Goal: Transaction & Acquisition: Book appointment/travel/reservation

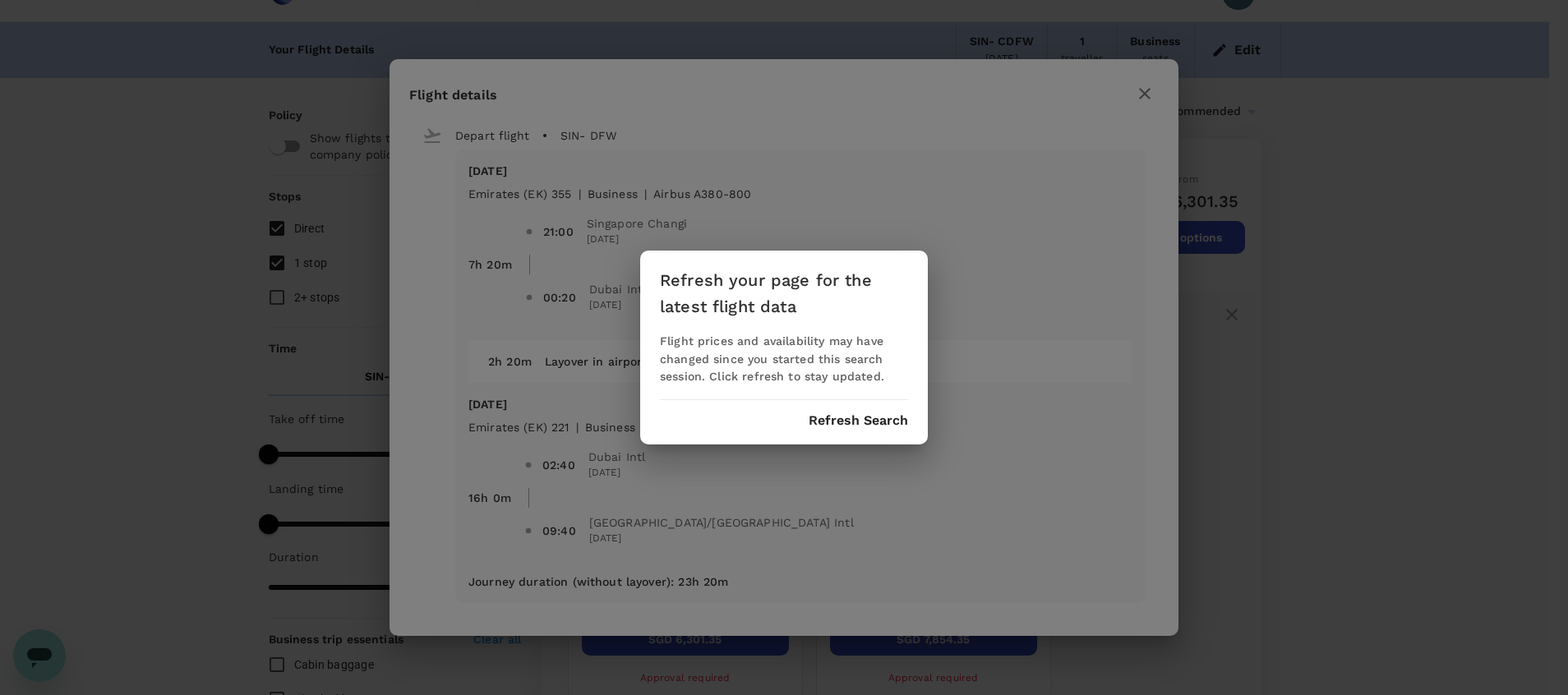
click at [853, 427] on button "Refresh Search" at bounding box center [859, 420] width 100 height 15
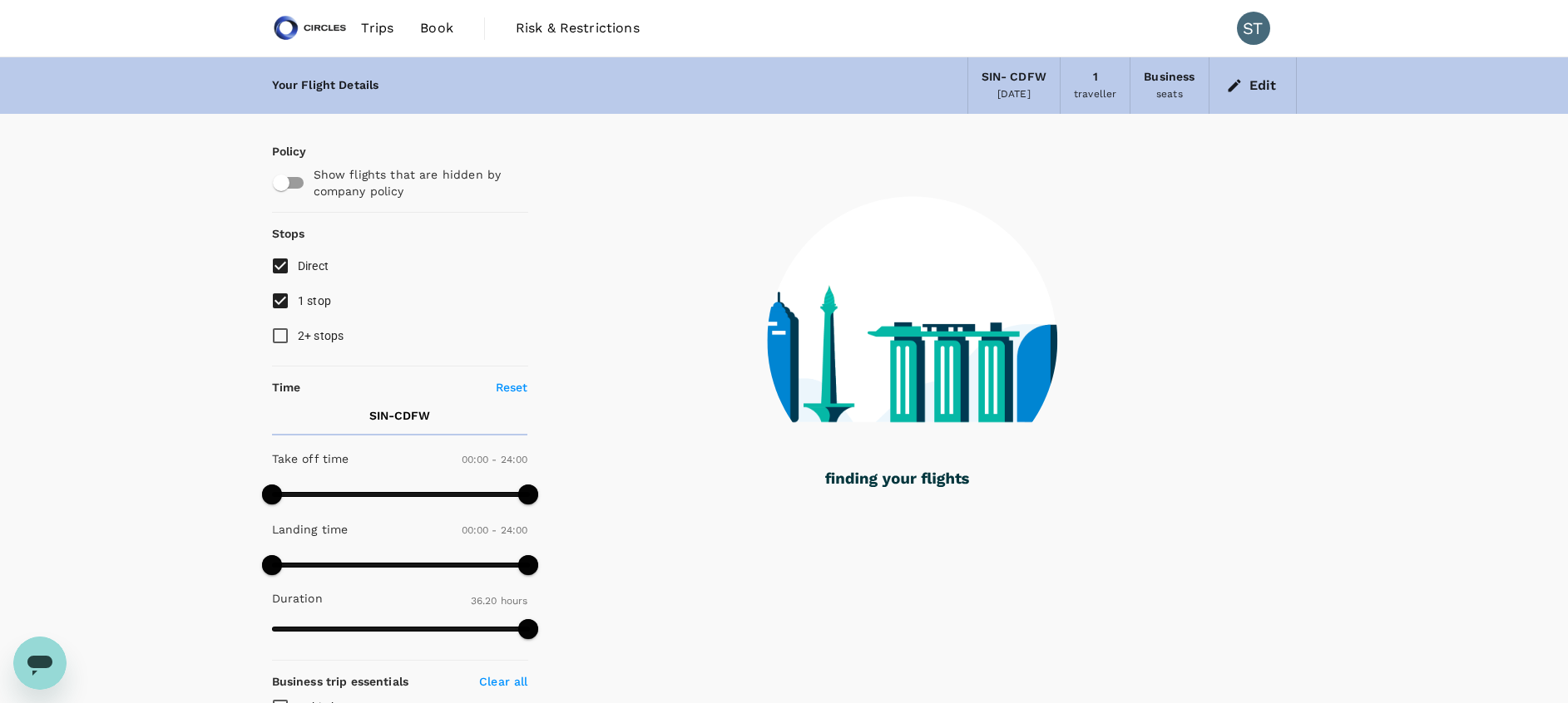
type input "2180"
click at [1254, 91] on button "Edit" at bounding box center [1252, 85] width 60 height 26
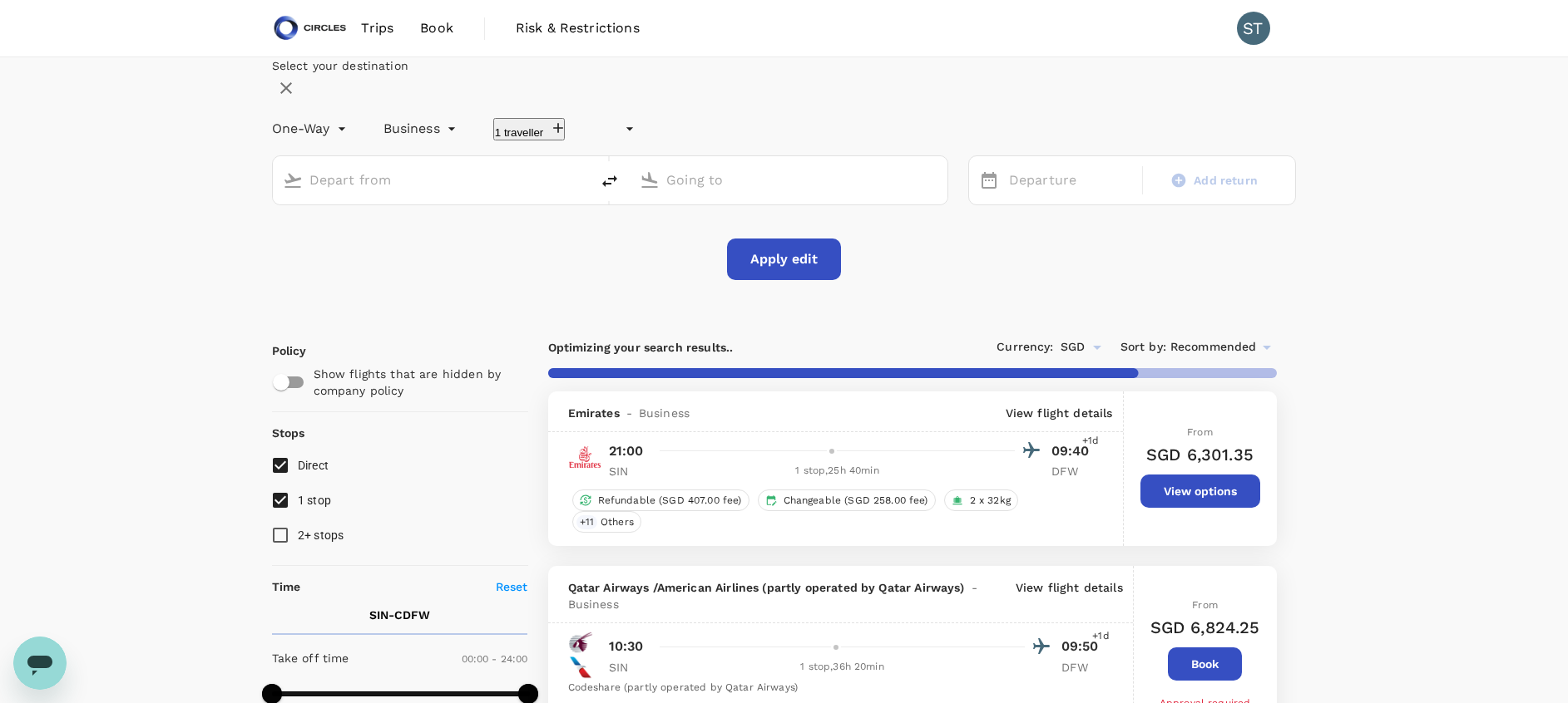
type input "undefined, undefined (any)"
type input "Singapore Changi (SIN)"
type input "[GEOGRAPHIC_DATA], [GEOGRAPHIC_DATA] (any)"
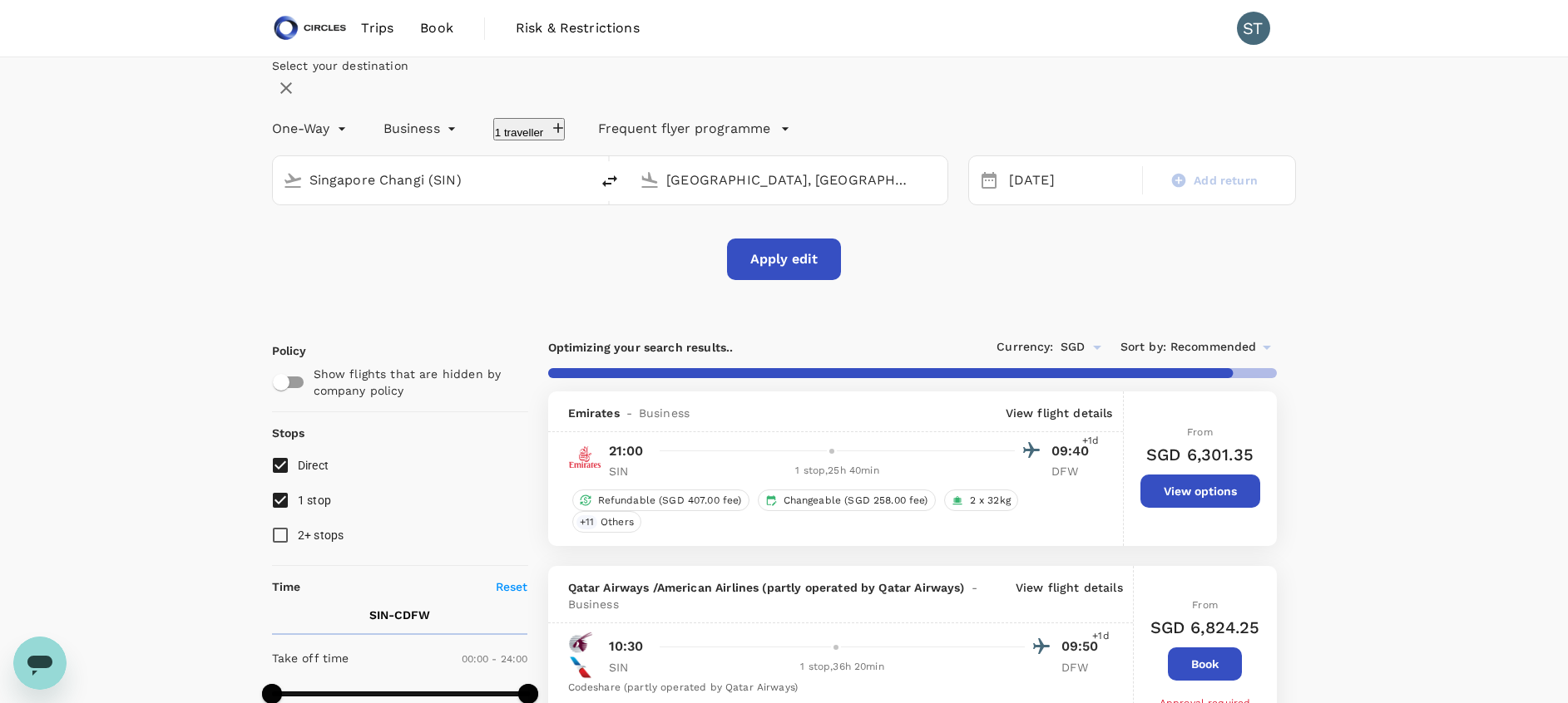
type input "2755"
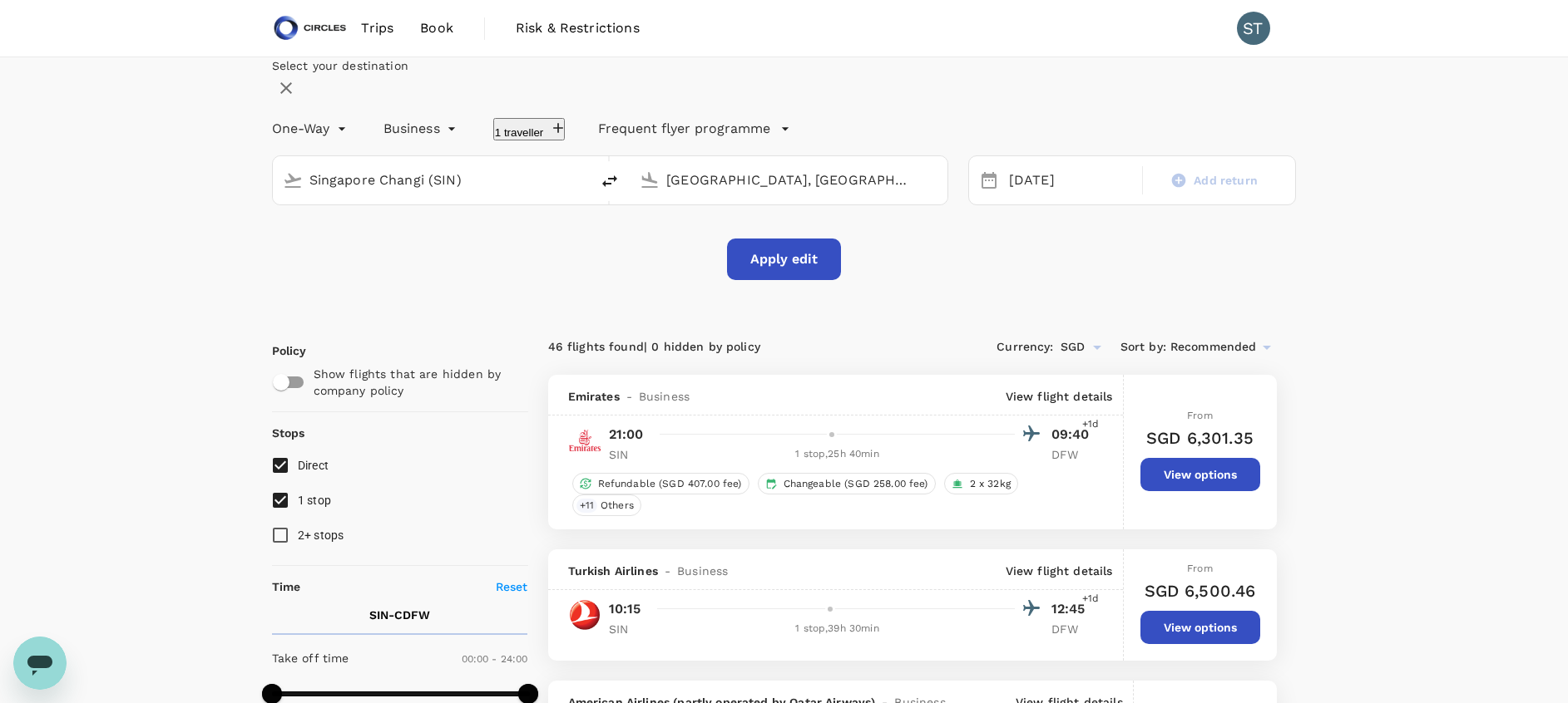
click at [750, 193] on input "[GEOGRAPHIC_DATA], [GEOGRAPHIC_DATA] (any)" at bounding box center [788, 180] width 246 height 25
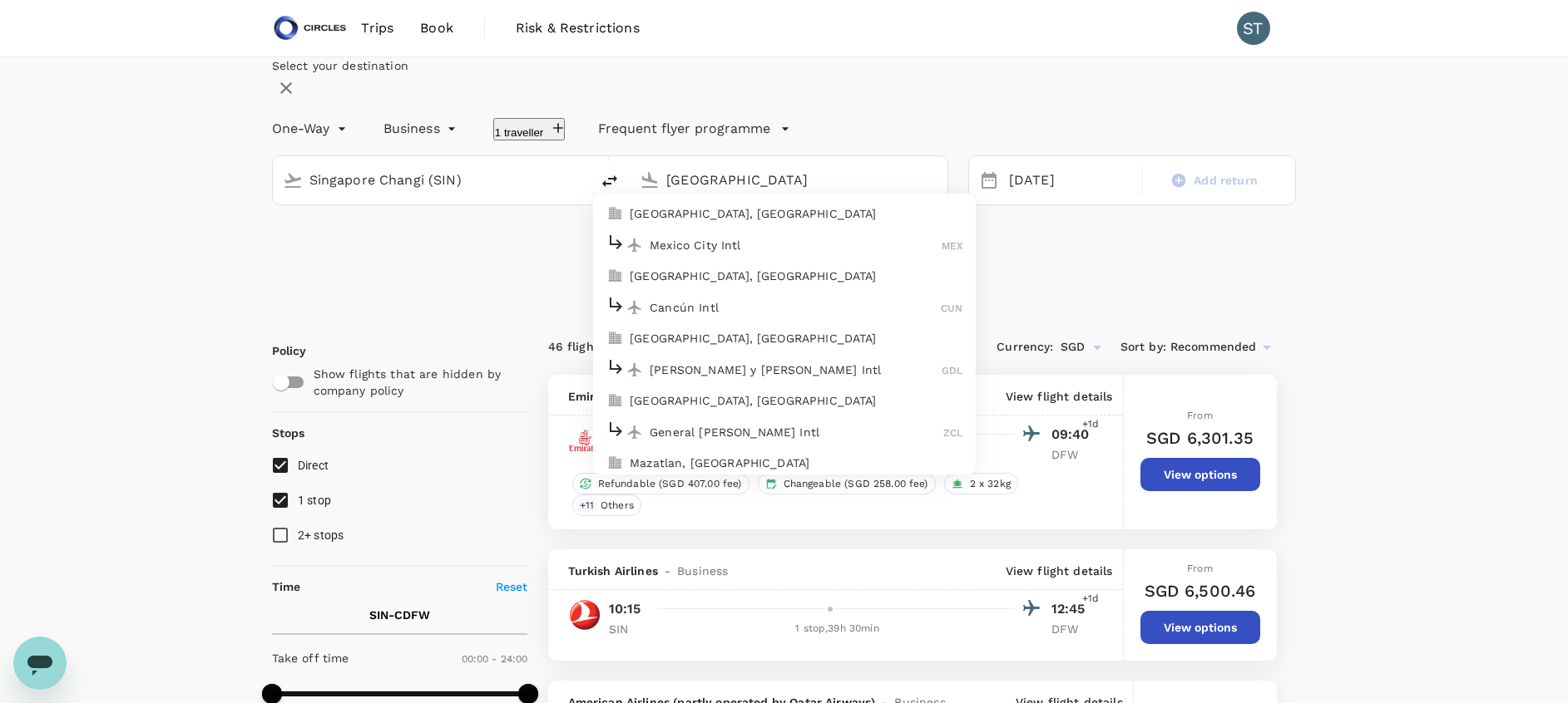
click at [759, 254] on p "Mexico City Intl" at bounding box center [795, 245] width 292 height 17
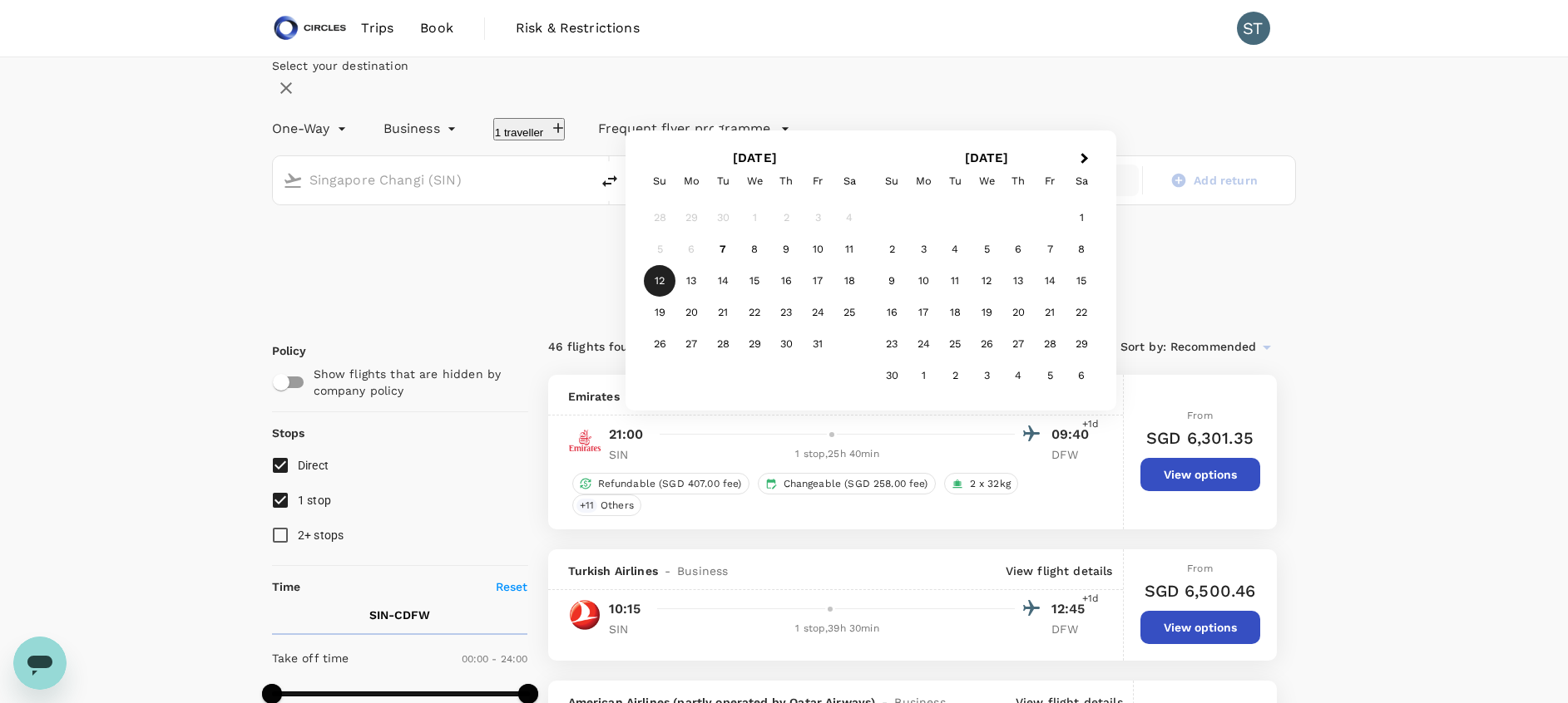
type input "Mexico City Intl (MEX)"
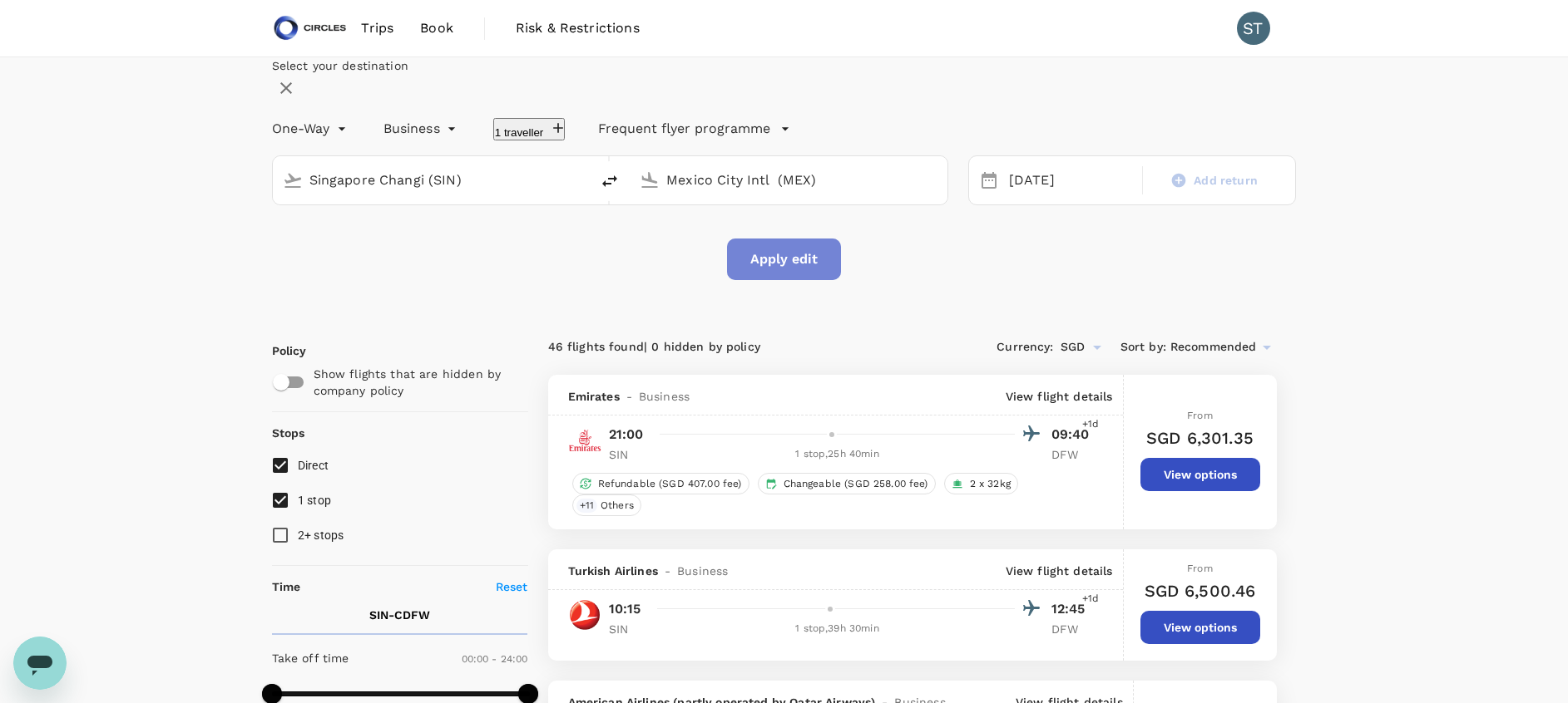
click at [803, 280] on button "Apply edit" at bounding box center [784, 259] width 114 height 41
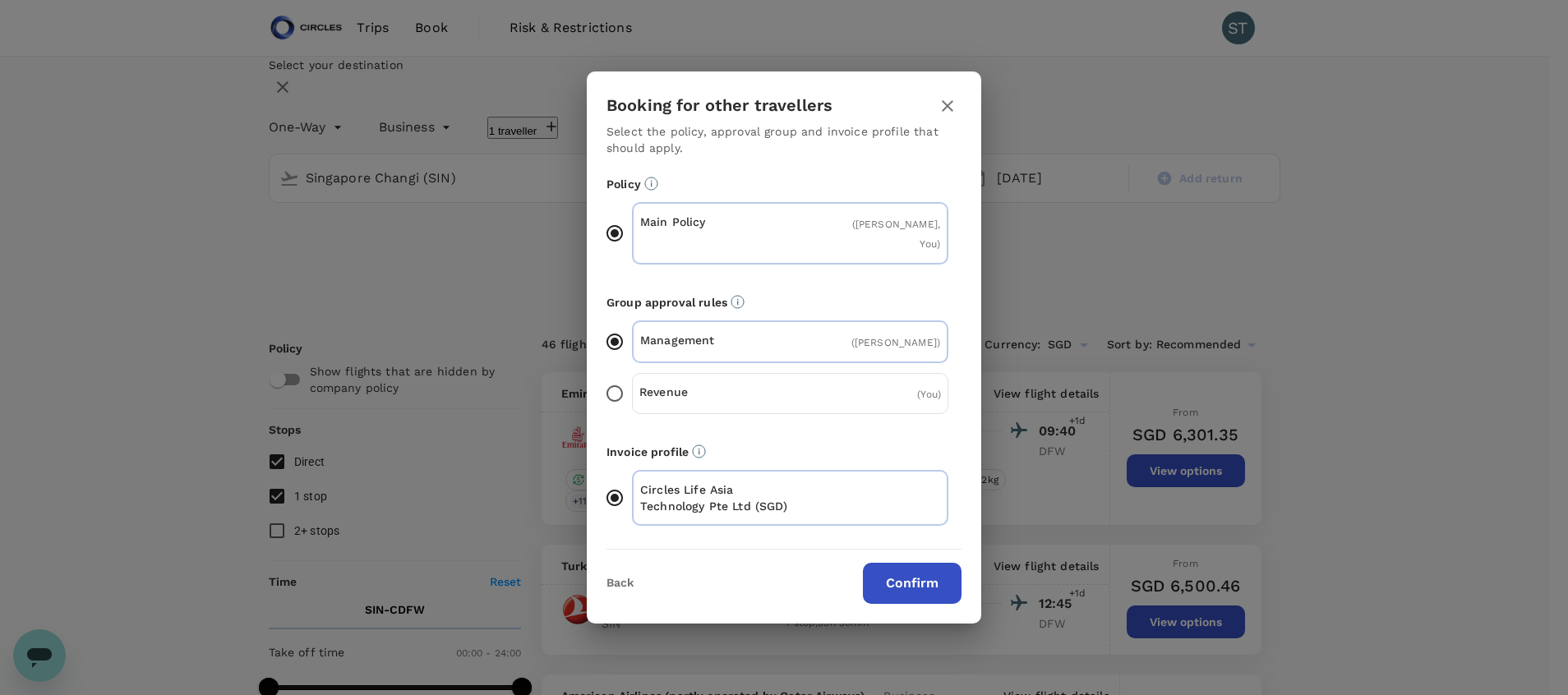
click at [909, 569] on button "Confirm" at bounding box center [913, 584] width 99 height 41
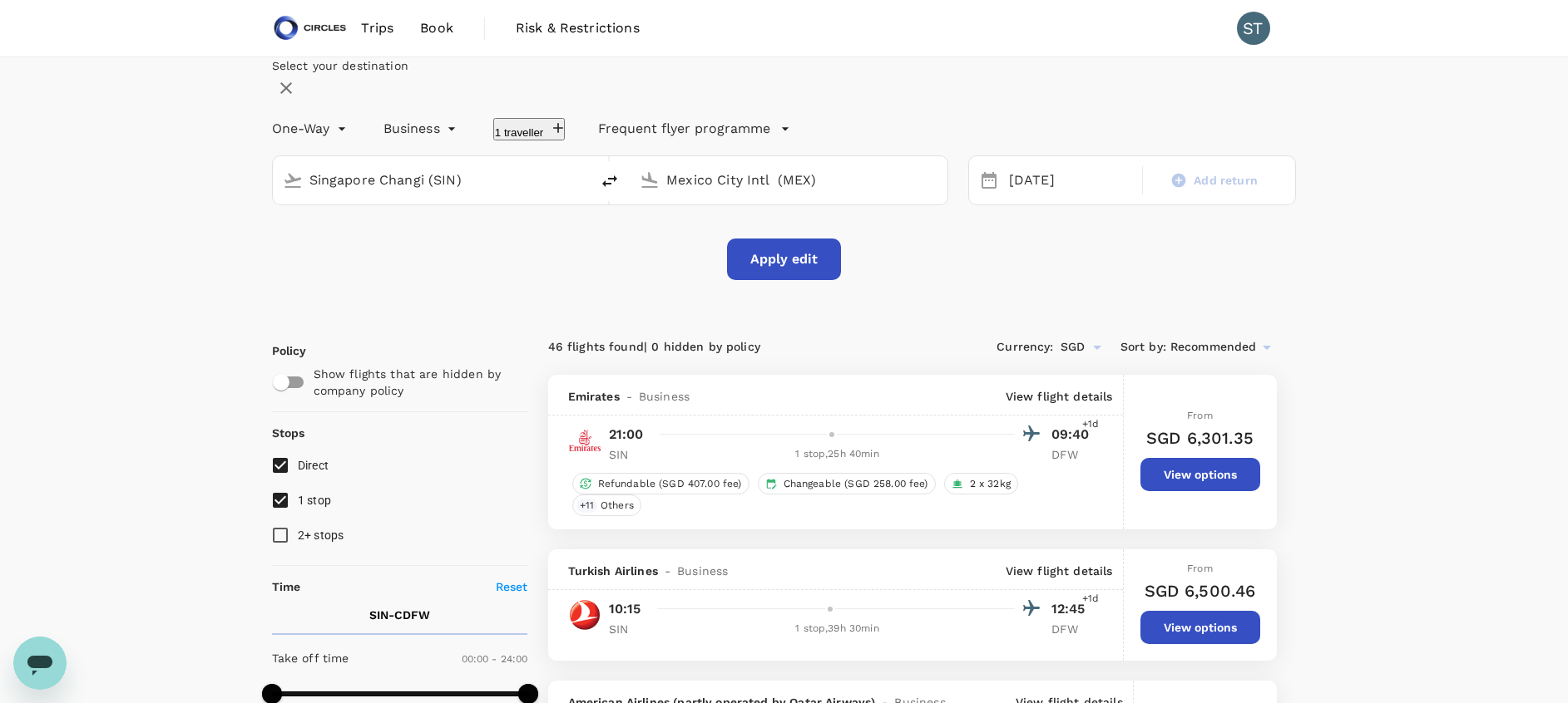
checkbox input "false"
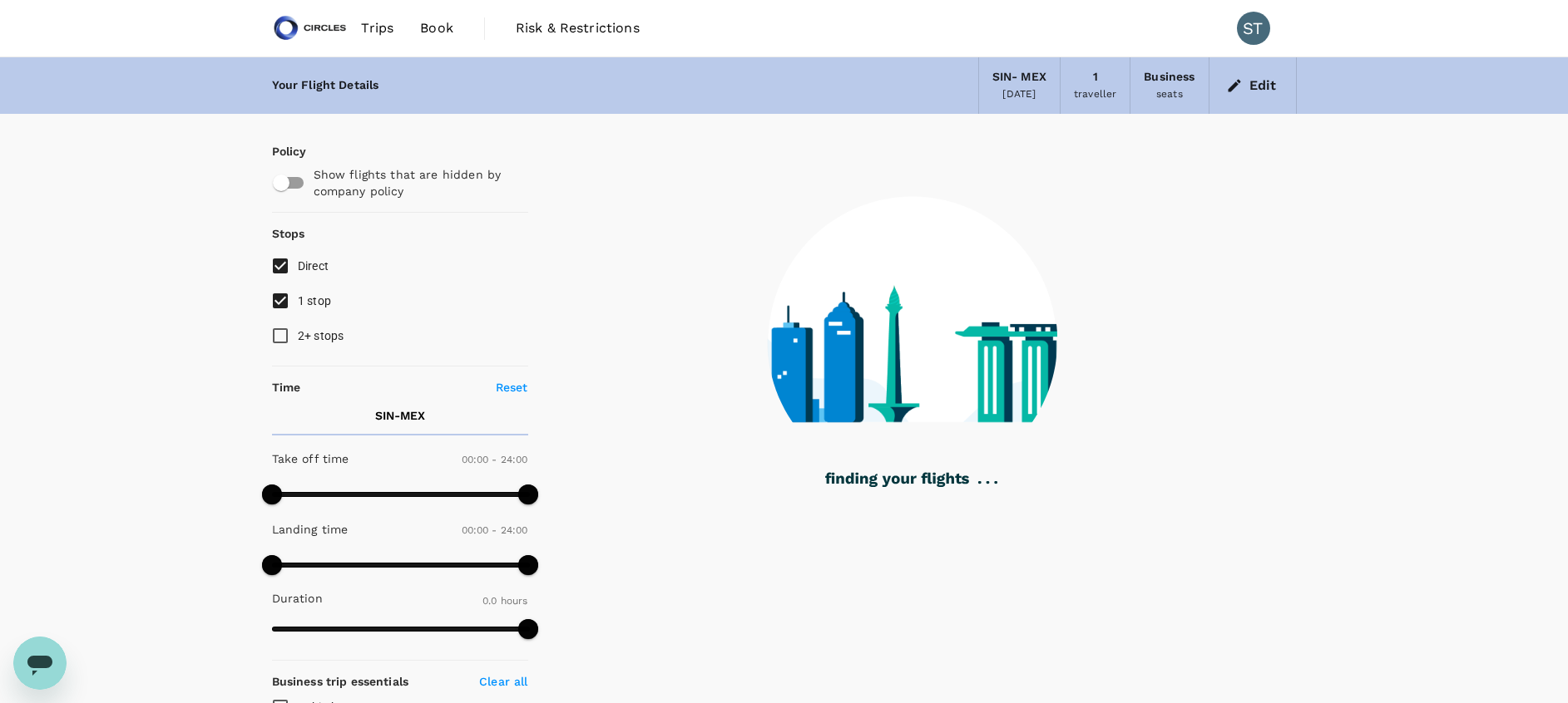
type input "2709"
checkbox input "true"
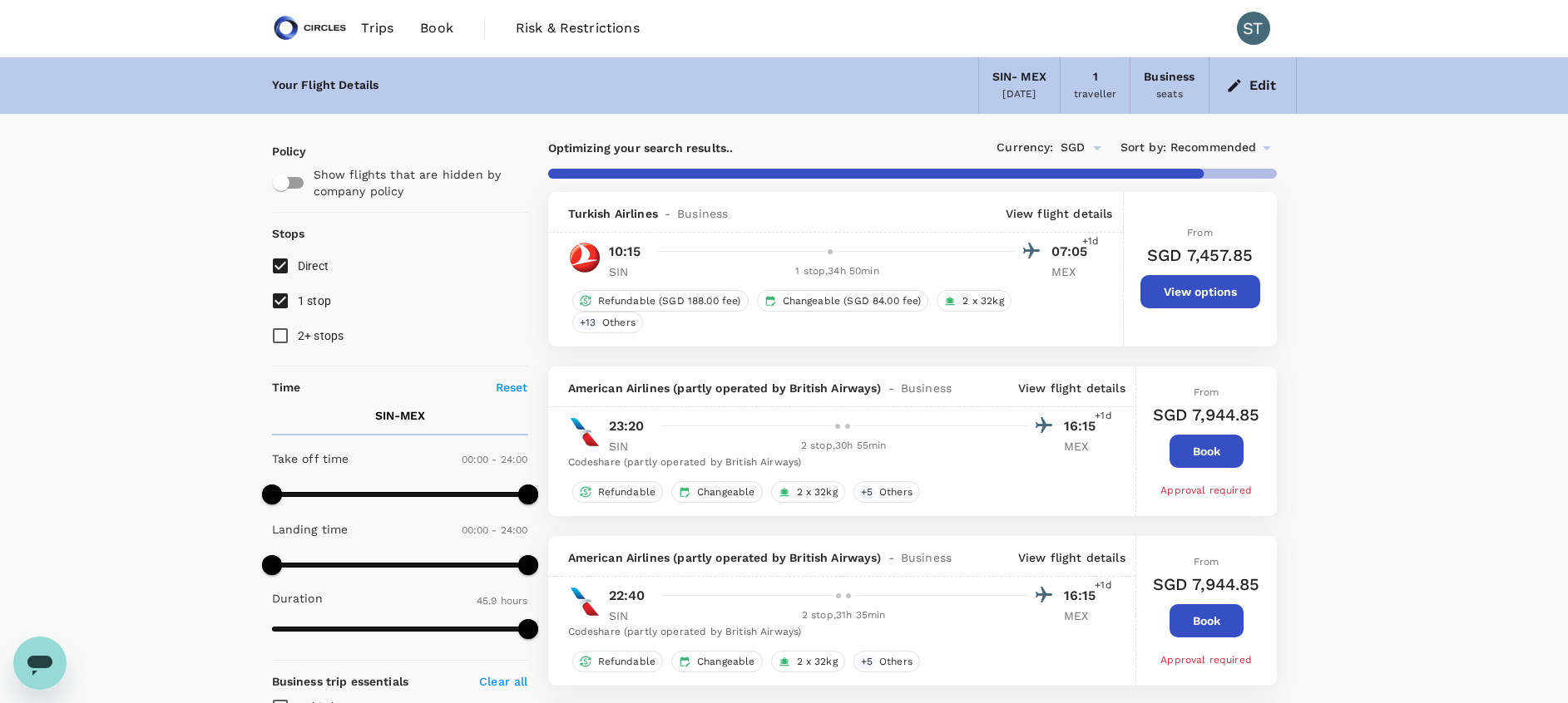
scroll to position [8, 0]
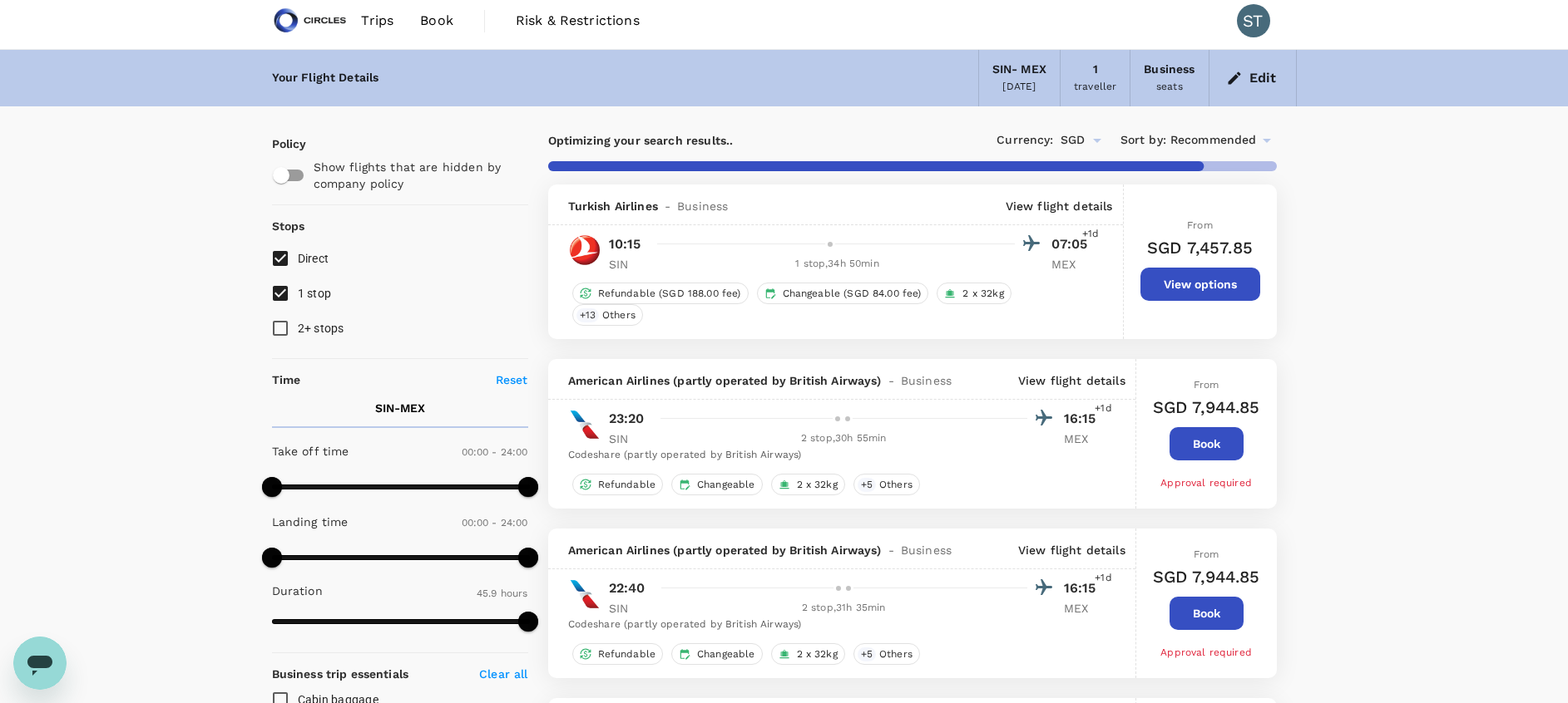
type input "2755"
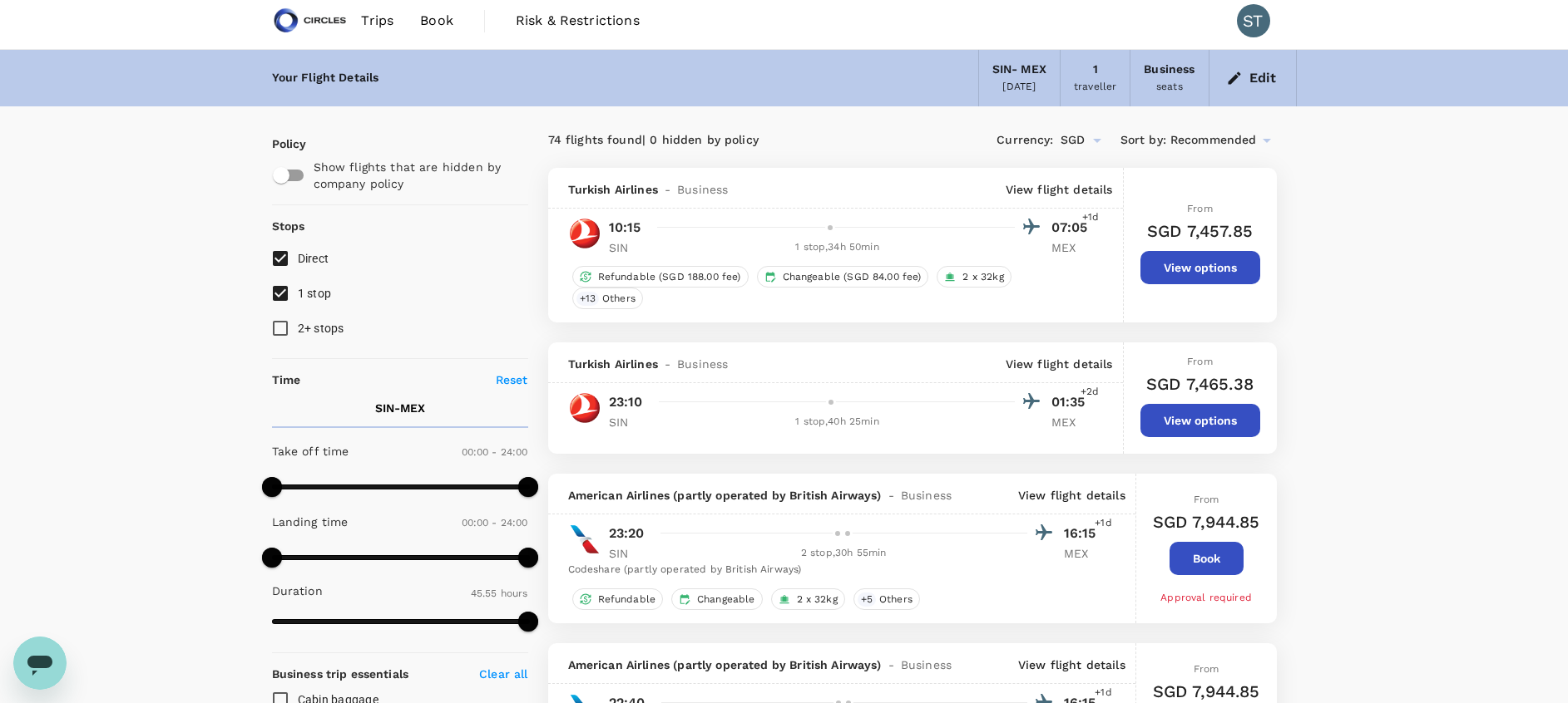
click at [1055, 187] on p "View flight details" at bounding box center [1060, 189] width 108 height 17
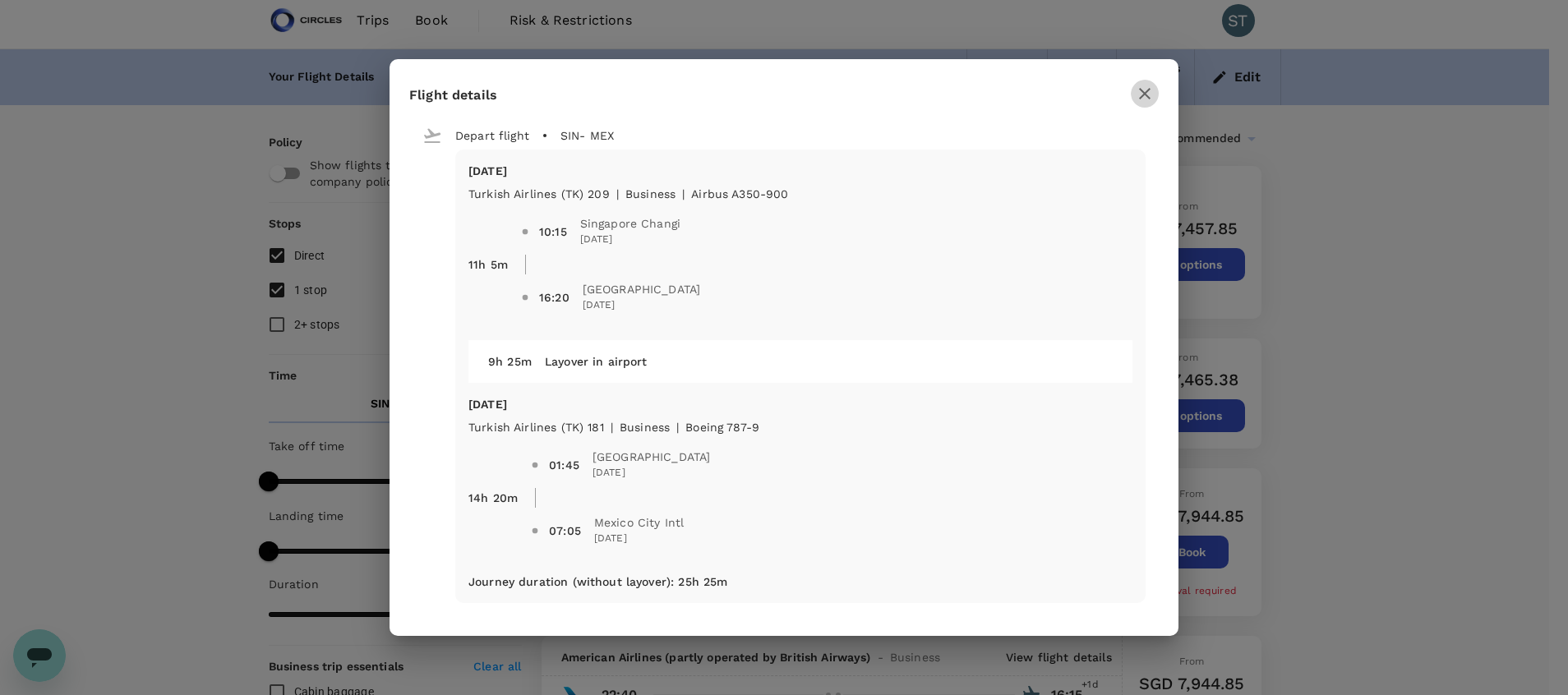
click at [1136, 92] on icon "button" at bounding box center [1145, 94] width 19 height 19
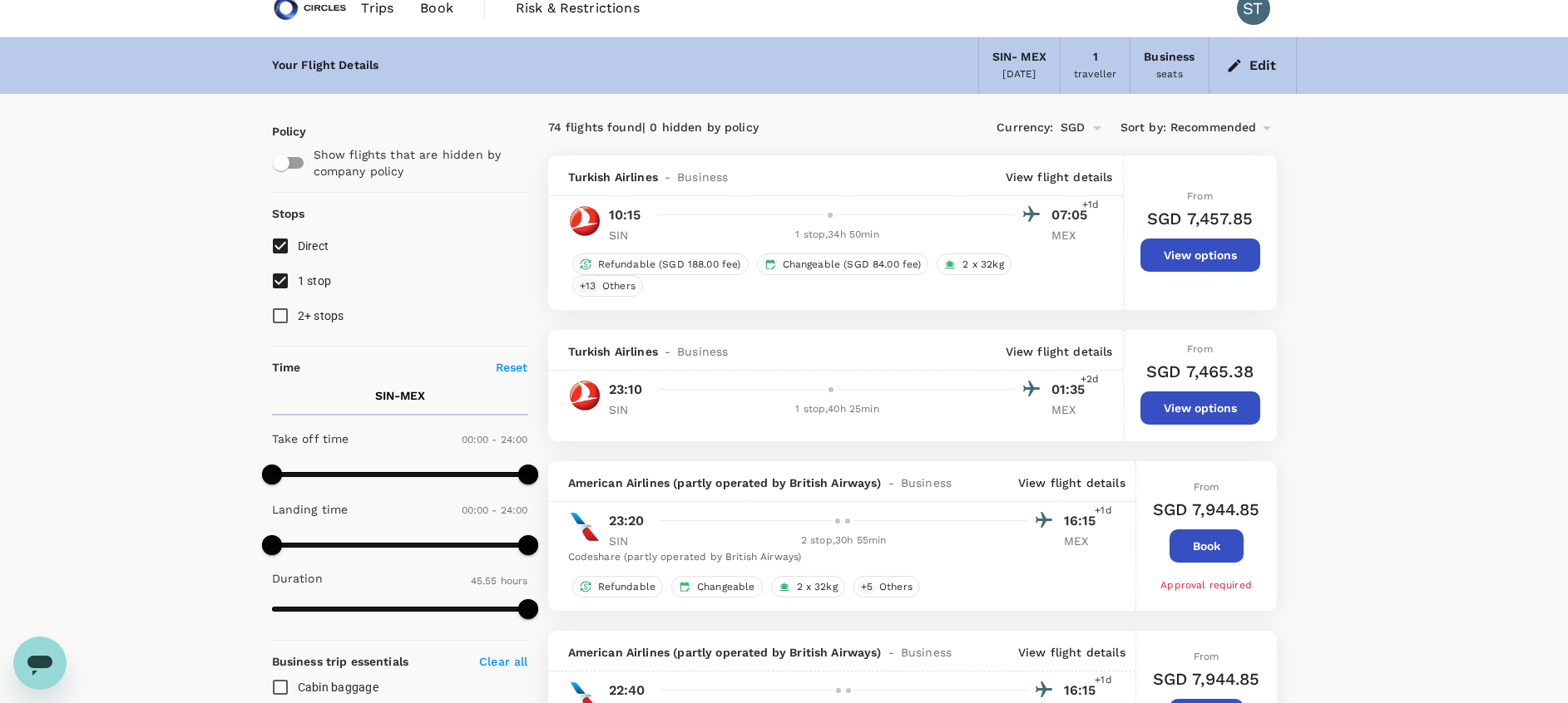
scroll to position [0, 0]
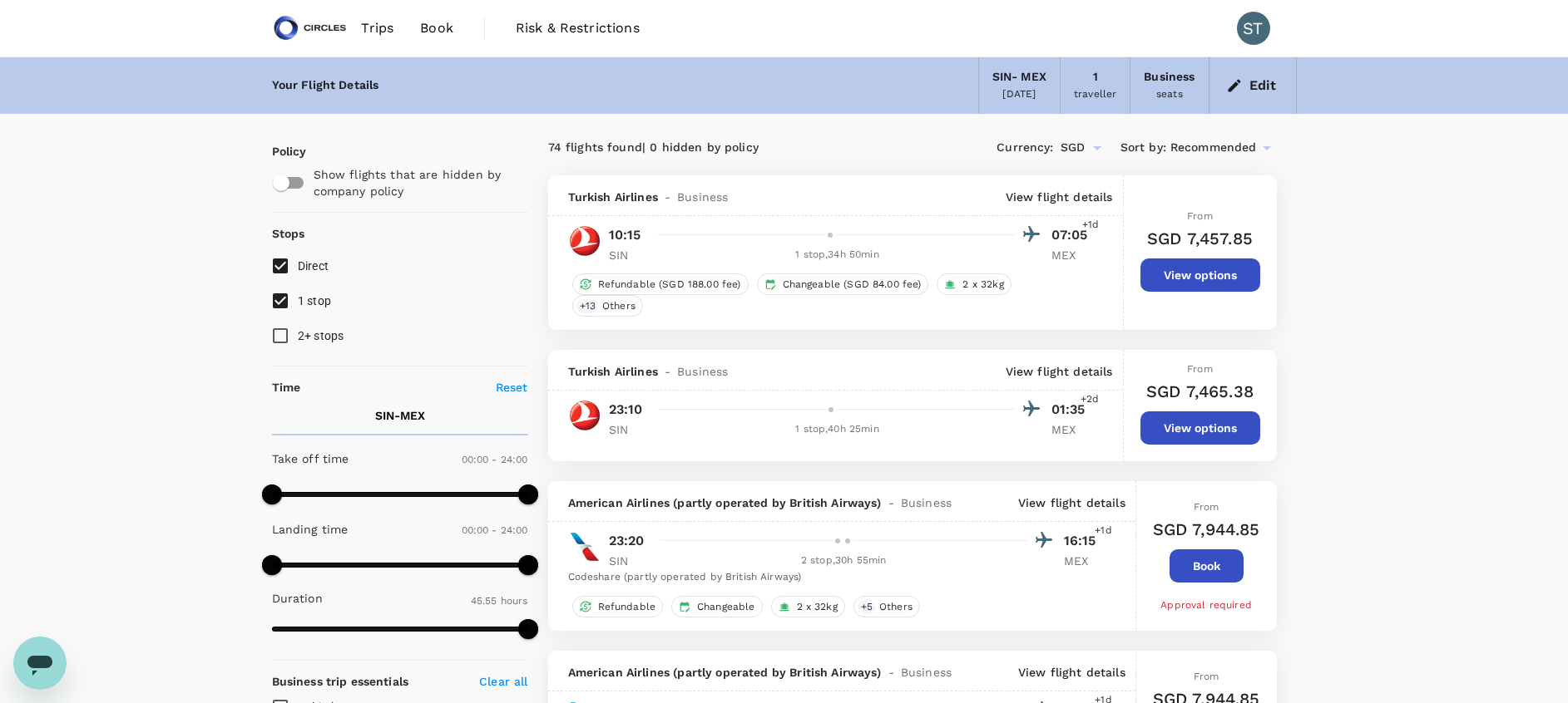
click at [1018, 83] on div "SIN - MEX" at bounding box center [1019, 77] width 54 height 19
click at [1249, 84] on button "Edit" at bounding box center [1252, 85] width 60 height 26
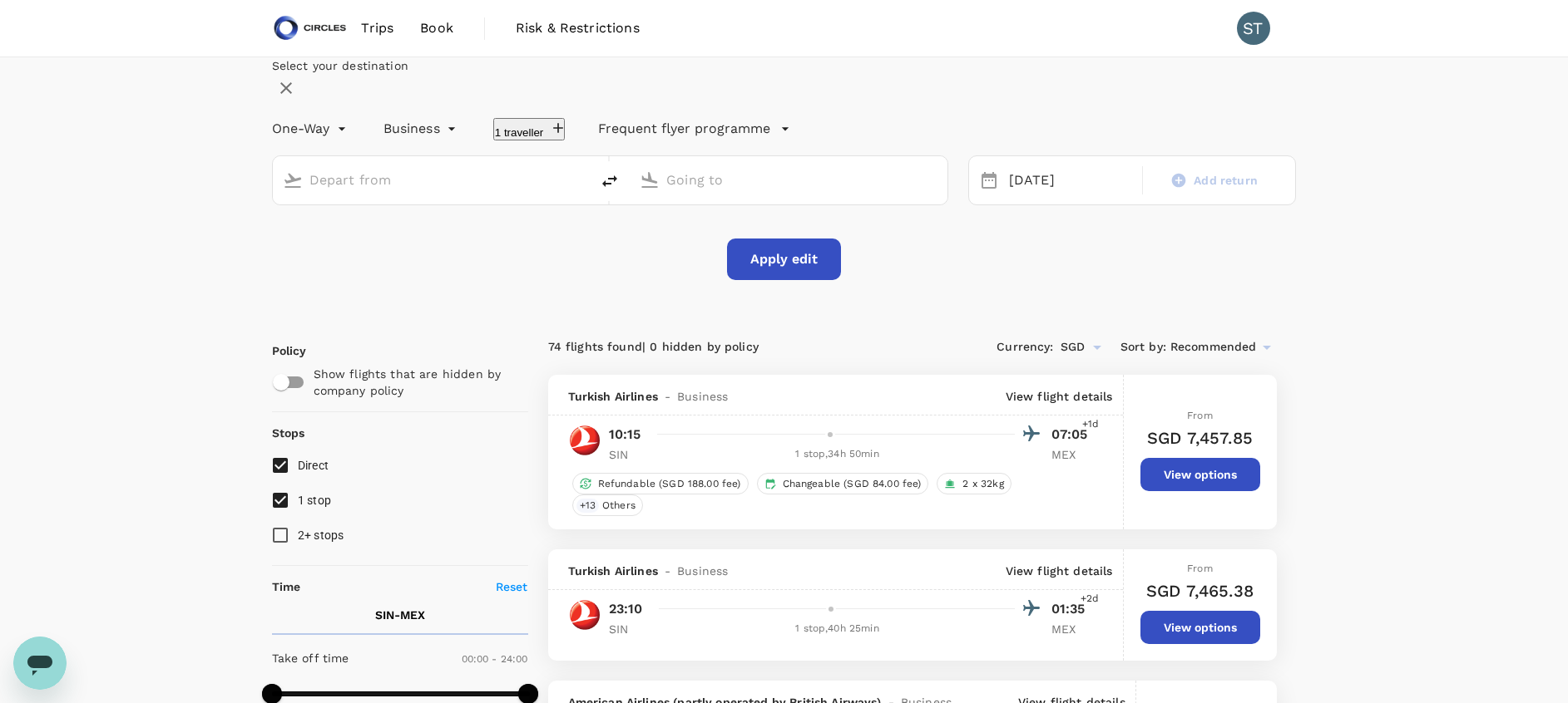
type input "Singapore Changi (SIN)"
type input "Mexico City Intl (MEX)"
click at [1029, 197] on div "12 Oct" at bounding box center [1069, 180] width 136 height 32
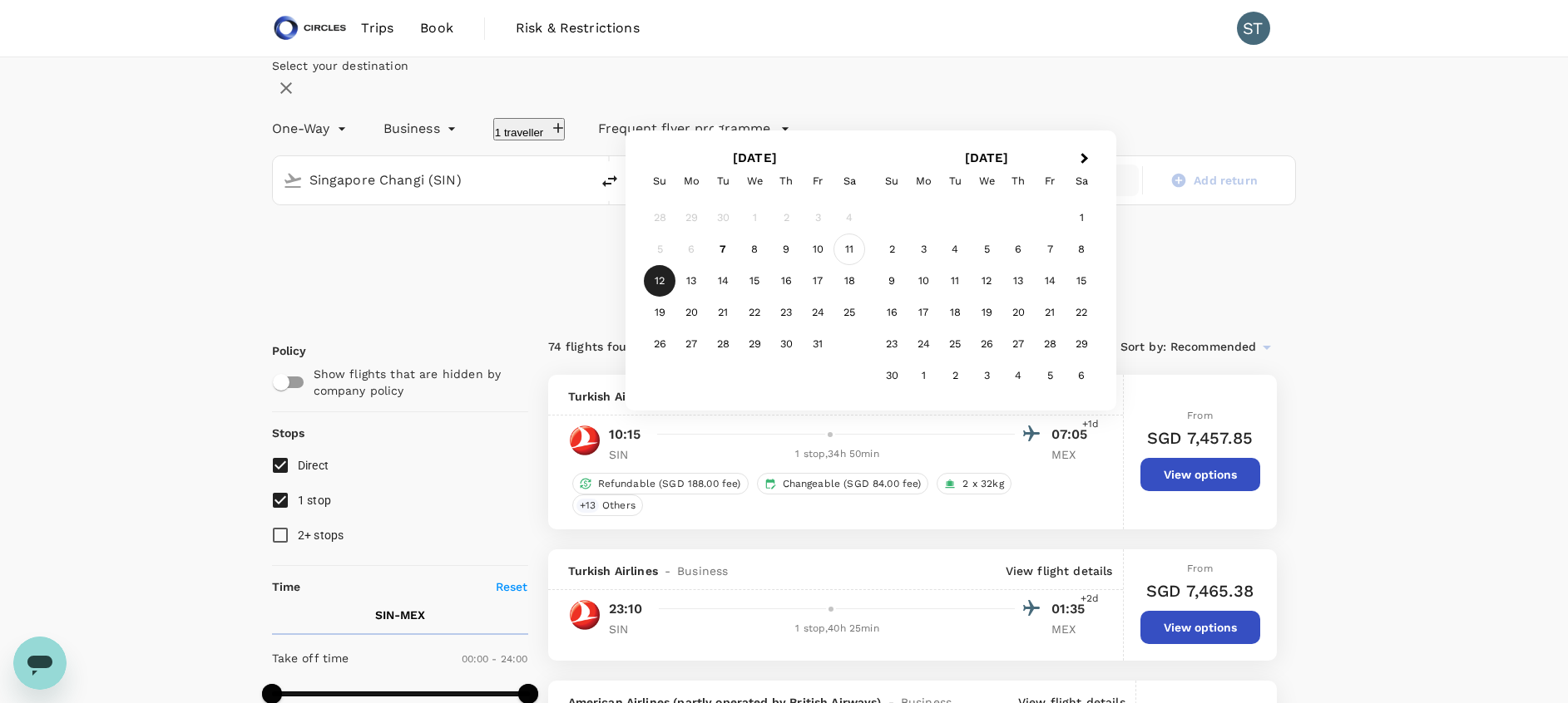
click at [865, 265] on div "11" at bounding box center [849, 250] width 31 height 31
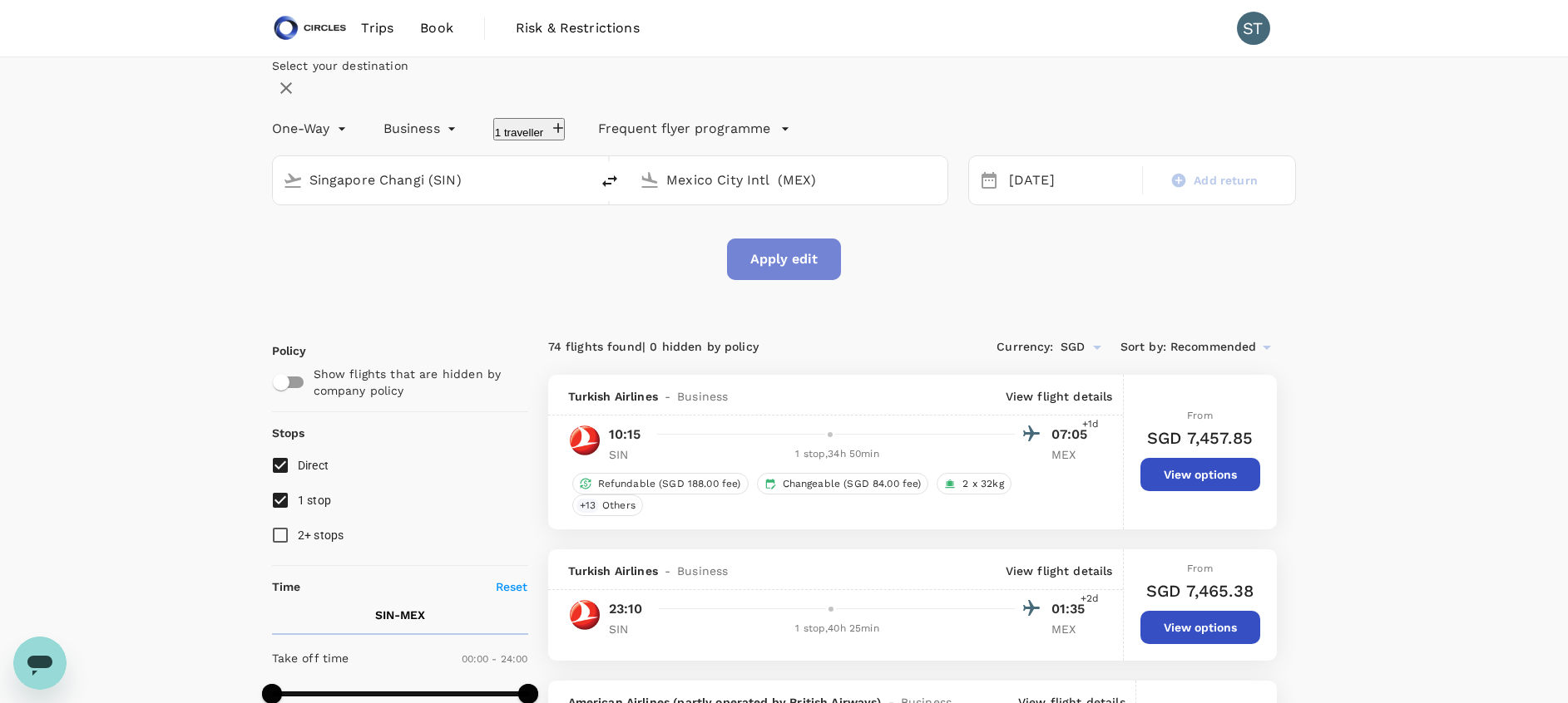
click at [782, 280] on button "Apply edit" at bounding box center [784, 259] width 114 height 41
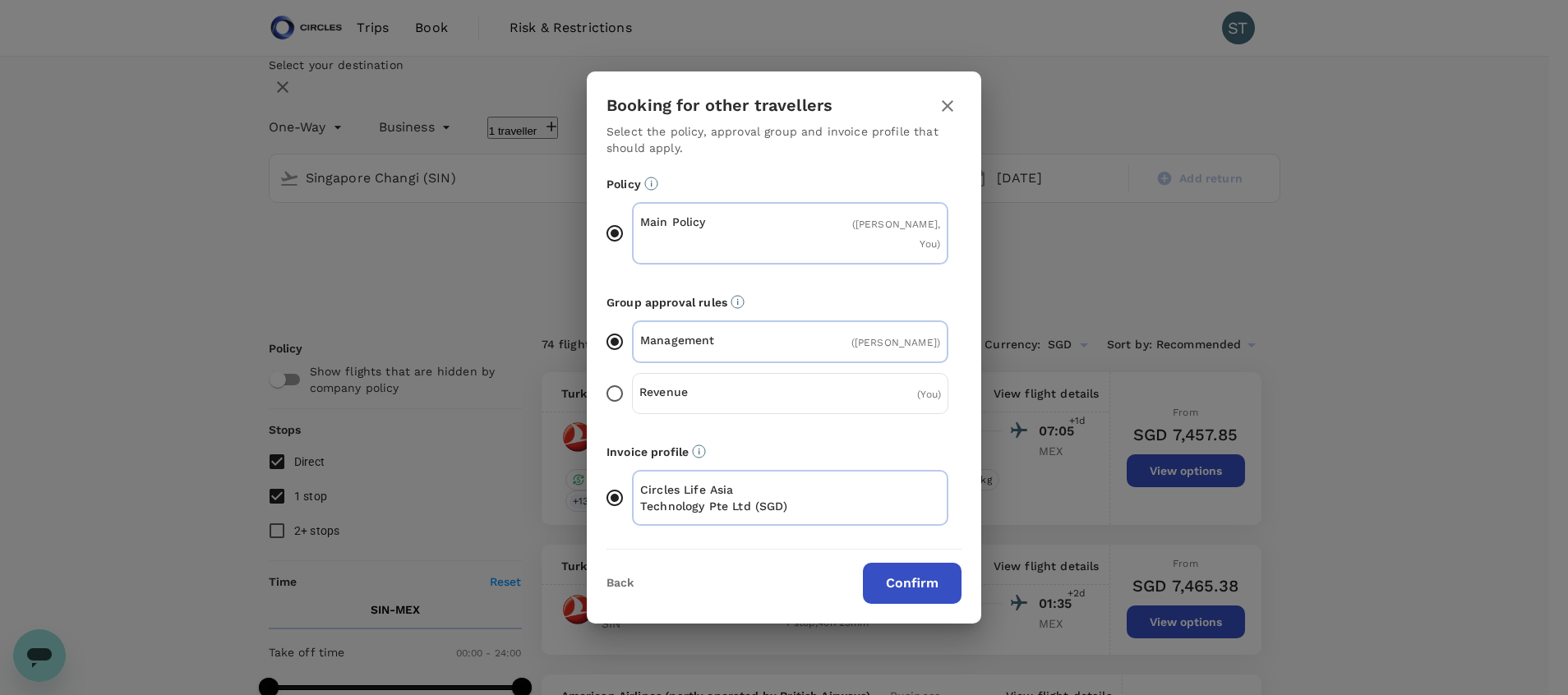
click at [913, 572] on button "Confirm" at bounding box center [913, 584] width 99 height 41
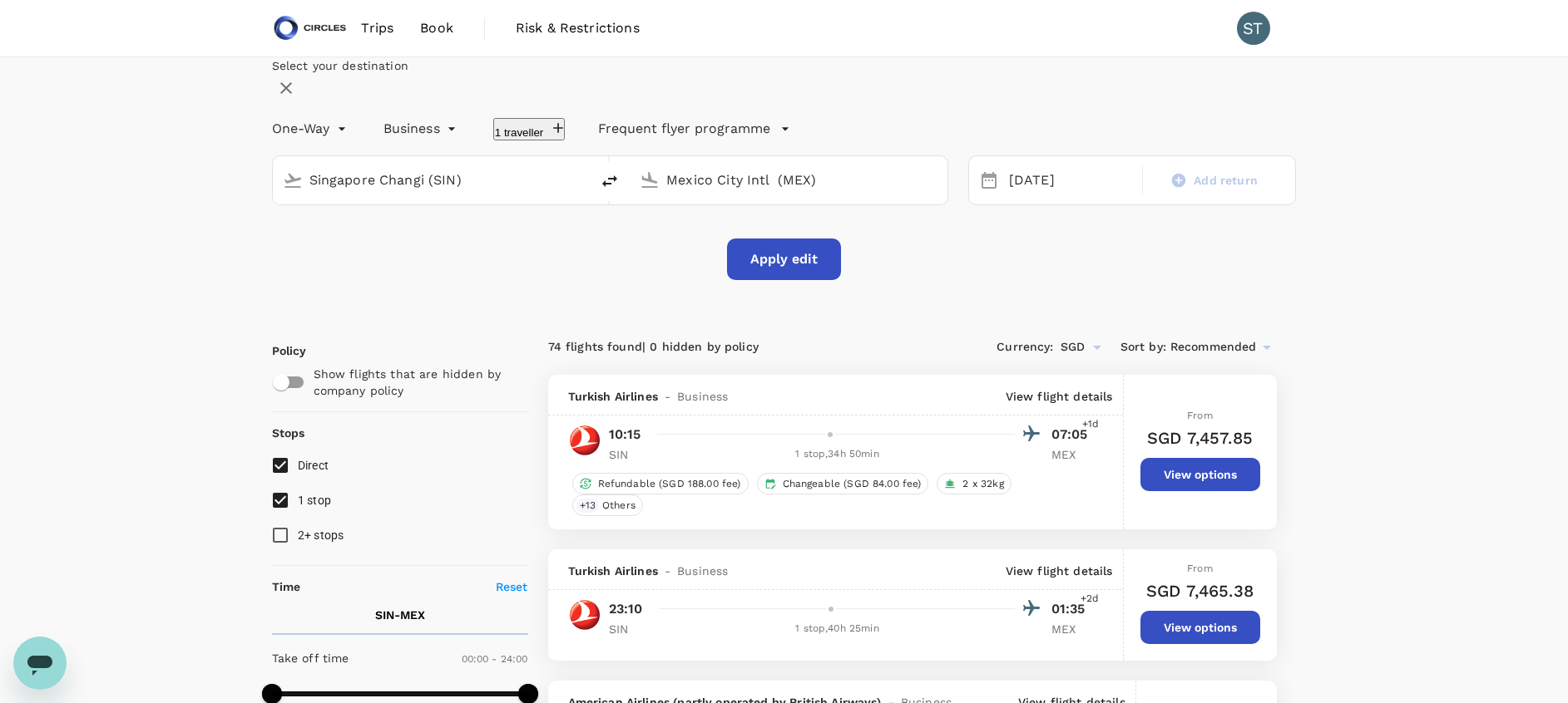
checkbox input "false"
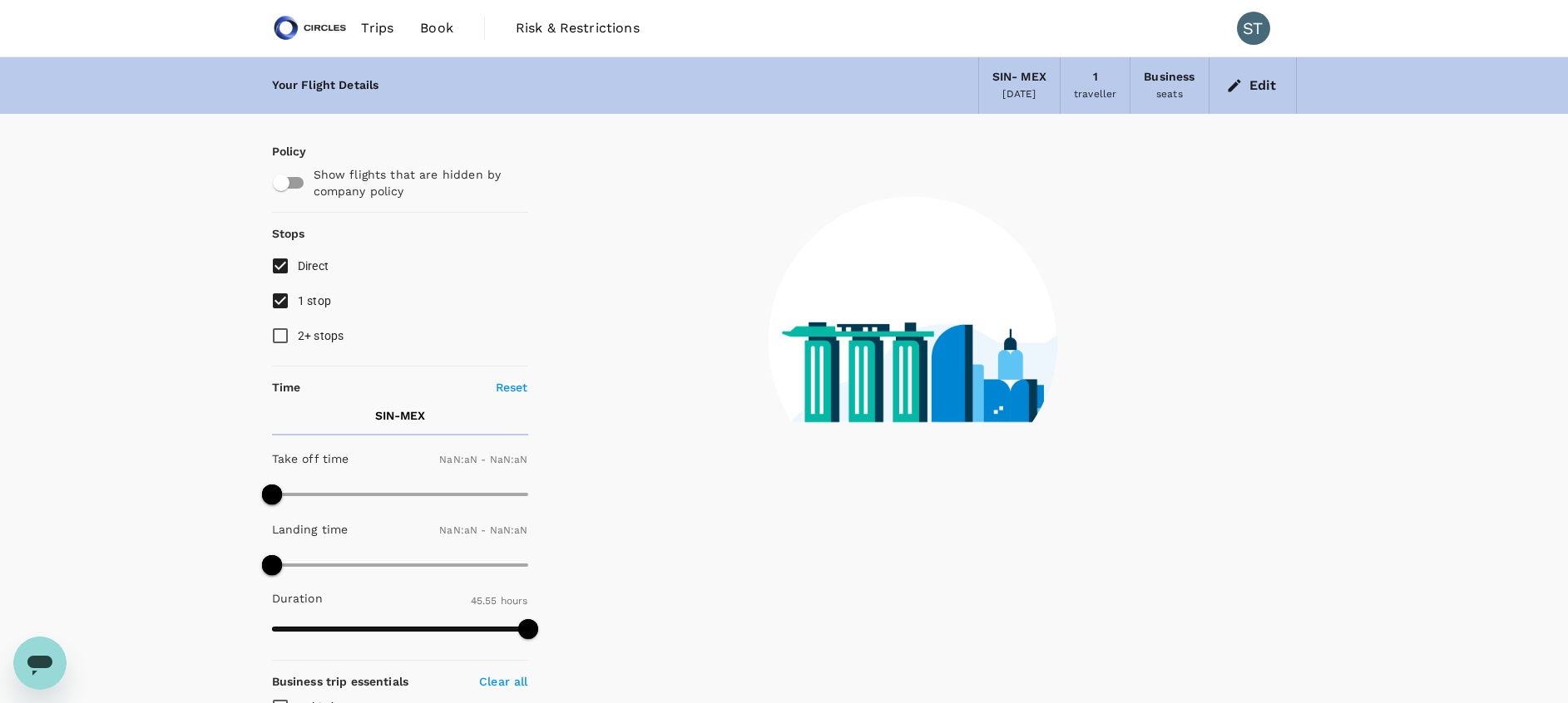
type input "1440"
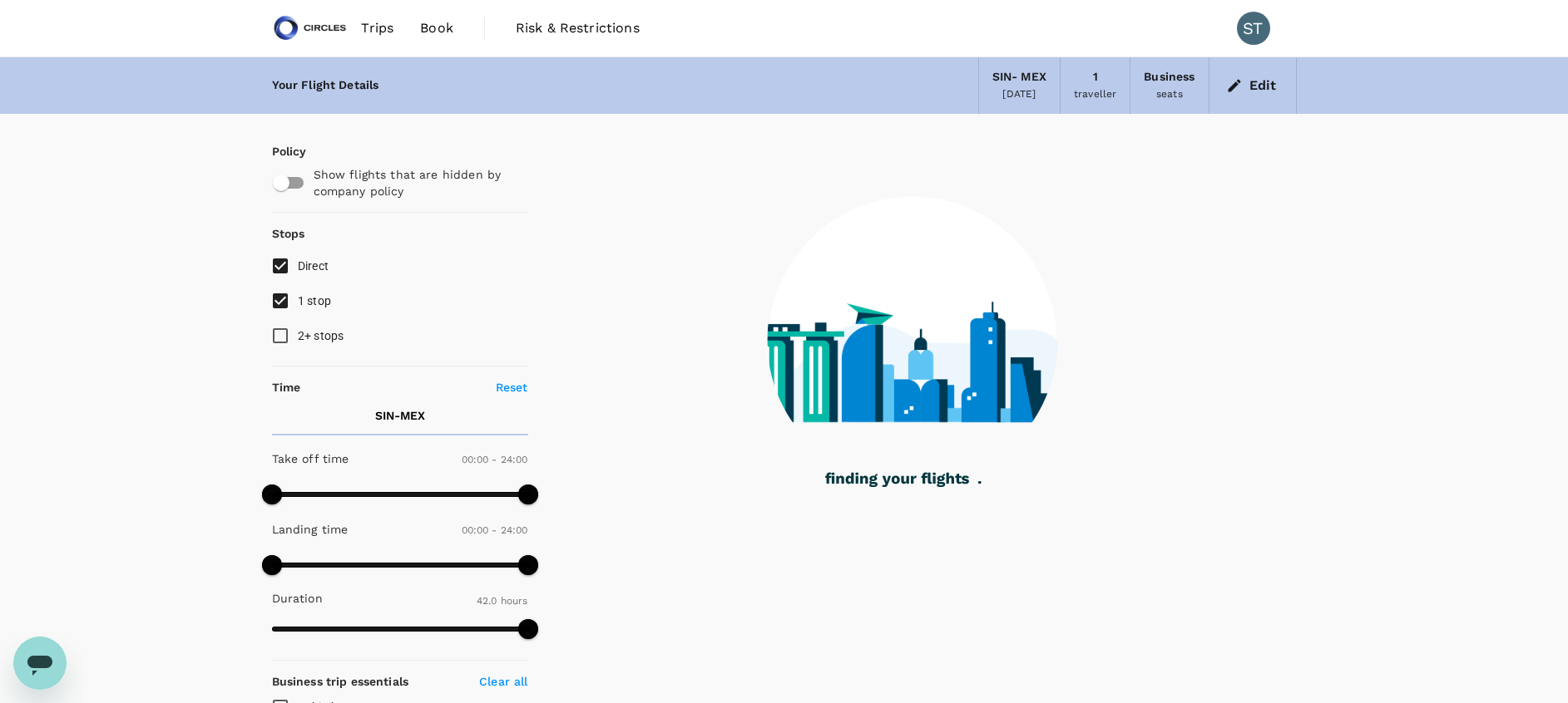
type input "2520"
checkbox input "true"
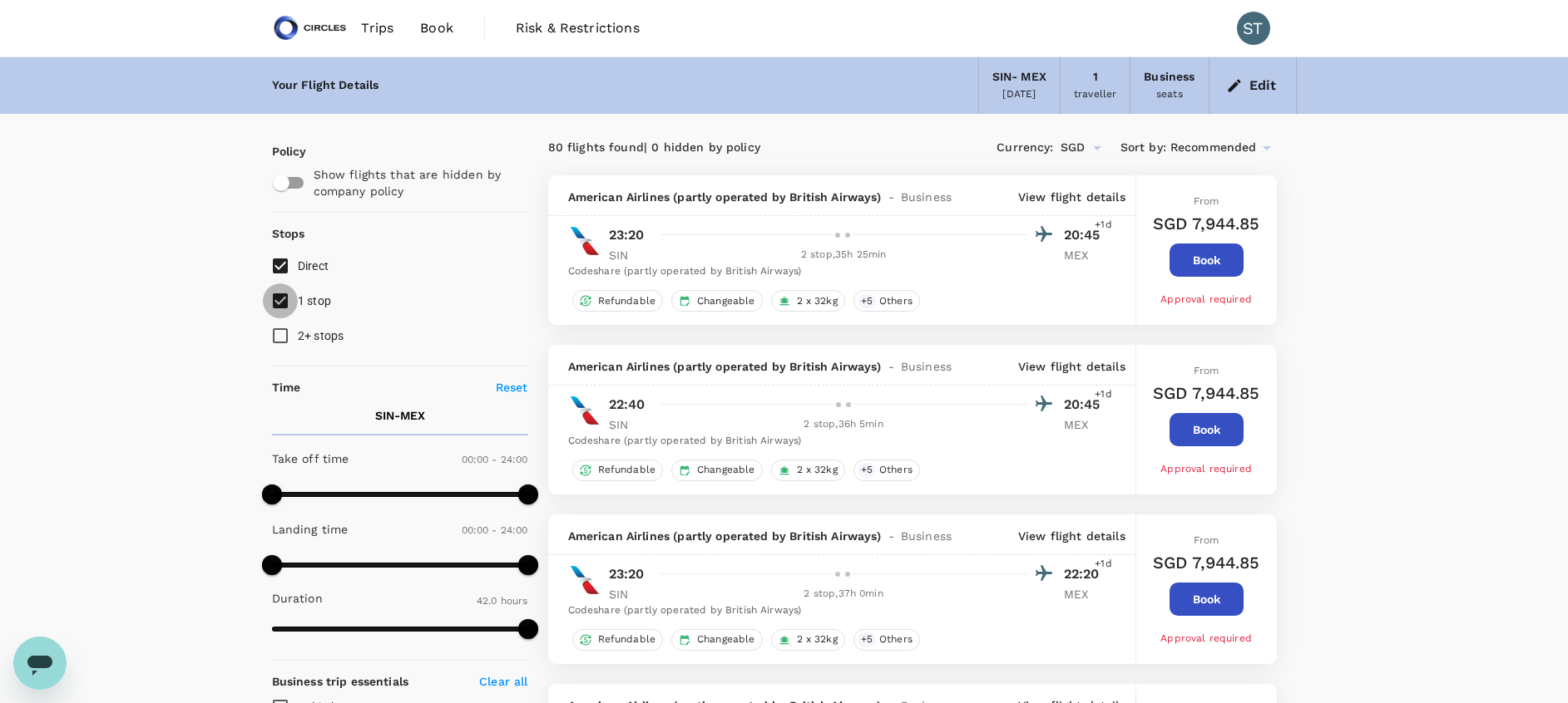
click at [285, 304] on input "1 stop" at bounding box center [280, 302] width 35 height 35
checkbox input "false"
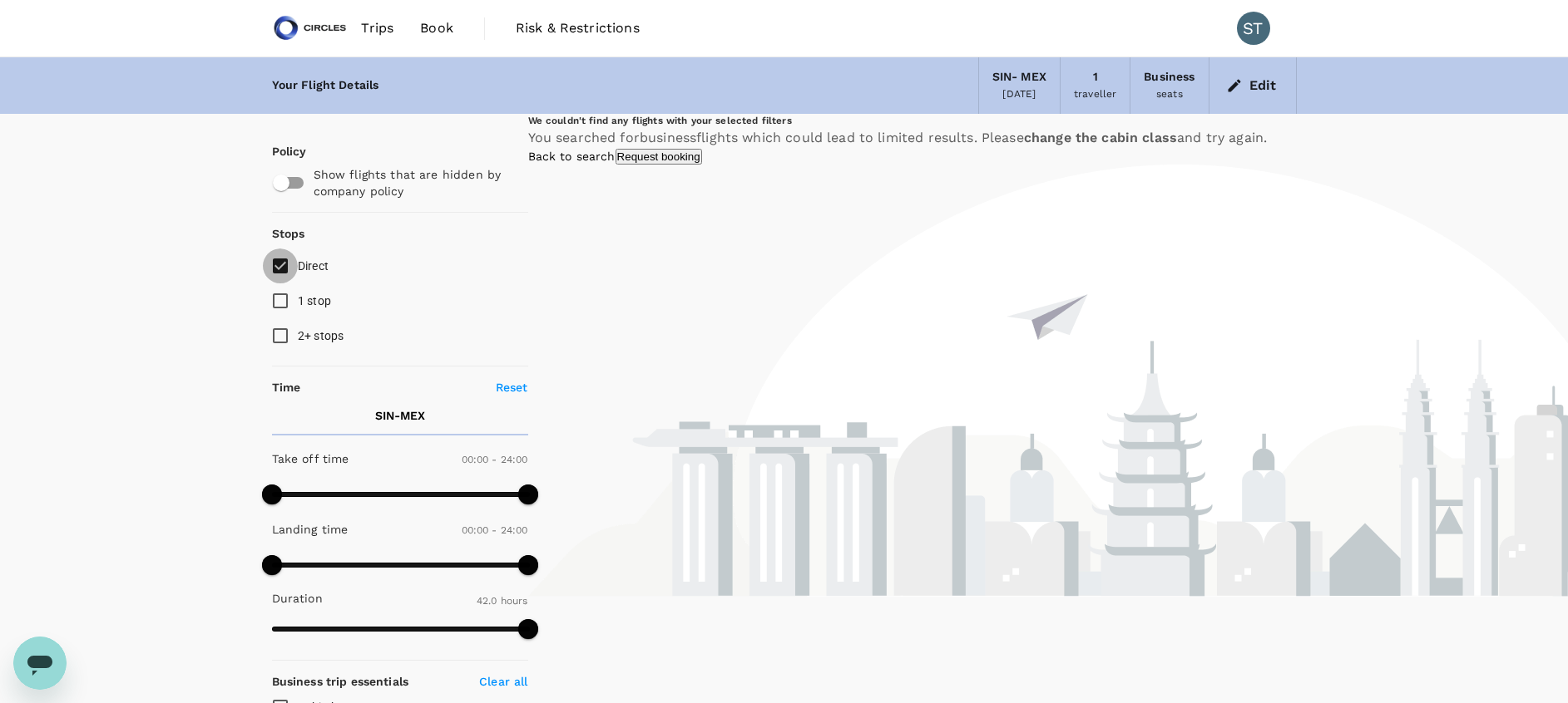
click at [284, 261] on input "Direct" at bounding box center [280, 266] width 35 height 35
checkbox input "false"
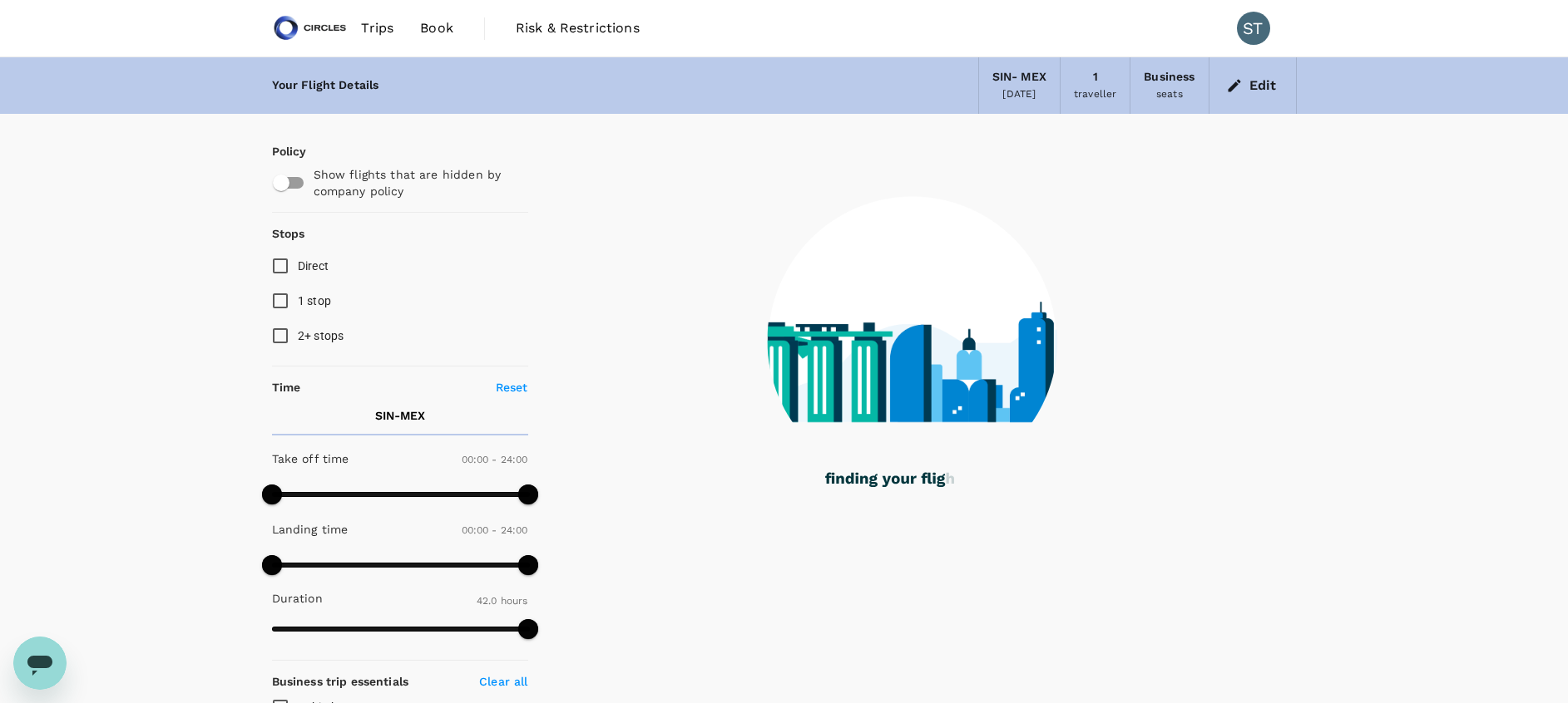
click at [282, 297] on input "1 stop" at bounding box center [280, 302] width 35 height 35
checkbox input "true"
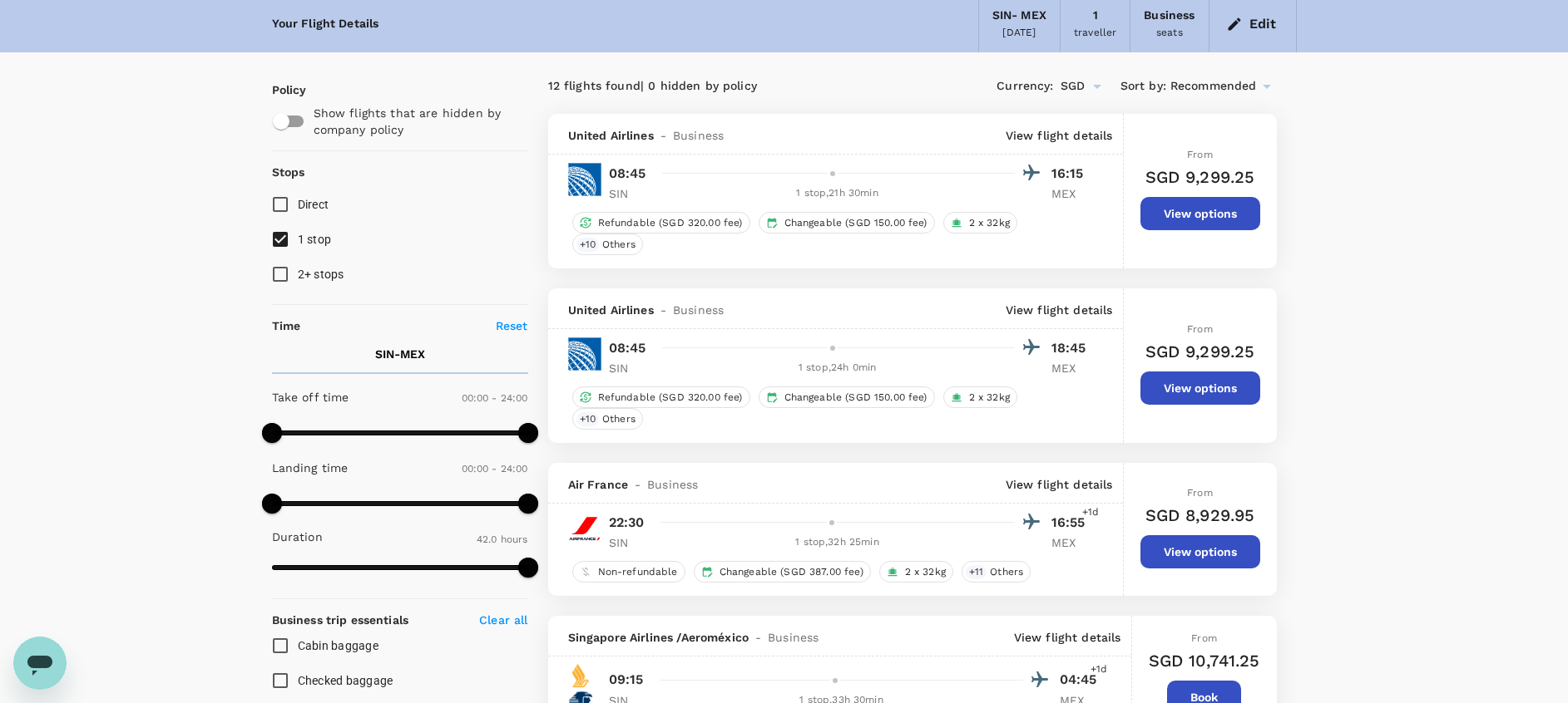
scroll to position [63, 0]
click at [1073, 483] on p "View flight details" at bounding box center [1060, 484] width 108 height 17
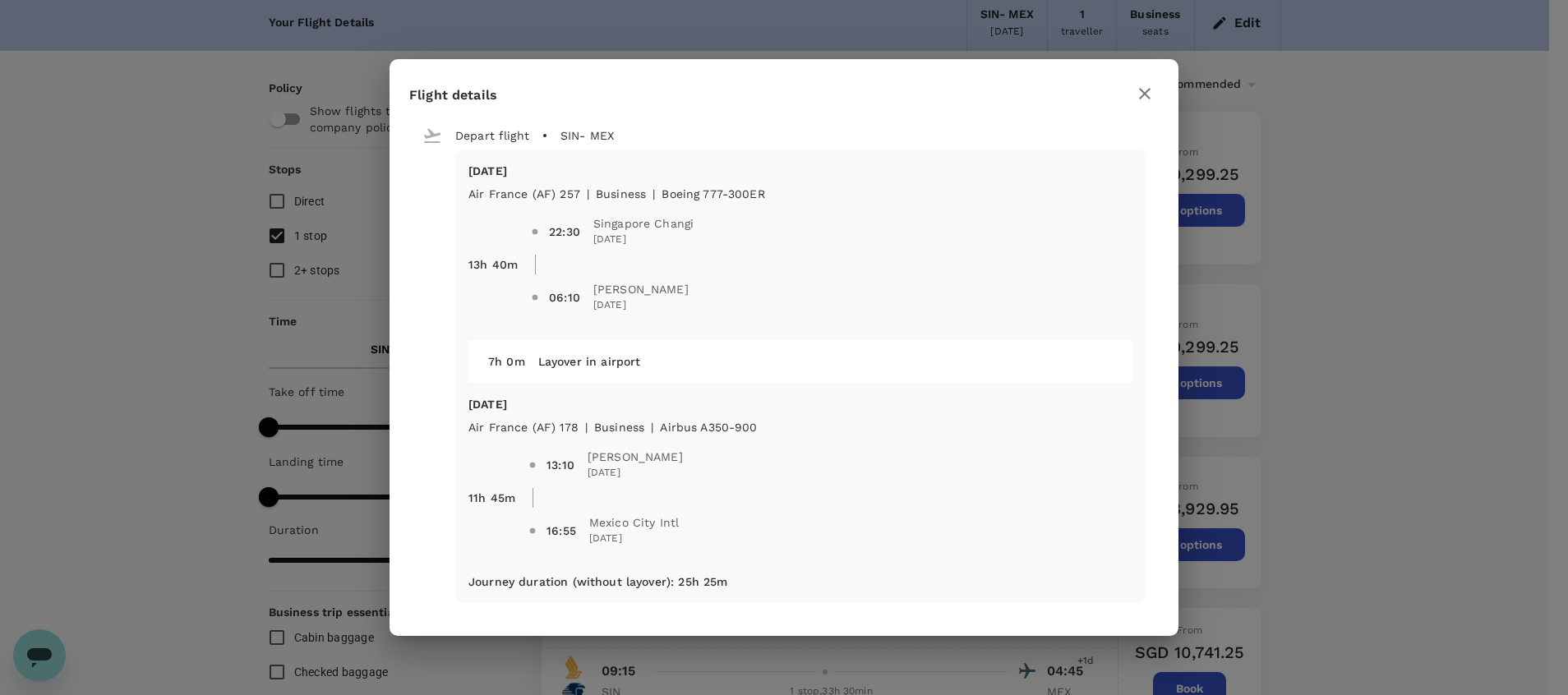
click at [1150, 96] on icon "button" at bounding box center [1145, 94] width 19 height 19
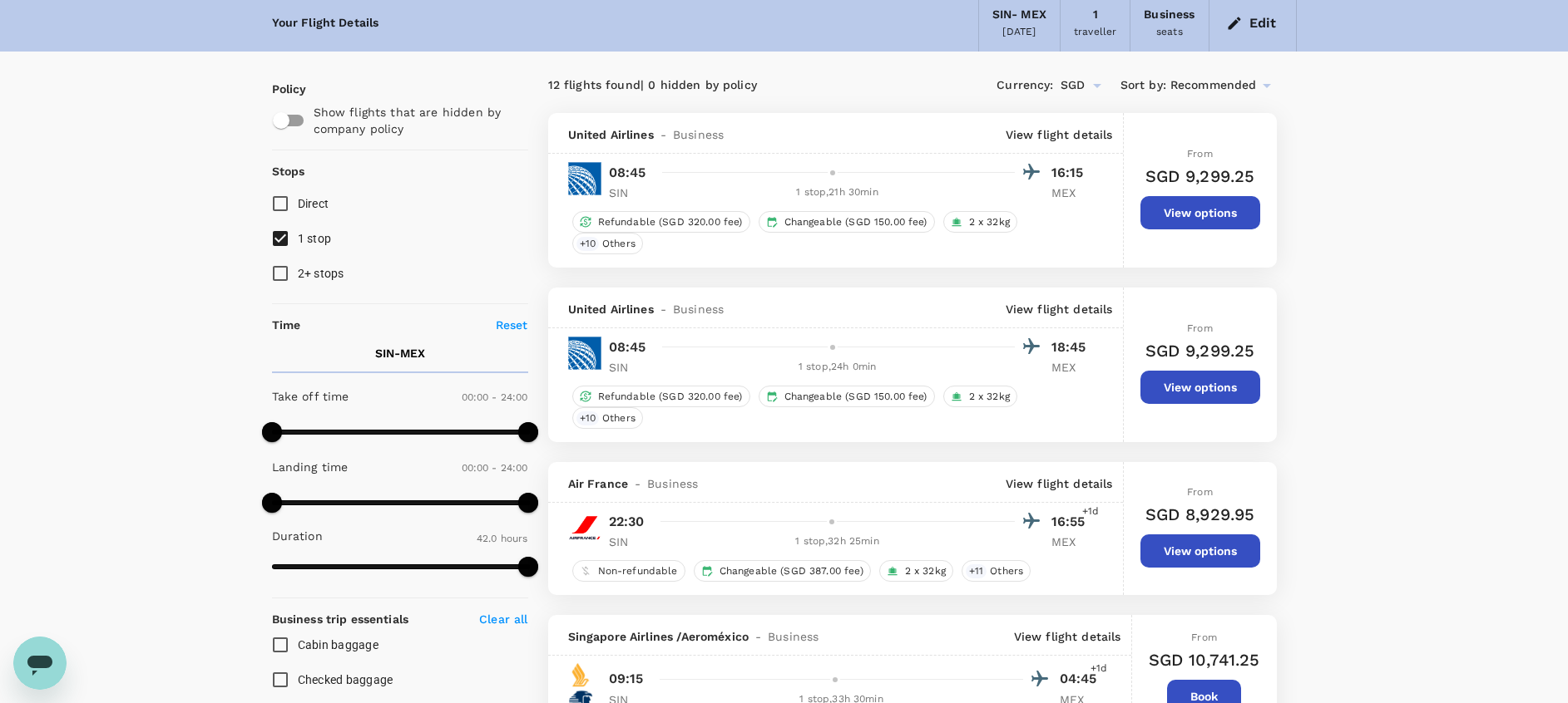
click at [1093, 133] on p "View flight details" at bounding box center [1060, 134] width 108 height 17
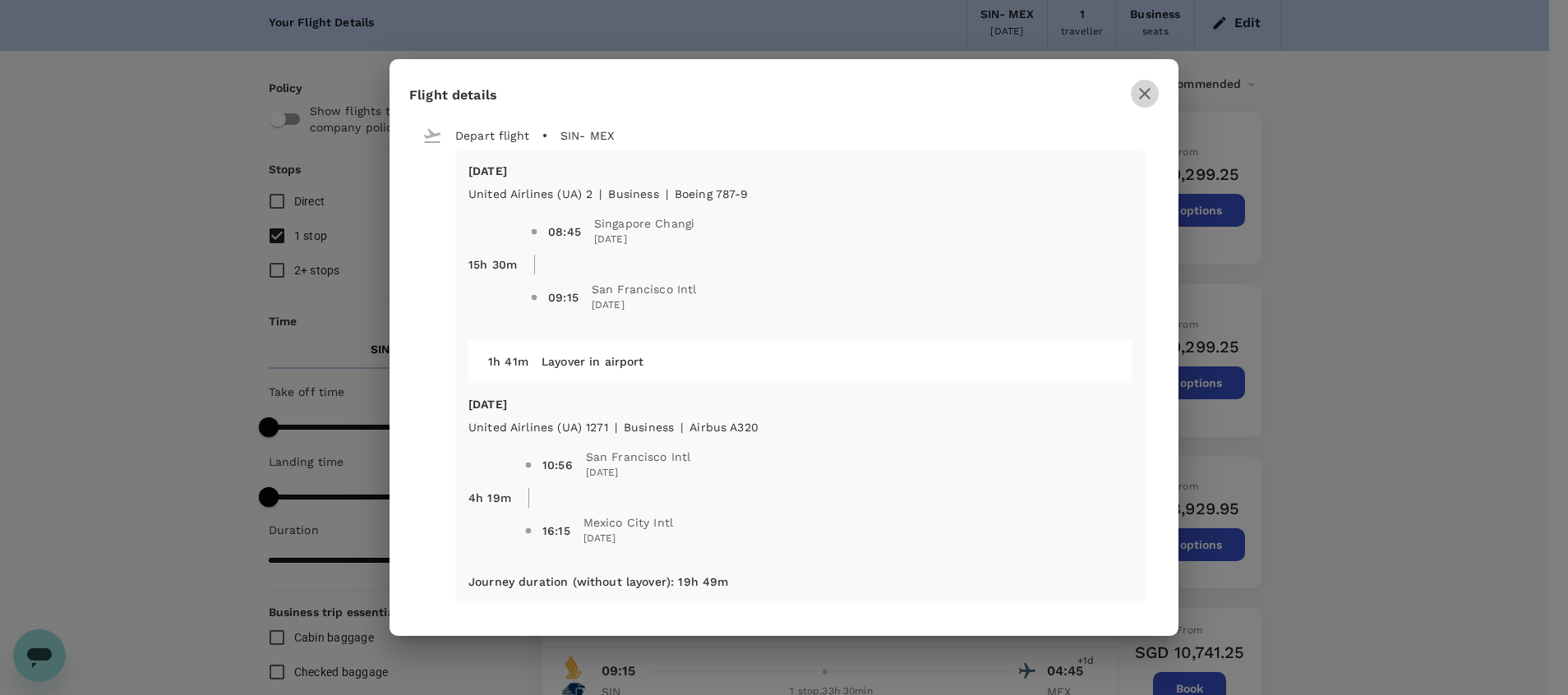
click at [1153, 87] on icon "button" at bounding box center [1145, 94] width 19 height 19
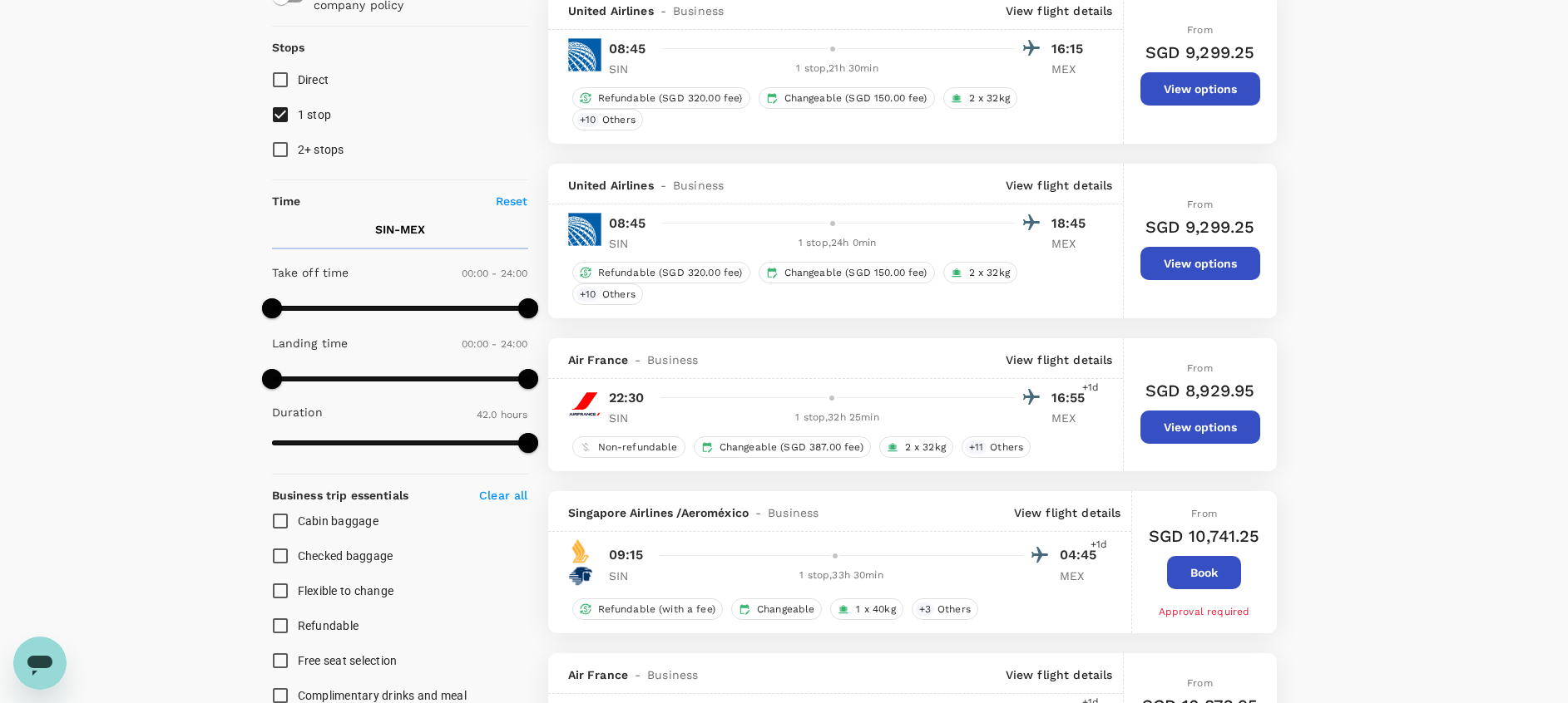
scroll to position [0, 0]
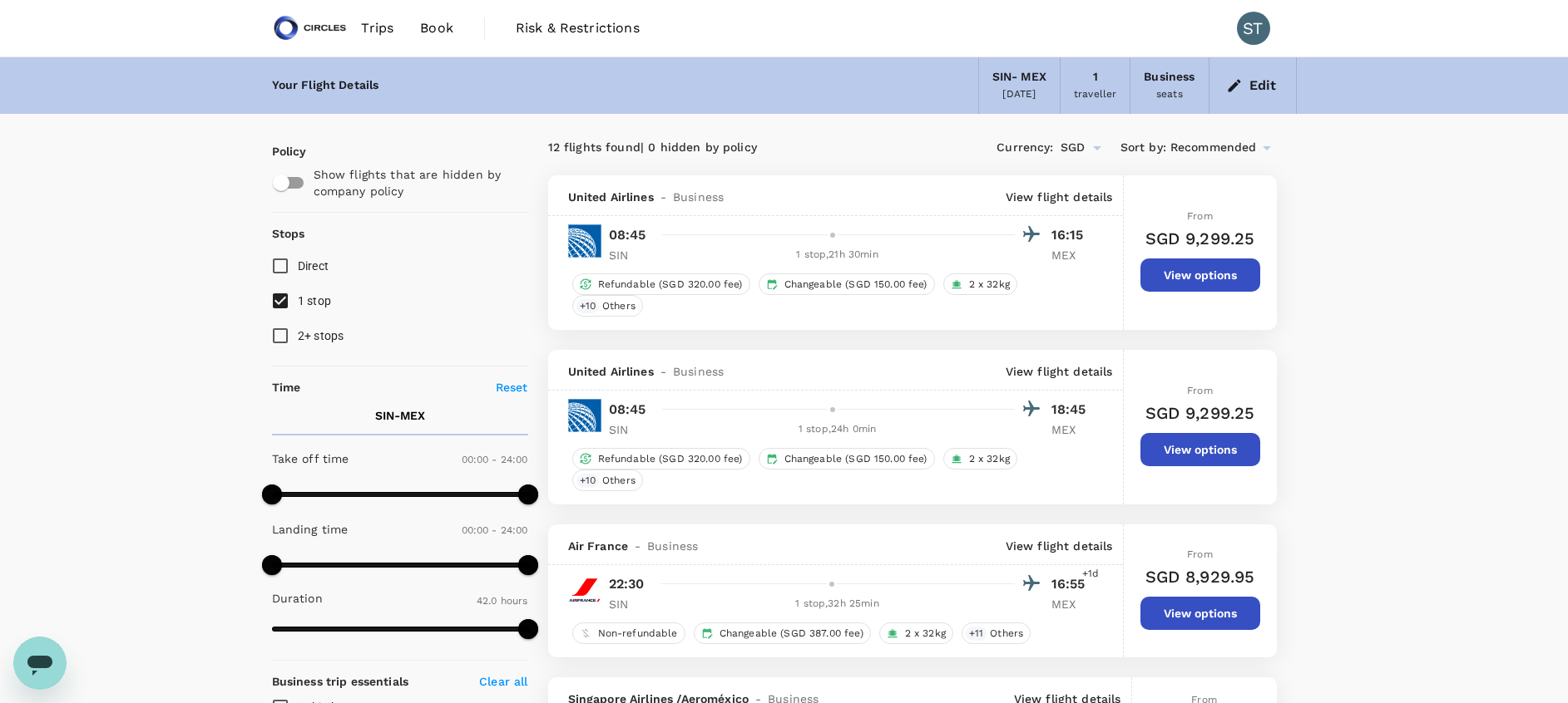
click at [1027, 87] on div "[DATE]" at bounding box center [1019, 94] width 33 height 17
click at [1240, 82] on icon "button" at bounding box center [1233, 85] width 13 height 13
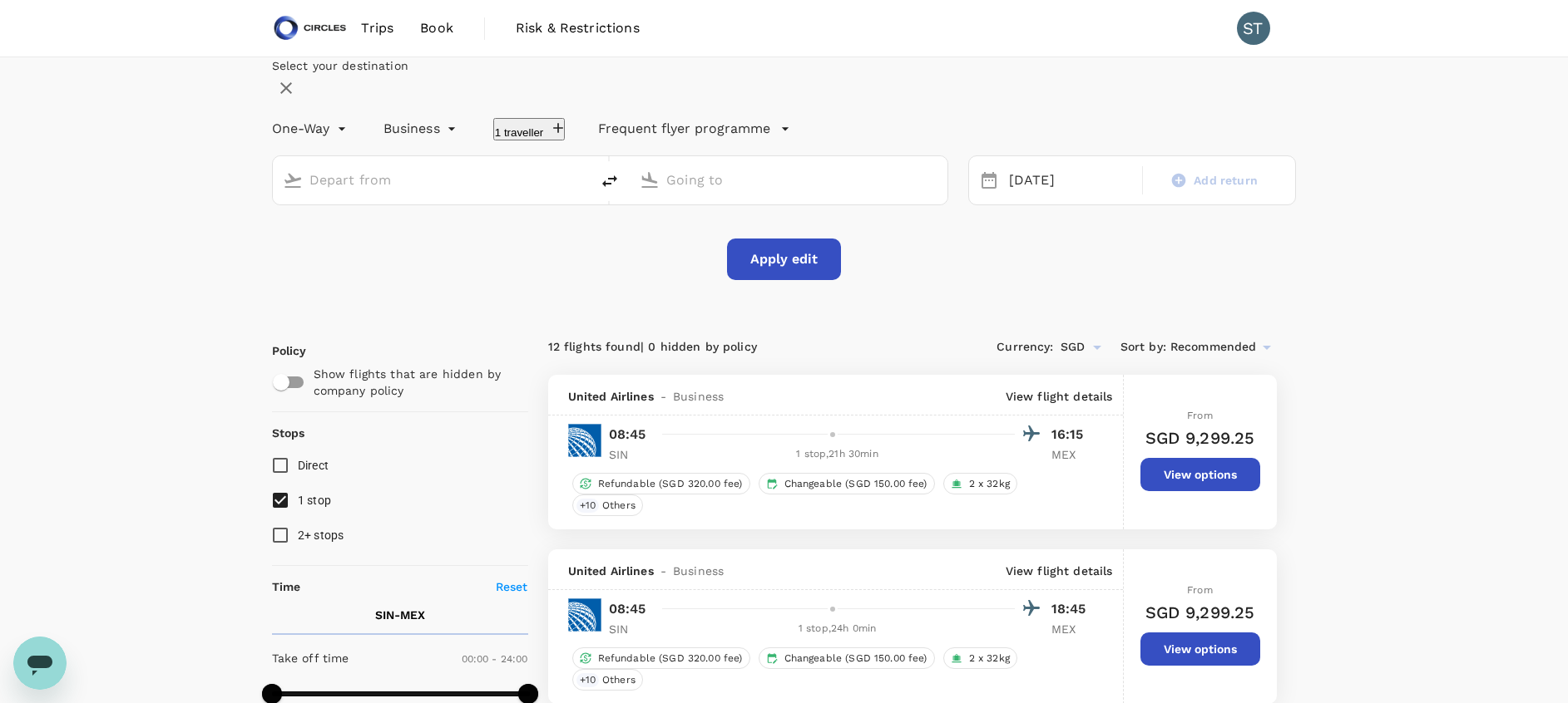
type input "Singapore Changi (SIN)"
type input "Mexico City Intl (MEX)"
click at [1002, 197] on div "[DATE]" at bounding box center [1069, 180] width 136 height 32
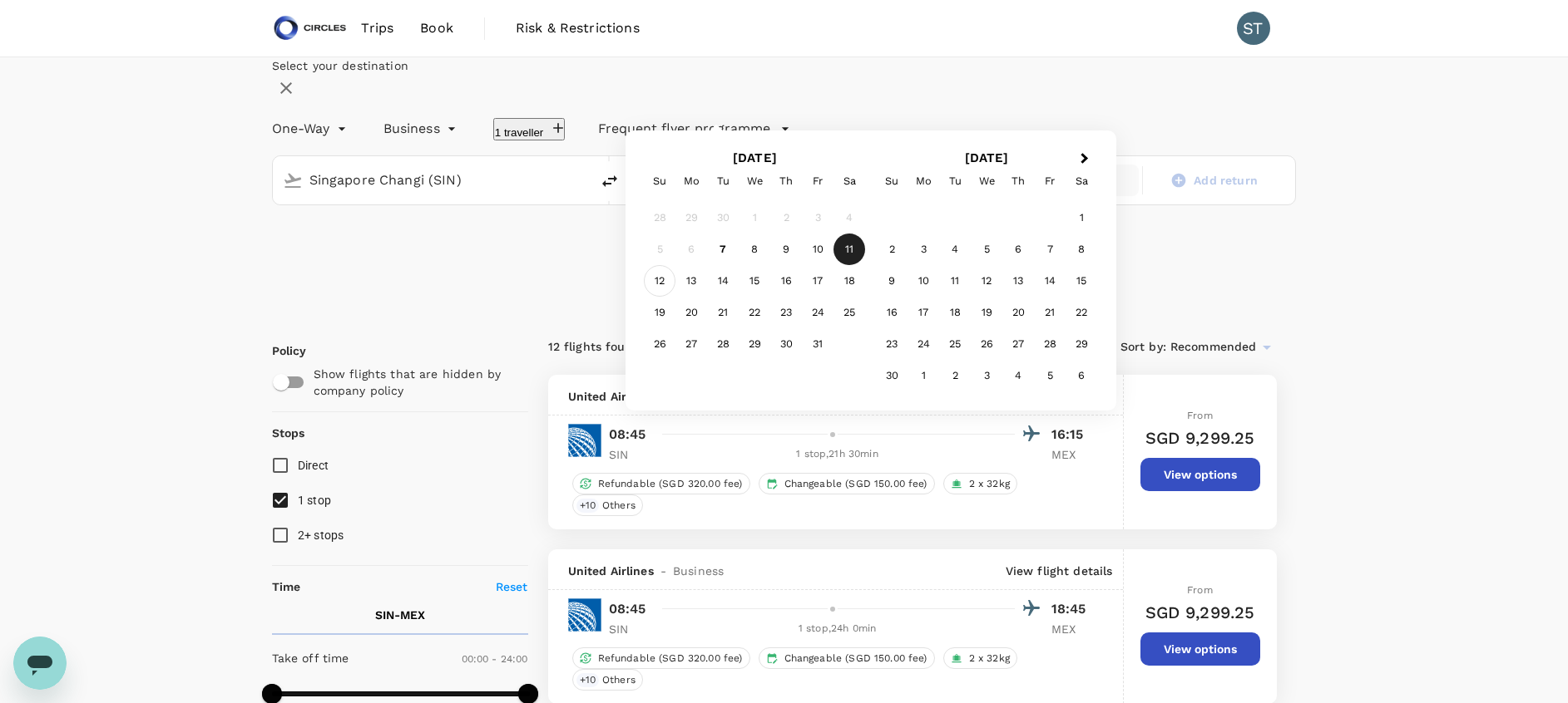
click at [676, 297] on div "12" at bounding box center [659, 281] width 31 height 31
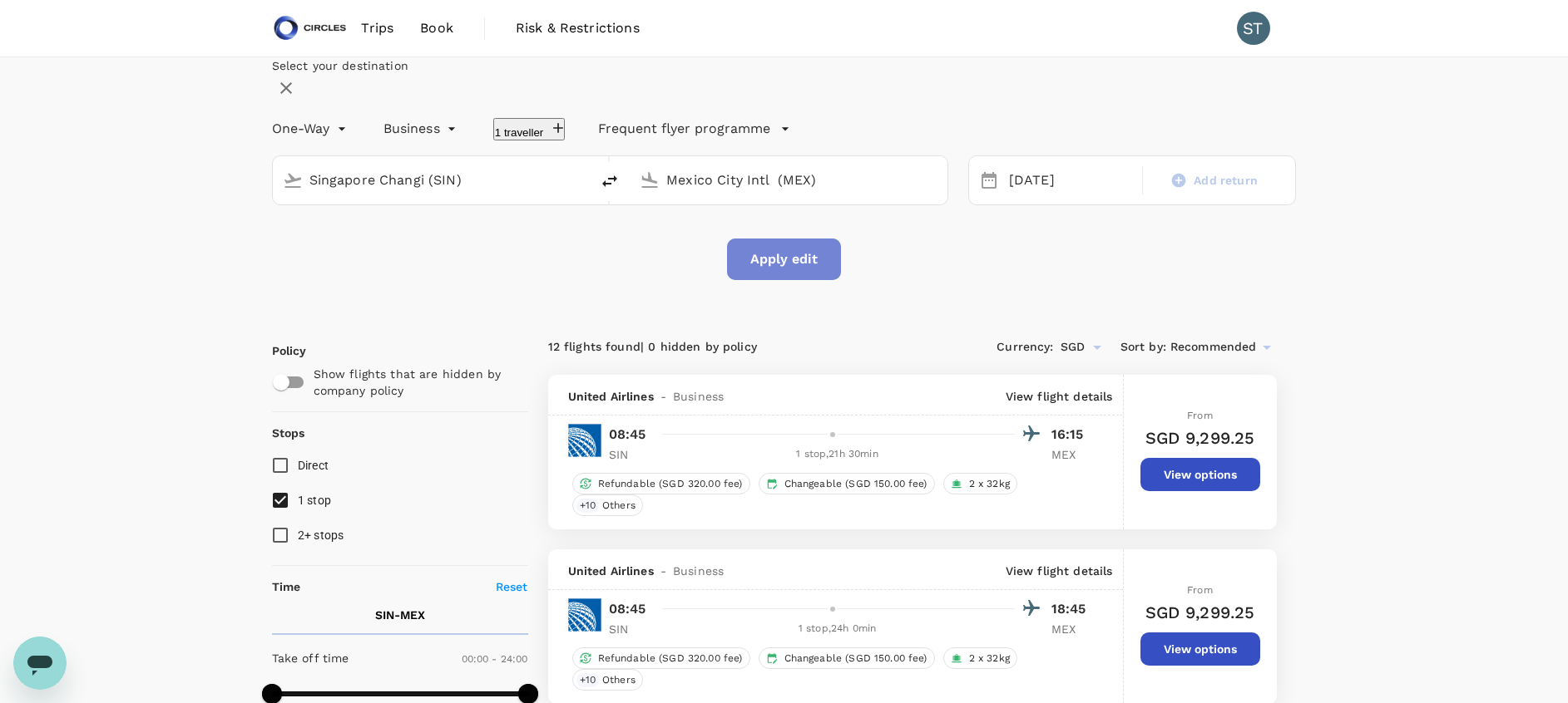
click at [770, 280] on button "Apply edit" at bounding box center [784, 259] width 114 height 41
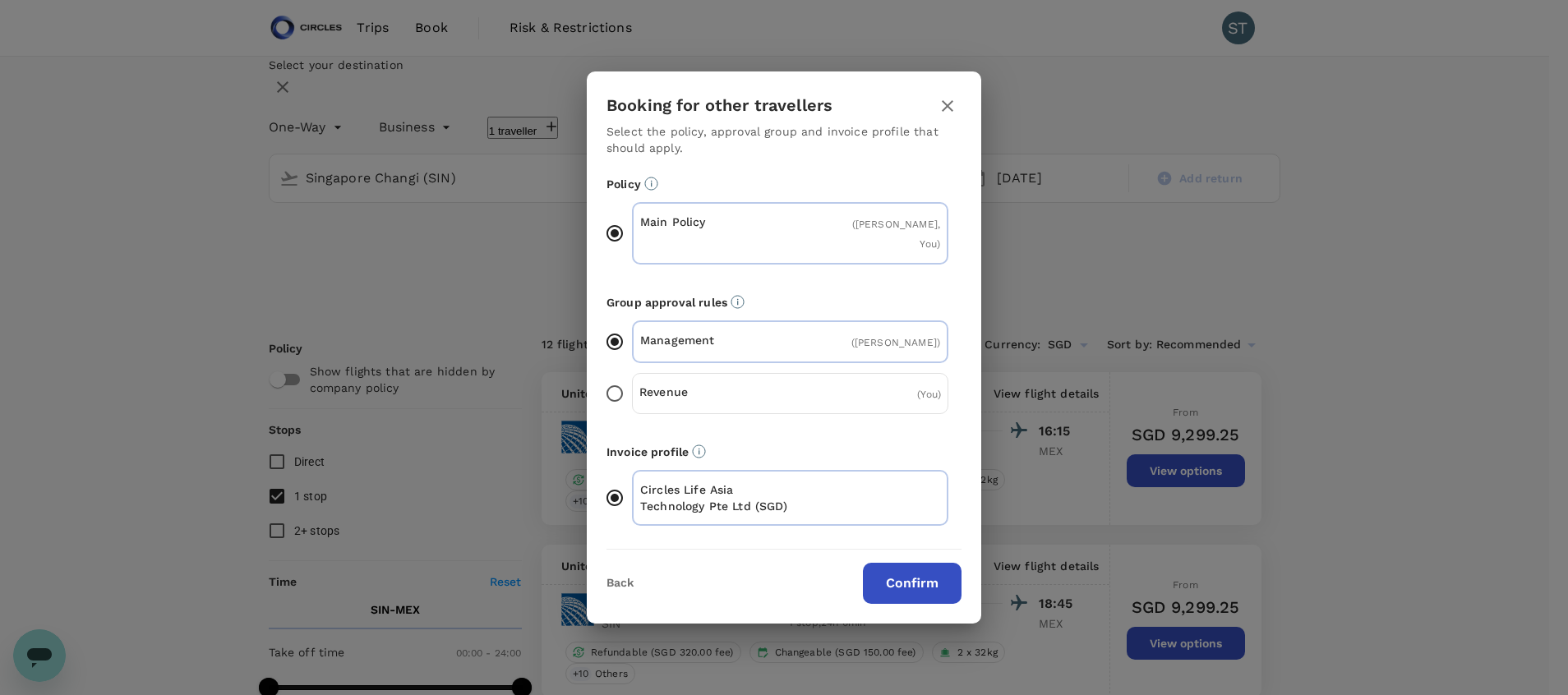
click at [929, 589] on button "Confirm" at bounding box center [913, 584] width 99 height 41
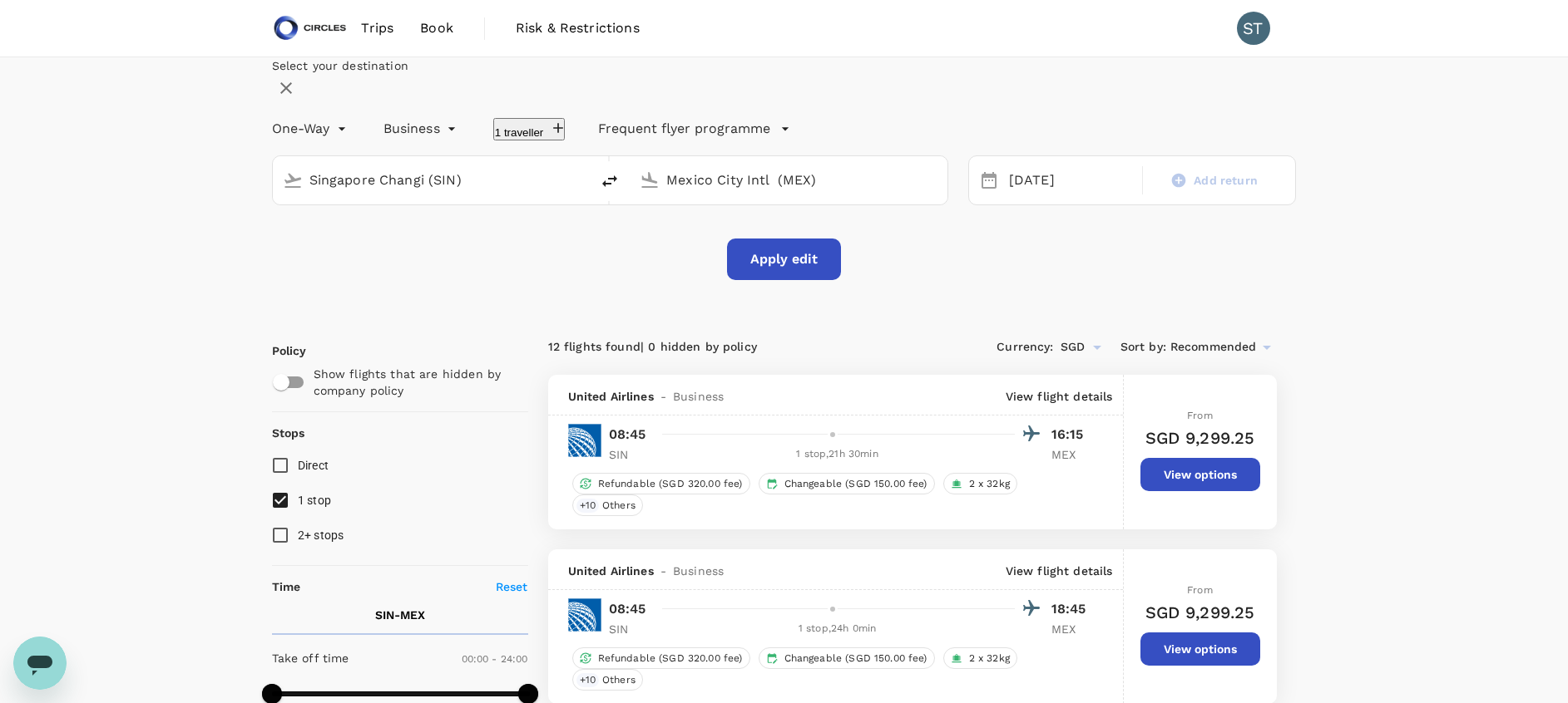
checkbox input "false"
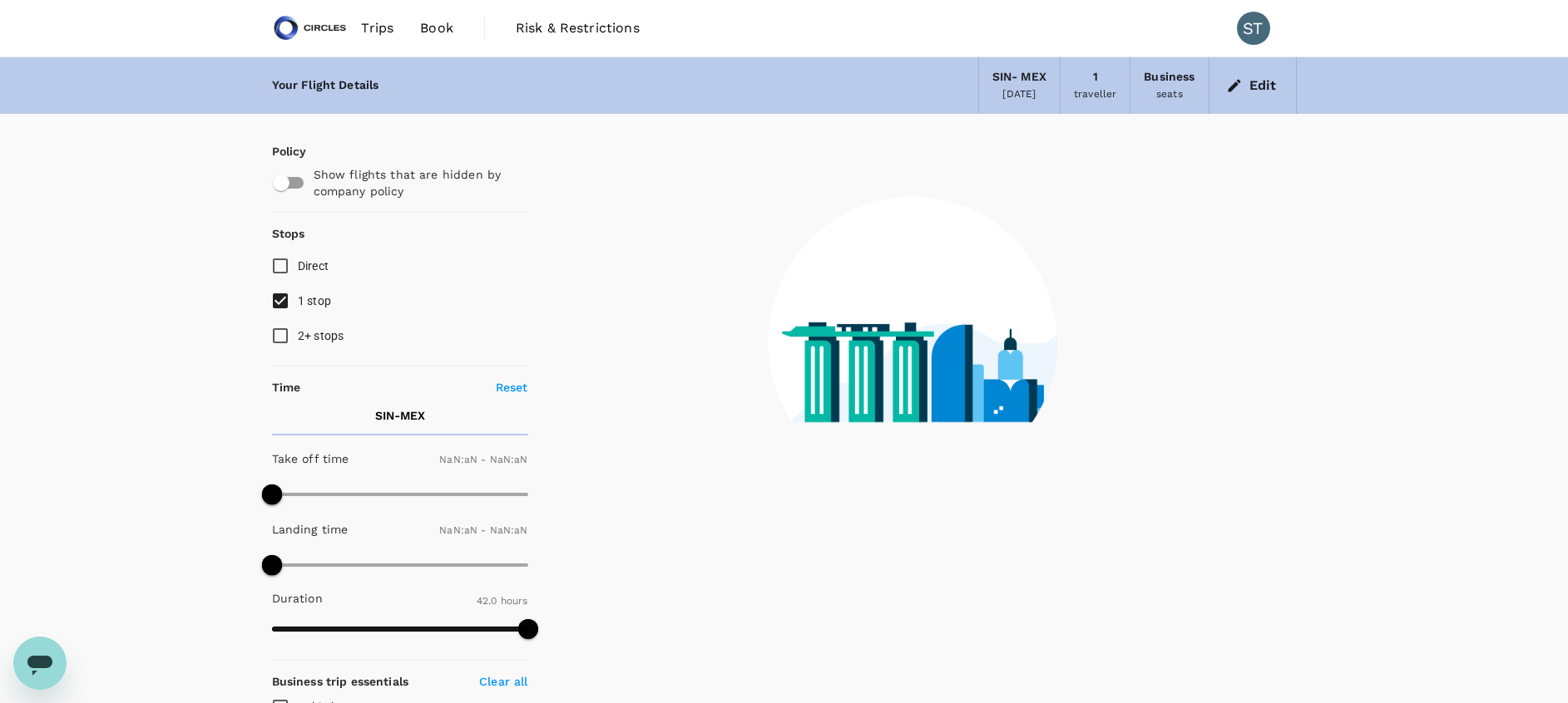
type input "1440"
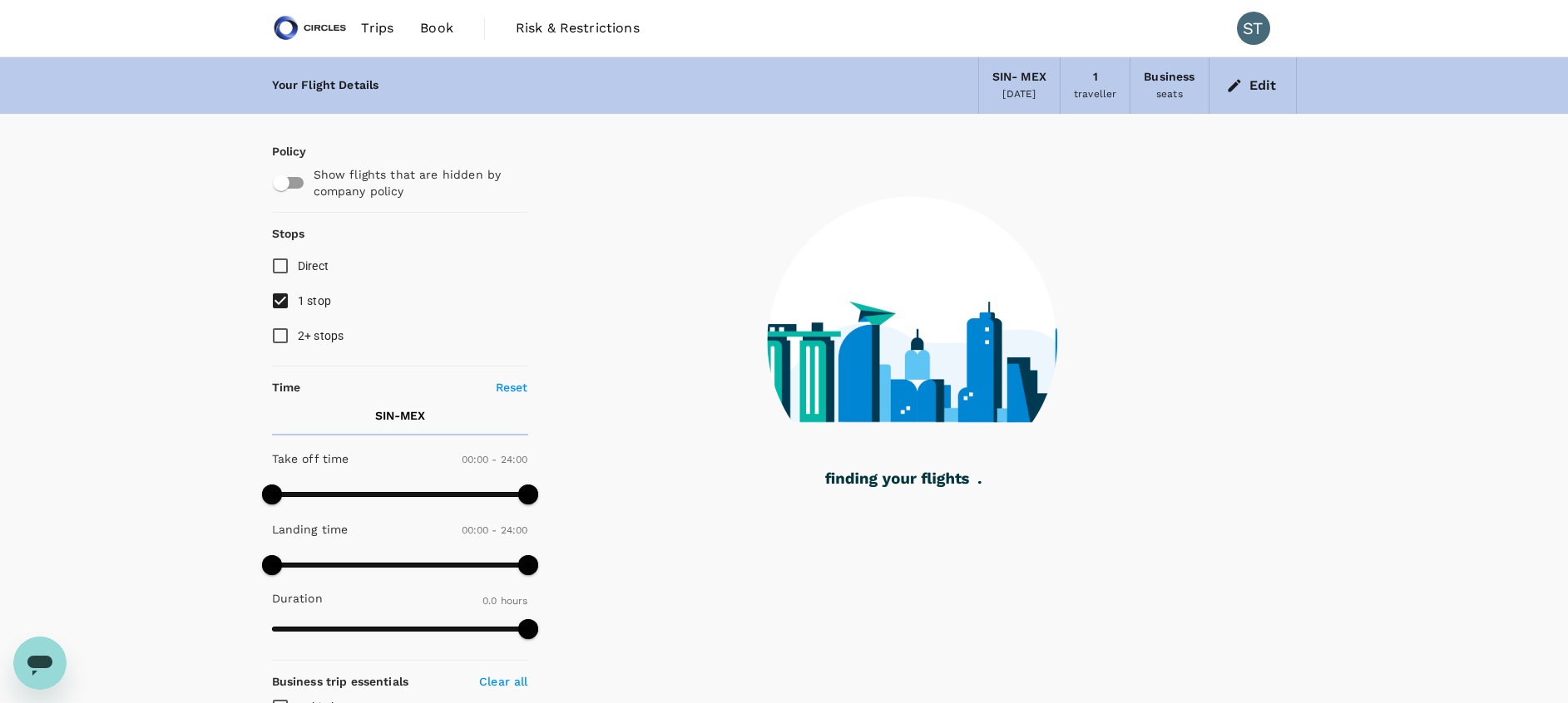
type input "2755"
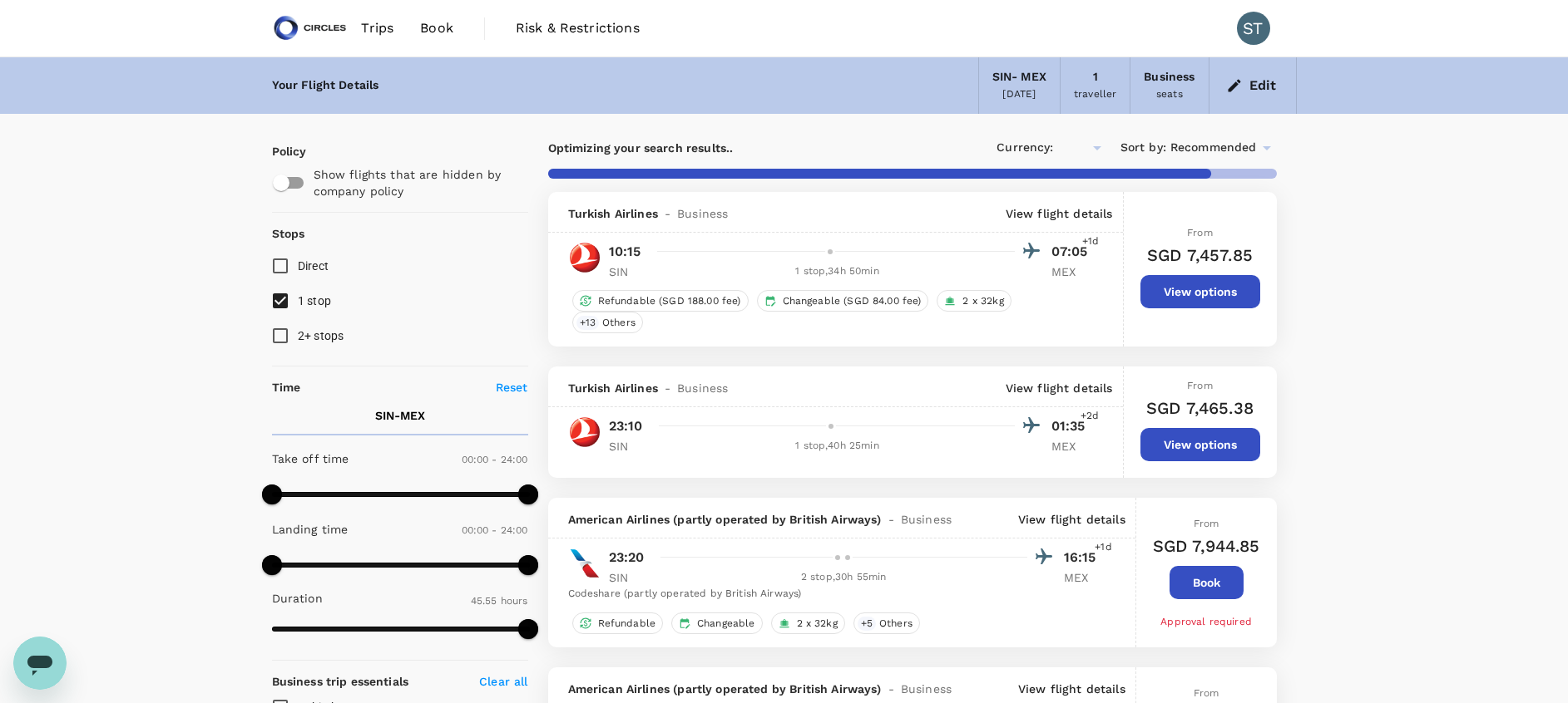
checkbox input "true"
type input "SGD"
click at [279, 300] on input "1 stop" at bounding box center [280, 302] width 35 height 35
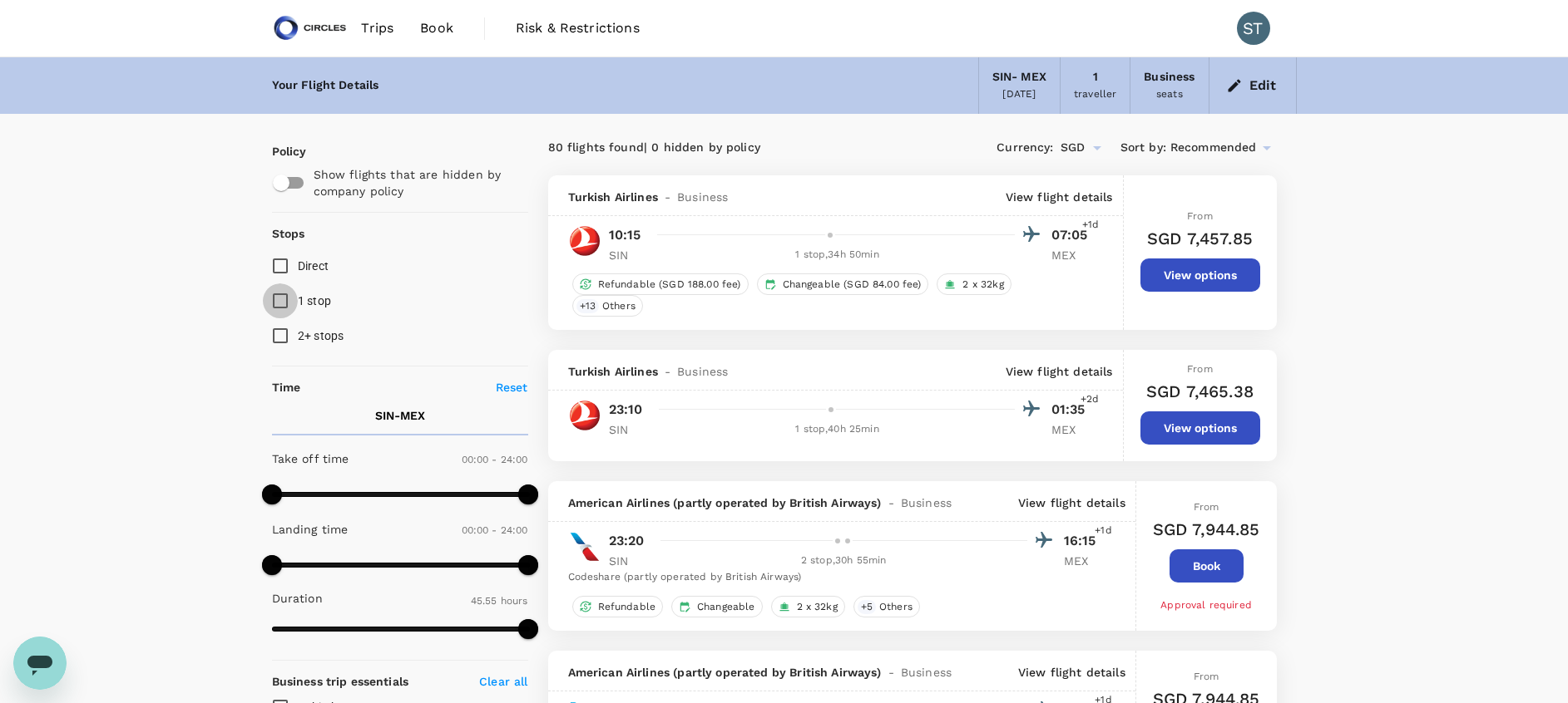
click at [279, 300] on input "1 stop" at bounding box center [280, 302] width 35 height 35
checkbox input "true"
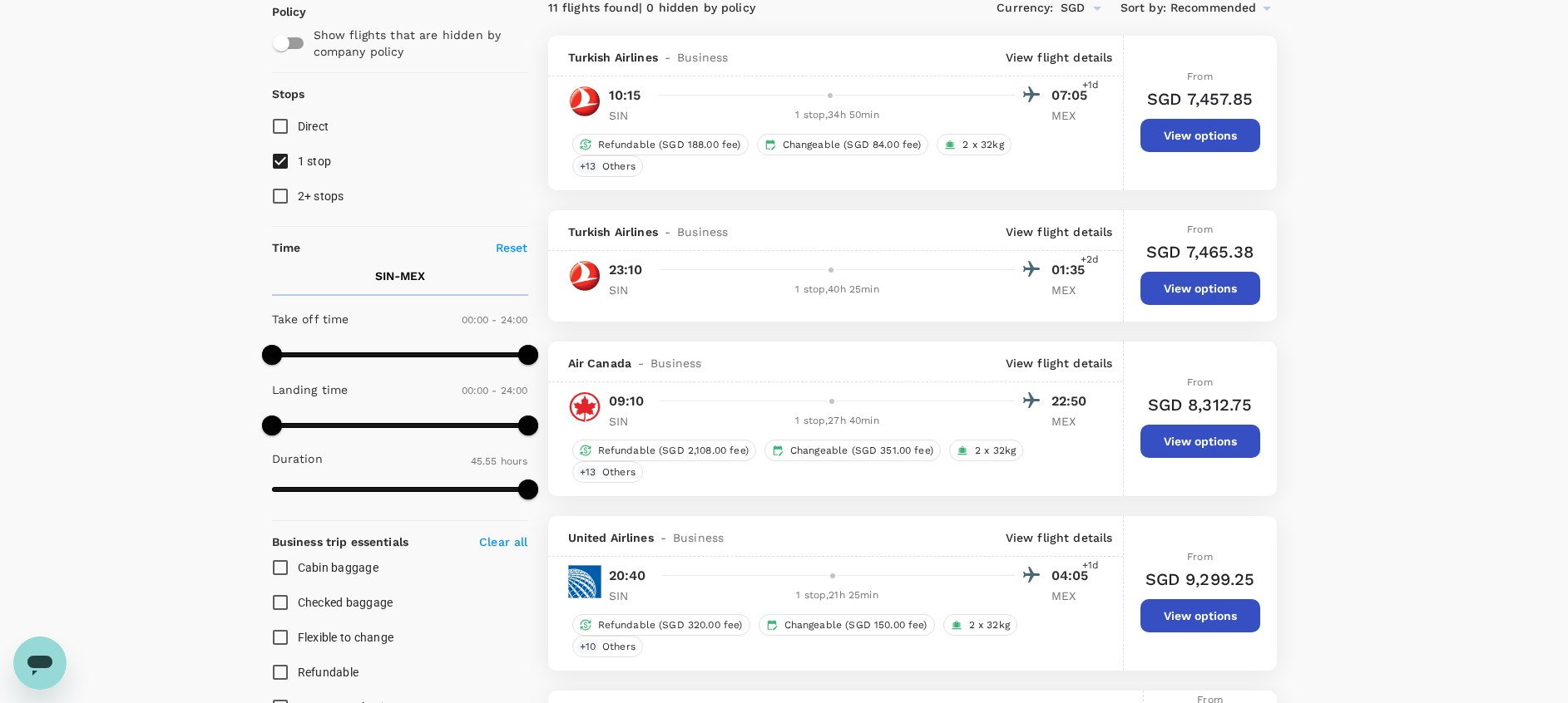
scroll to position [141, 0]
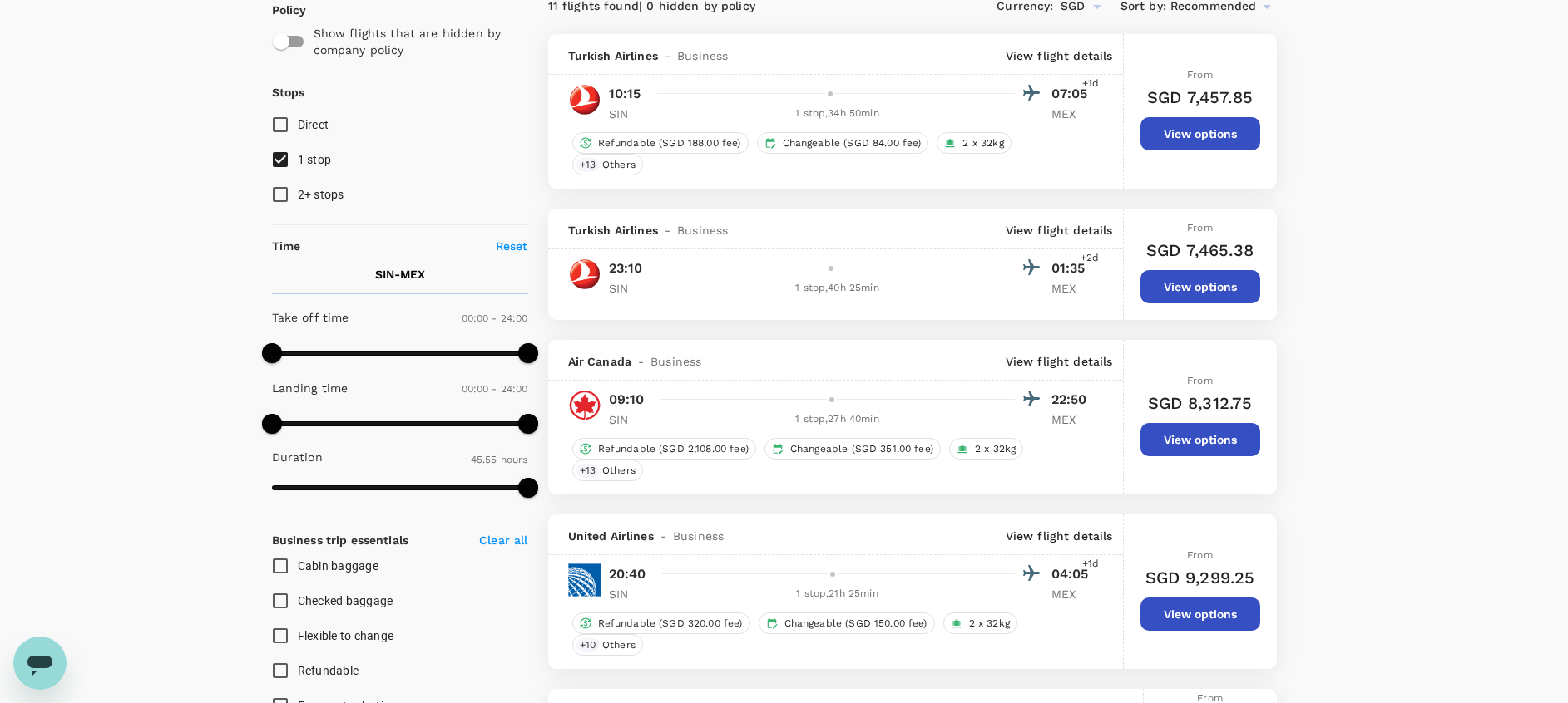
click at [1062, 355] on p "View flight details" at bounding box center [1060, 361] width 108 height 17
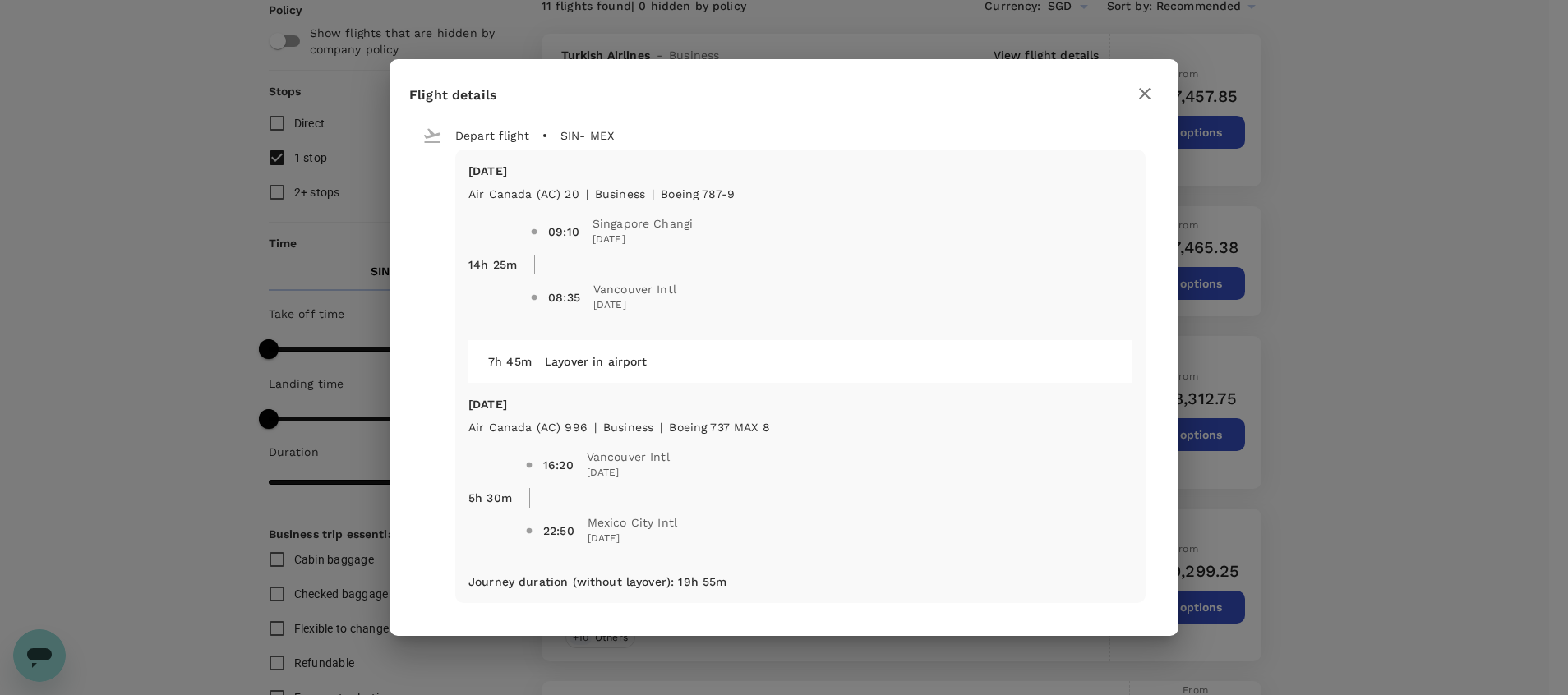
click at [1143, 98] on icon "button" at bounding box center [1145, 94] width 19 height 19
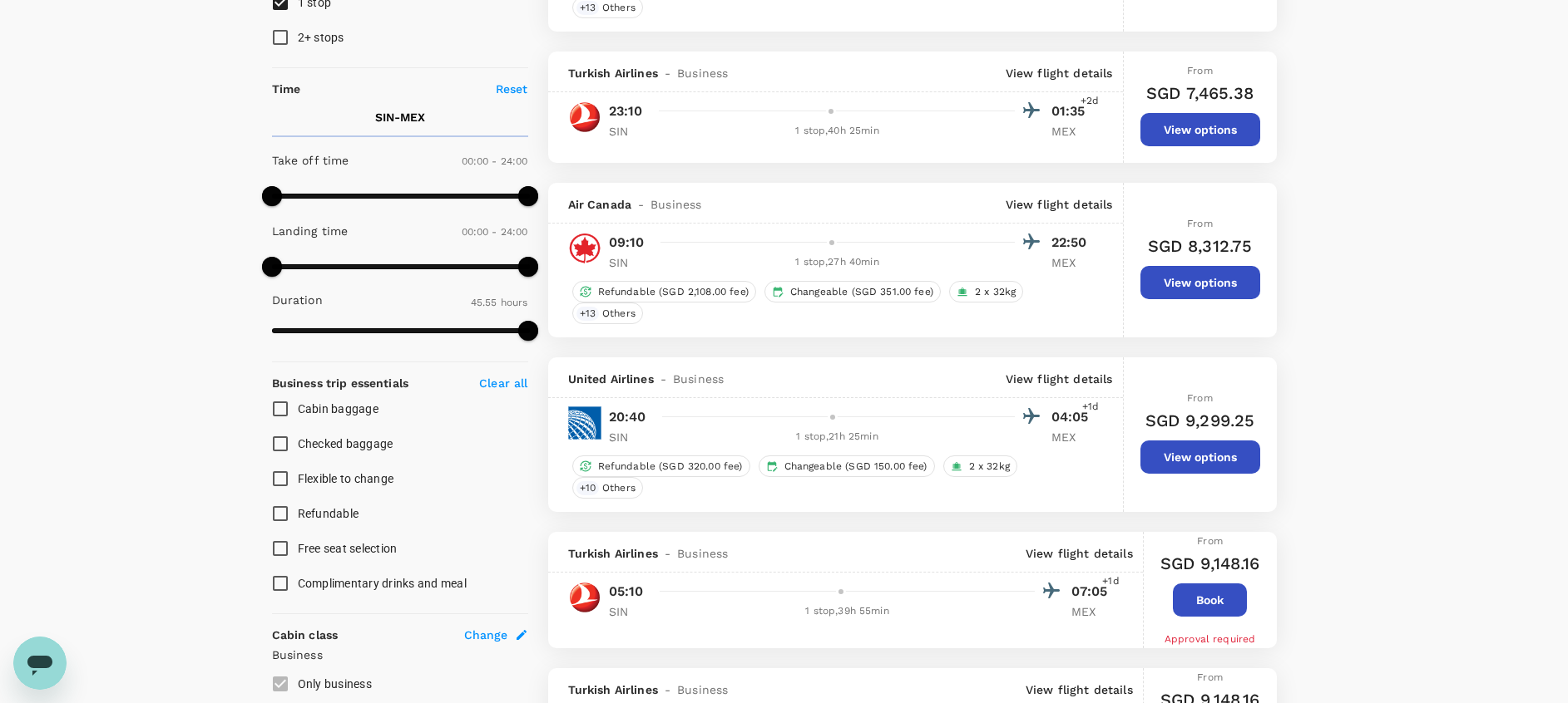
scroll to position [300, 0]
click at [1067, 381] on p "View flight details" at bounding box center [1060, 378] width 108 height 17
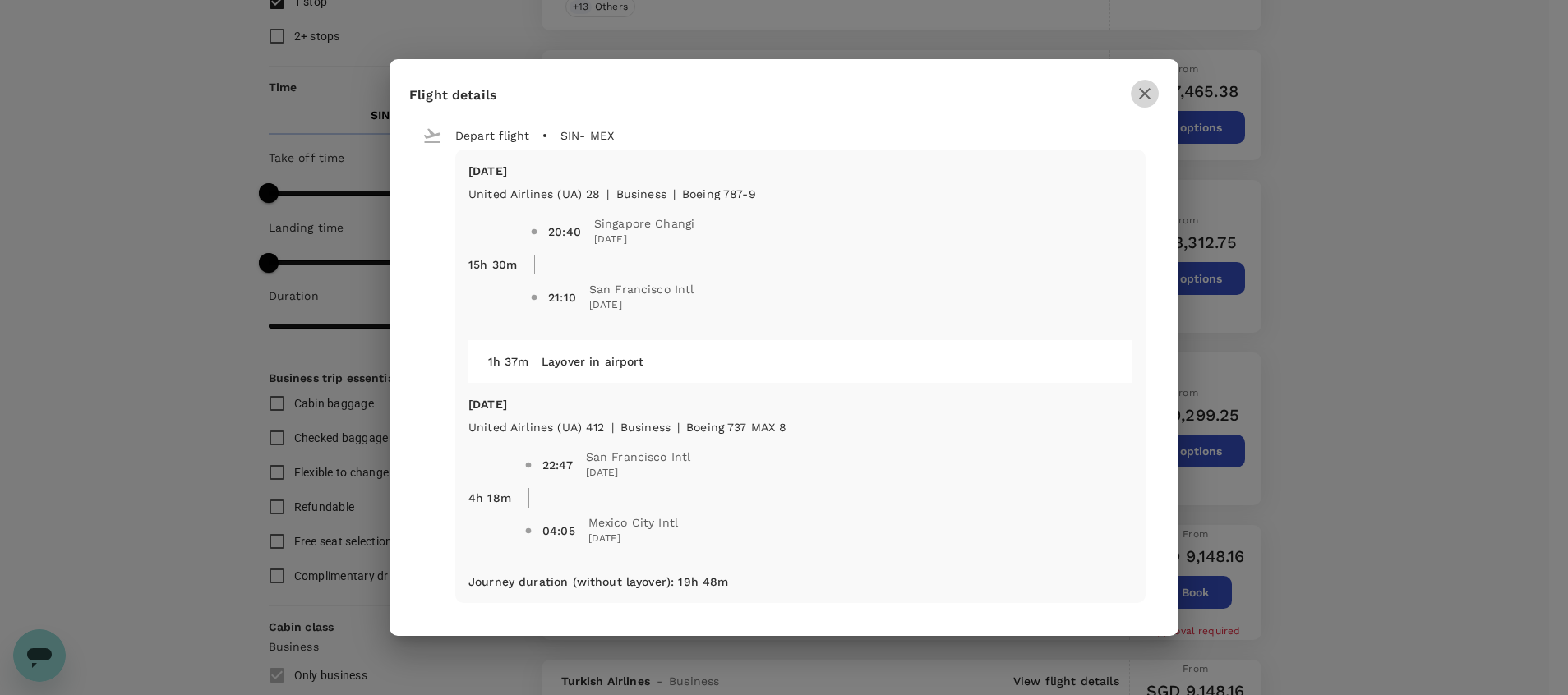
click at [1140, 97] on icon "button" at bounding box center [1145, 94] width 19 height 19
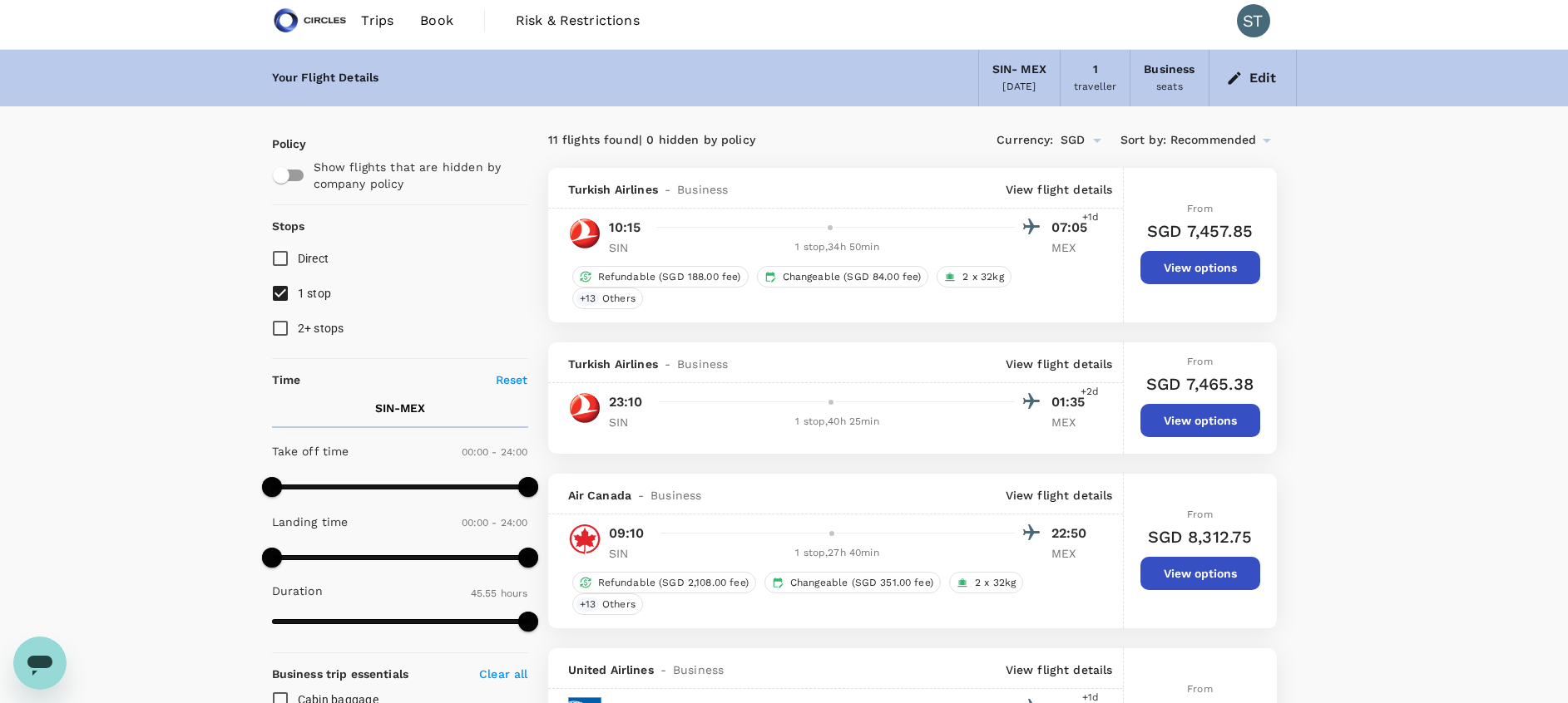
scroll to position [0, 0]
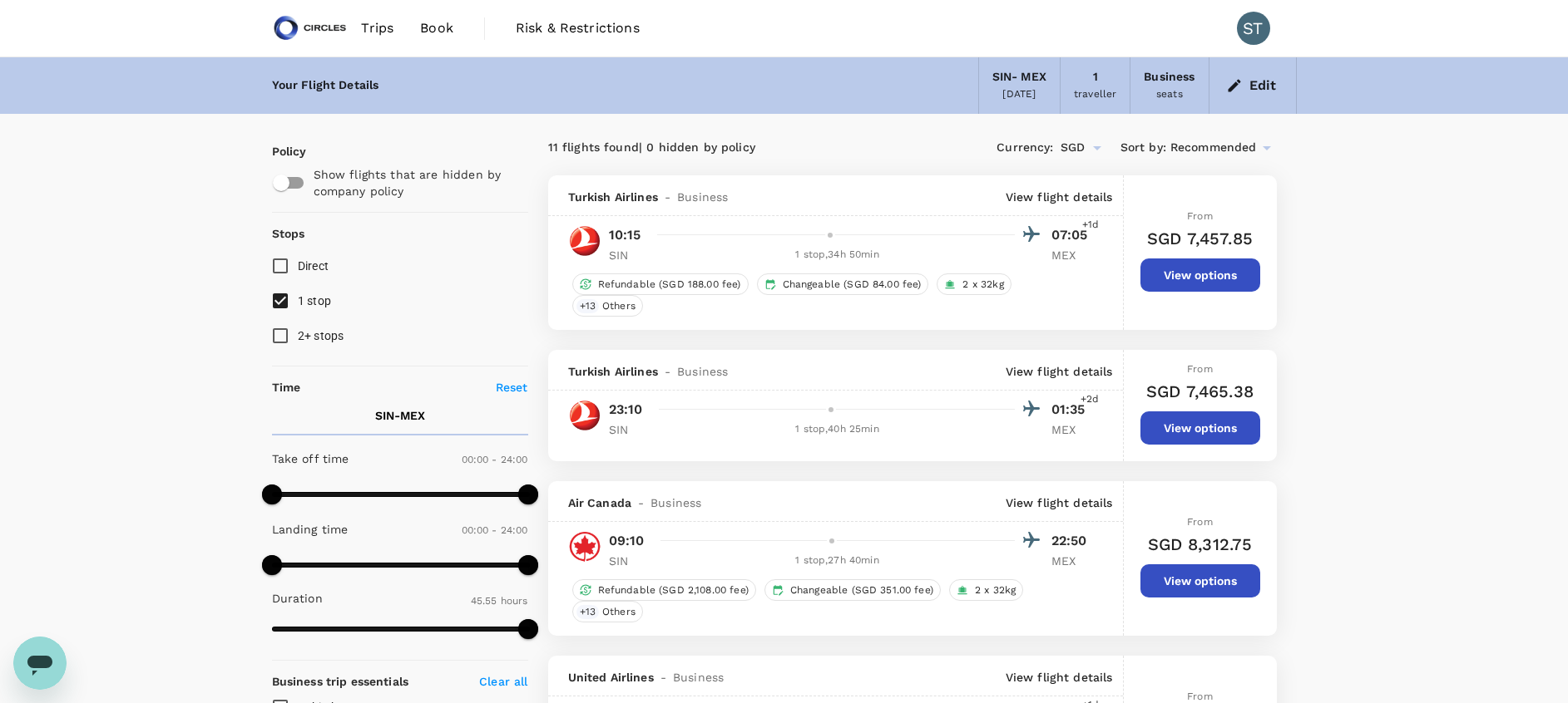
click at [1246, 85] on button "Edit" at bounding box center [1252, 85] width 60 height 26
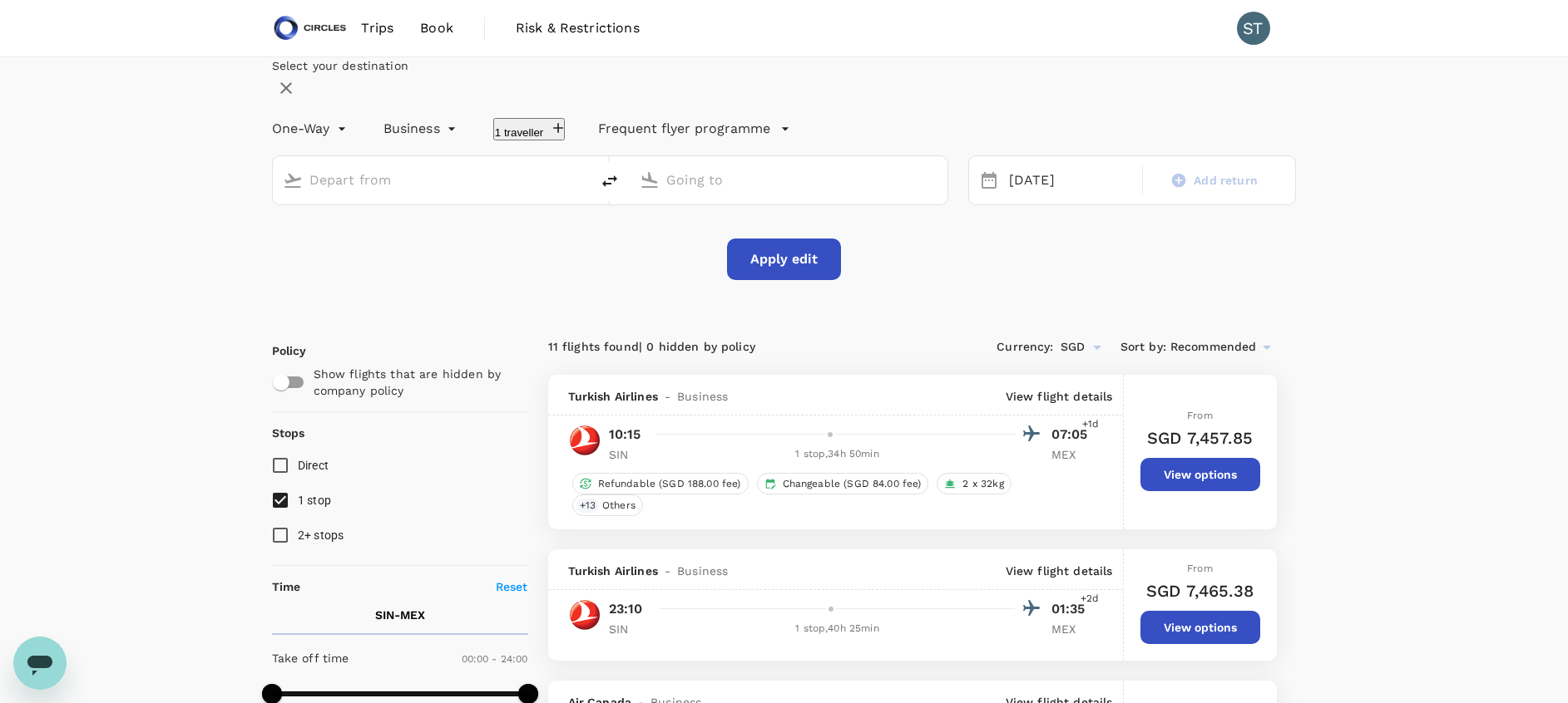
type input "Singapore Changi (SIN)"
type input "Mexico City Intl (MEX)"
click at [1022, 197] on div "12 Oct" at bounding box center [1069, 180] width 136 height 32
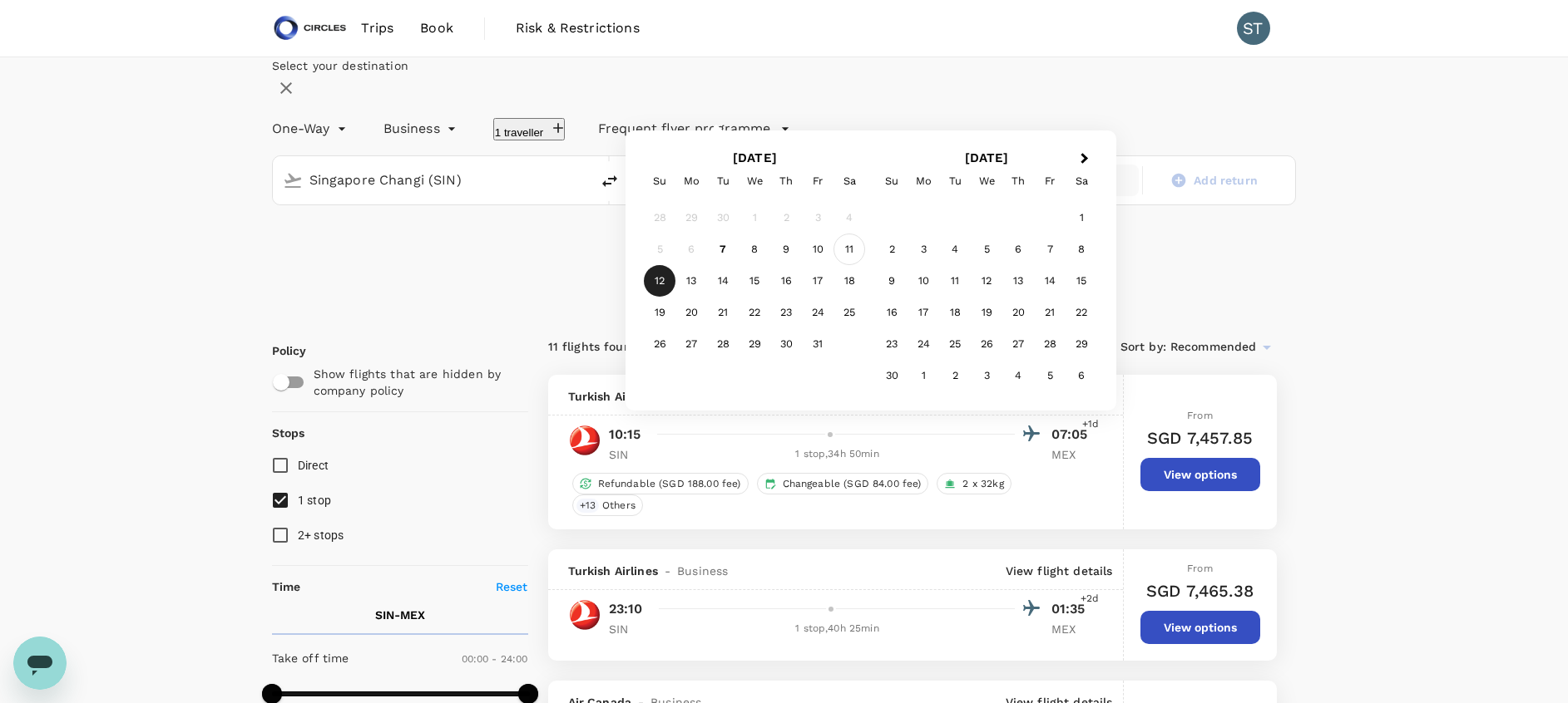
click at [865, 265] on div "11" at bounding box center [849, 250] width 31 height 31
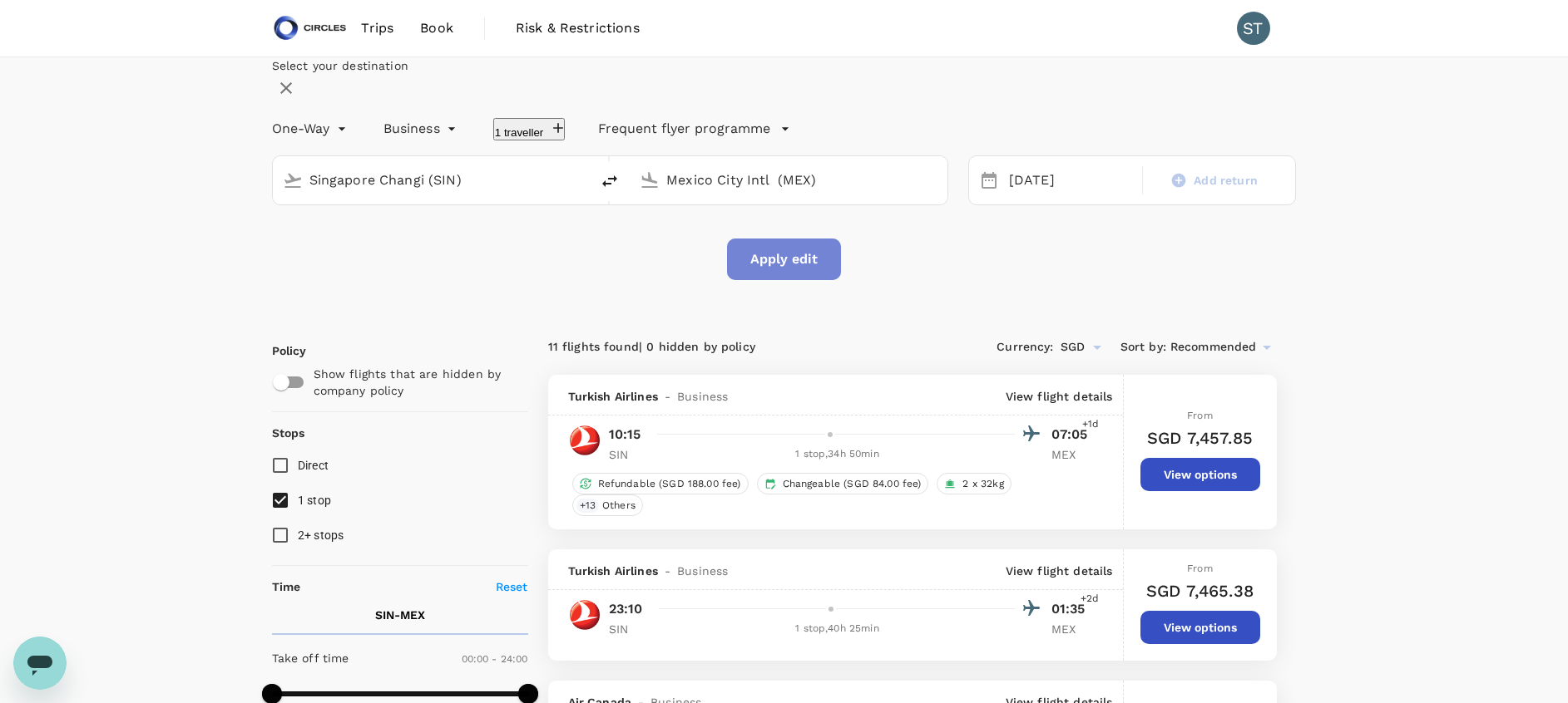
click at [789, 280] on button "Apply edit" at bounding box center [784, 259] width 114 height 41
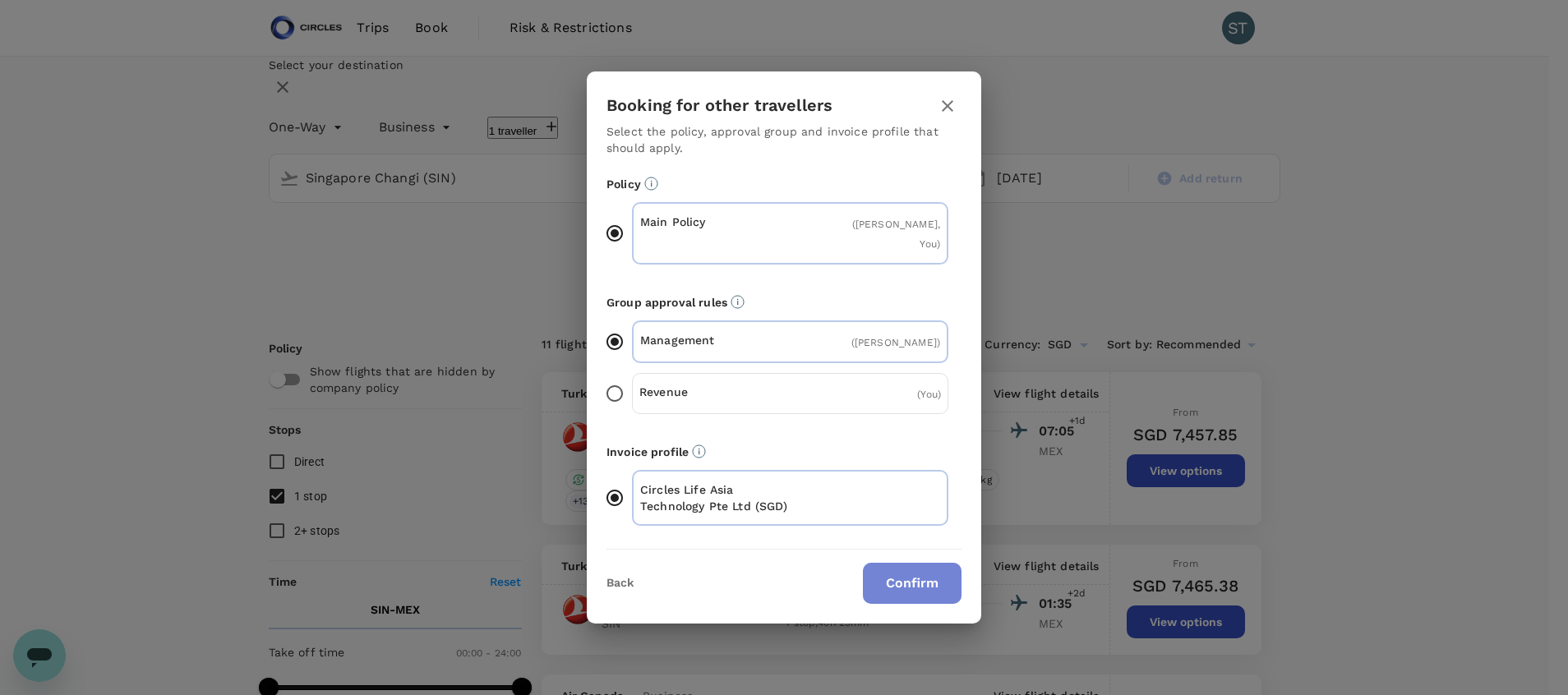
click at [909, 563] on button "Confirm" at bounding box center [913, 584] width 99 height 41
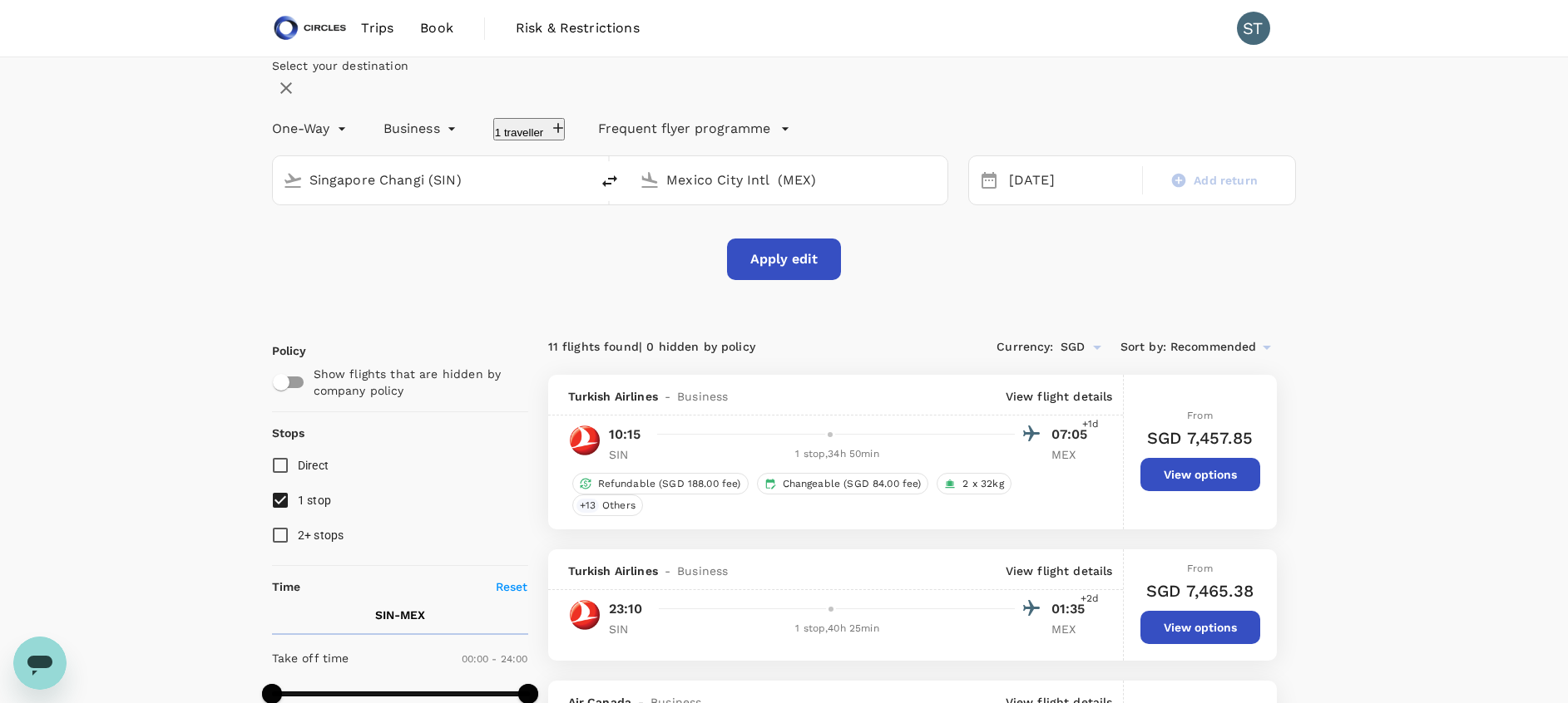
checkbox input "false"
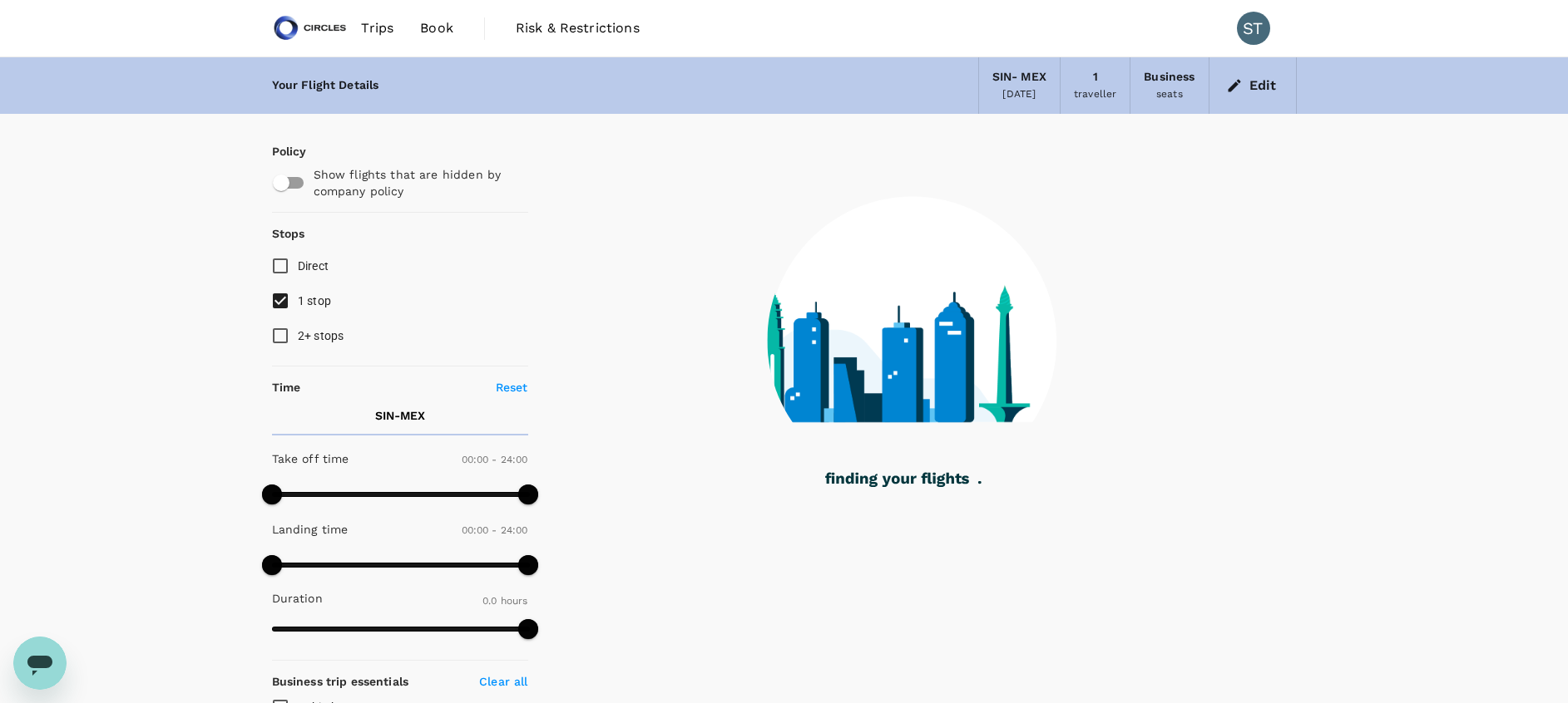
type input "2520"
checkbox input "true"
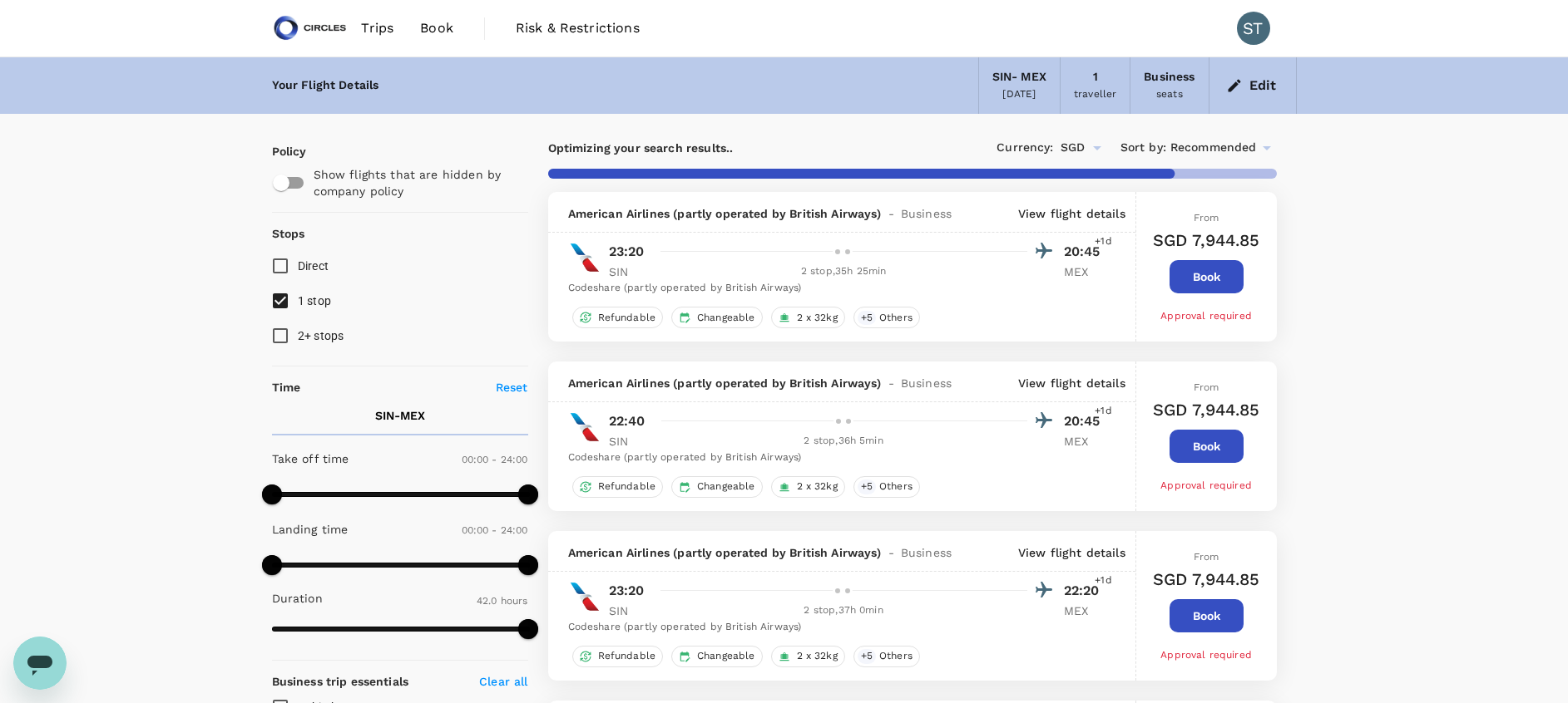
scroll to position [32, 0]
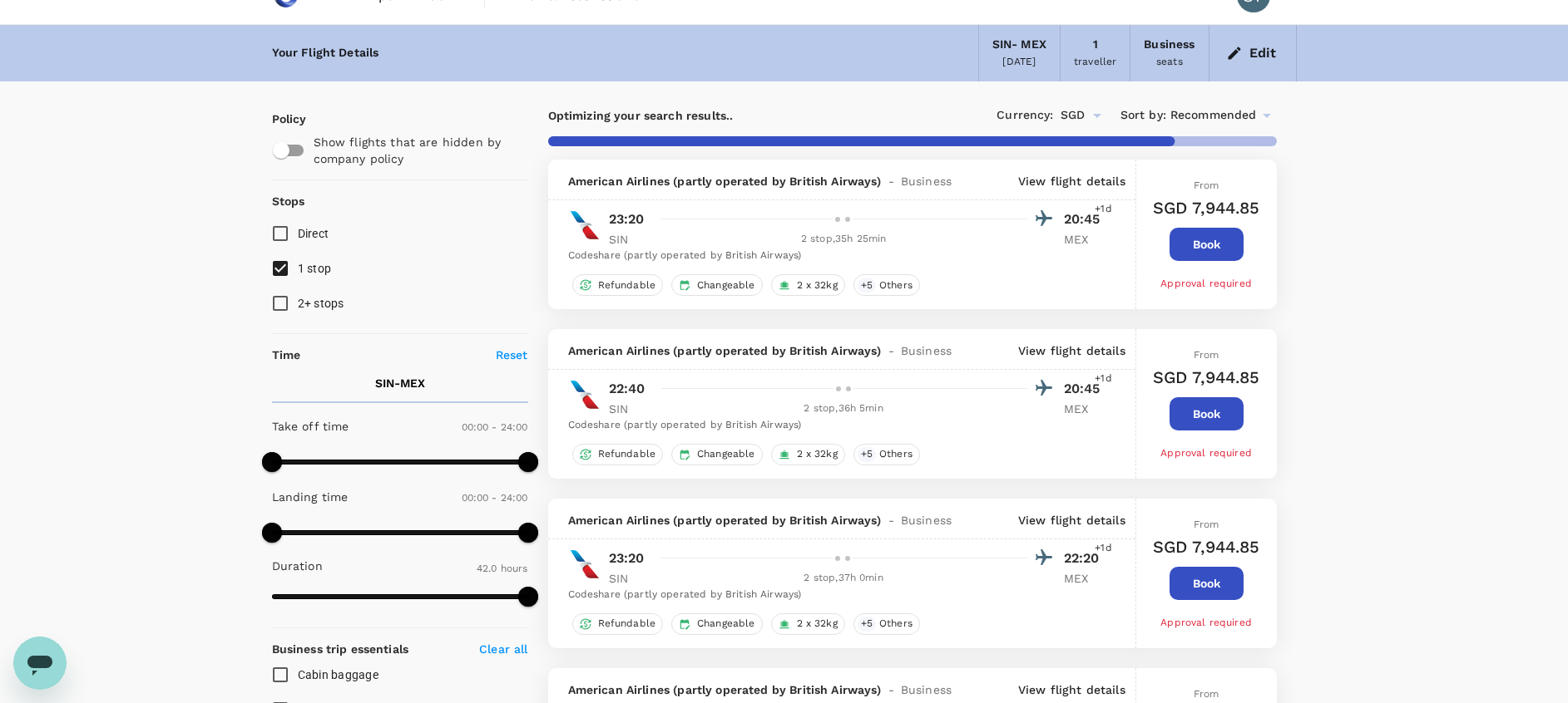
click at [278, 267] on input "1 stop" at bounding box center [280, 268] width 35 height 35
checkbox input "false"
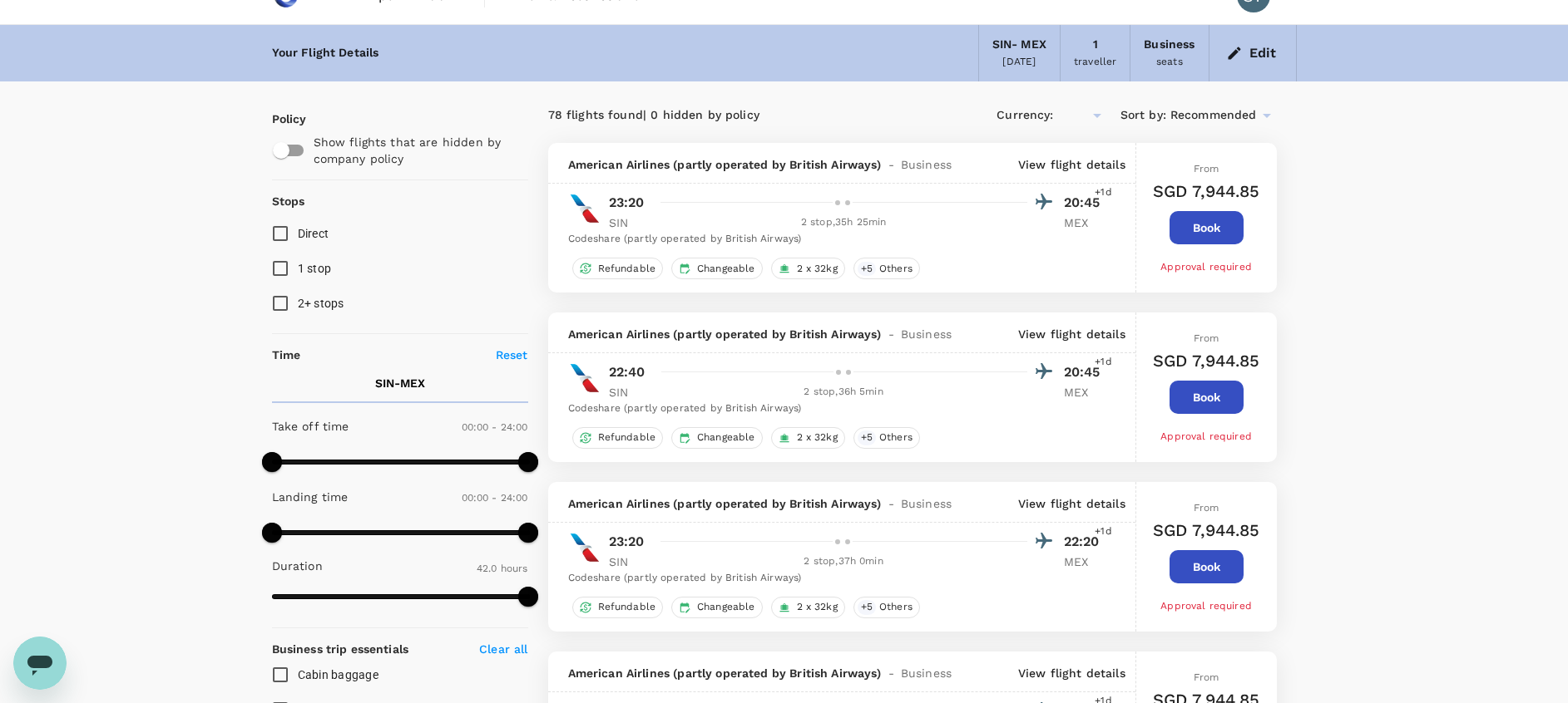
type input "SGD"
click at [278, 267] on input "1 stop" at bounding box center [280, 268] width 35 height 35
checkbox input "true"
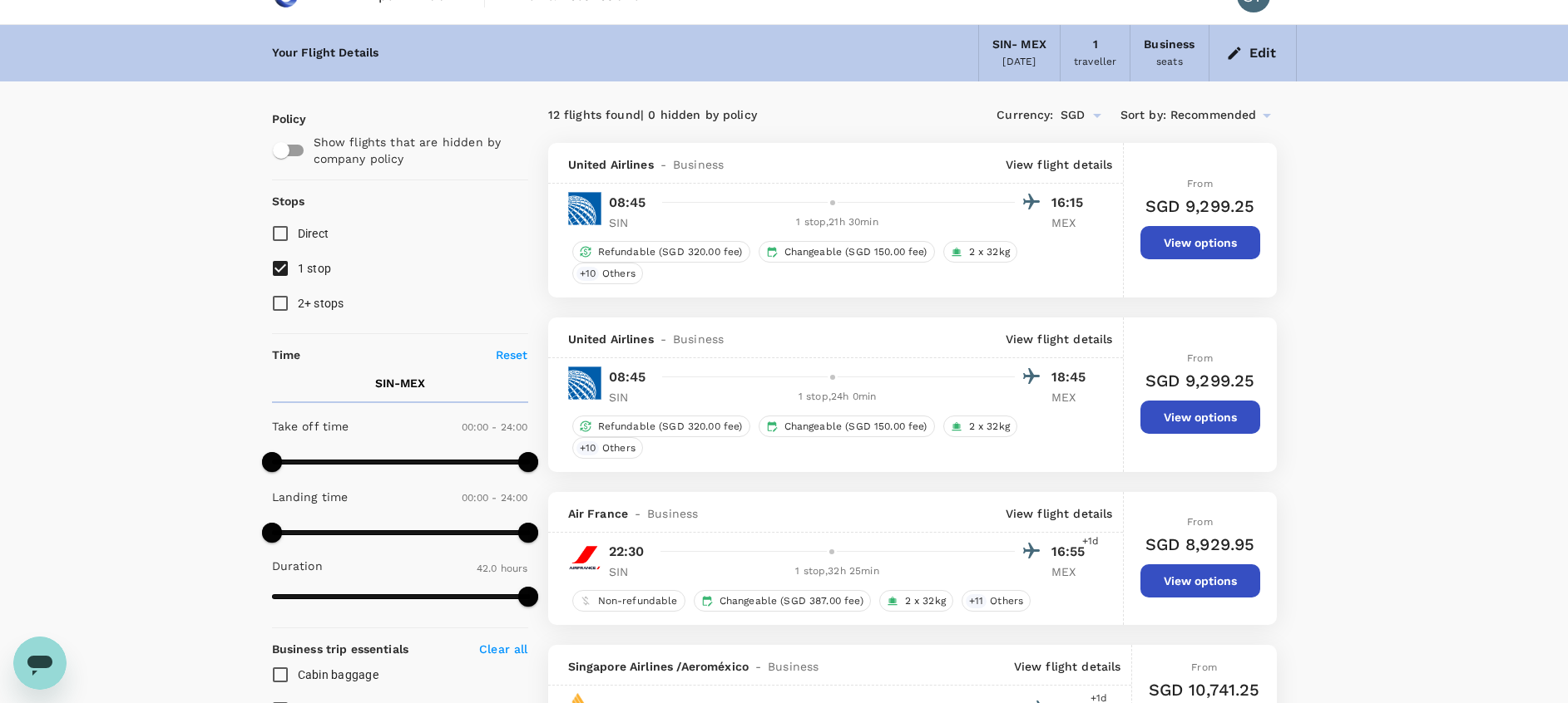
click at [1067, 164] on p "View flight details" at bounding box center [1060, 164] width 108 height 17
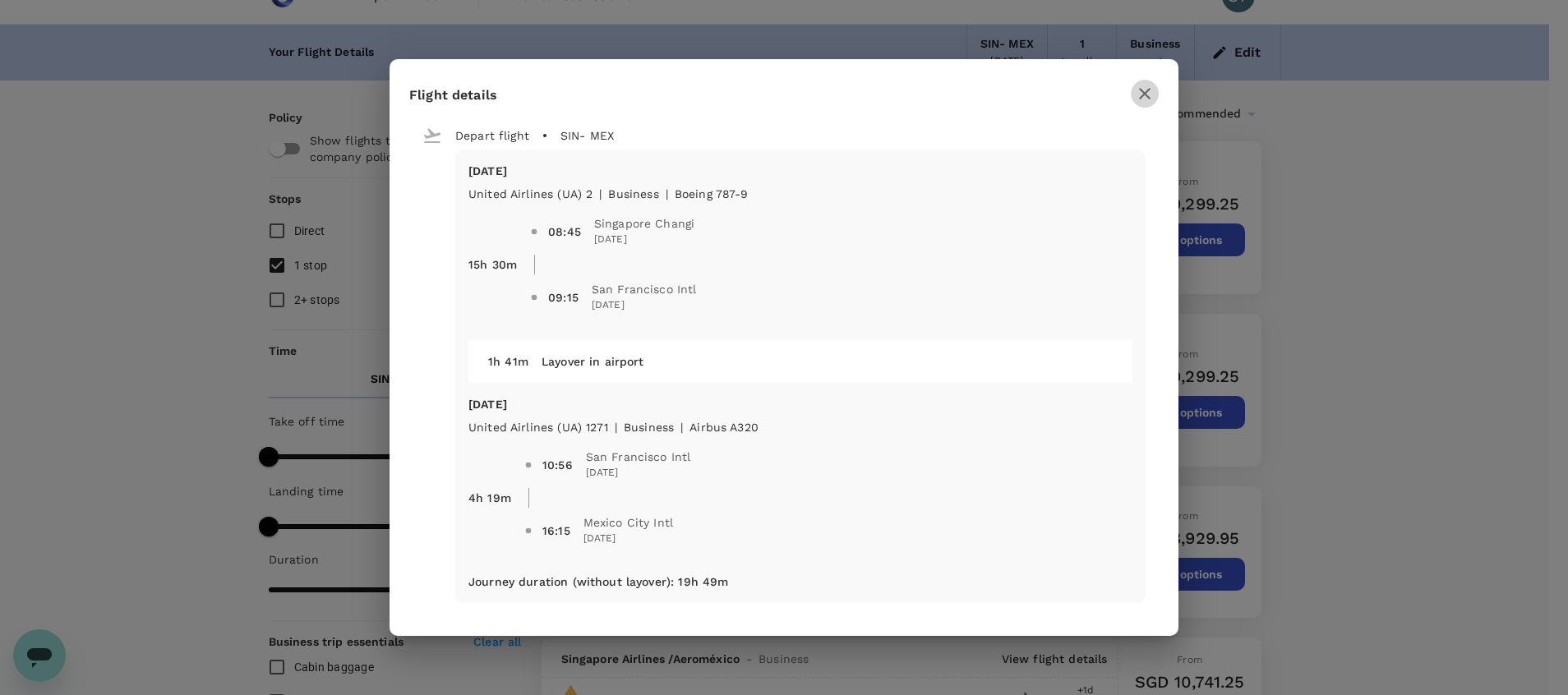
click at [1148, 93] on icon "button" at bounding box center [1145, 94] width 19 height 19
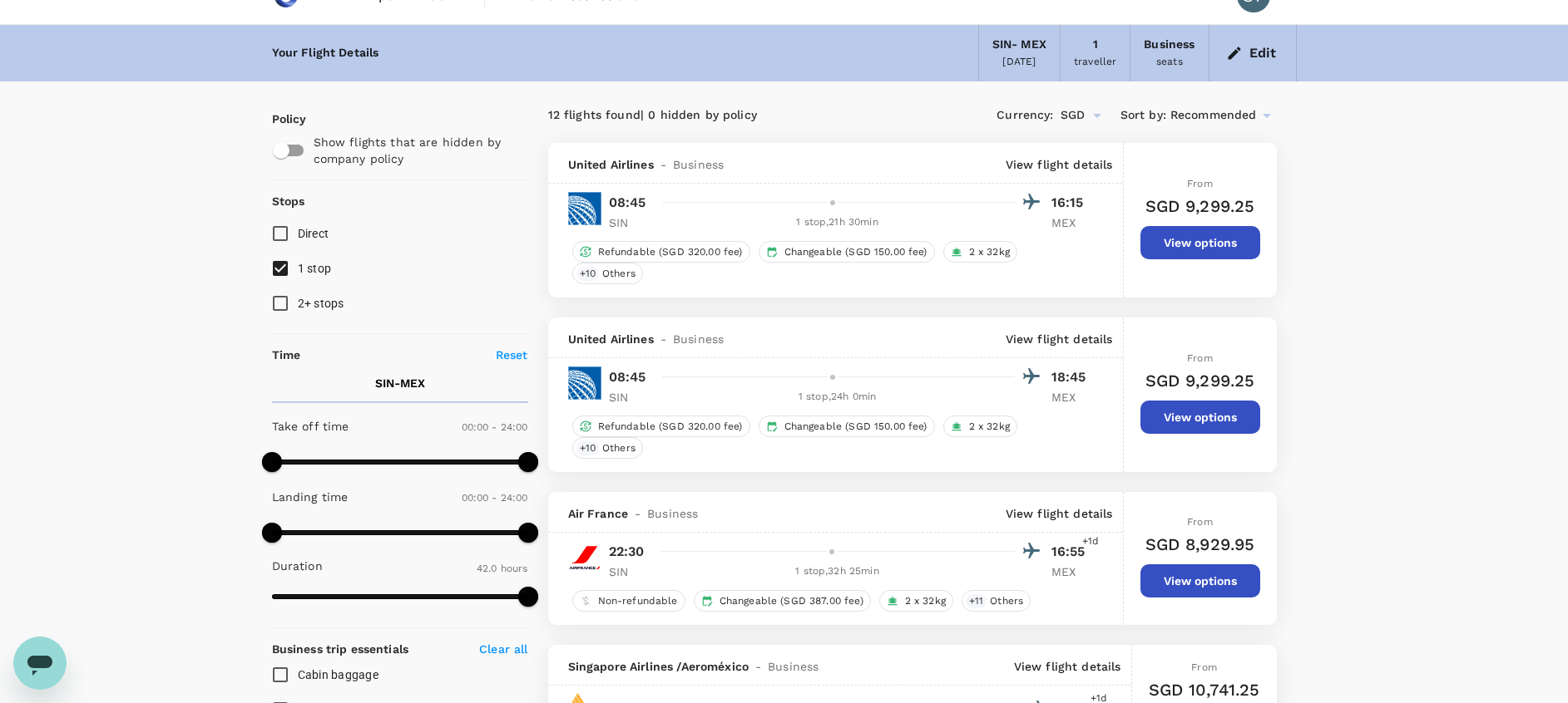
click at [1045, 52] on div "SIN - MEX" at bounding box center [1019, 45] width 54 height 19
click at [1266, 61] on button "Edit" at bounding box center [1252, 53] width 60 height 26
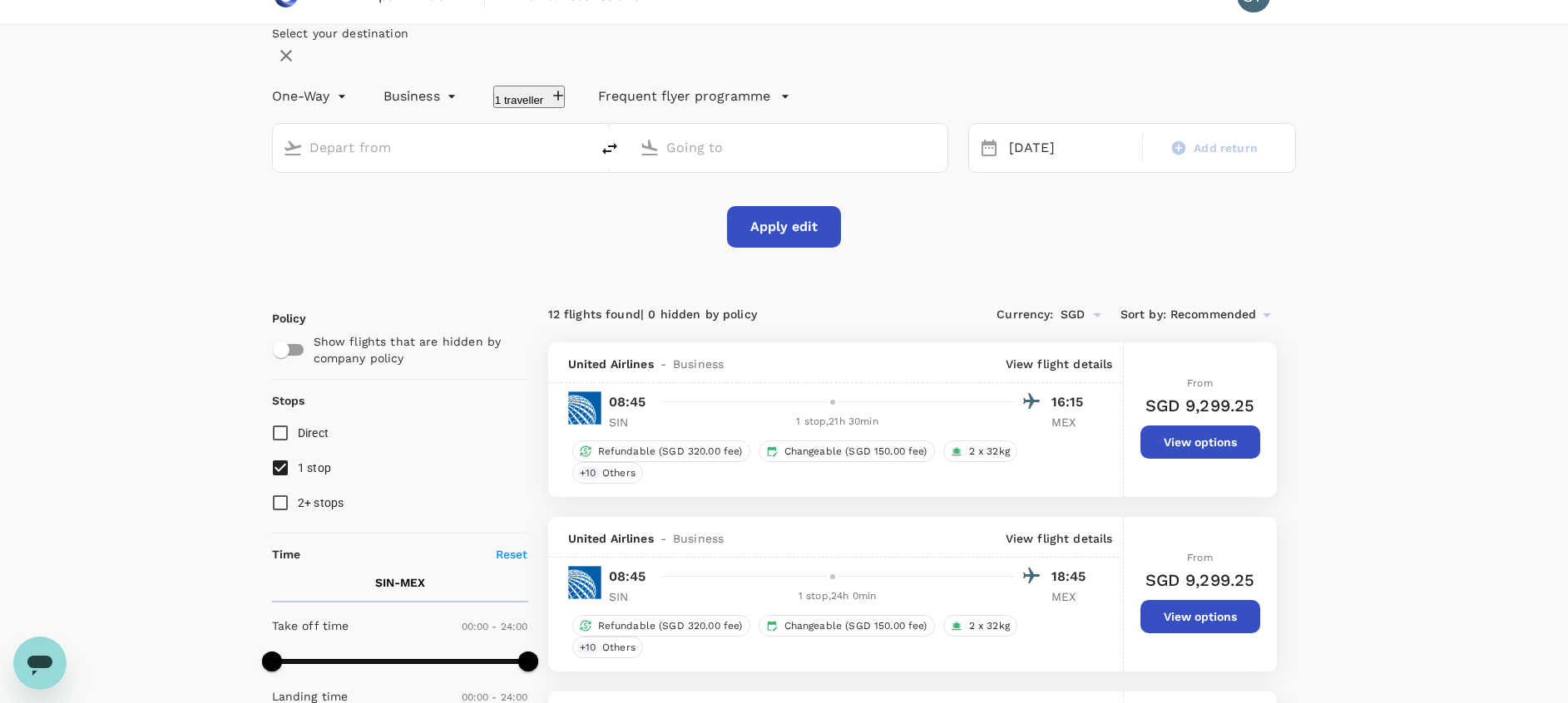
type input "Singapore Changi (SIN)"
type input "Mexico City Intl (MEX)"
click at [551, 161] on input "Singapore Changi (SIN)" at bounding box center [432, 148] width 246 height 25
click at [617, 155] on icon "delete" at bounding box center [609, 149] width 15 height 12
type input "Mexico City Intl (MEX)"
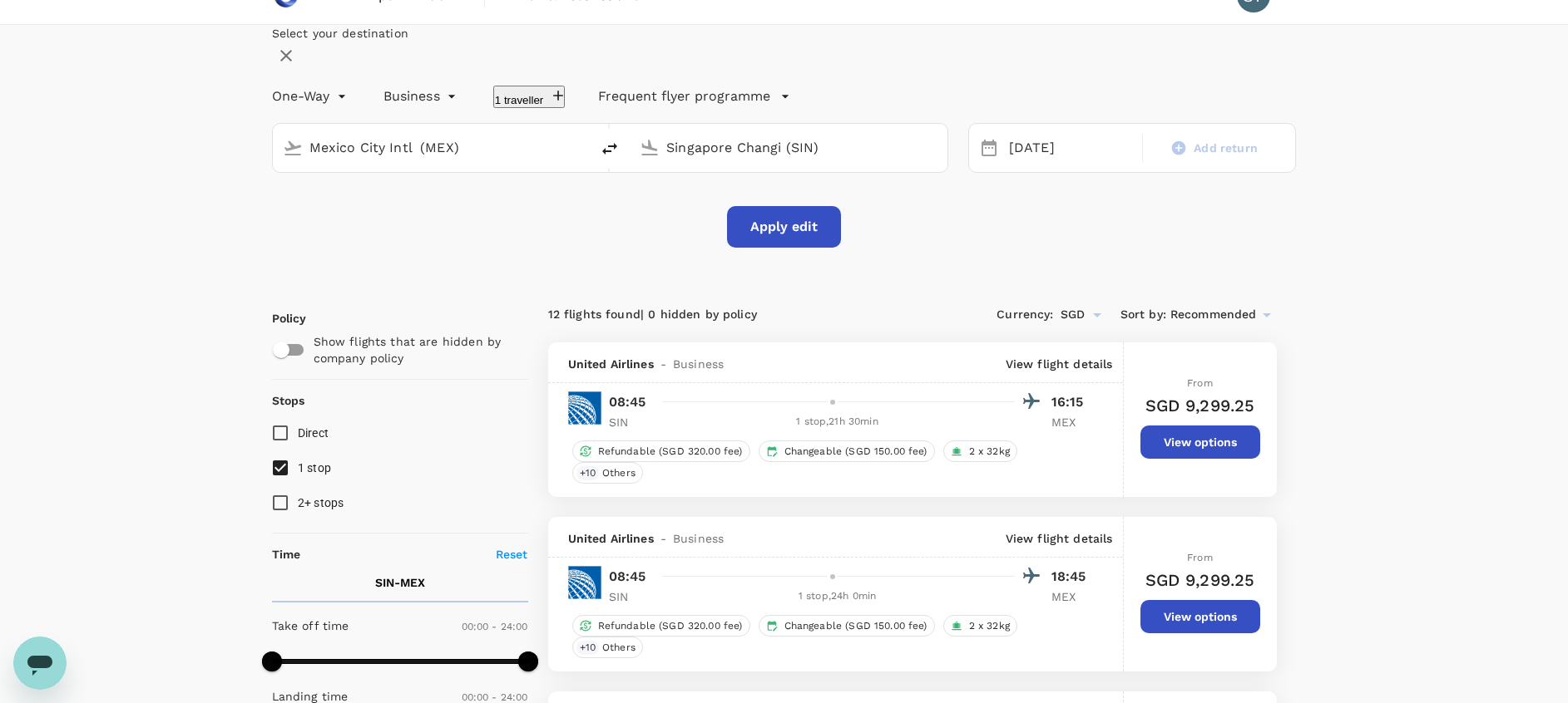
click at [721, 161] on input "Singapore Changi (SIN)" at bounding box center [788, 148] width 246 height 25
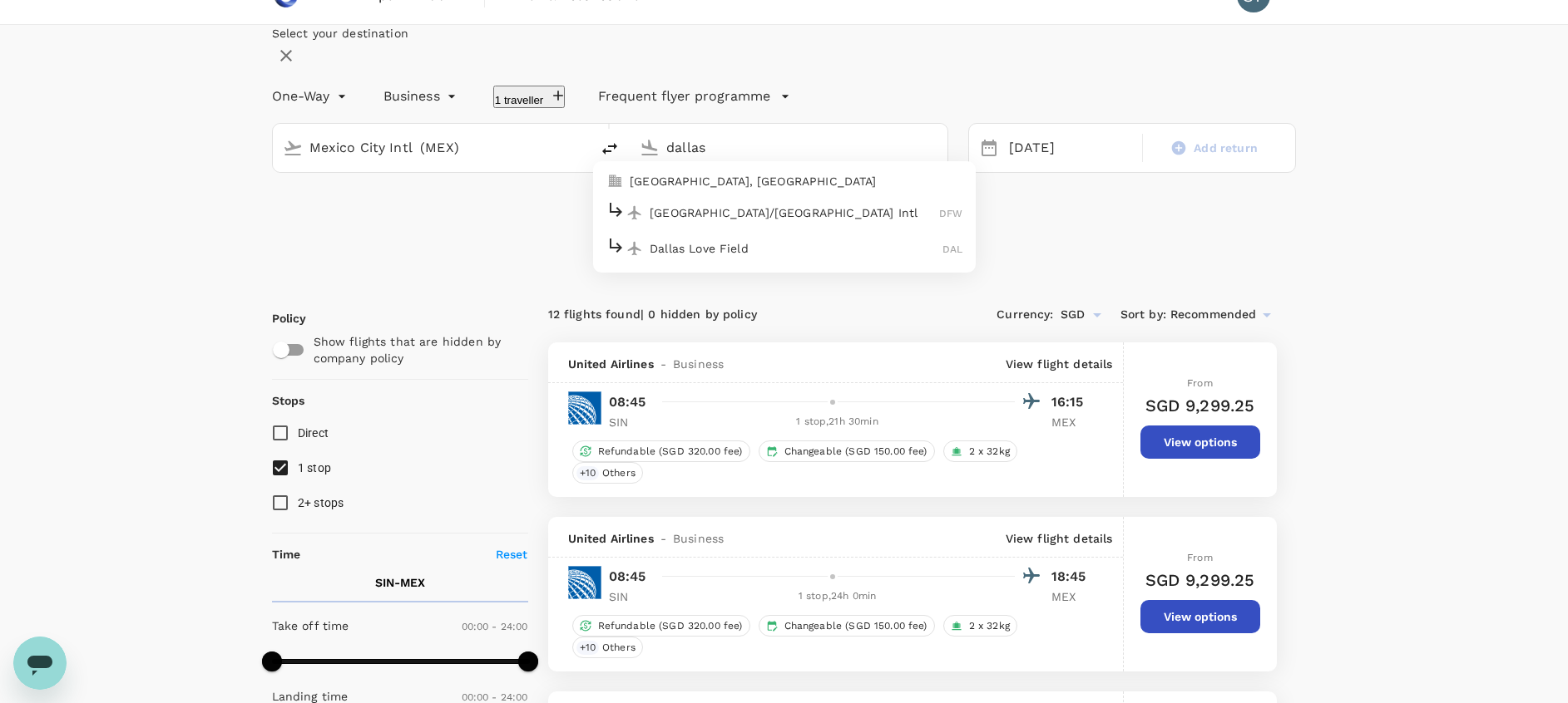
click at [725, 190] on p "[GEOGRAPHIC_DATA], [GEOGRAPHIC_DATA]" at bounding box center [796, 181] width 333 height 17
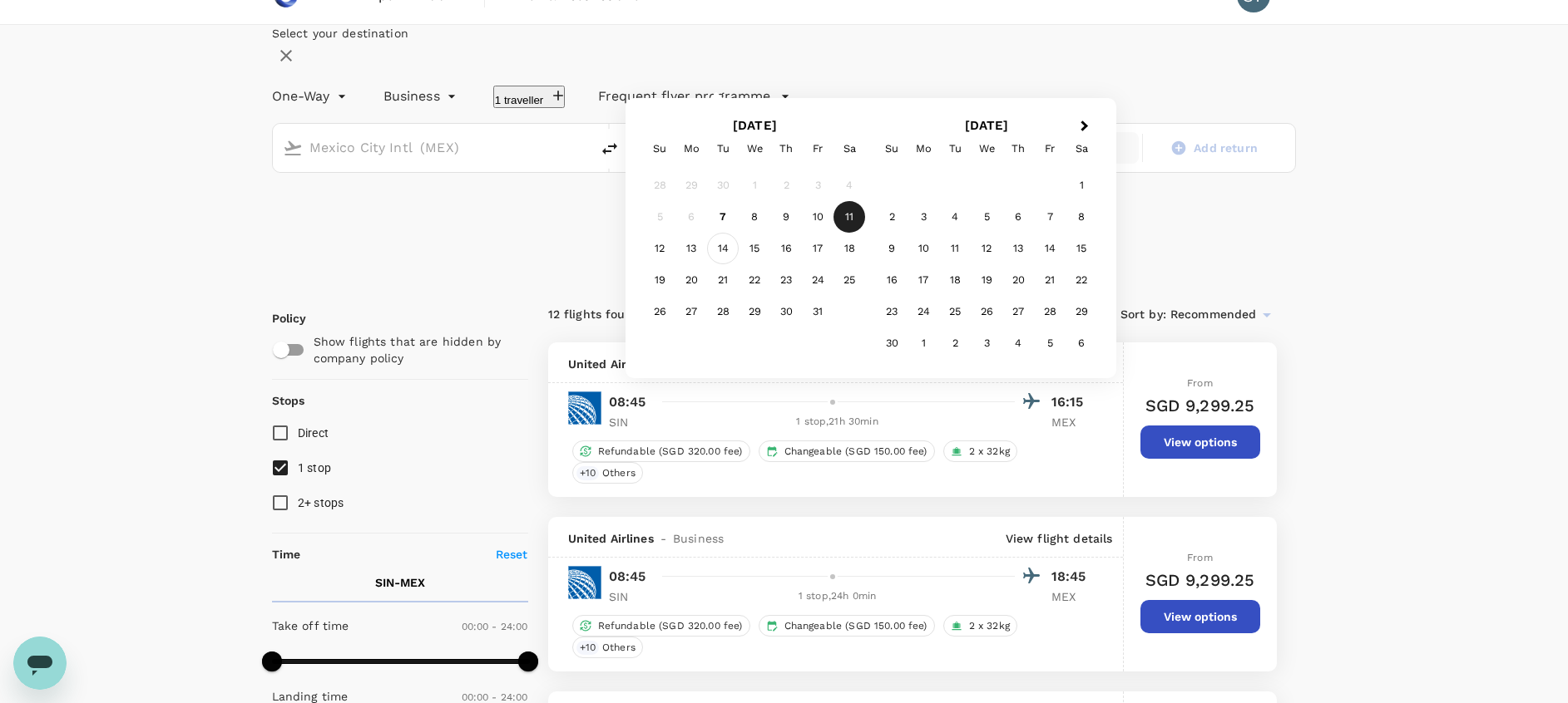
type input "[GEOGRAPHIC_DATA], [GEOGRAPHIC_DATA] (any)"
click at [738, 264] on div "14" at bounding box center [723, 249] width 31 height 31
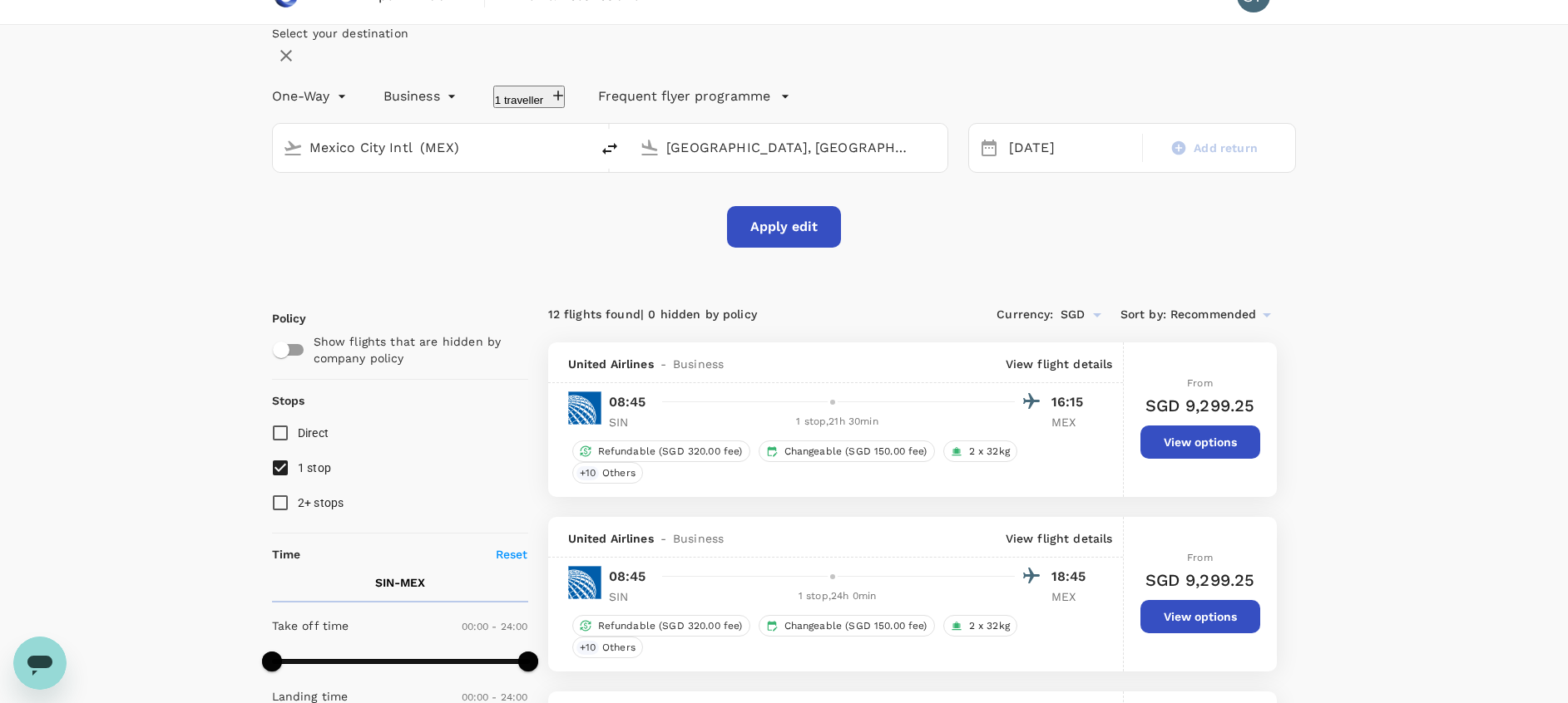
click at [795, 248] on button "Apply edit" at bounding box center [784, 227] width 114 height 41
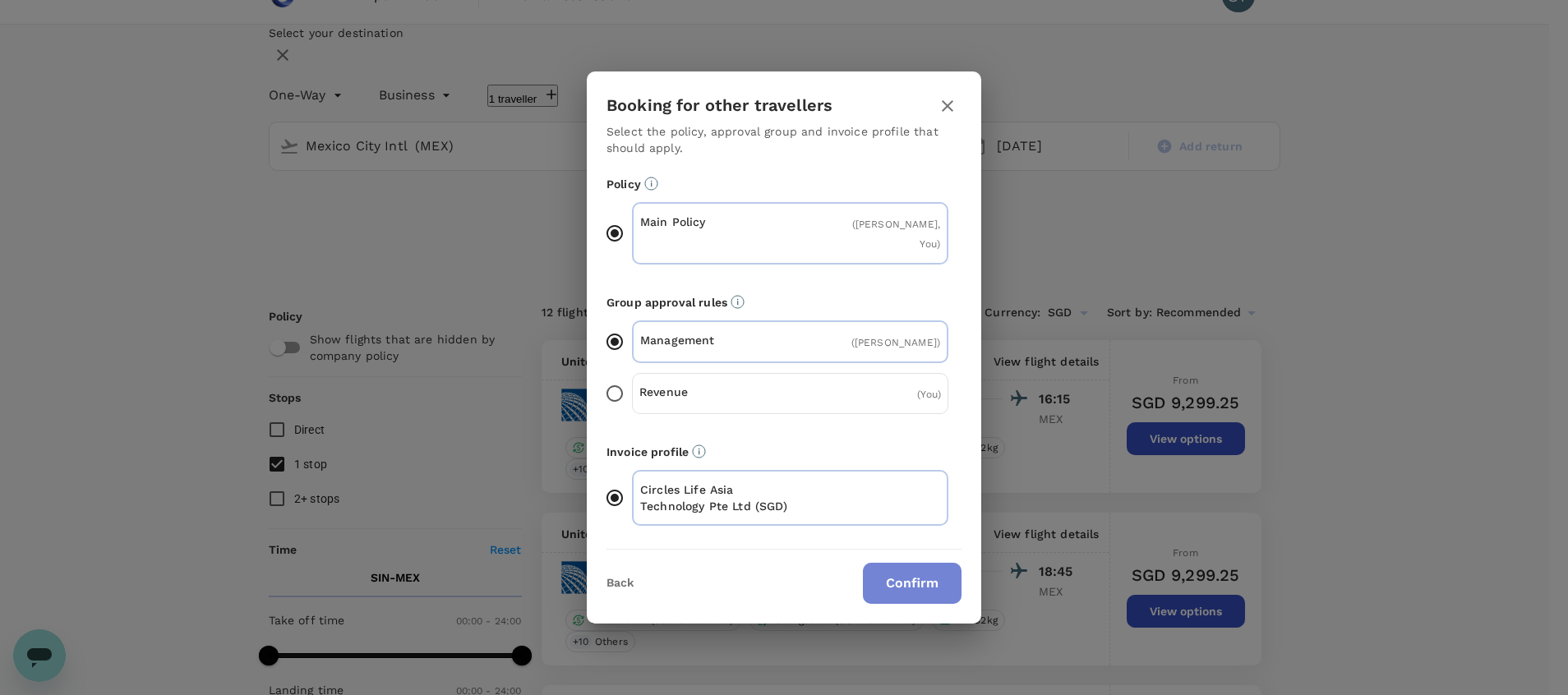
click at [907, 584] on button "Confirm" at bounding box center [913, 584] width 99 height 41
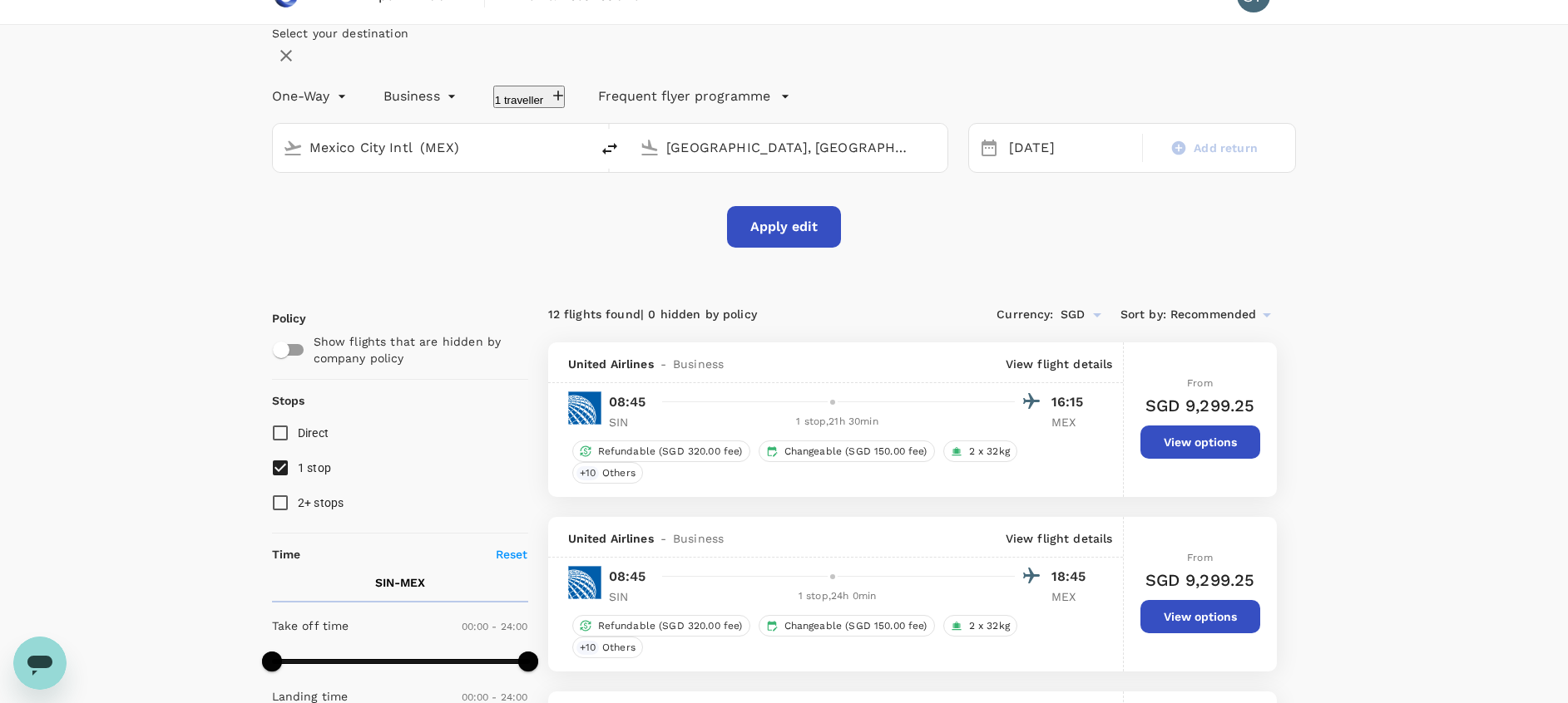
checkbox input "false"
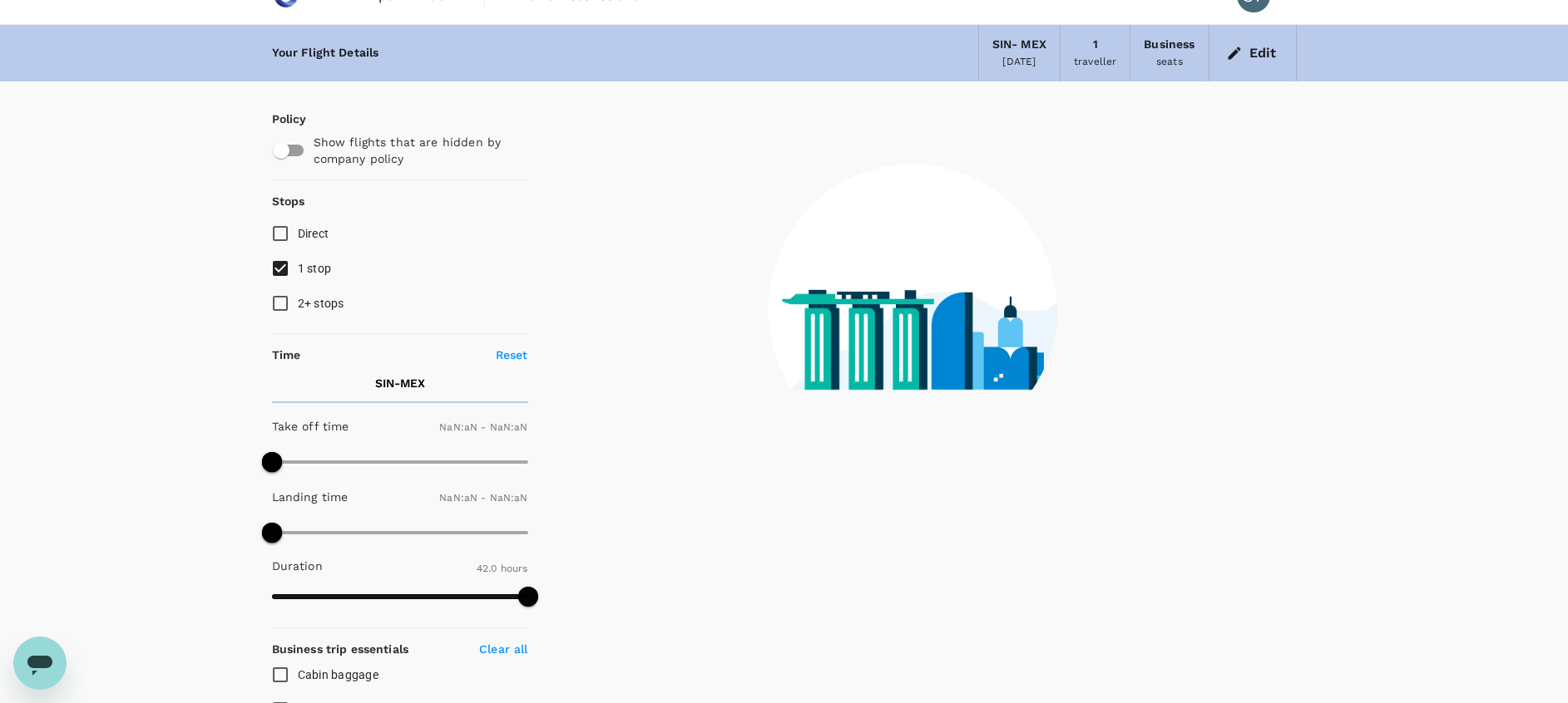
type input "1440"
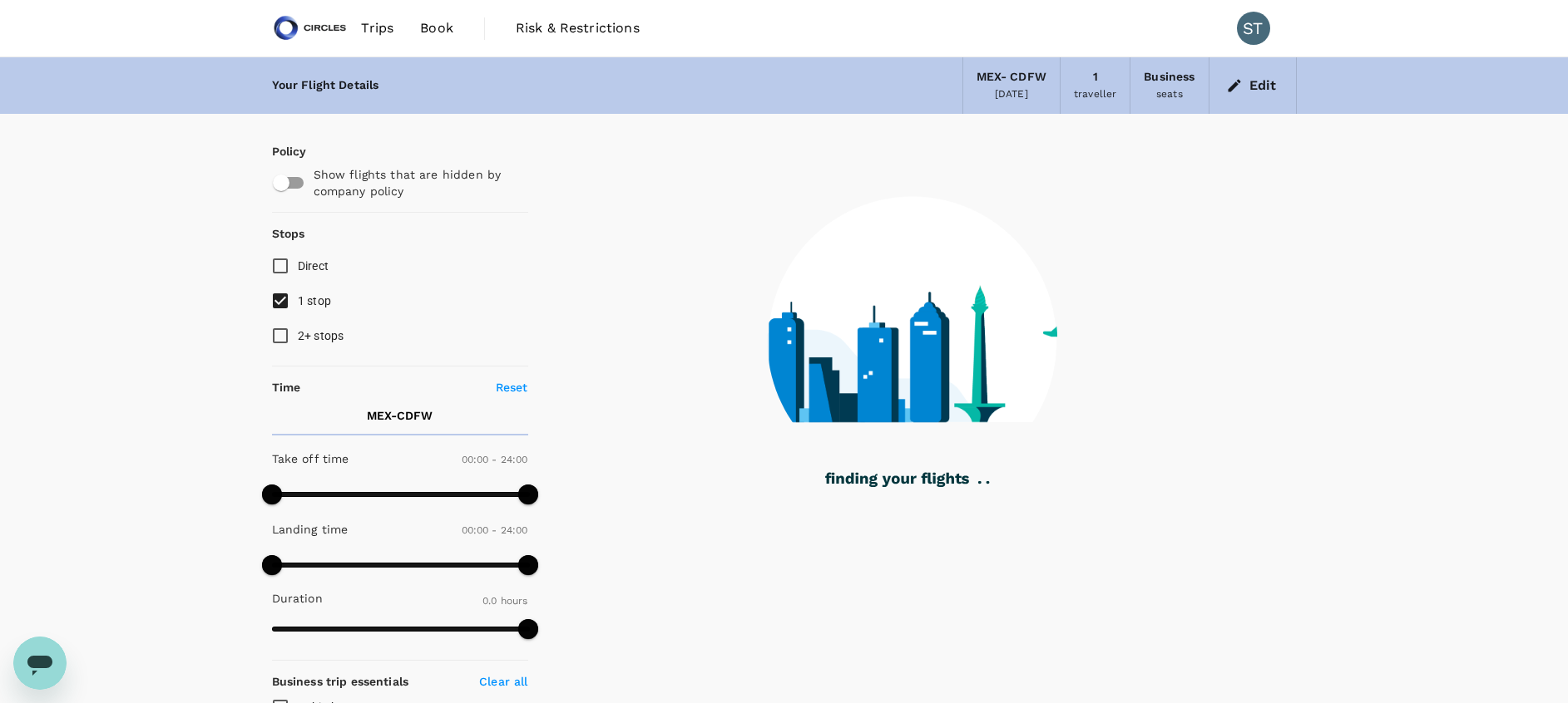
type input "1414"
checkbox input "true"
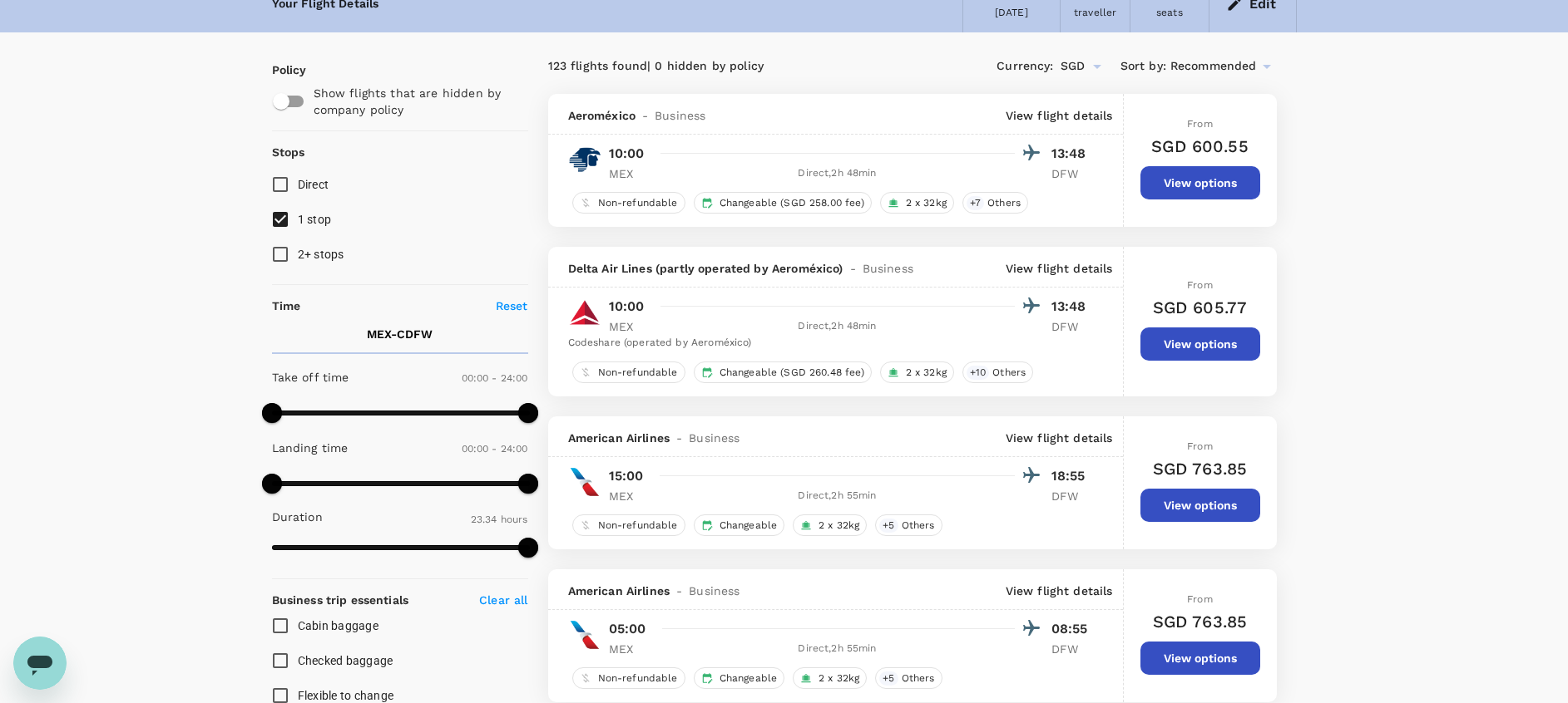
scroll to position [80, 0]
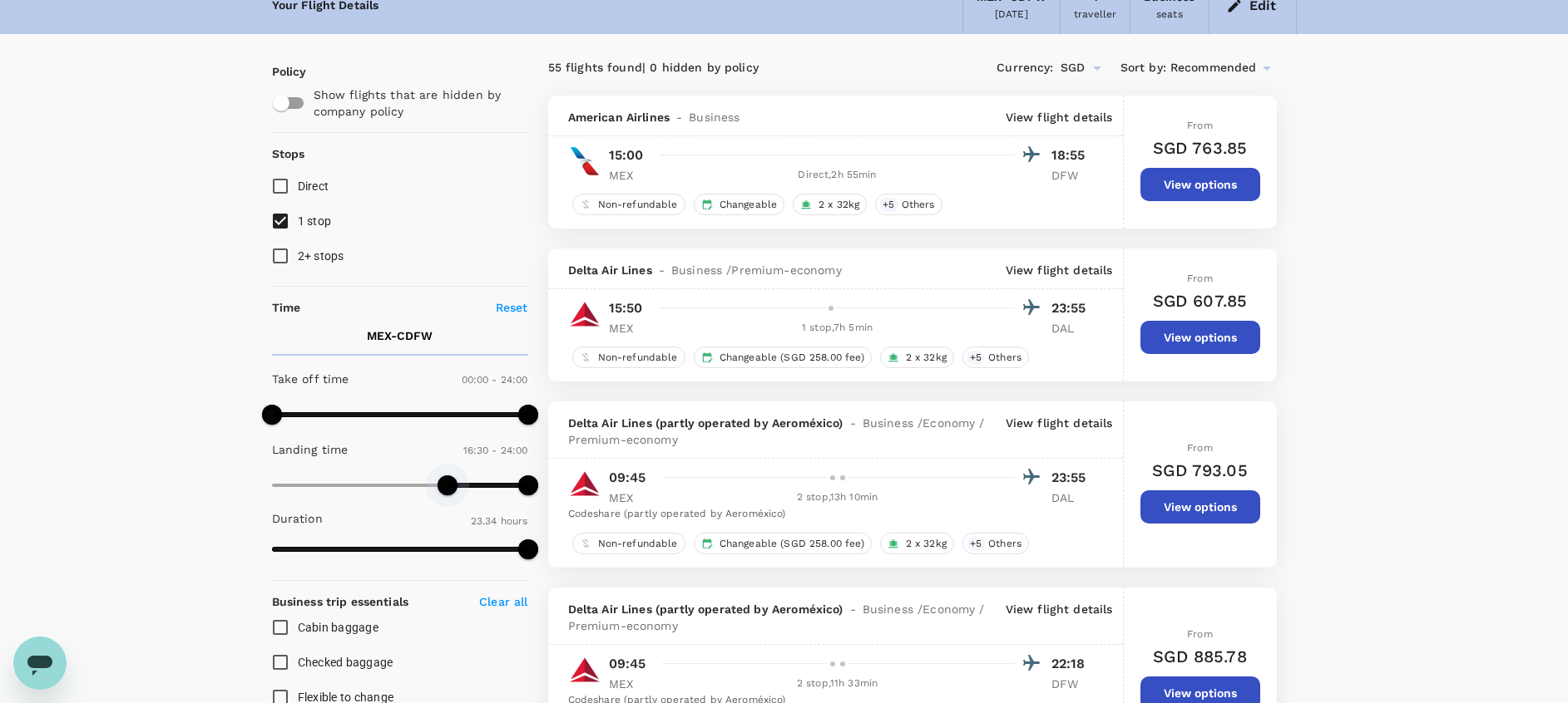
type input "990"
drag, startPoint x: 273, startPoint y: 484, endPoint x: 450, endPoint y: 501, distance: 177.8
click at [450, 495] on span at bounding box center [448, 486] width 20 height 20
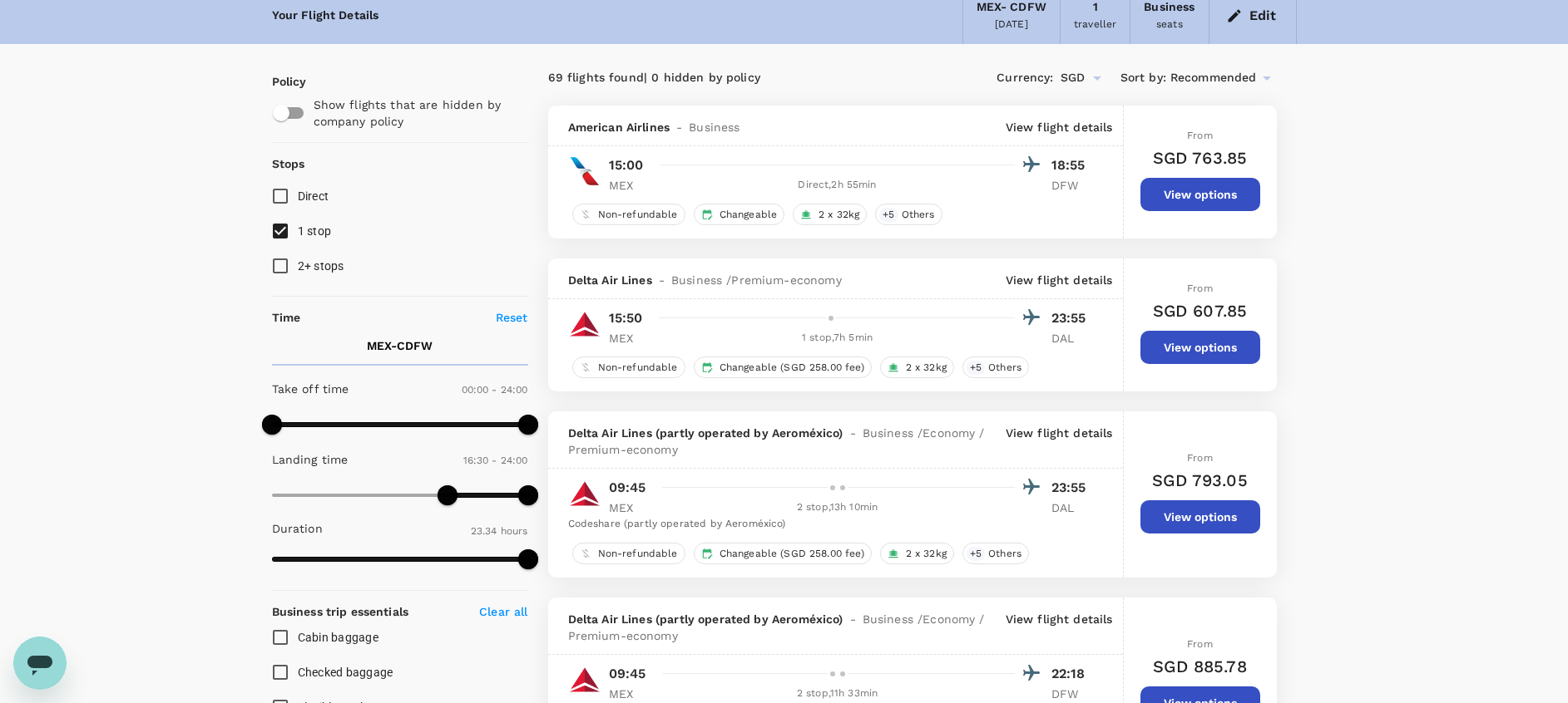
scroll to position [0, 0]
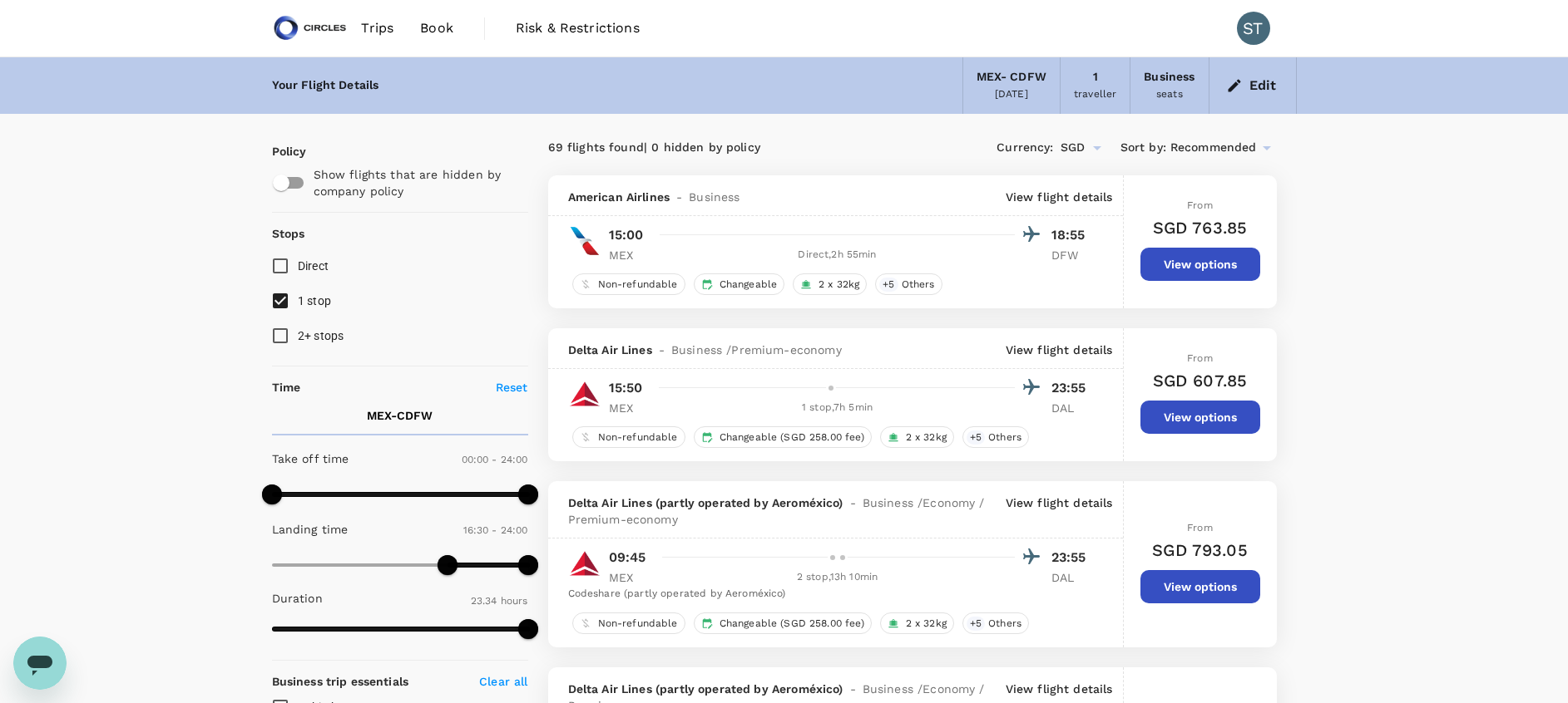
click at [1067, 197] on p "View flight details" at bounding box center [1060, 197] width 108 height 17
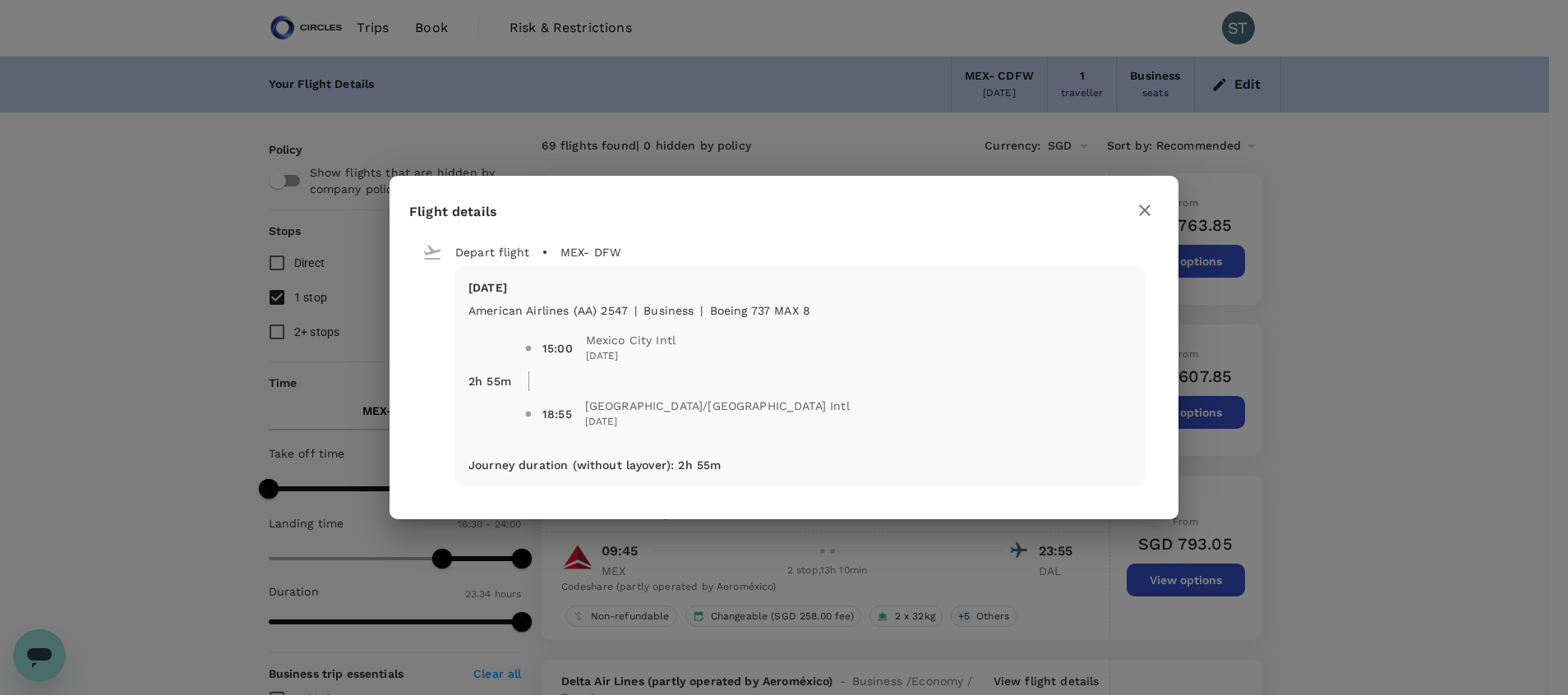
click at [1146, 210] on icon "button" at bounding box center [1145, 210] width 12 height 12
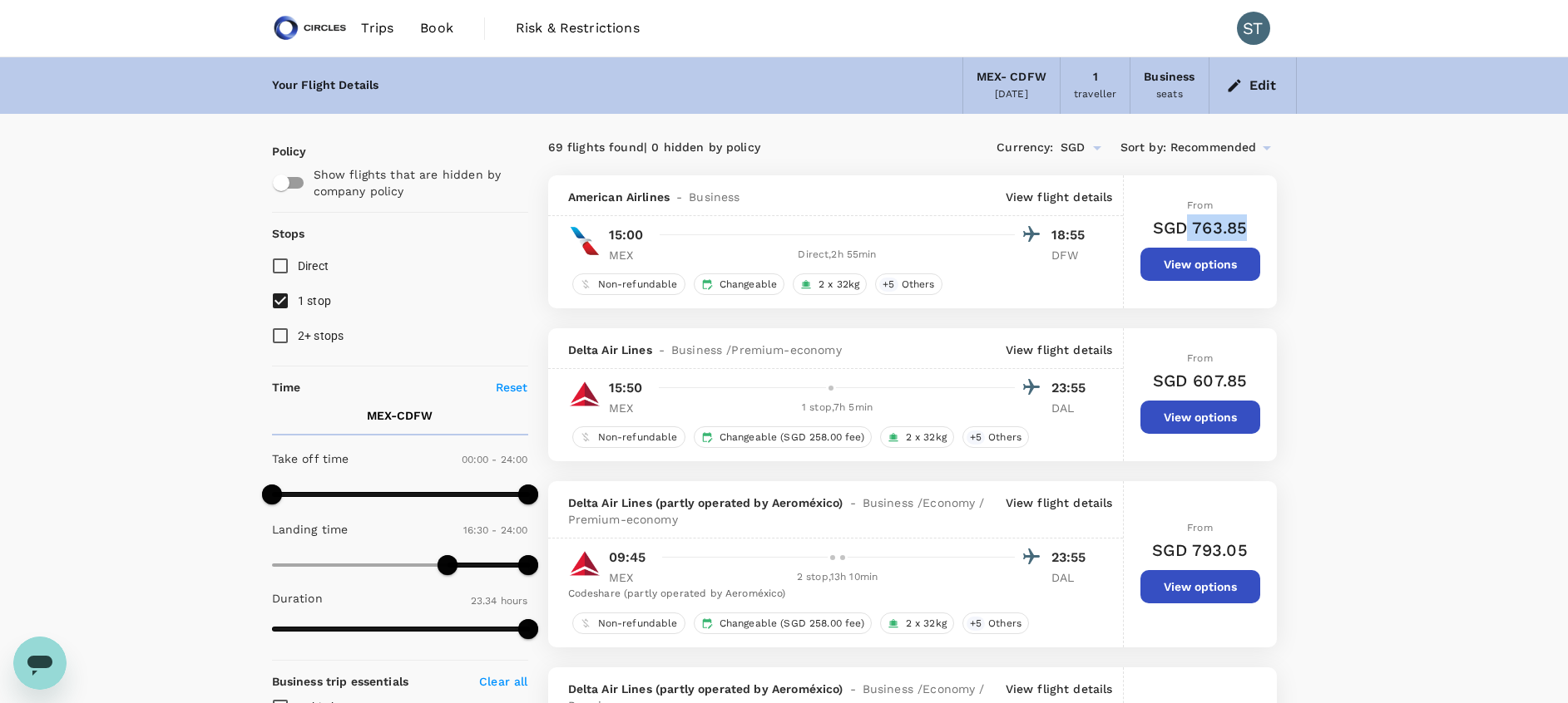
drag, startPoint x: 1189, startPoint y: 226, endPoint x: 1259, endPoint y: 229, distance: 70.1
click at [1259, 229] on div "From SGD 763.85 View options" at bounding box center [1200, 242] width 119 height 133
copy h6 "763.85"
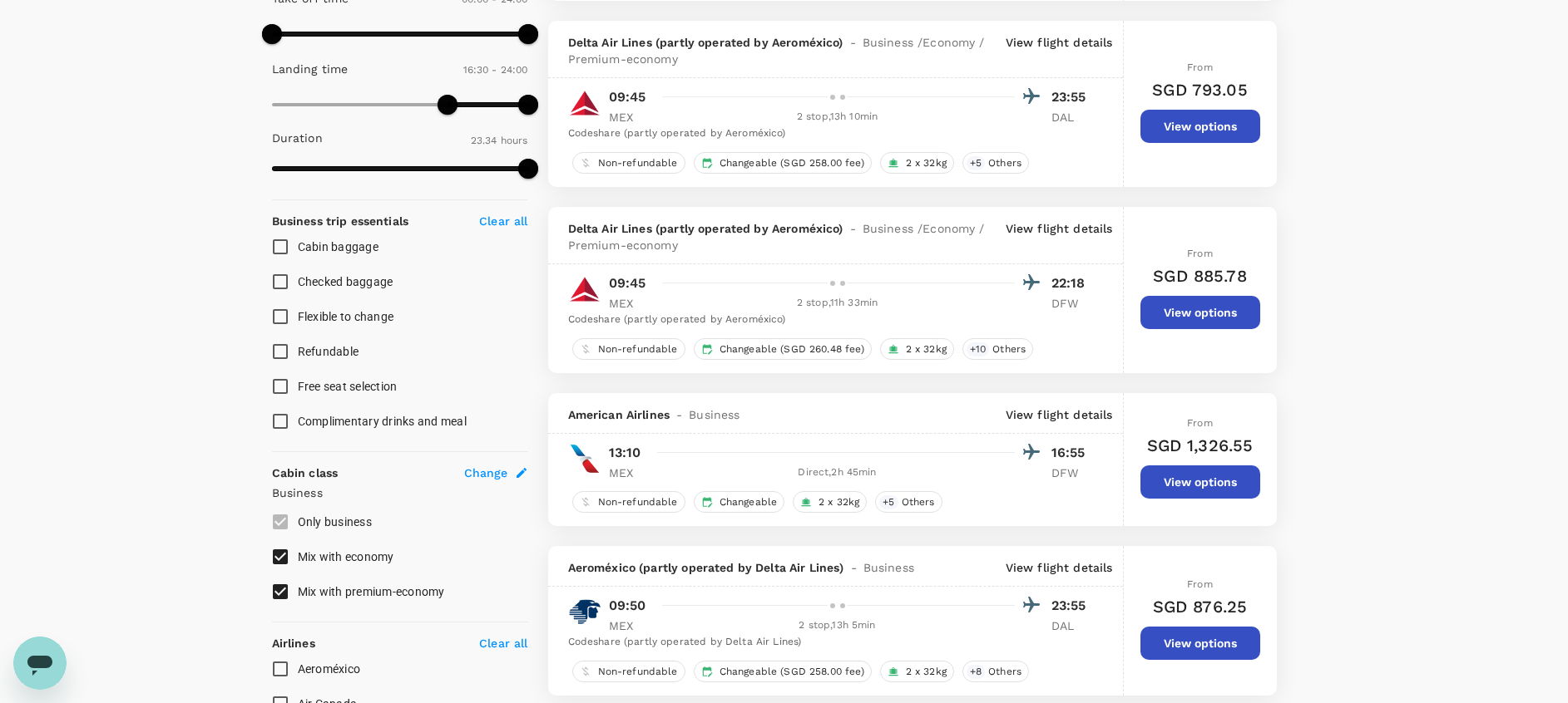
scroll to position [459, 0]
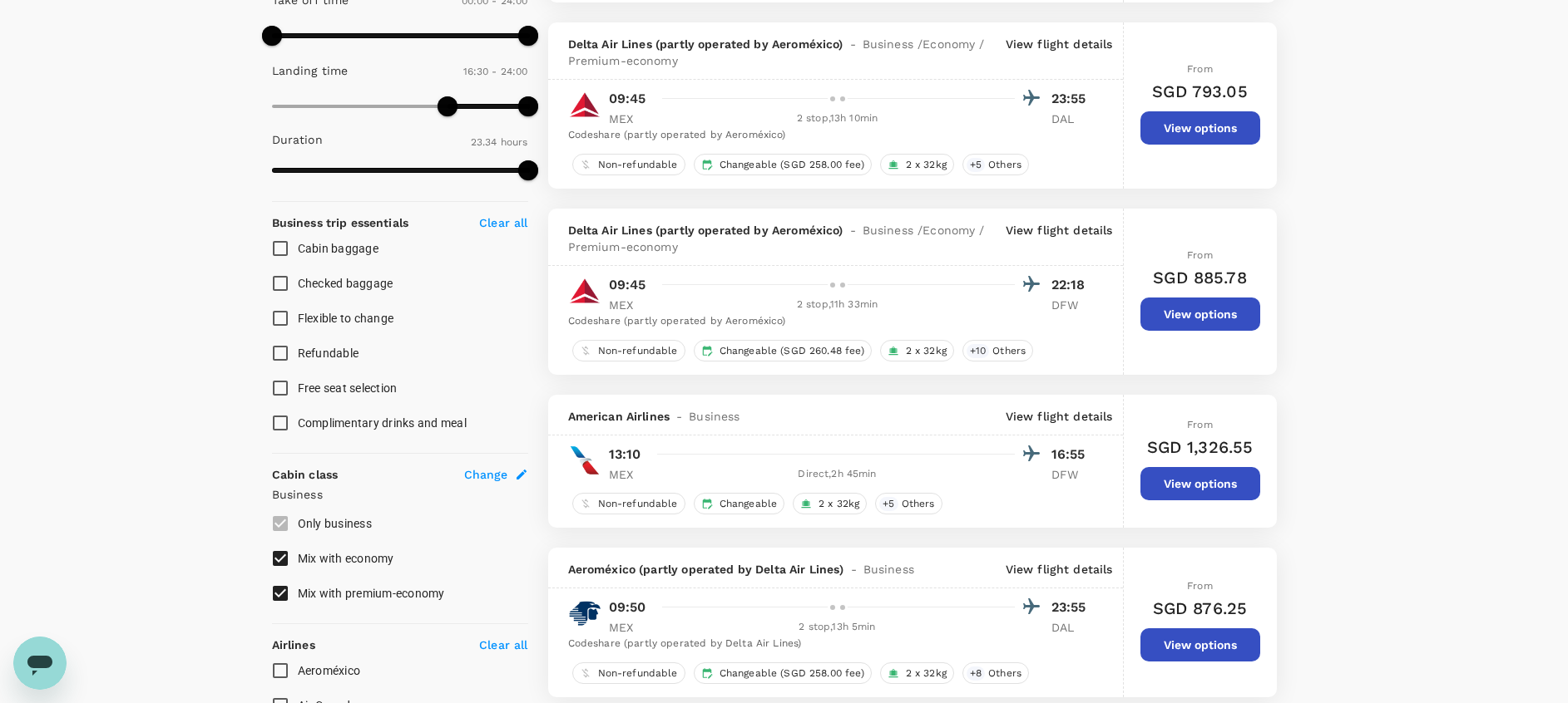
click at [1090, 415] on p "View flight details" at bounding box center [1060, 416] width 108 height 17
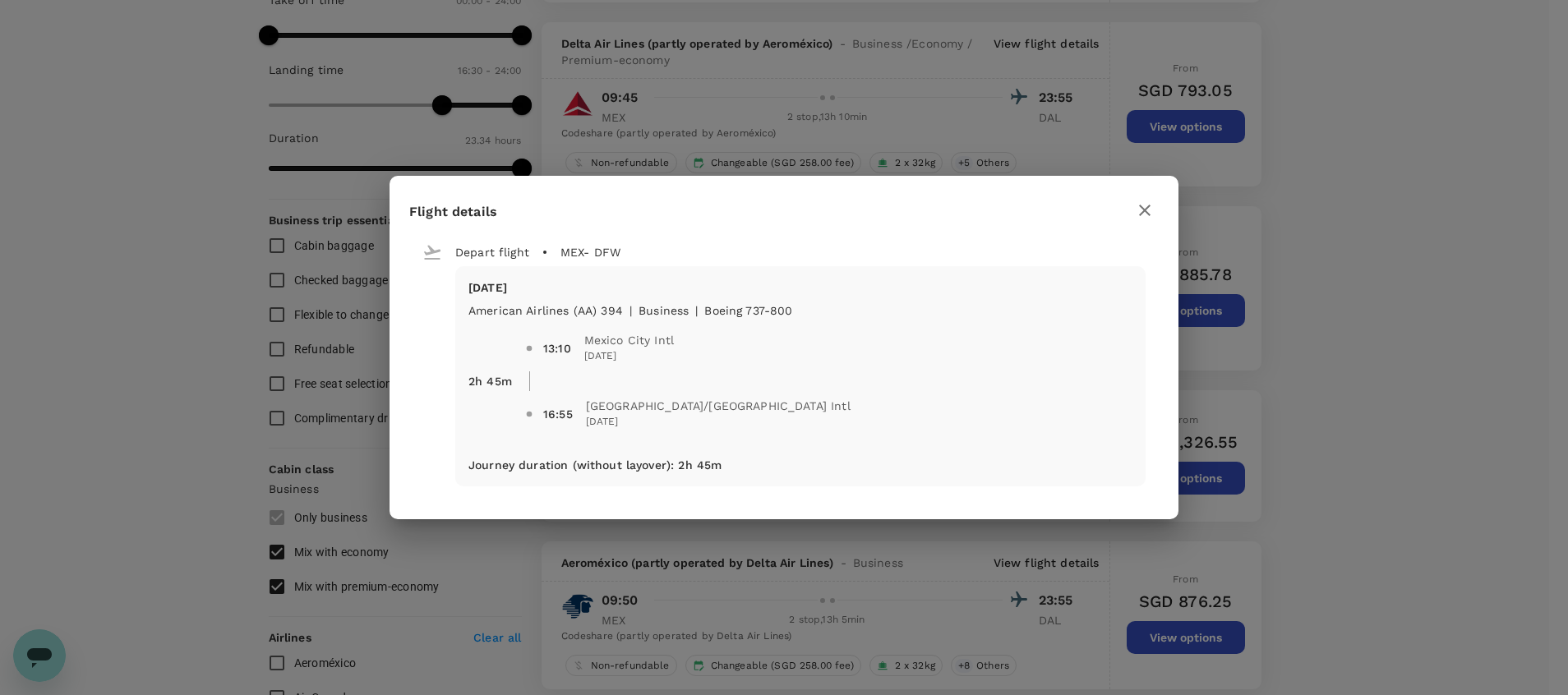
click at [1143, 208] on icon "button" at bounding box center [1145, 210] width 12 height 12
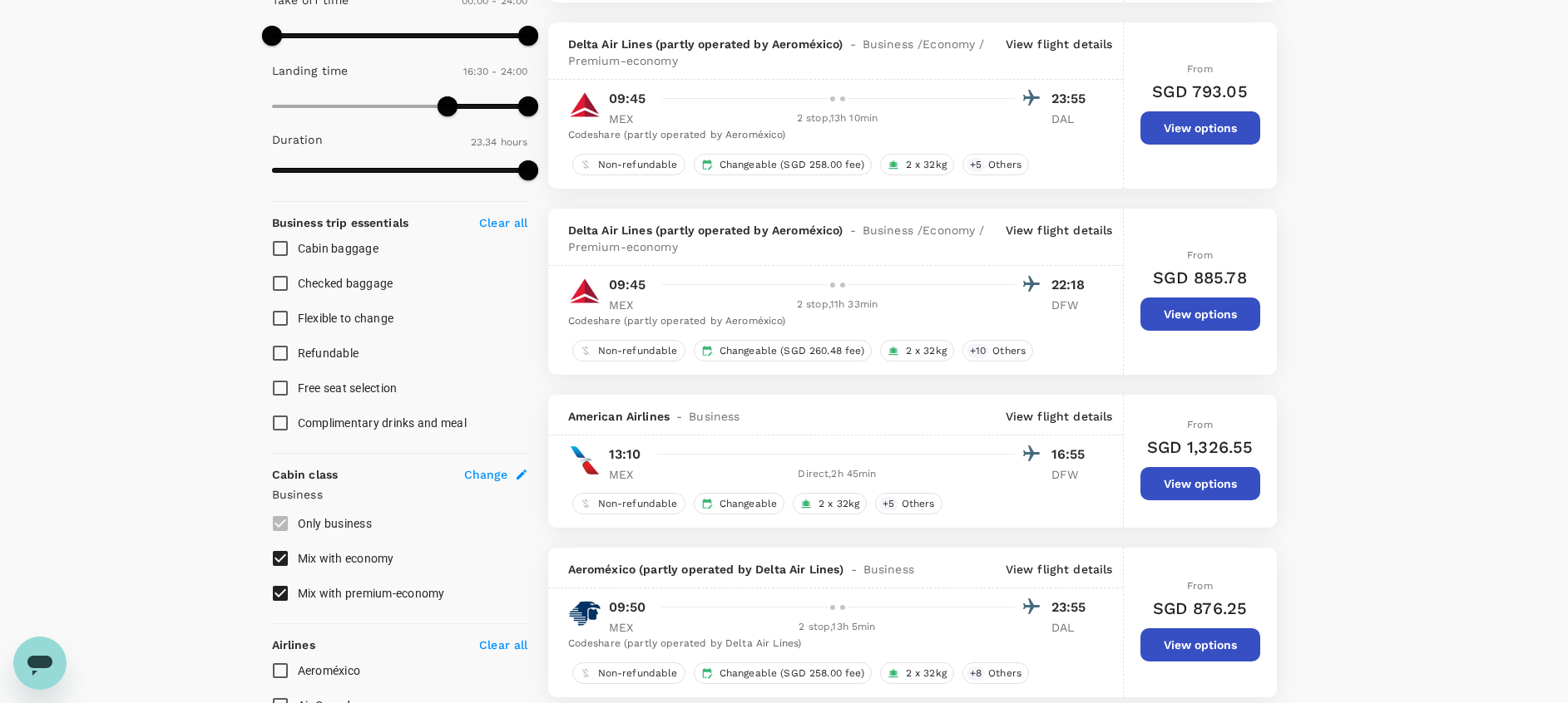
scroll to position [0, 0]
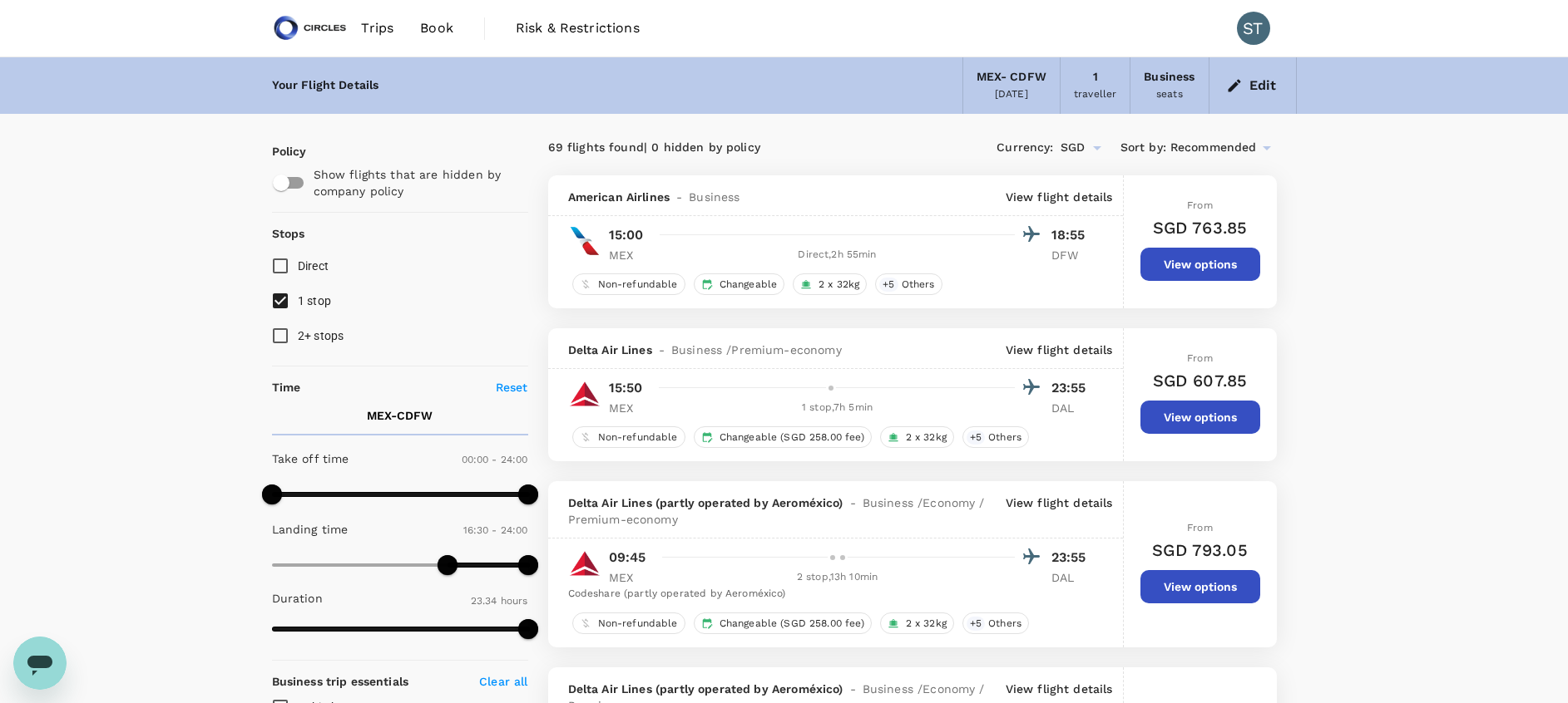
click at [1184, 92] on div "Business seats" at bounding box center [1169, 86] width 78 height 57
click at [1255, 87] on button "Edit" at bounding box center [1252, 85] width 60 height 26
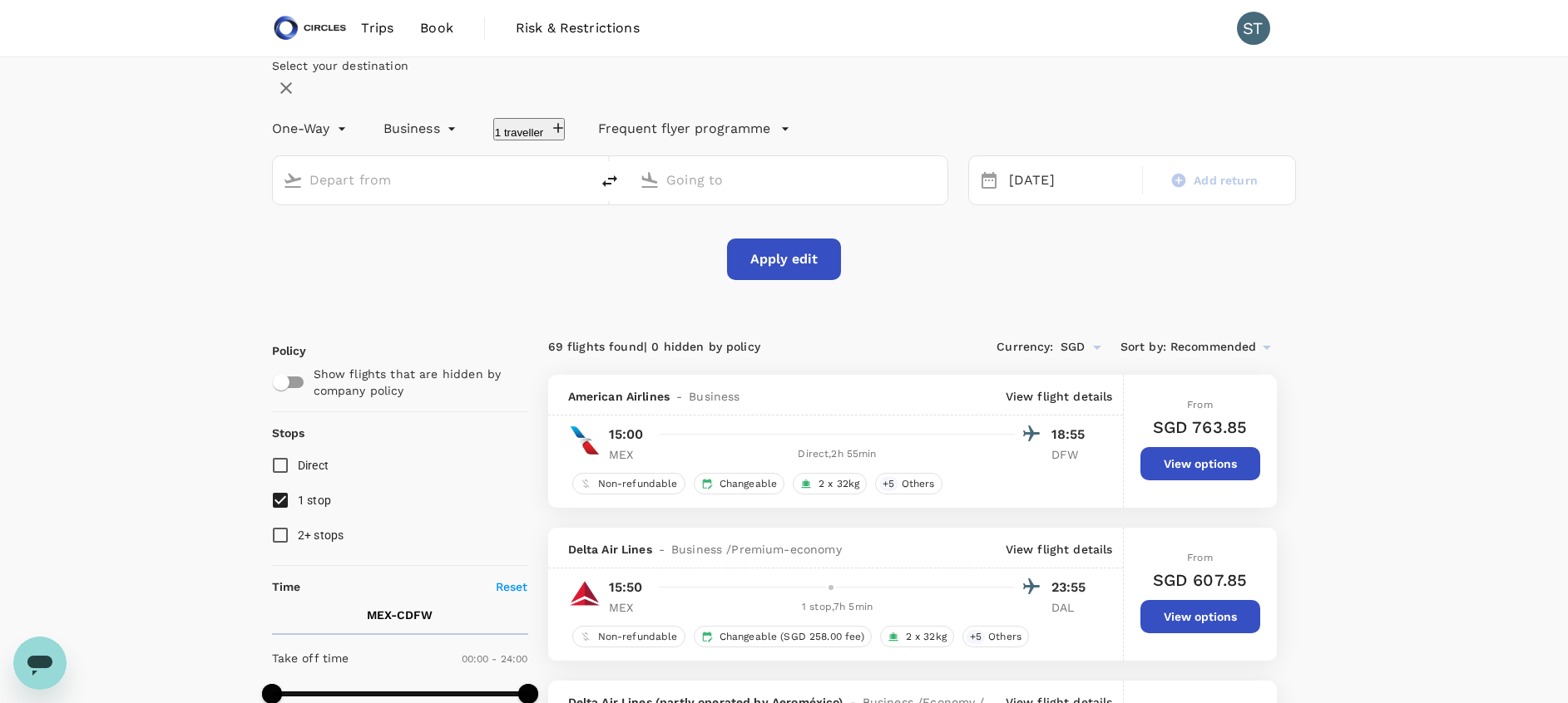
type input "Mexico City Intl (MEX)"
type input "[GEOGRAPHIC_DATA], [GEOGRAPHIC_DATA] (any)"
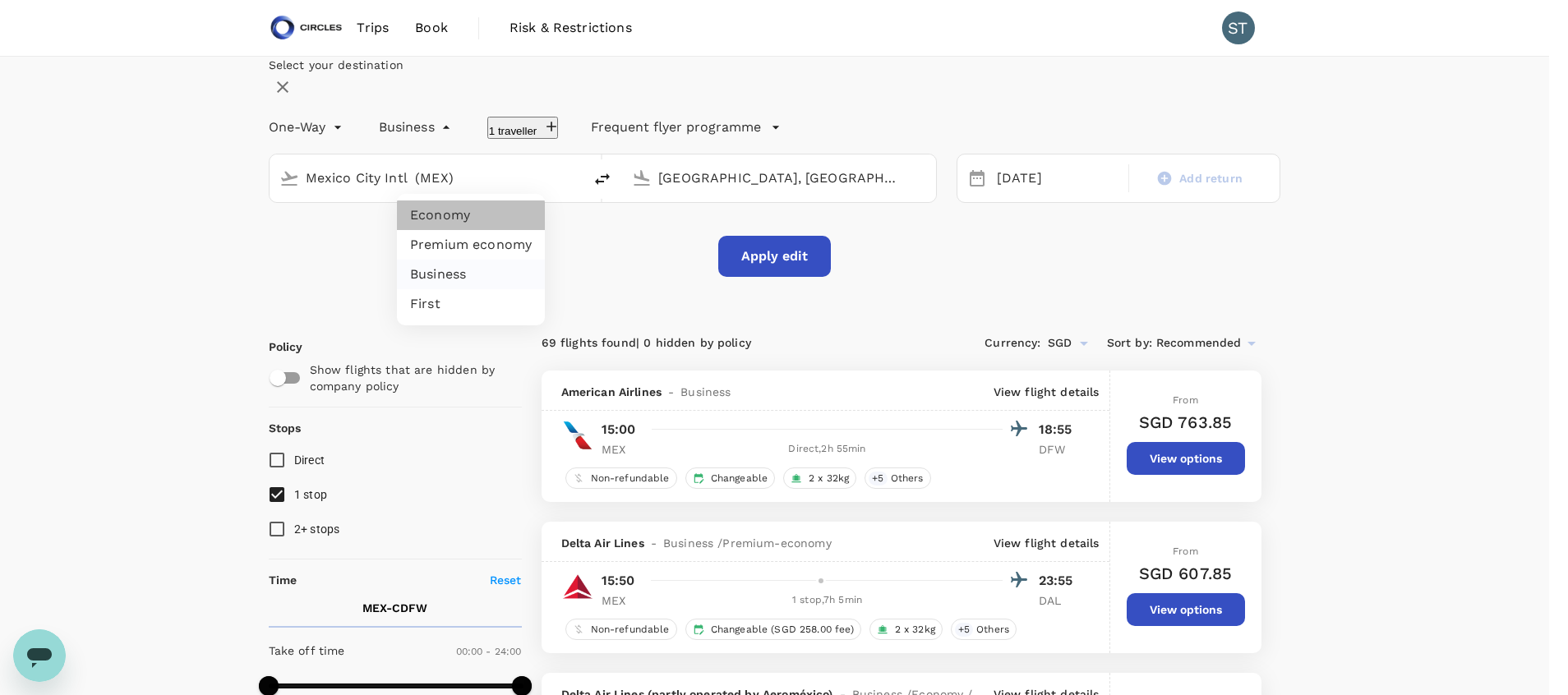
click at [494, 211] on li "Economy" at bounding box center [470, 215] width 148 height 30
type input "economy"
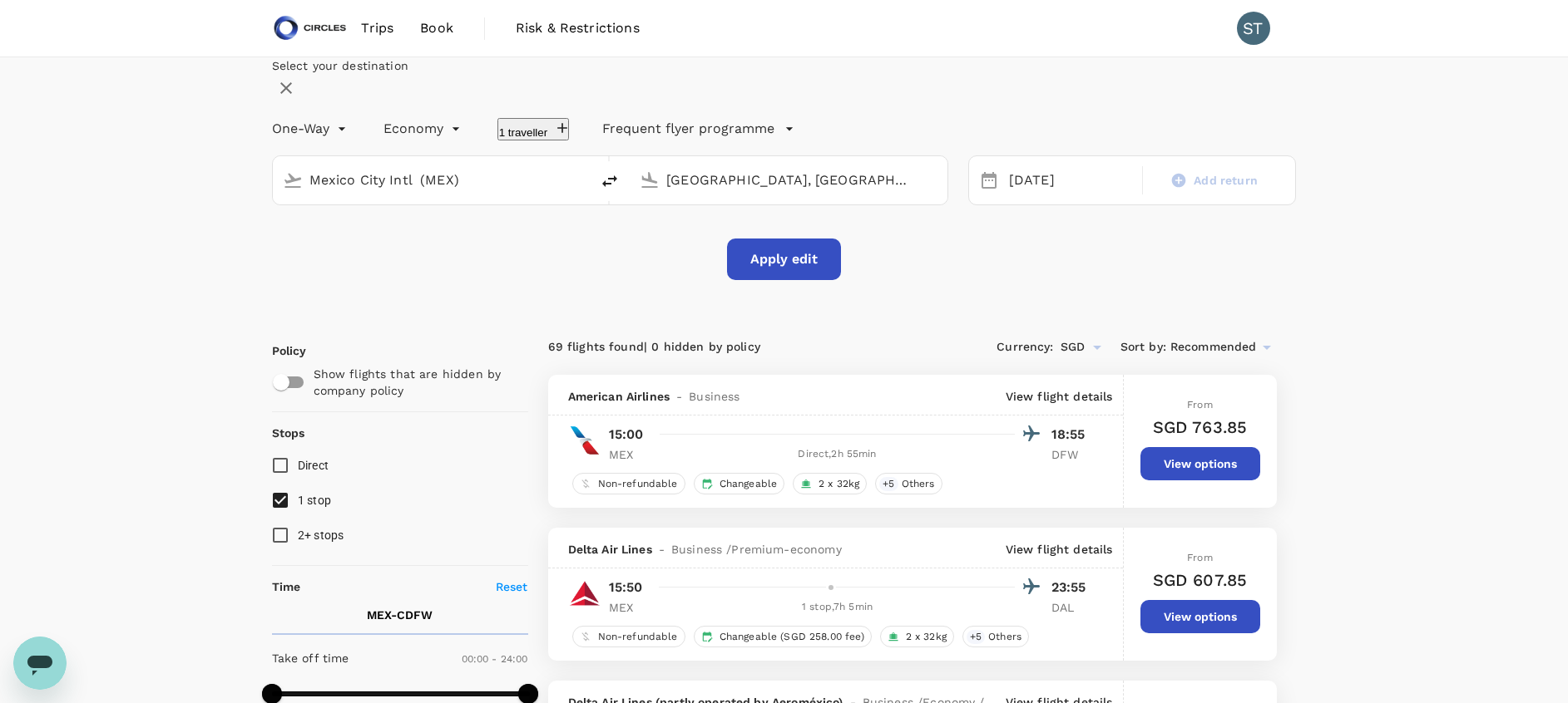
click at [773, 280] on button "Apply edit" at bounding box center [784, 259] width 114 height 41
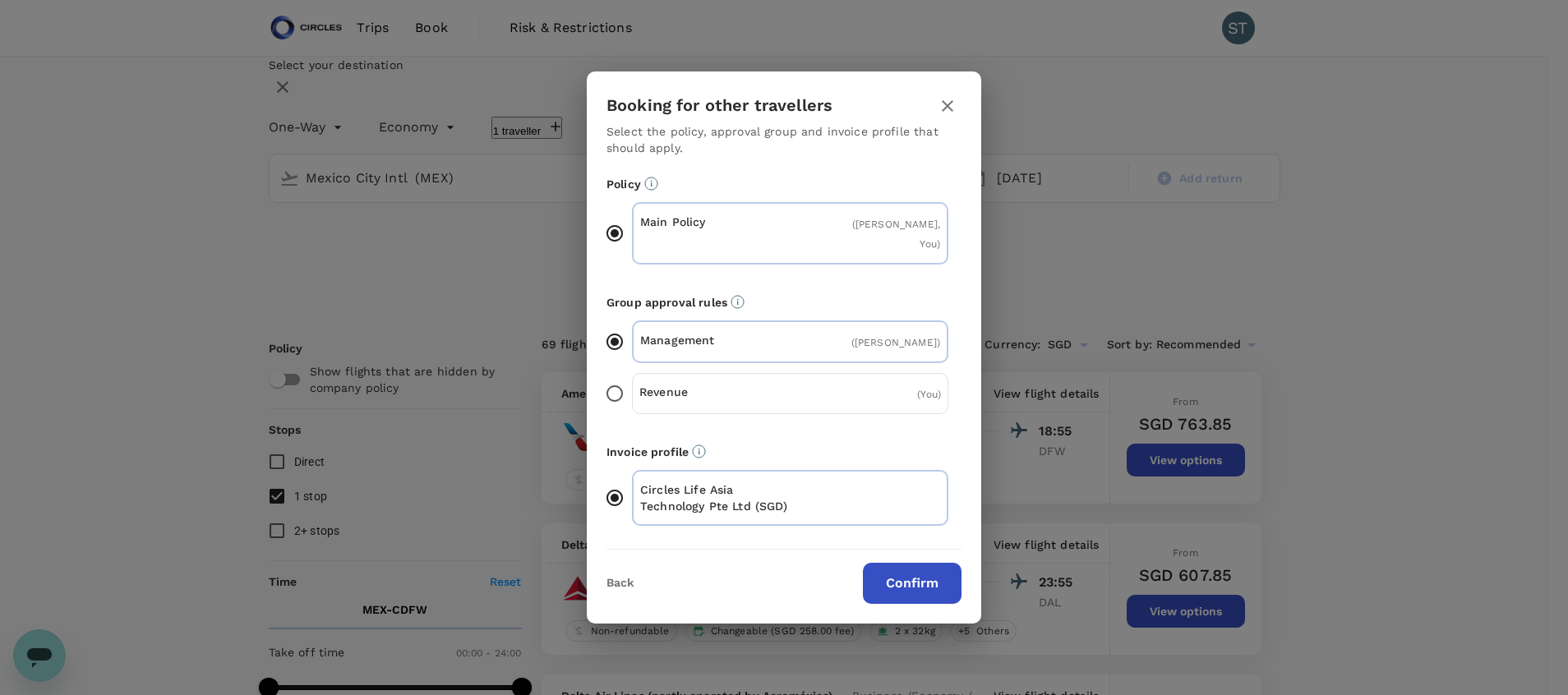
click at [936, 582] on button "Confirm" at bounding box center [913, 584] width 99 height 41
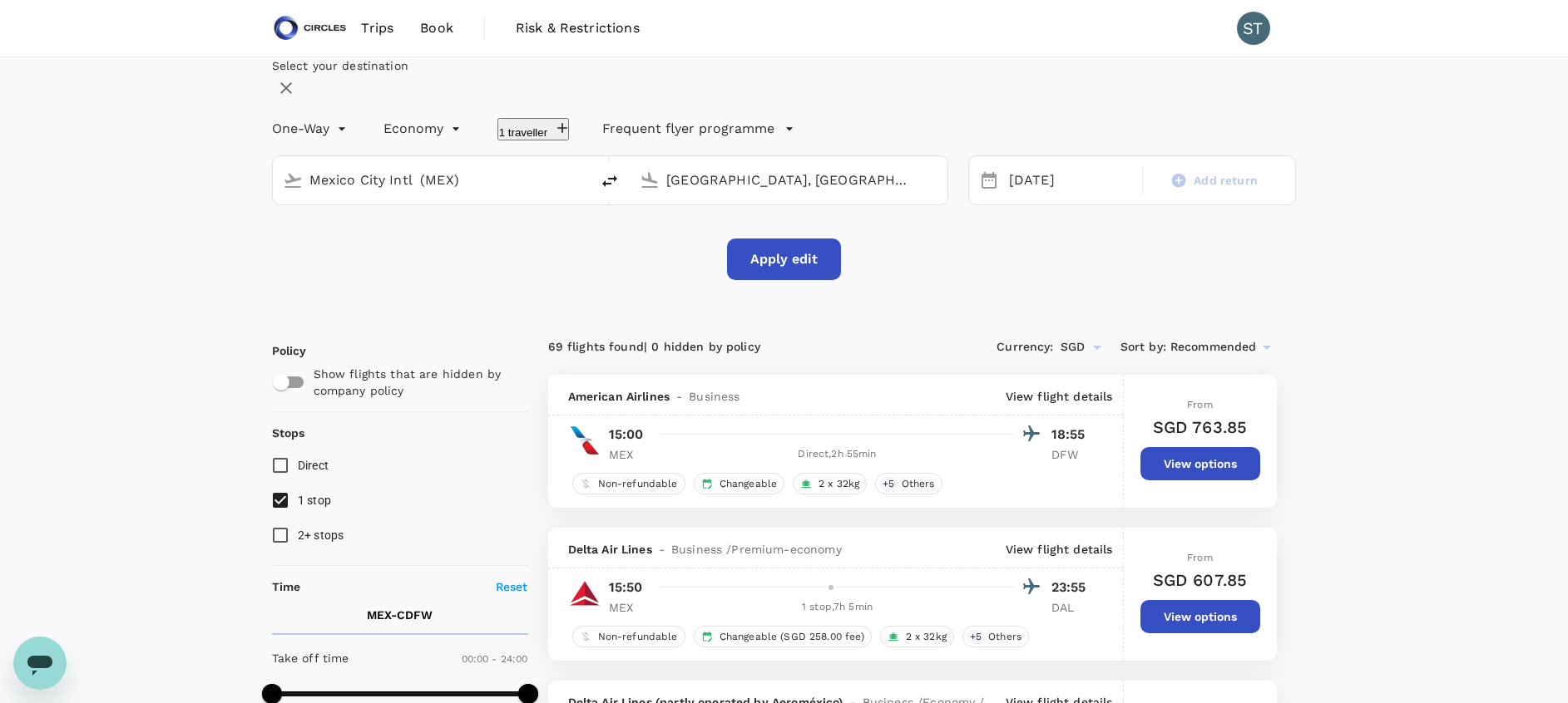
checkbox input "false"
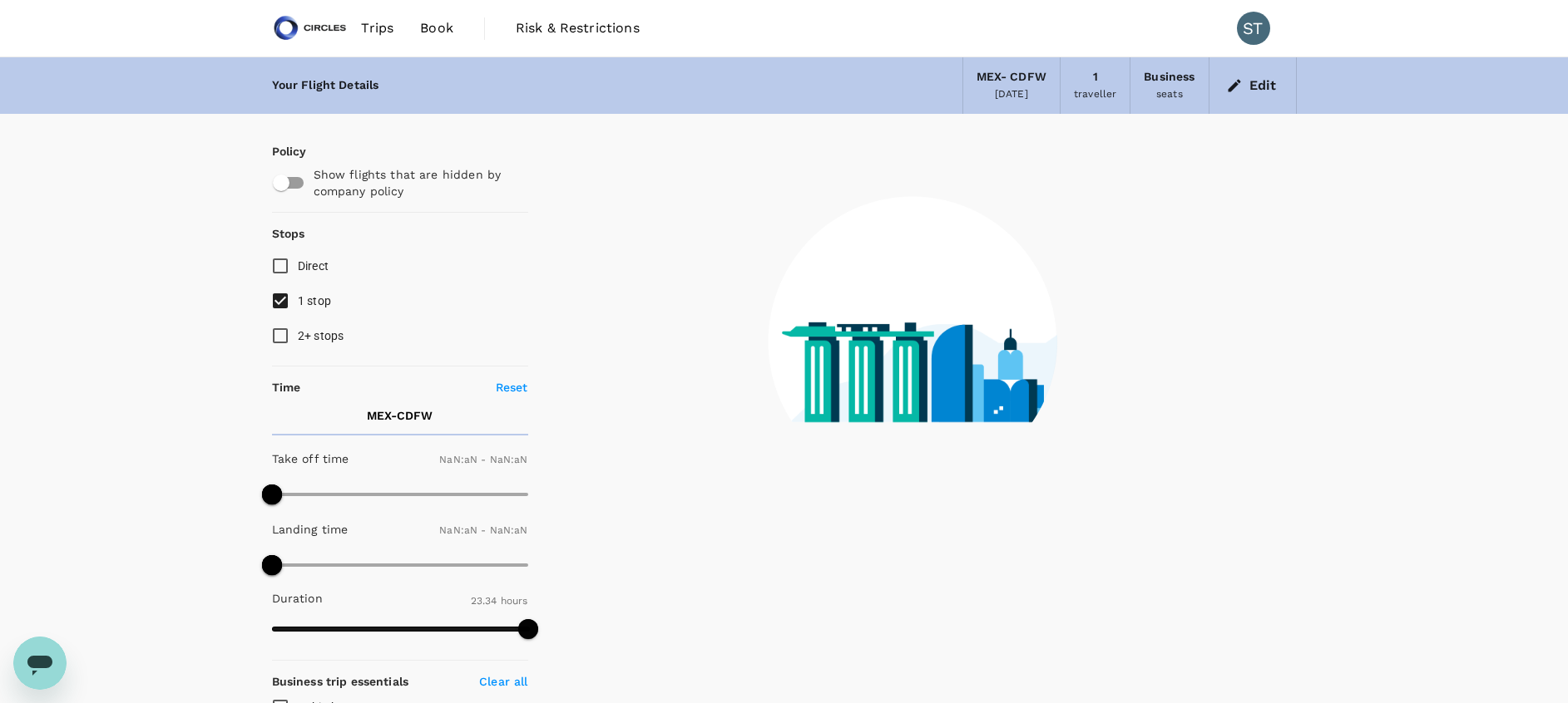
type input "1440"
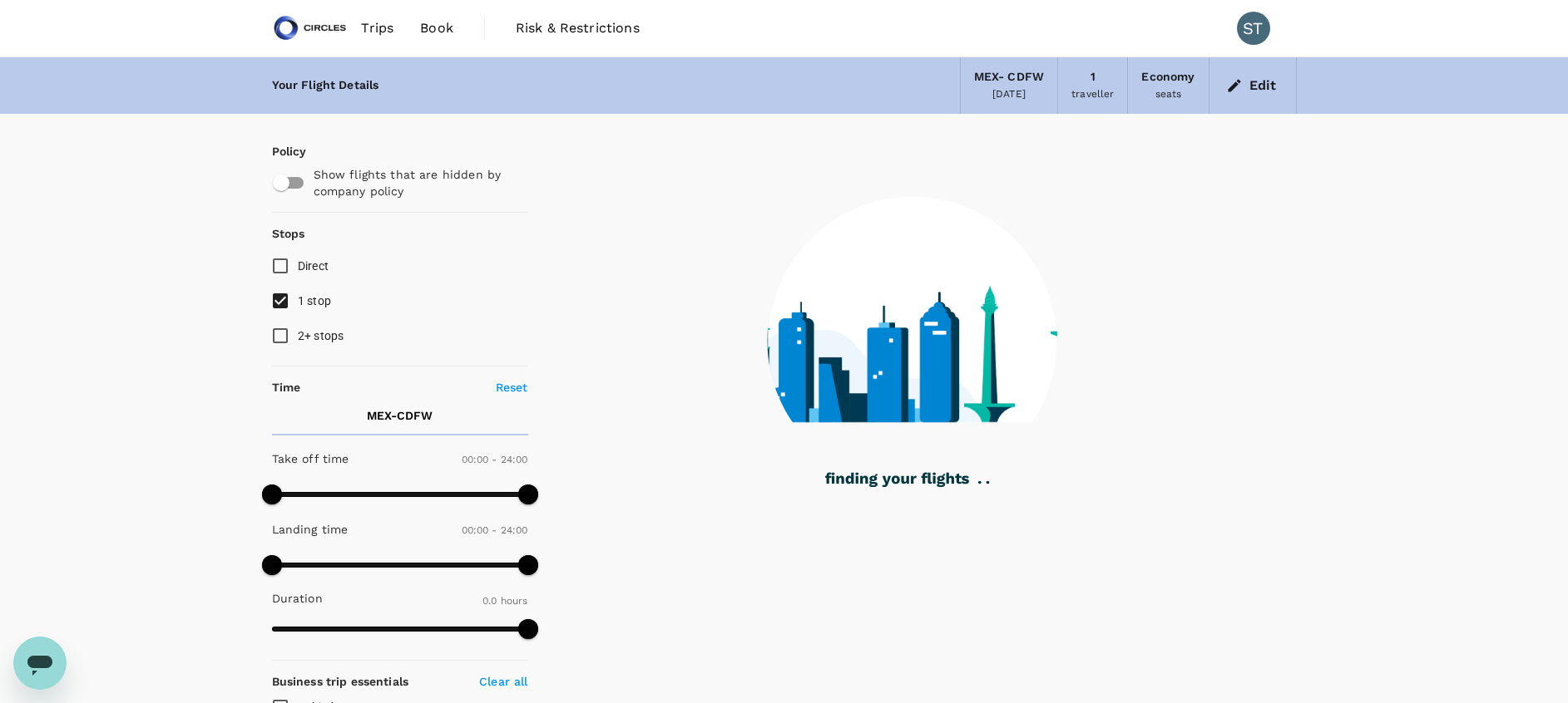
type input "1429"
checkbox input "true"
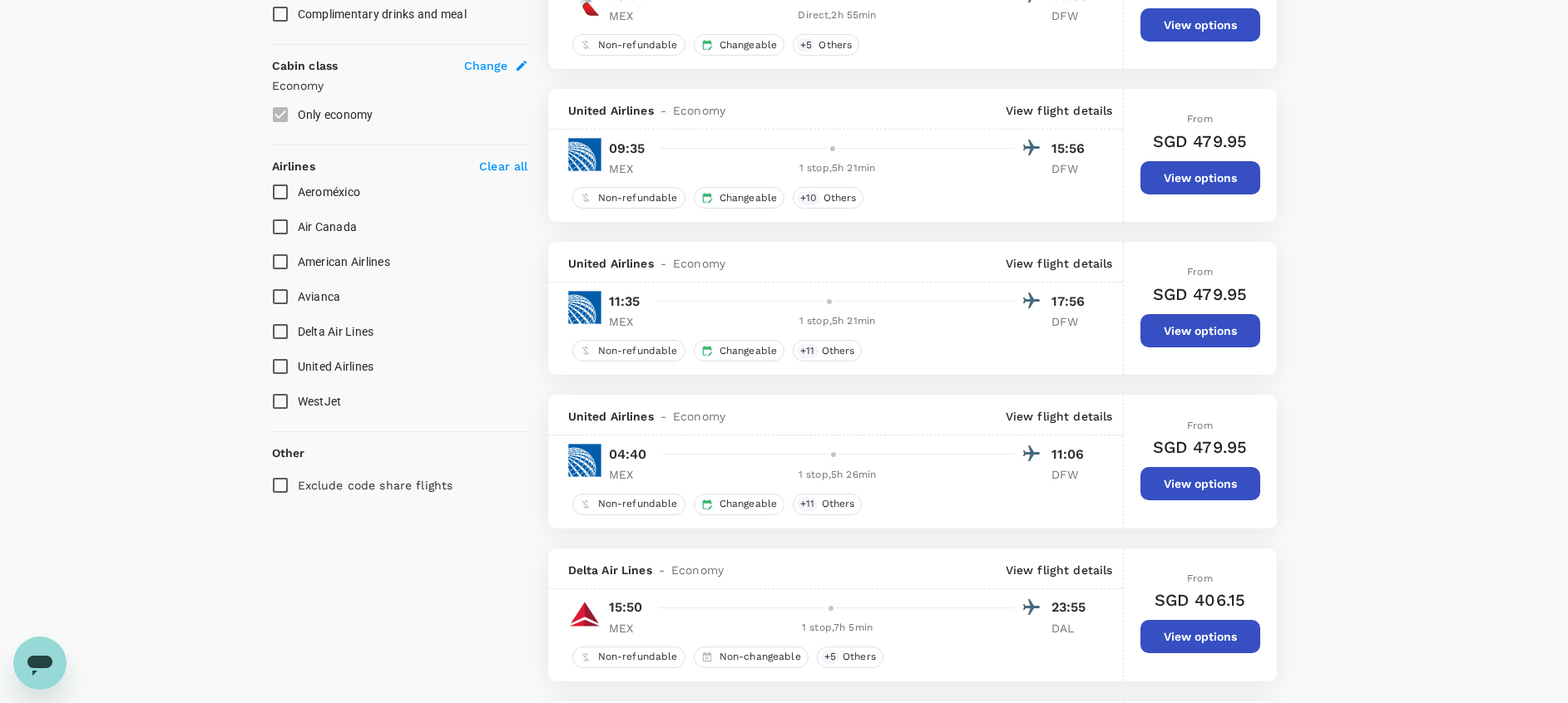
scroll to position [885, 0]
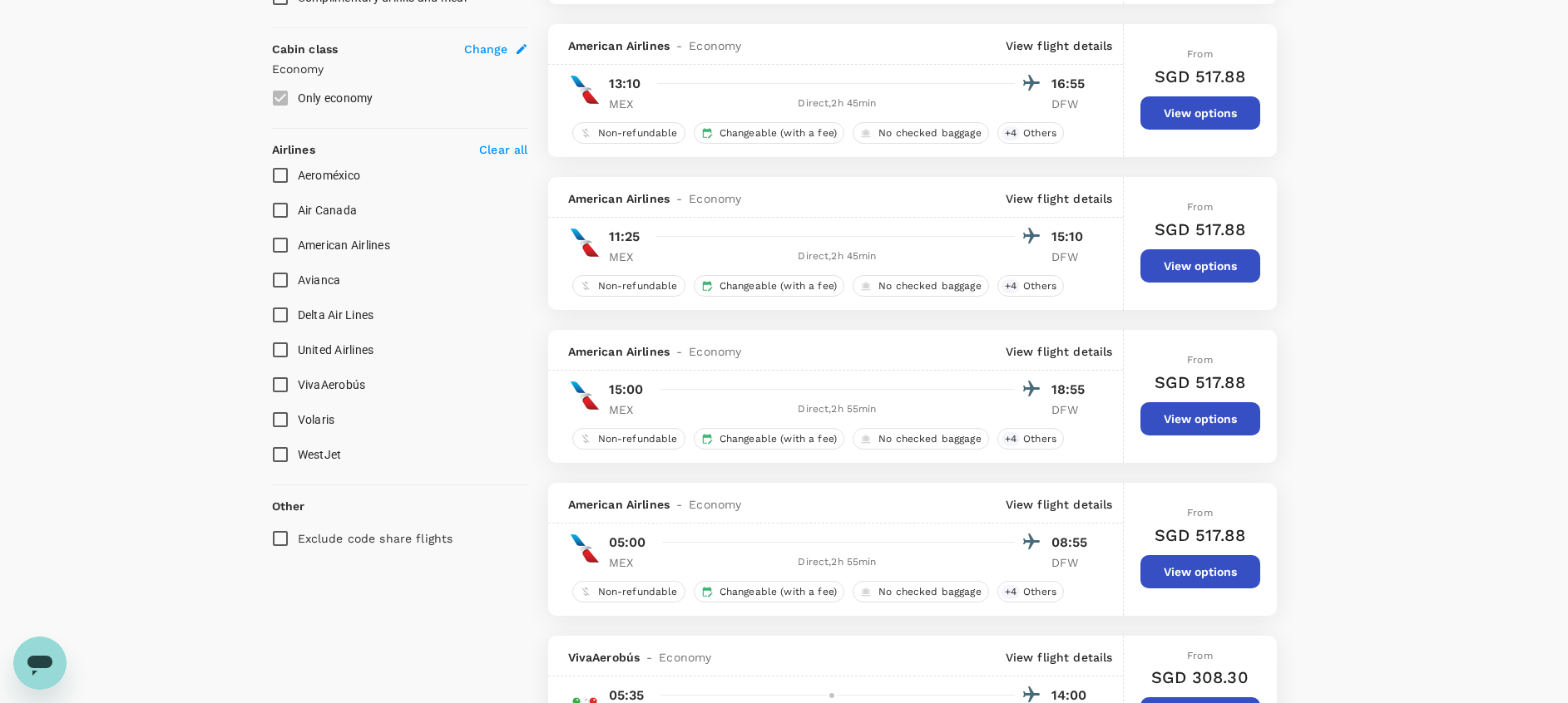
click at [1068, 201] on p "View flight details" at bounding box center [1060, 198] width 108 height 17
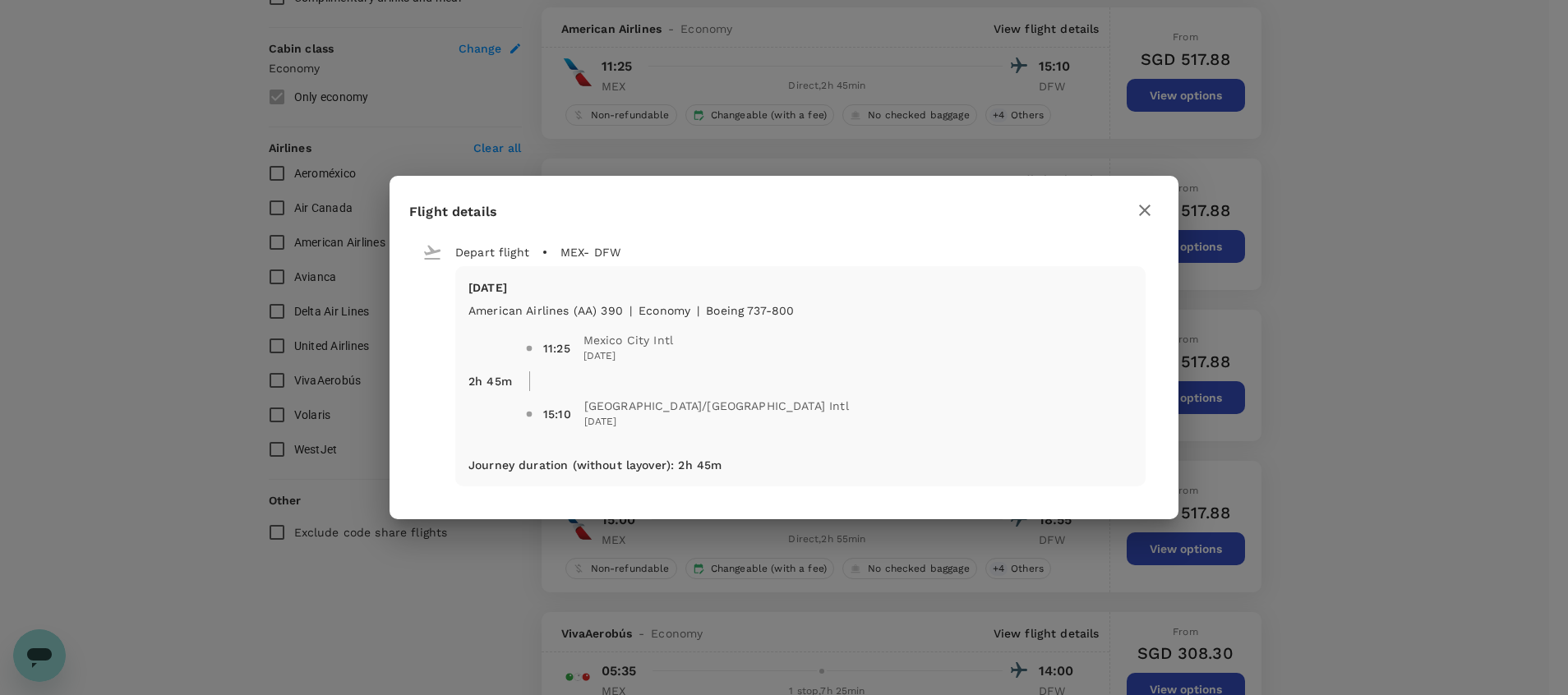
click at [1147, 210] on icon "button" at bounding box center [1145, 210] width 19 height 19
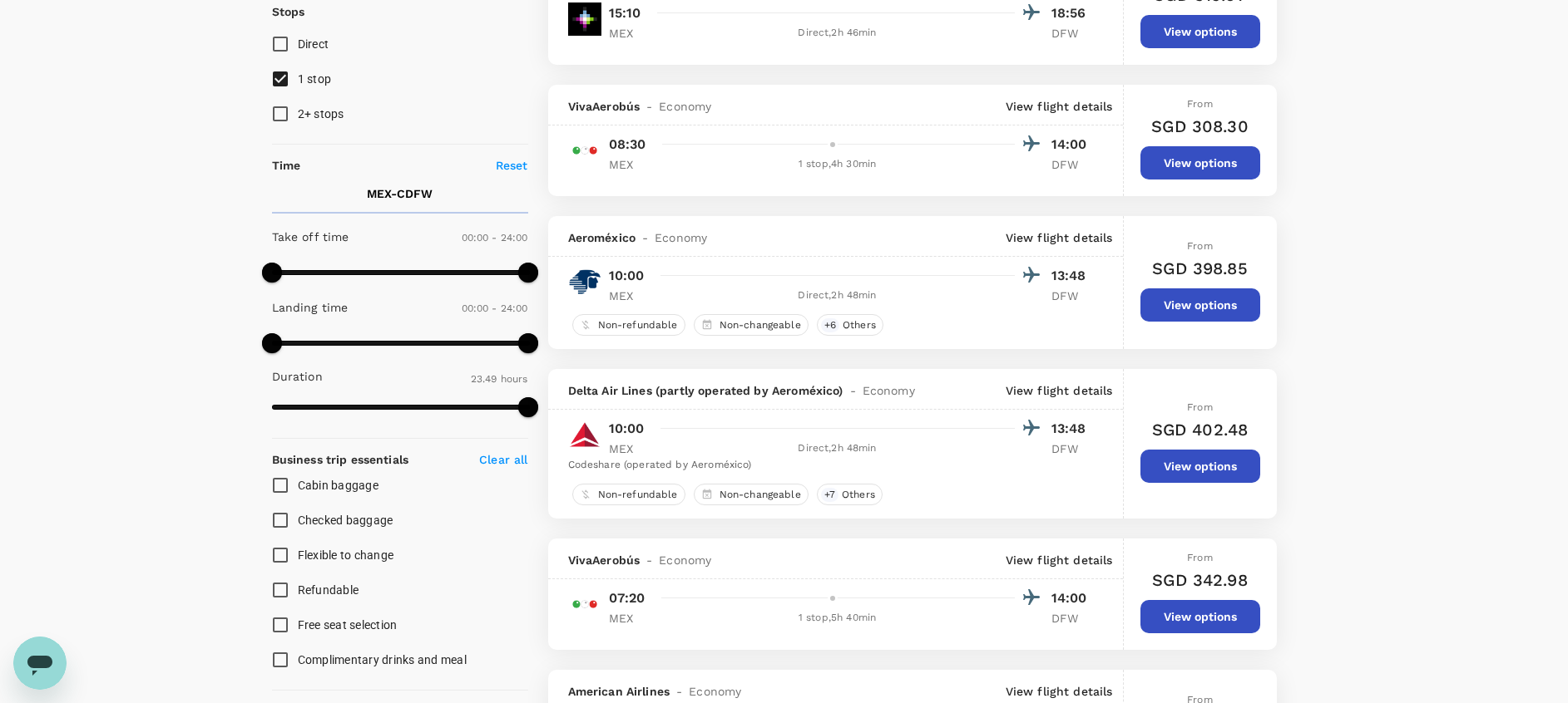
scroll to position [0, 0]
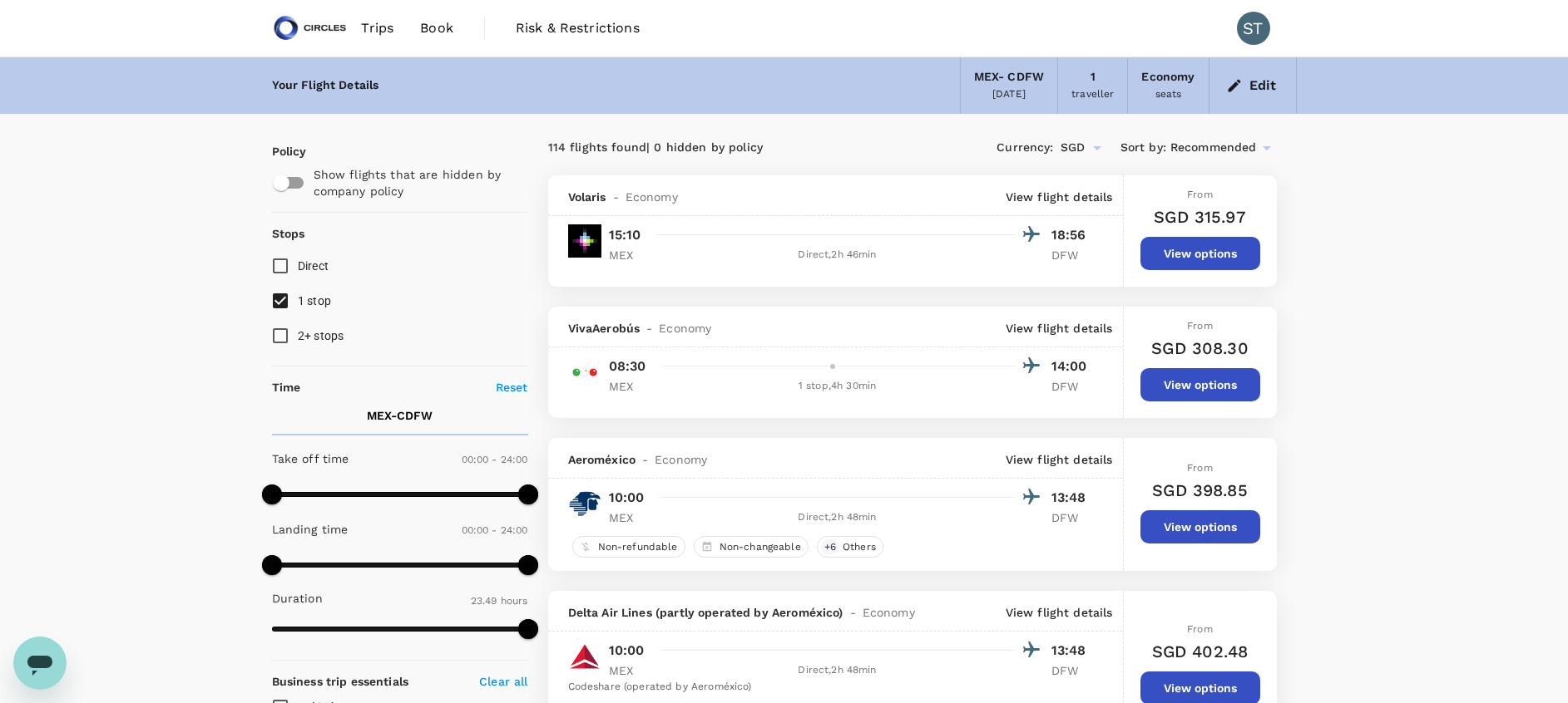
click at [1241, 85] on icon "button" at bounding box center [1234, 85] width 17 height 17
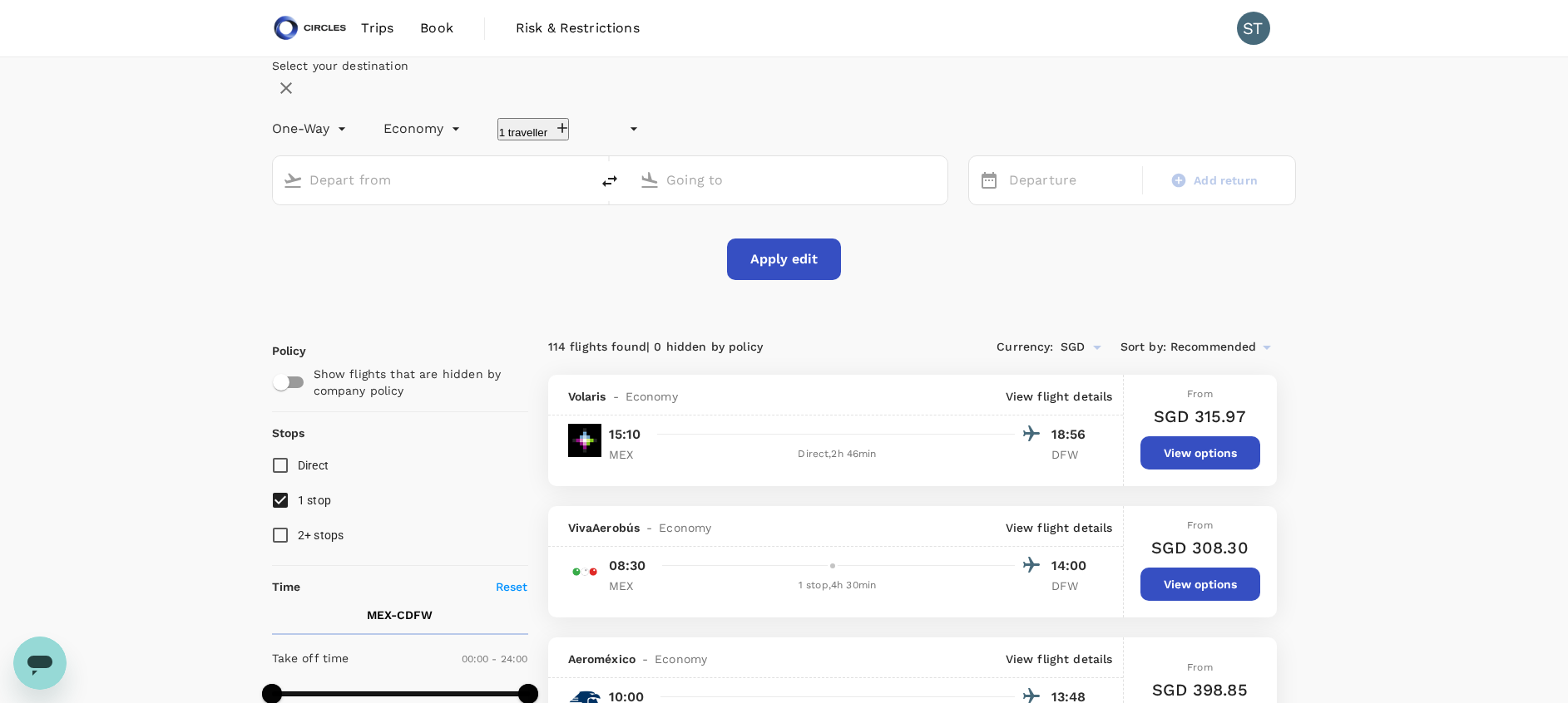
type input "undefined, undefined (any)"
type input "Mexico City Intl (MEX)"
type input "[GEOGRAPHIC_DATA], [GEOGRAPHIC_DATA] (any)"
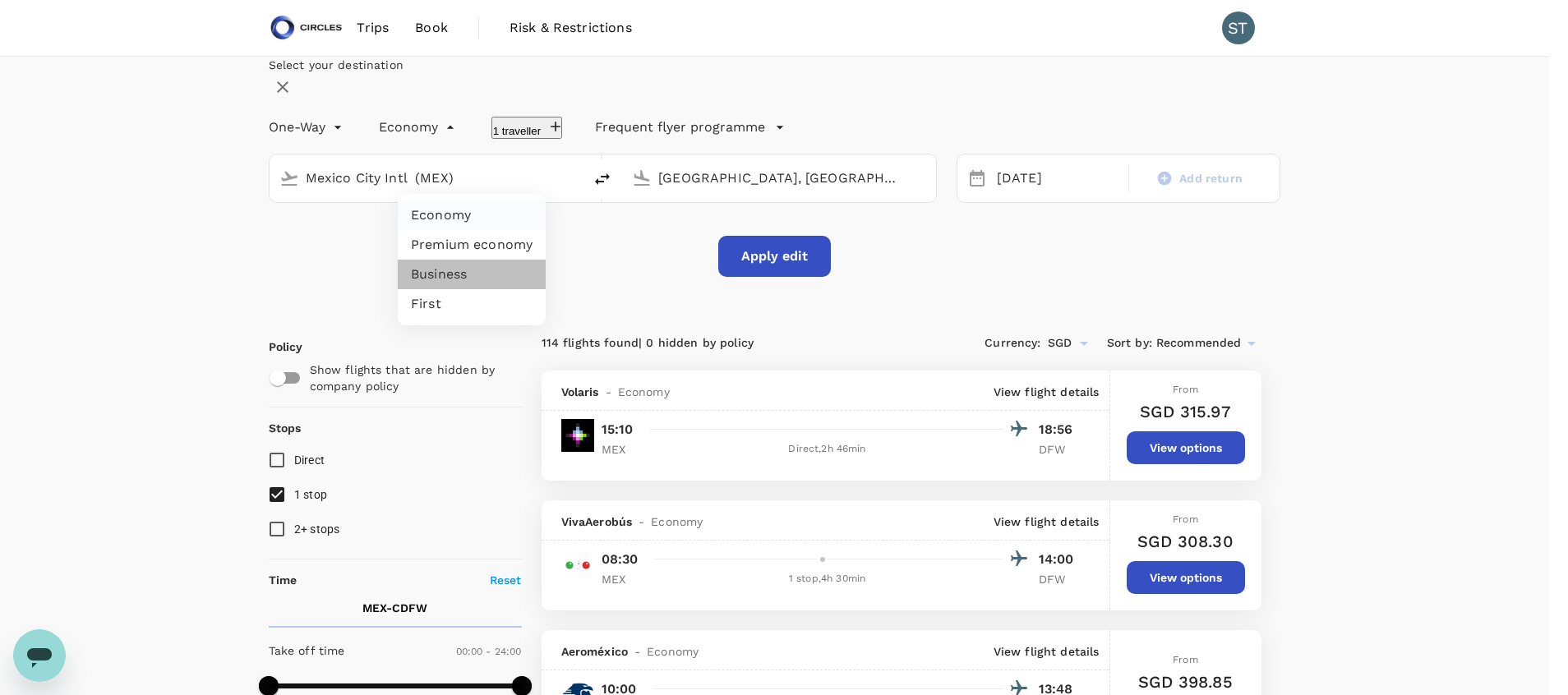
click at [482, 270] on li "Business" at bounding box center [471, 274] width 148 height 30
type input "business"
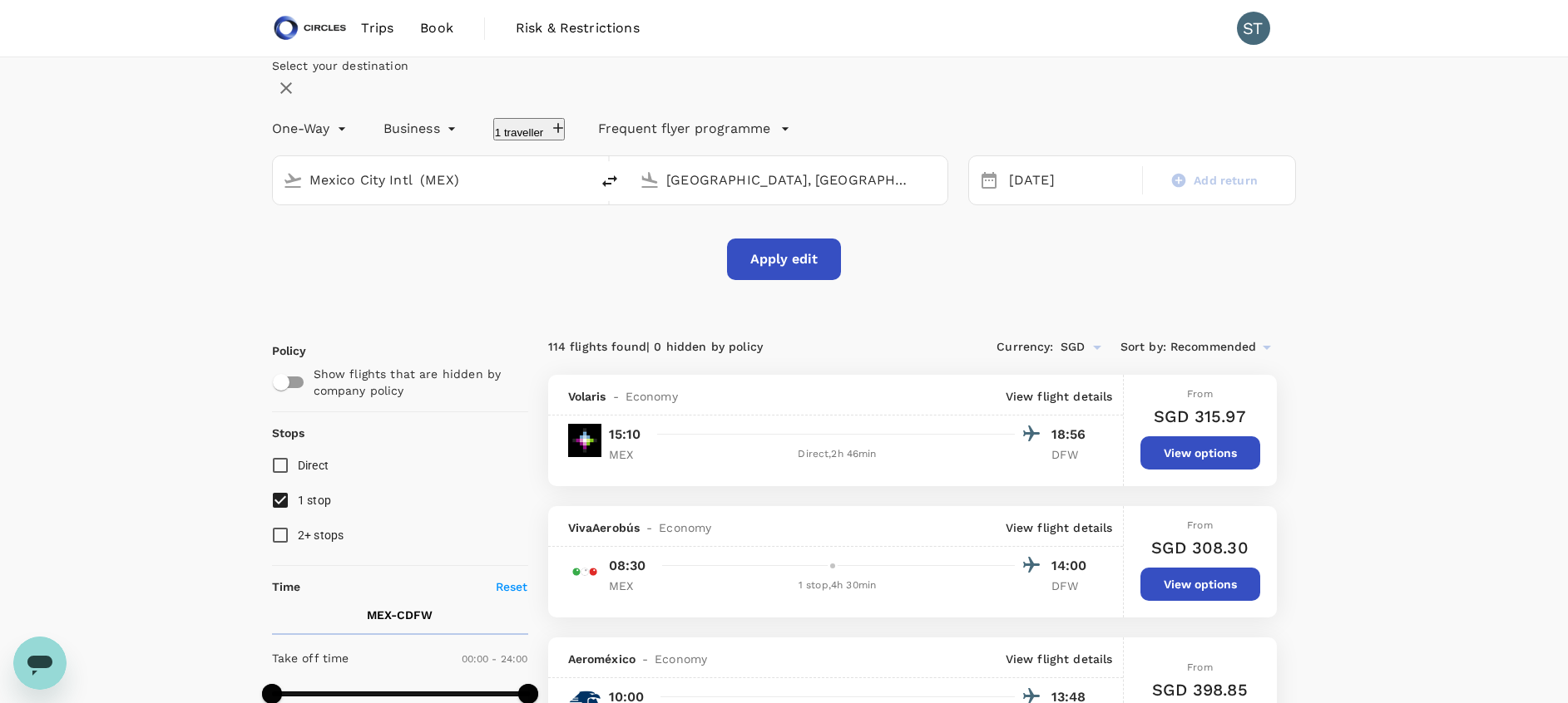
click at [785, 280] on button "Apply edit" at bounding box center [784, 259] width 114 height 41
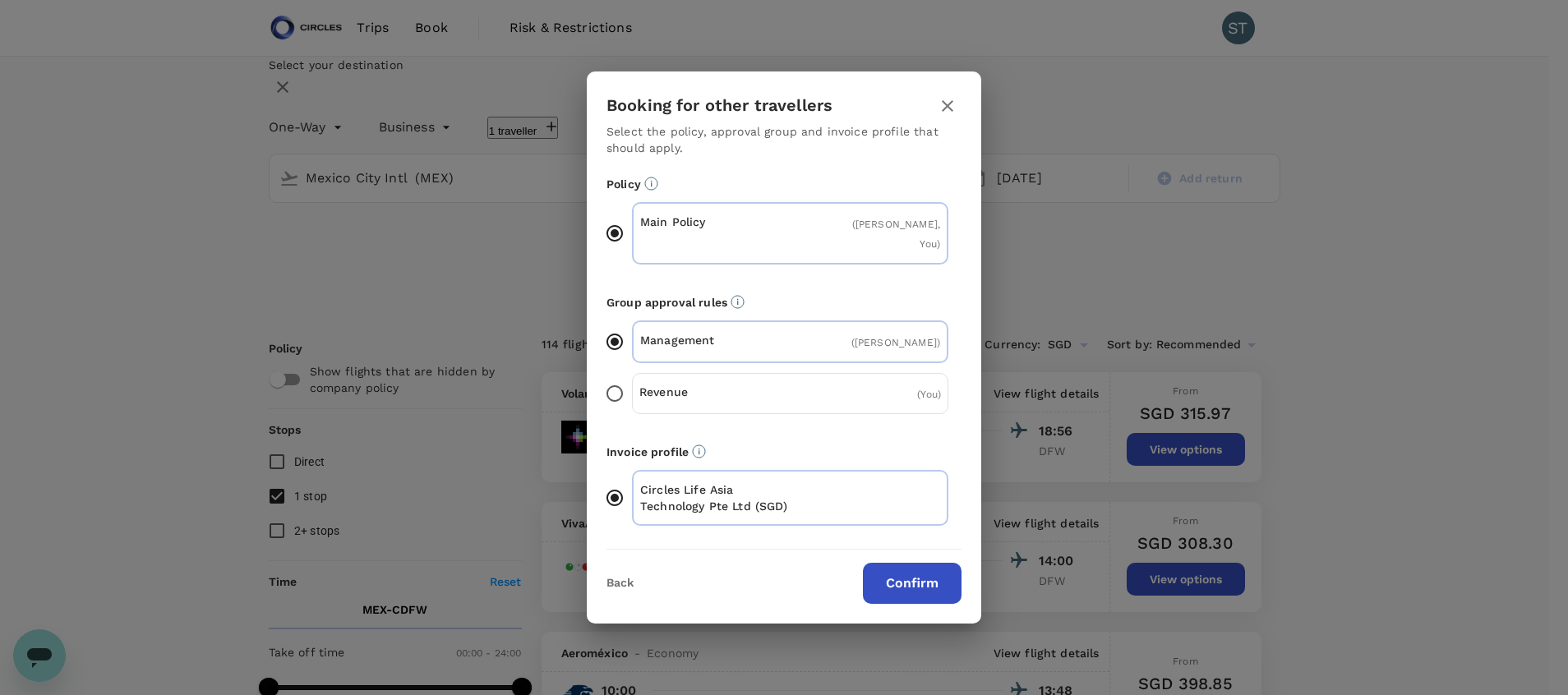
drag, startPoint x: 776, startPoint y: 305, endPoint x: 411, endPoint y: 84, distance: 426.7
click at [411, 84] on div "Booking for other travellers Select the policy, approval group and invoice prof…" at bounding box center [784, 348] width 1568 height 695
click at [901, 570] on button "Confirm" at bounding box center [913, 584] width 99 height 41
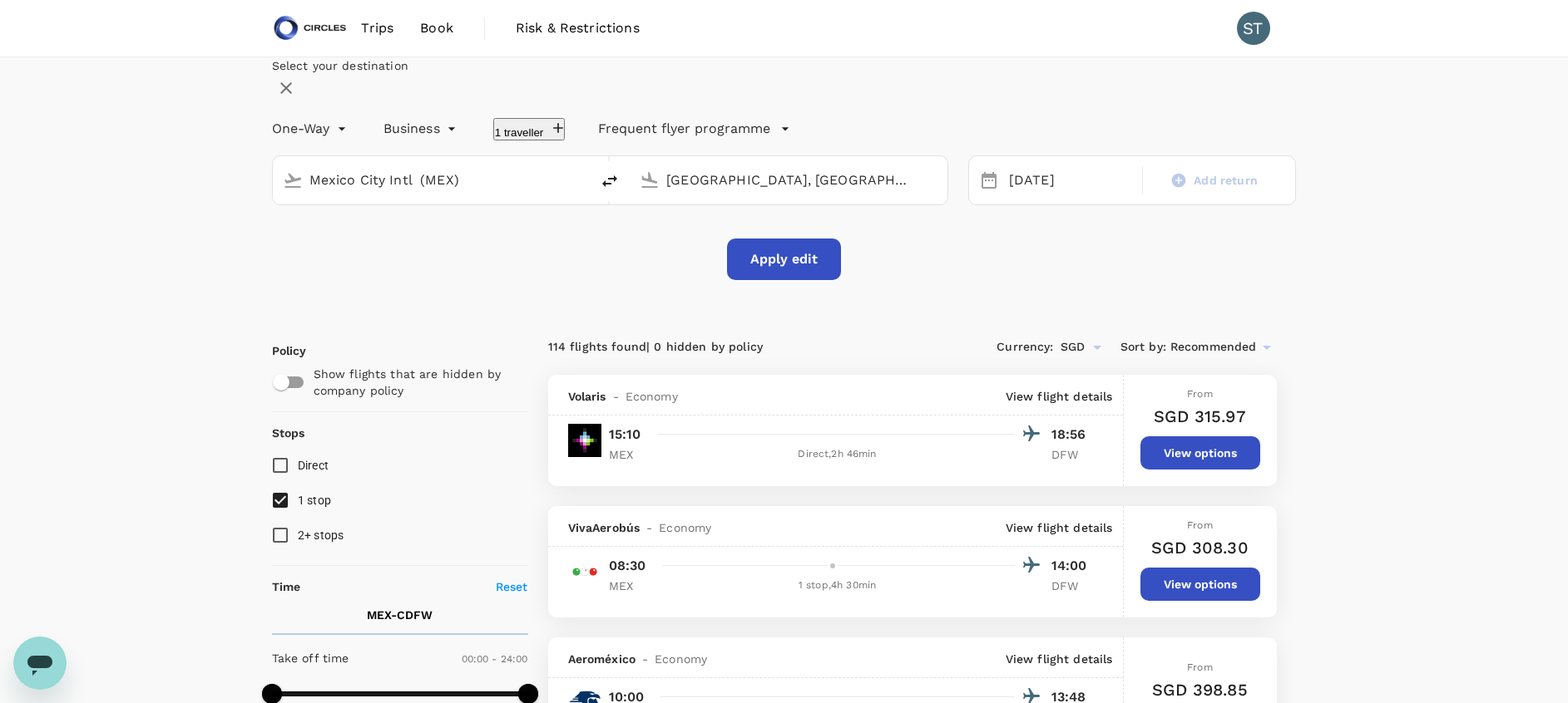
checkbox input "false"
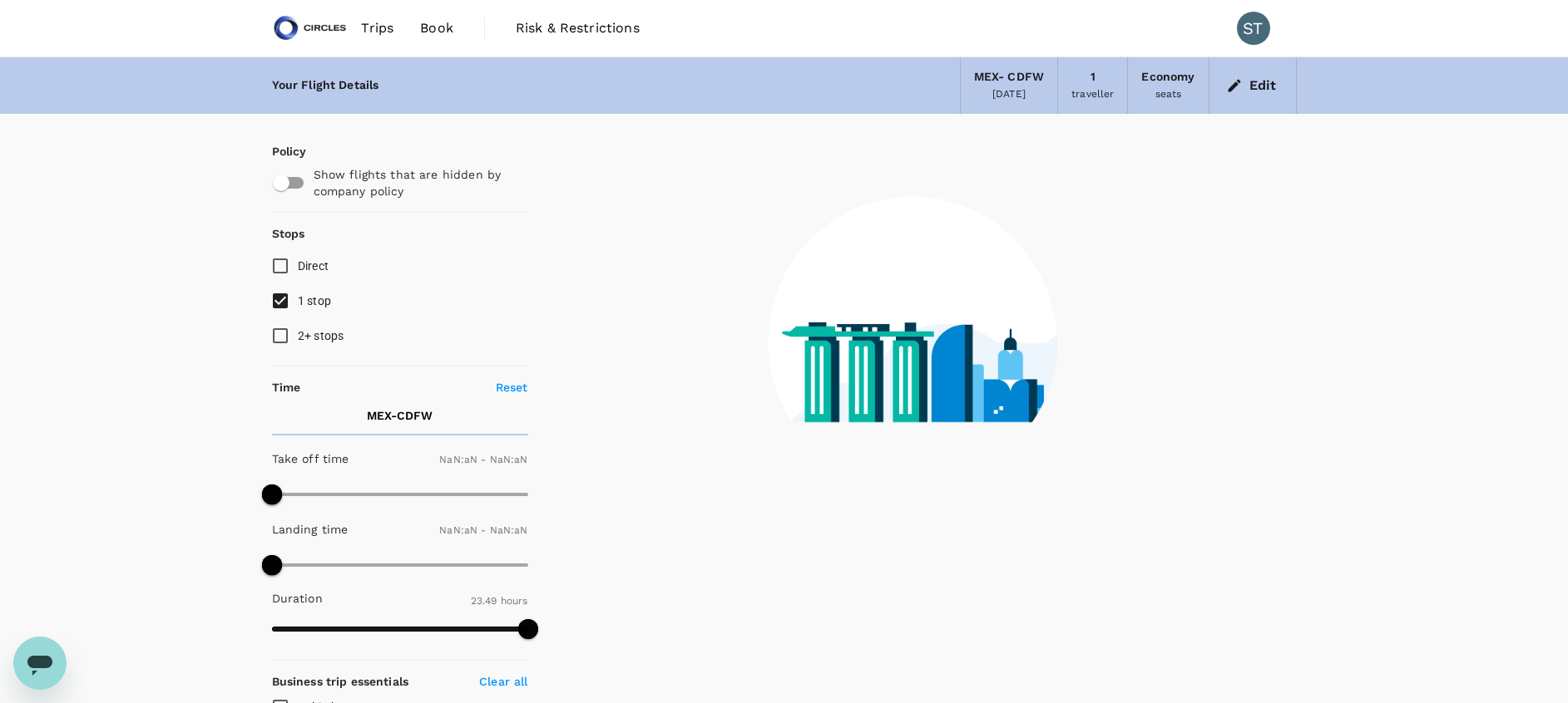
type input "1440"
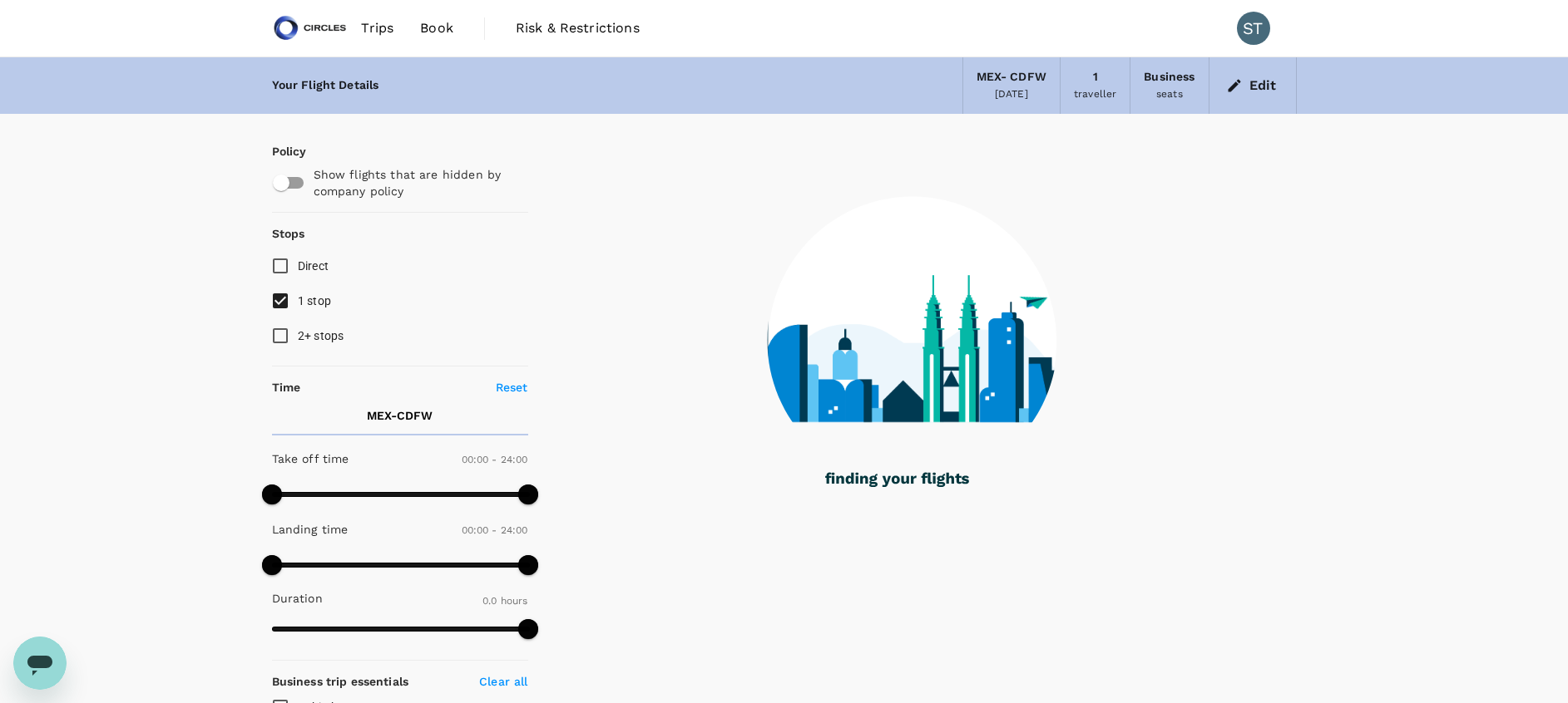
checkbox input "true"
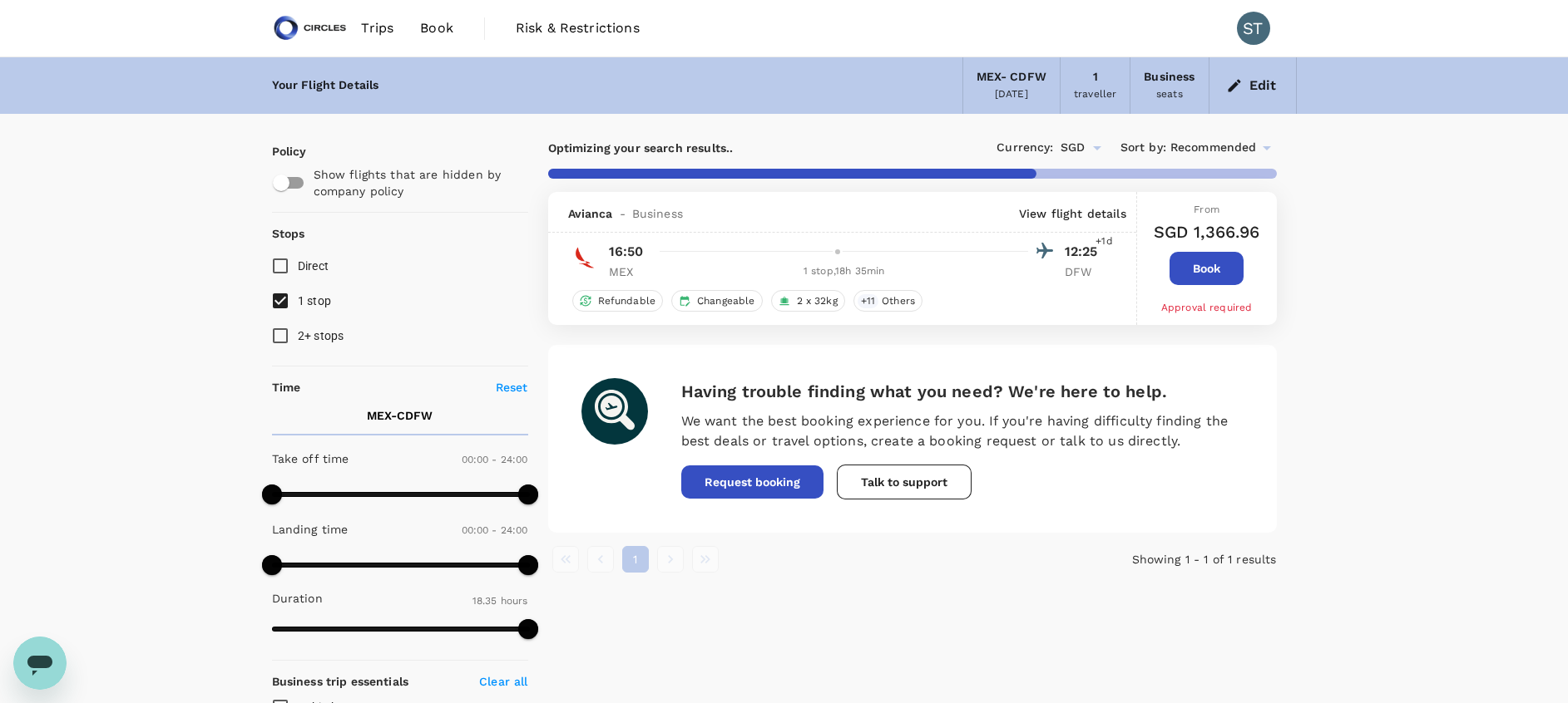
type input "1414"
checkbox input "false"
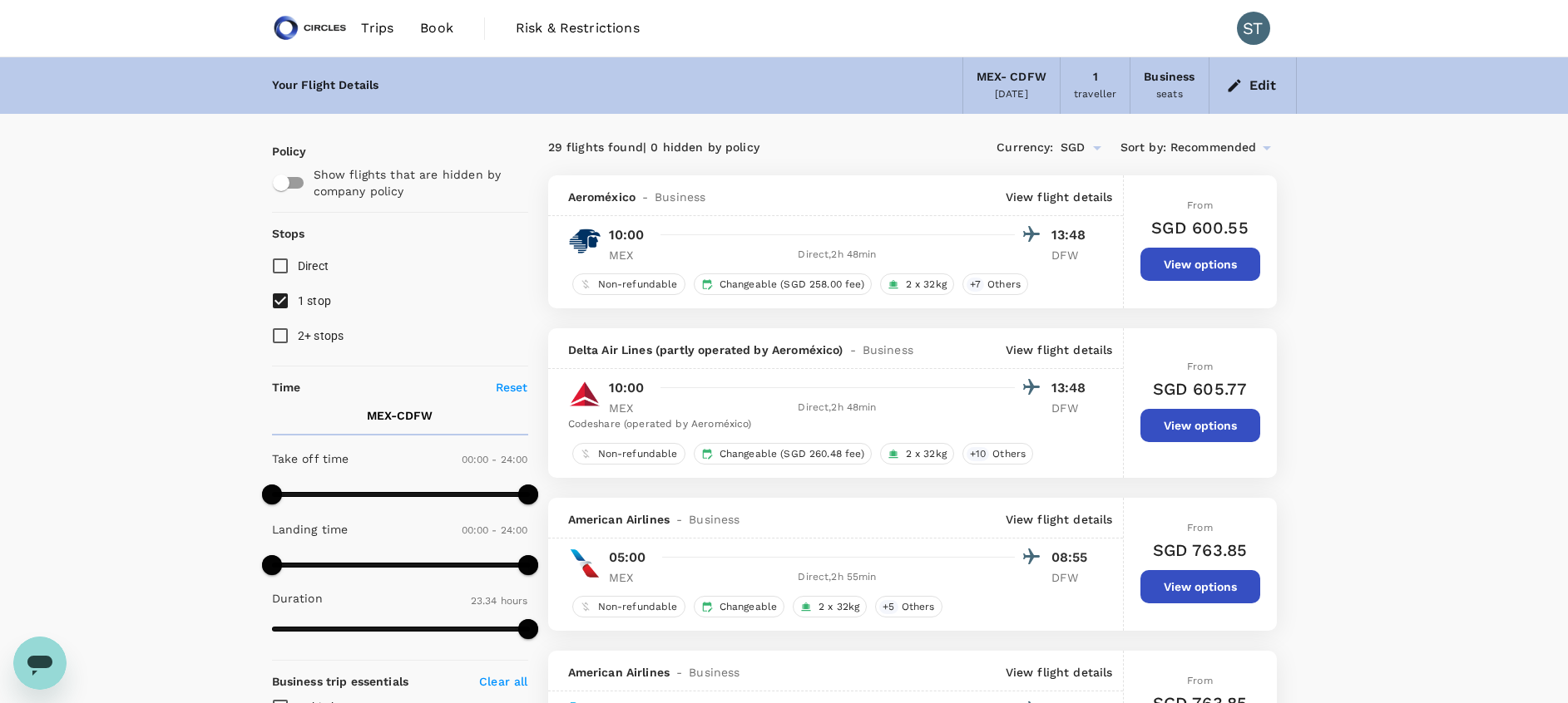
click at [1236, 87] on icon "button" at bounding box center [1234, 85] width 17 height 17
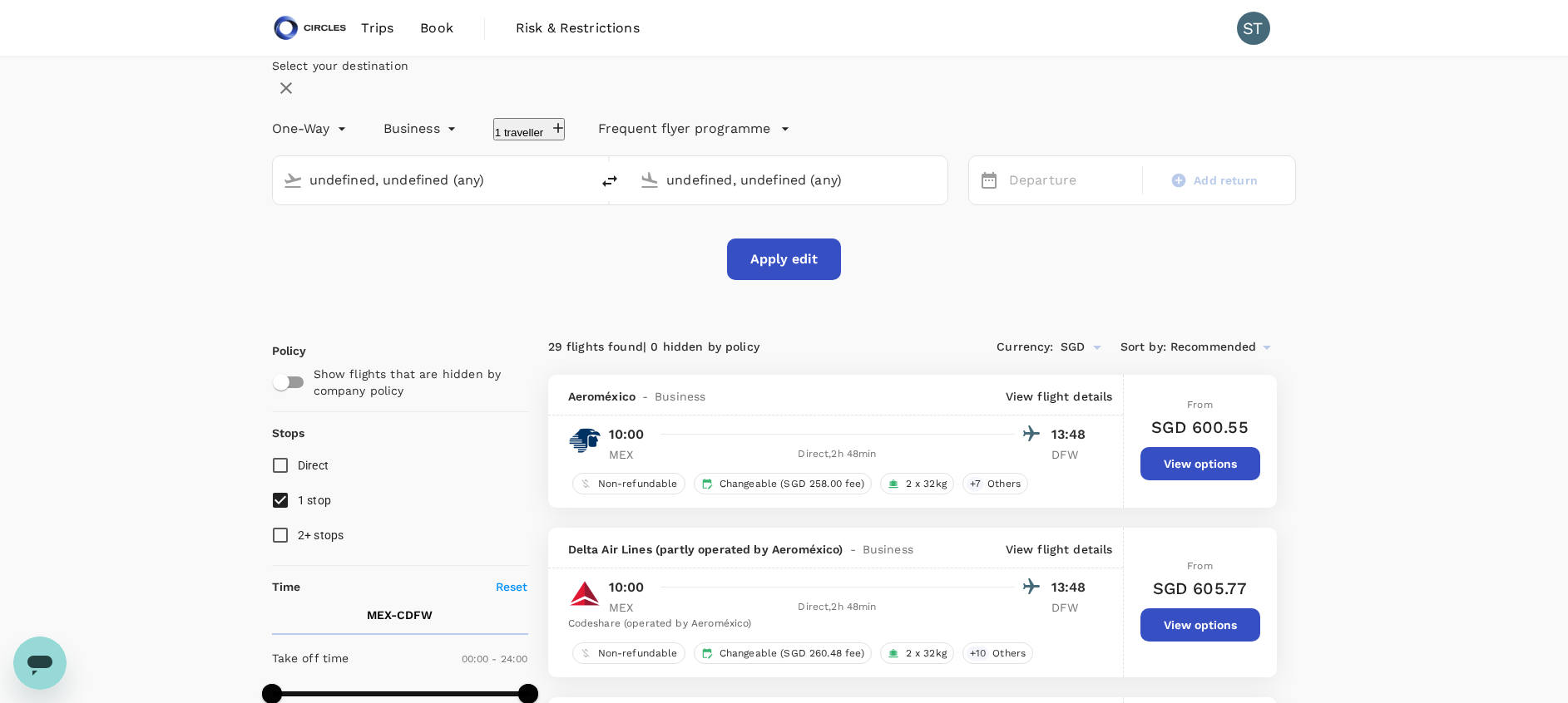
type input "Mexico City Intl (MEX)"
type input "[GEOGRAPHIC_DATA], [GEOGRAPHIC_DATA] (any)"
click at [494, 193] on input "text" at bounding box center [432, 180] width 246 height 25
click at [416, 193] on input "text" at bounding box center [432, 180] width 246 height 25
type input "m"
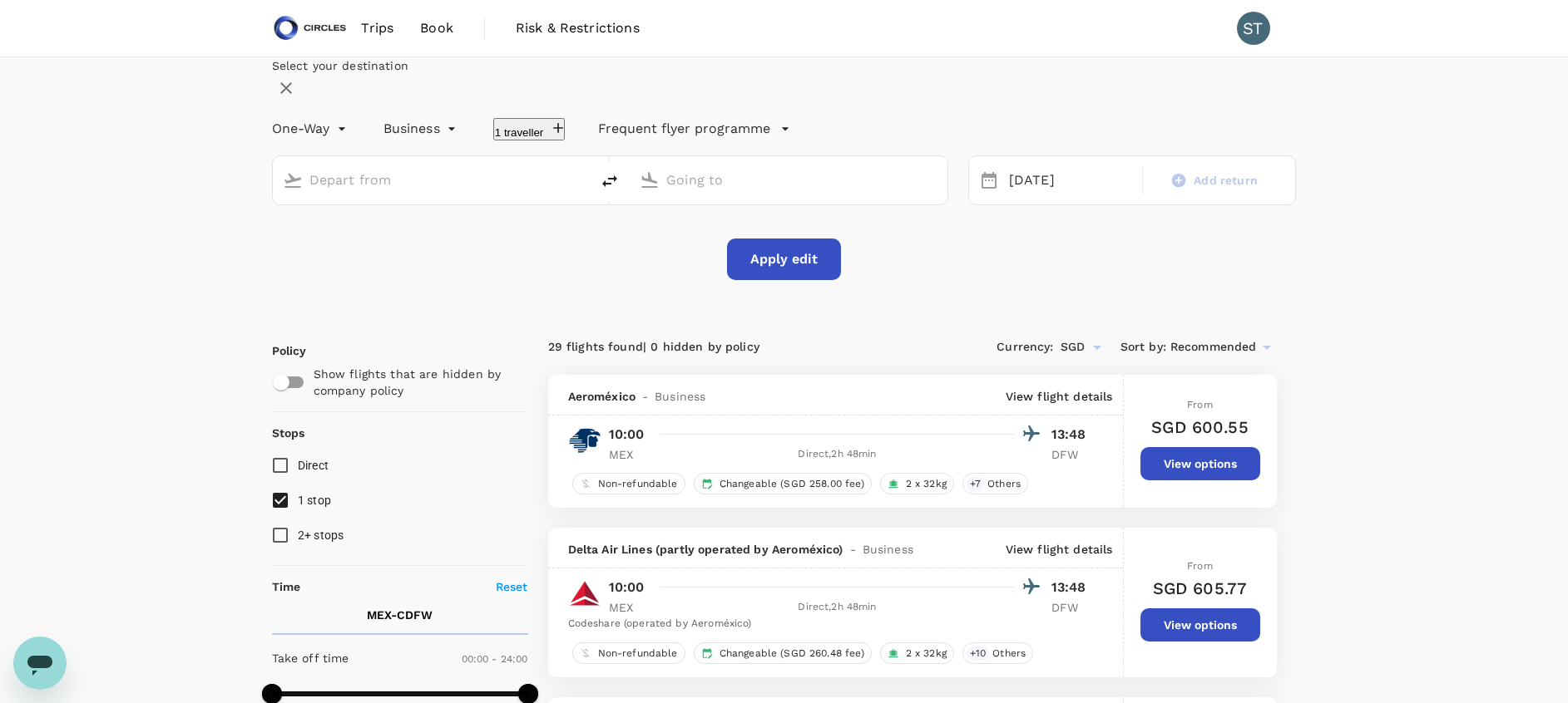
type input "Mexico City Intl (MEX)"
type input "[GEOGRAPHIC_DATA], [GEOGRAPHIC_DATA] (any)"
click at [620, 191] on icon "delete" at bounding box center [609, 181] width 20 height 20
type input "[GEOGRAPHIC_DATA], [GEOGRAPHIC_DATA] (any)"
type input "Mexico City Intl (MEX)"
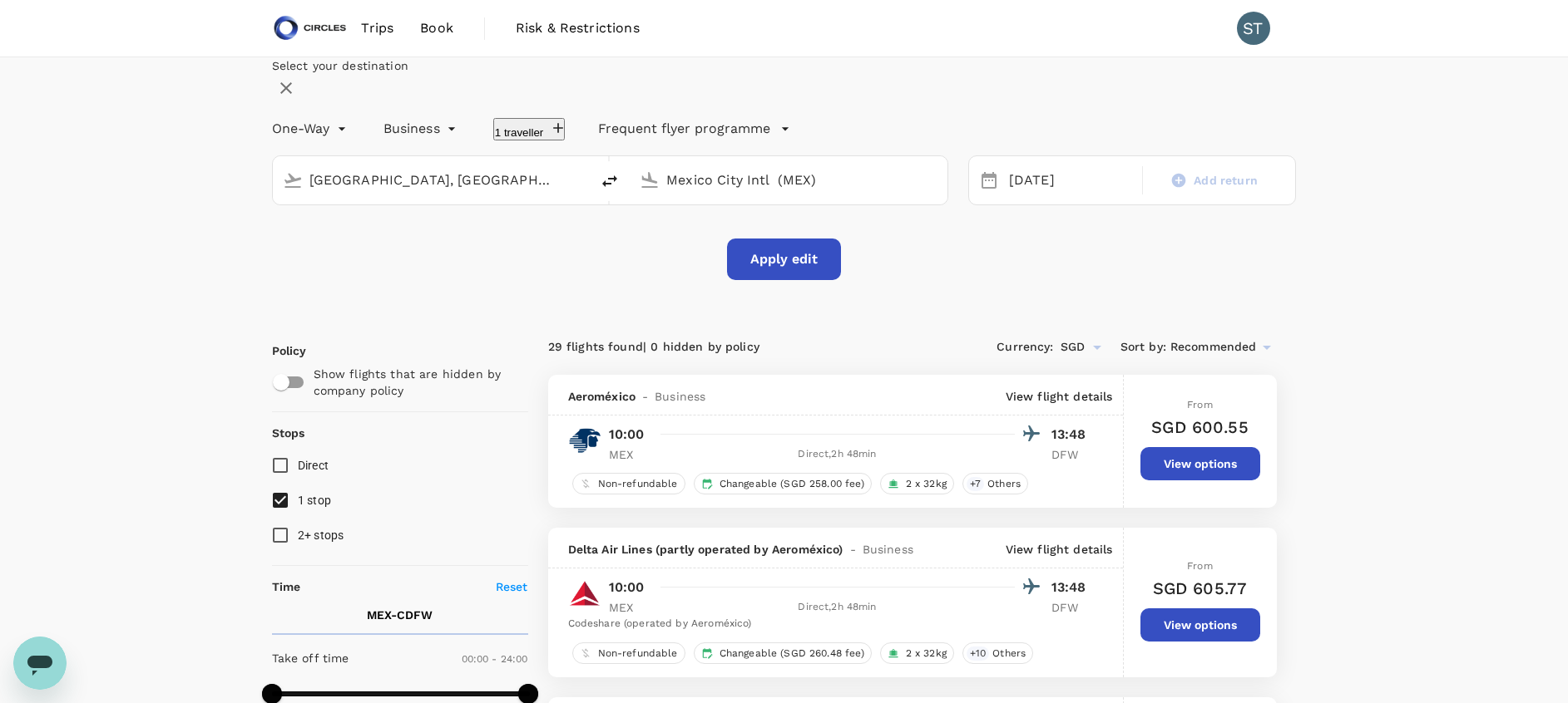
click at [497, 193] on input "[GEOGRAPHIC_DATA], [GEOGRAPHIC_DATA] (any)" at bounding box center [432, 180] width 246 height 25
click at [488, 222] on p "Singapore, Singapore" at bounding box center [440, 213] width 333 height 17
type input "[GEOGRAPHIC_DATA], [GEOGRAPHIC_DATA] (any)"
click at [1030, 197] on div "[DATE]" at bounding box center [1069, 180] width 136 height 32
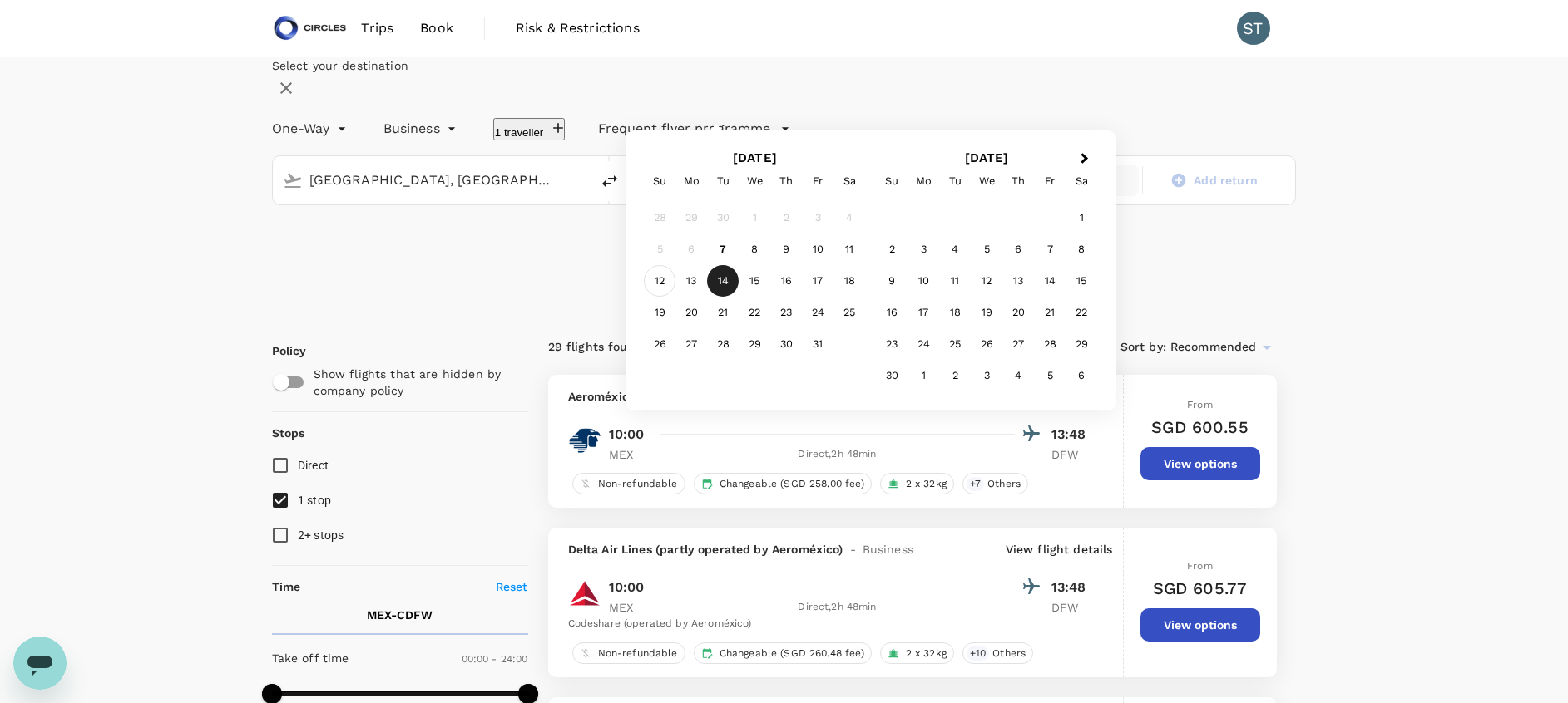
click at [676, 297] on div "12" at bounding box center [659, 281] width 31 height 31
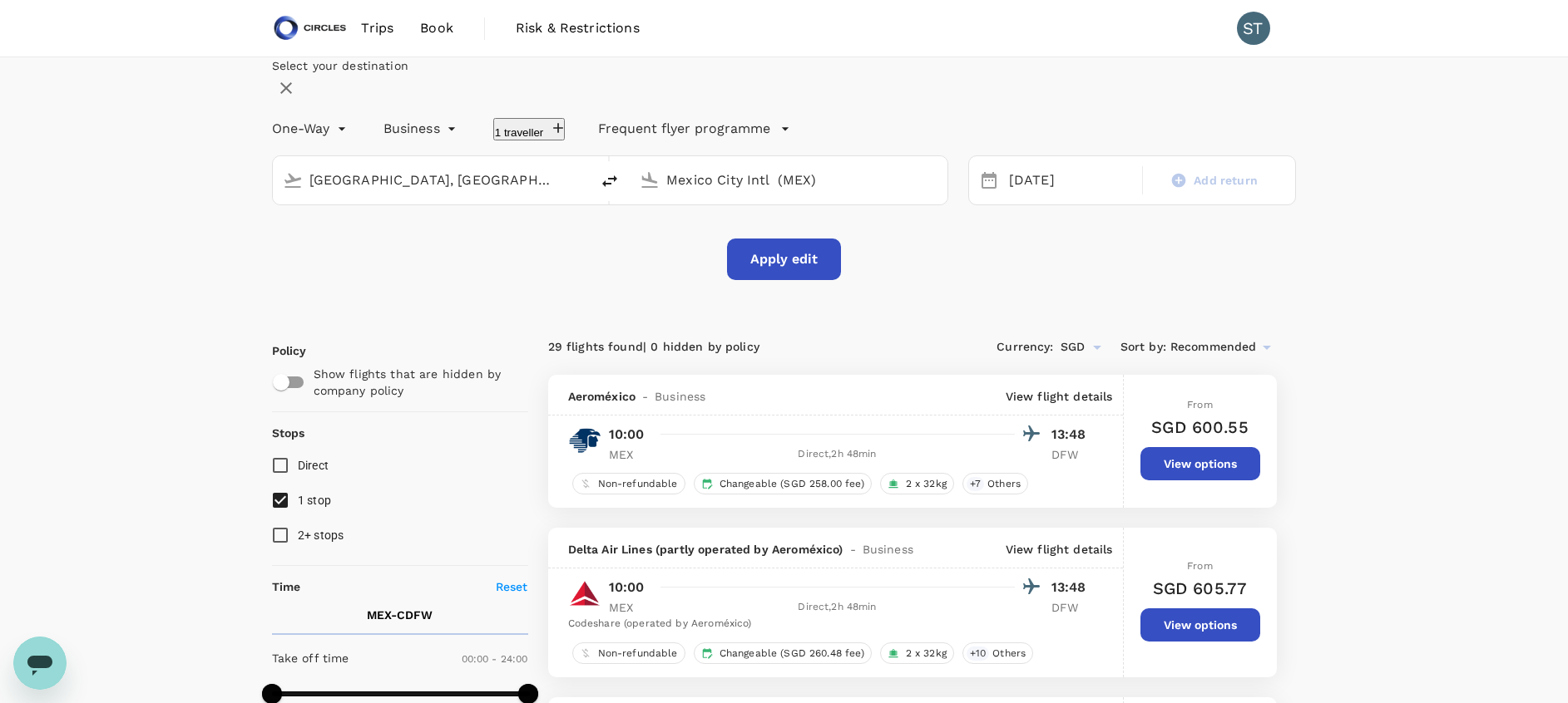
click at [796, 280] on button "Apply edit" at bounding box center [784, 259] width 114 height 41
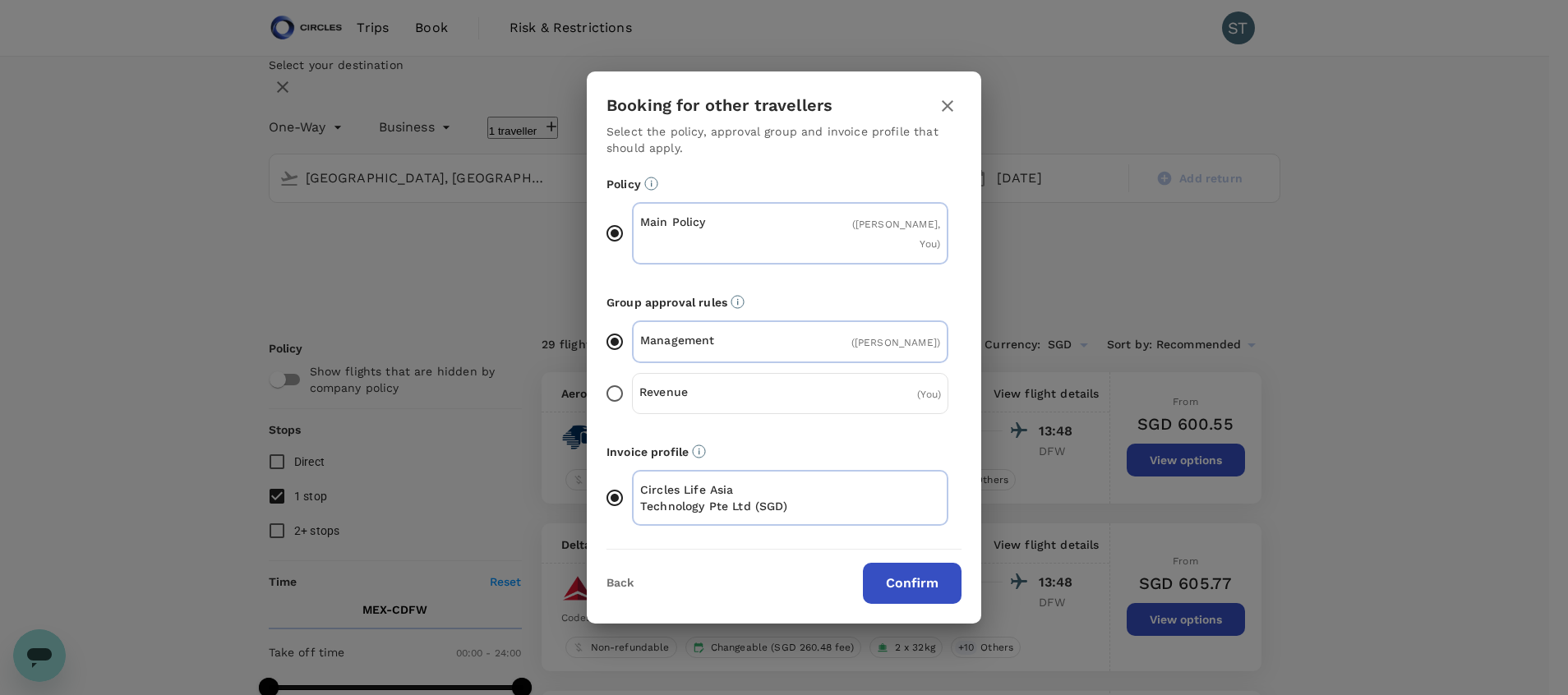
click at [896, 571] on button "Confirm" at bounding box center [913, 584] width 99 height 41
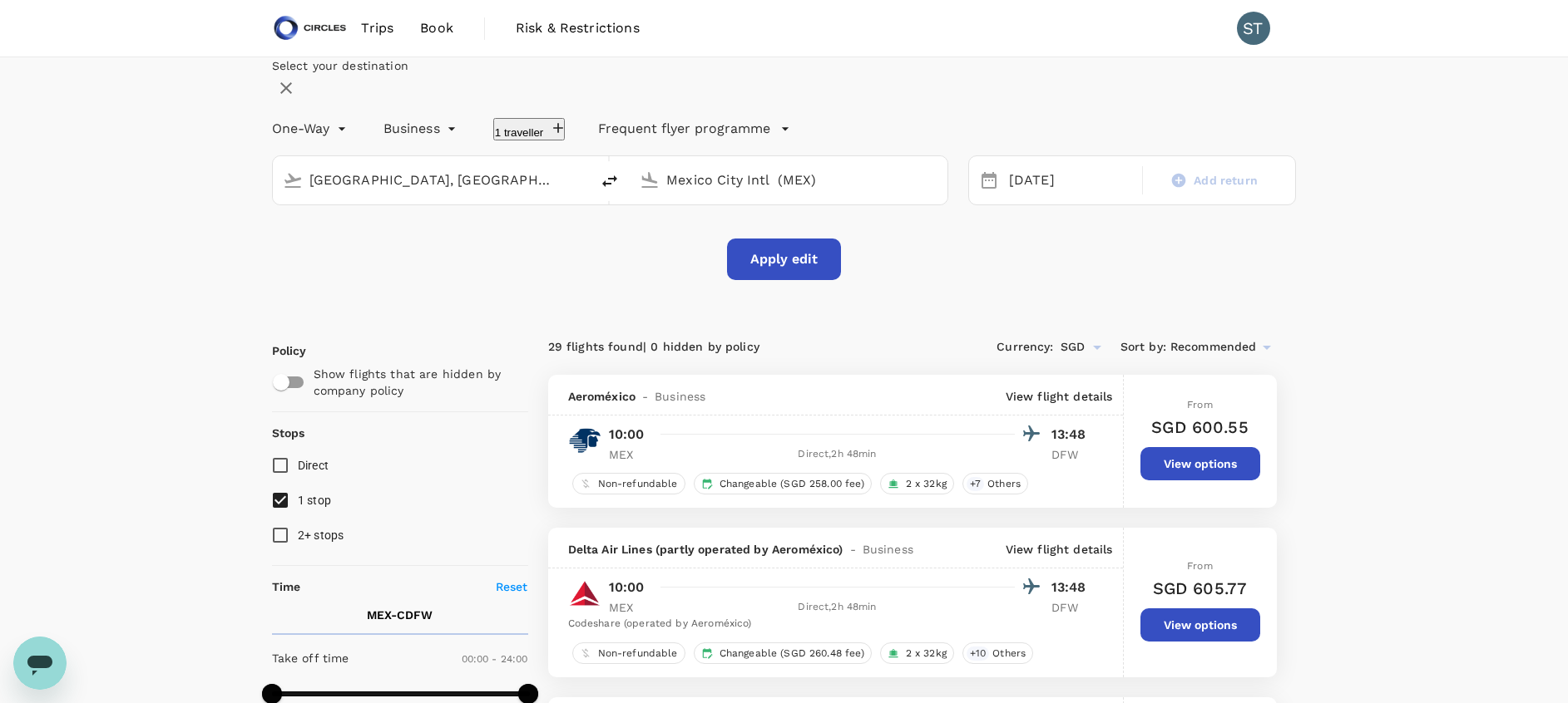
checkbox input "false"
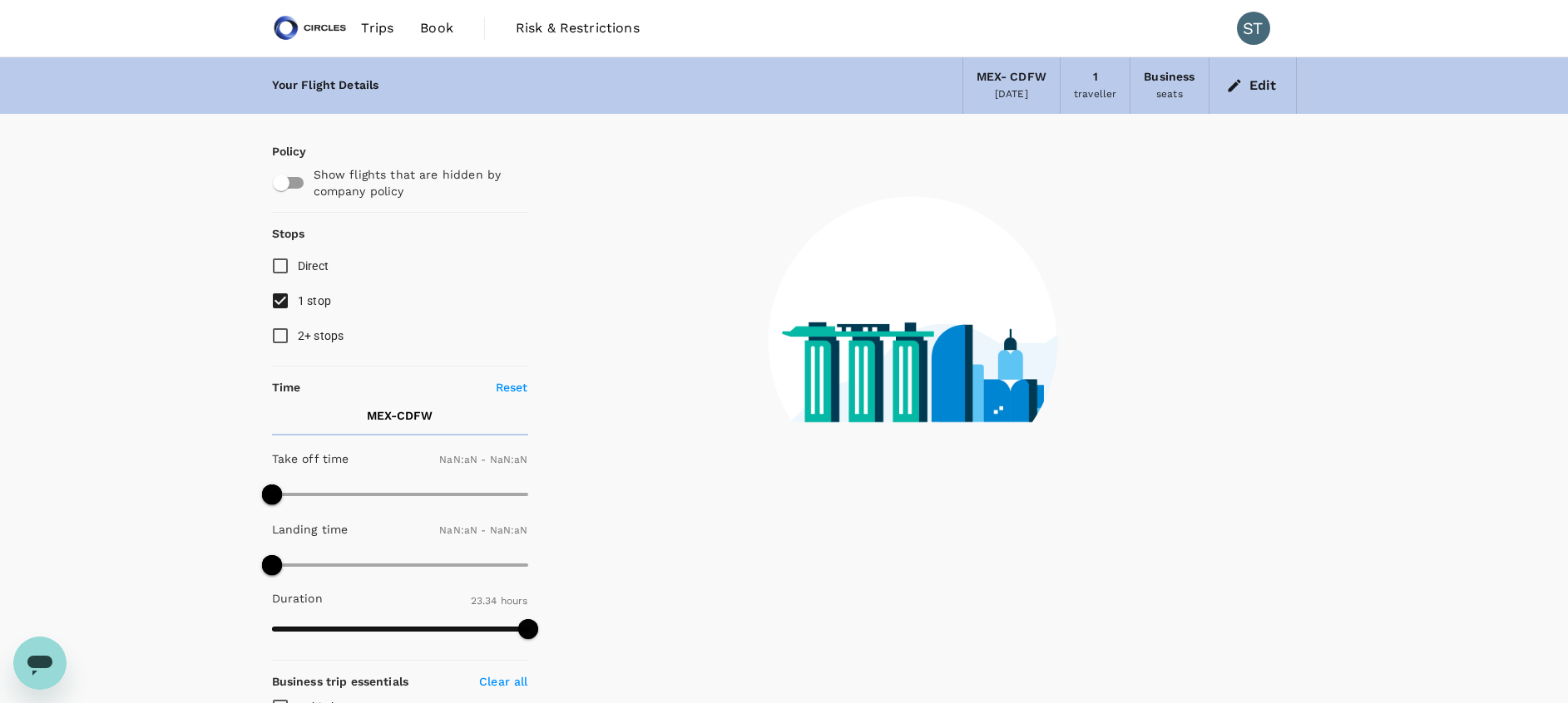
type input "1440"
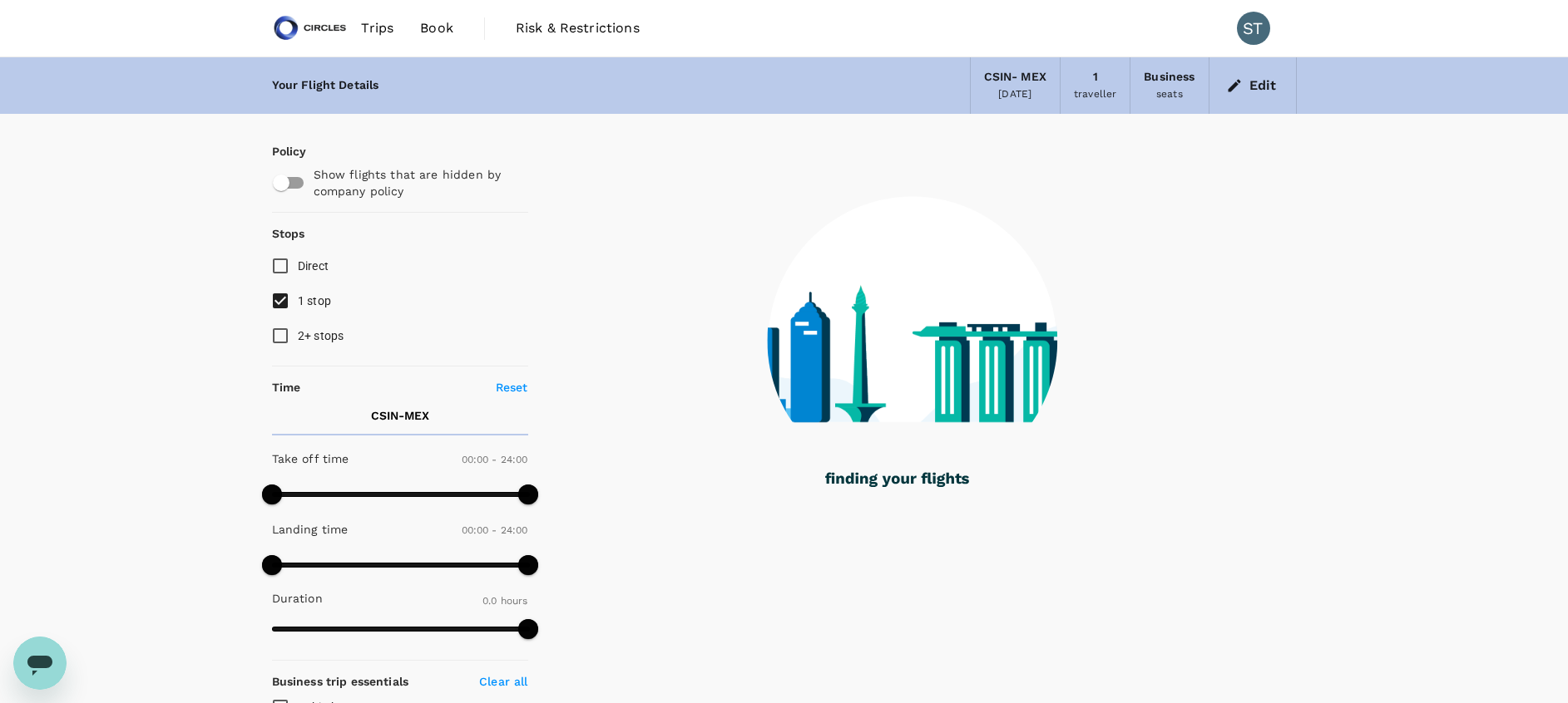
type input "2709"
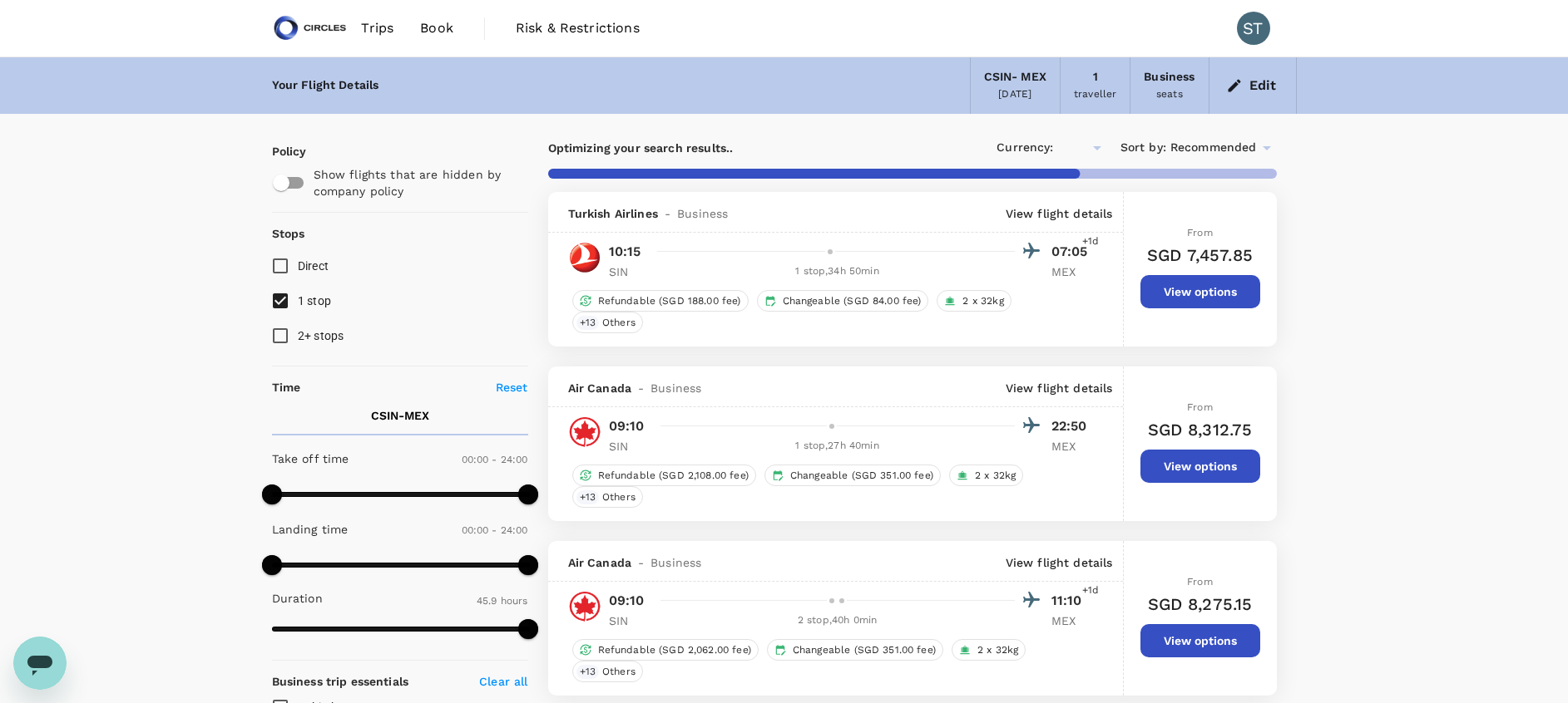
checkbox input "true"
type input "SGD"
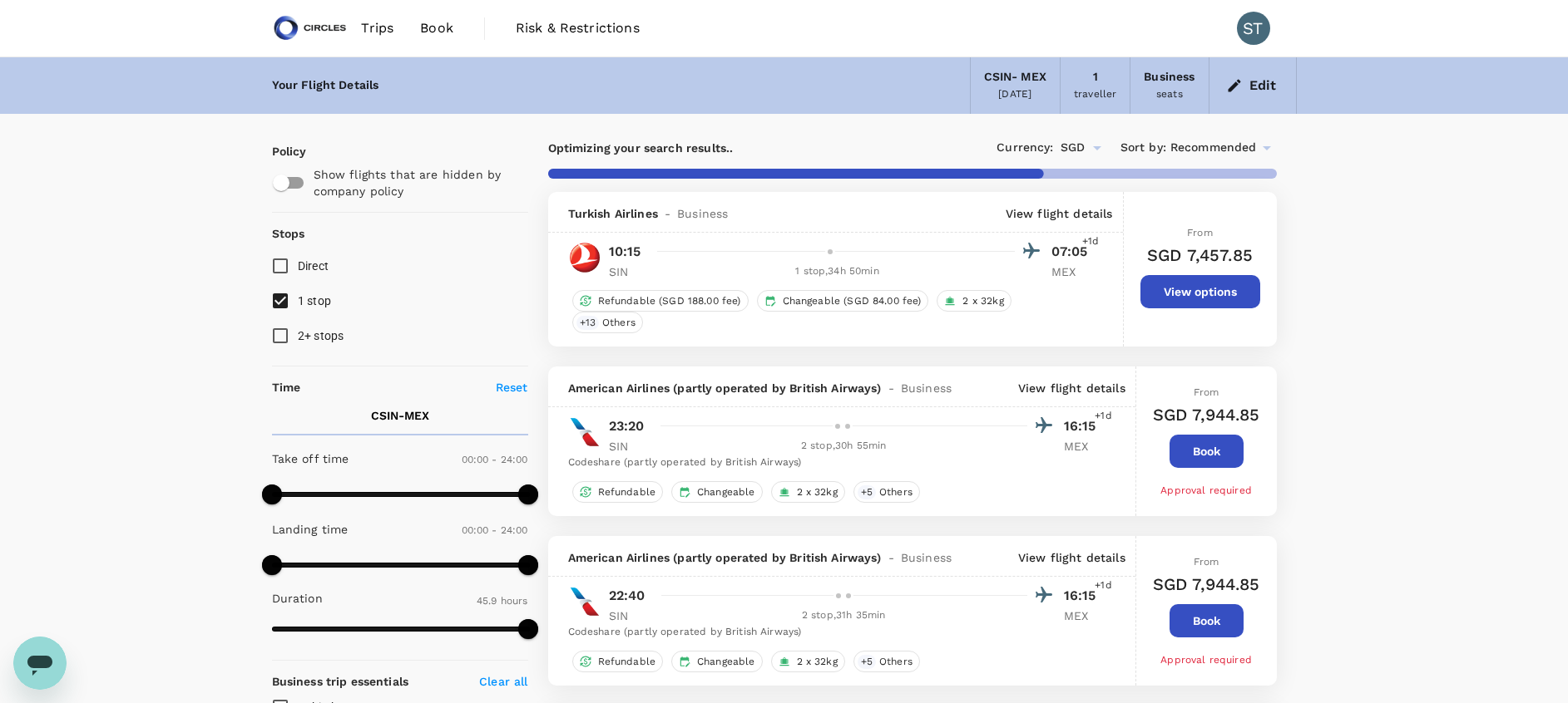
type input "2755"
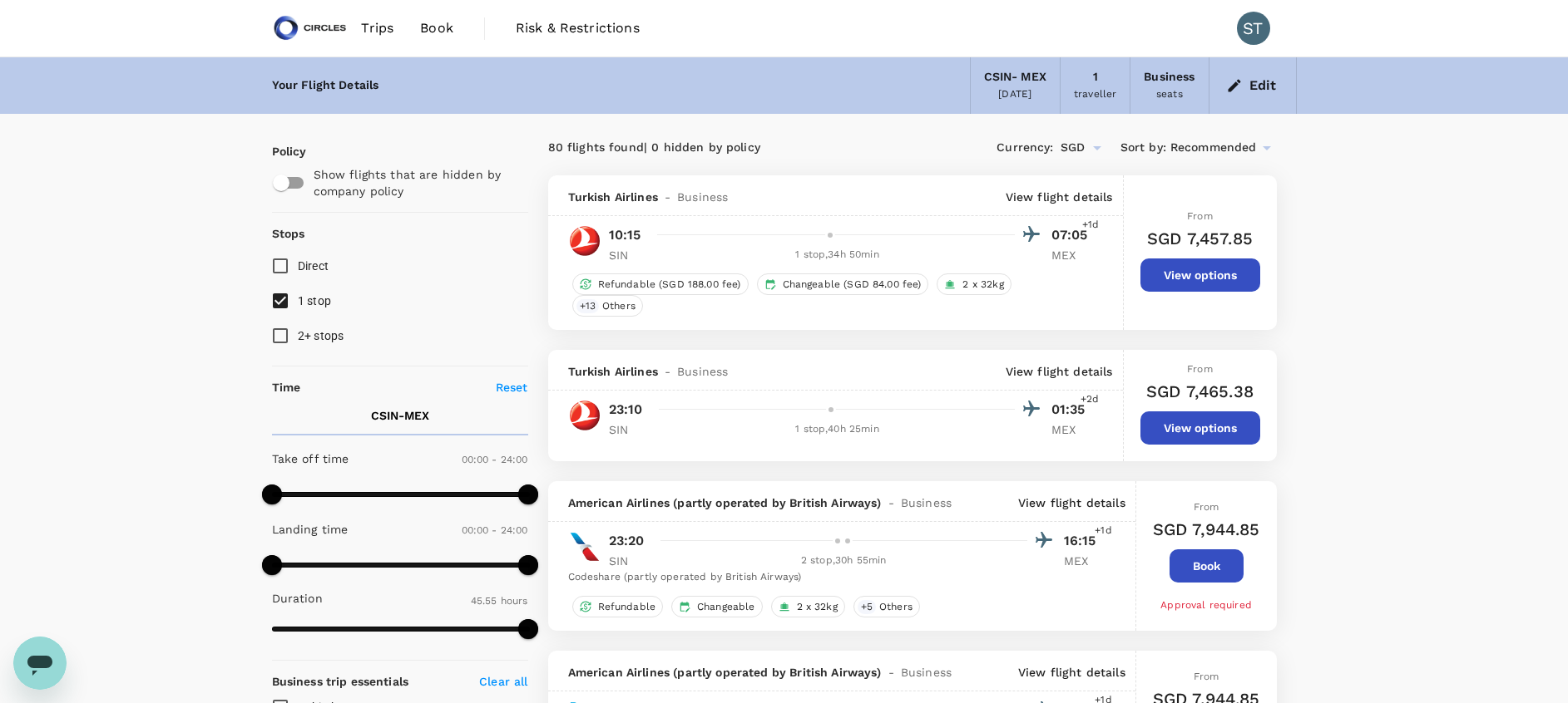
click at [1078, 197] on p "View flight details" at bounding box center [1060, 197] width 108 height 17
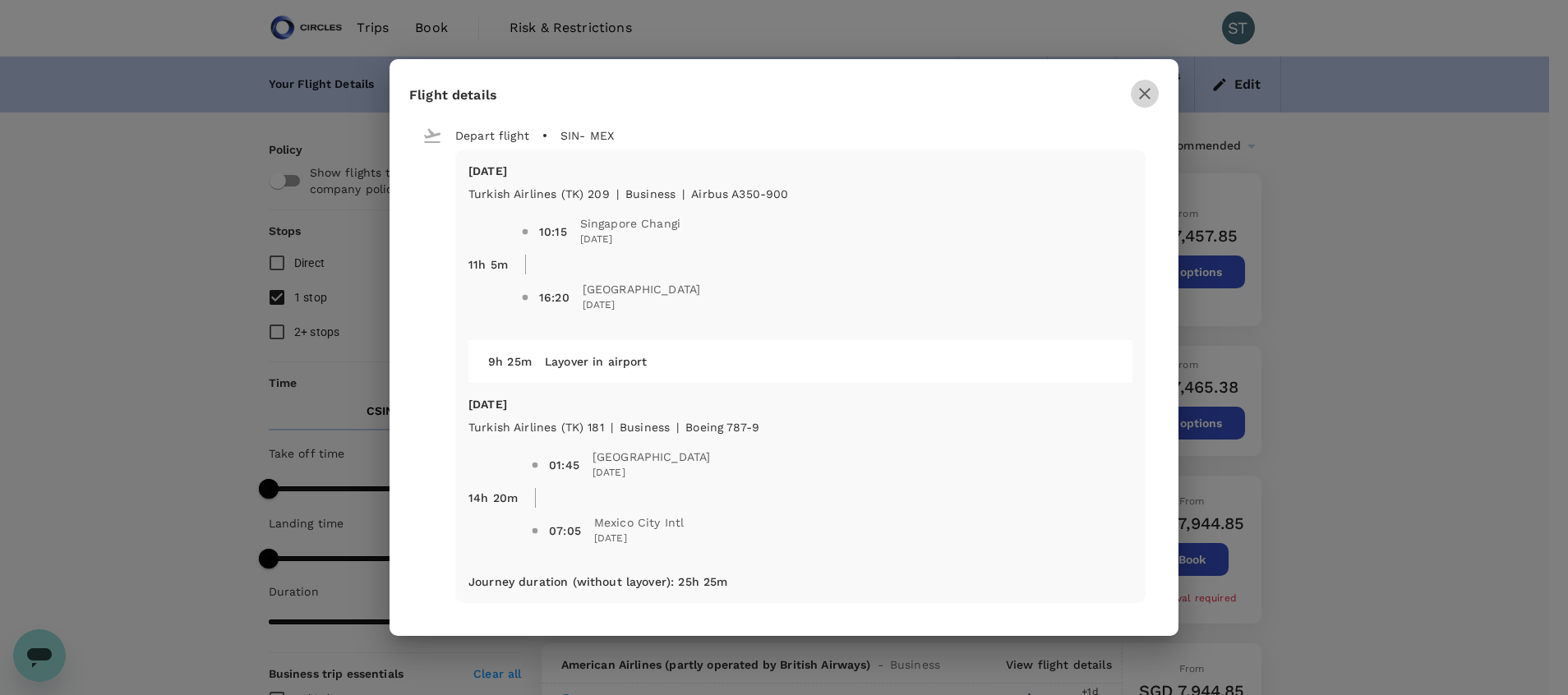
click at [1147, 99] on icon "button" at bounding box center [1145, 94] width 19 height 19
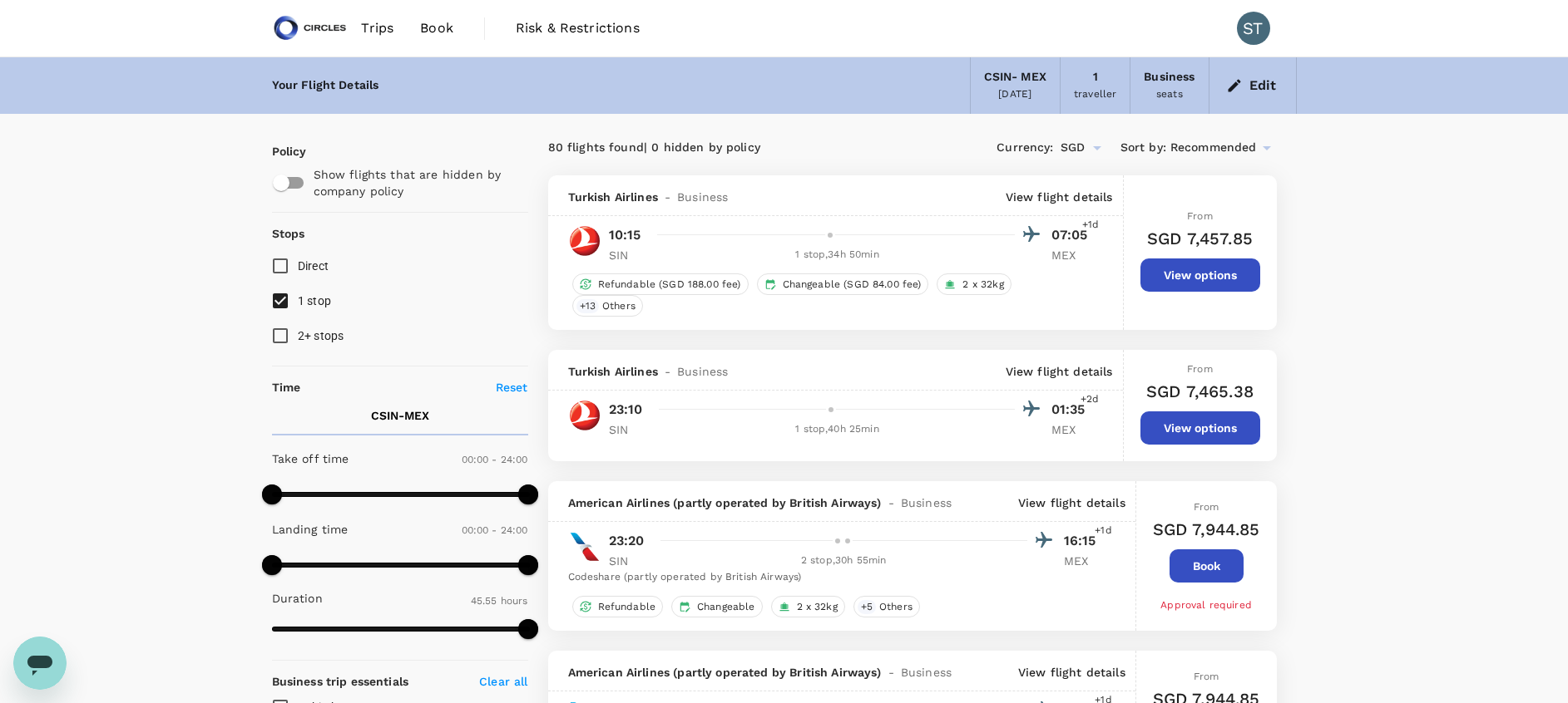
click at [1051, 366] on p "View flight details" at bounding box center [1060, 371] width 108 height 17
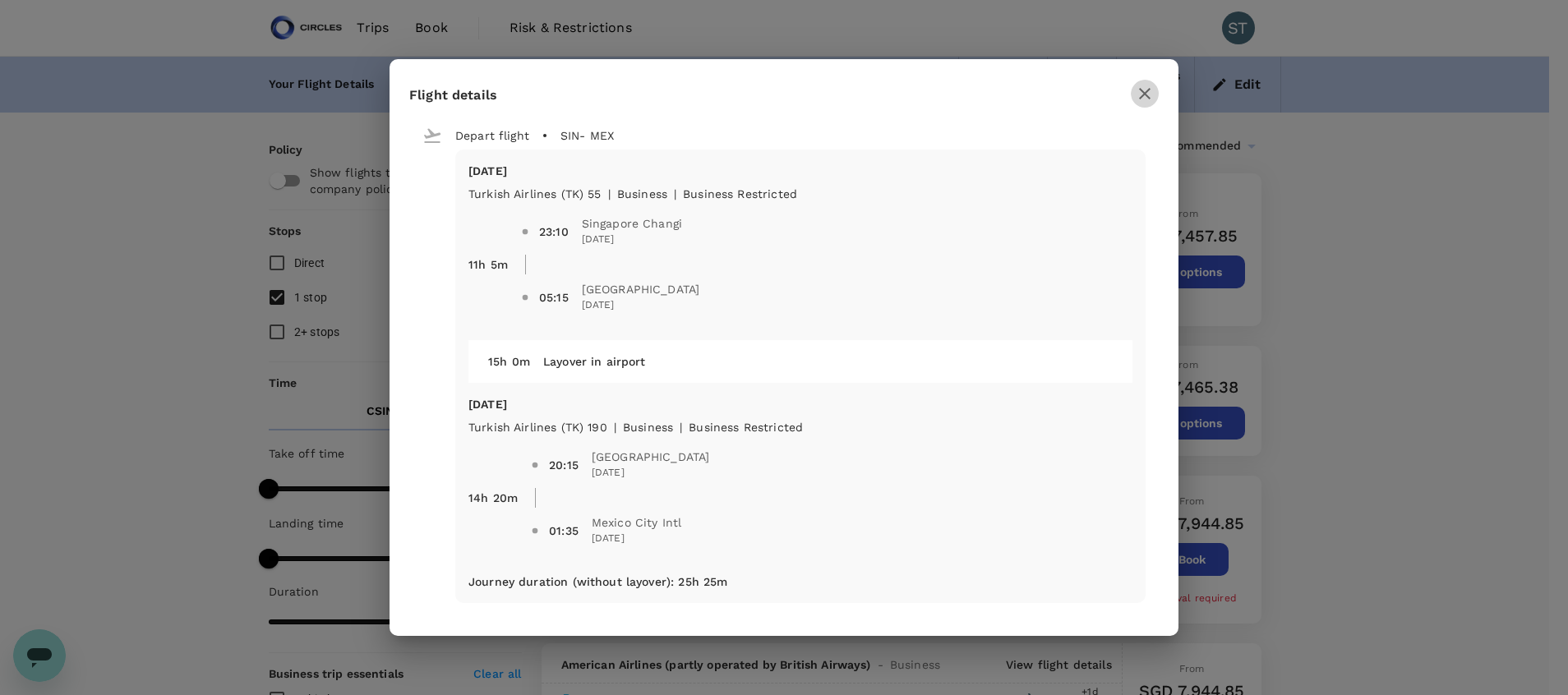
click at [1145, 92] on icon "button" at bounding box center [1145, 94] width 19 height 19
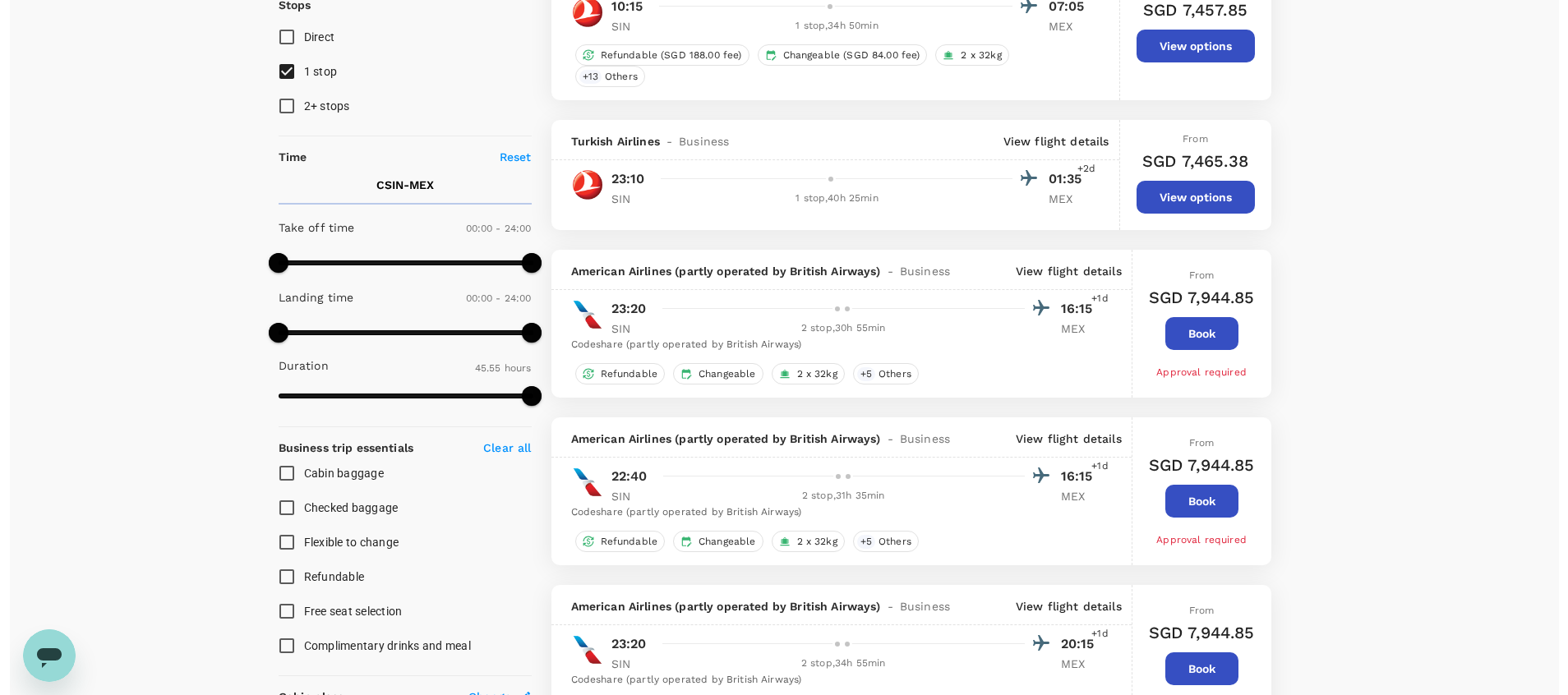
scroll to position [234, 0]
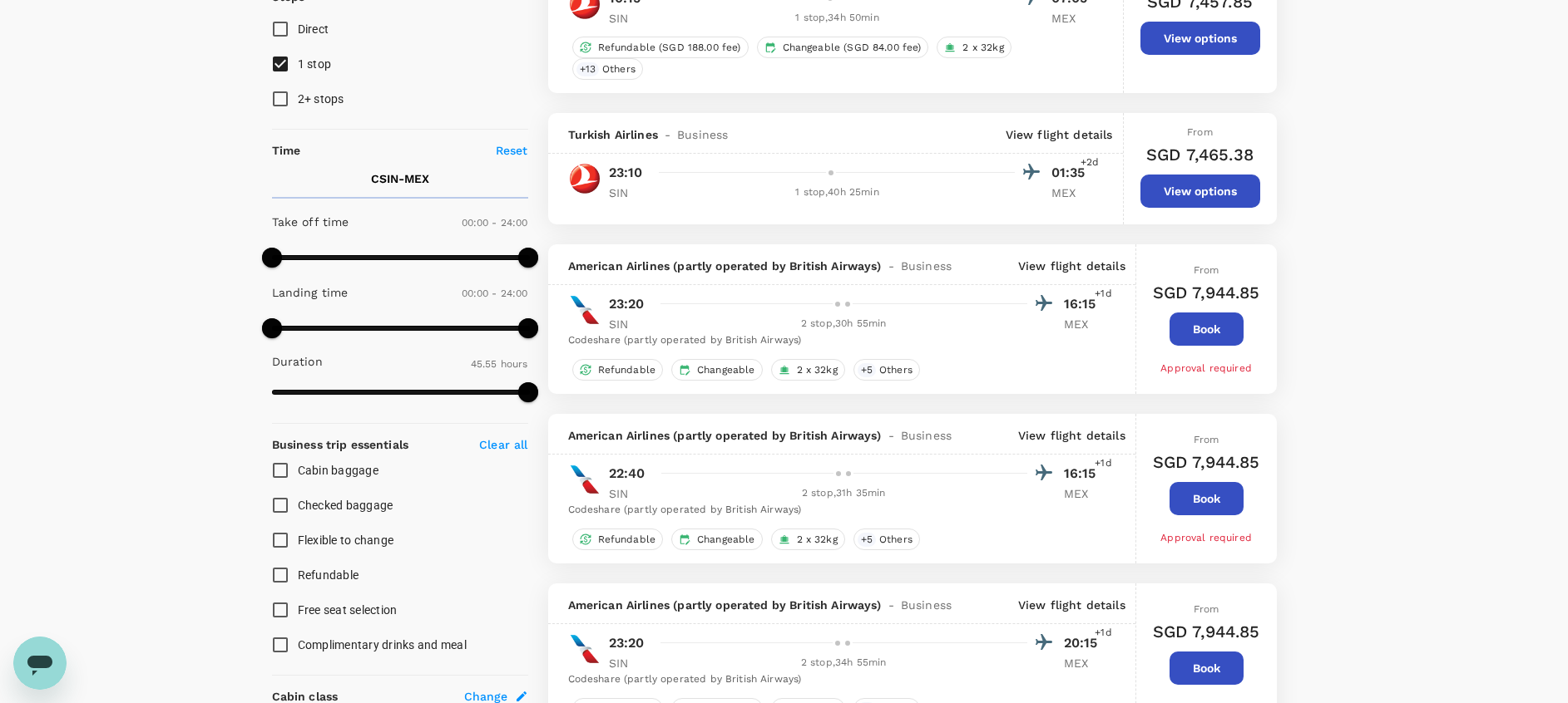
click at [1056, 271] on p "View flight details" at bounding box center [1071, 265] width 108 height 17
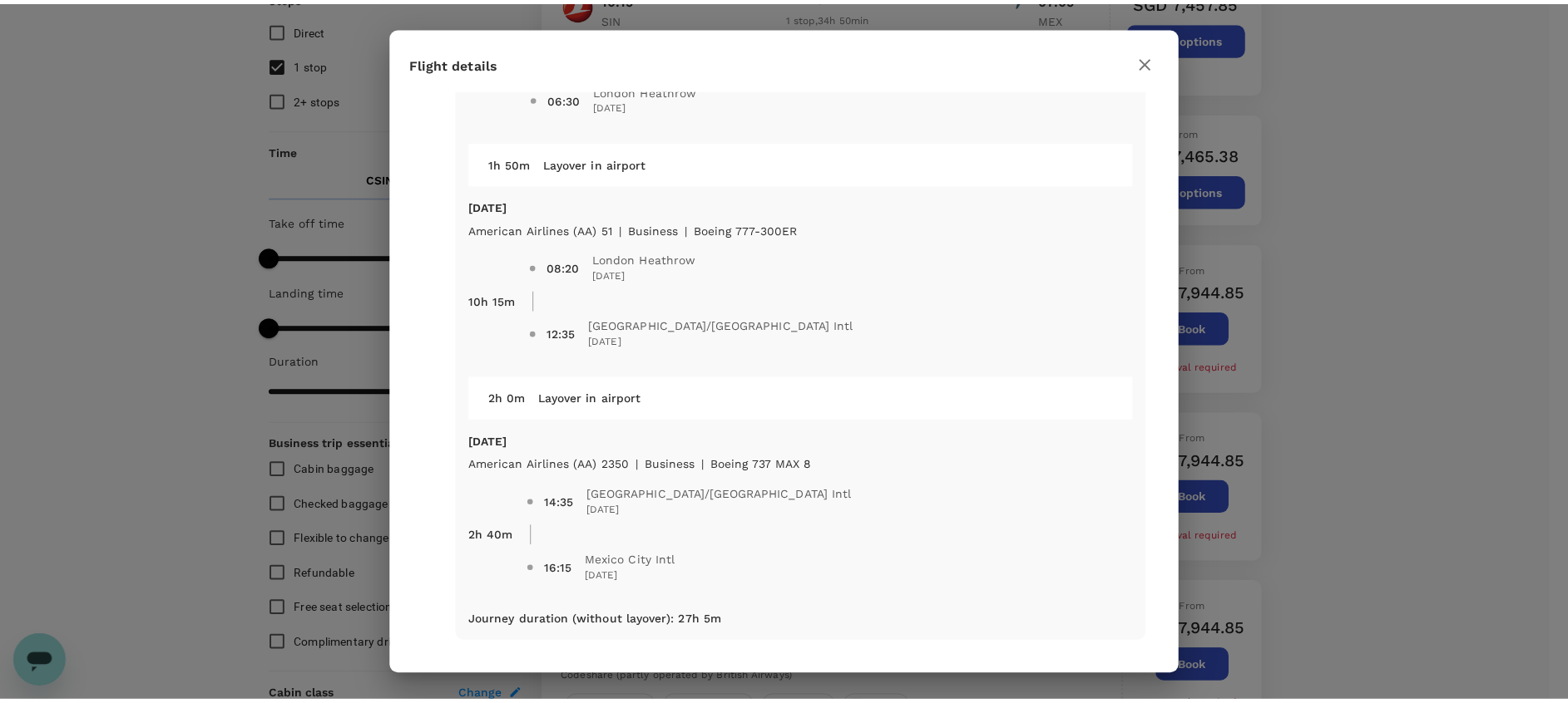
scroll to position [0, 0]
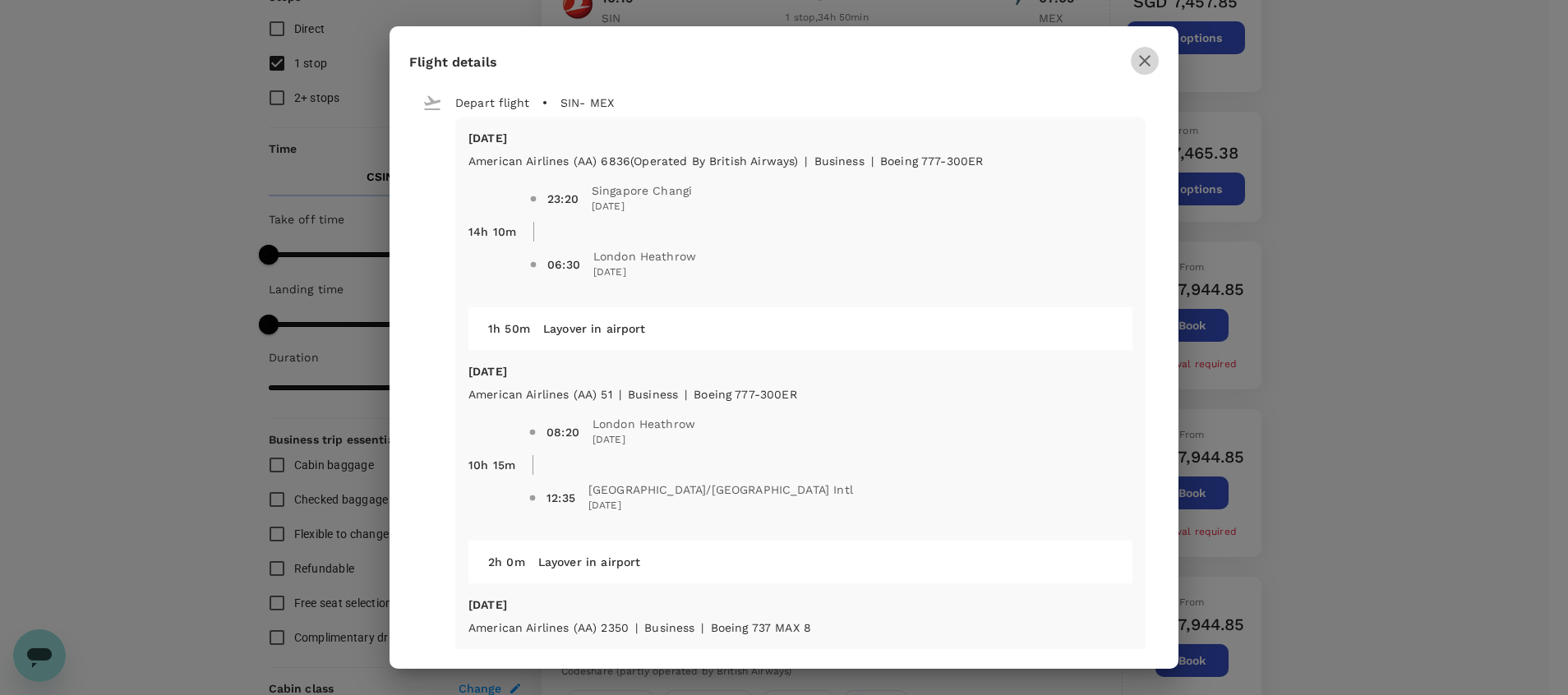
click at [1147, 63] on icon "button" at bounding box center [1145, 61] width 12 height 12
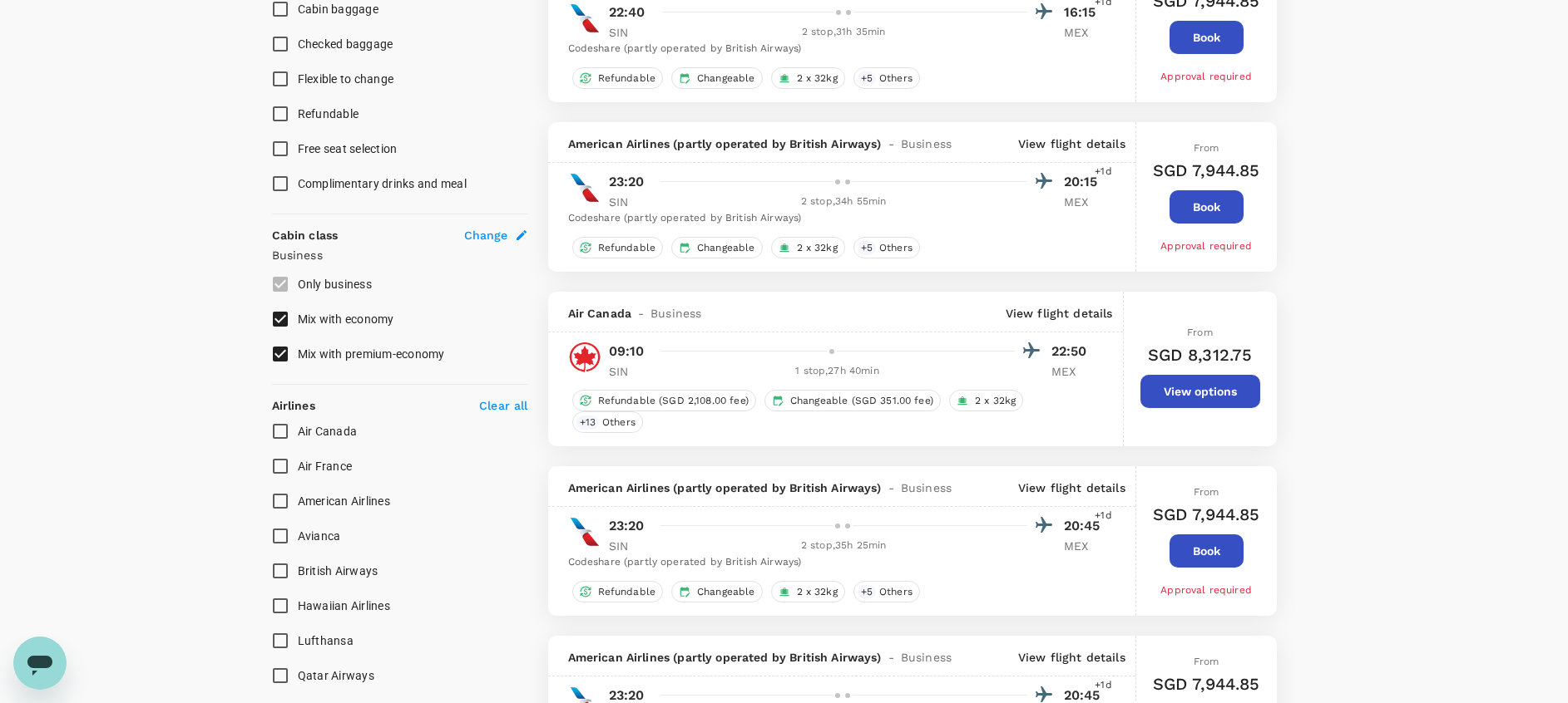
scroll to position [700, 0]
click at [1041, 311] on p "View flight details" at bounding box center [1060, 311] width 108 height 17
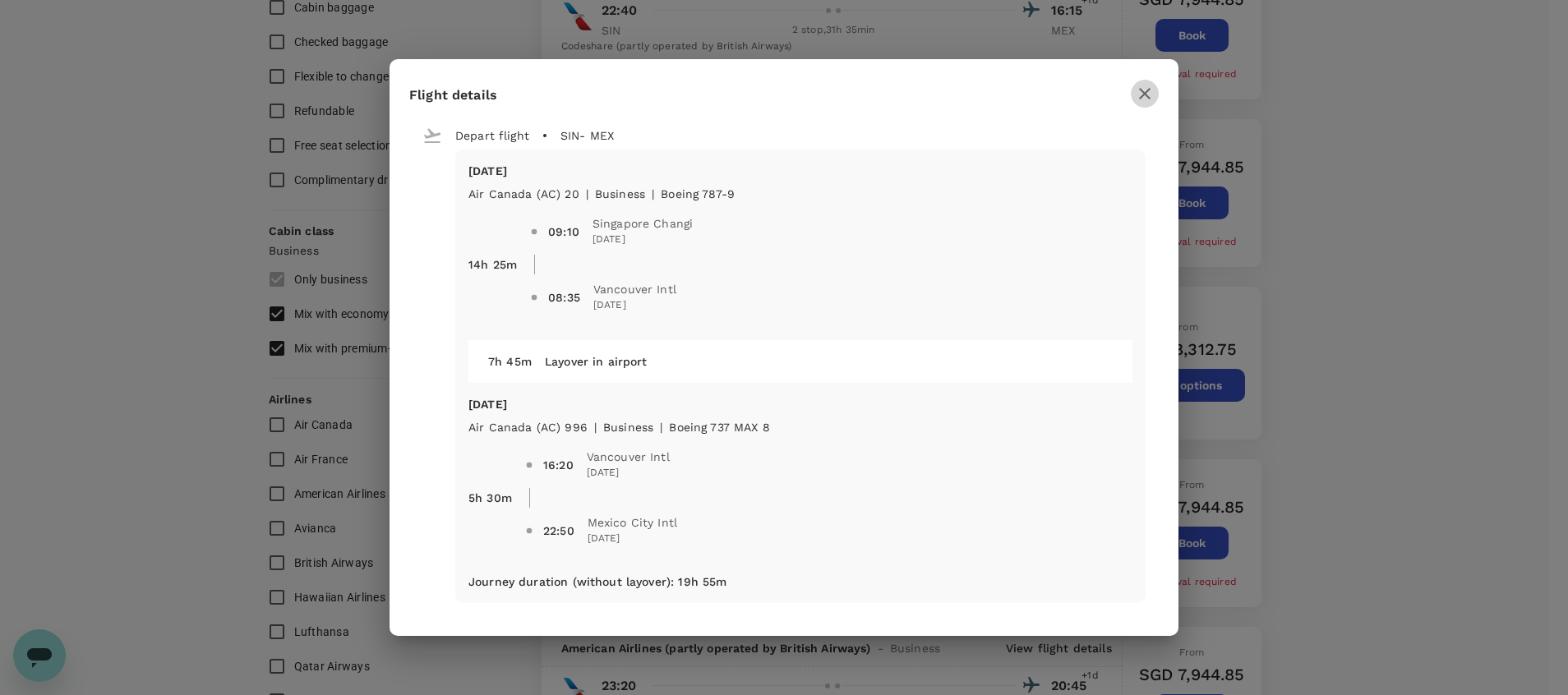
click at [1141, 103] on icon "button" at bounding box center [1145, 94] width 19 height 19
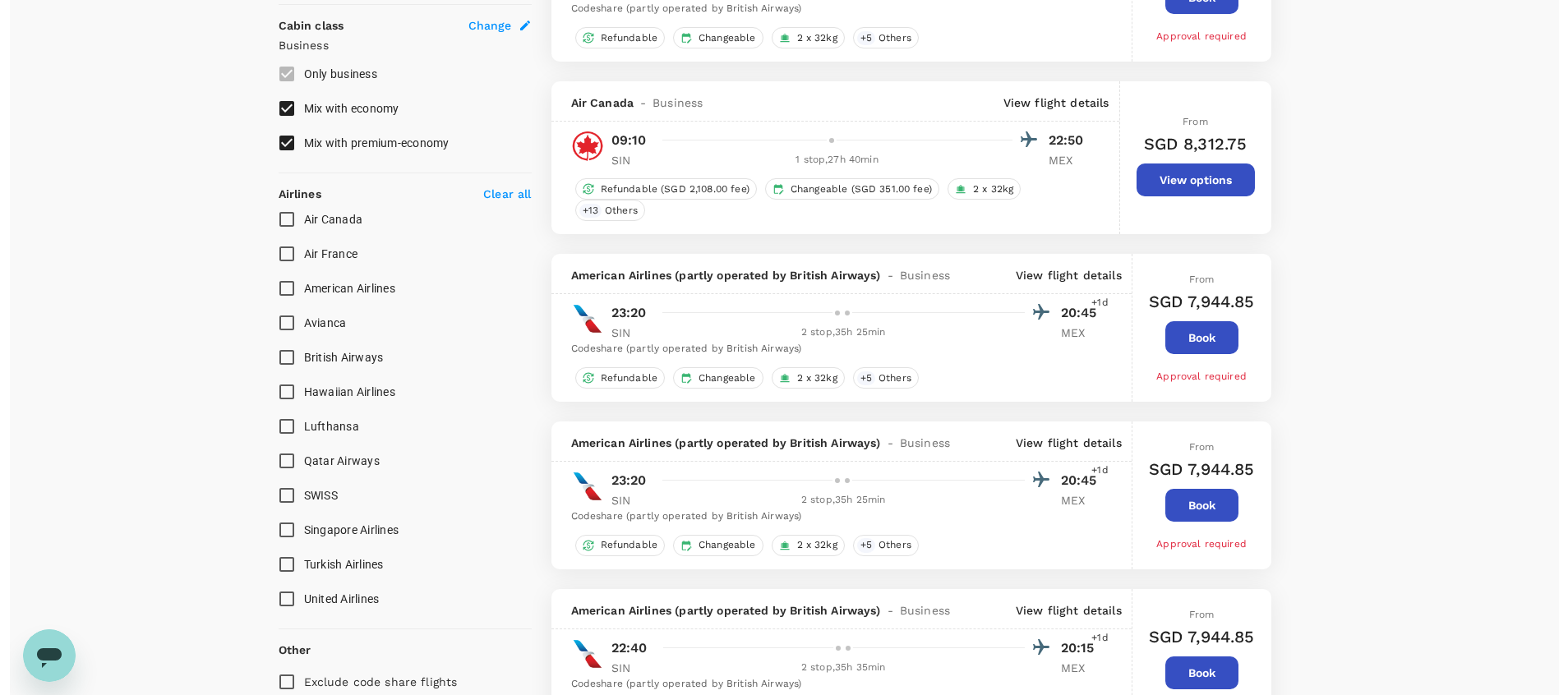
scroll to position [899, 0]
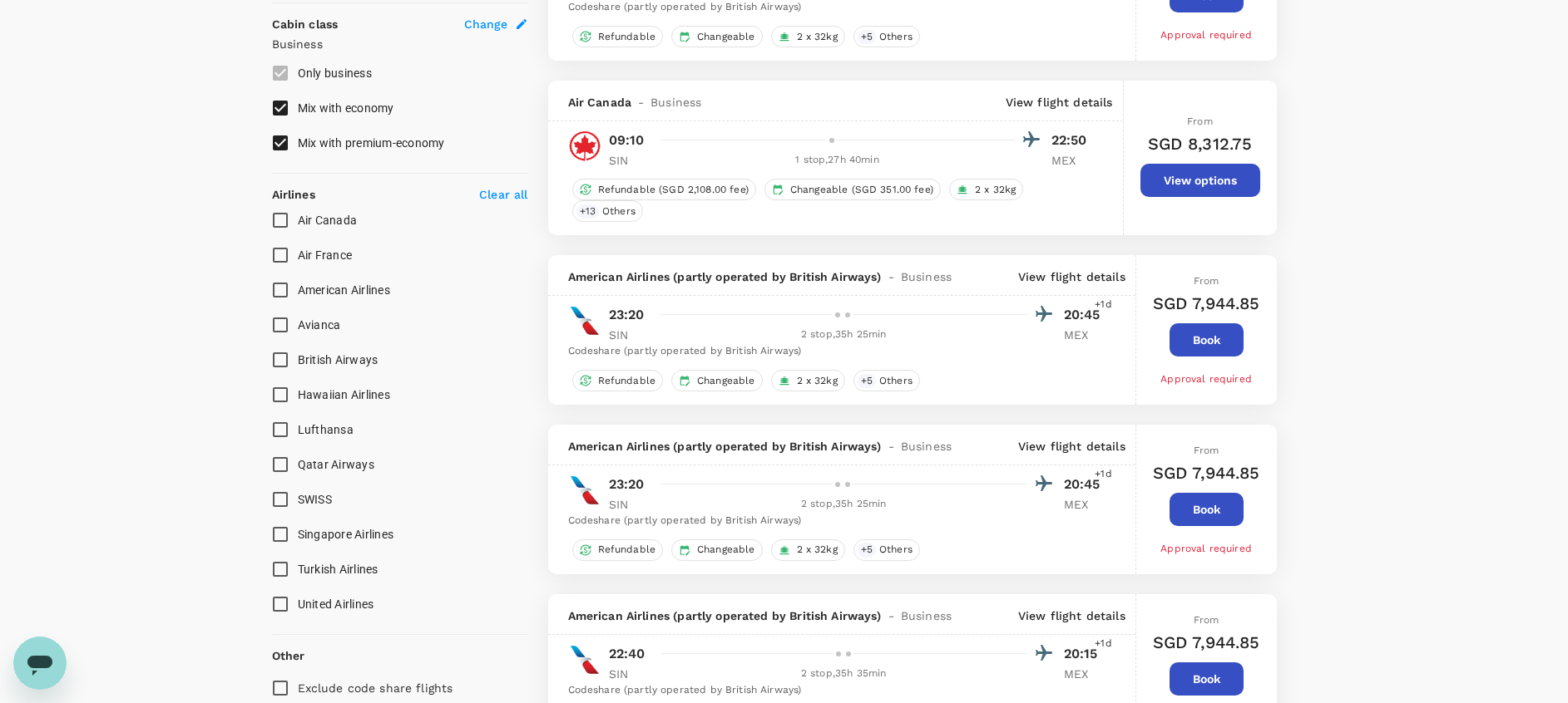
click at [1081, 278] on p "View flight details" at bounding box center [1071, 276] width 108 height 17
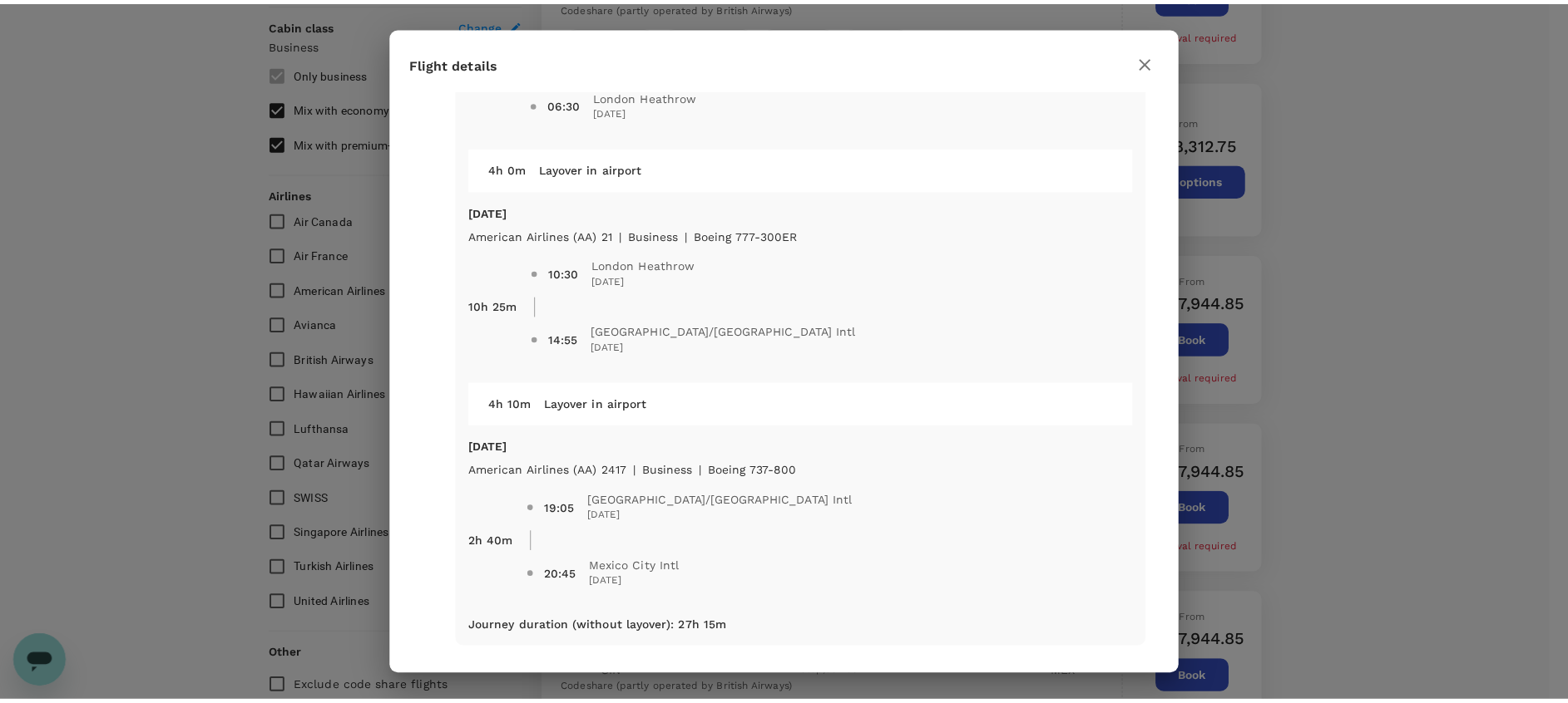
scroll to position [169, 0]
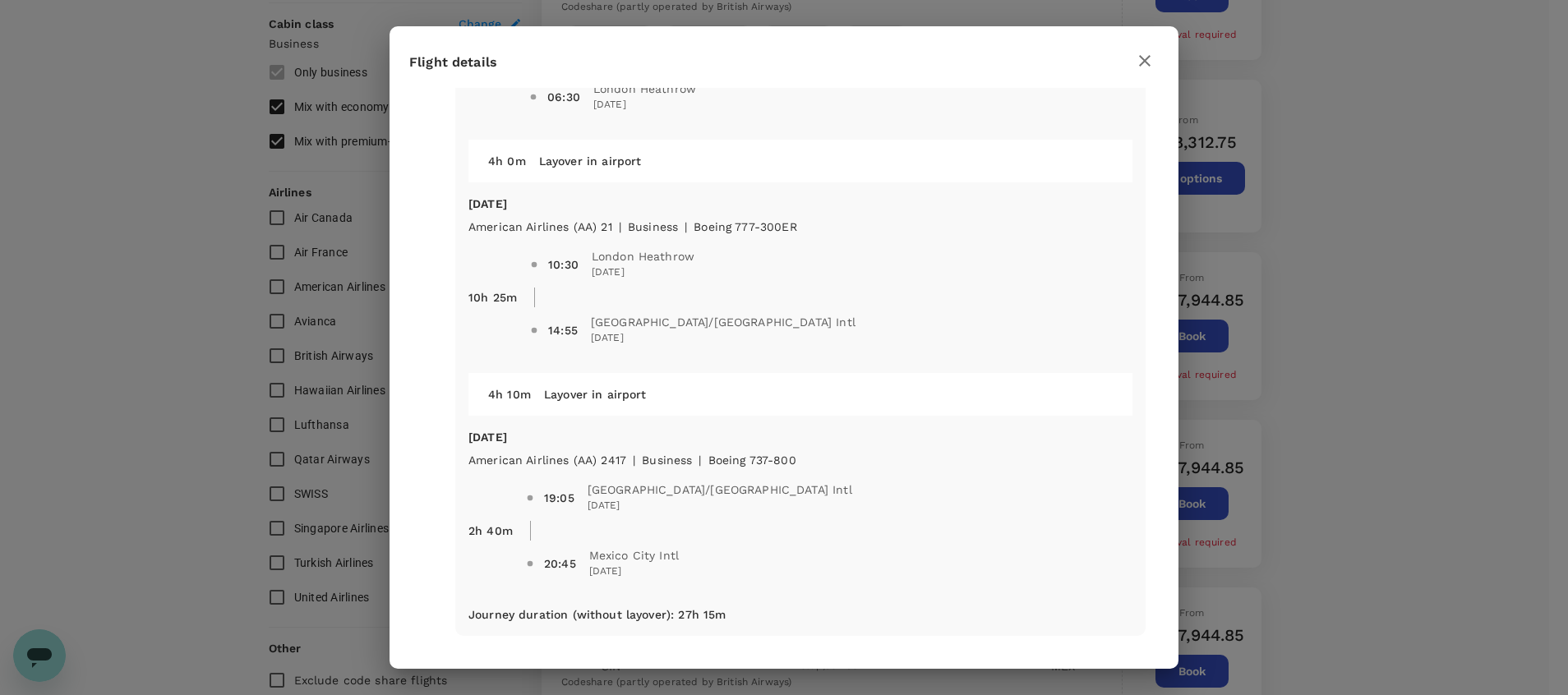
click at [1143, 64] on icon "button" at bounding box center [1145, 61] width 19 height 19
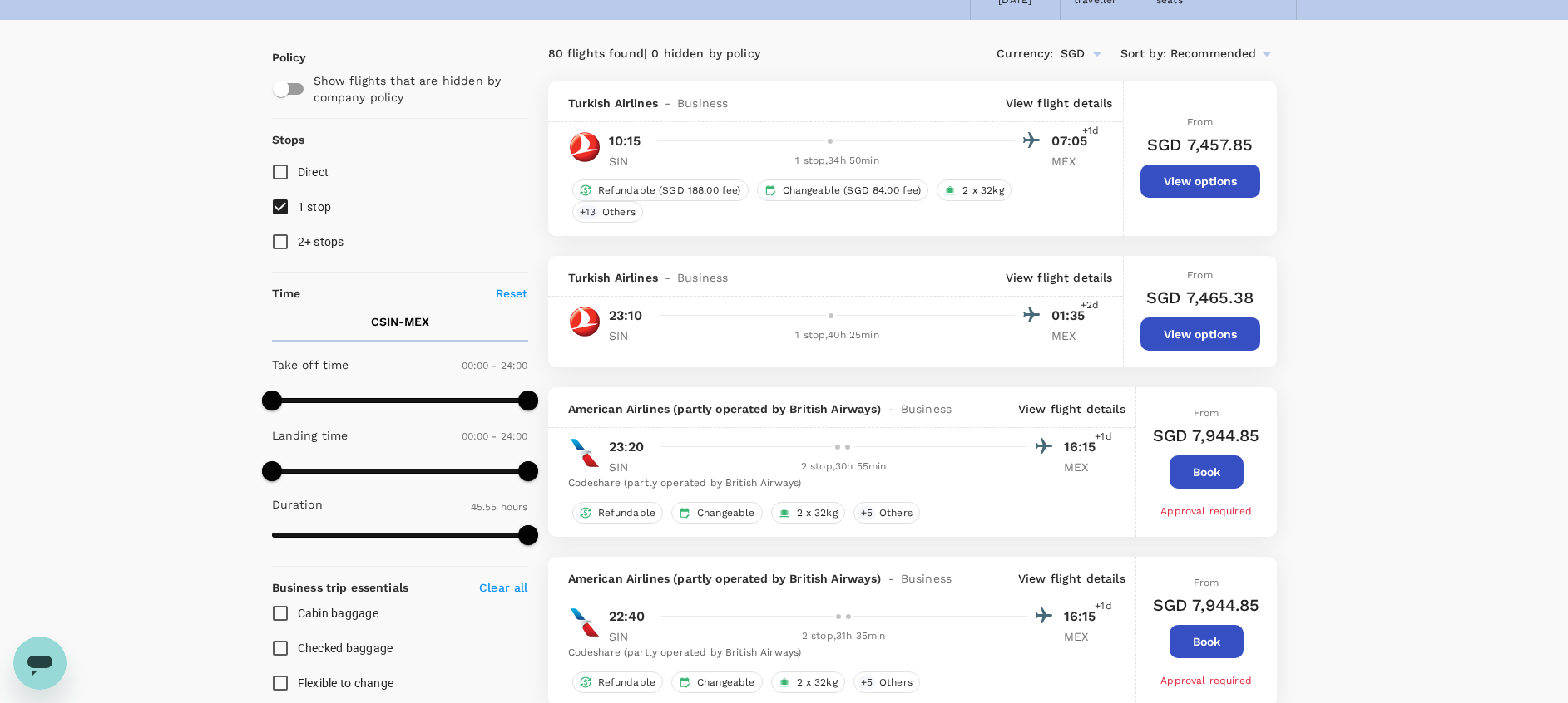
scroll to position [0, 0]
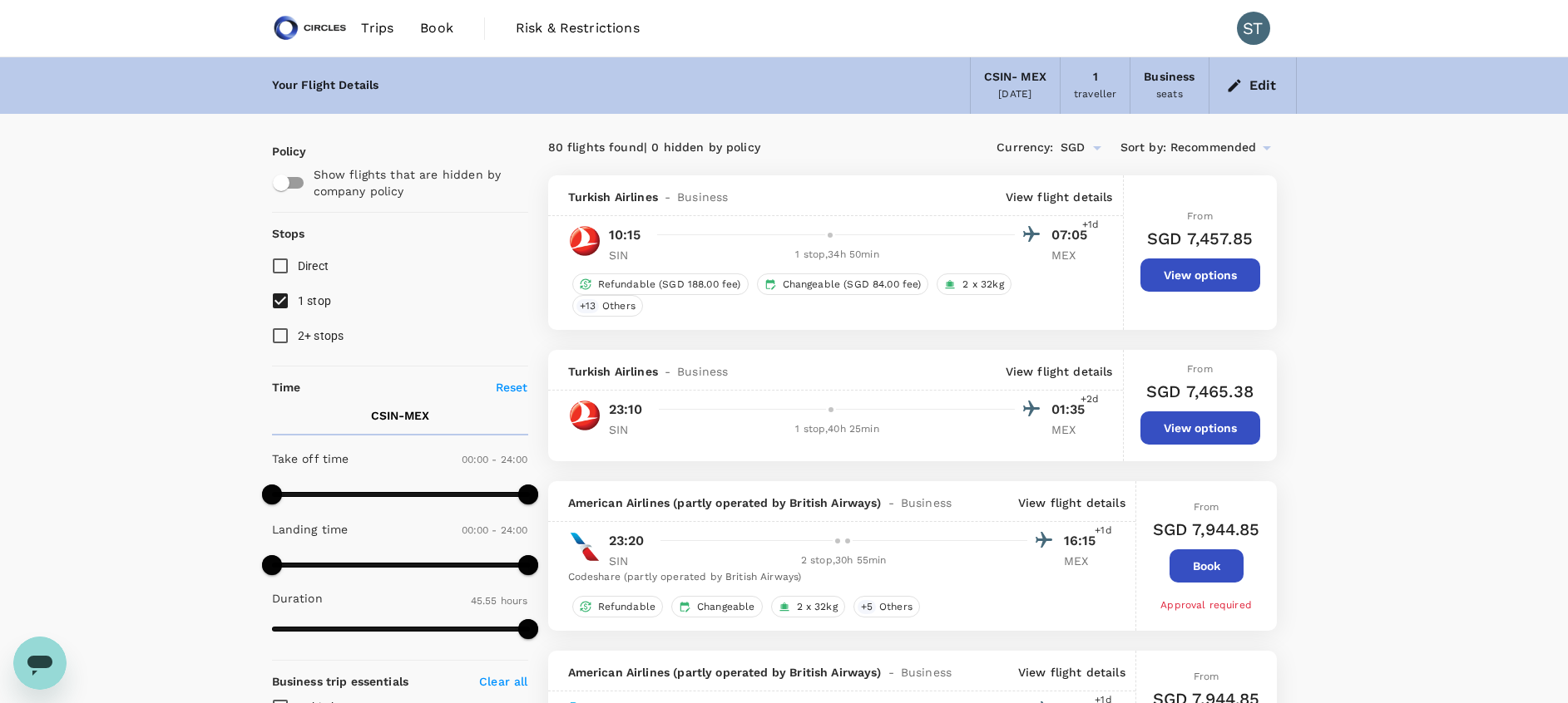
click at [279, 300] on input "1 stop" at bounding box center [280, 302] width 35 height 35
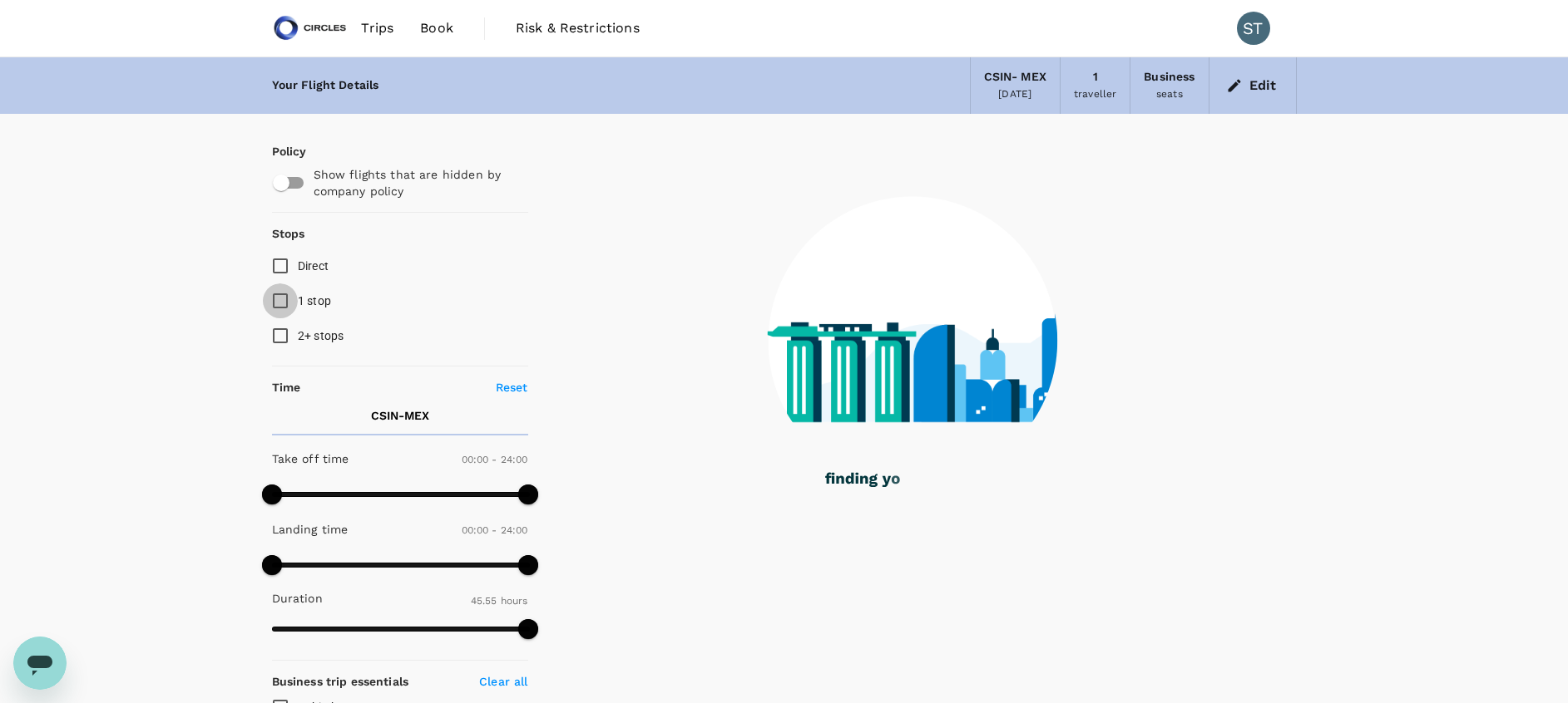
click at [279, 300] on input "1 stop" at bounding box center [280, 302] width 35 height 35
checkbox input "true"
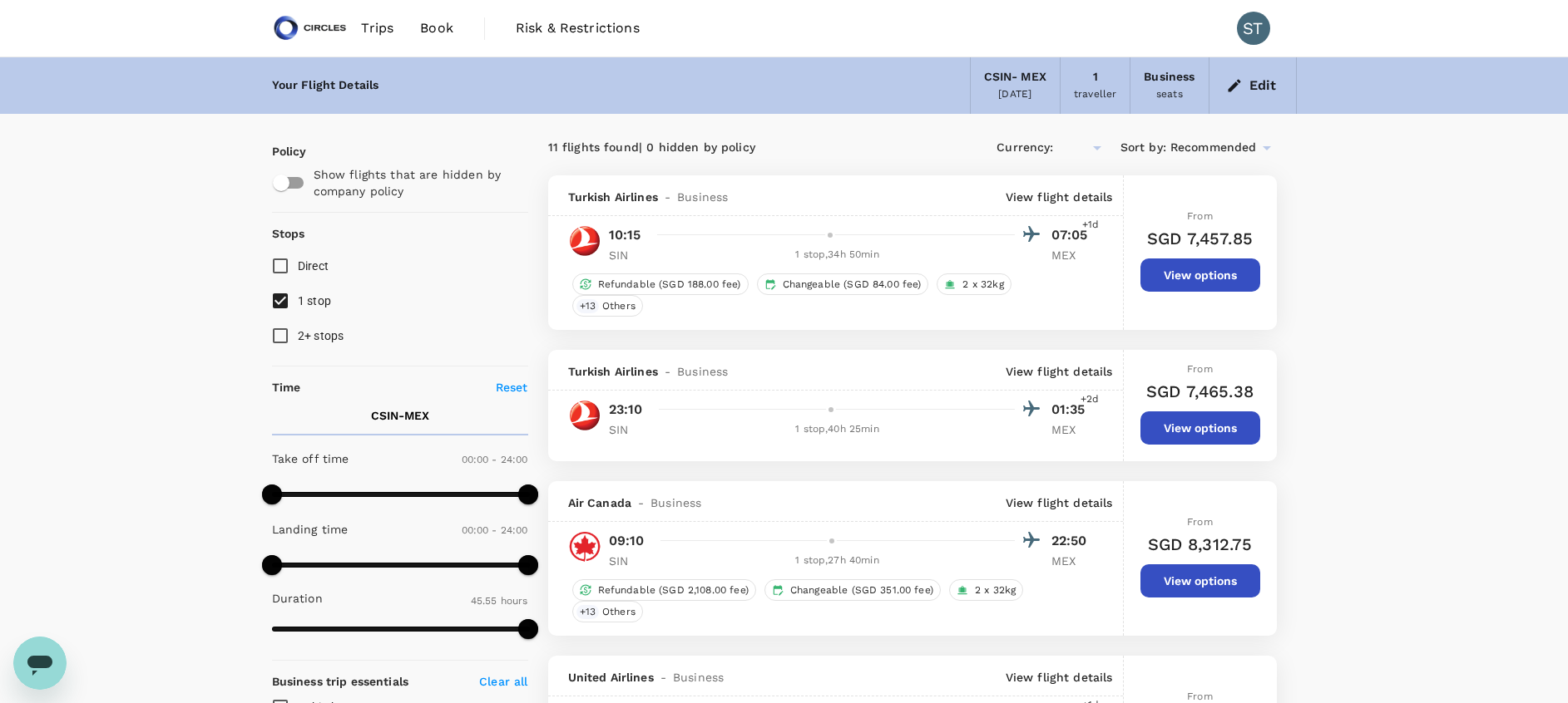
type input "SGD"
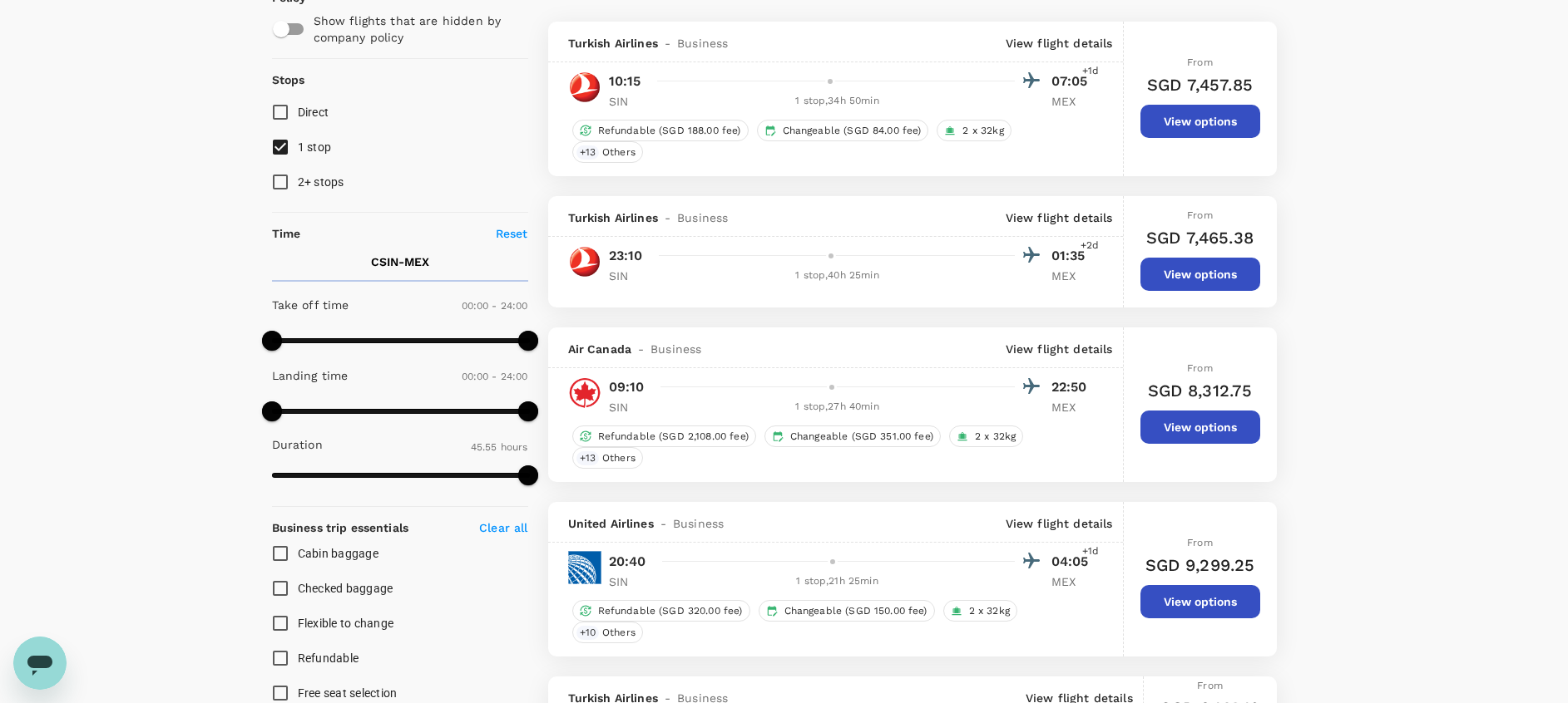
scroll to position [168, 0]
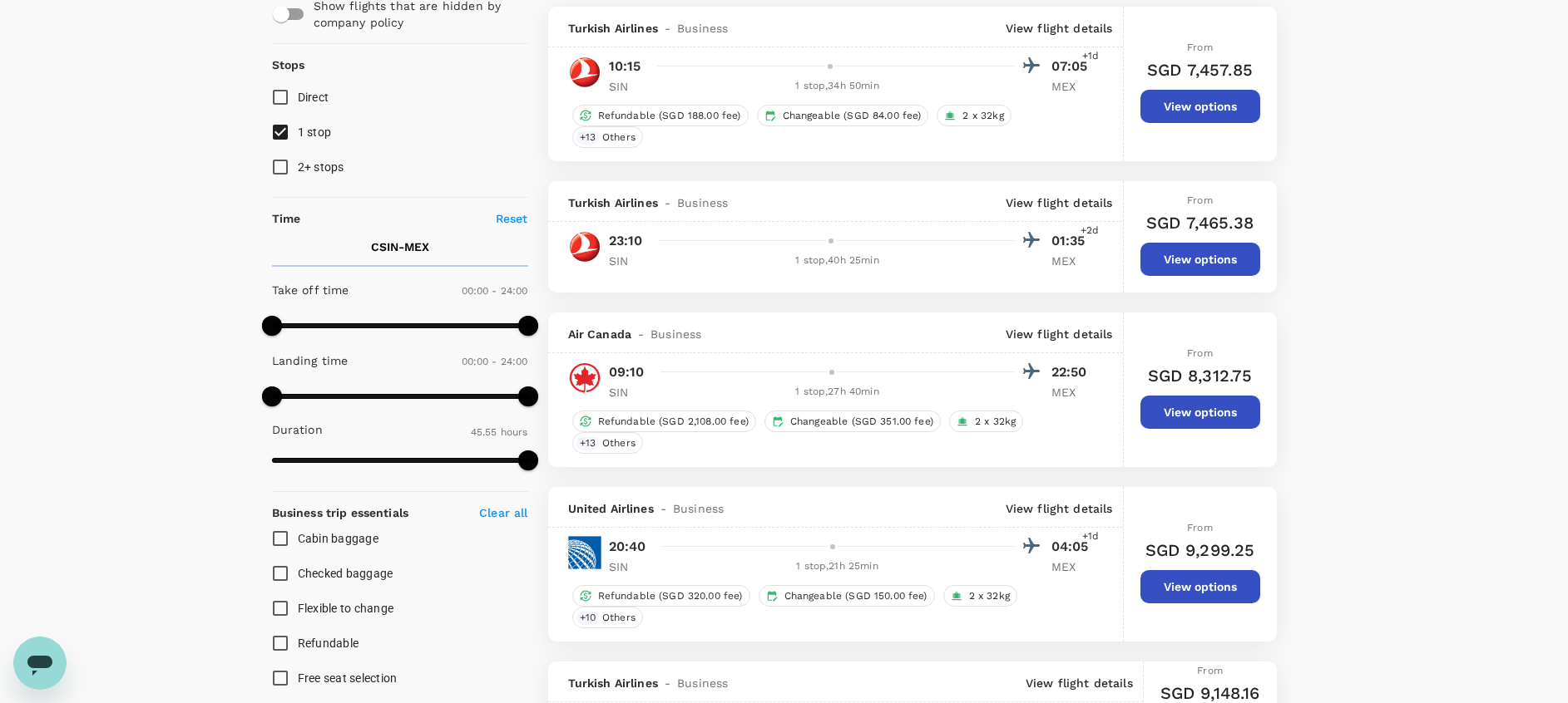
click at [1091, 335] on p "View flight details" at bounding box center [1060, 334] width 108 height 17
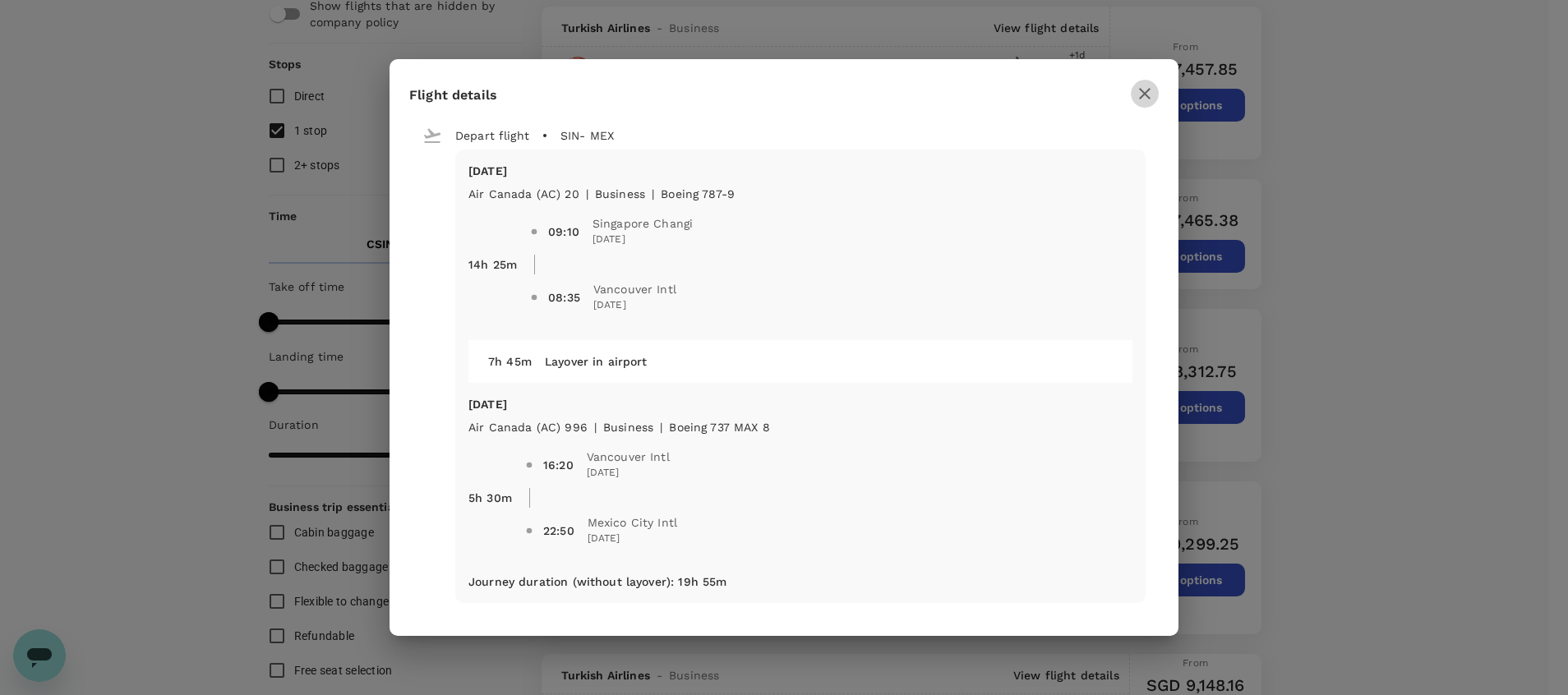
click at [1140, 95] on icon "button" at bounding box center [1145, 94] width 19 height 19
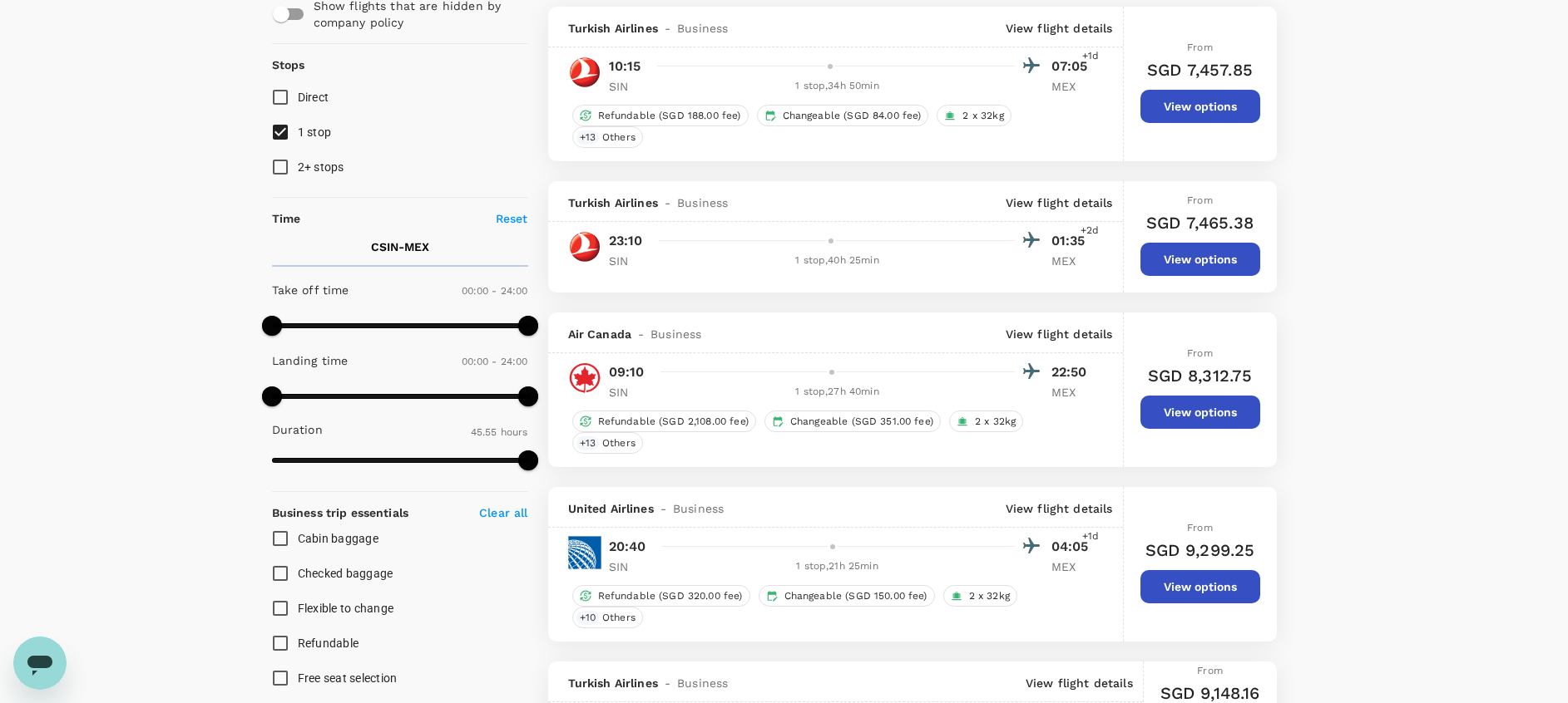
scroll to position [0, 0]
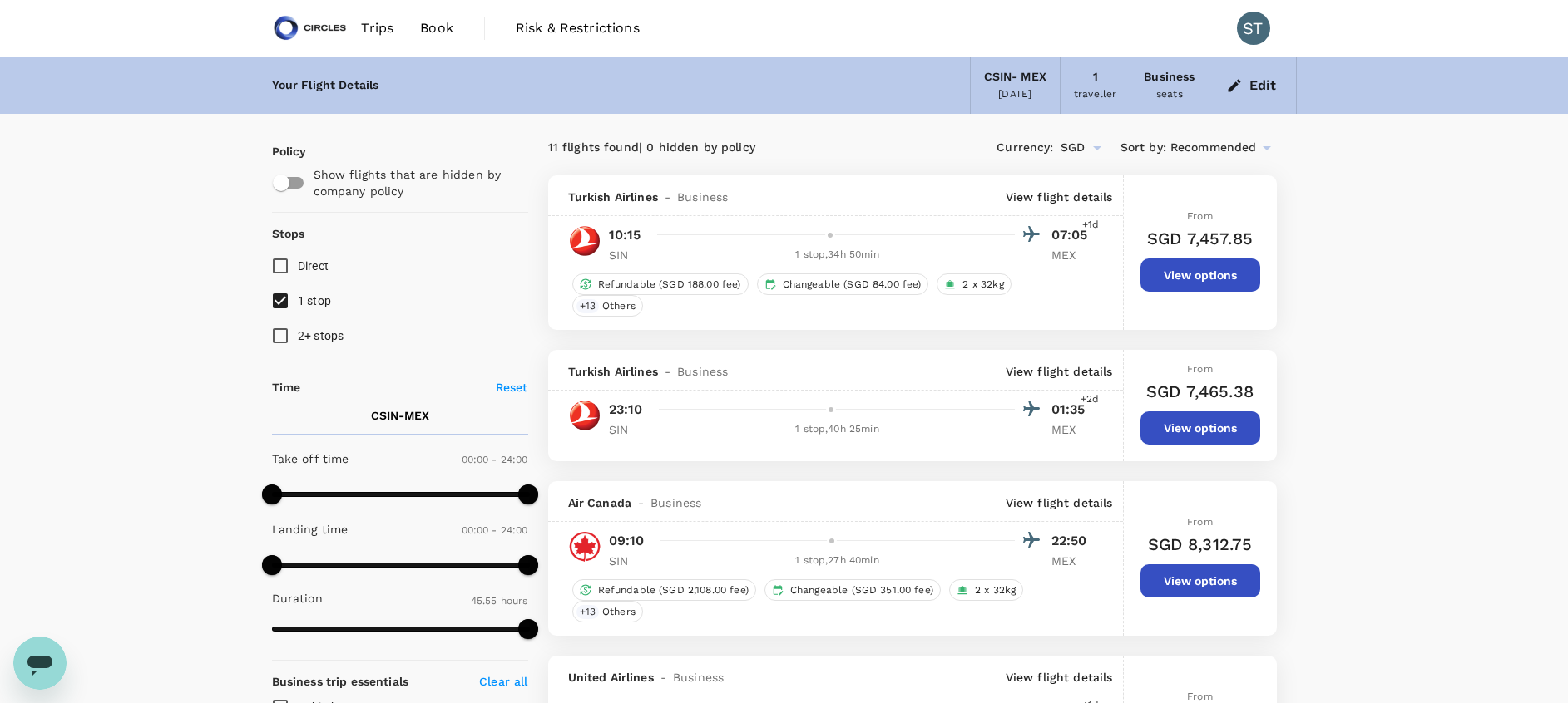
click at [1251, 86] on button "Edit" at bounding box center [1252, 85] width 60 height 26
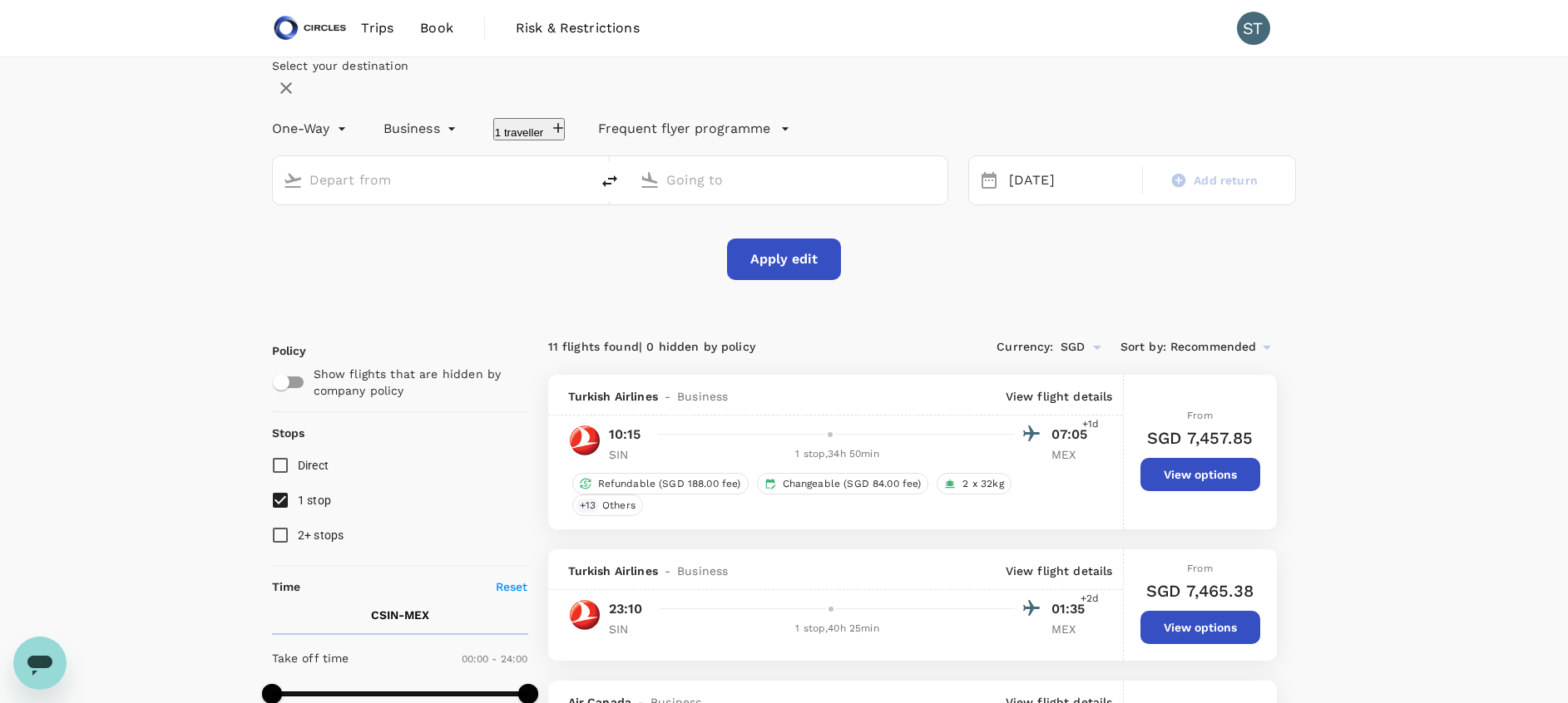
type input "[GEOGRAPHIC_DATA], [GEOGRAPHIC_DATA] (any)"
type input "Mexico City Intl (MEX)"
click at [617, 187] on icon "delete" at bounding box center [609, 181] width 15 height 12
type input "Mexico City Intl (MEX)"
click at [728, 193] on input "[GEOGRAPHIC_DATA], [GEOGRAPHIC_DATA] (any)" at bounding box center [788, 180] width 246 height 25
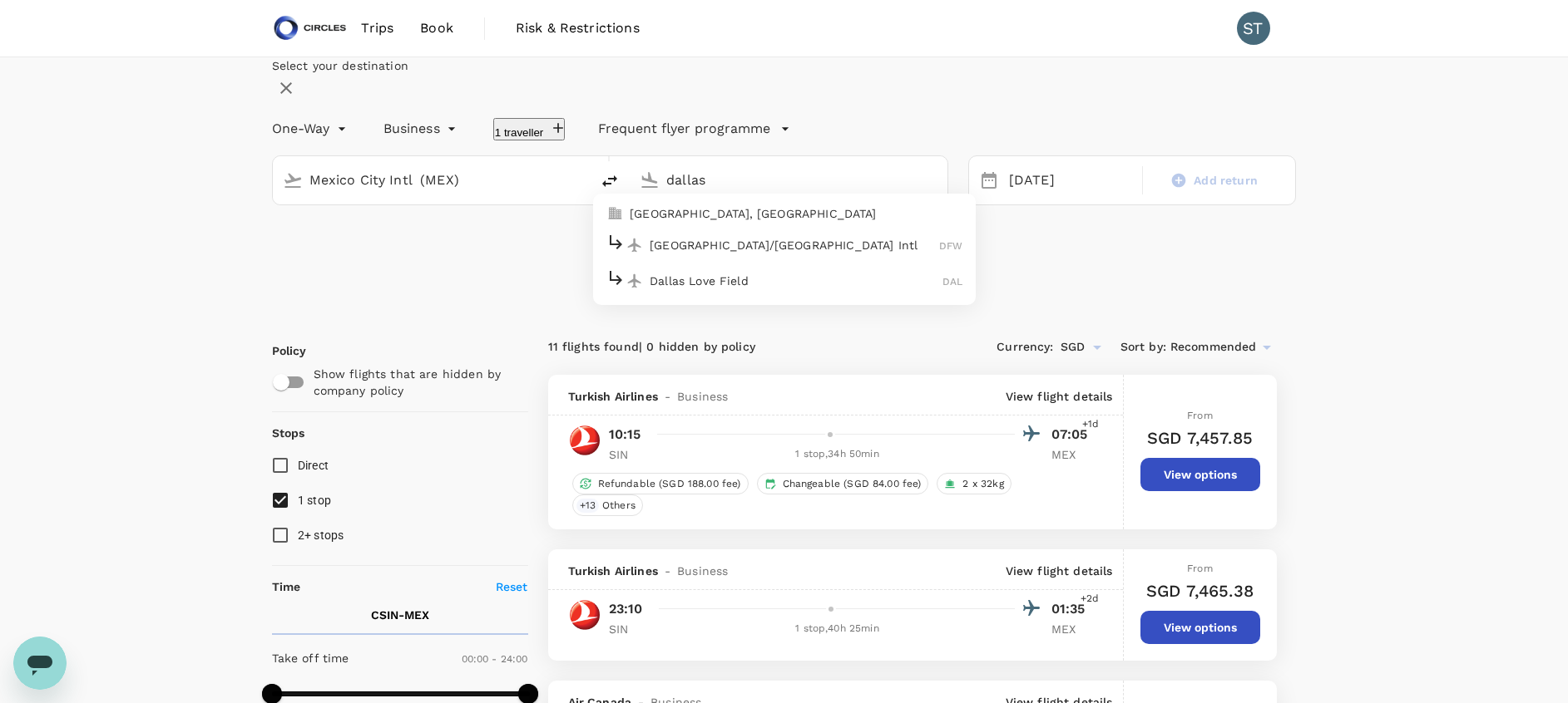
click at [730, 222] on p "[GEOGRAPHIC_DATA], [GEOGRAPHIC_DATA]" at bounding box center [796, 213] width 333 height 17
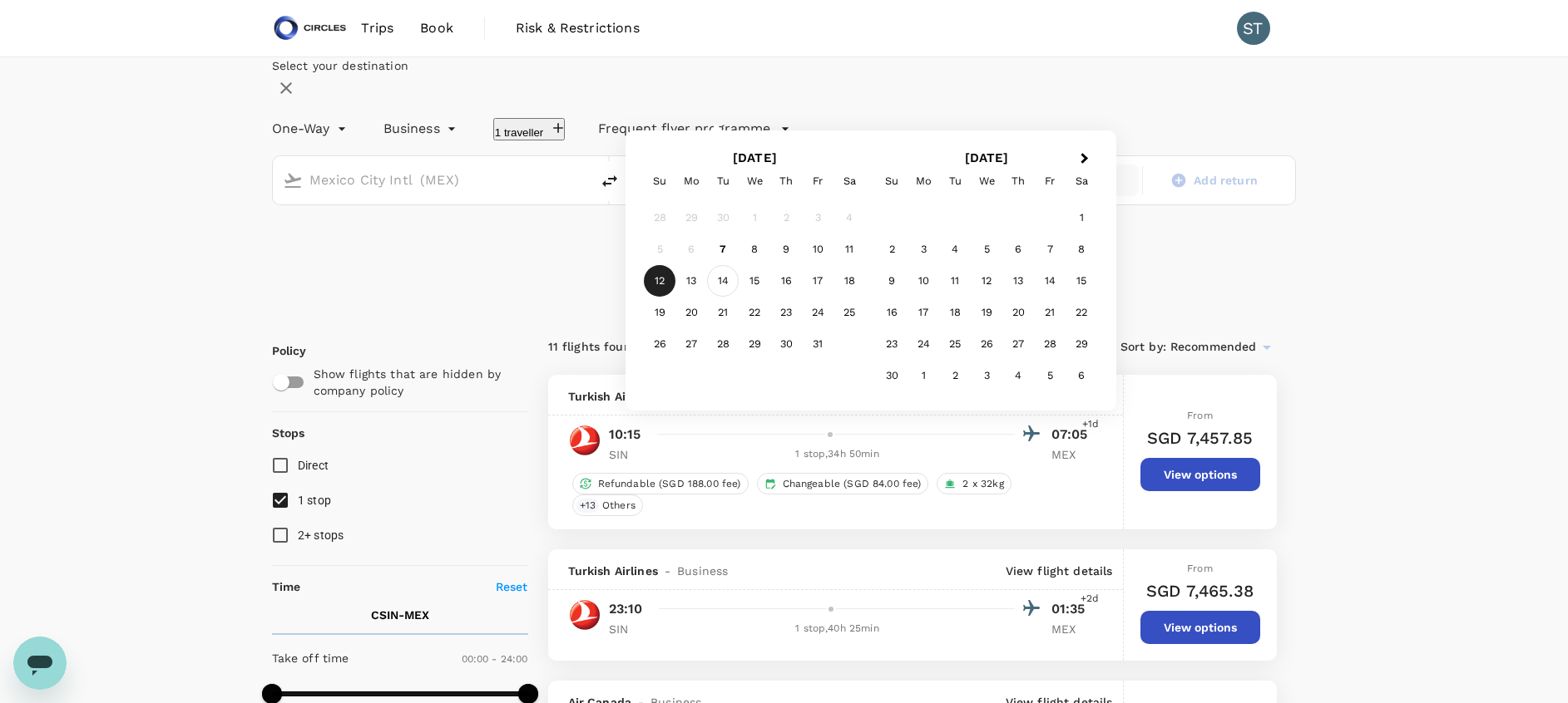
type input "[GEOGRAPHIC_DATA], [GEOGRAPHIC_DATA] (any)"
click at [738, 297] on div "14" at bounding box center [723, 281] width 31 height 31
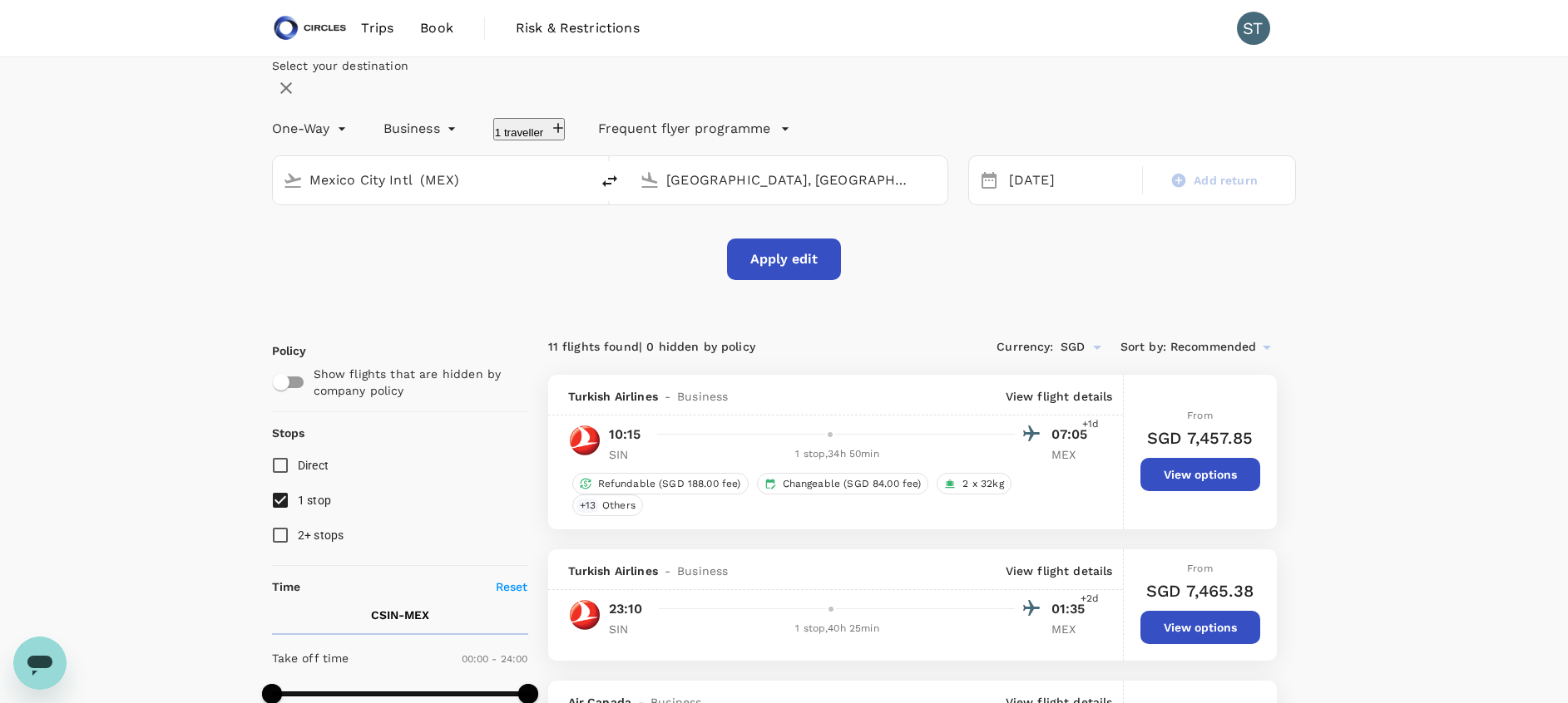
click at [805, 280] on button "Apply edit" at bounding box center [784, 259] width 114 height 41
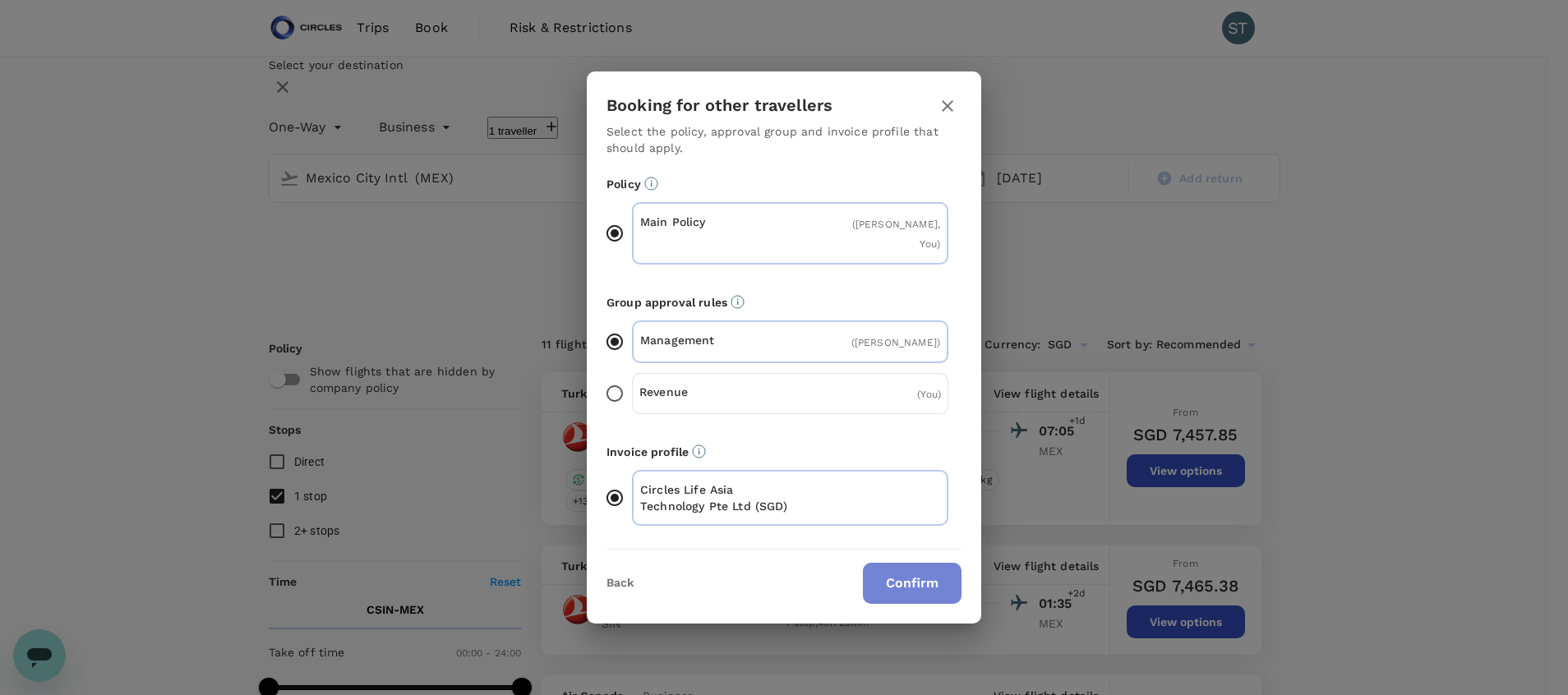
click at [915, 576] on button "Confirm" at bounding box center [913, 584] width 99 height 41
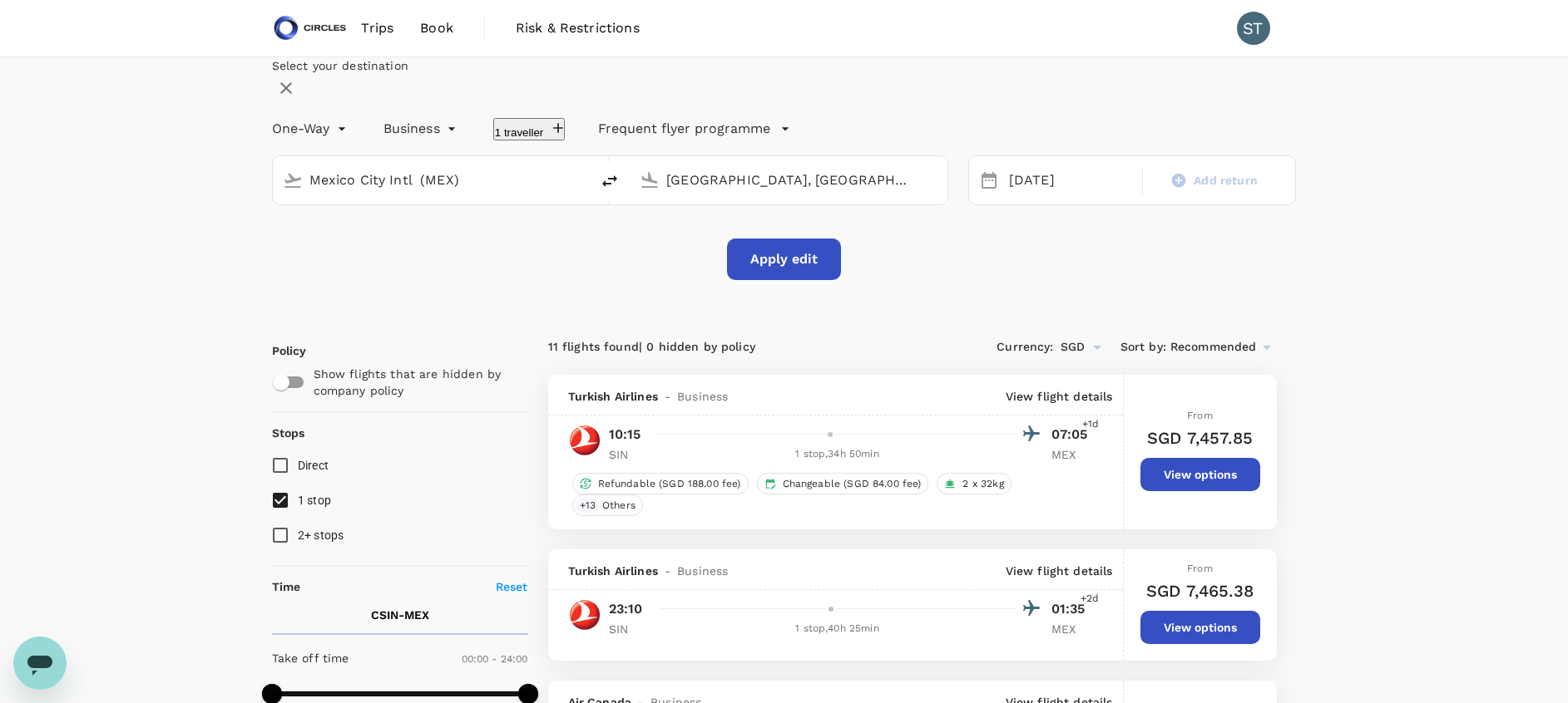
checkbox input "false"
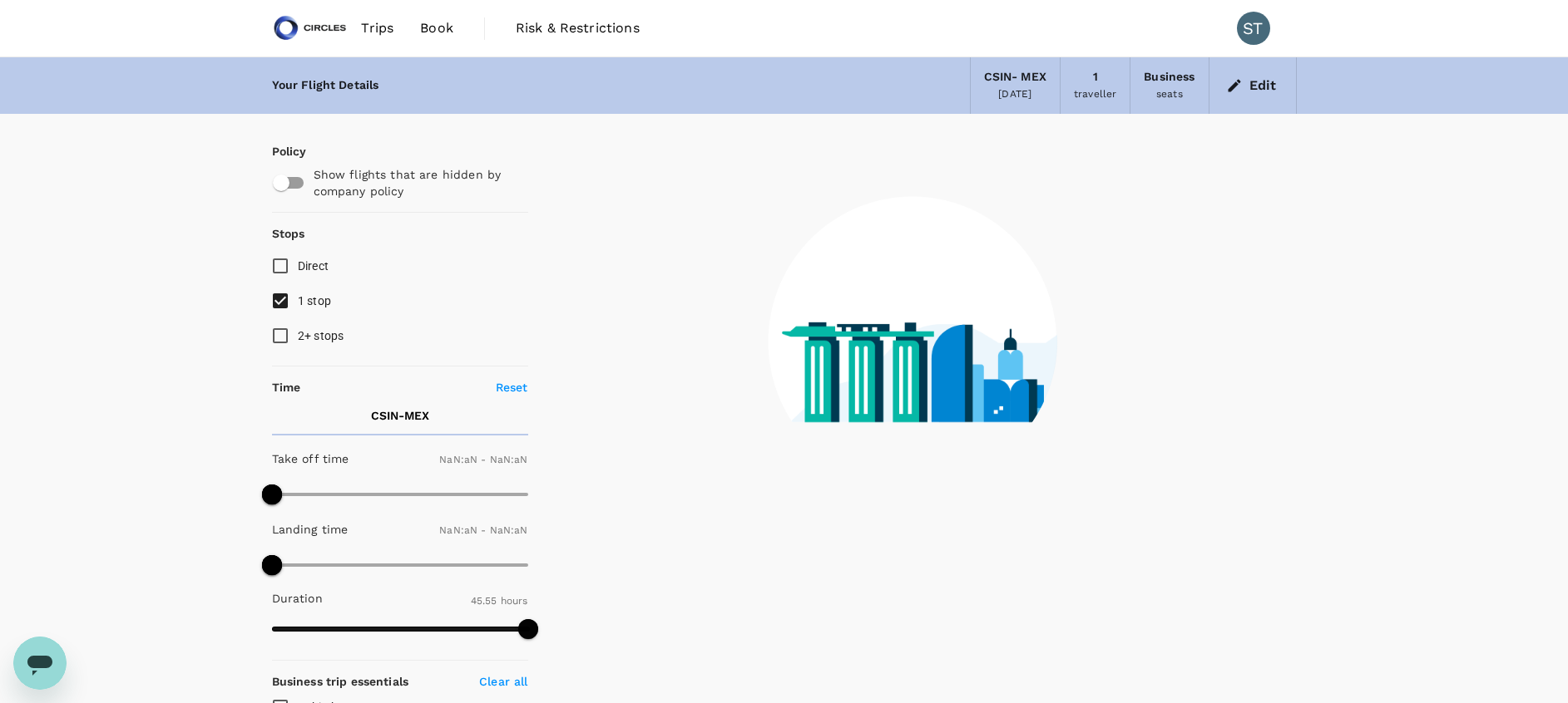
type input "1440"
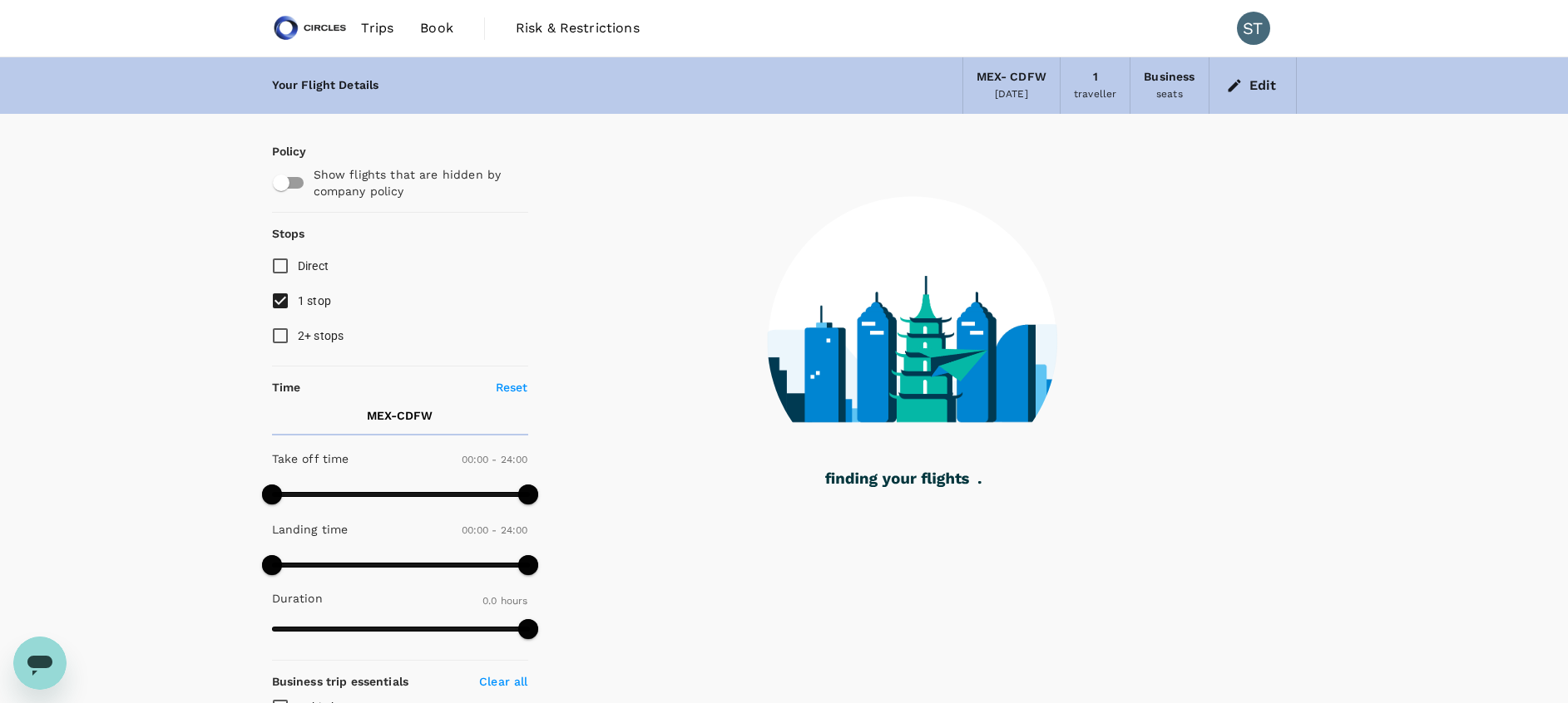
click at [291, 268] on input "Direct" at bounding box center [280, 266] width 35 height 35
checkbox input "true"
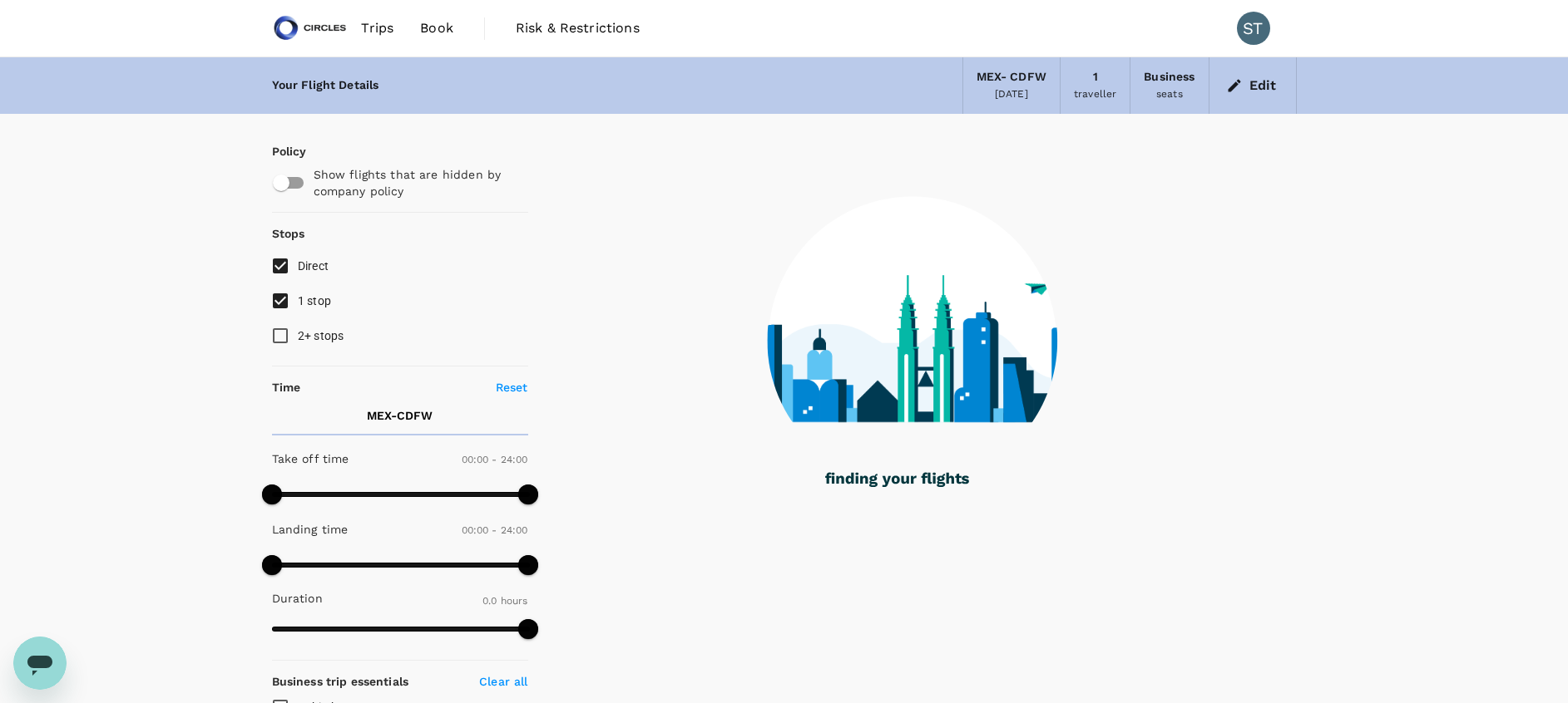
click at [290, 303] on input "1 stop" at bounding box center [280, 302] width 35 height 35
checkbox input "false"
type input "1115"
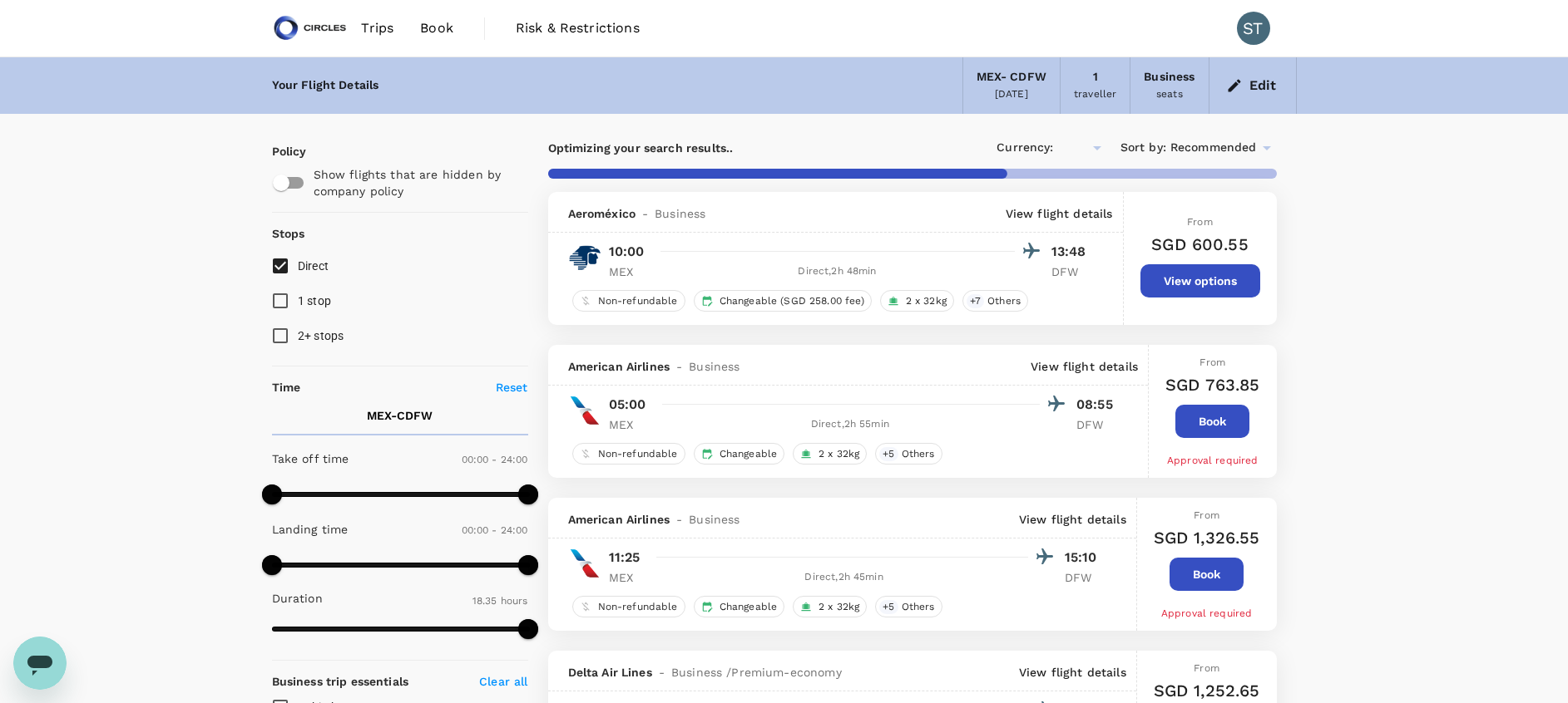
checkbox input "true"
type input "SGD"
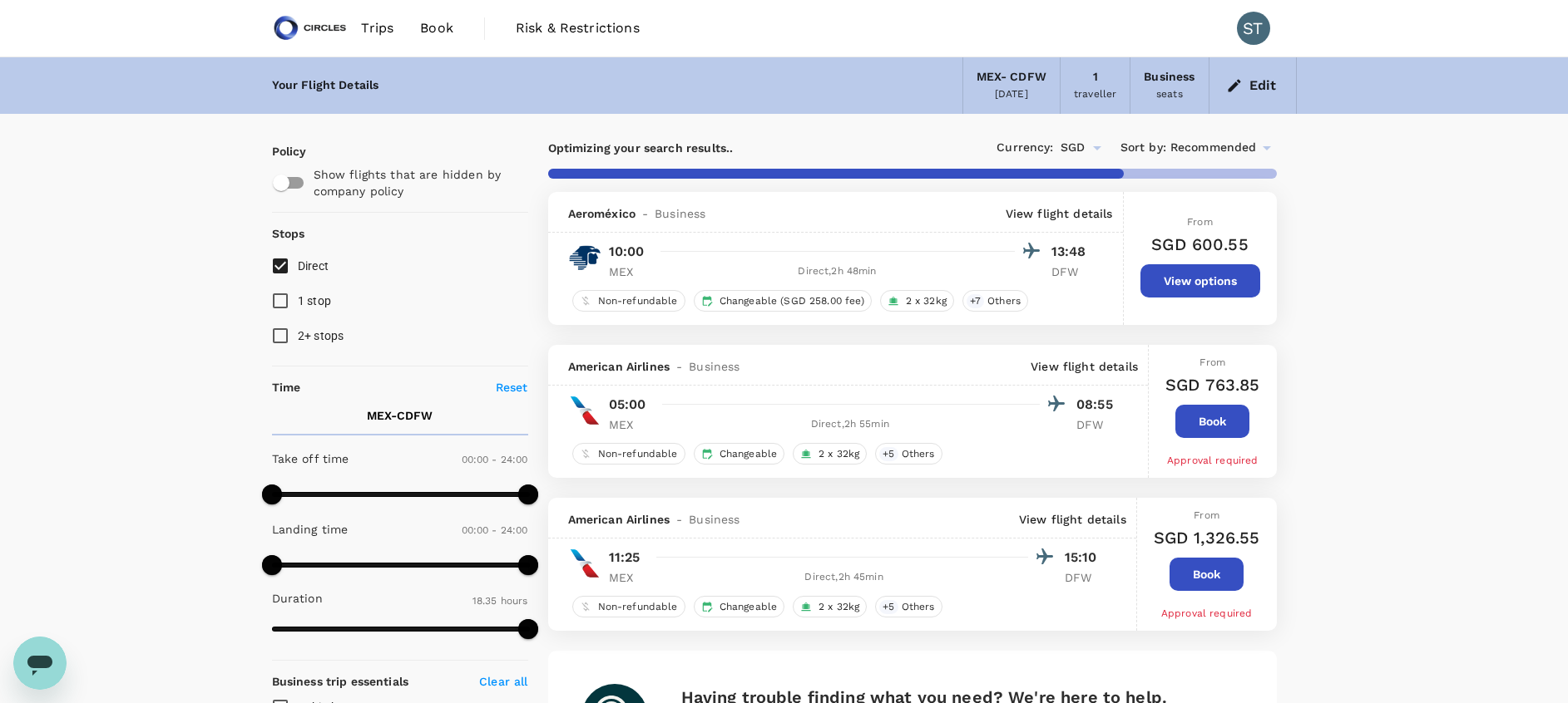
click at [1078, 216] on p "View flight details" at bounding box center [1060, 213] width 108 height 17
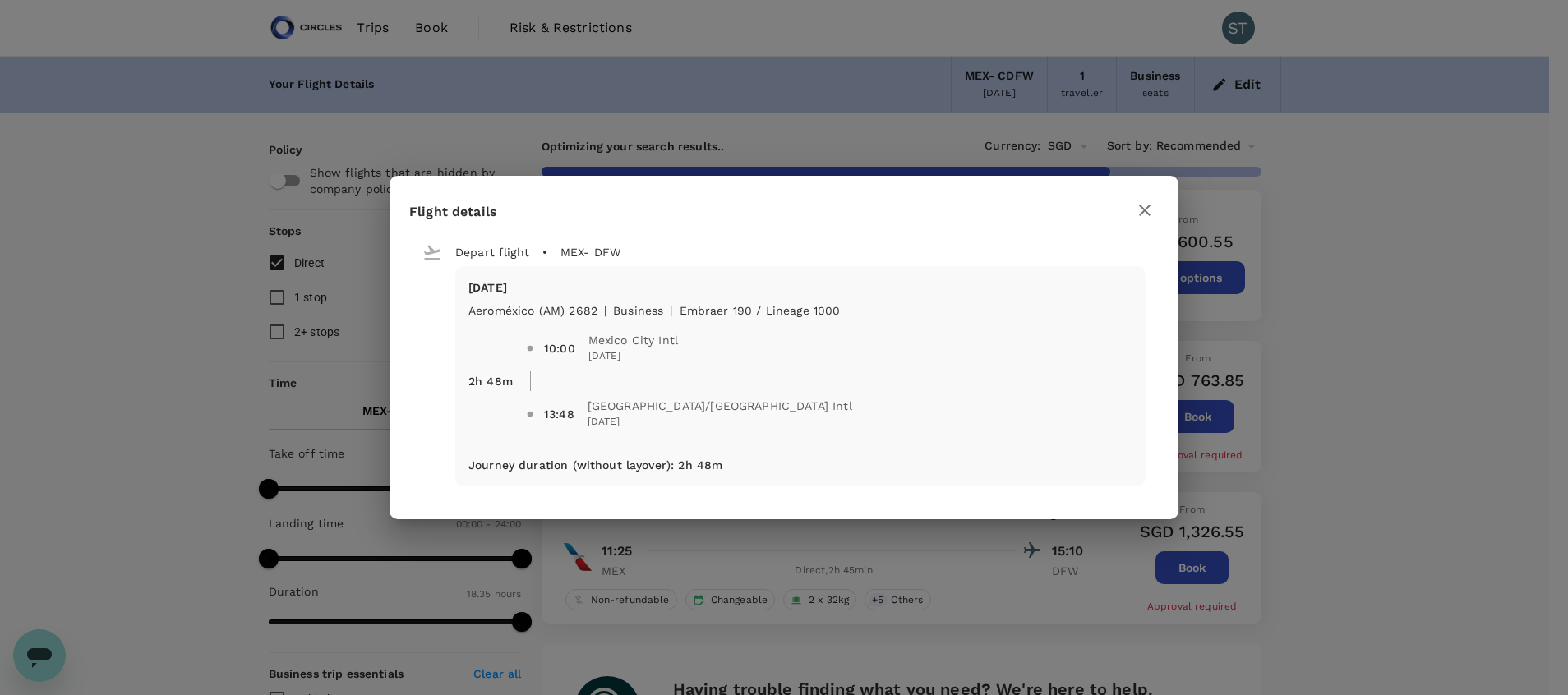
type input "1414"
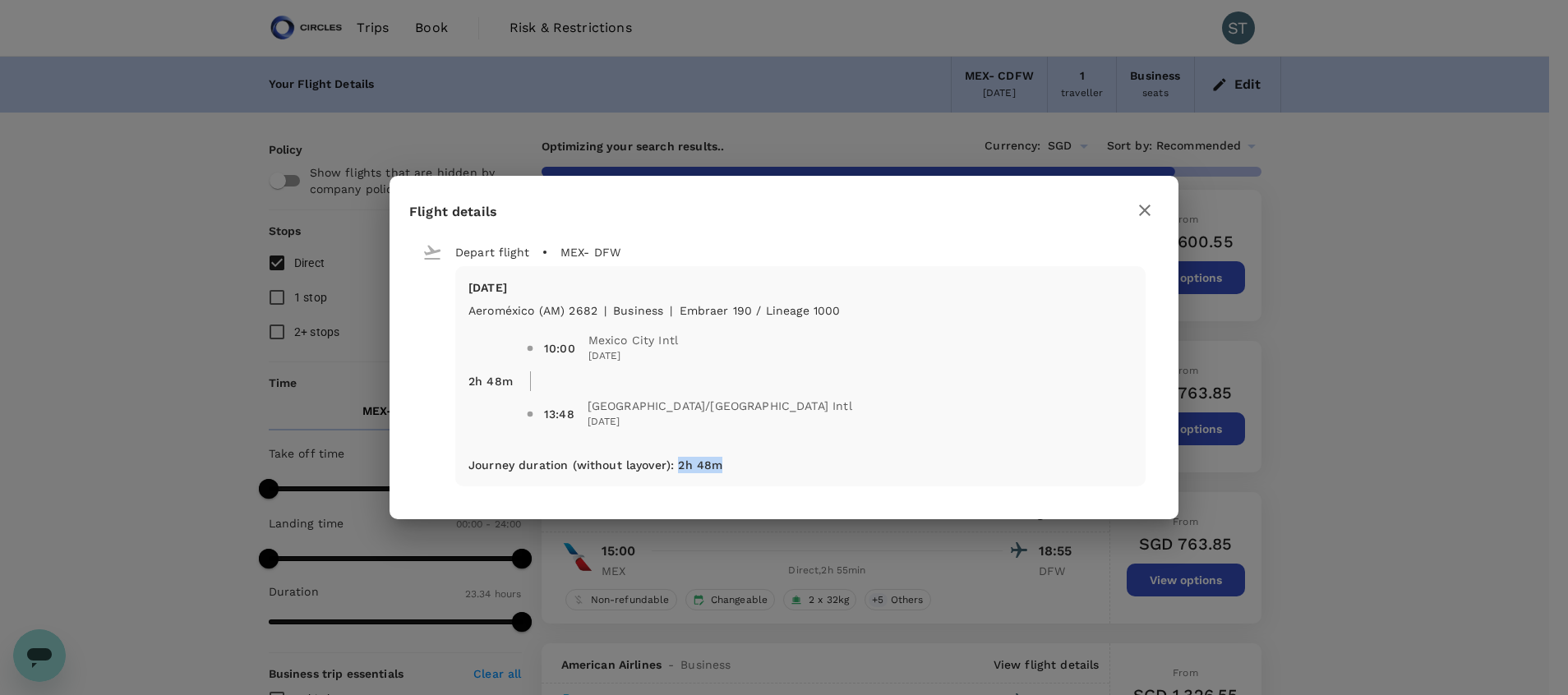
drag, startPoint x: 677, startPoint y: 464, endPoint x: 721, endPoint y: 467, distance: 44.1
click at [721, 467] on div "Tue, 14 Oct Aeroméxico (AM) 2682 | business | Embraer 190 / Lineage 1000 2h 48m…" at bounding box center [799, 377] width 690 height 221
copy p "2h 48m"
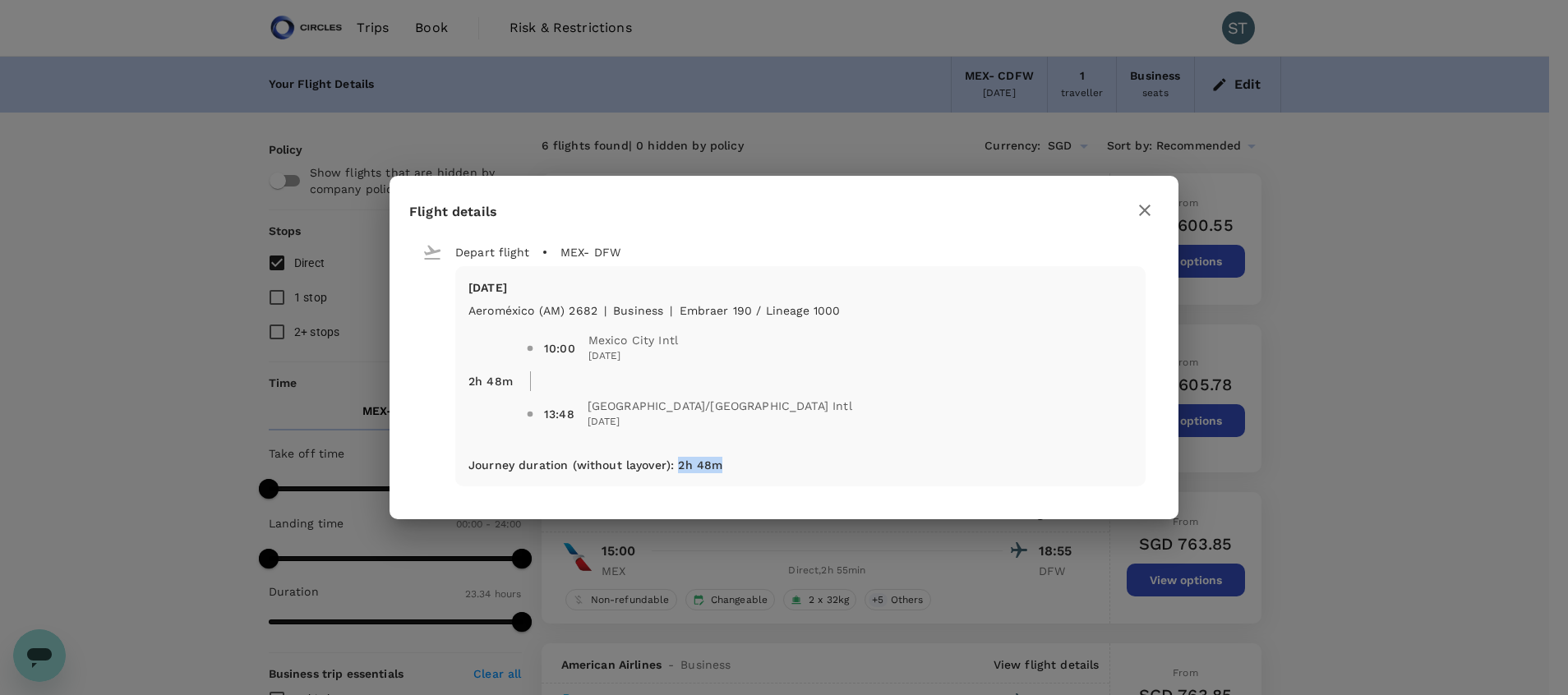
click at [1139, 211] on icon "button" at bounding box center [1145, 210] width 19 height 19
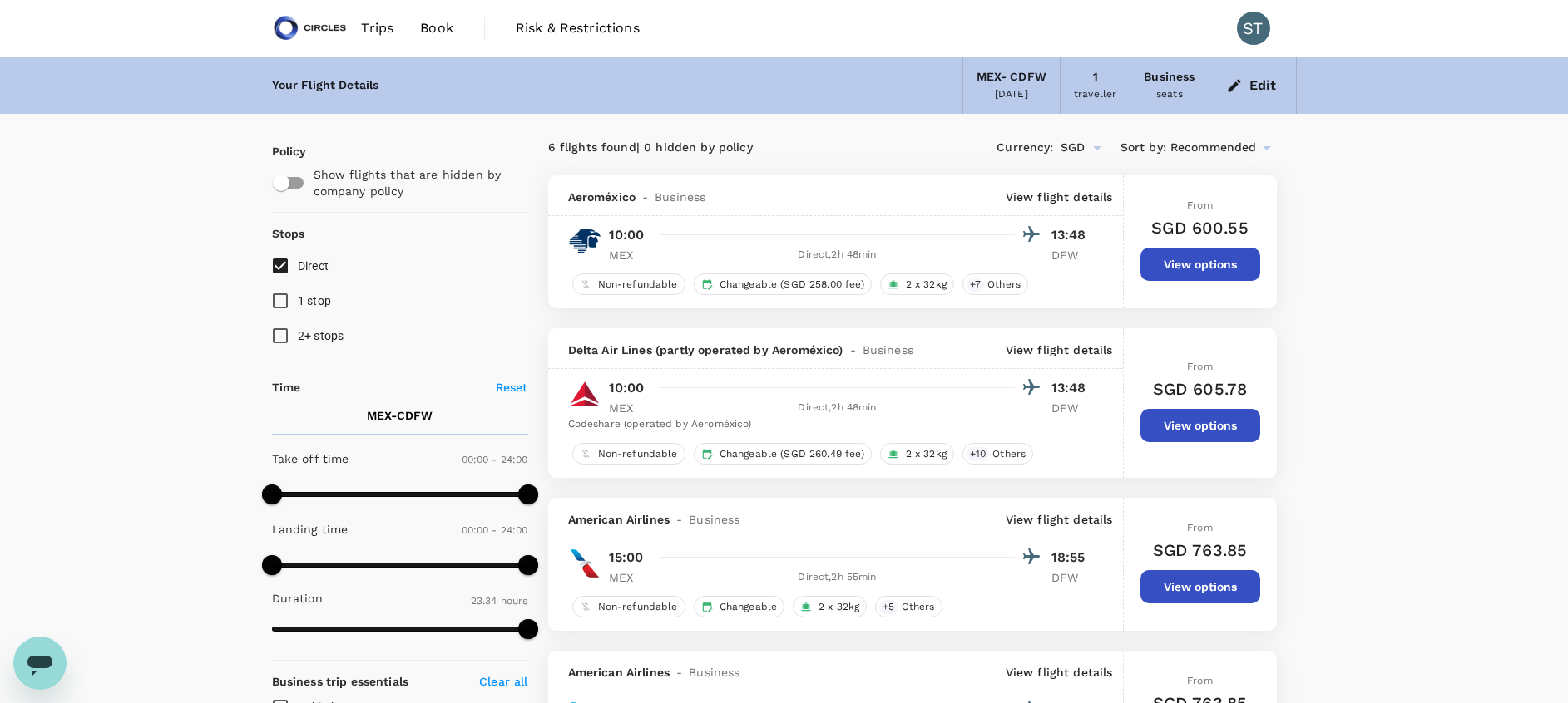
click at [430, 33] on span "Book" at bounding box center [437, 28] width 33 height 20
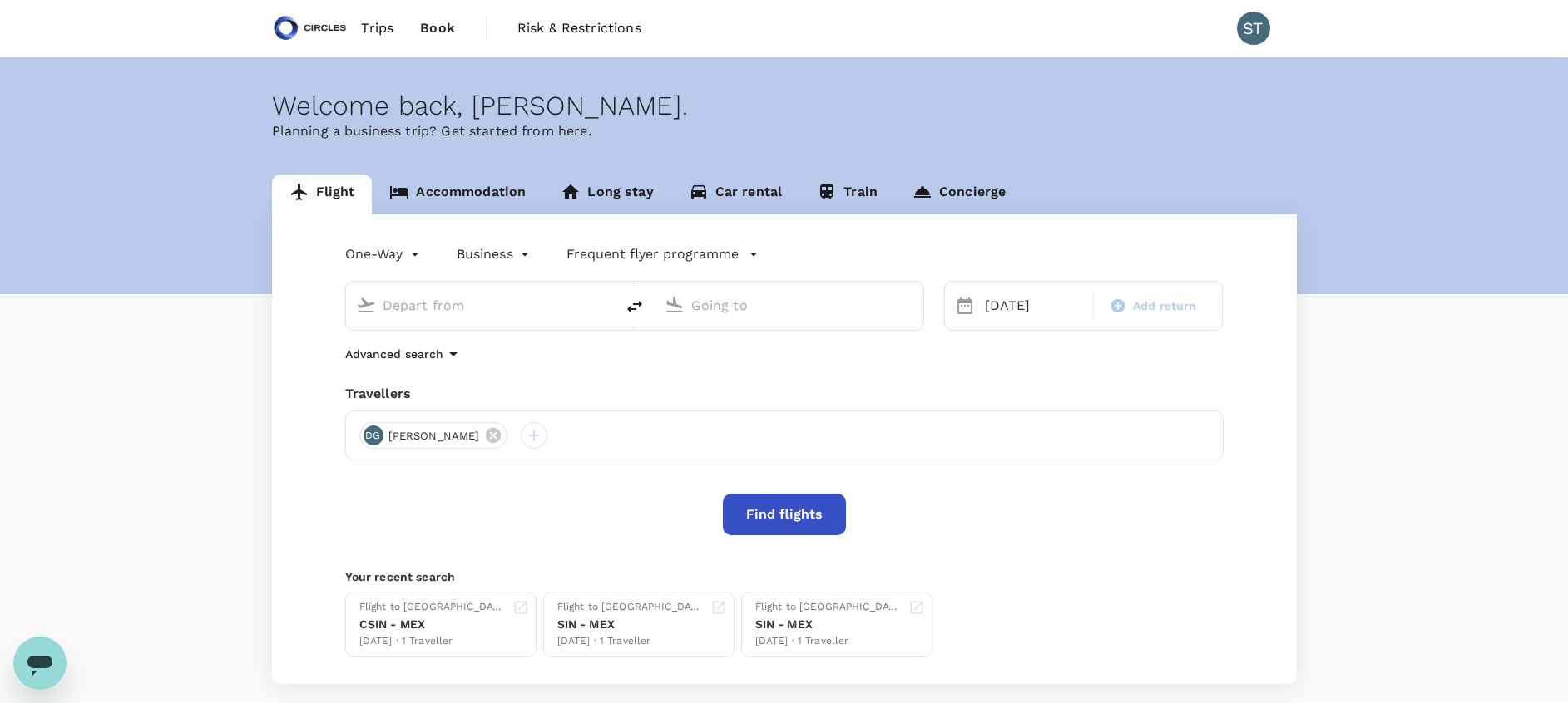
type input "Mexico City Intl (MEX)"
type input "[GEOGRAPHIC_DATA], [GEOGRAPHIC_DATA] (any)"
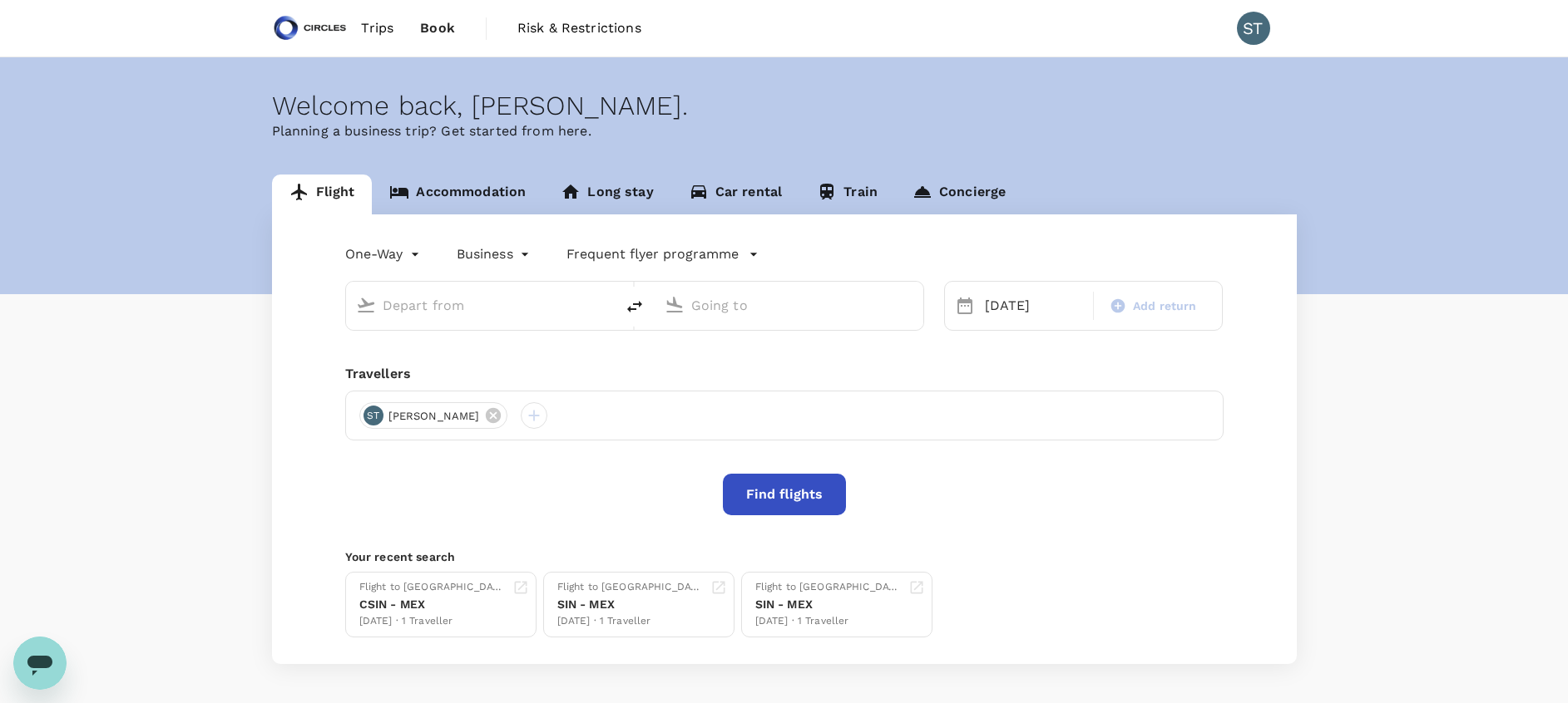
type input "Mexico City Intl (MEX)"
type input "[GEOGRAPHIC_DATA], [GEOGRAPHIC_DATA] (any)"
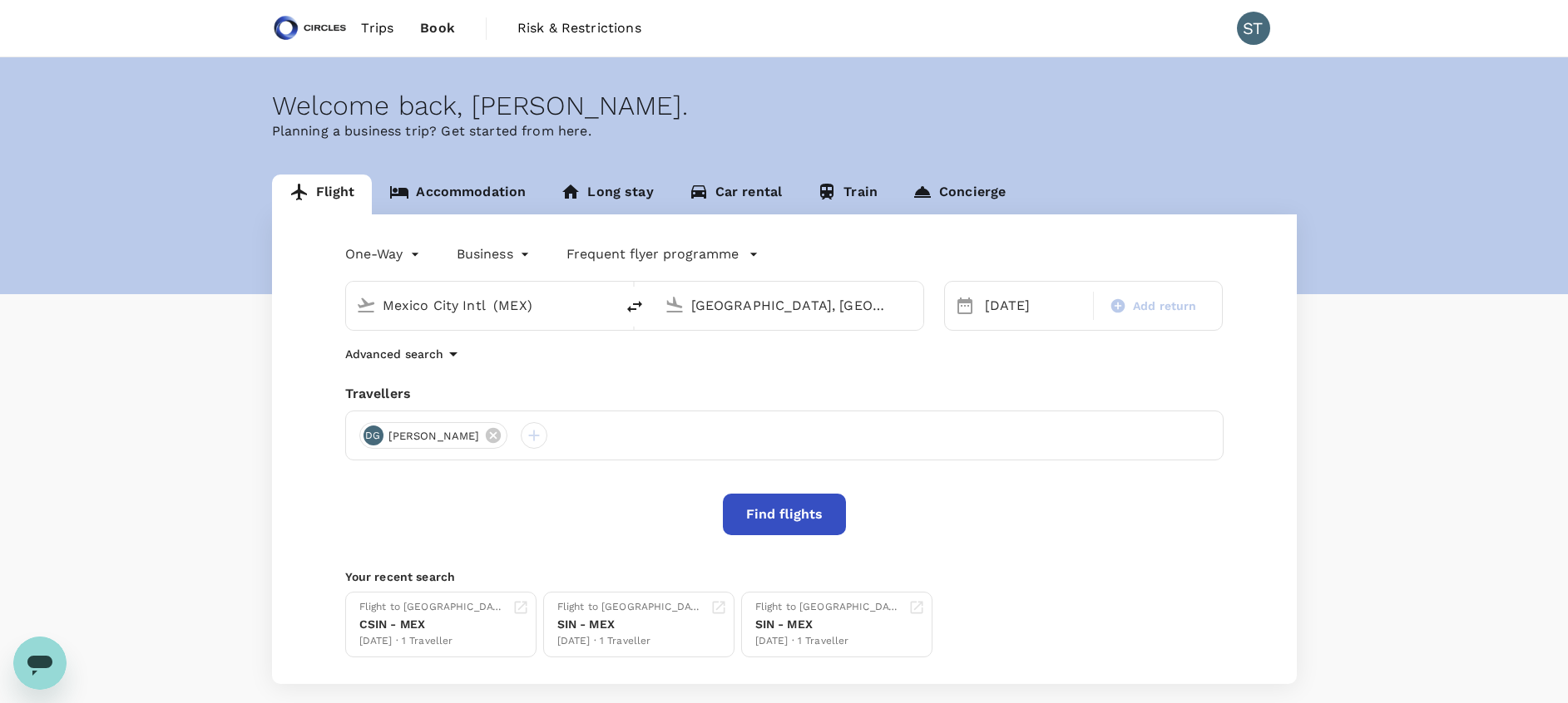
click at [642, 310] on icon "delete" at bounding box center [635, 306] width 20 height 20
type input "[GEOGRAPHIC_DATA], [GEOGRAPHIC_DATA] (any)"
type input "Mexico City Intl (MEX)"
click at [520, 306] on input "[GEOGRAPHIC_DATA], [GEOGRAPHIC_DATA] (any)" at bounding box center [481, 305] width 197 height 25
click at [549, 331] on p "Singapore, Singapore" at bounding box center [505, 339] width 333 height 17
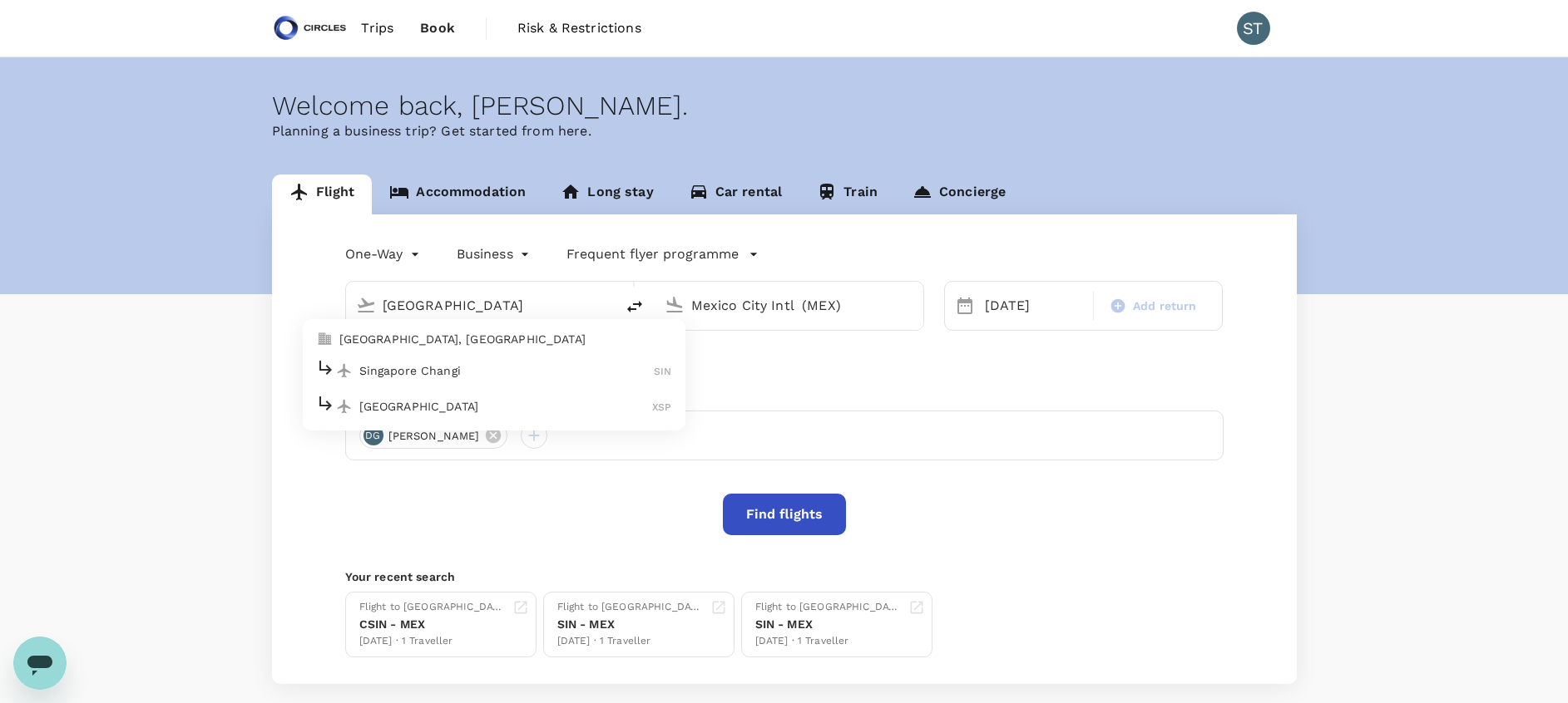
type input "[GEOGRAPHIC_DATA], [GEOGRAPHIC_DATA] (any)"
click at [1032, 310] on div "[DATE]" at bounding box center [1034, 306] width 112 height 33
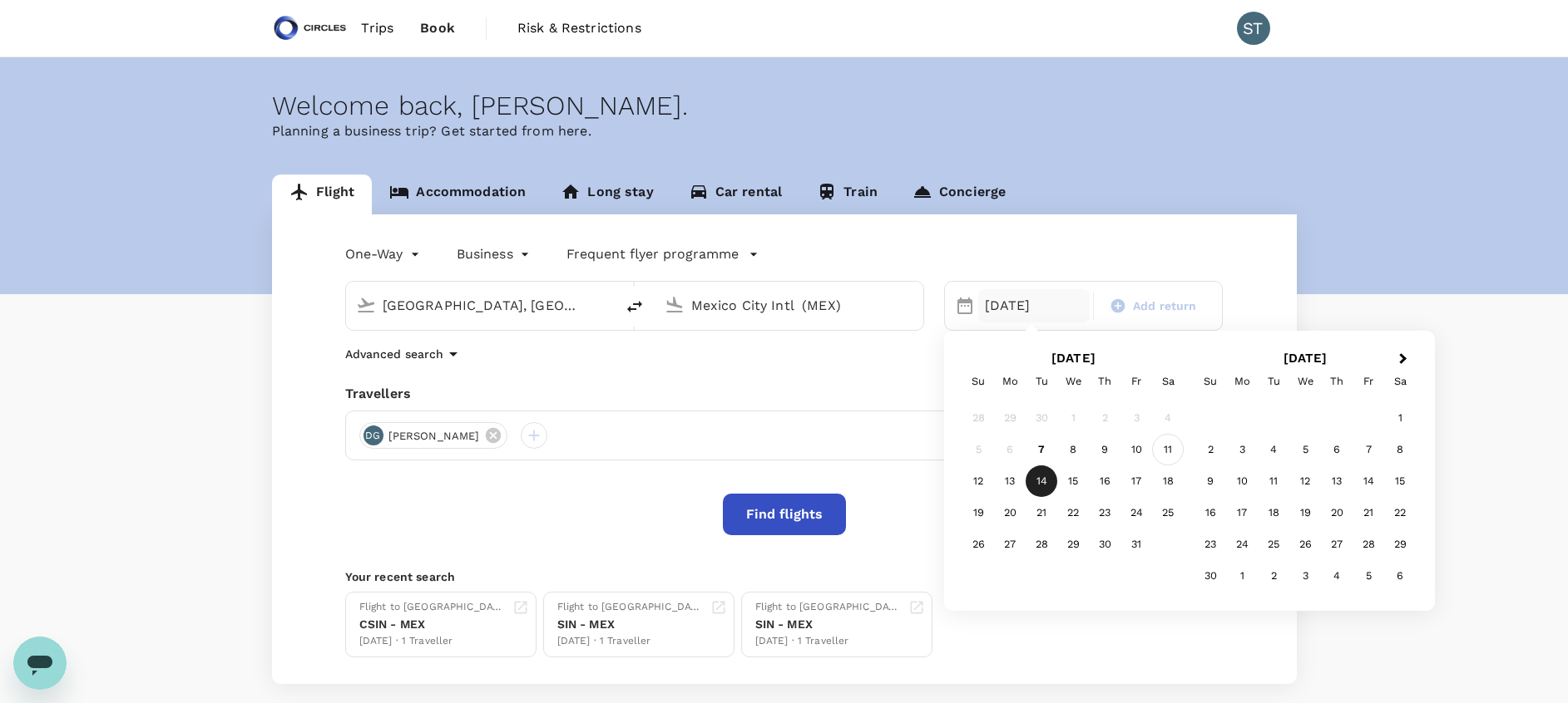
click at [1167, 445] on div "11" at bounding box center [1167, 449] width 31 height 31
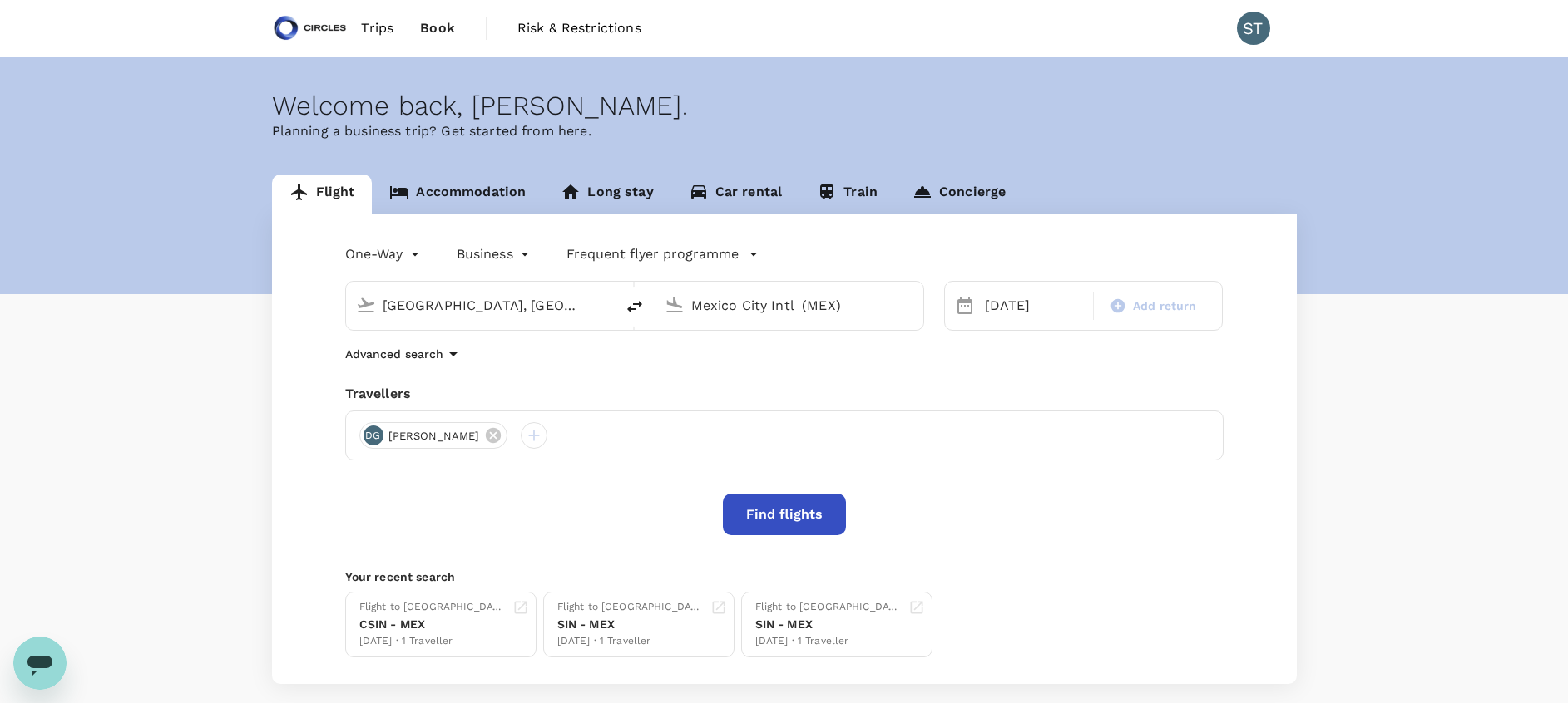
click at [822, 514] on button "Find flights" at bounding box center [784, 514] width 123 height 41
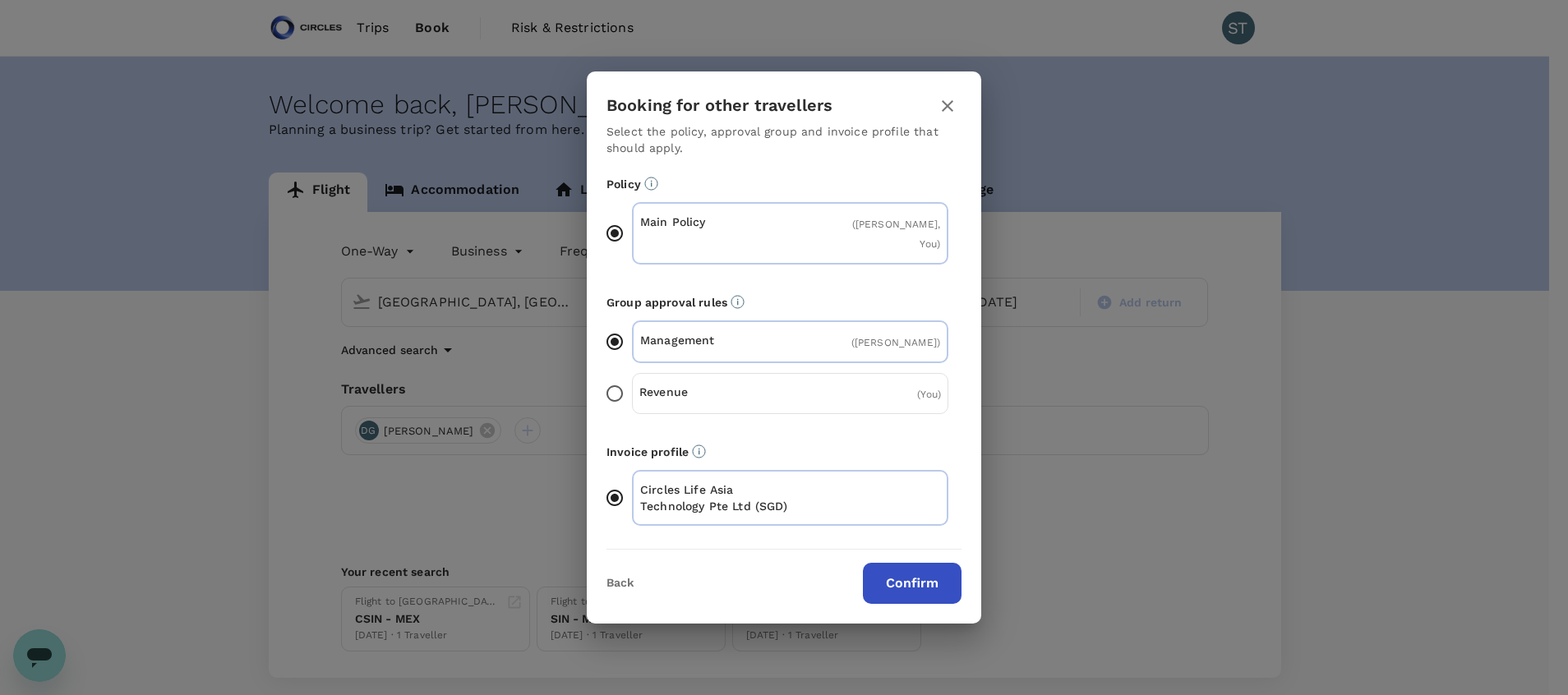
click at [902, 572] on button "Confirm" at bounding box center [913, 584] width 99 height 41
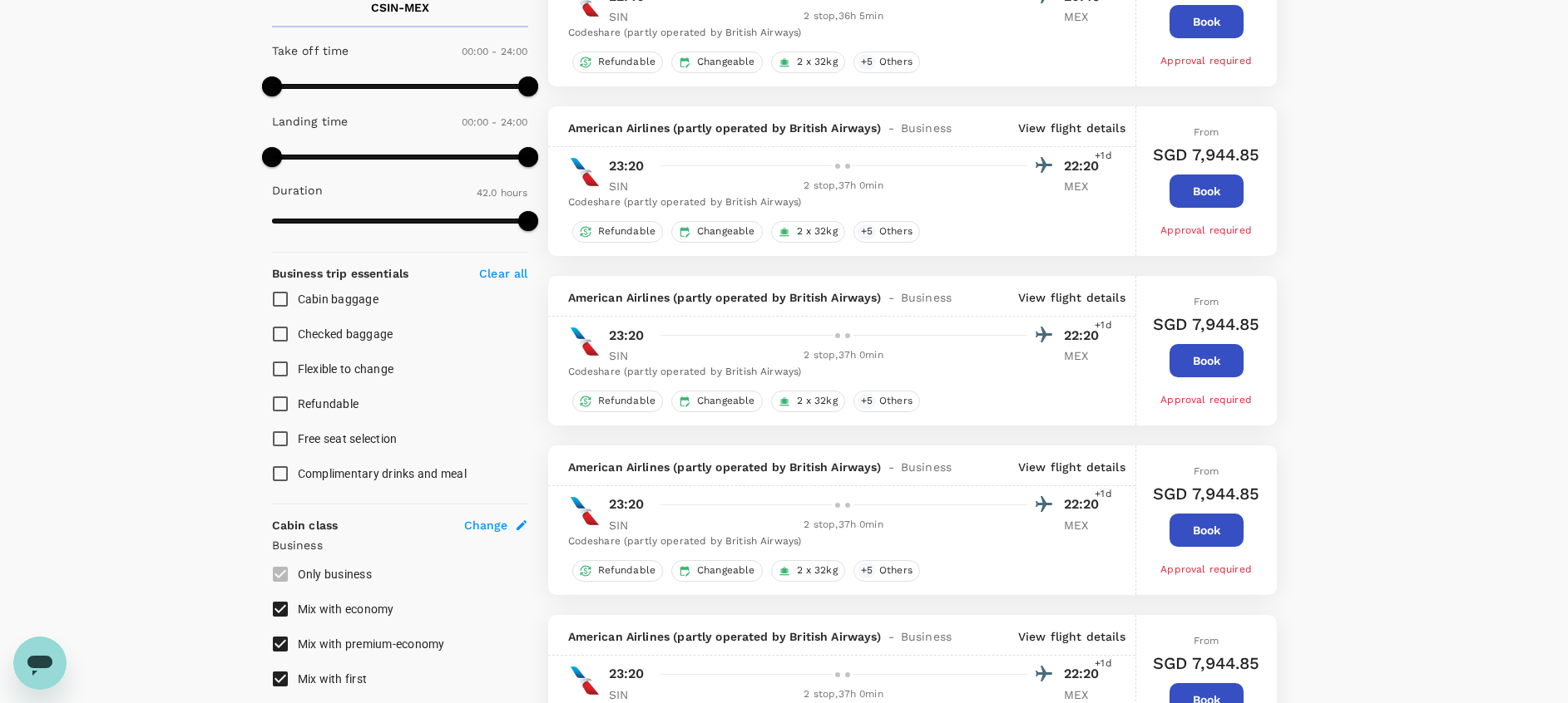
scroll to position [409, 0]
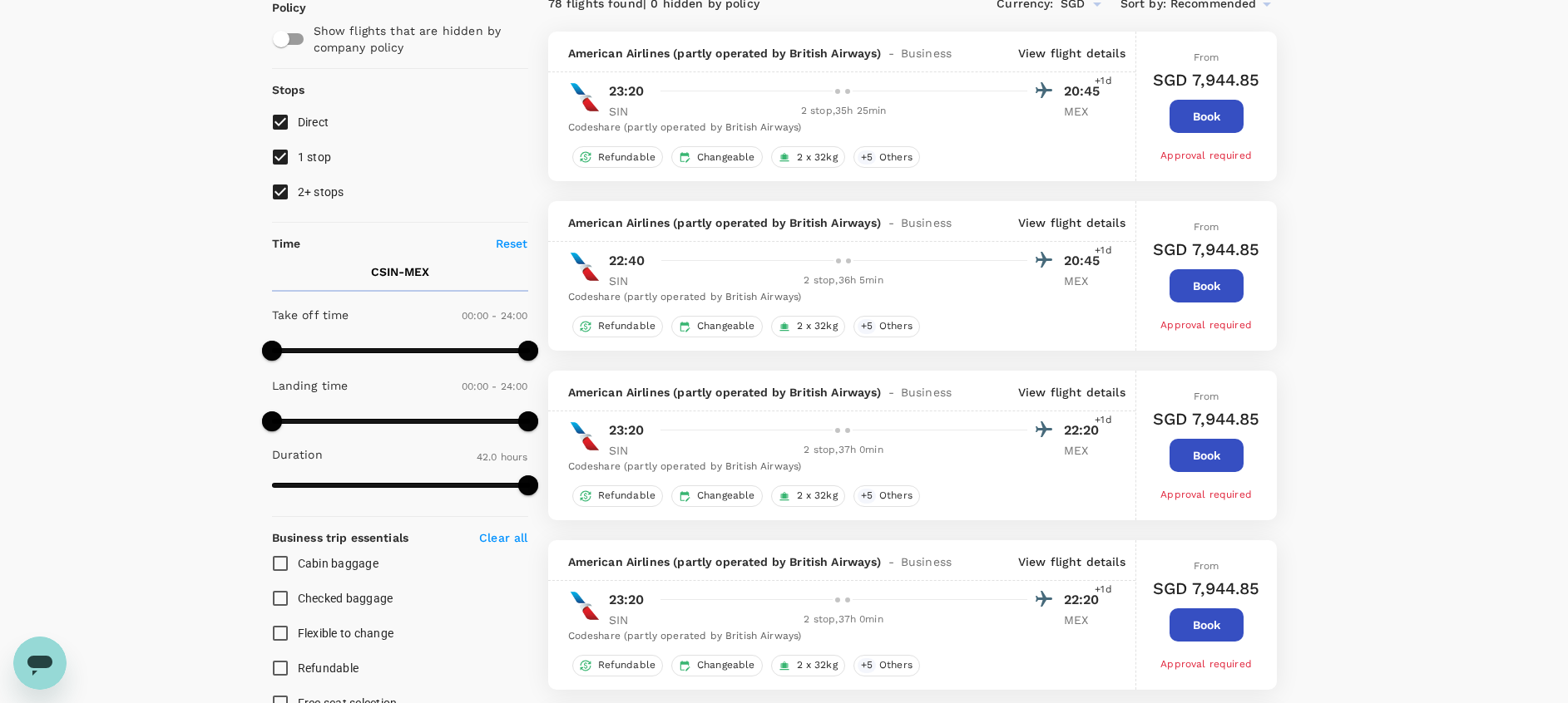
scroll to position [141, 0]
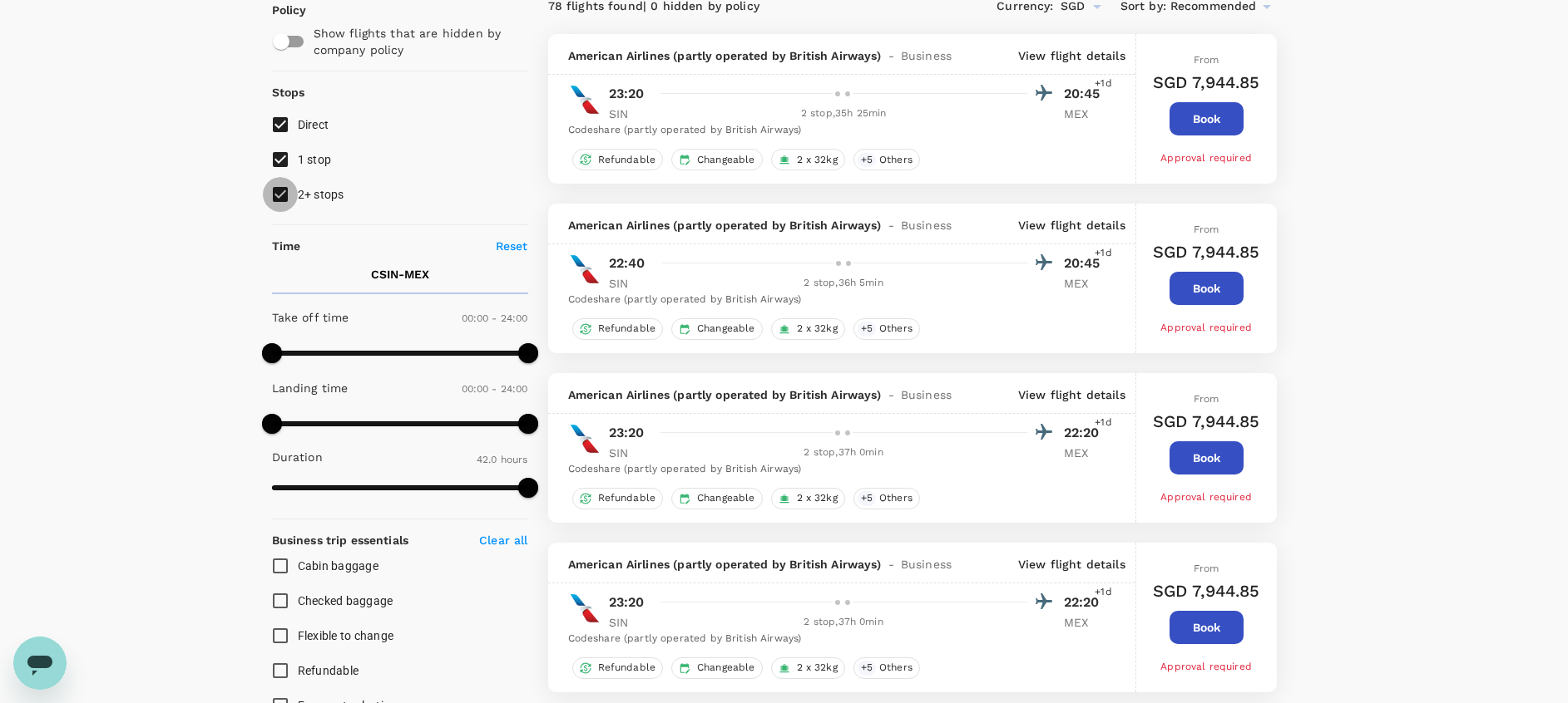
click at [287, 196] on input "2+ stops" at bounding box center [280, 195] width 35 height 35
checkbox input "false"
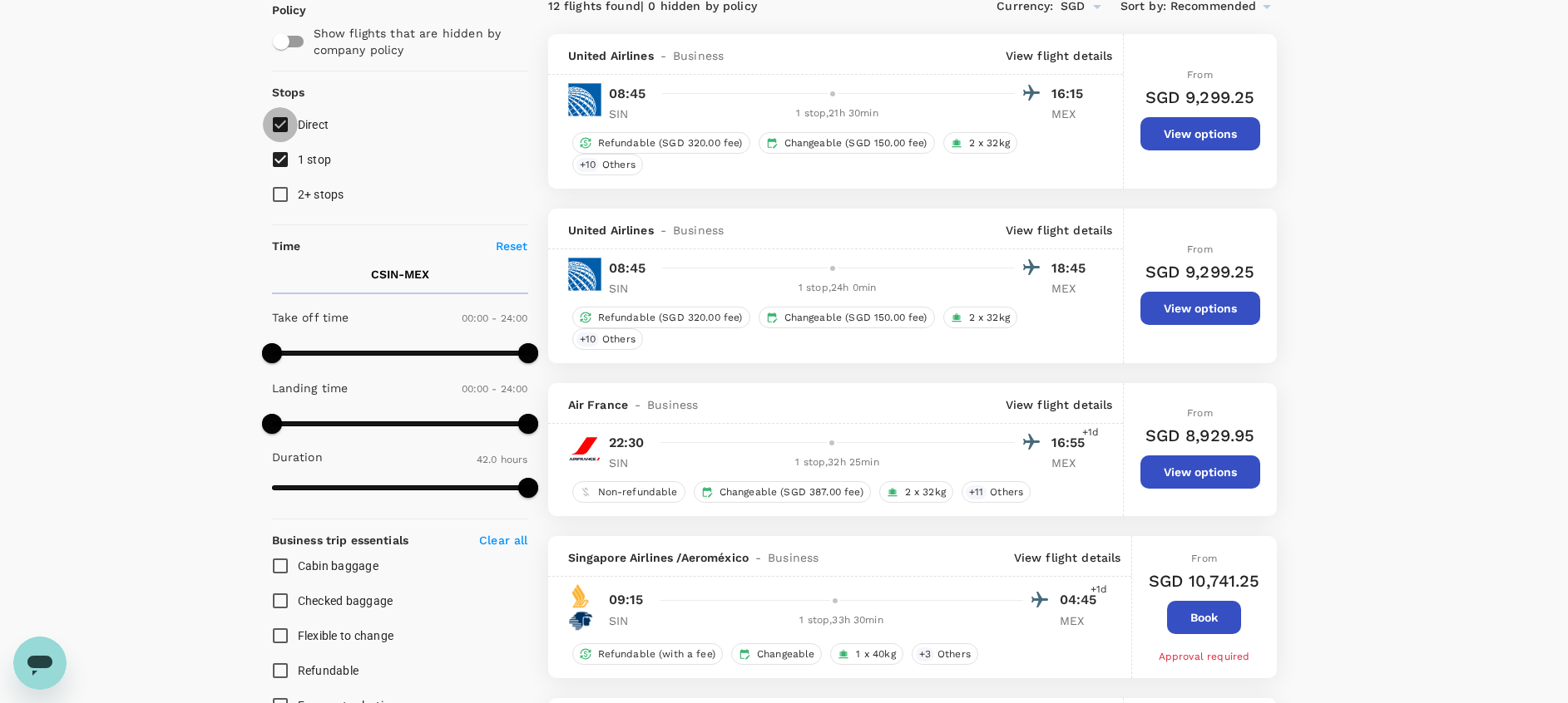
click at [282, 123] on input "Direct" at bounding box center [280, 125] width 35 height 35
checkbox input "false"
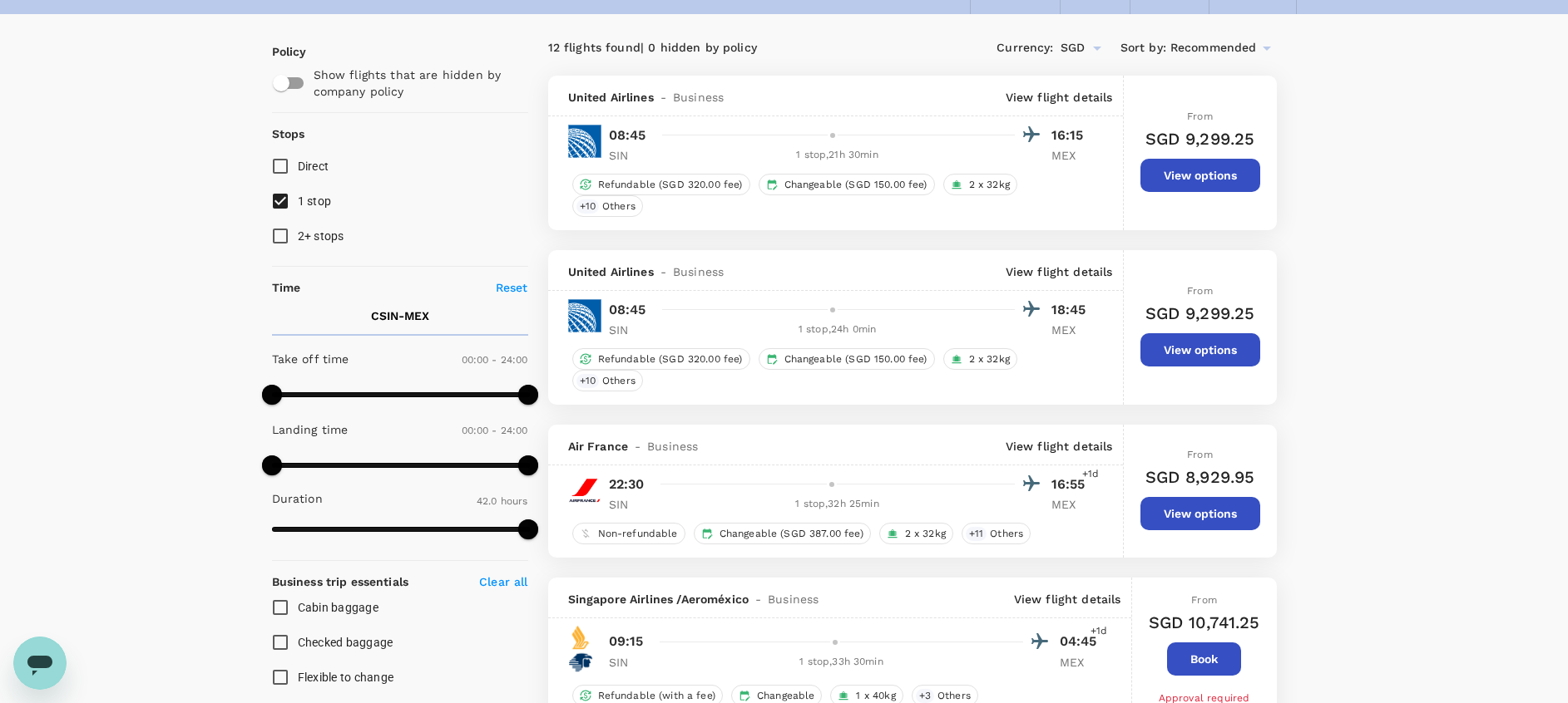
scroll to position [99, 0]
click at [1179, 175] on button "View options" at bounding box center [1200, 176] width 119 height 33
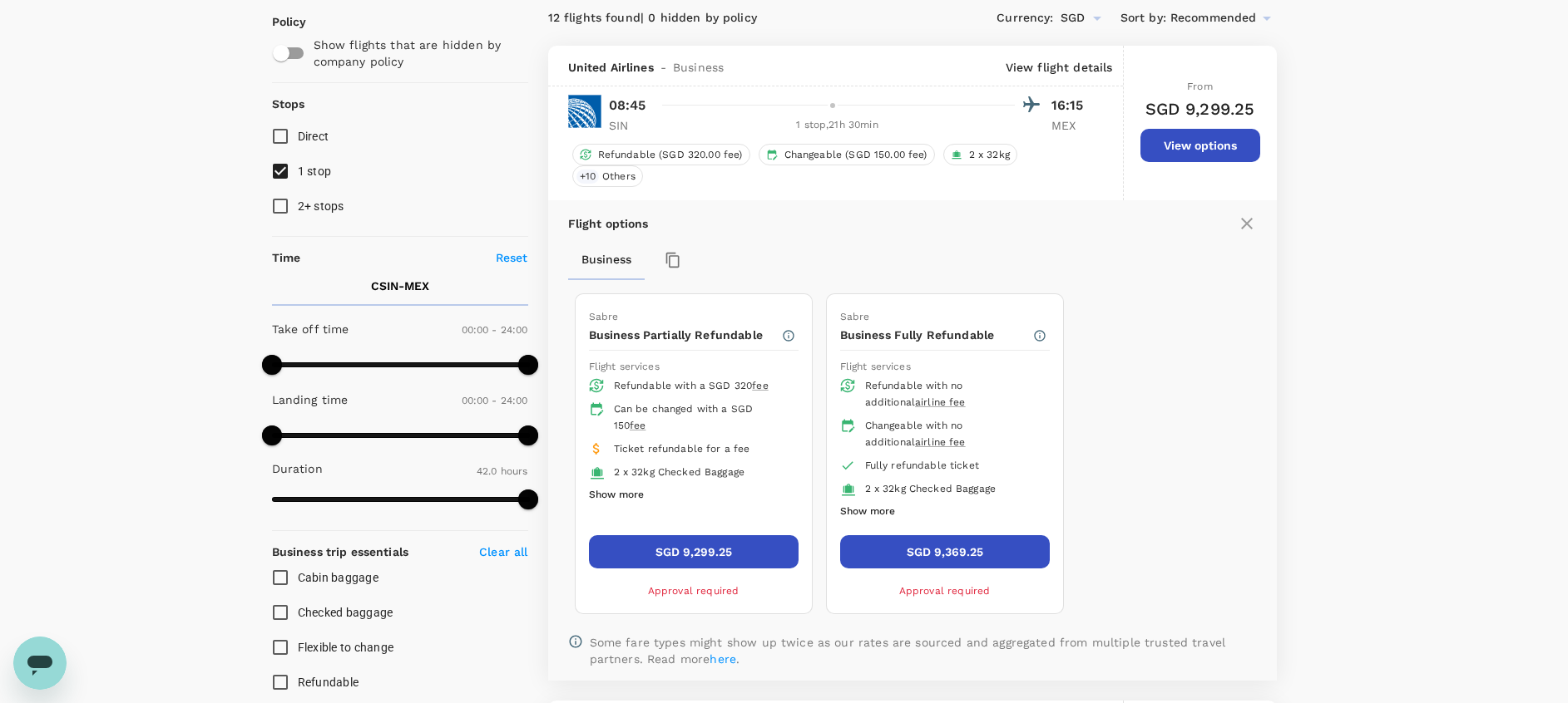
scroll to position [128, 0]
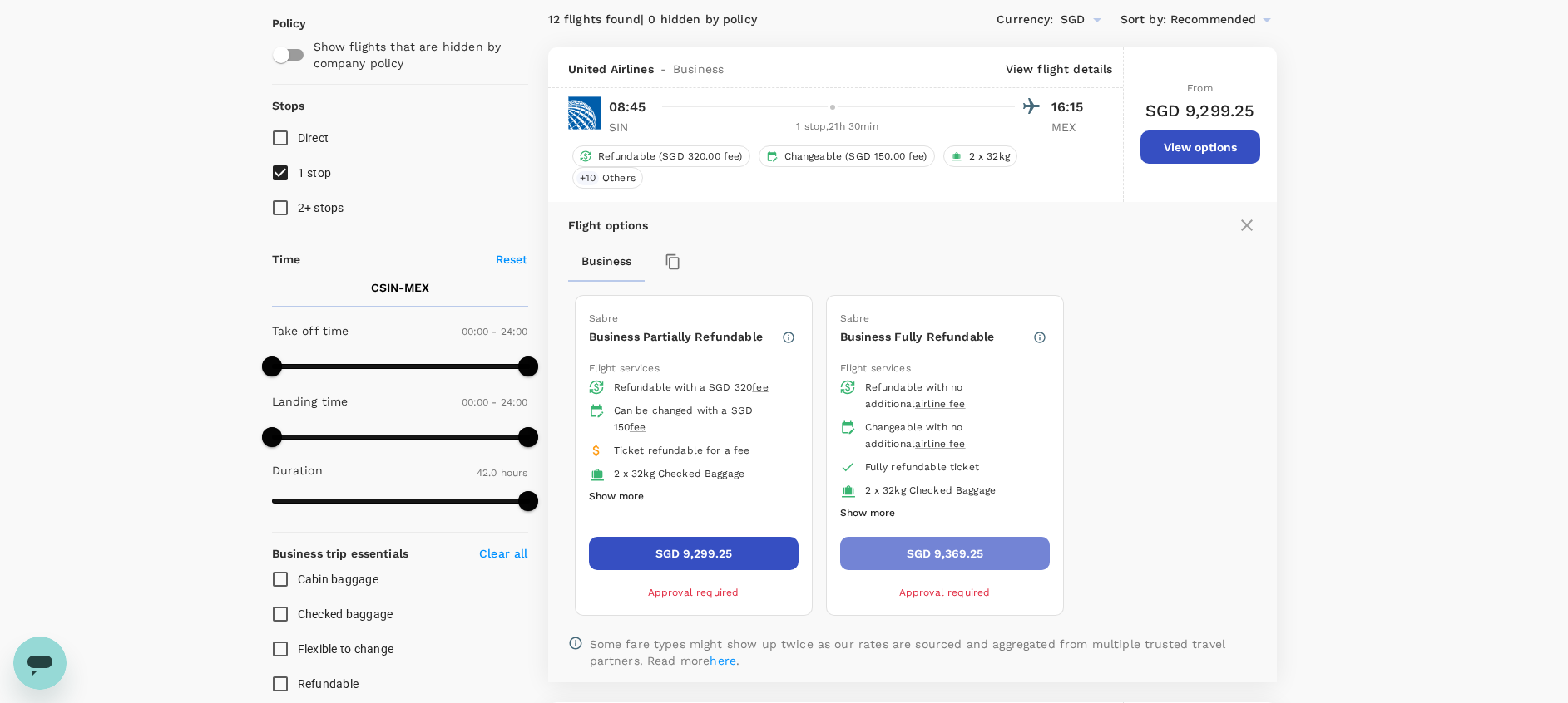
click at [978, 559] on button "SGD 9,369.25" at bounding box center [945, 554] width 210 height 33
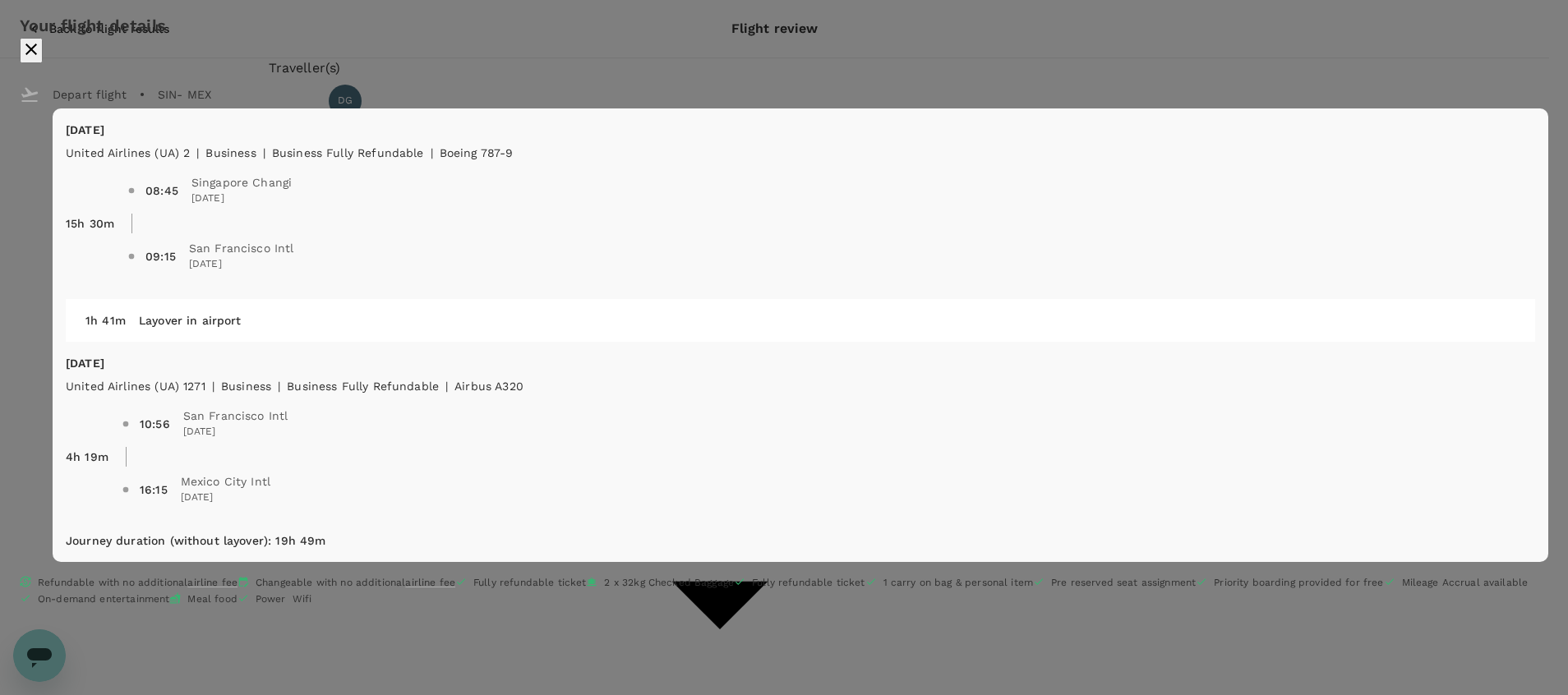
click at [37, 51] on icon "close" at bounding box center [31, 49] width 12 height 12
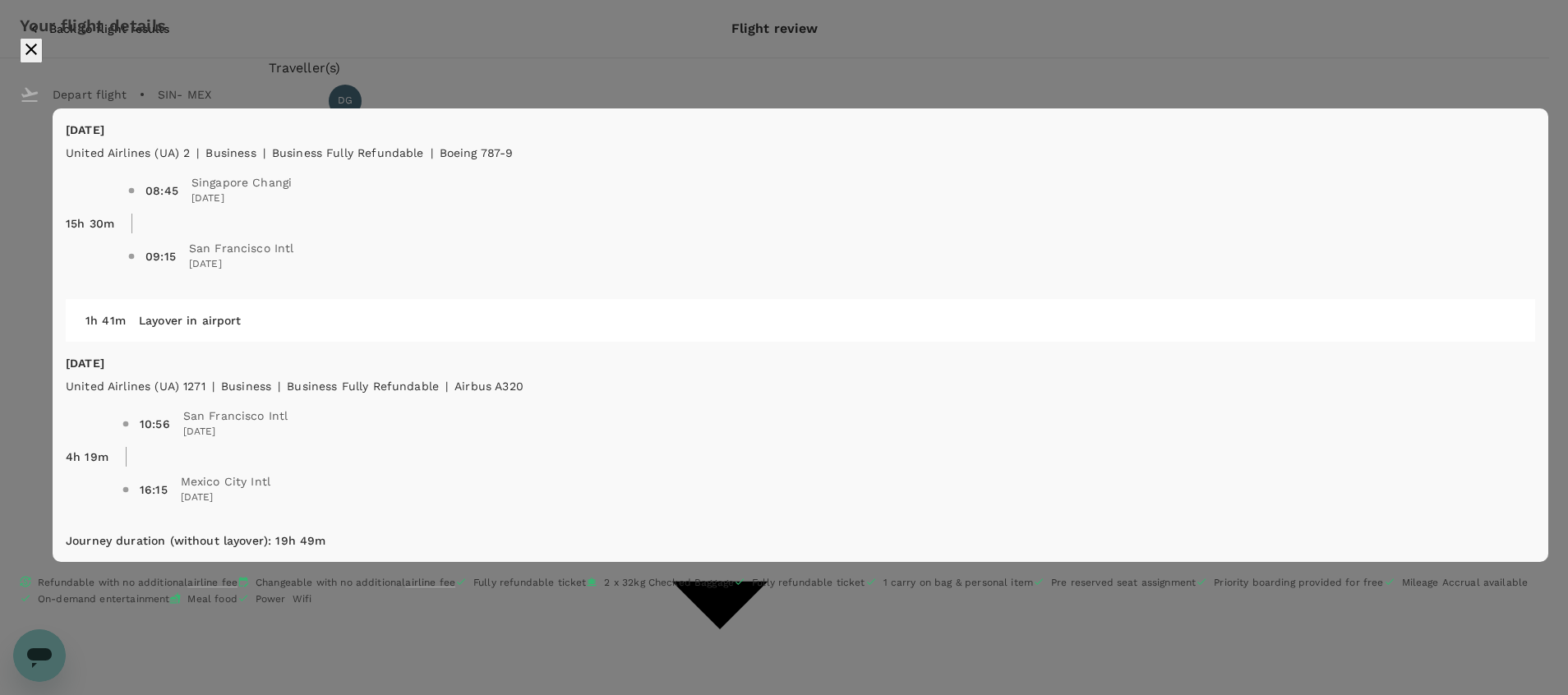
click at [37, 45] on icon "close" at bounding box center [31, 49] width 12 height 12
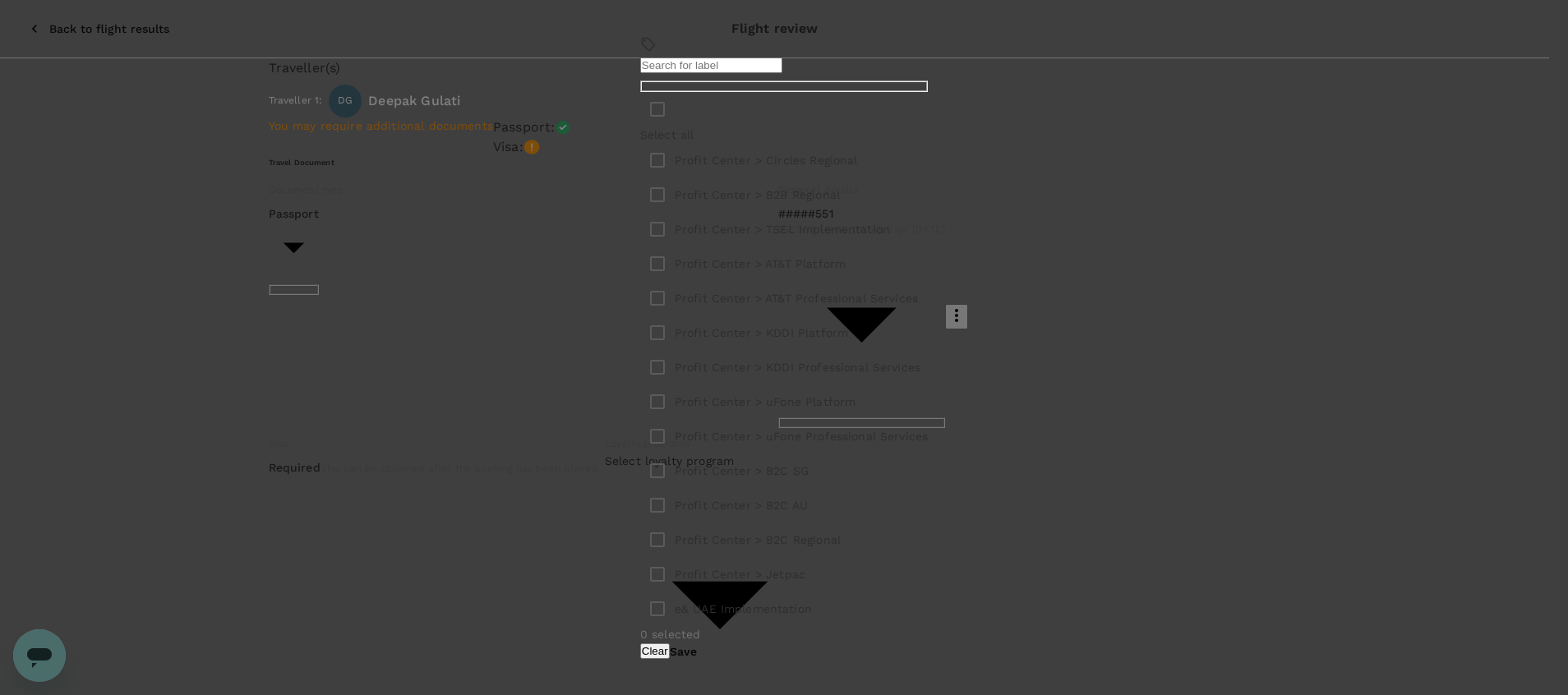
click at [749, 168] on p "Profit Center > Circles Regional" at bounding box center [766, 160] width 183 height 16
click at [675, 177] on input "checkbox" at bounding box center [657, 161] width 35 height 35
checkbox input "true"
click at [697, 646] on button "Save" at bounding box center [683, 652] width 27 height 14
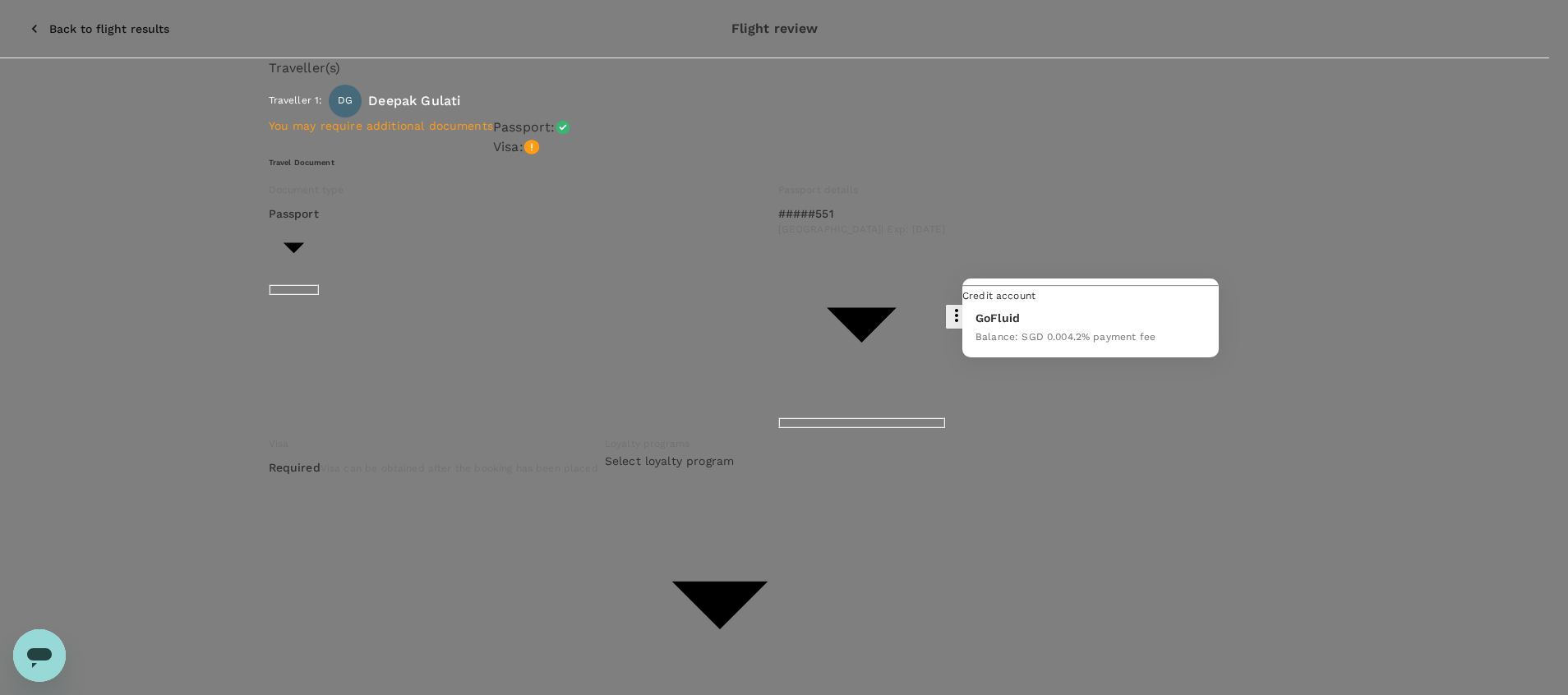
click at [1018, 346] on div "Balance : SGD 0.00" at bounding box center [1021, 336] width 92 height 19
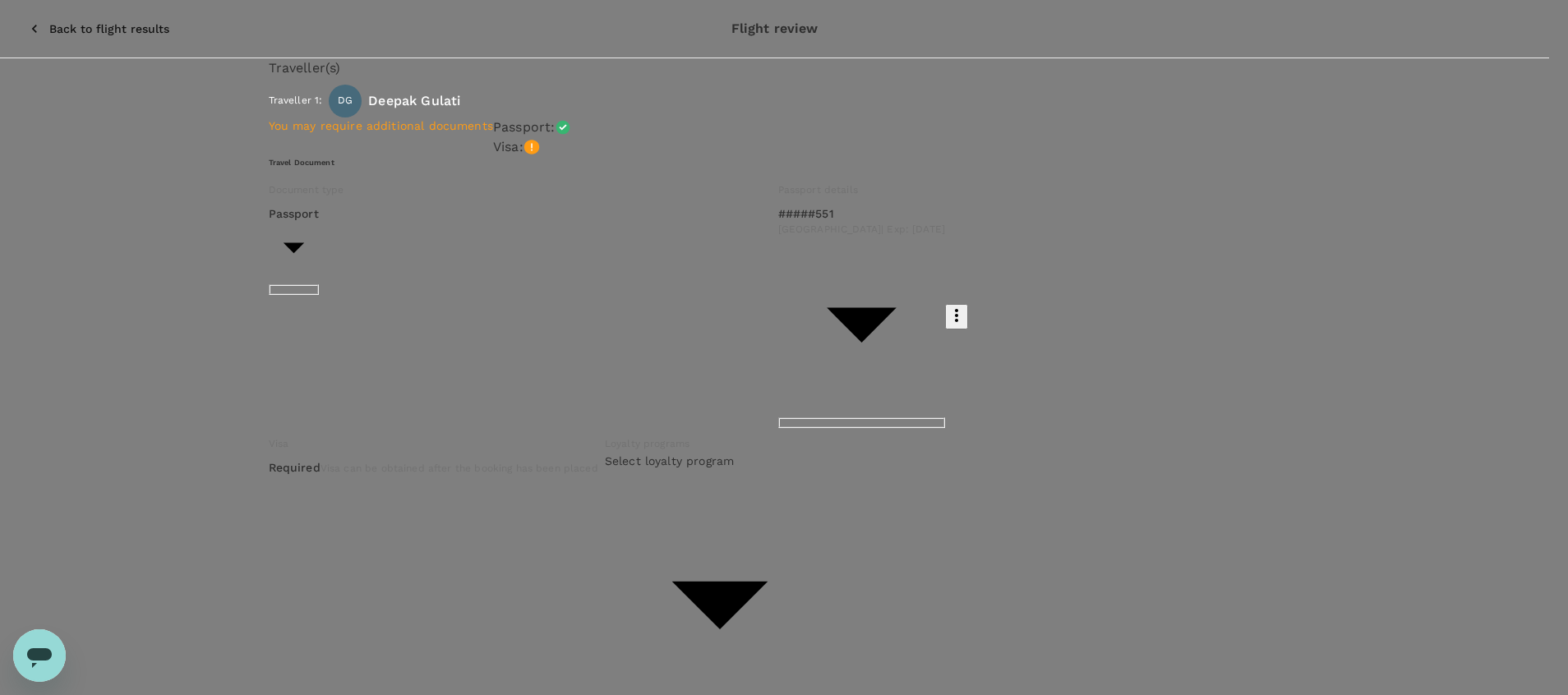
type input "9cb7bd09-647a-4334-94d9-122ca4480a85"
type textarea "For AT&T meeting"
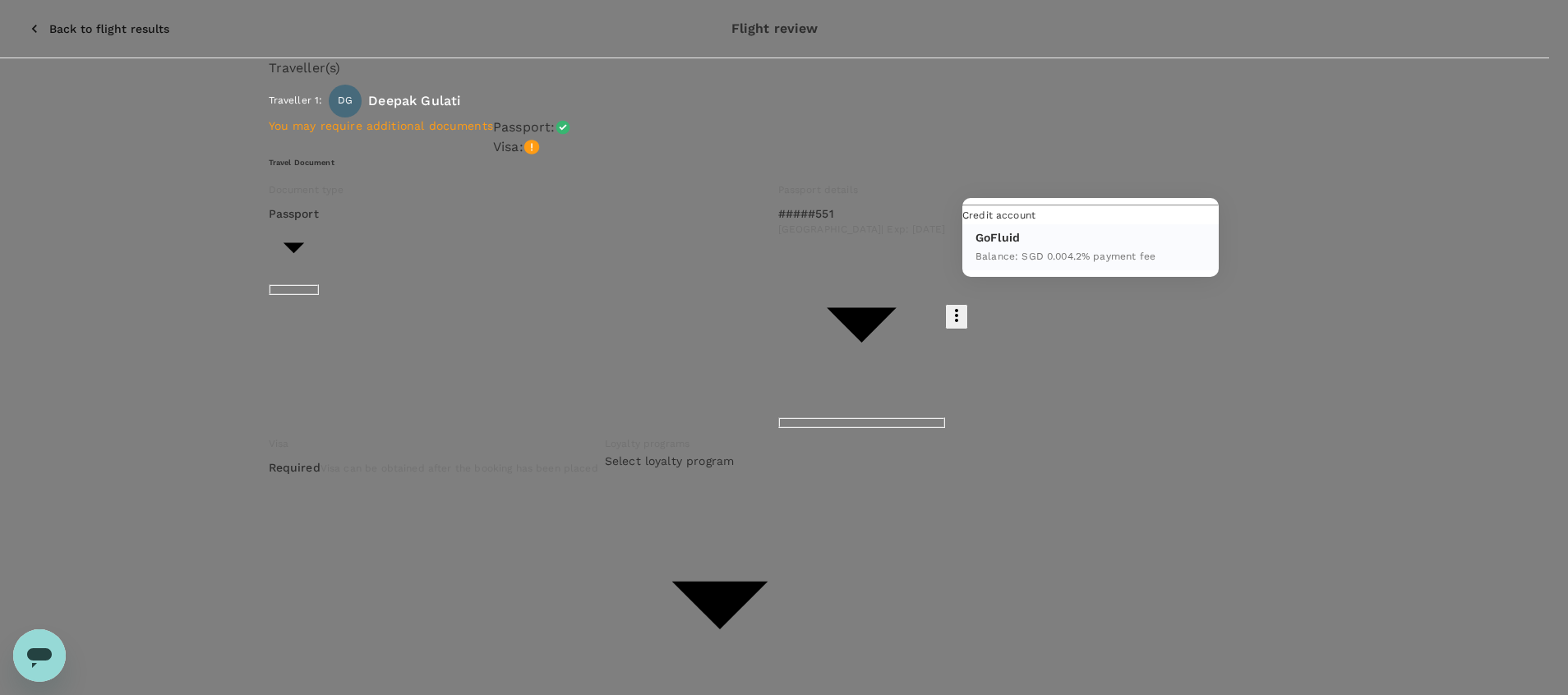
click at [1241, 171] on div at bounding box center [784, 348] width 1568 height 695
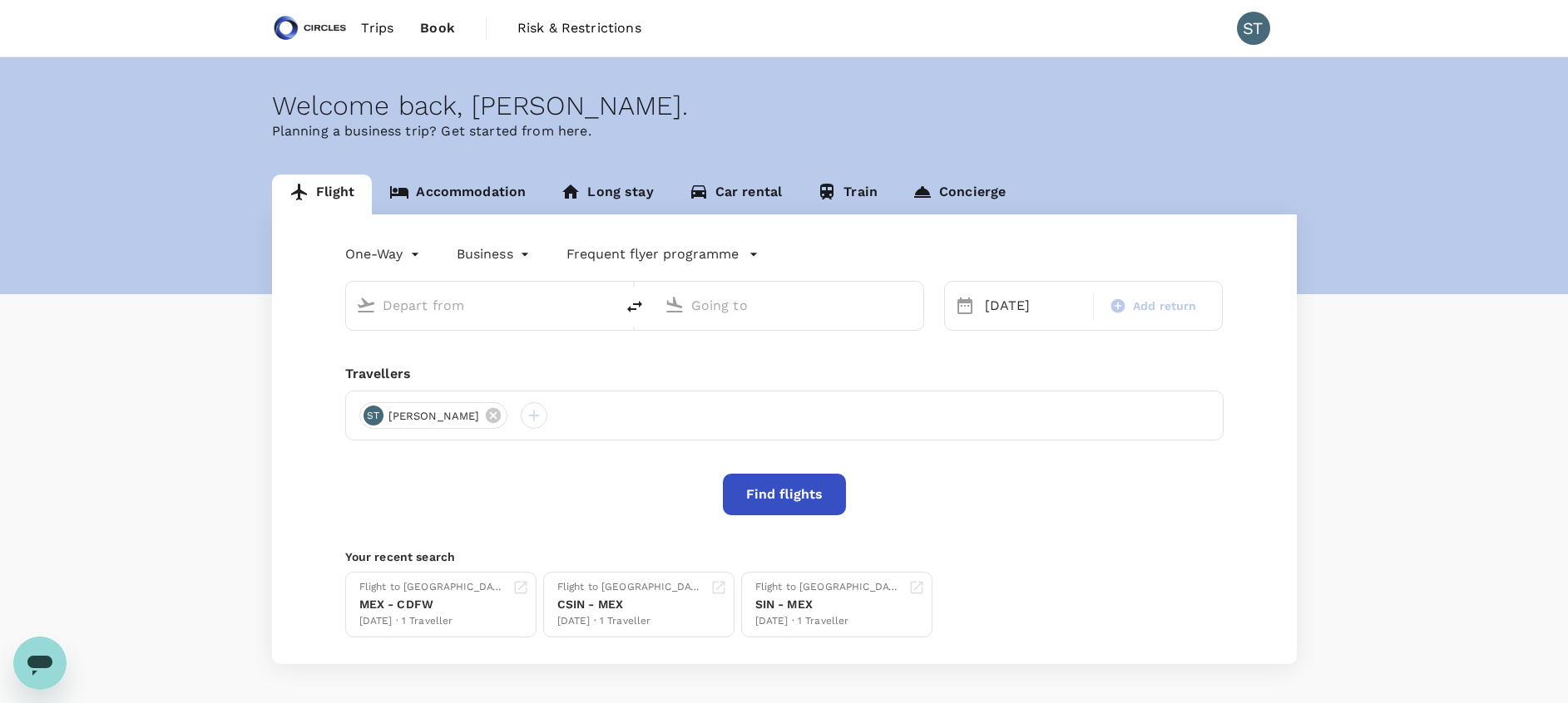
type input "[GEOGRAPHIC_DATA], [GEOGRAPHIC_DATA] (any)"
type input "Mexico City Intl (MEX)"
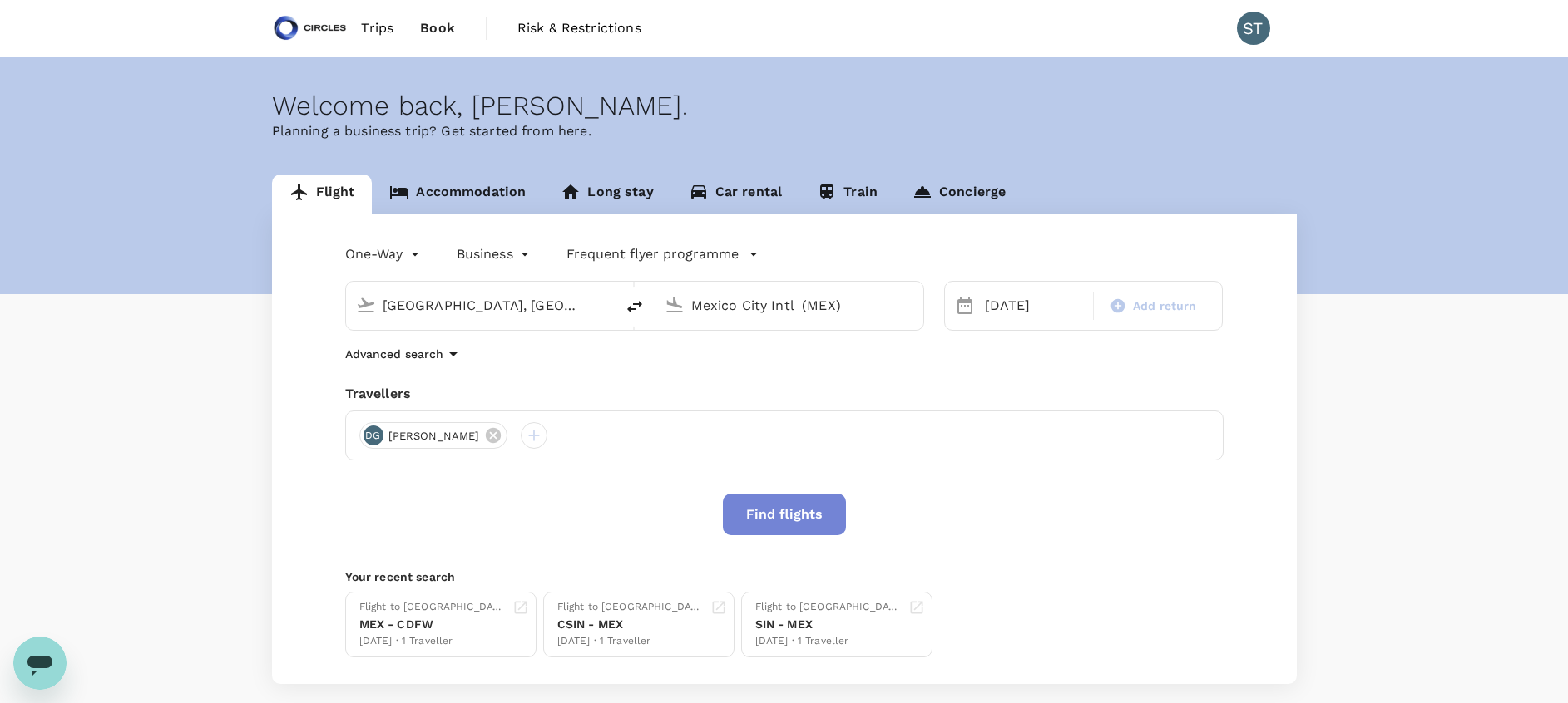
click at [812, 510] on button "Find flights" at bounding box center [784, 514] width 123 height 41
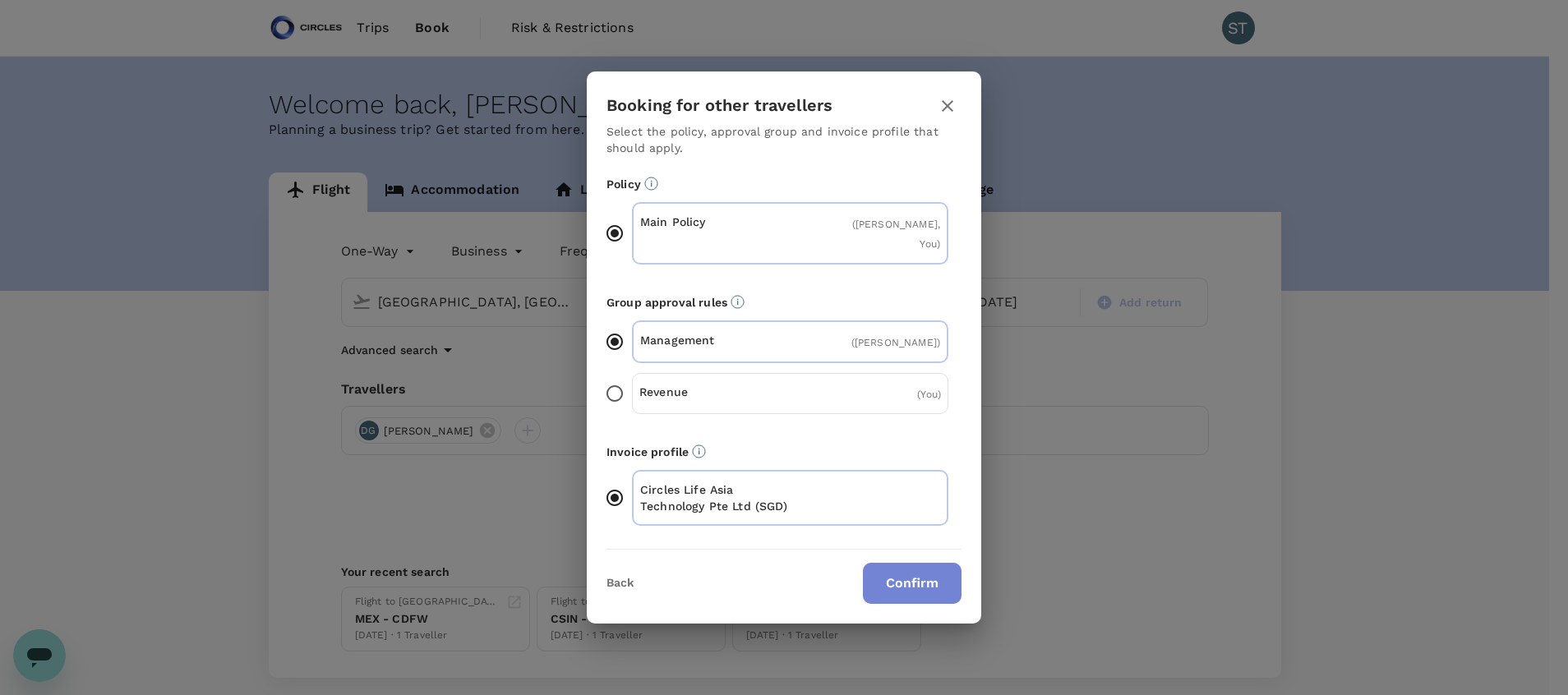
click at [897, 586] on button "Confirm" at bounding box center [913, 584] width 99 height 41
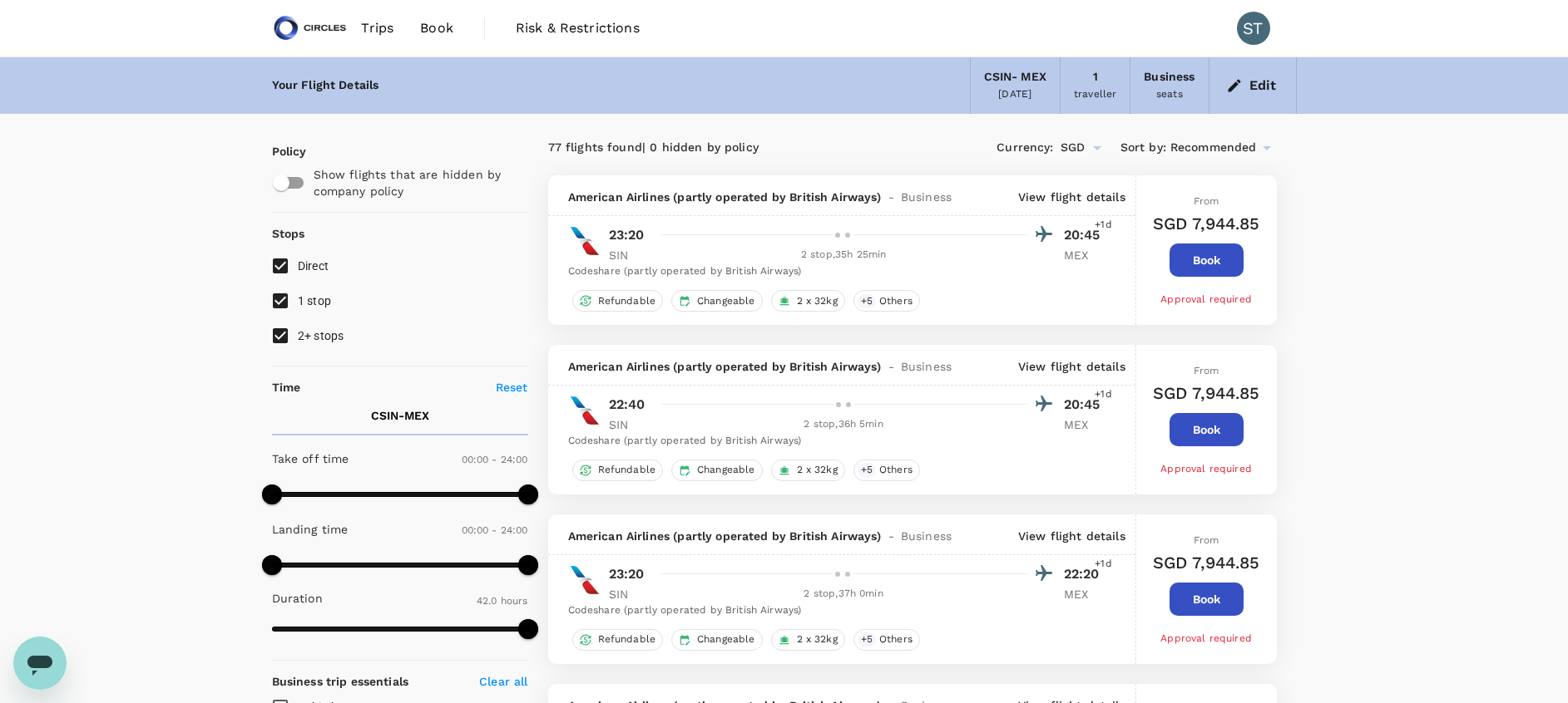
click at [272, 334] on input "2+ stops" at bounding box center [280, 336] width 35 height 35
checkbox input "false"
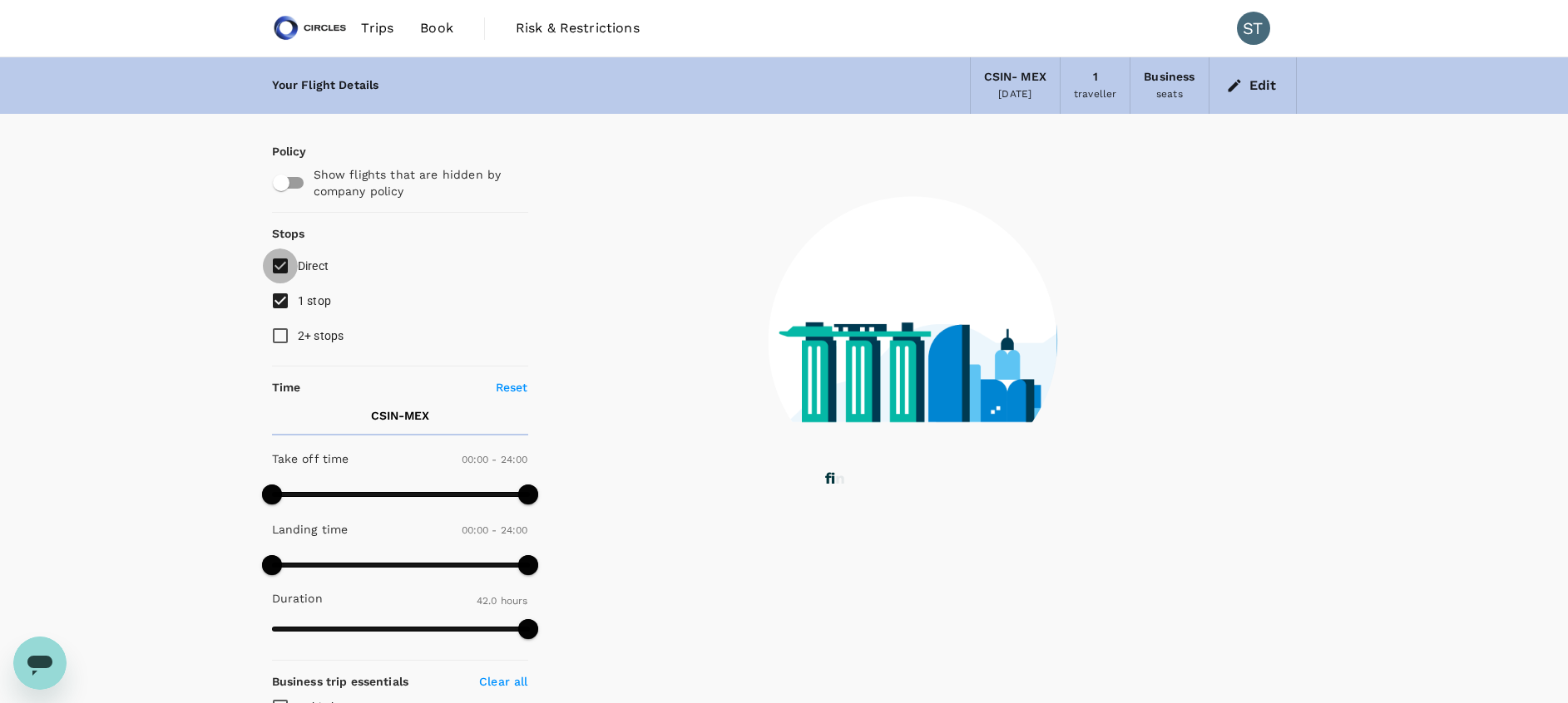
click at [280, 262] on input "Direct" at bounding box center [280, 266] width 35 height 35
checkbox input "false"
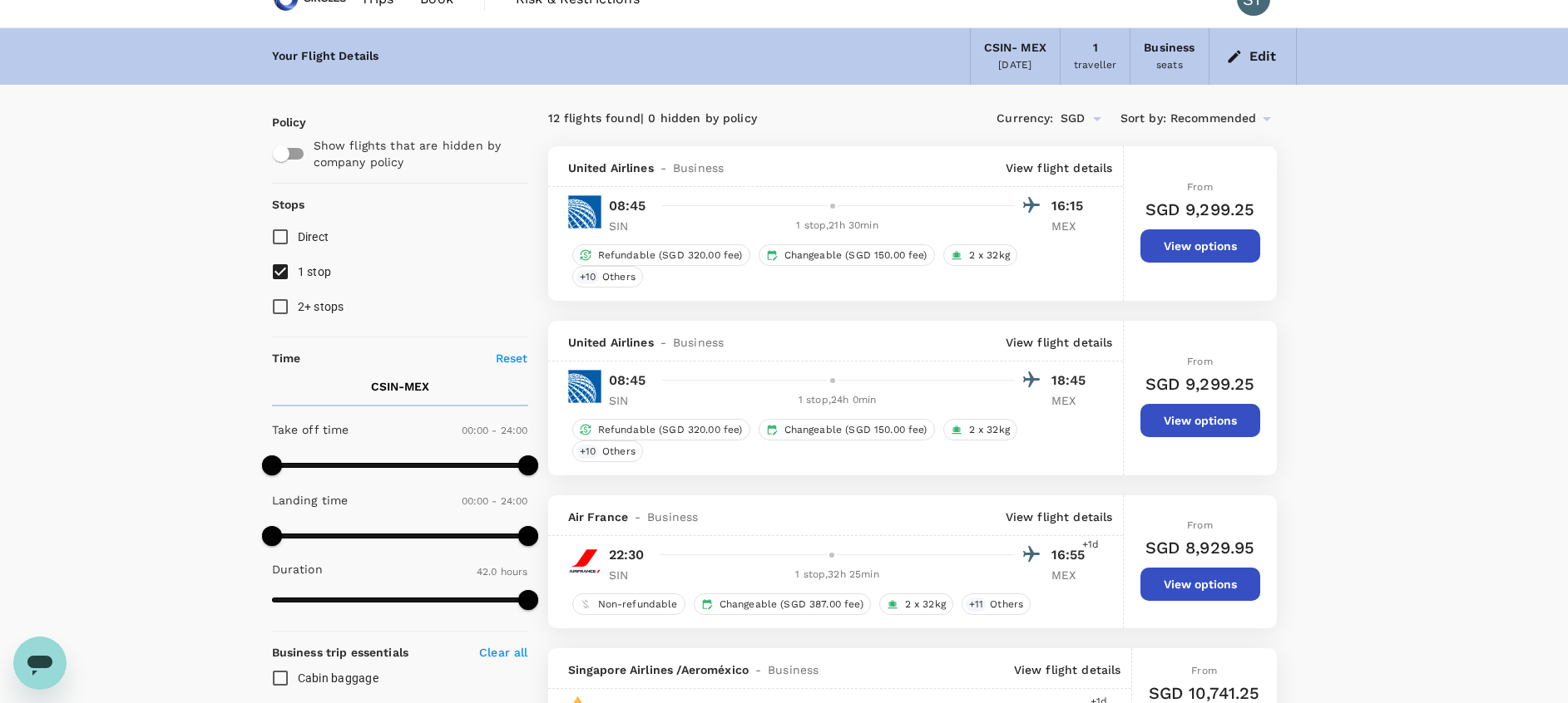
scroll to position [30, 0]
click at [1170, 250] on button "View options" at bounding box center [1200, 246] width 119 height 33
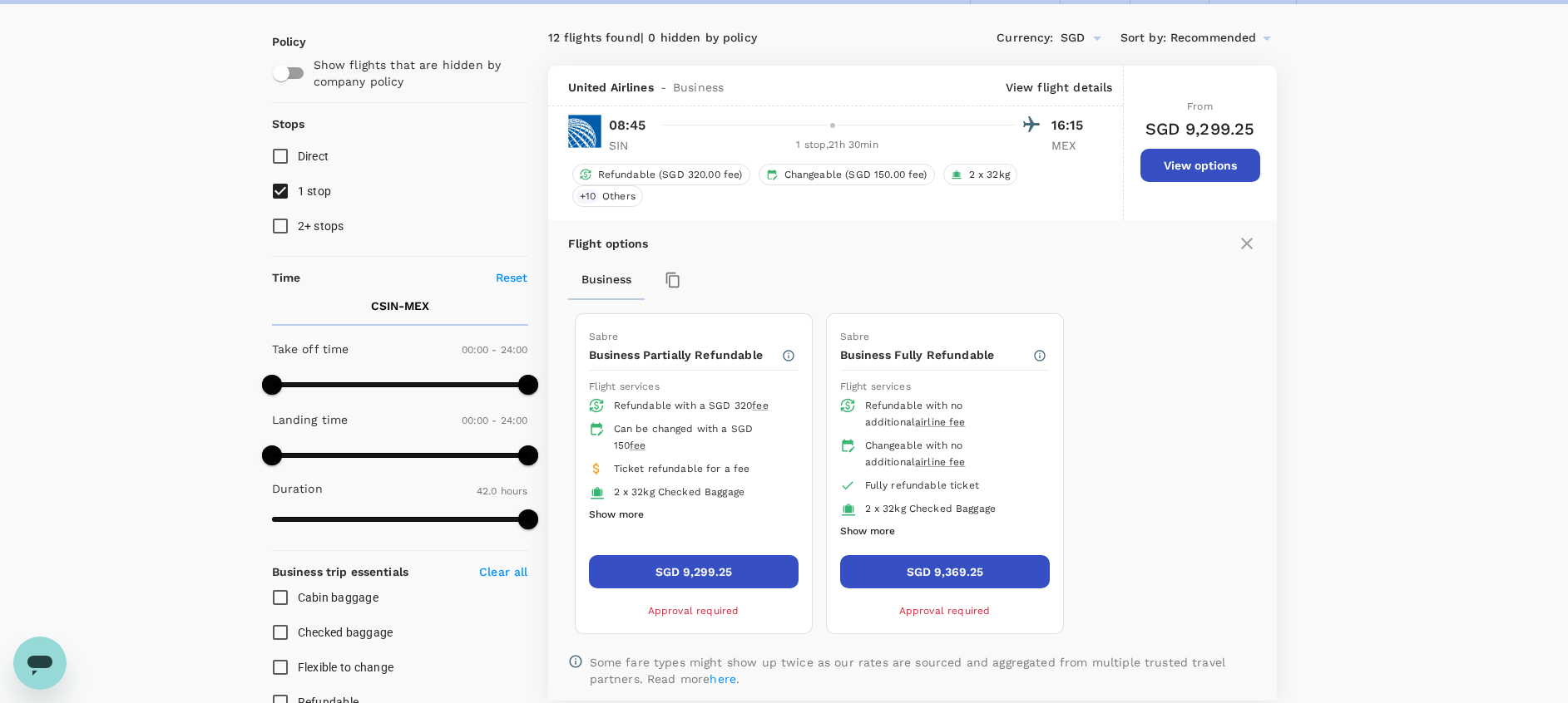
scroll to position [175, 0]
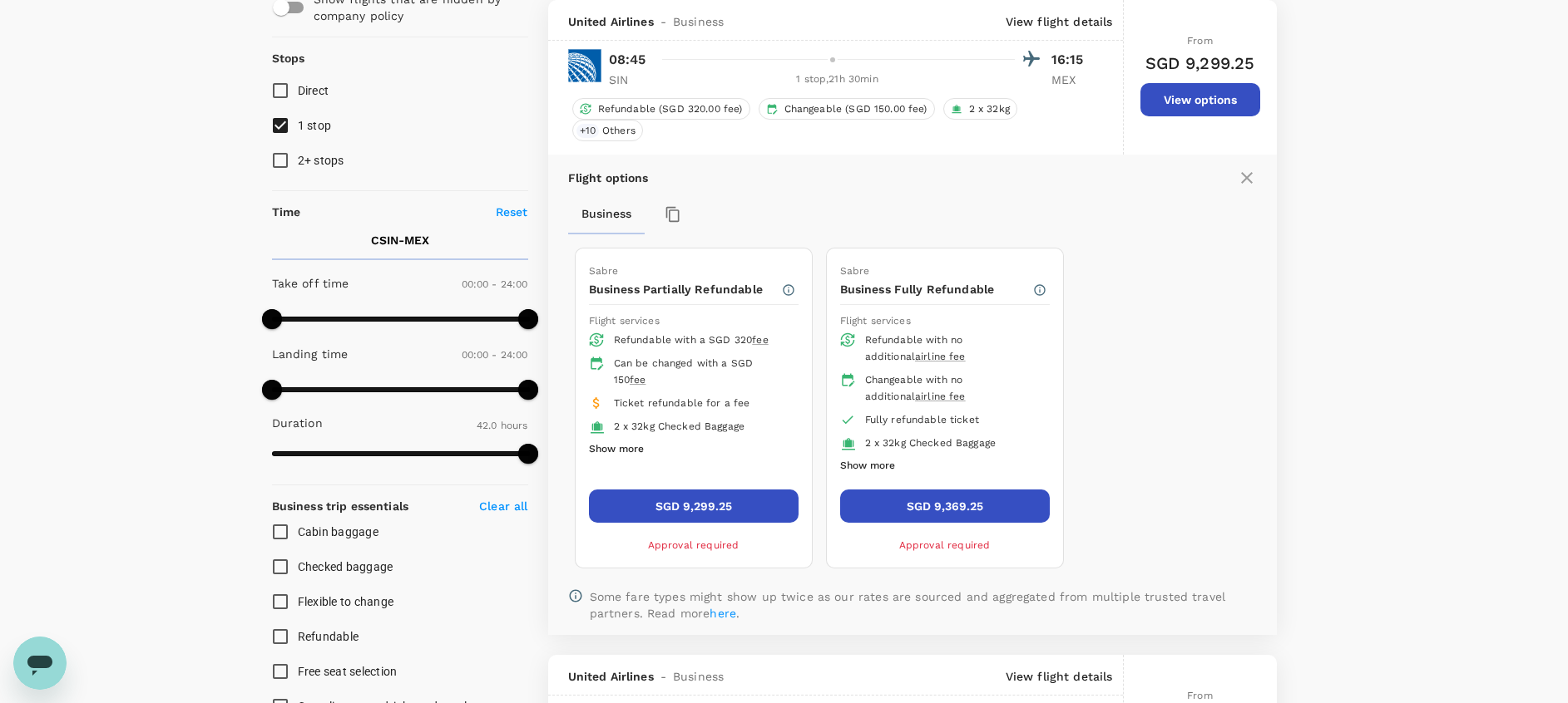
click at [965, 506] on button "SGD 9,369.25" at bounding box center [945, 506] width 210 height 33
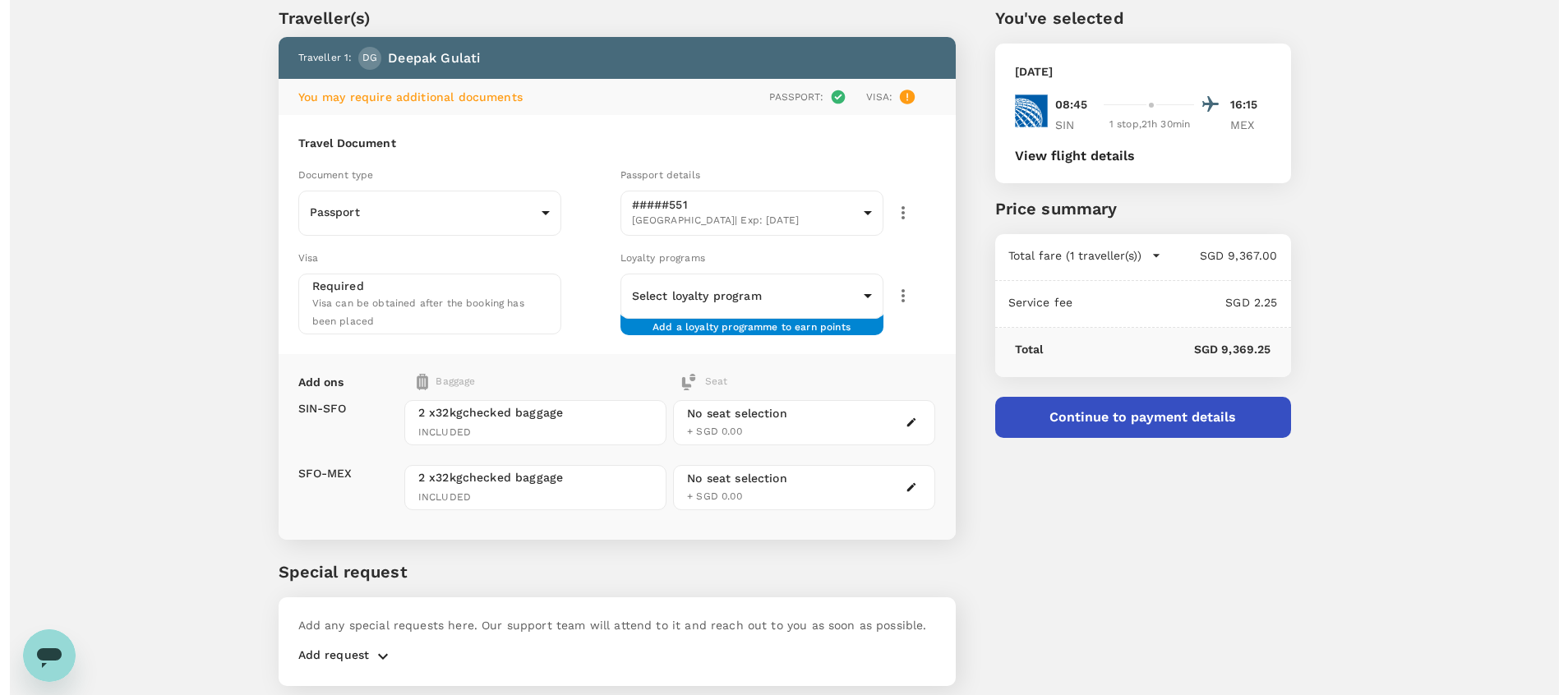
scroll to position [111, 0]
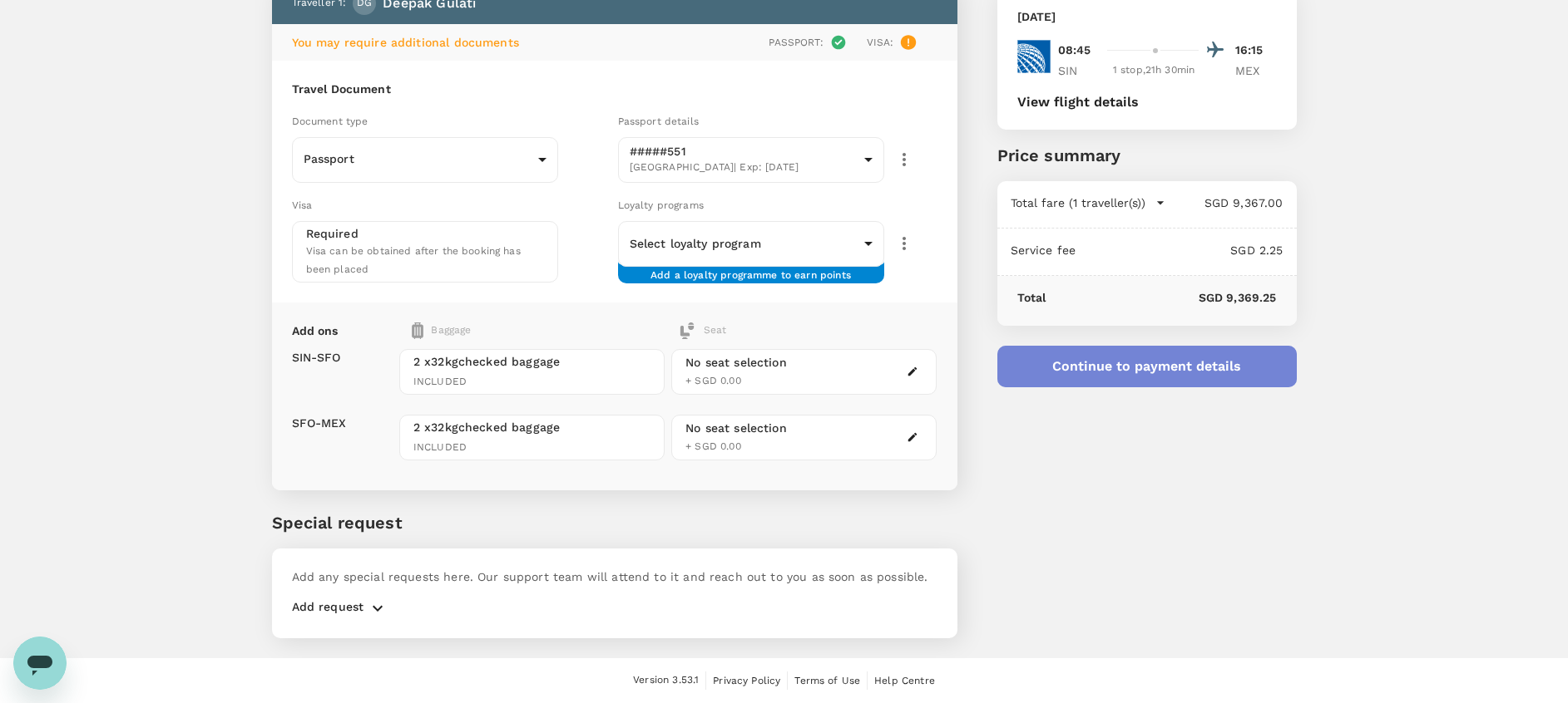
click at [1141, 367] on button "Continue to payment details" at bounding box center [1147, 366] width 300 height 41
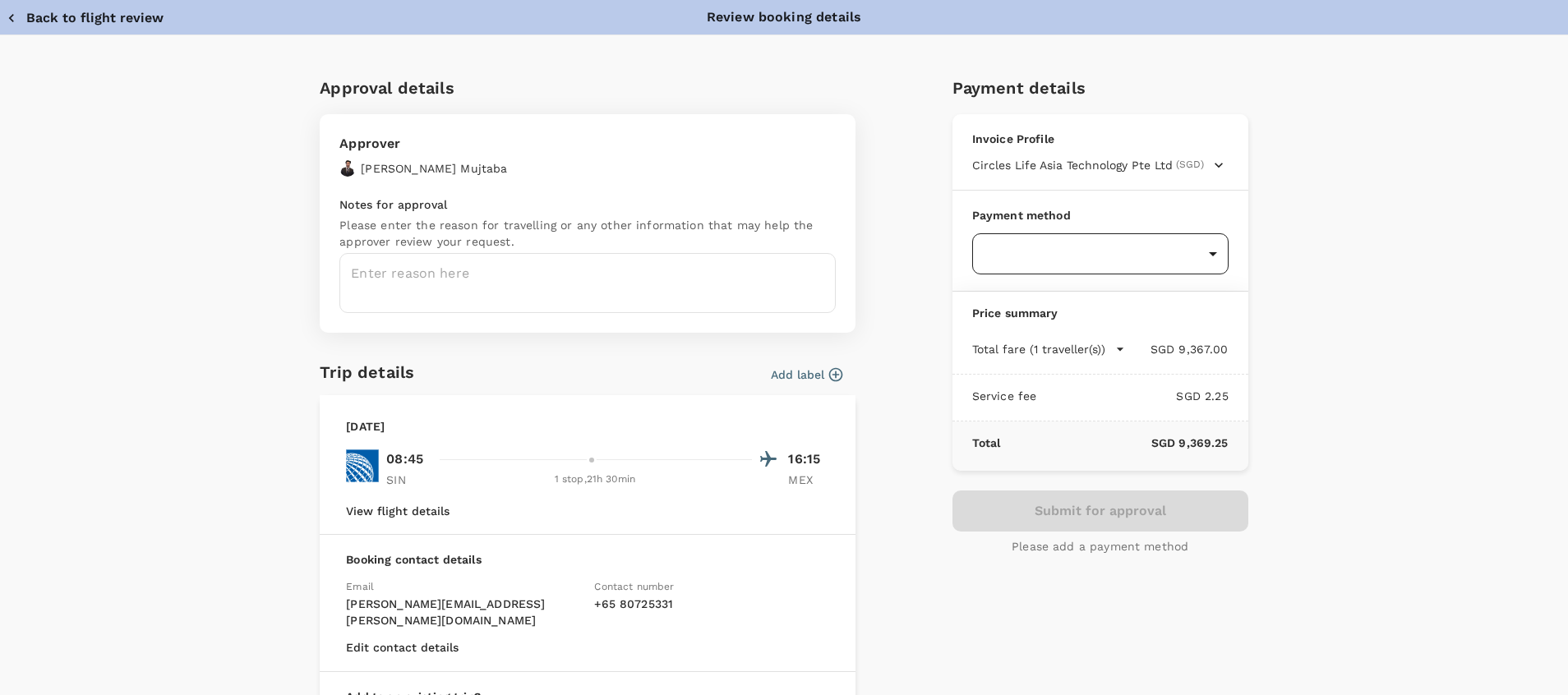
click at [1032, 268] on body "Back to flight results Flight review Traveller(s) Traveller 1 : DG Deepak Gulat…" at bounding box center [784, 292] width 1568 height 807
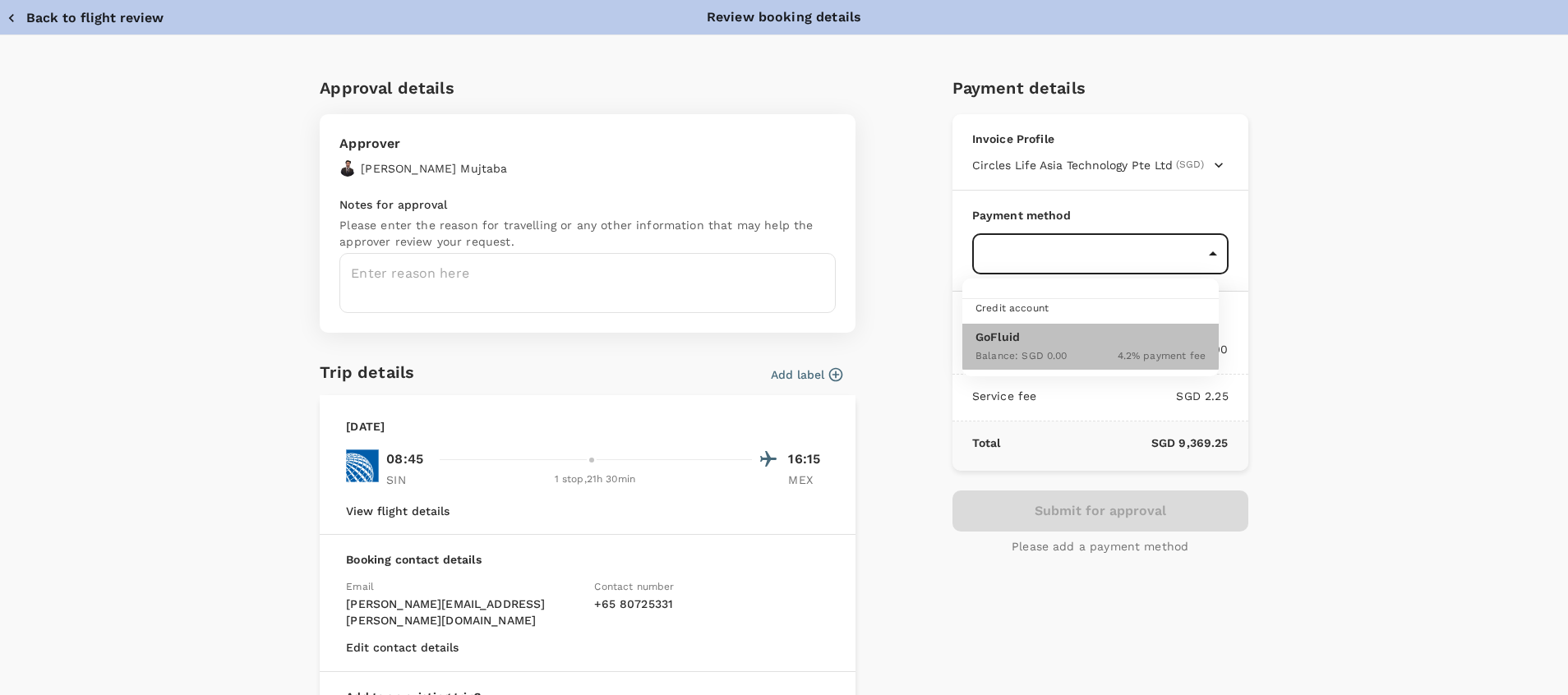
click at [1029, 343] on p "GoFluid" at bounding box center [1091, 337] width 230 height 16
type input "9cb7bd09-647a-4334-94d9-122ca4480a85"
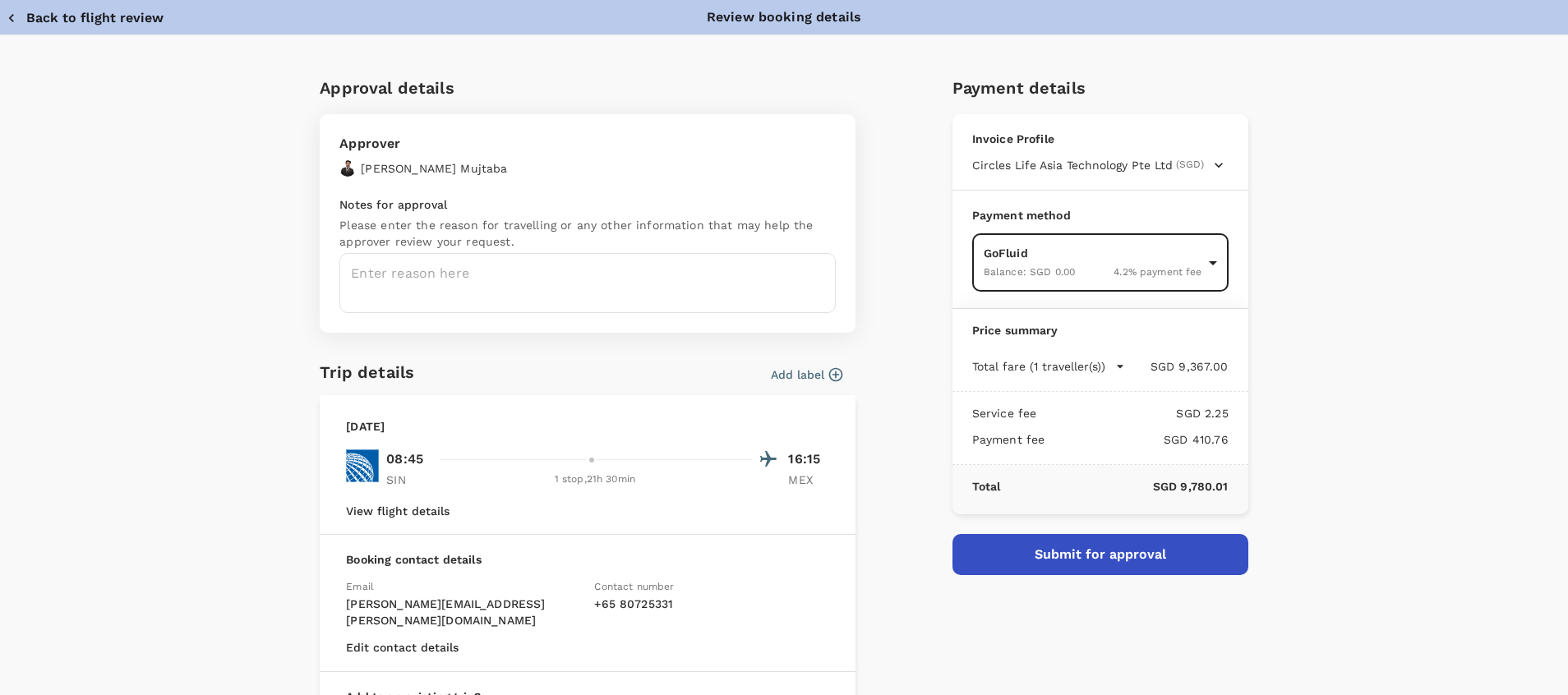
click at [1050, 548] on button "Submit for approval" at bounding box center [1101, 555] width 296 height 41
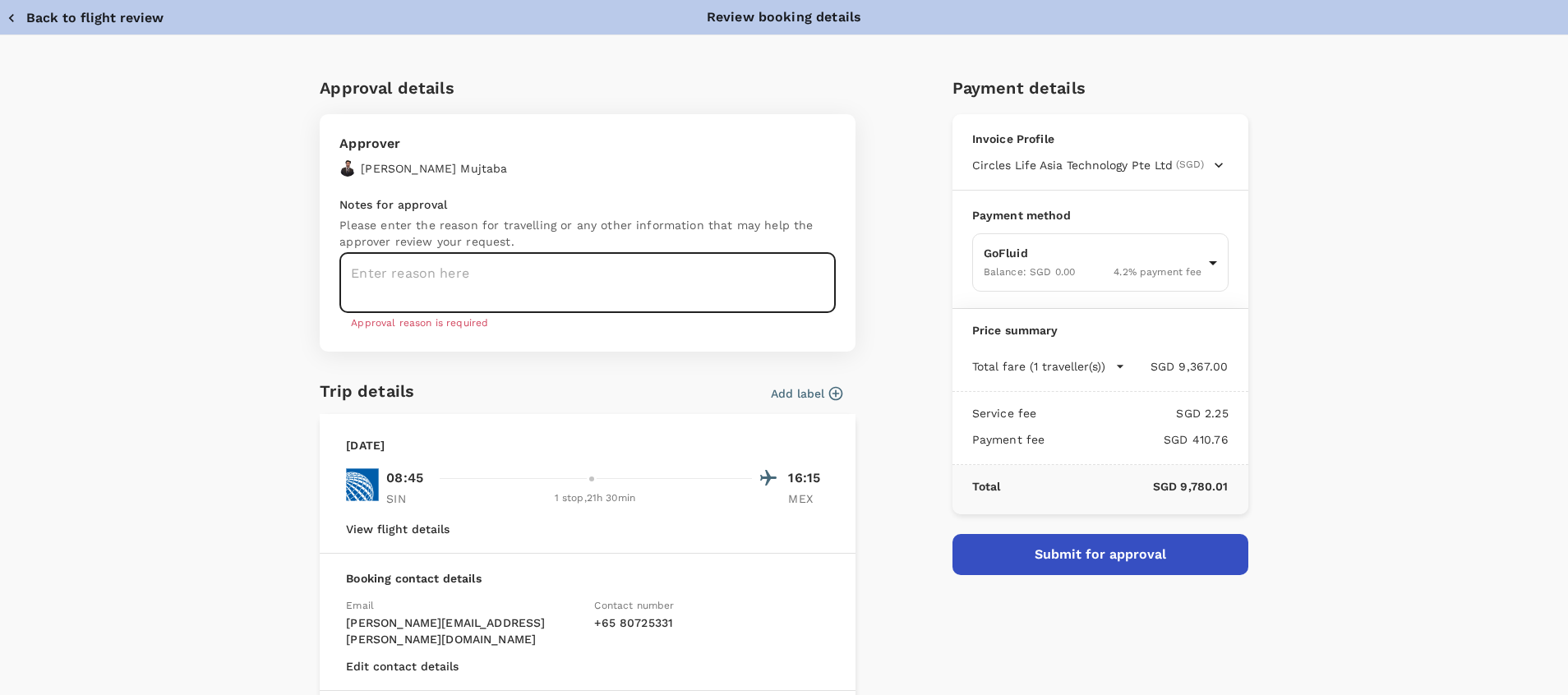
click at [680, 278] on textarea at bounding box center [588, 284] width 497 height 60
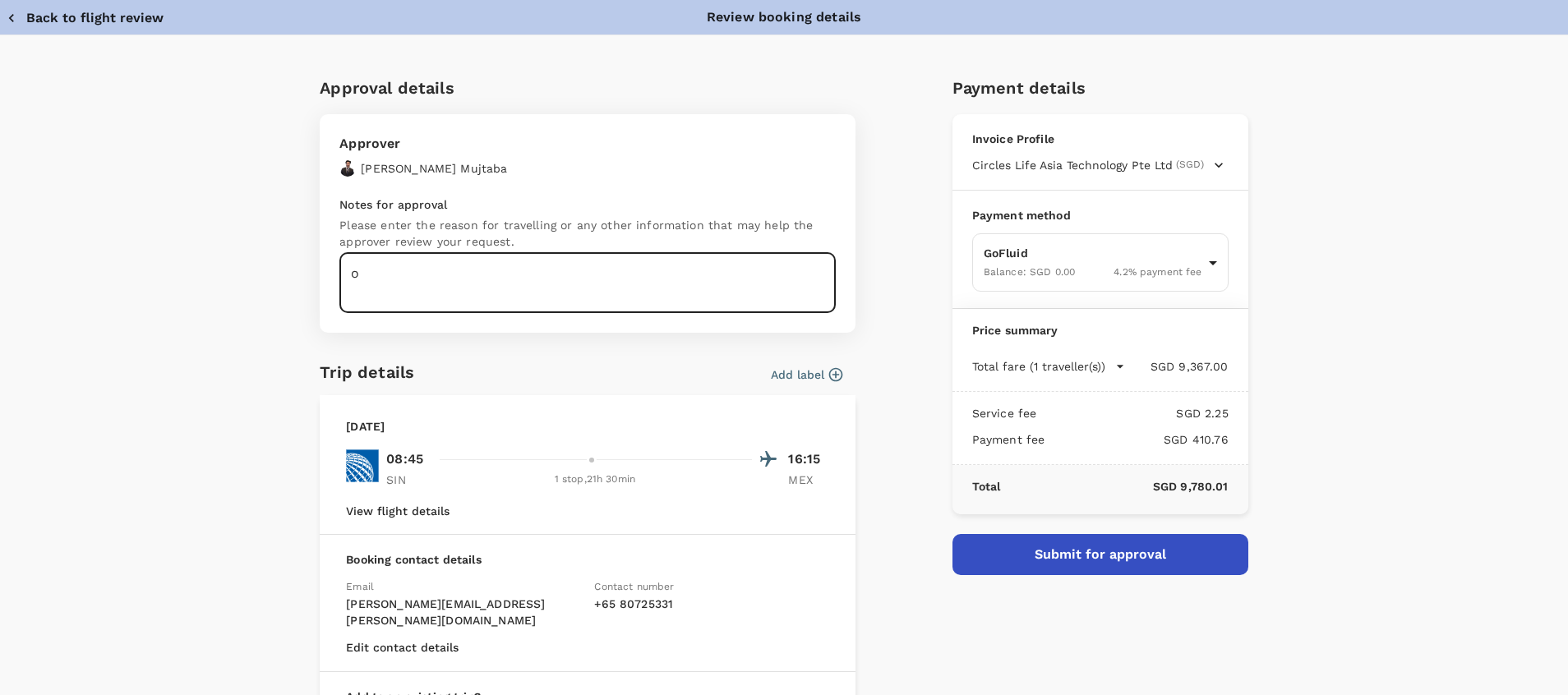
type textarea "o"
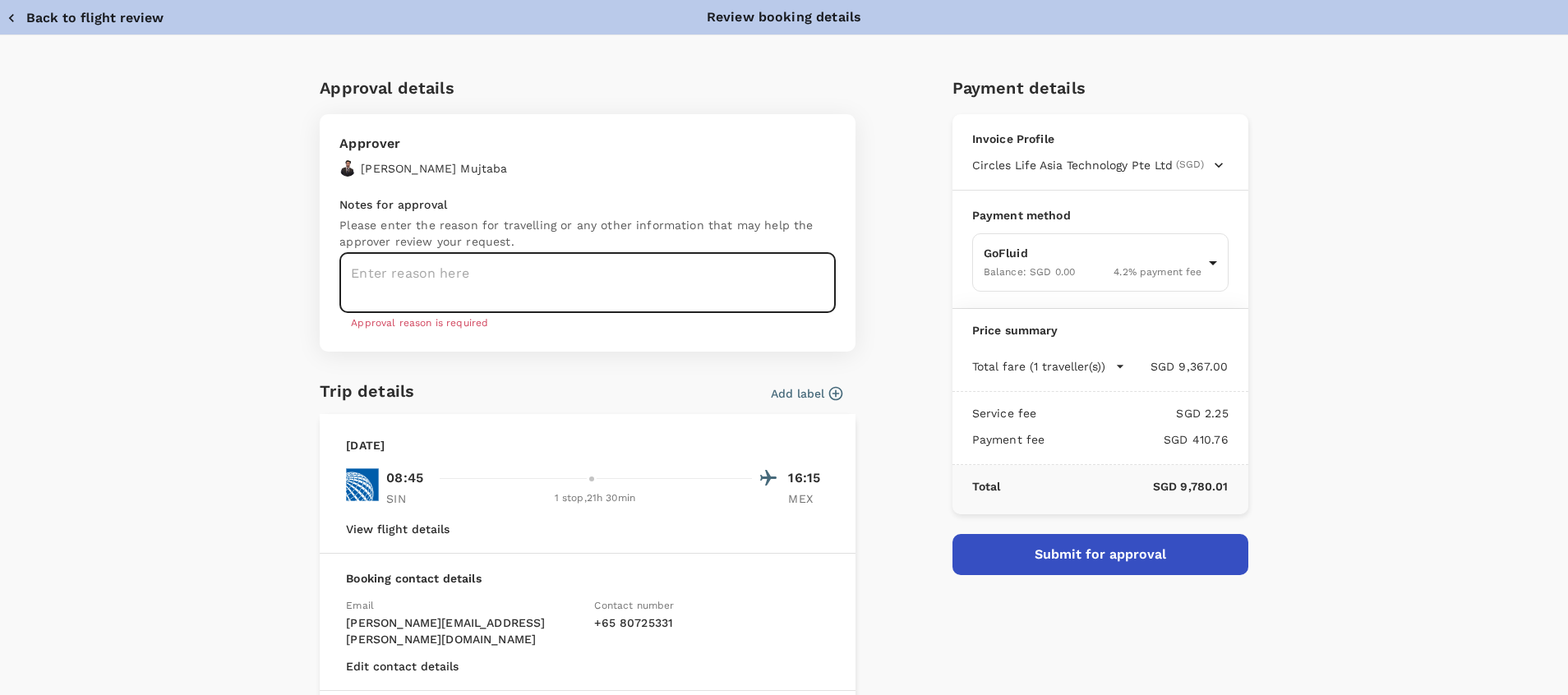
click at [510, 269] on textarea at bounding box center [588, 284] width 497 height 60
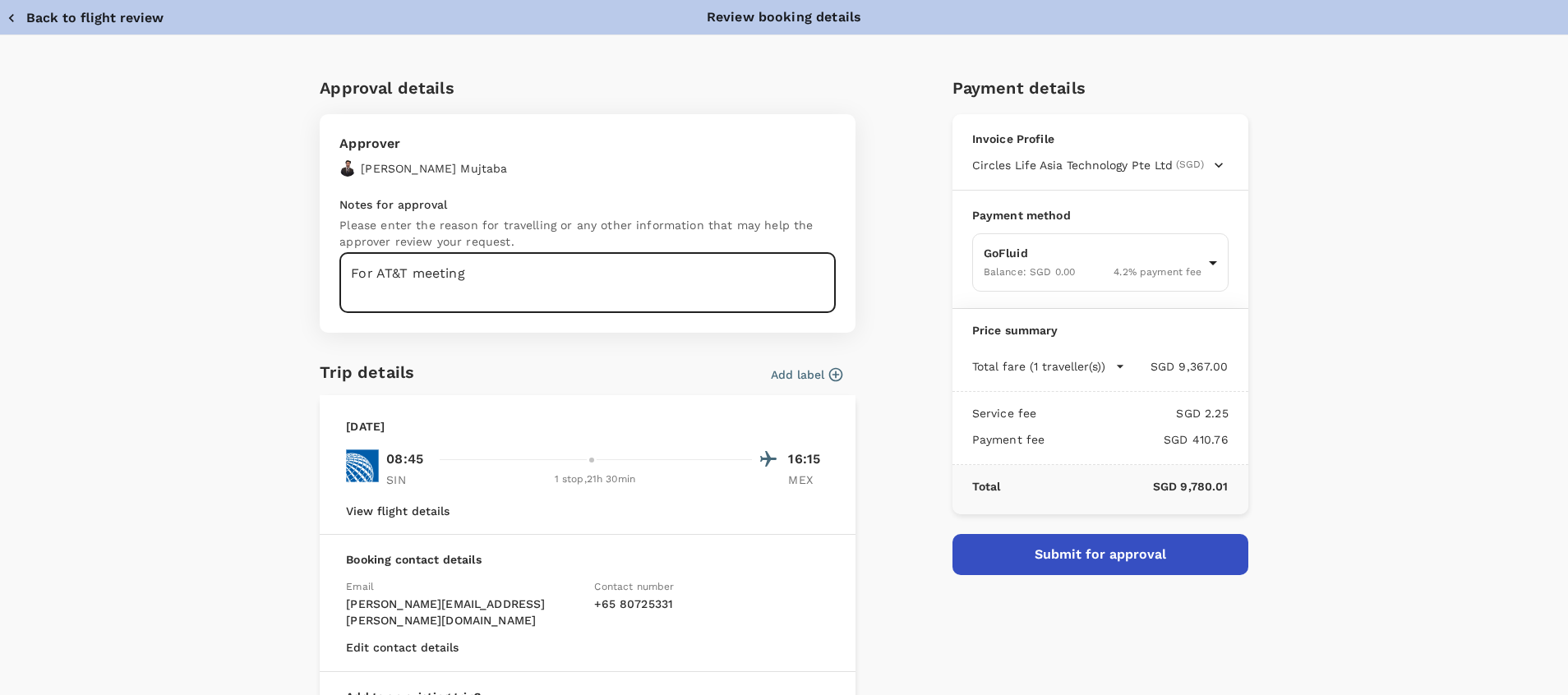
type textarea "For AT&T meeting"
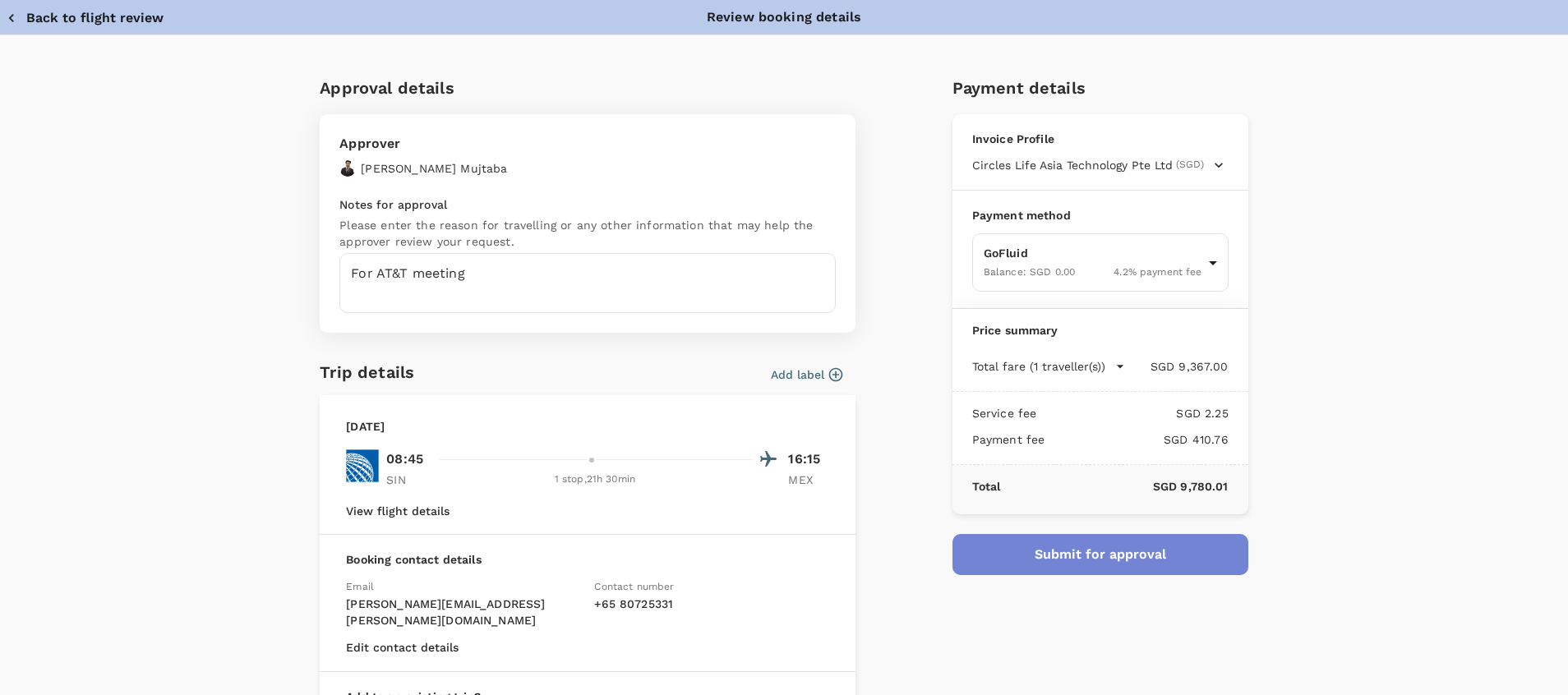
click at [978, 553] on button "Submit for approval" at bounding box center [1101, 555] width 296 height 41
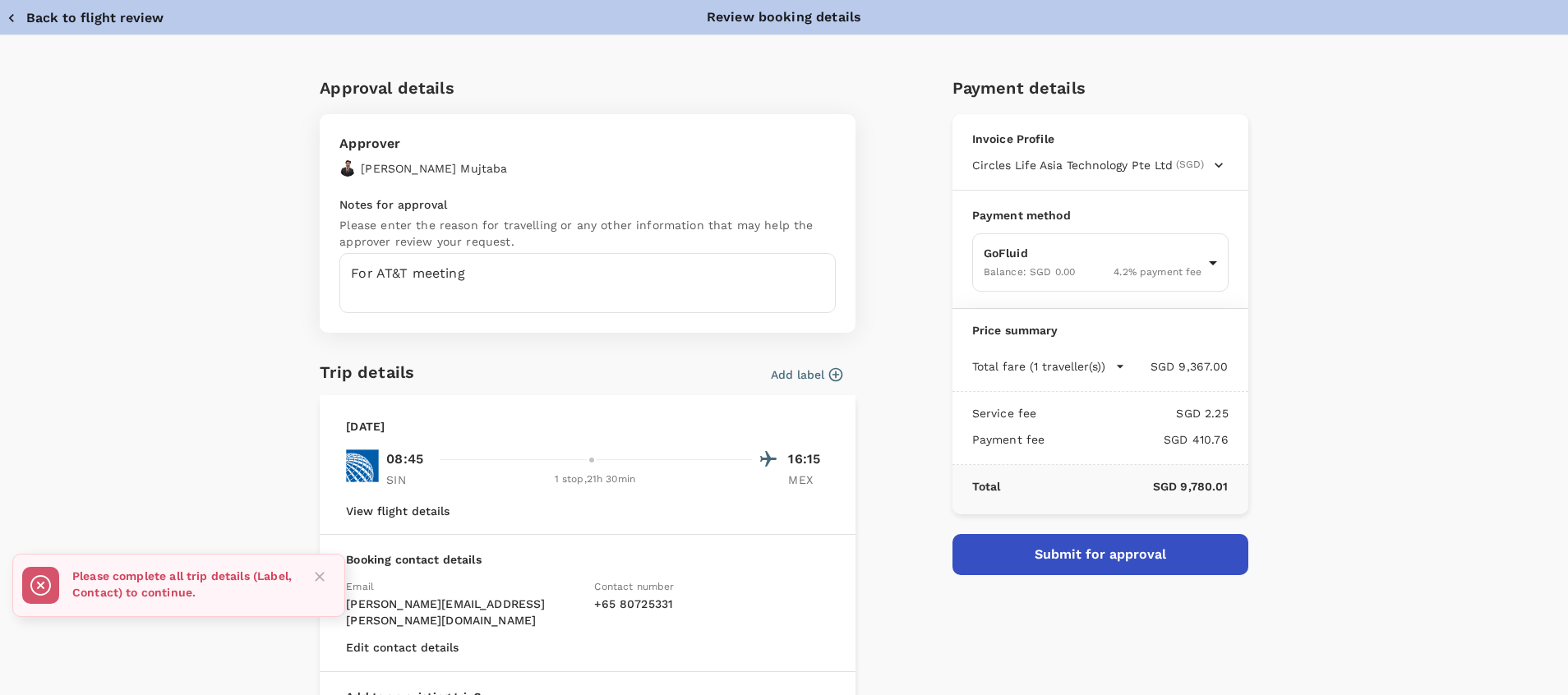
click at [243, 363] on div "Approval details Approver Hassan Mujtaba Notes for approval Please enter the re…" at bounding box center [784, 457] width 1568 height 842
click at [829, 380] on icon "button" at bounding box center [836, 375] width 14 height 14
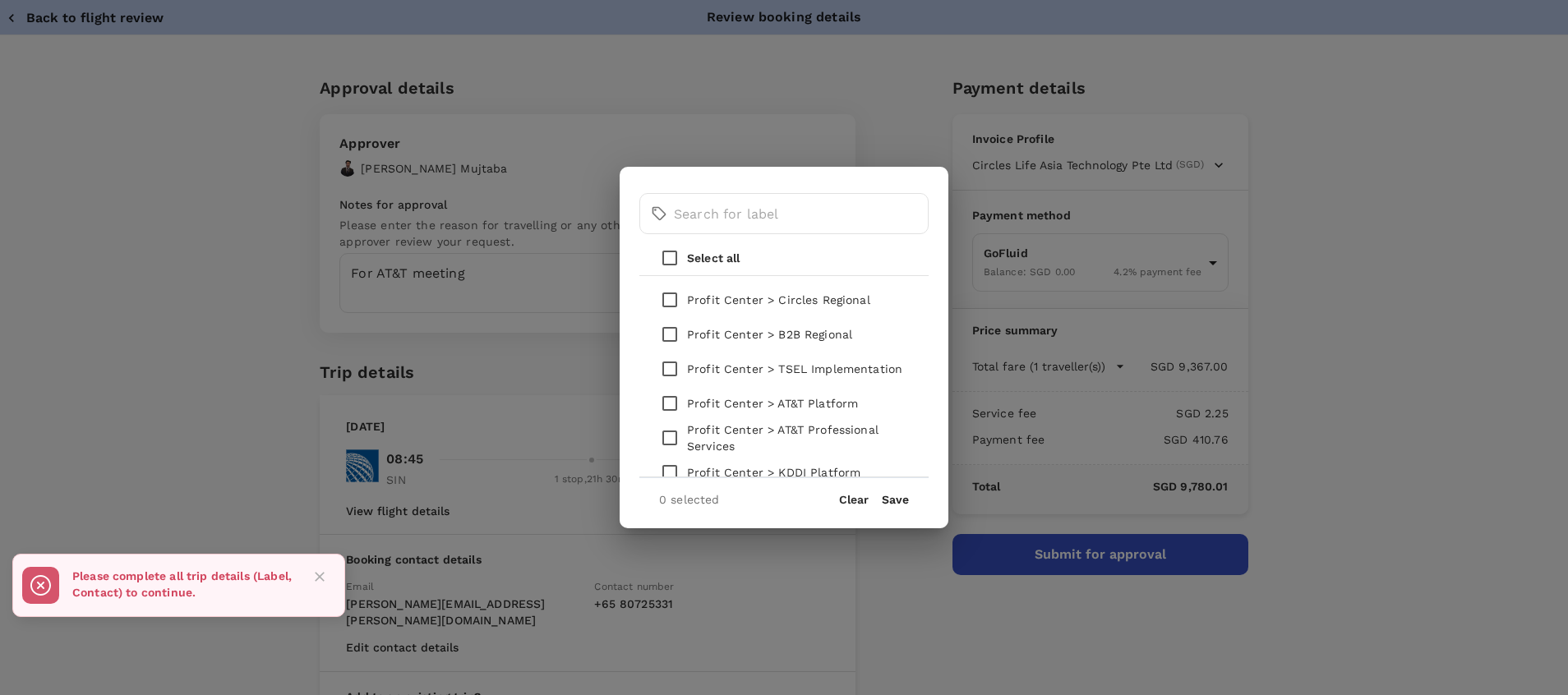
click at [760, 296] on p "Profit Center > Circles Regional" at bounding box center [778, 299] width 183 height 16
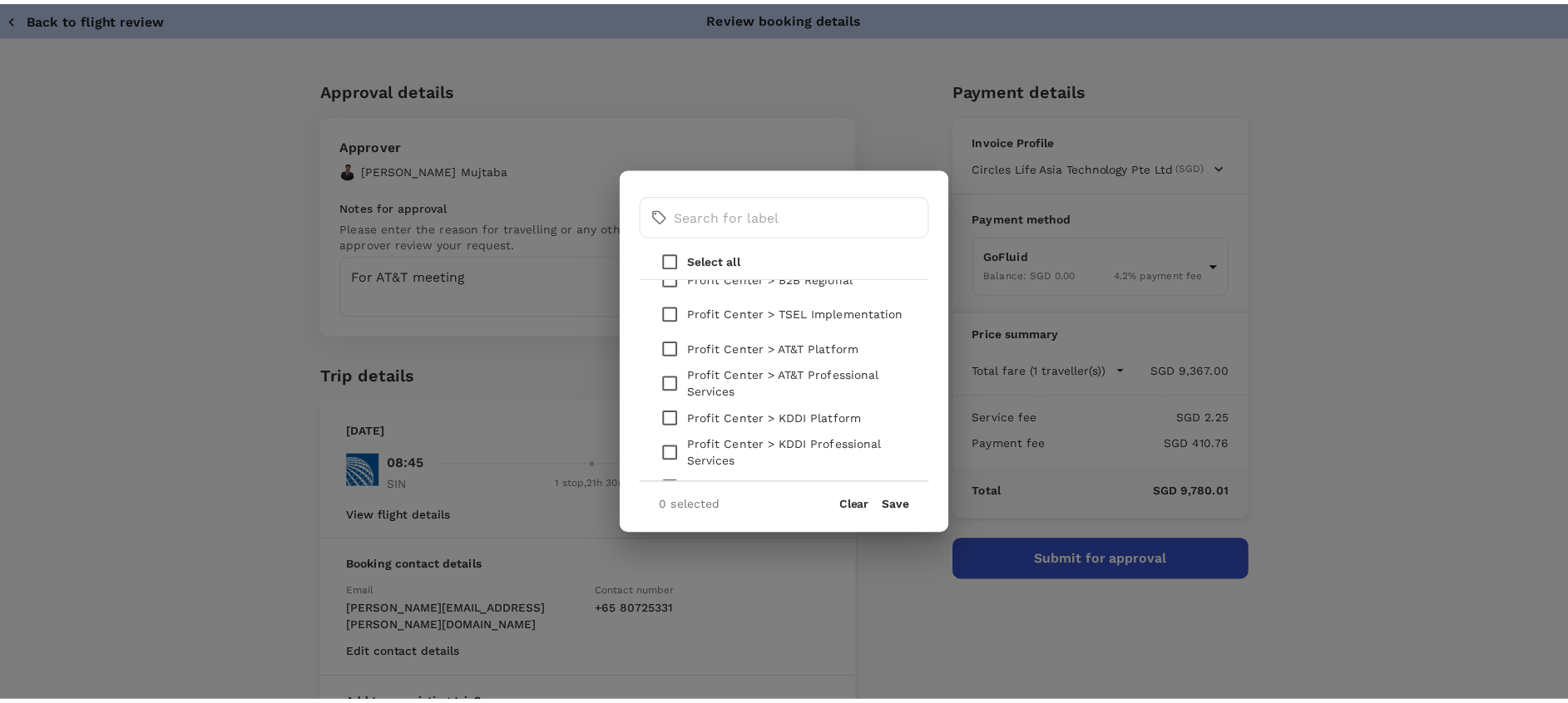
scroll to position [50, 0]
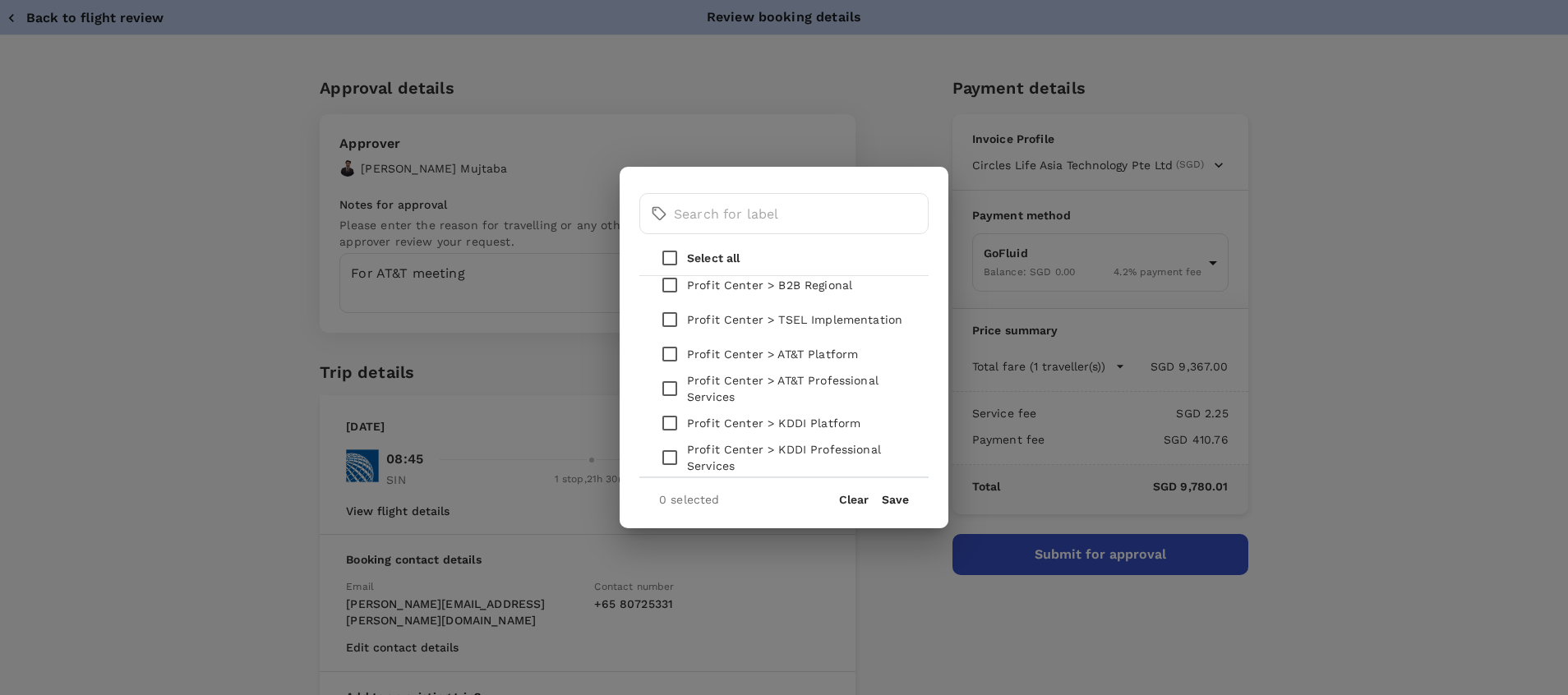
click at [717, 286] on p "Profit Center > B2B Regional" at bounding box center [769, 285] width 166 height 16
click at [675, 284] on input "checkbox" at bounding box center [670, 286] width 35 height 35
checkbox input "true"
click at [900, 504] on button "Save" at bounding box center [895, 499] width 27 height 14
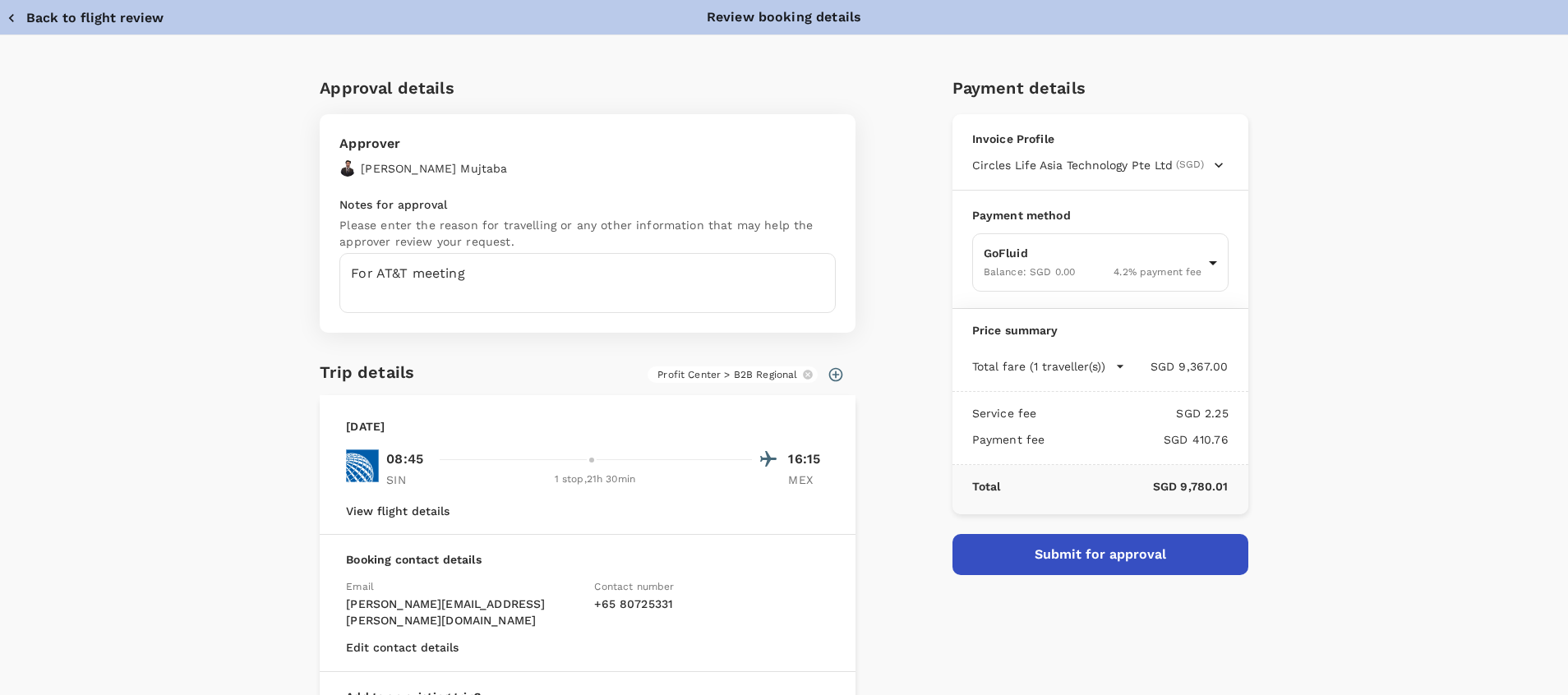
click at [1051, 559] on button "Submit for approval" at bounding box center [1101, 555] width 296 height 41
click at [30, 24] on button "Back to flight review" at bounding box center [85, 17] width 157 height 16
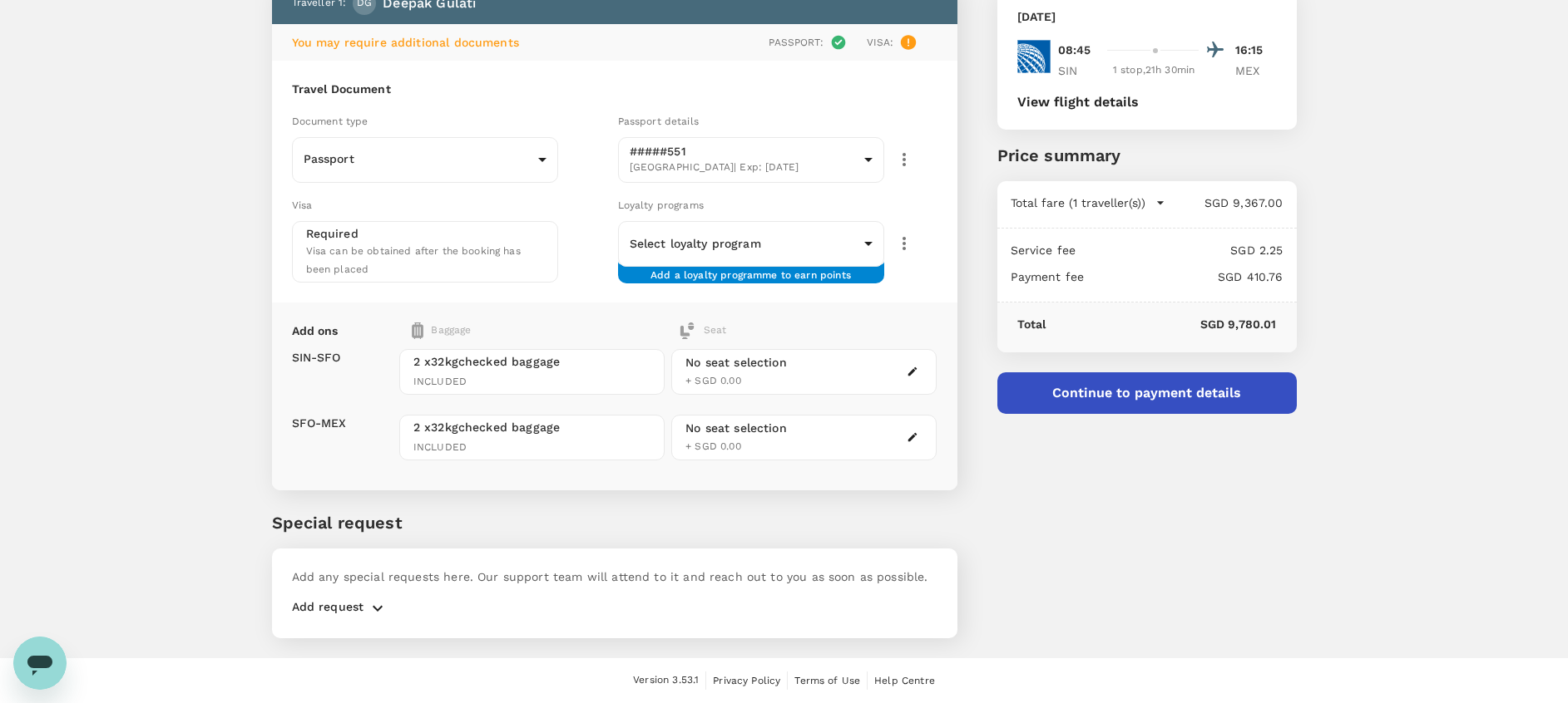
click at [391, 197] on div "Visa" at bounding box center [451, 205] width 319 height 19
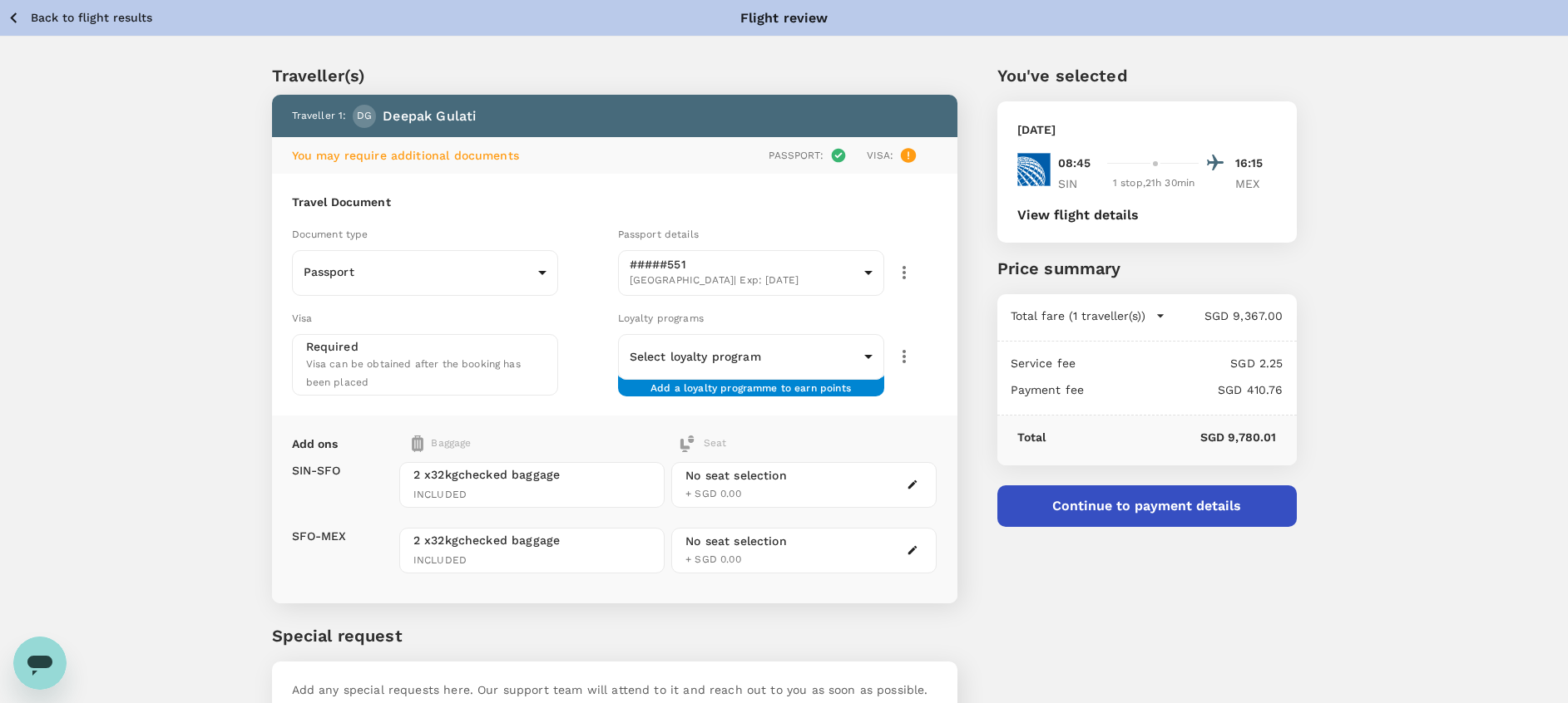
click at [84, 20] on p "Back to flight results" at bounding box center [91, 17] width 121 height 17
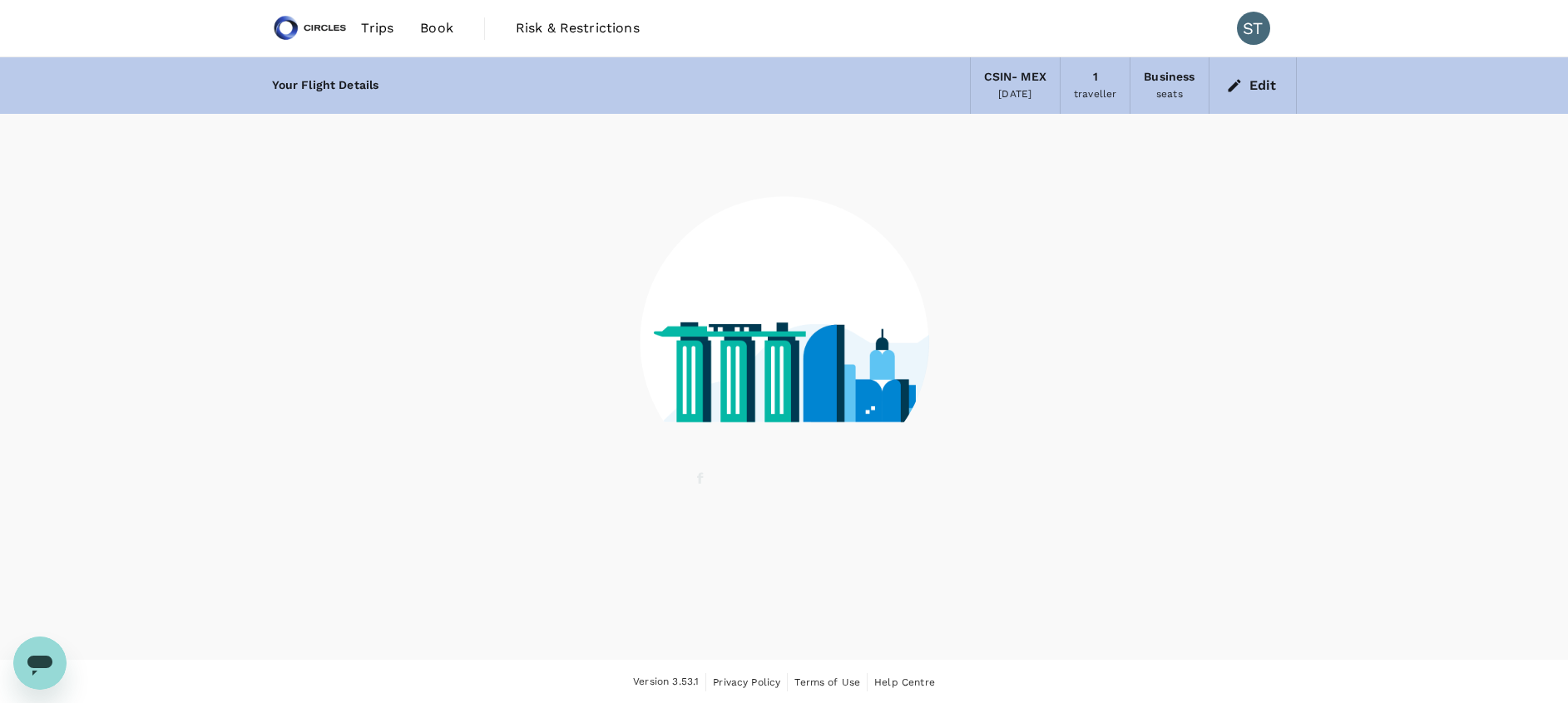
scroll to position [2, 0]
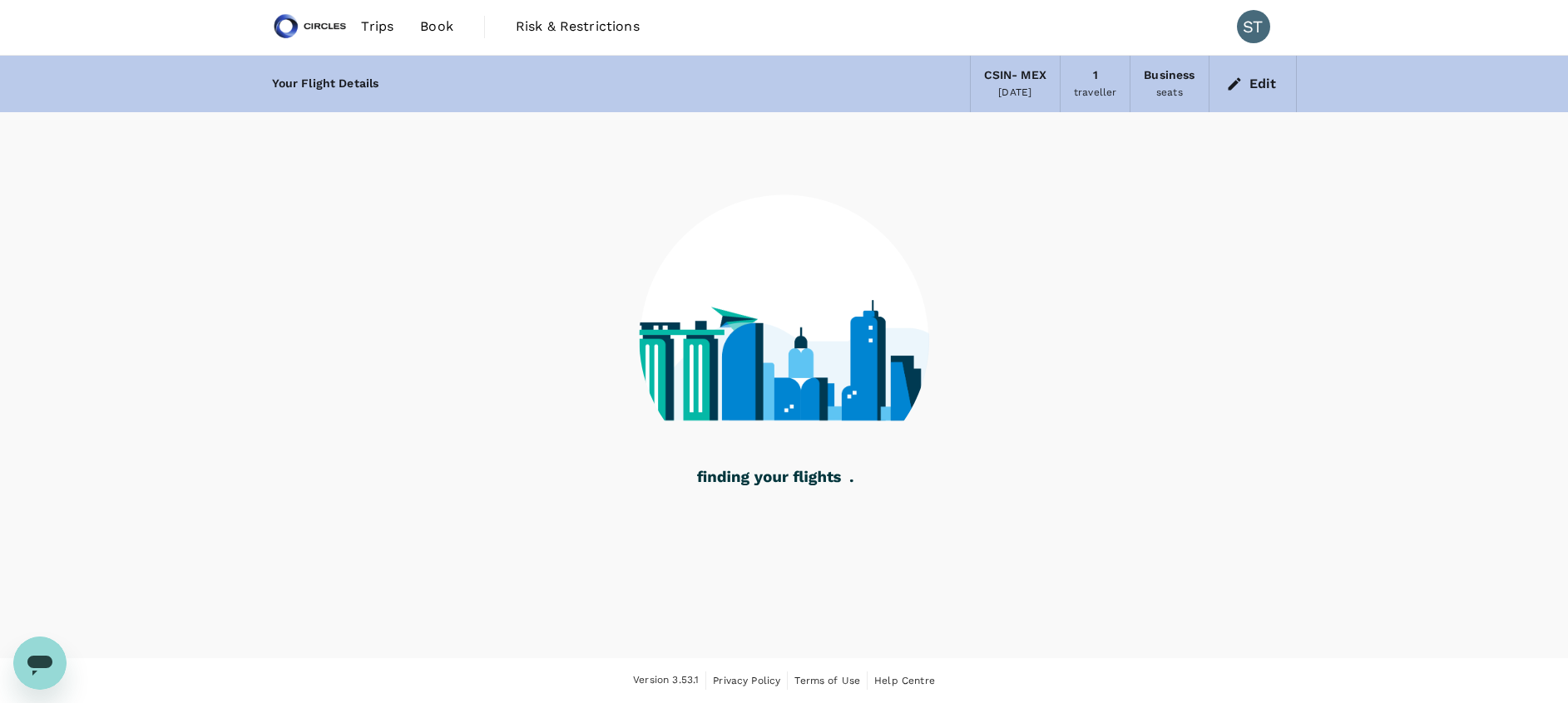
click at [438, 30] on span "Book" at bounding box center [437, 26] width 33 height 20
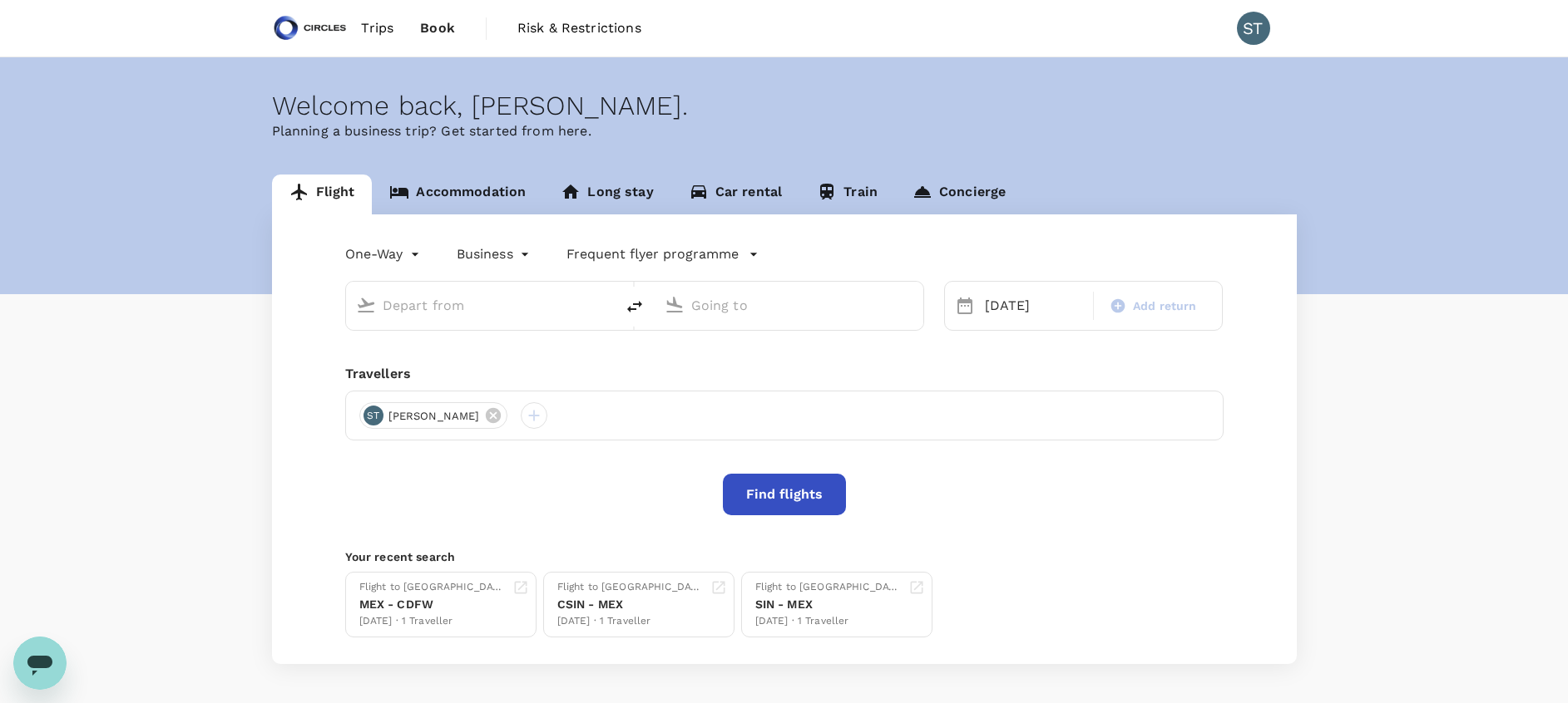
type input "[GEOGRAPHIC_DATA], [GEOGRAPHIC_DATA] (any)"
type input "Mexico City Intl (MEX)"
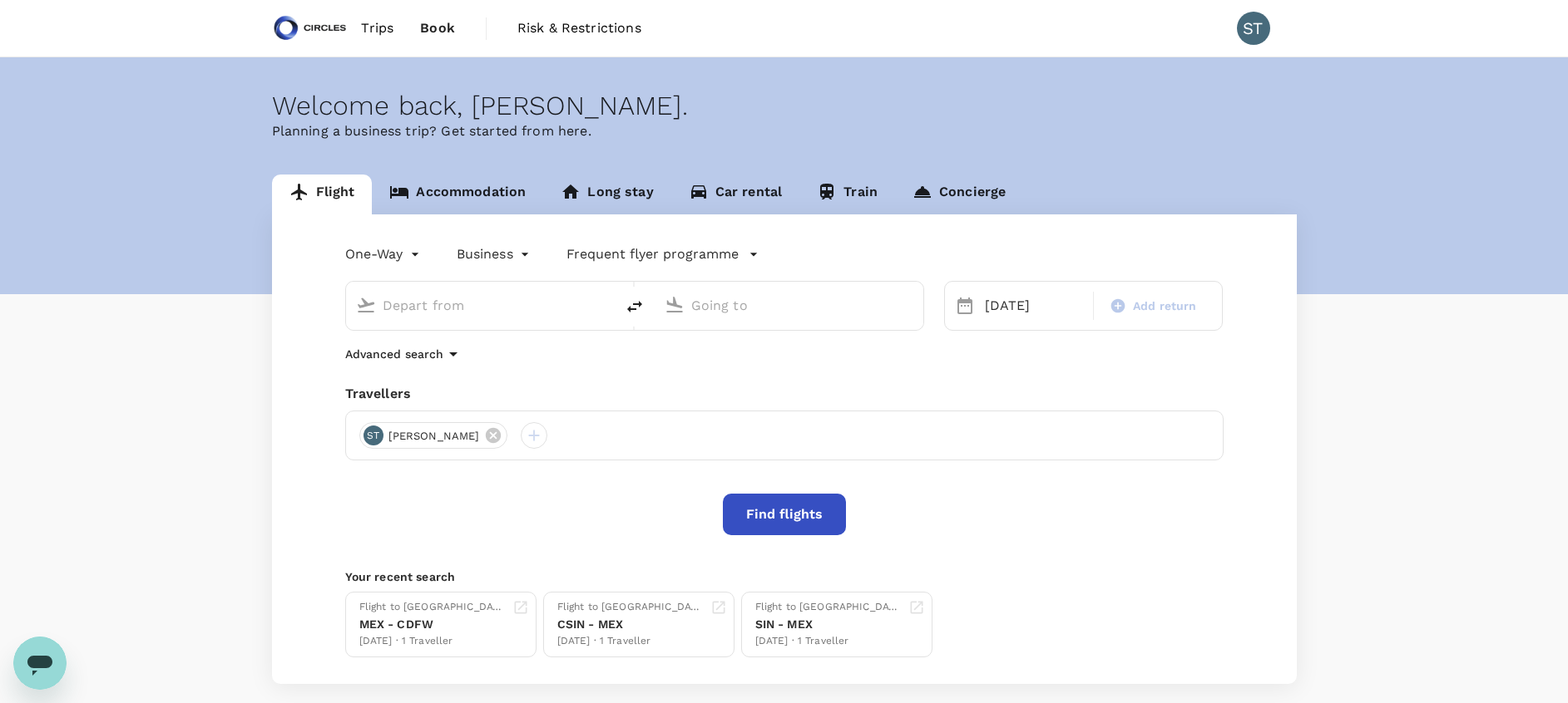
type input "[GEOGRAPHIC_DATA], [GEOGRAPHIC_DATA] (any)"
type input "Mexico City Intl (MEX)"
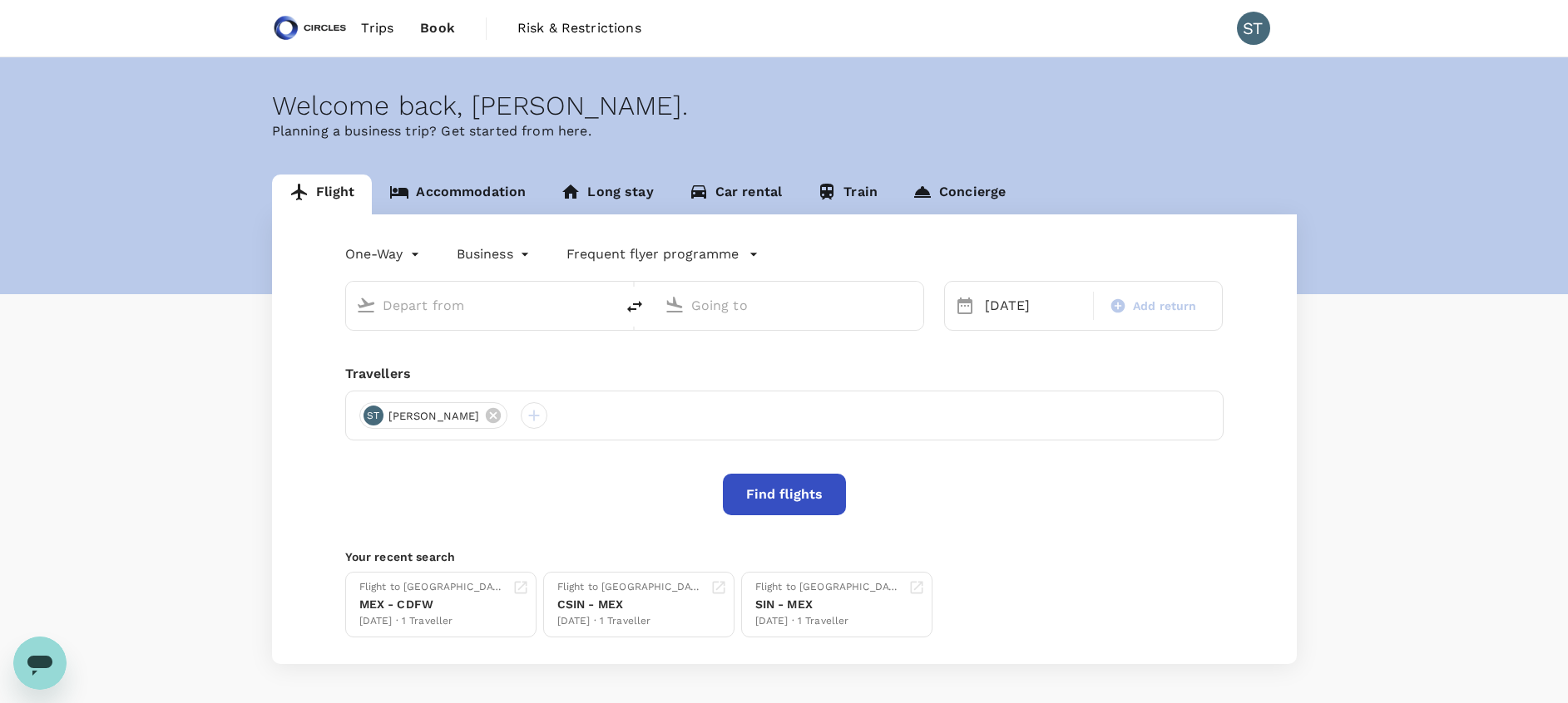
type input "[GEOGRAPHIC_DATA], [GEOGRAPHIC_DATA] (any)"
type input "Mexico City Intl (MEX)"
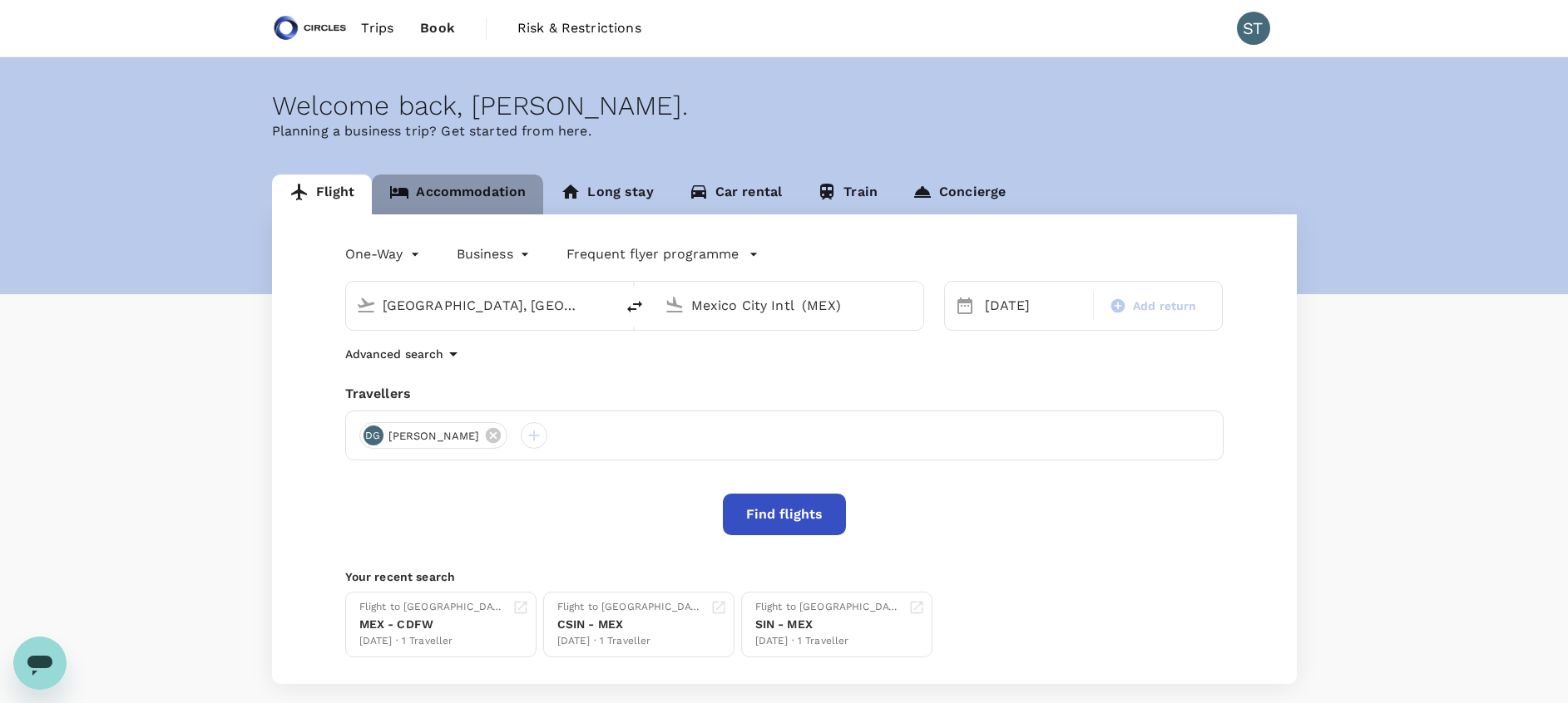
click at [484, 203] on link "Accommodation" at bounding box center [457, 194] width 171 height 40
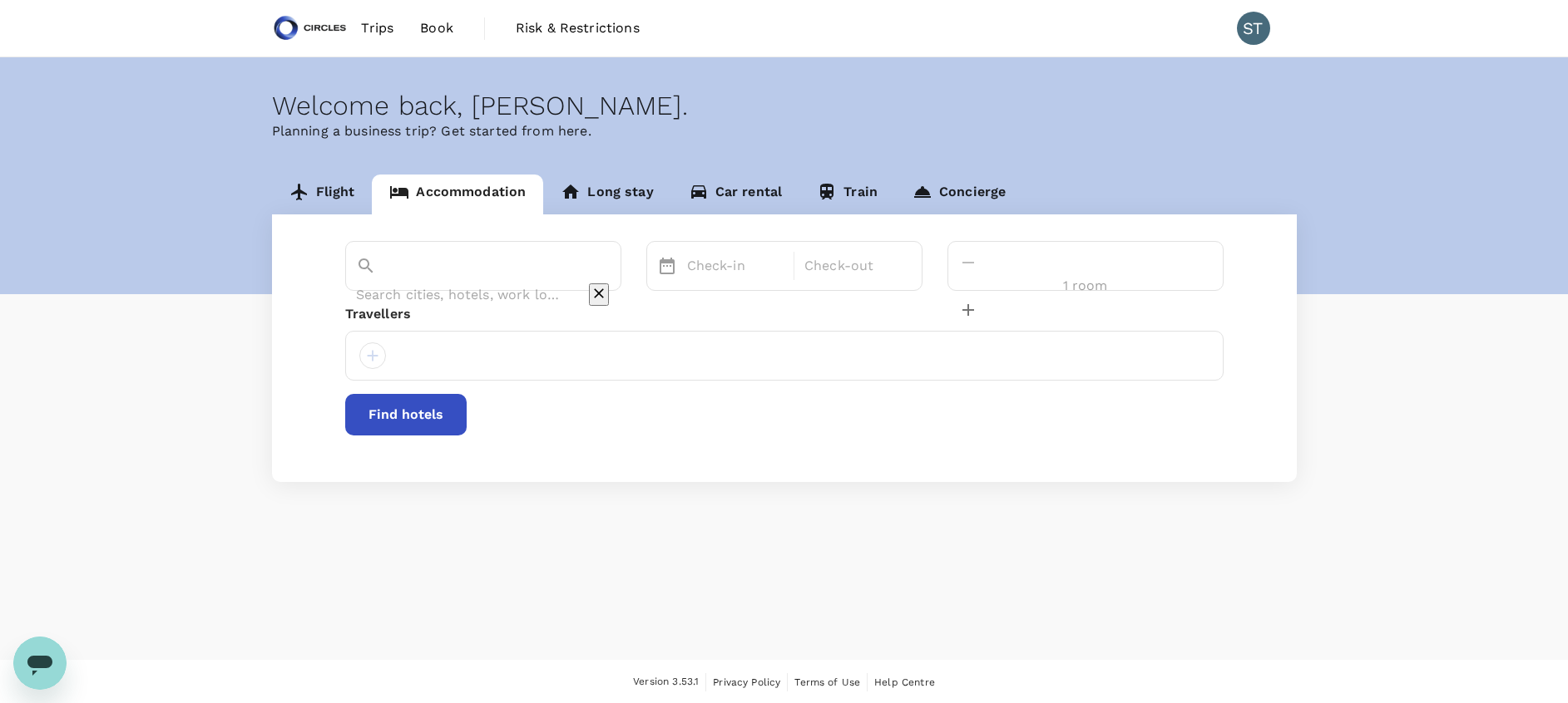
type input "Courtyard By Marriott World Trade Centre Dubai"
click at [480, 282] on input "Courtyard By Marriott World Trade Centre Dubai" at bounding box center [459, 295] width 208 height 25
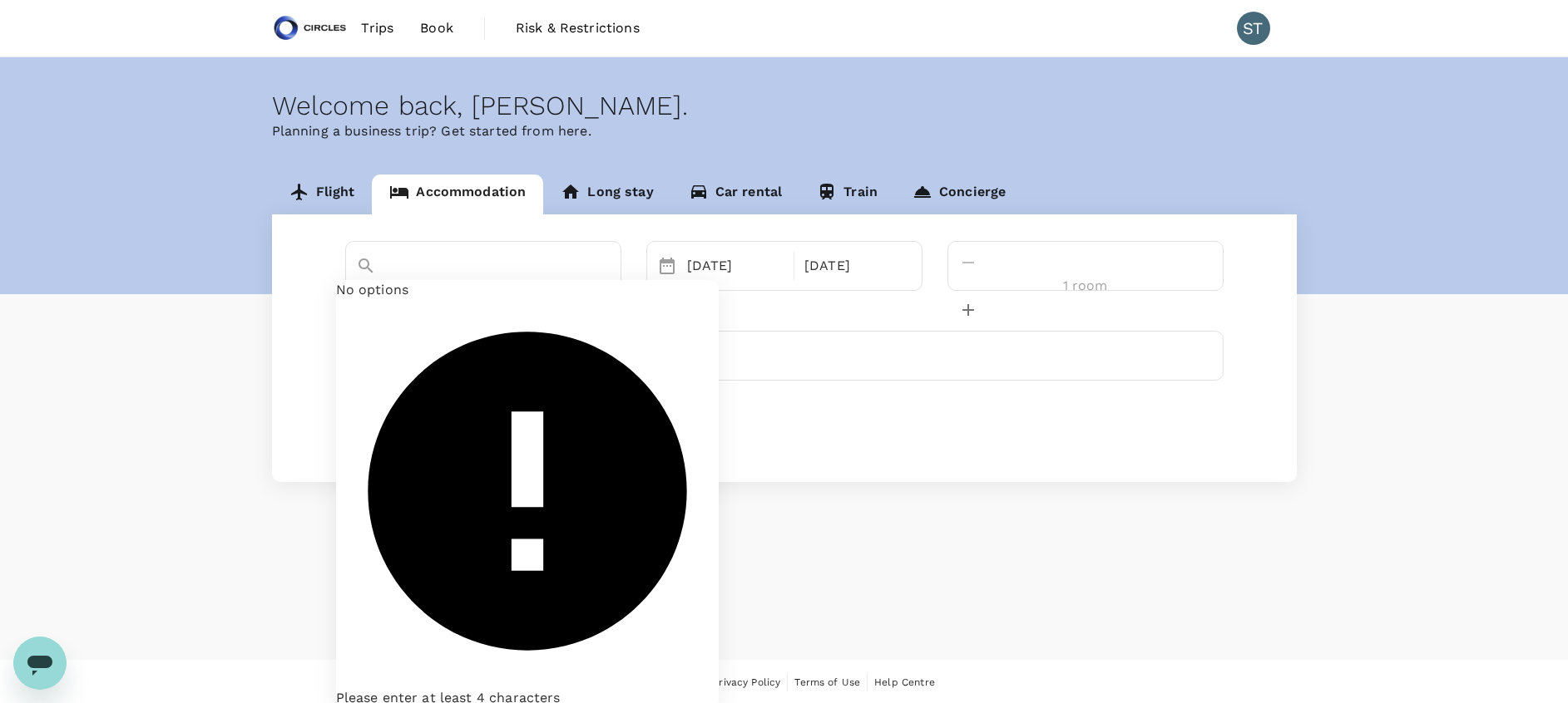
click at [602, 290] on icon "Clear" at bounding box center [597, 295] width 10 height 10
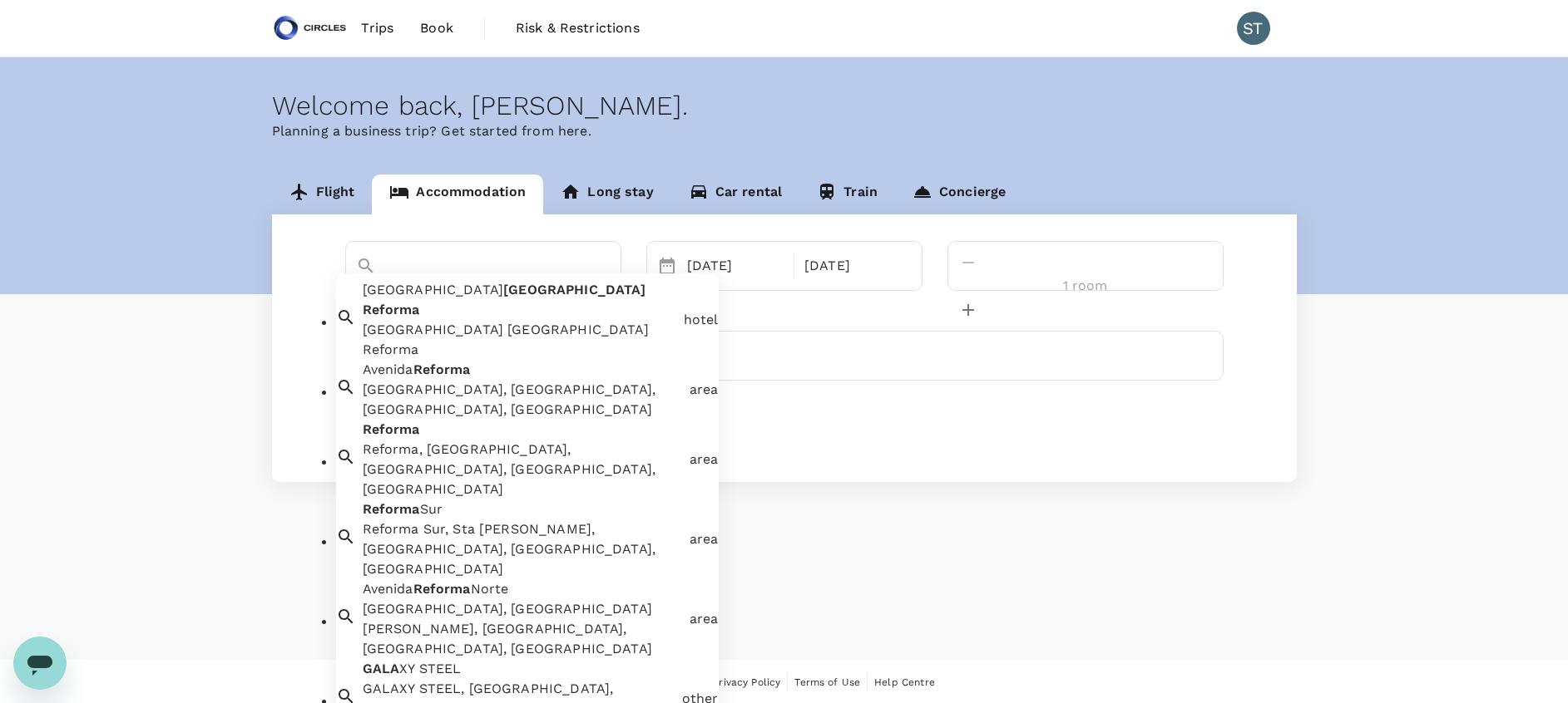
scroll to position [262, 0]
drag, startPoint x: 554, startPoint y: 267, endPoint x: 301, endPoint y: 250, distance: 253.6
click at [301, 250] on div "mexico reforma gala Wyndham Garden Mexico Reforma Wyndham Garden Mexico Reforma…" at bounding box center [784, 348] width 1024 height 267
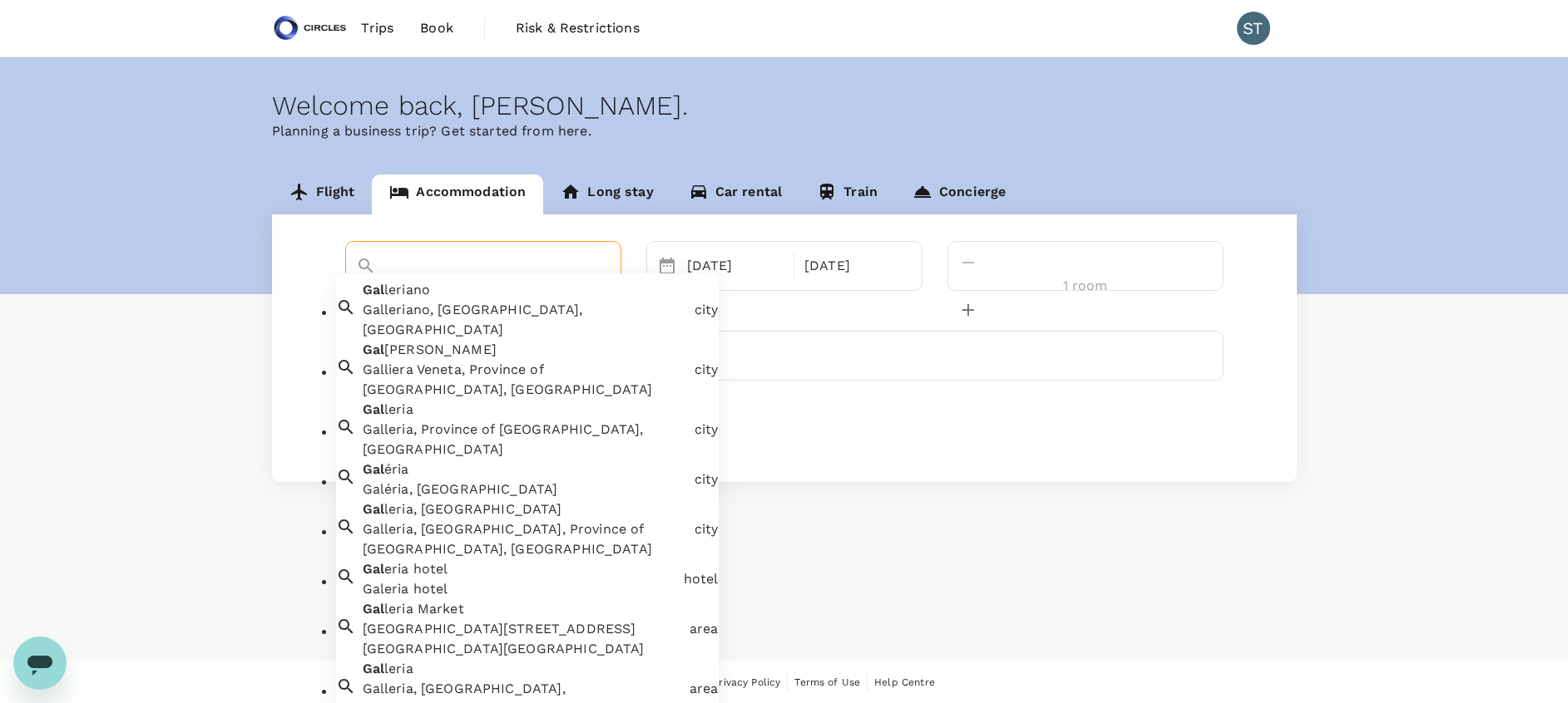
type input "g"
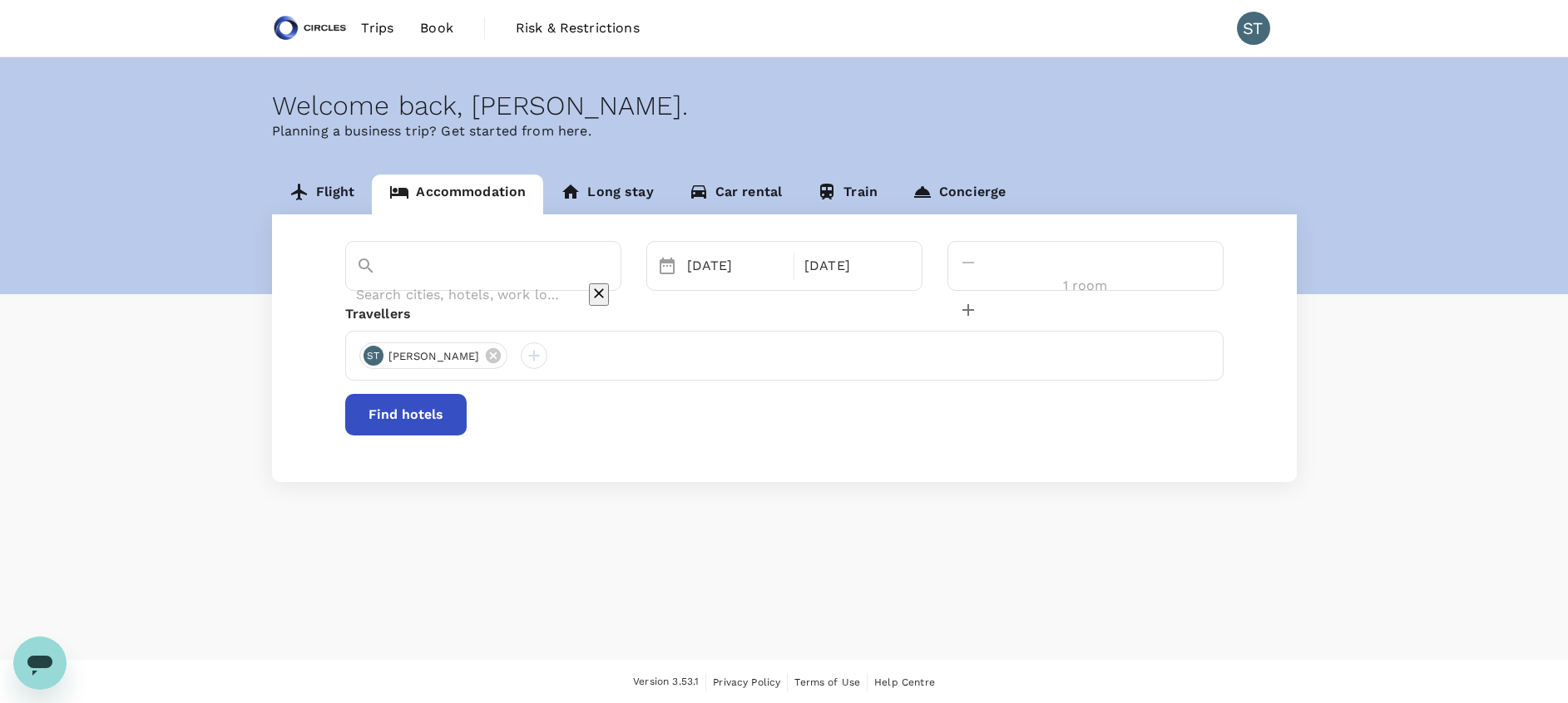
paste input "[GEOGRAPHIC_DATA]"
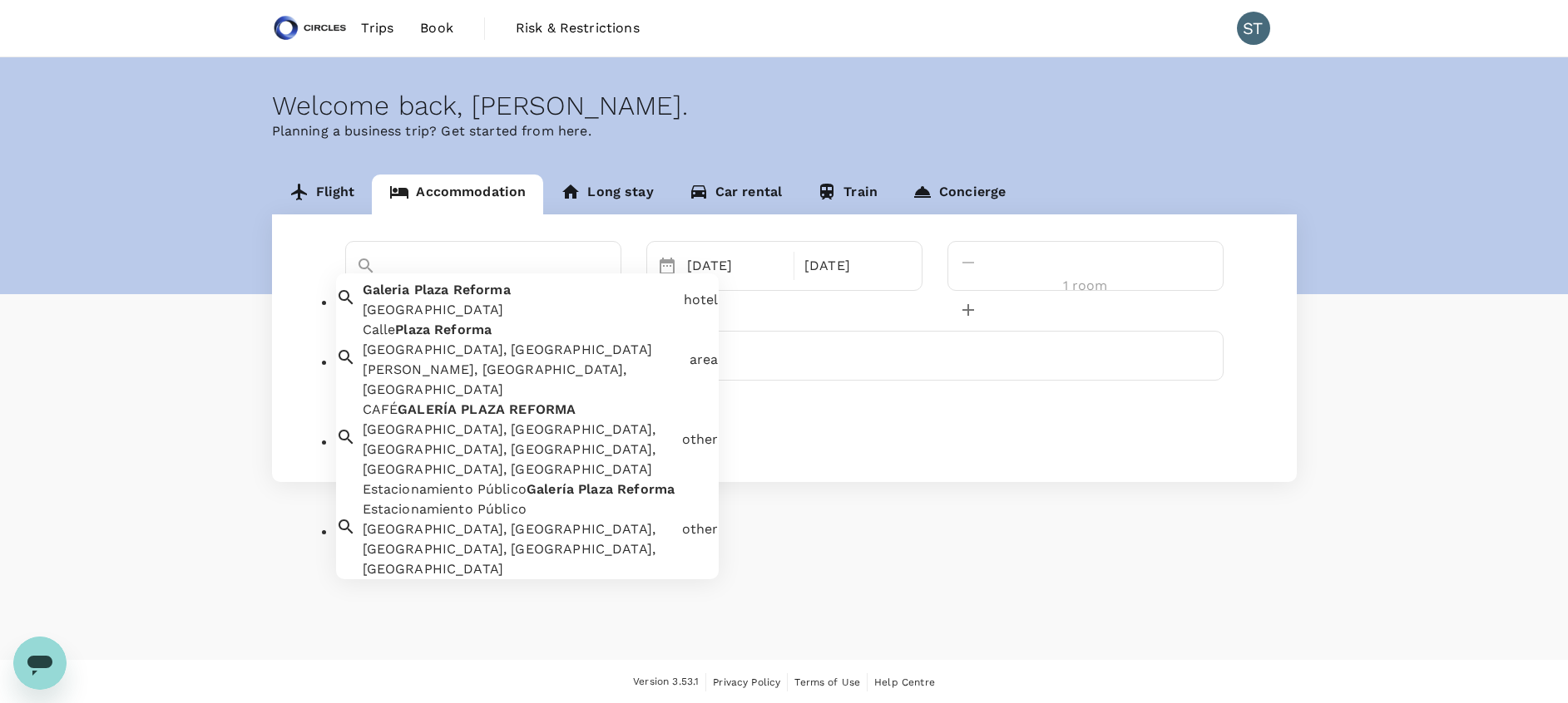
click at [552, 301] on div "Galeria Plaza Reforma Galeria Plaza Reforma" at bounding box center [516, 297] width 321 height 47
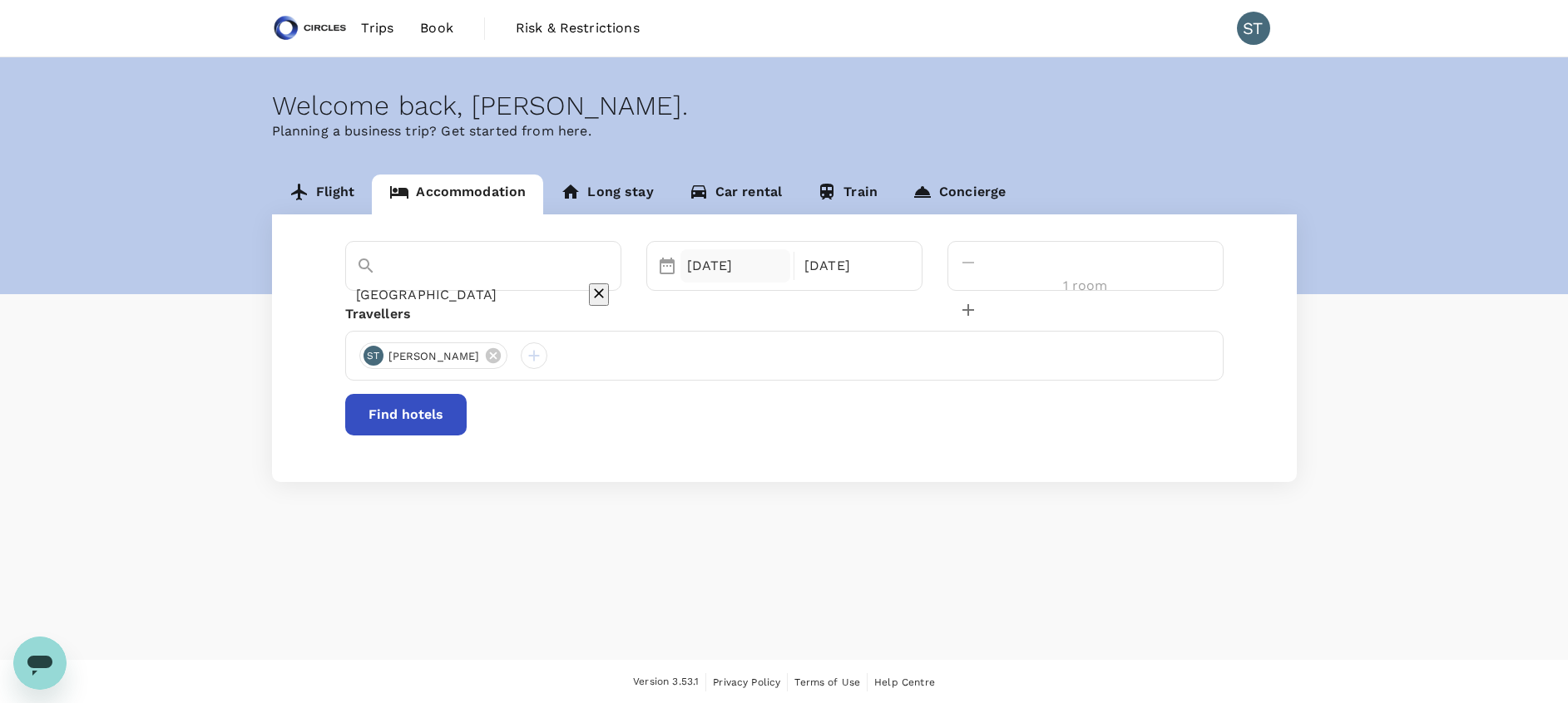
type input "[GEOGRAPHIC_DATA]"
click at [773, 272] on div "06 Oct" at bounding box center [736, 266] width 111 height 33
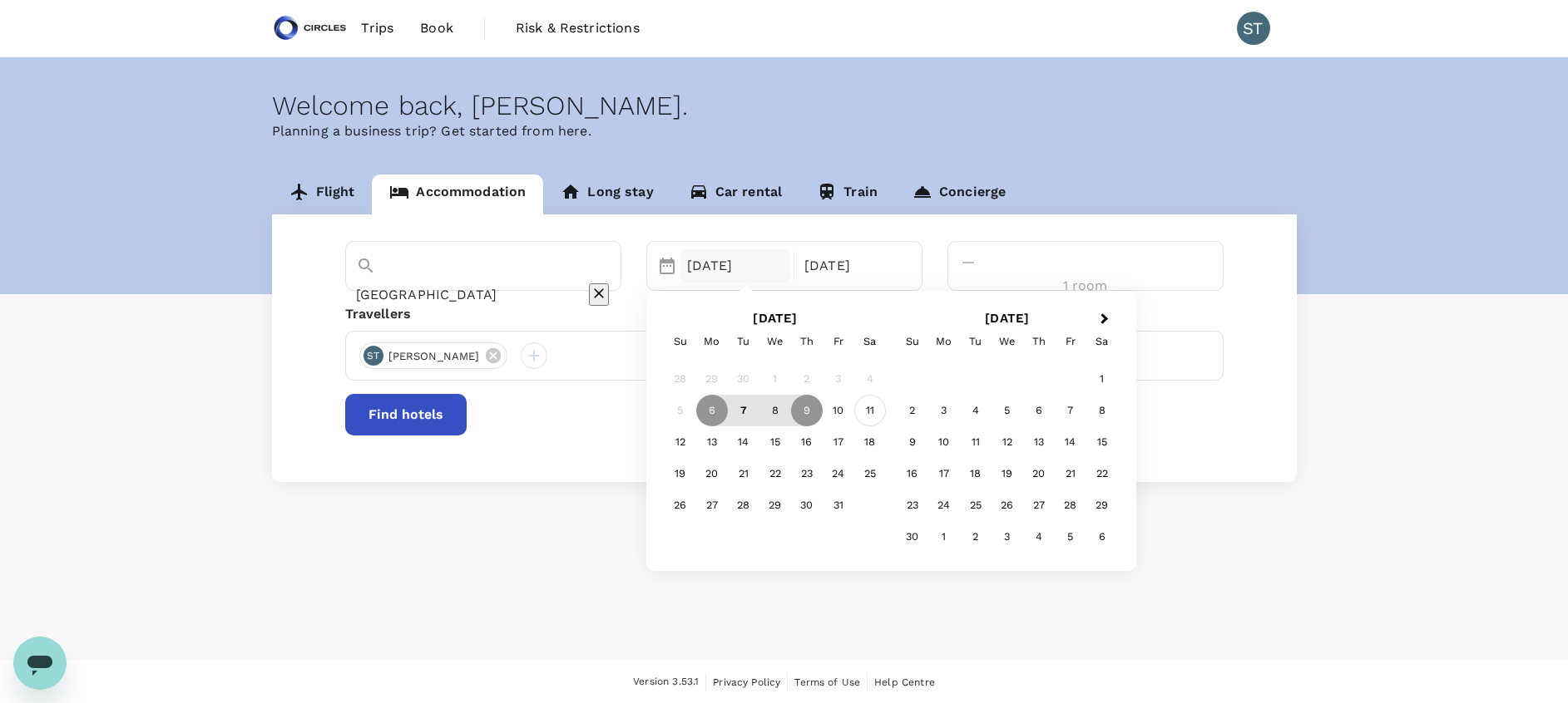
click at [885, 415] on div "11" at bounding box center [870, 410] width 31 height 31
click at [759, 445] on div "14" at bounding box center [743, 443] width 31 height 31
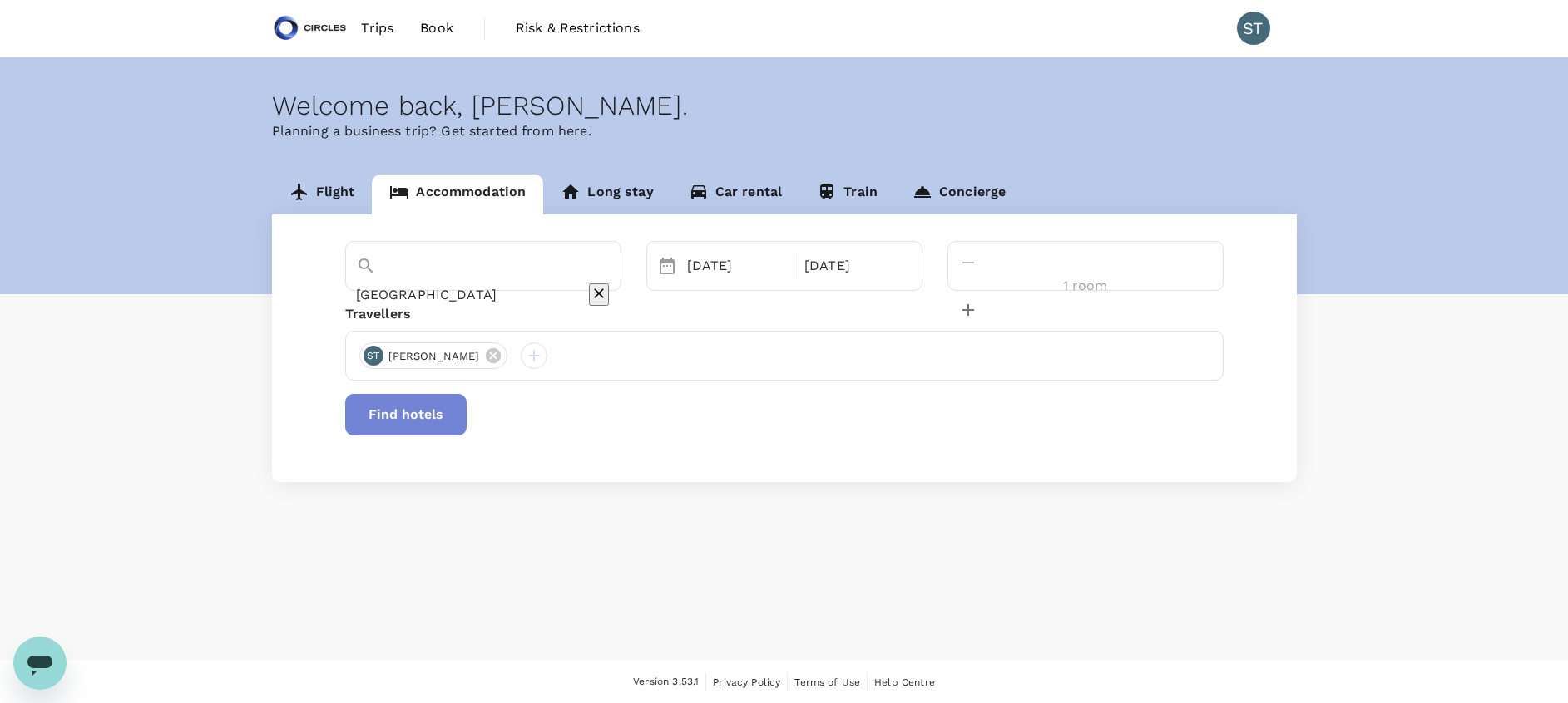
click at [466, 422] on button "Find hotels" at bounding box center [405, 415] width 121 height 41
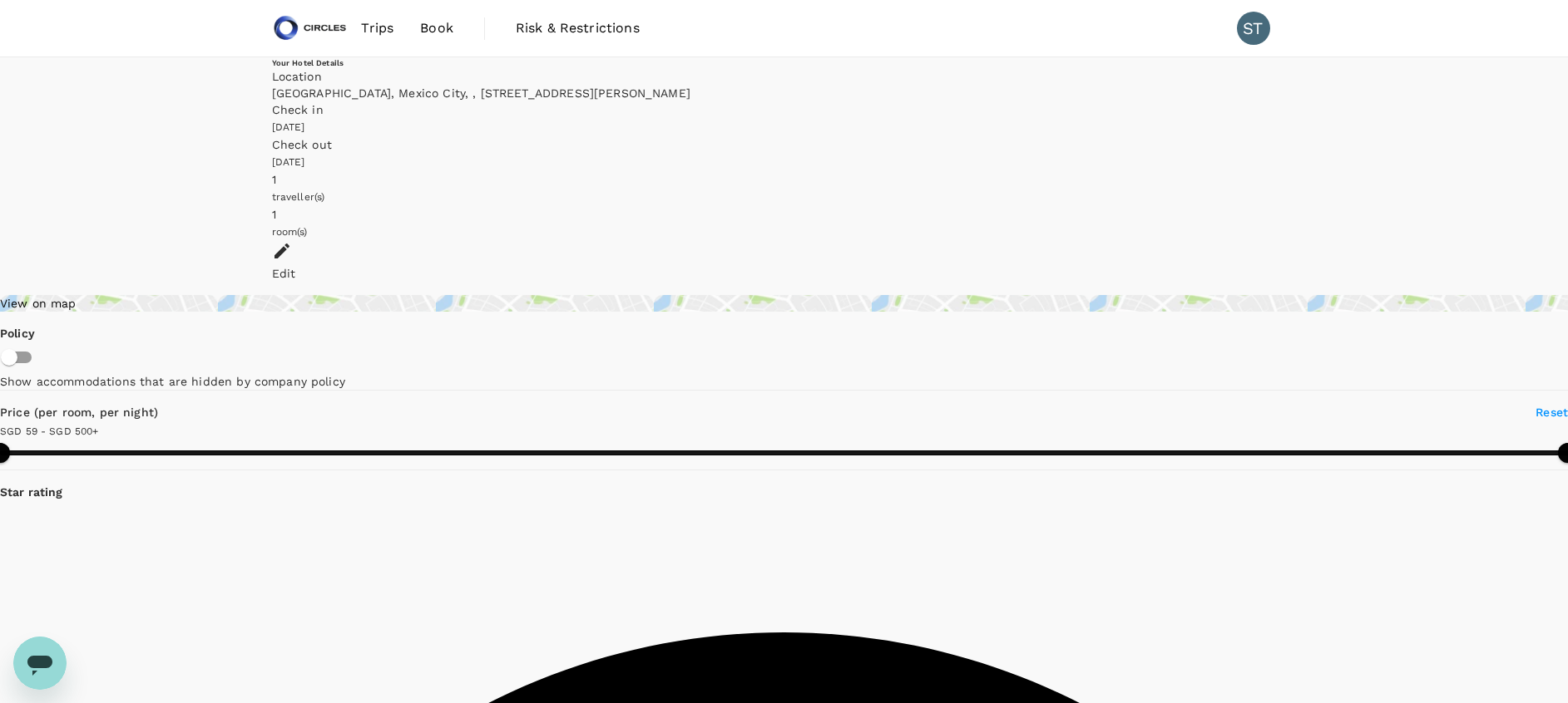
type input "499.11"
click at [434, 25] on span "Book" at bounding box center [437, 28] width 33 height 20
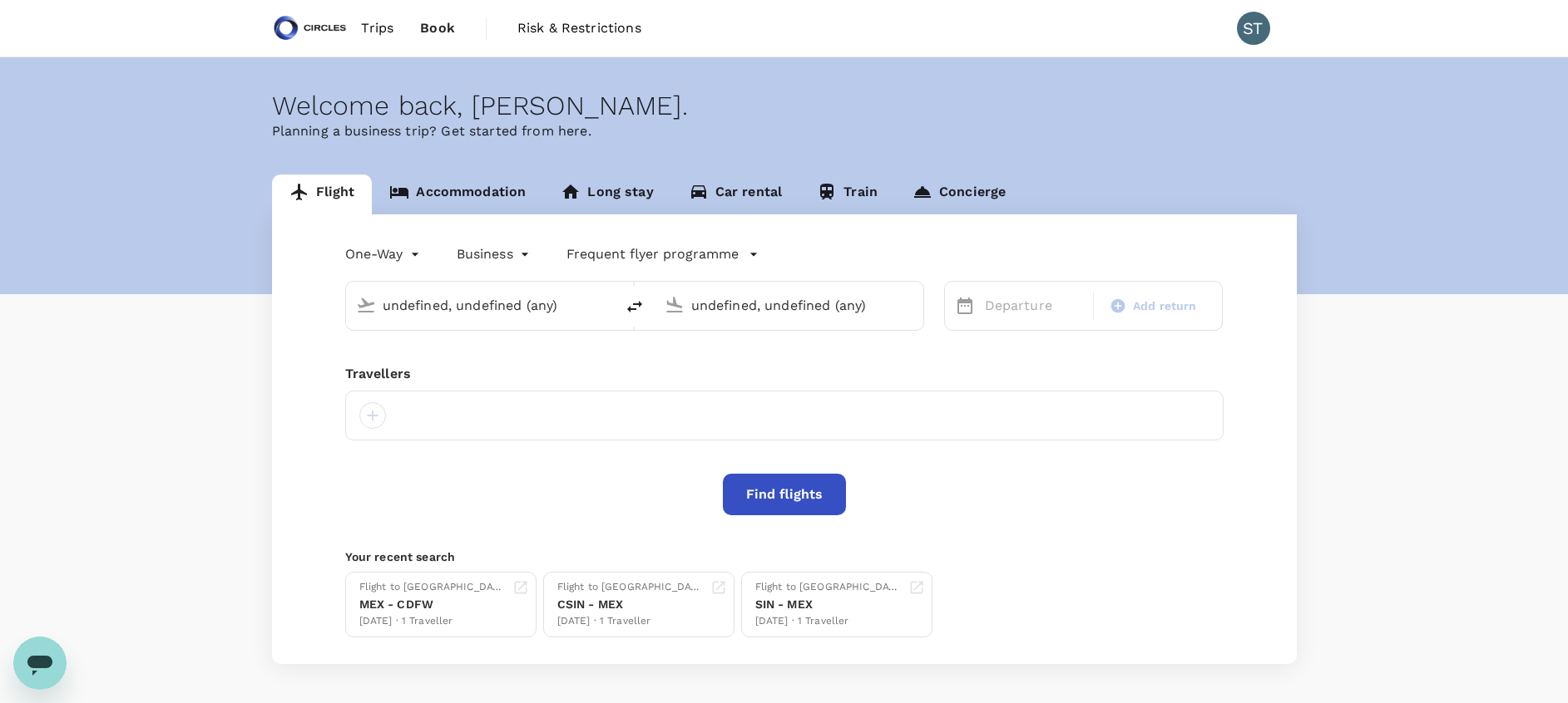
type input "[GEOGRAPHIC_DATA], [GEOGRAPHIC_DATA] (any)"
type input "Mexico City Intl (MEX)"
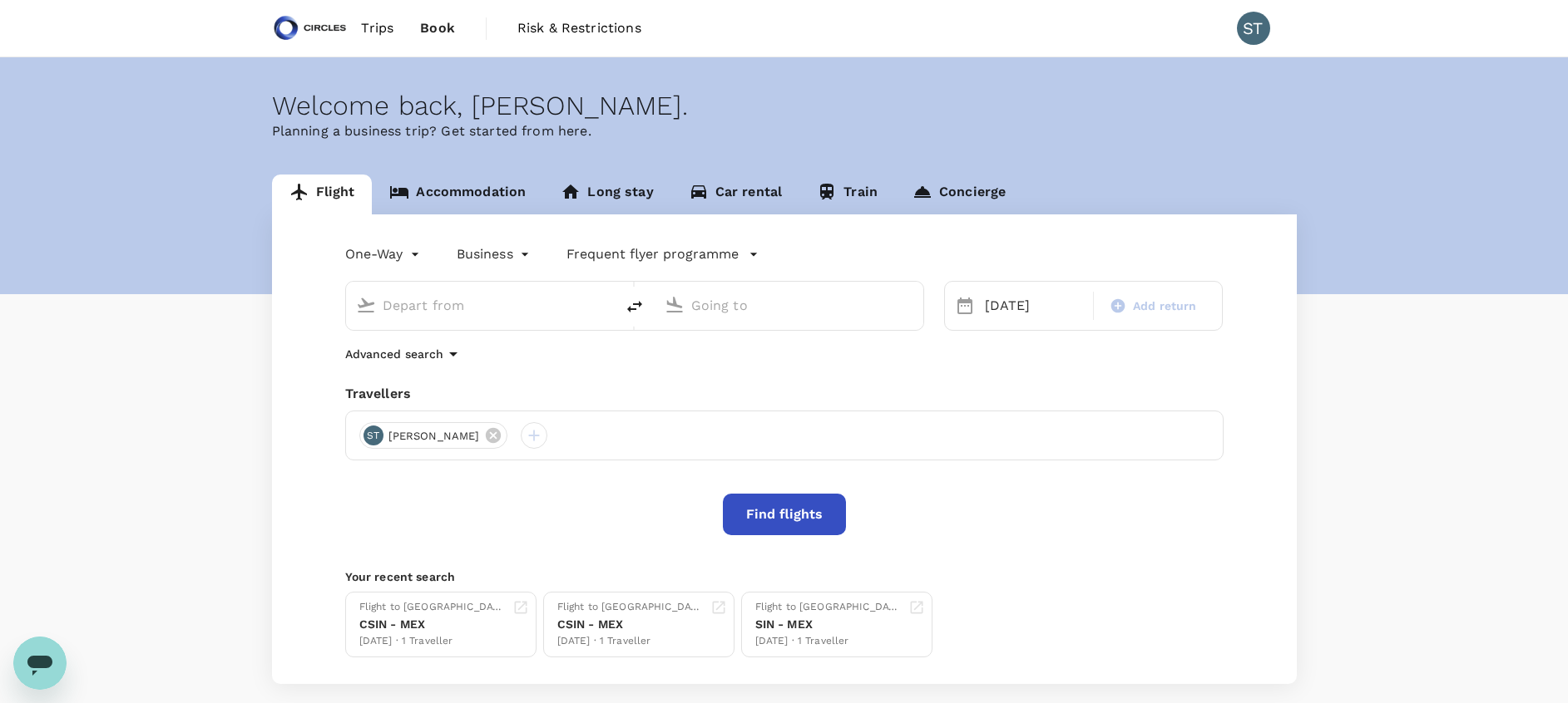
type input "Mexico City Intl (MEX)"
type input "[GEOGRAPHIC_DATA], [GEOGRAPHIC_DATA] (any)"
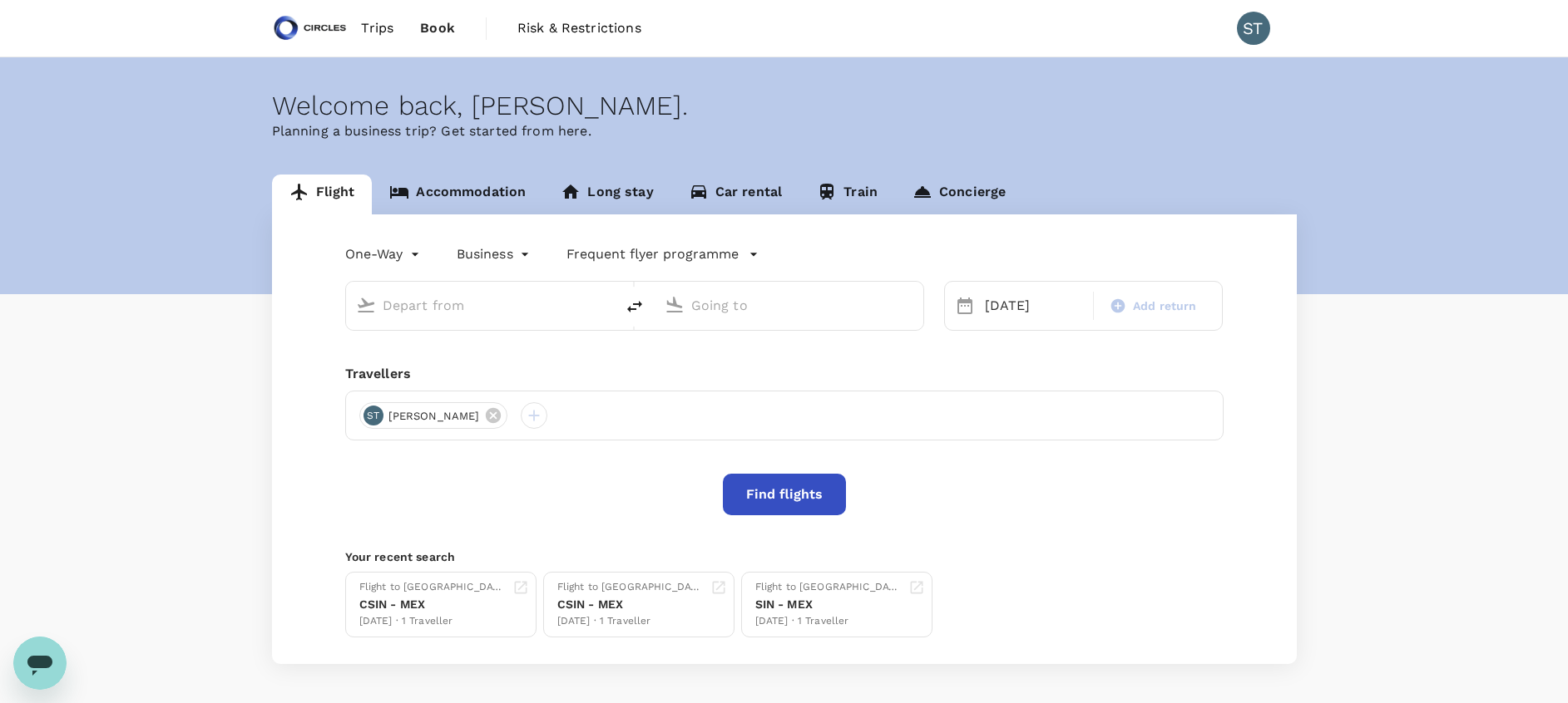
type input "Mexico City Intl (MEX)"
type input "[GEOGRAPHIC_DATA], [GEOGRAPHIC_DATA] (any)"
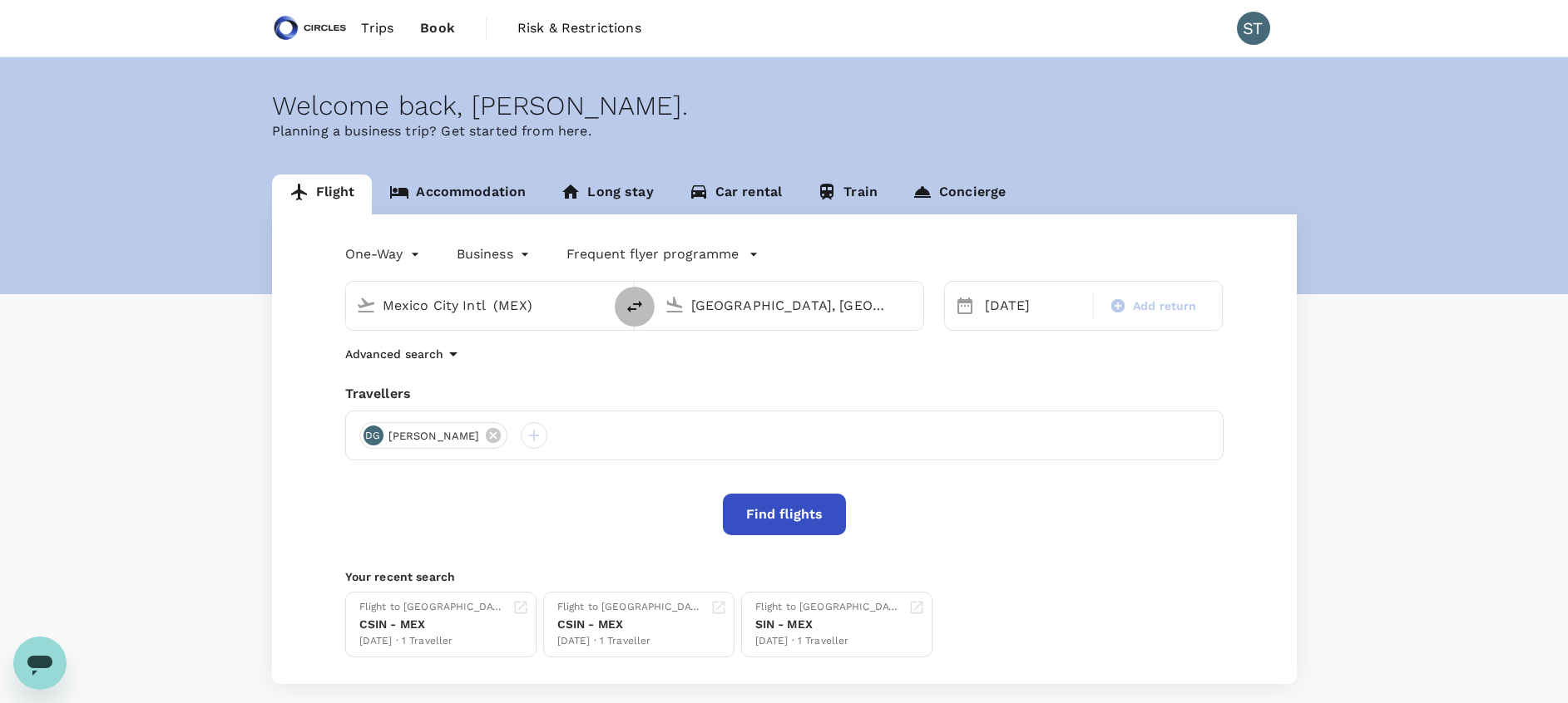
click at [633, 305] on icon "delete" at bounding box center [635, 306] width 20 height 20
type input "[GEOGRAPHIC_DATA], [GEOGRAPHIC_DATA] (any)"
click at [731, 311] on input "Mexico City Intl (MEX)" at bounding box center [789, 305] width 197 height 25
click at [733, 361] on p "Indira Gandhi Intl" at bounding box center [810, 354] width 326 height 17
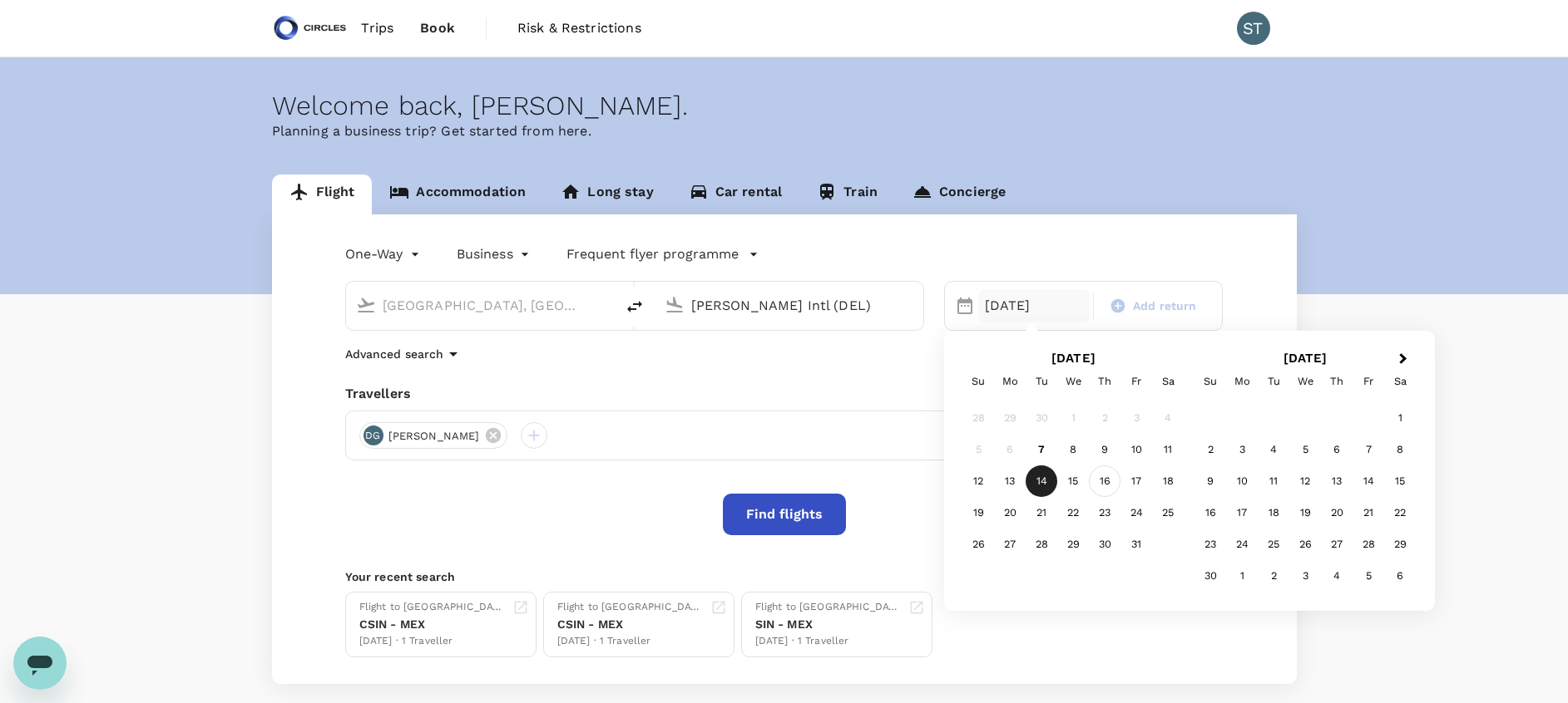
type input "Indira Gandhi Intl (DEL)"
click at [1104, 488] on div "16" at bounding box center [1105, 482] width 31 height 31
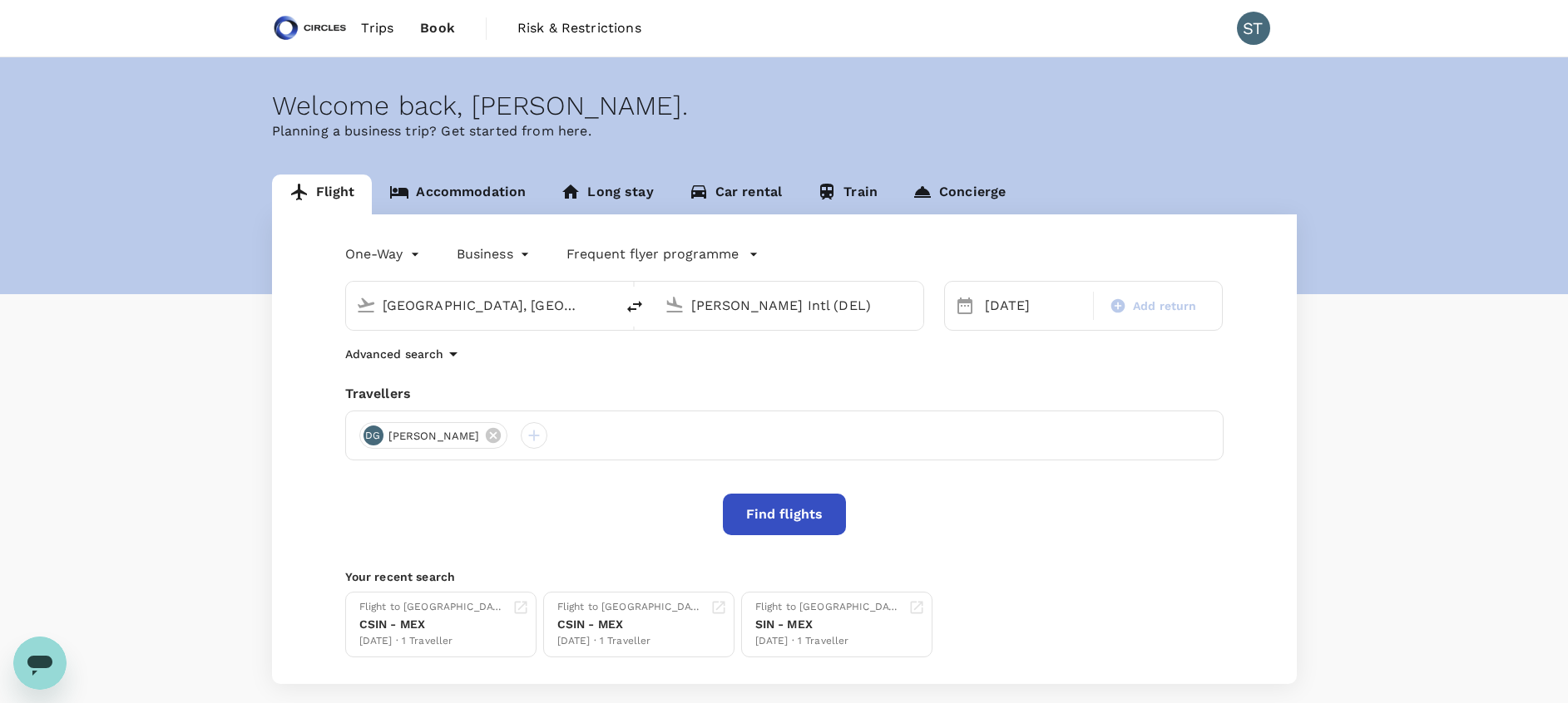
click at [791, 512] on button "Find flights" at bounding box center [784, 514] width 123 height 41
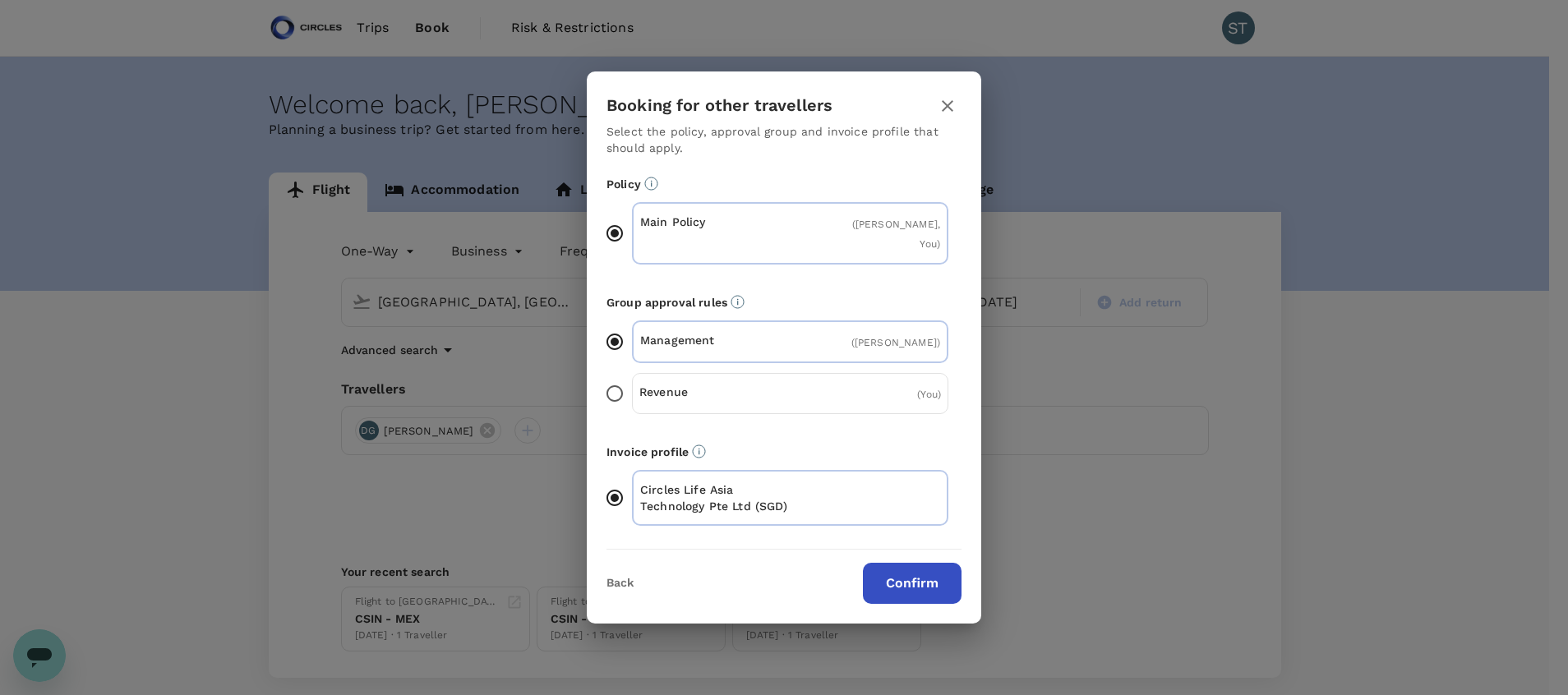
click at [906, 563] on button "Confirm" at bounding box center [913, 584] width 99 height 41
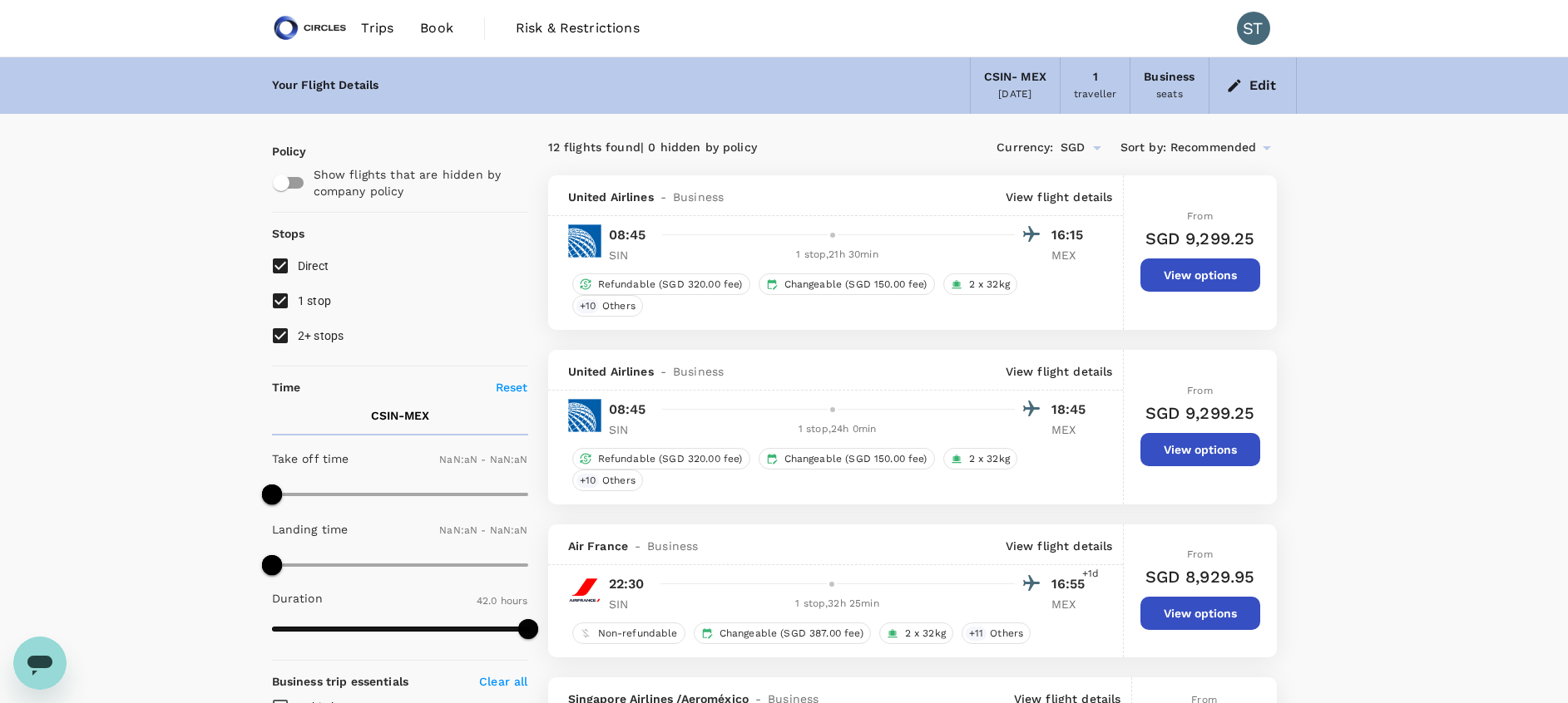
type input "1440"
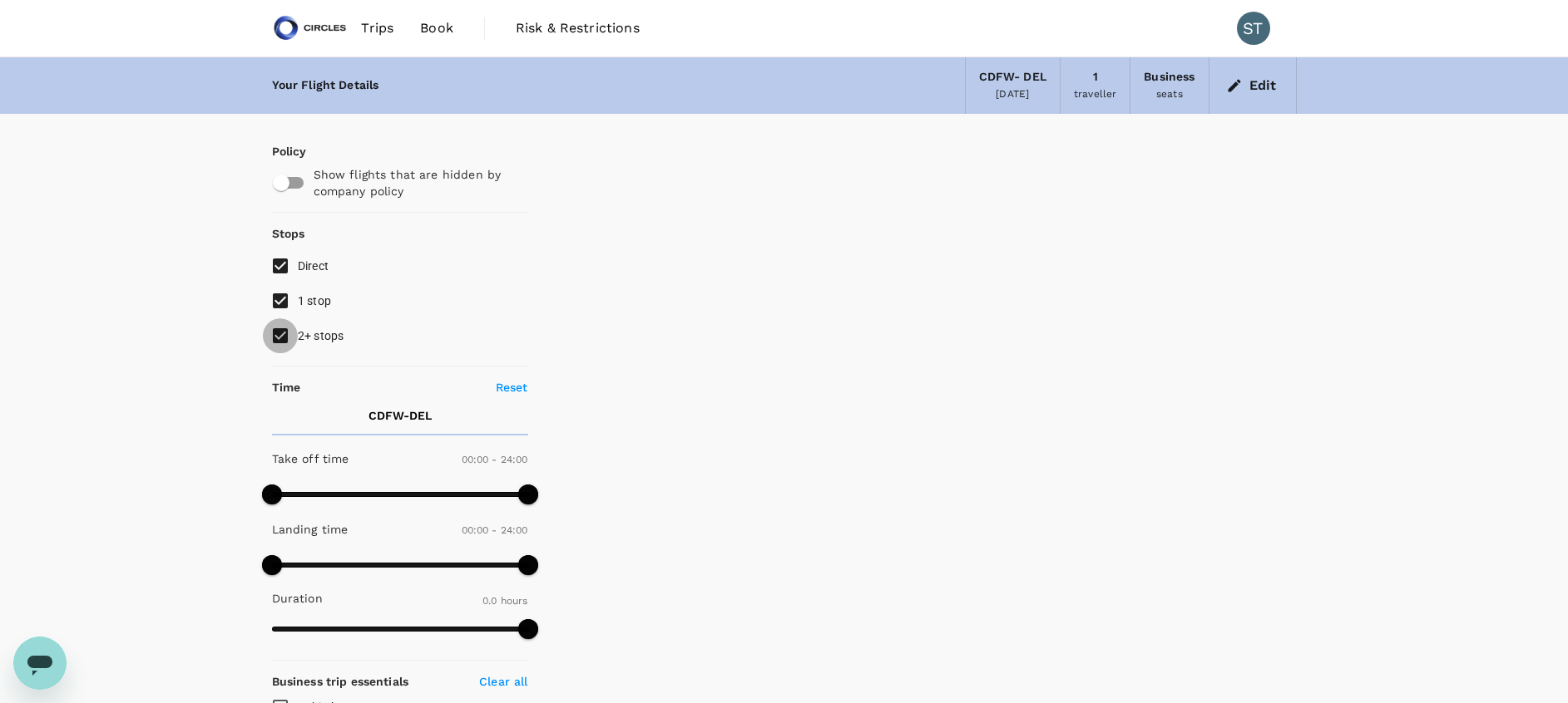
click at [275, 337] on input "2+ stops" at bounding box center [280, 336] width 35 height 35
checkbox input "false"
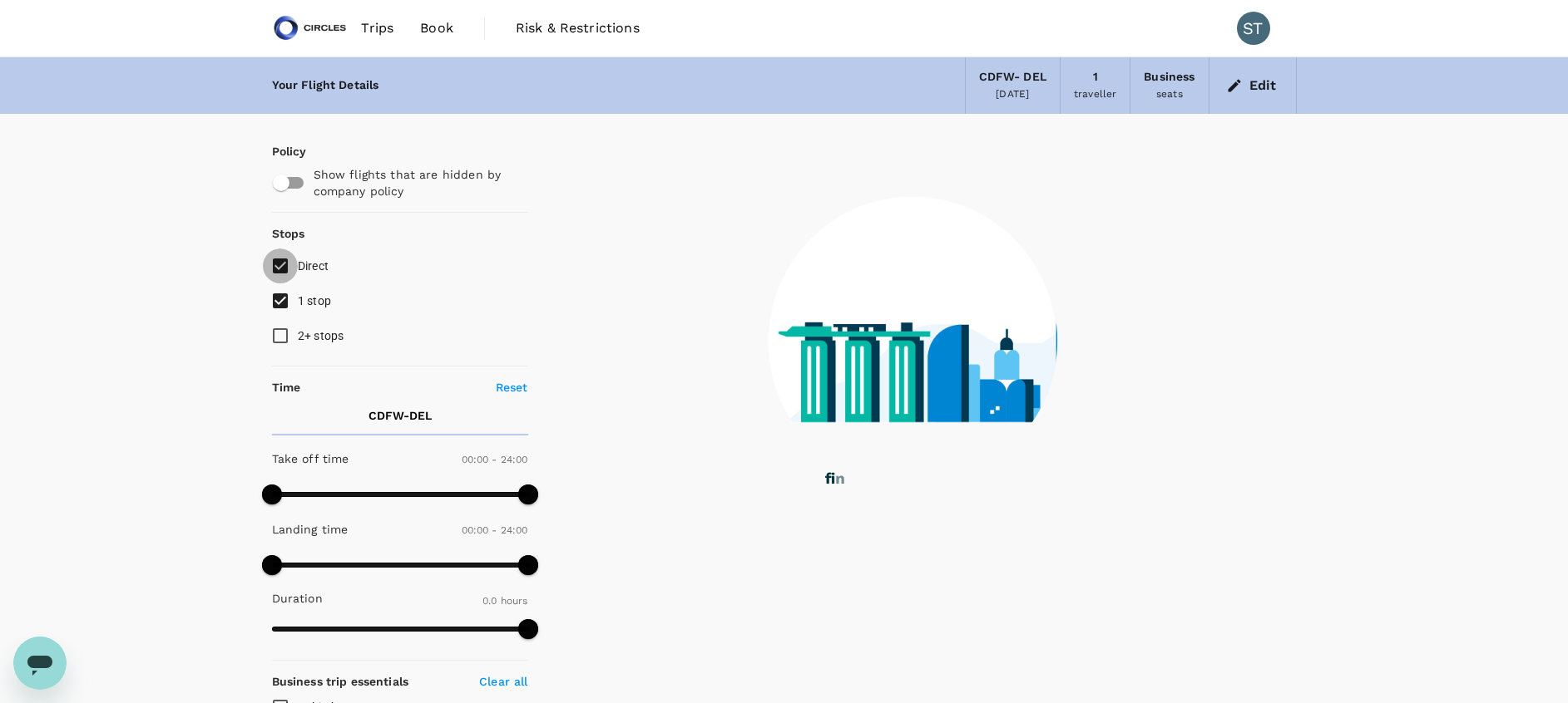
click at [282, 264] on input "Direct" at bounding box center [280, 266] width 35 height 35
checkbox input "false"
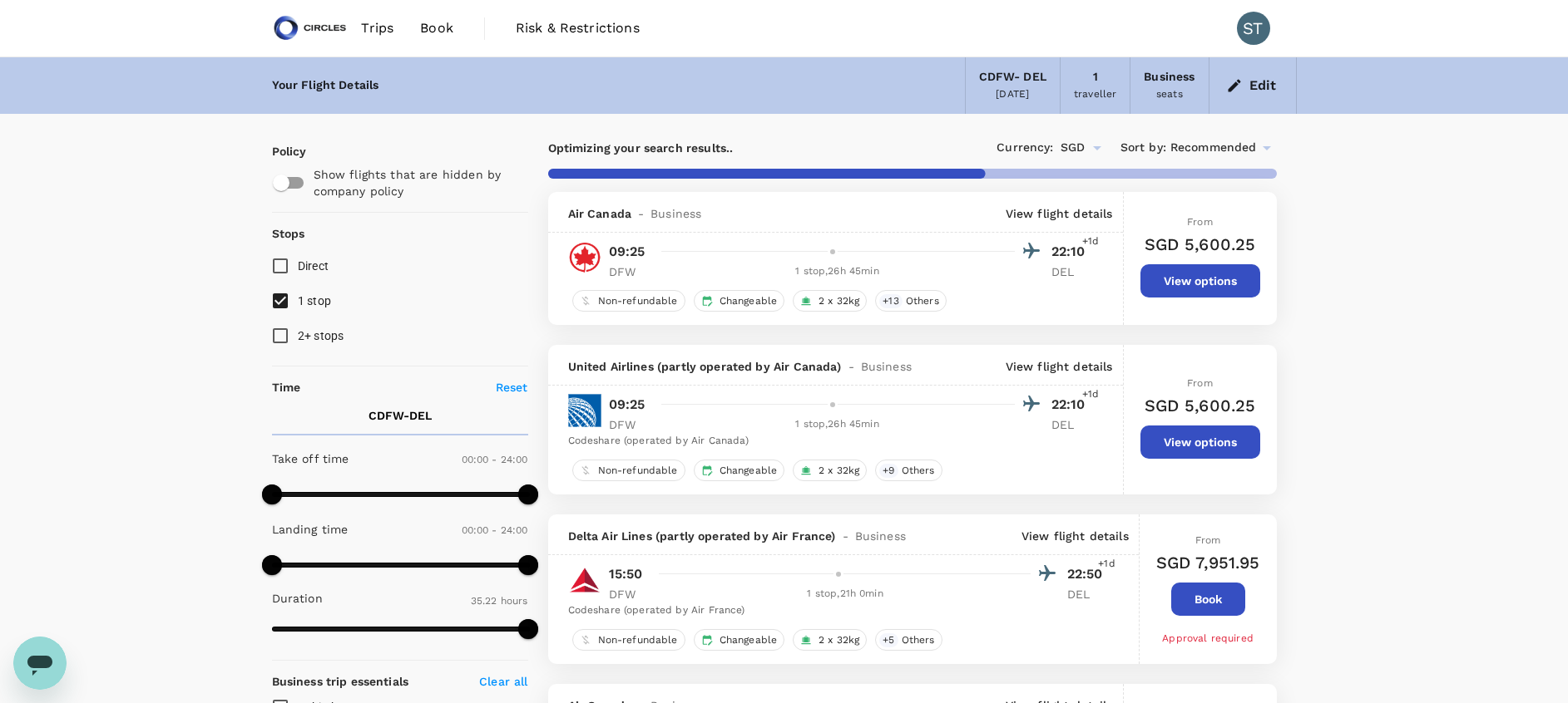
click at [1066, 217] on p "View flight details" at bounding box center [1060, 213] width 108 height 17
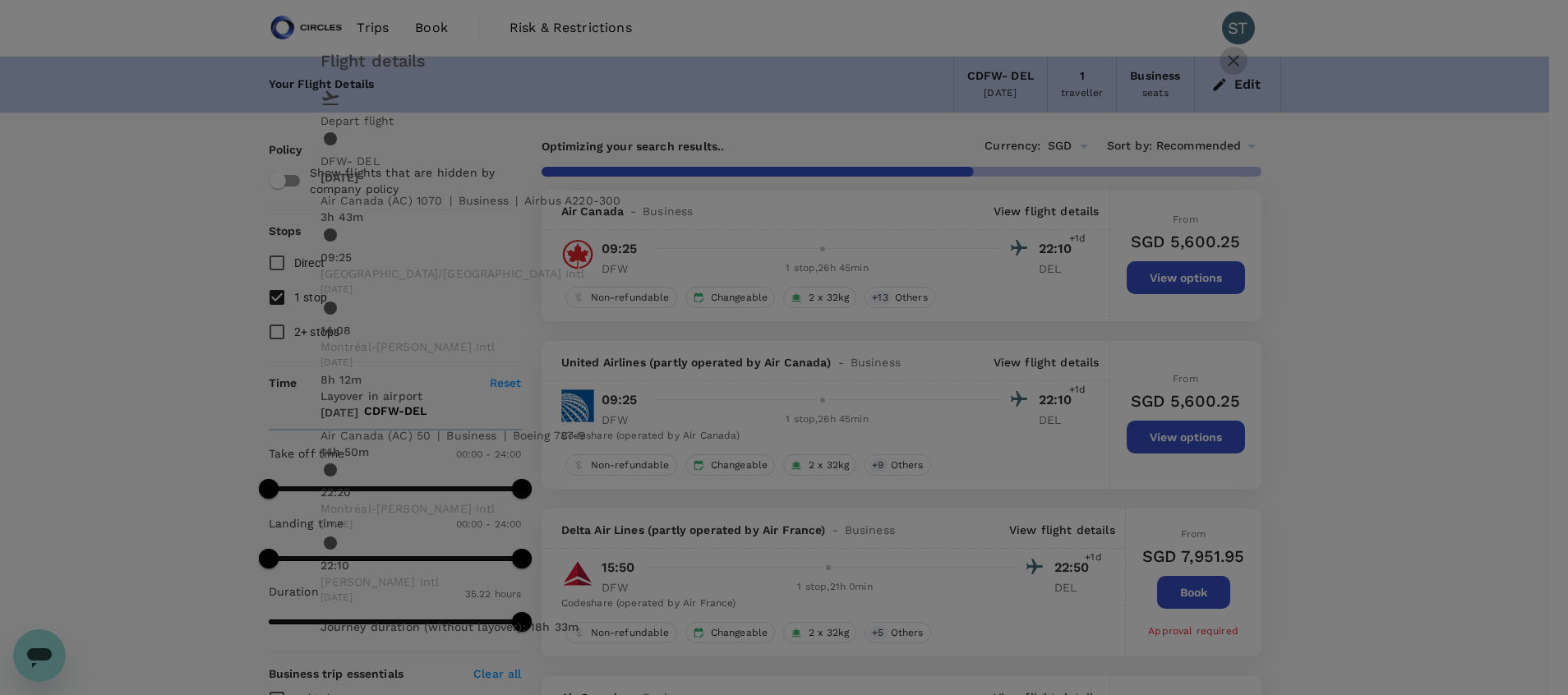
click at [1223, 71] on icon "button" at bounding box center [1233, 61] width 19 height 19
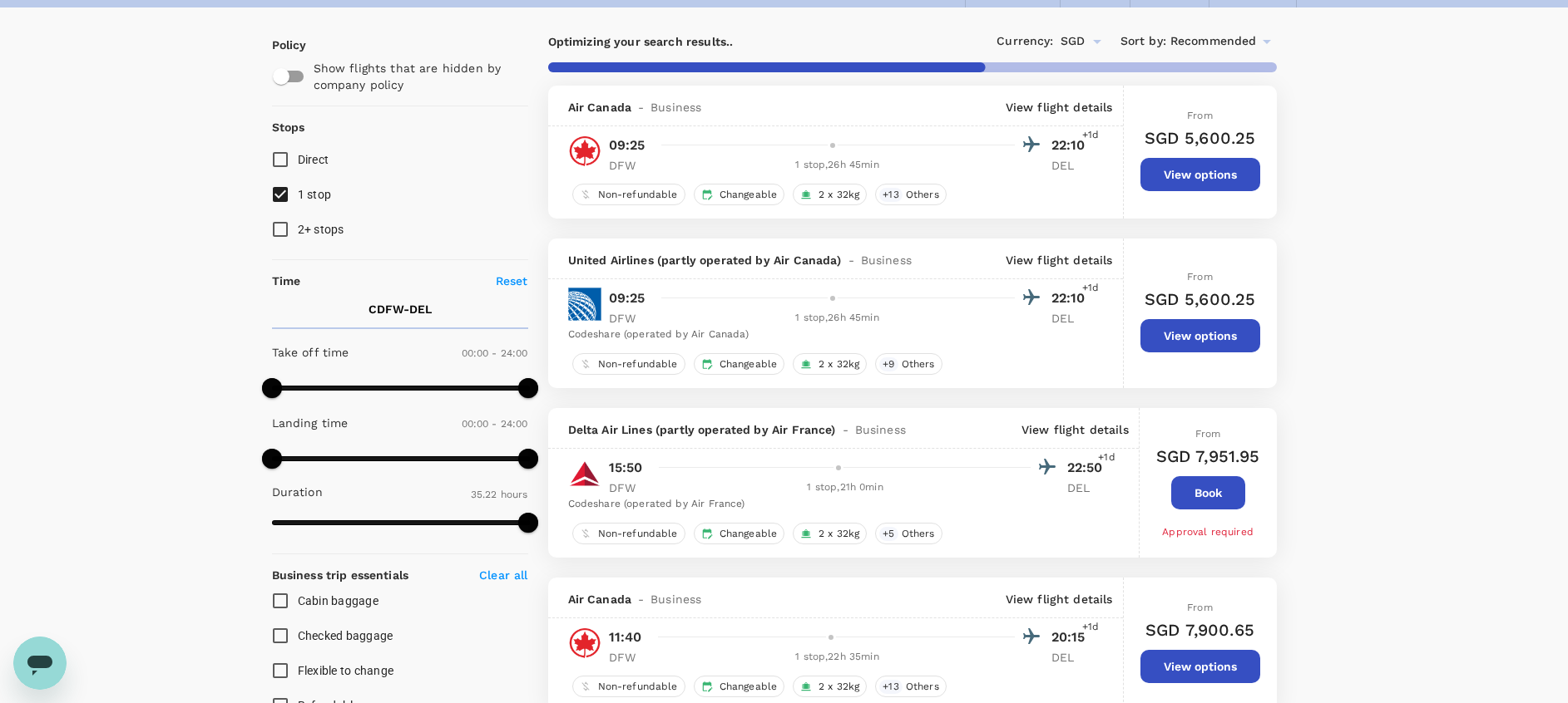
scroll to position [126, 0]
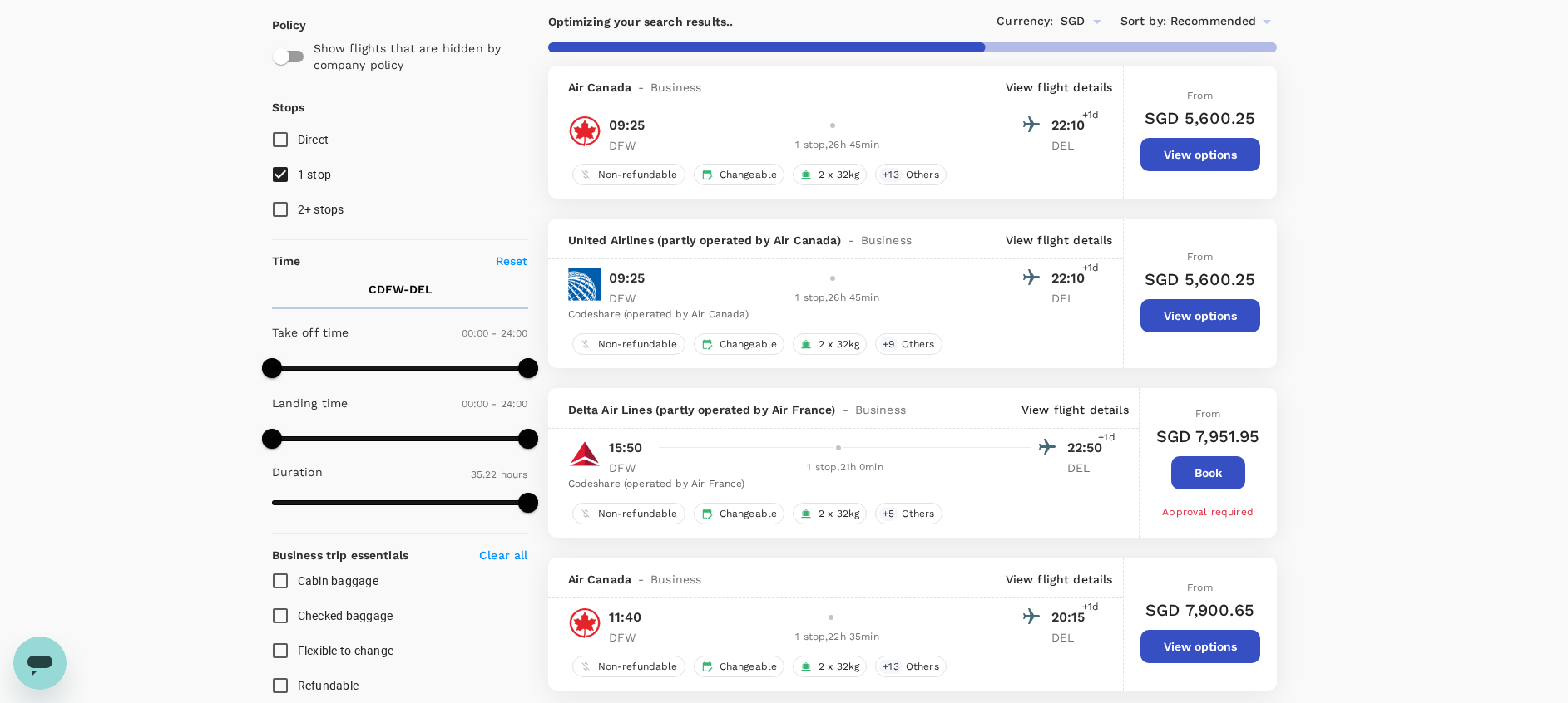
click at [1084, 238] on p "View flight details" at bounding box center [1060, 240] width 108 height 17
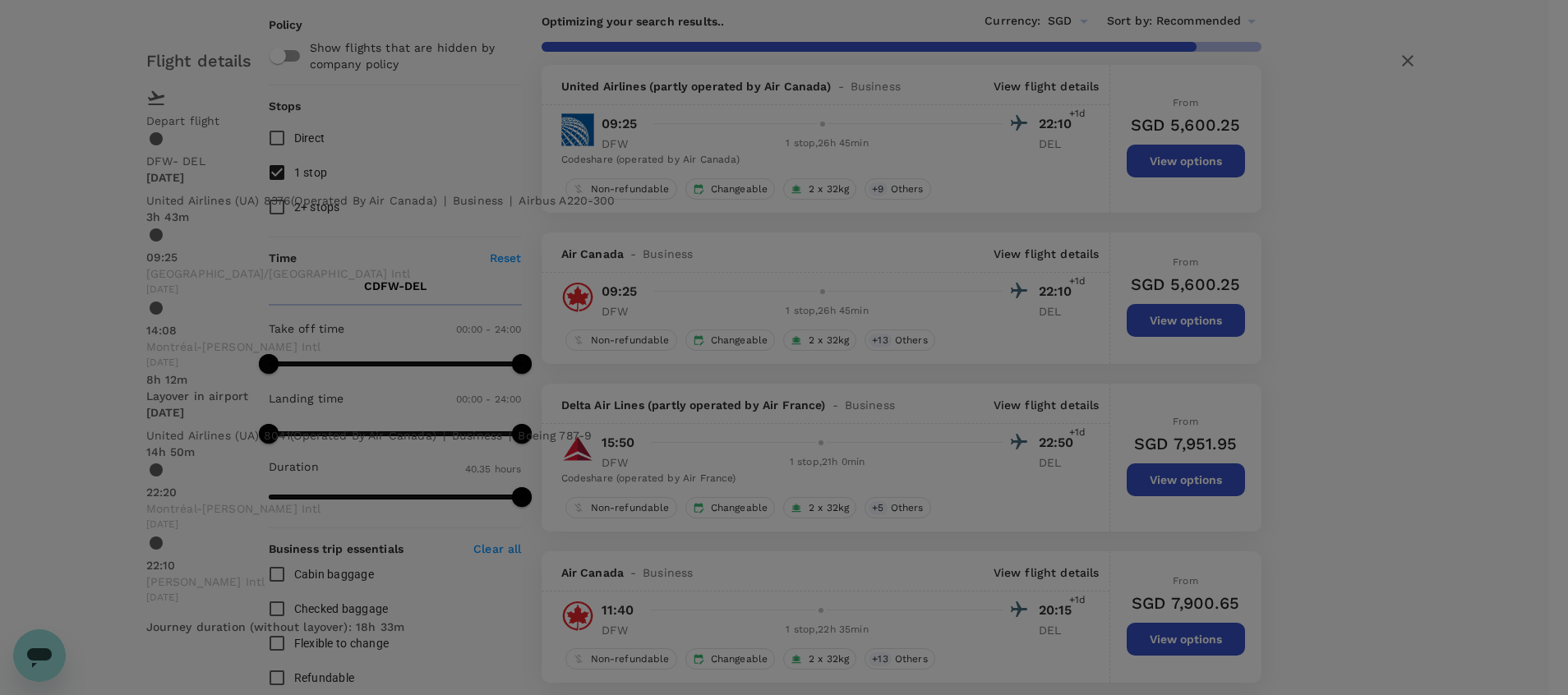
type input "2435"
click at [1398, 71] on icon "button" at bounding box center [1407, 61] width 19 height 19
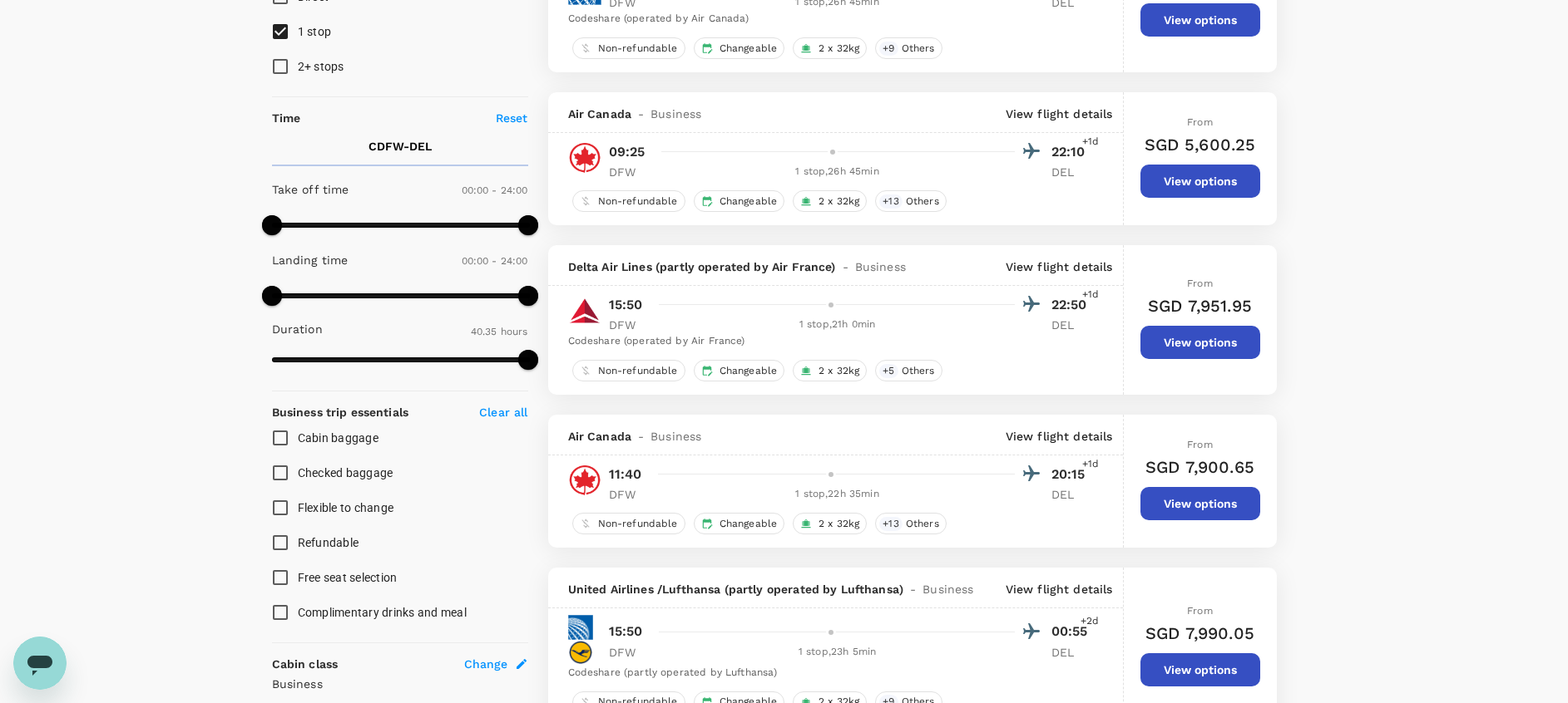
scroll to position [271, 0]
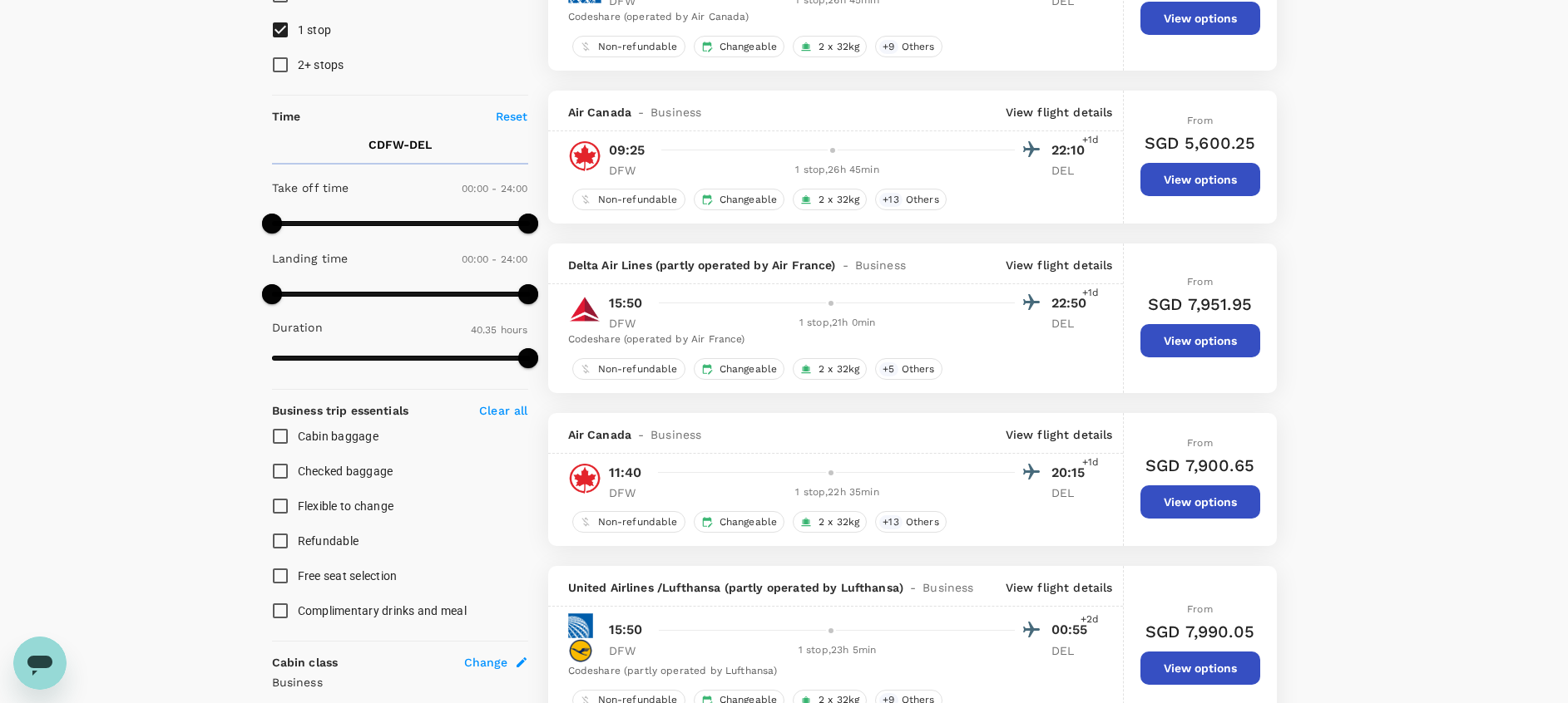
click at [1091, 263] on p "View flight details" at bounding box center [1060, 264] width 108 height 17
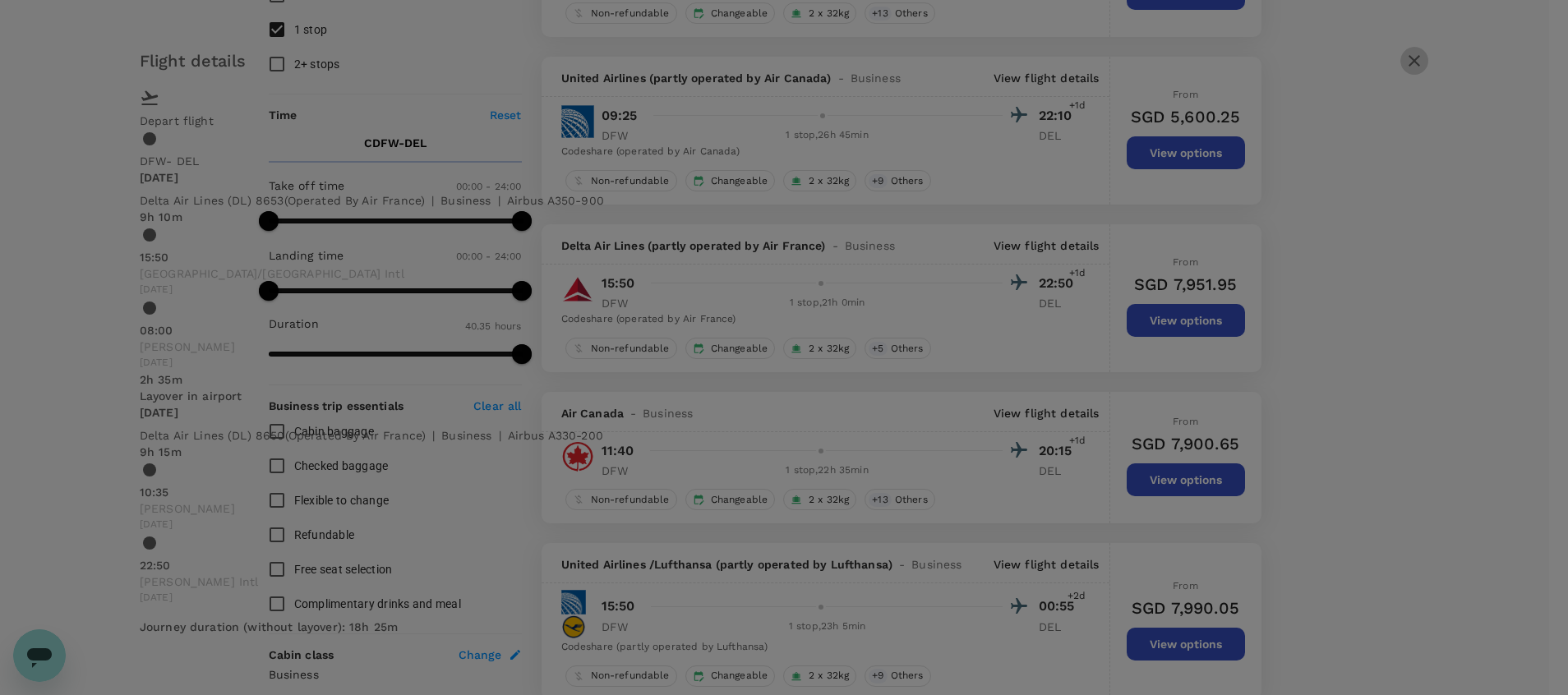
click at [1408, 67] on icon "button" at bounding box center [1414, 61] width 12 height 12
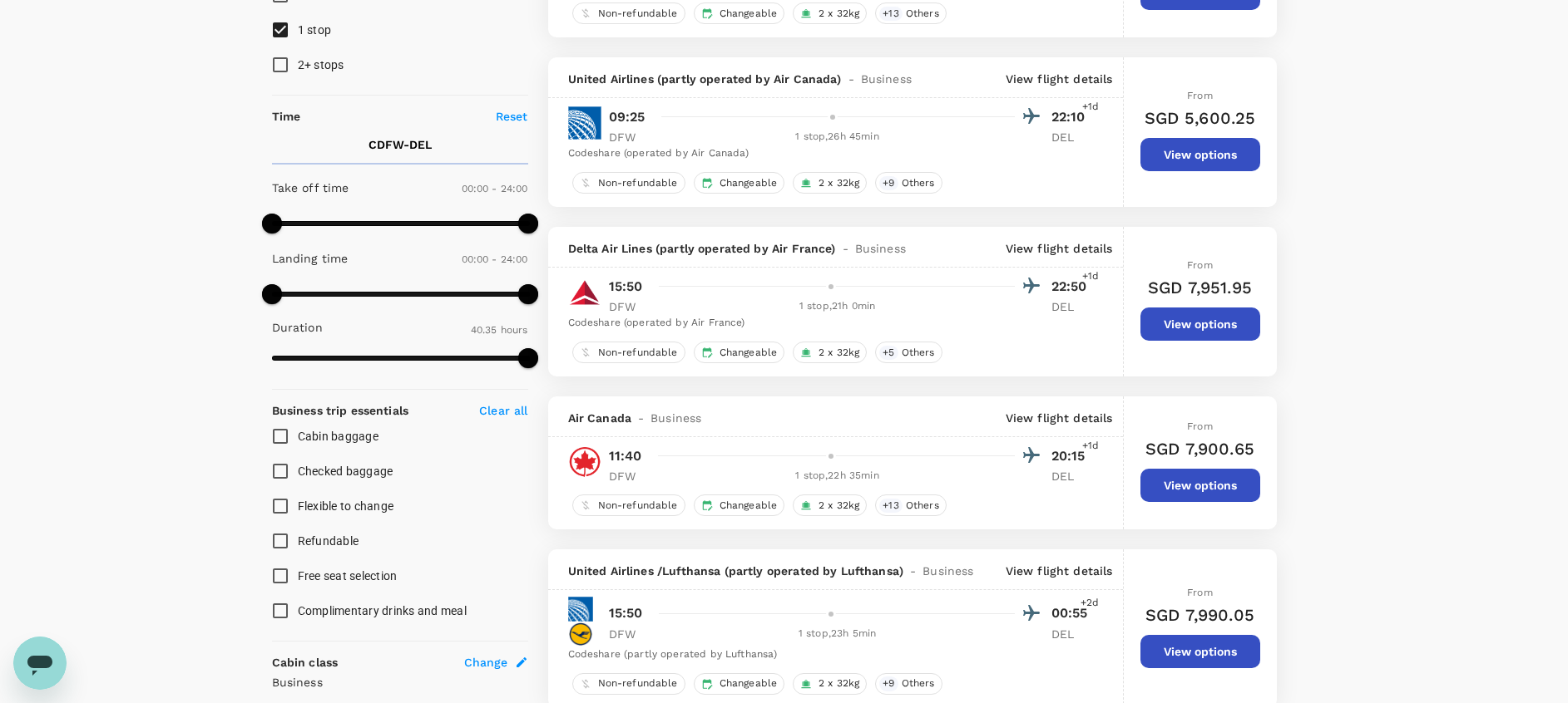
click at [1064, 418] on p "View flight details" at bounding box center [1060, 418] width 108 height 17
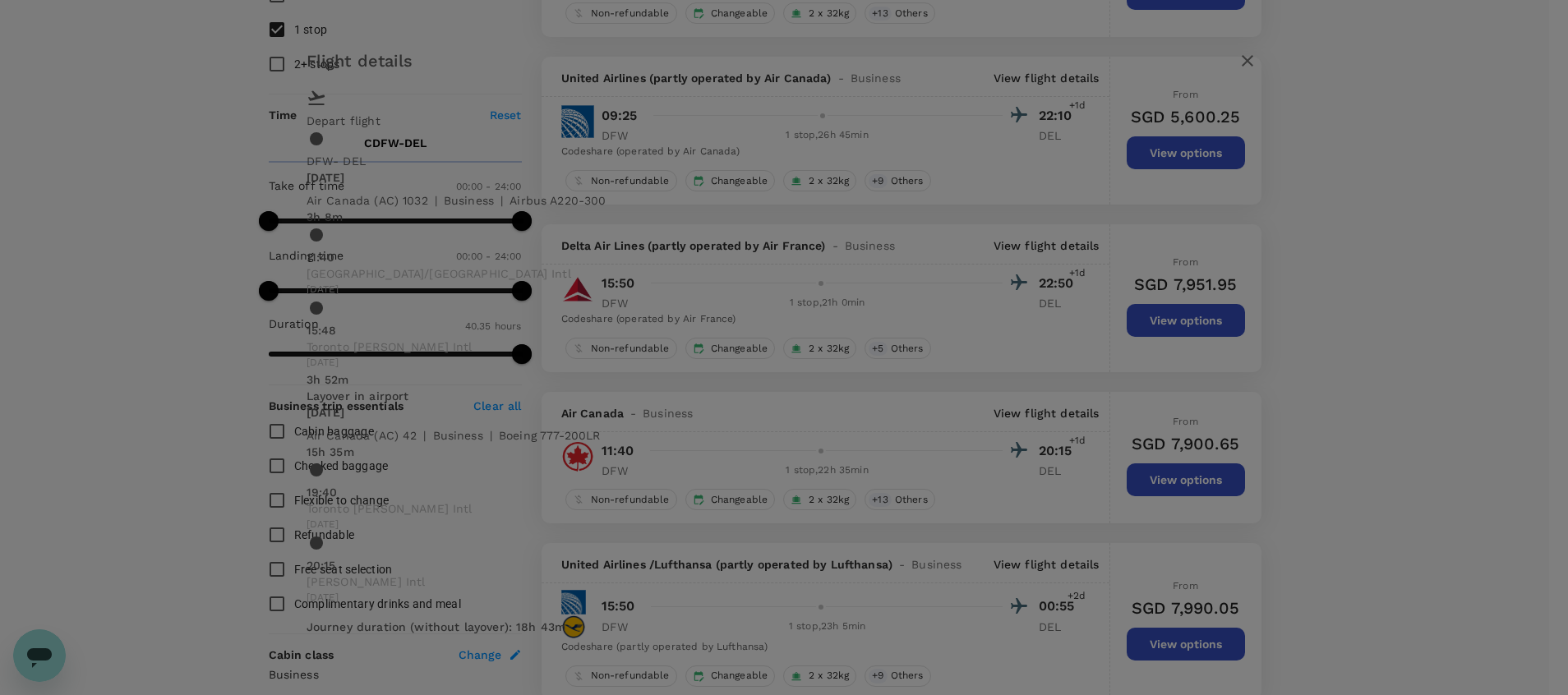
click at [1238, 71] on icon "button" at bounding box center [1248, 61] width 19 height 19
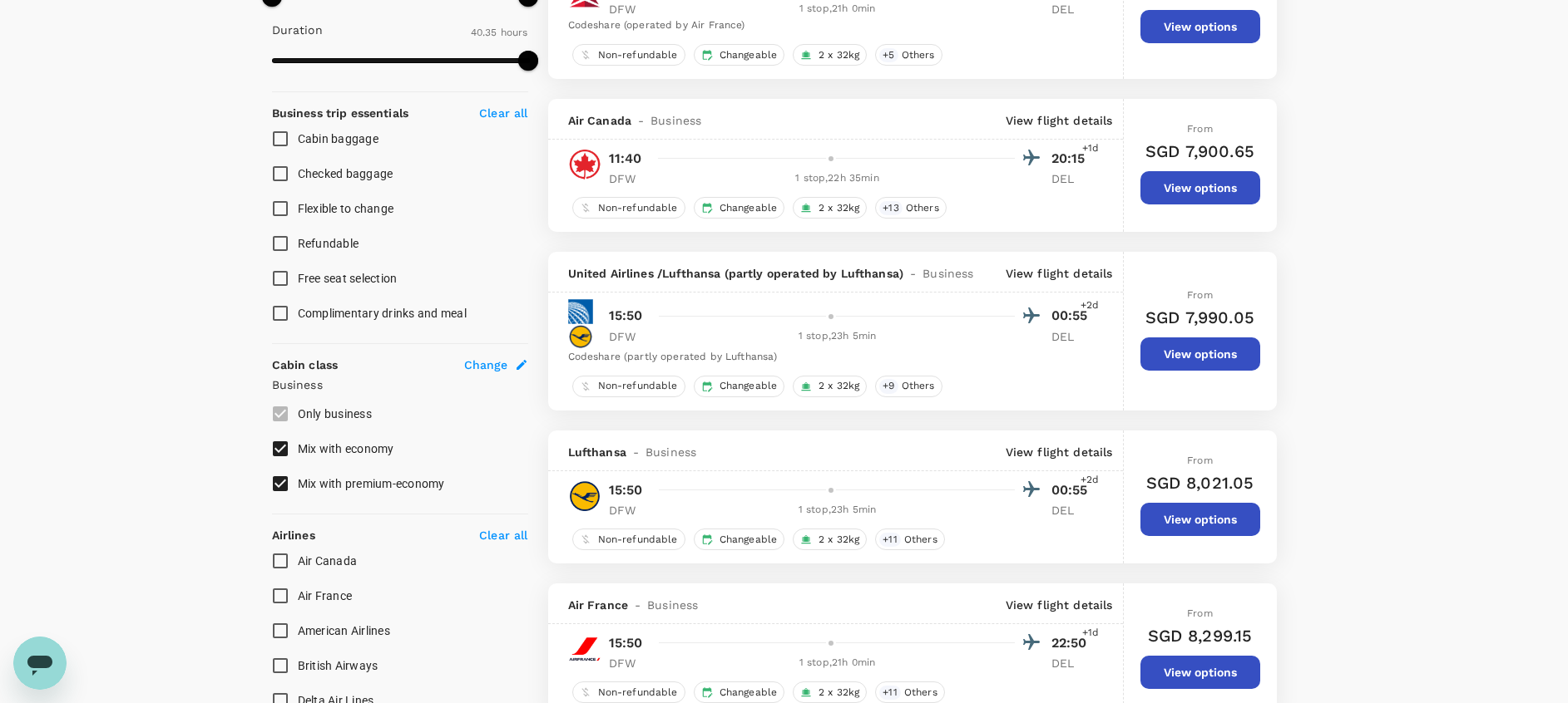
scroll to position [571, 0]
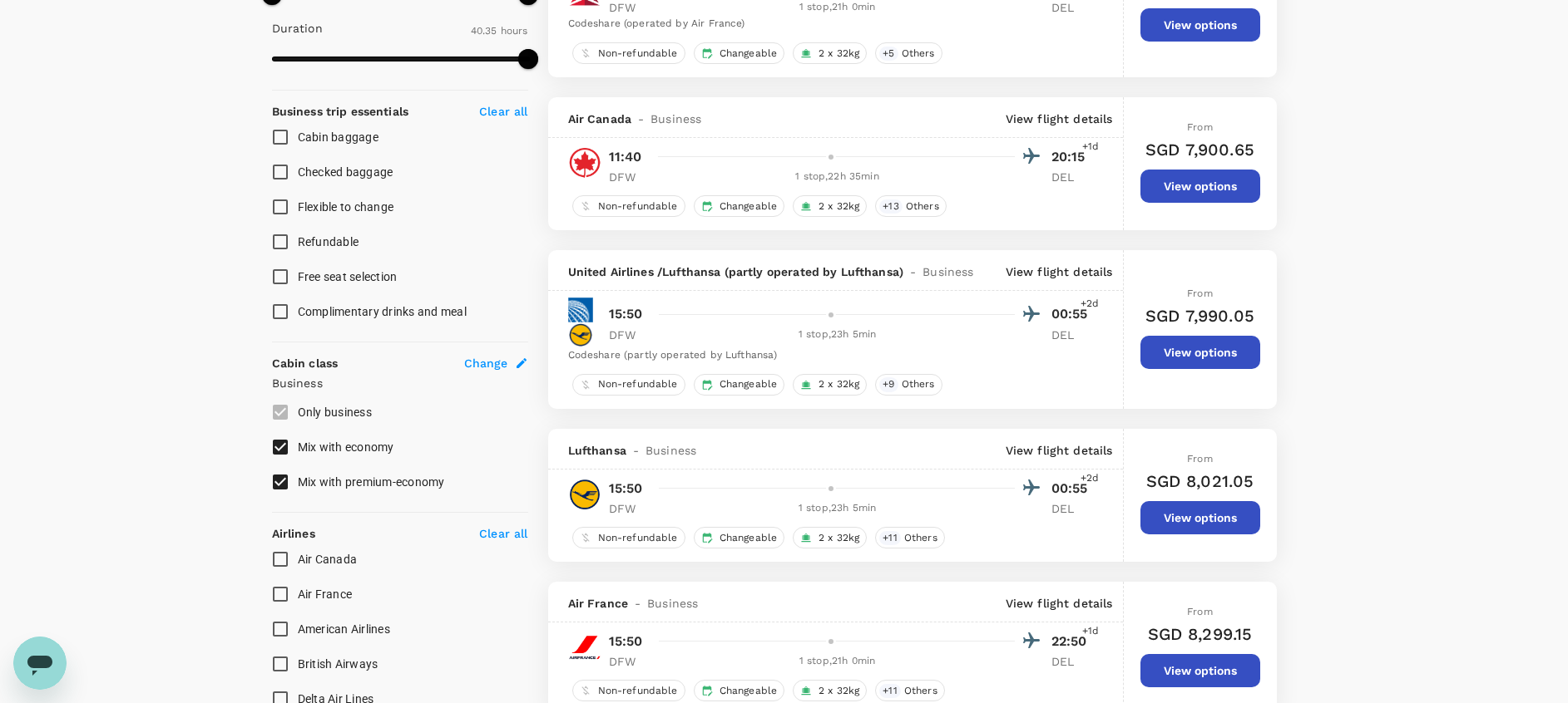
click at [1058, 267] on p "View flight details" at bounding box center [1060, 271] width 108 height 17
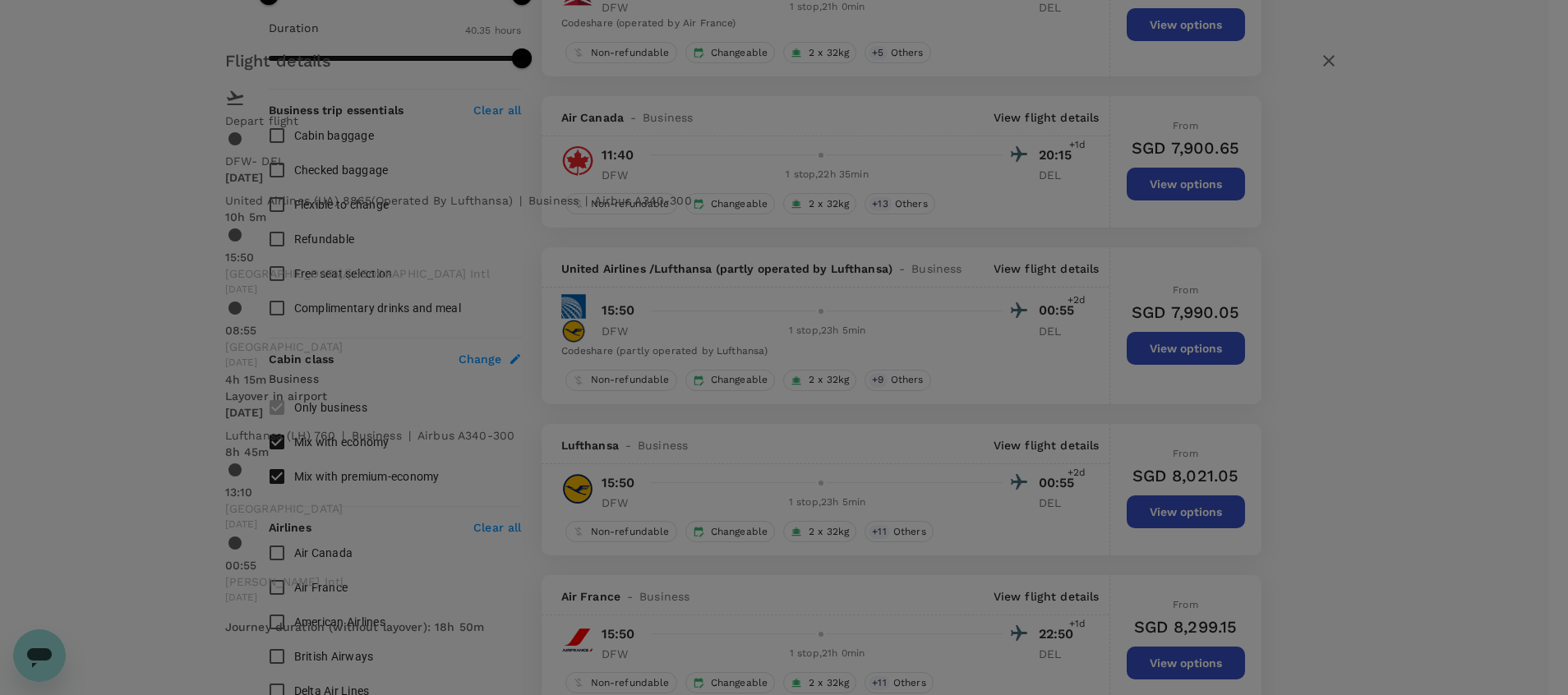
click at [1315, 75] on button "button" at bounding box center [1329, 60] width 28 height 28
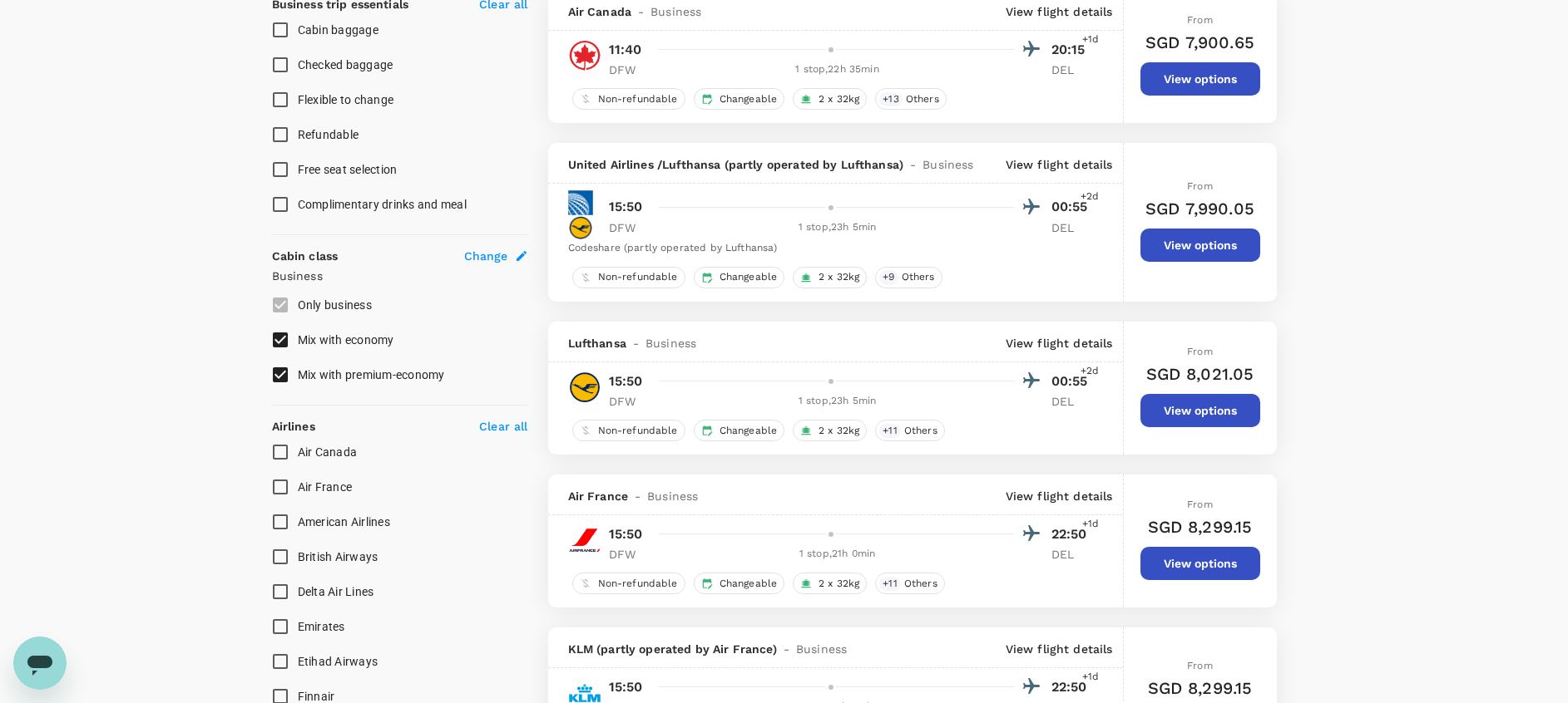
scroll to position [680, 0]
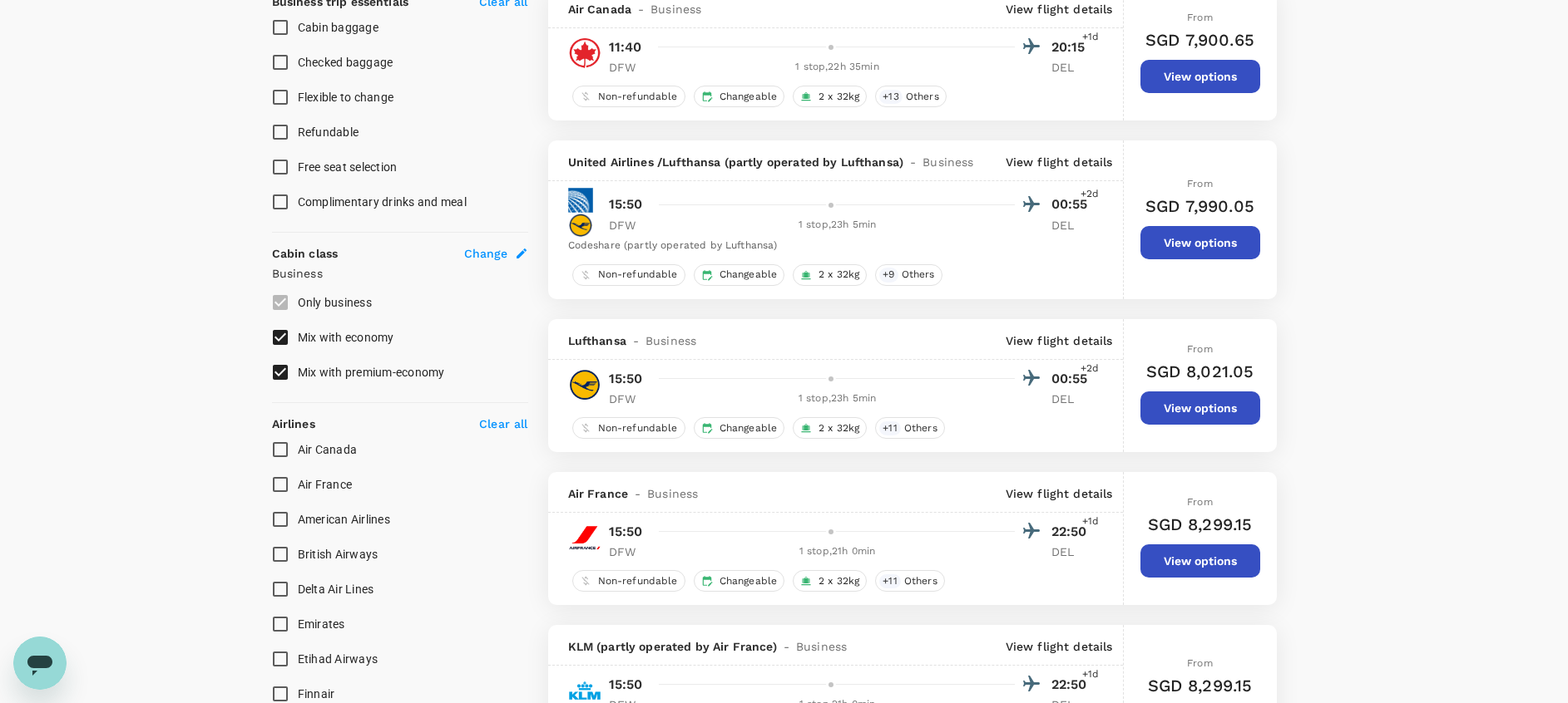
click at [1061, 493] on p "View flight details" at bounding box center [1060, 493] width 108 height 17
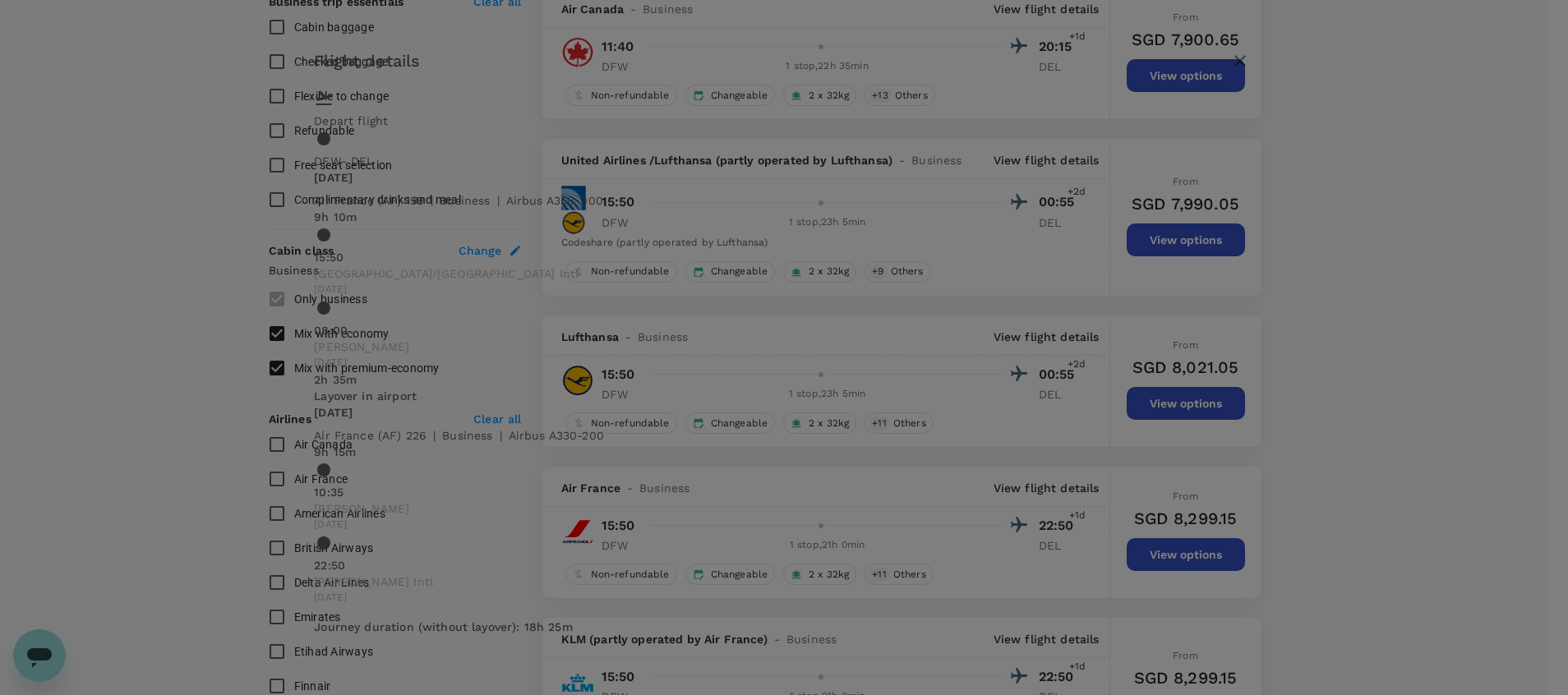
click at [1230, 71] on icon "button" at bounding box center [1240, 61] width 19 height 19
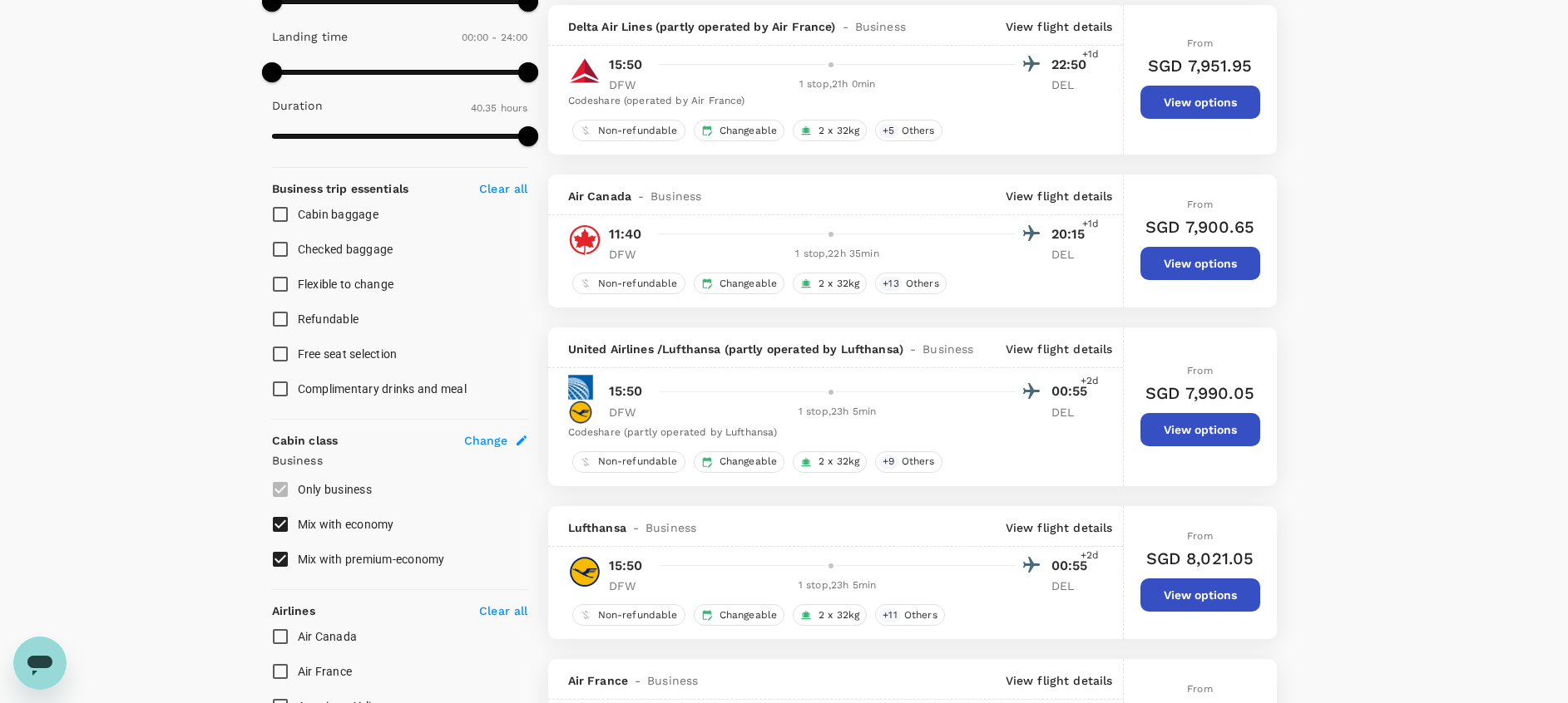
scroll to position [454, 0]
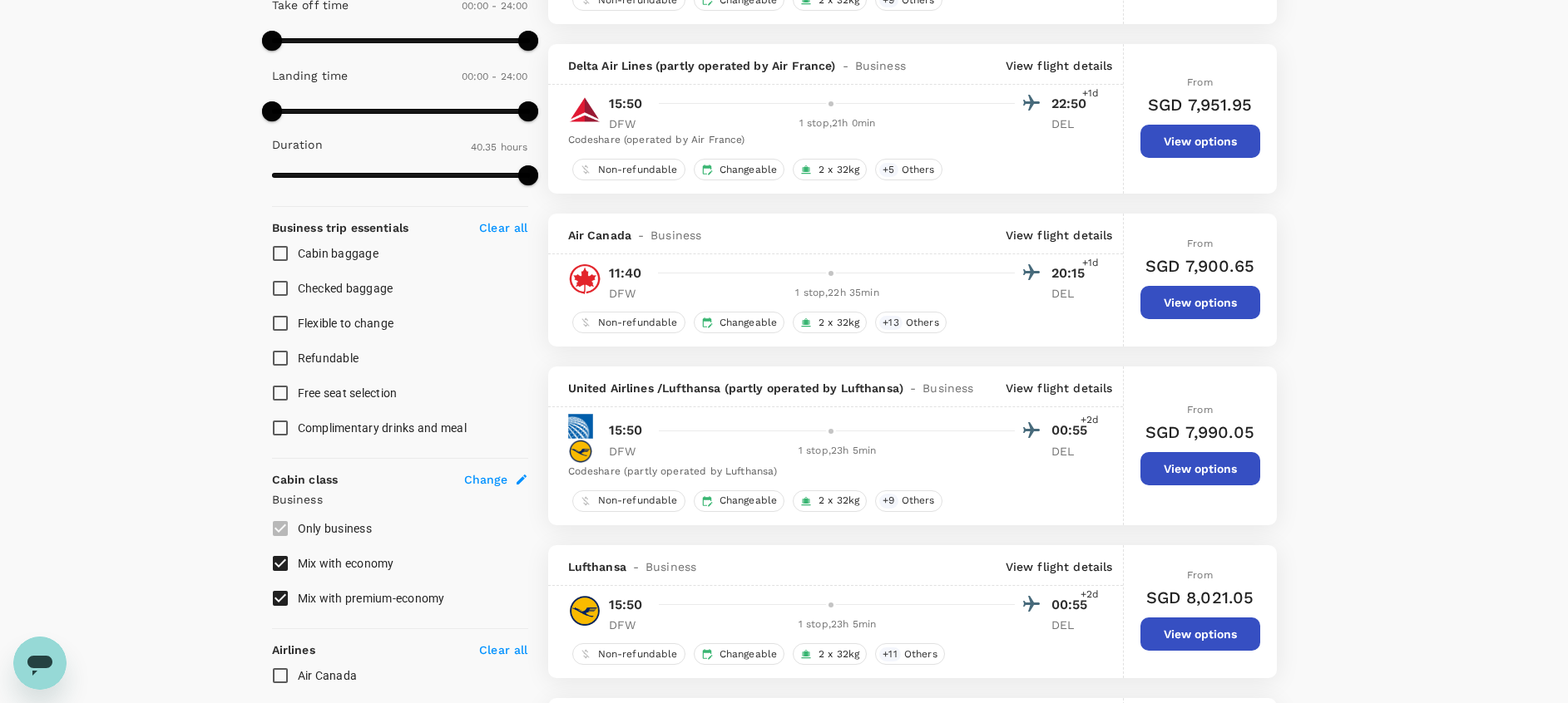
click at [1039, 389] on p "View flight details" at bounding box center [1060, 388] width 108 height 17
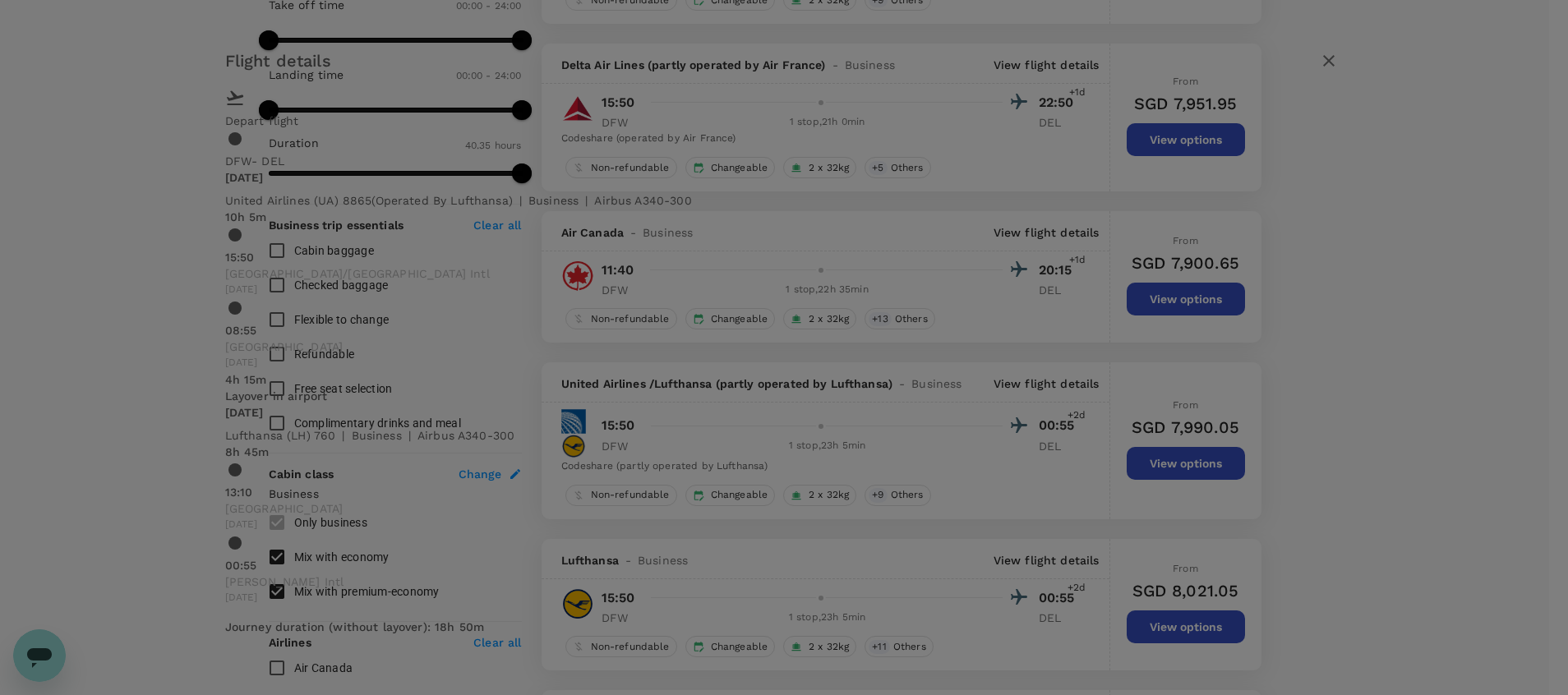
click at [1323, 67] on icon "button" at bounding box center [1329, 61] width 12 height 12
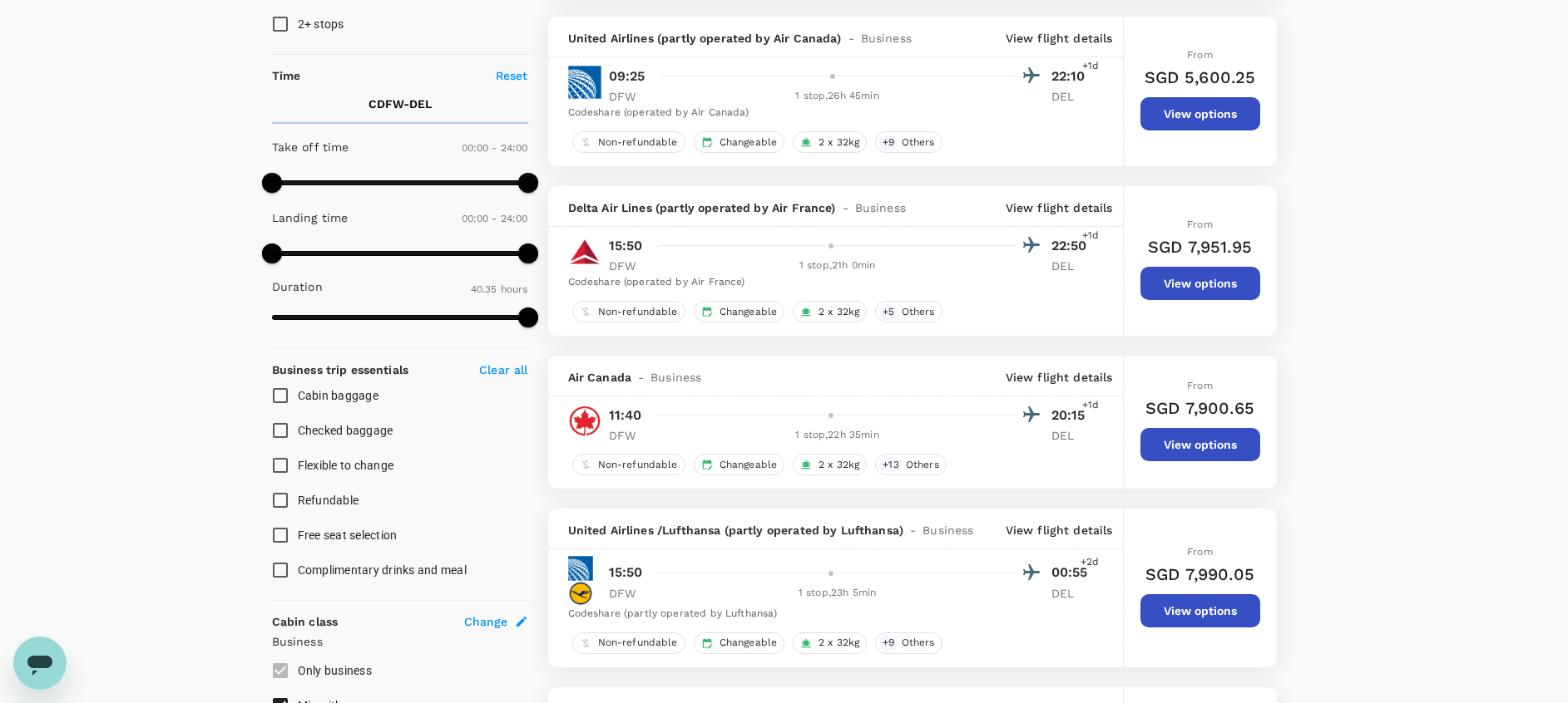
scroll to position [311, 0]
click at [1091, 205] on p "View flight details" at bounding box center [1060, 209] width 108 height 17
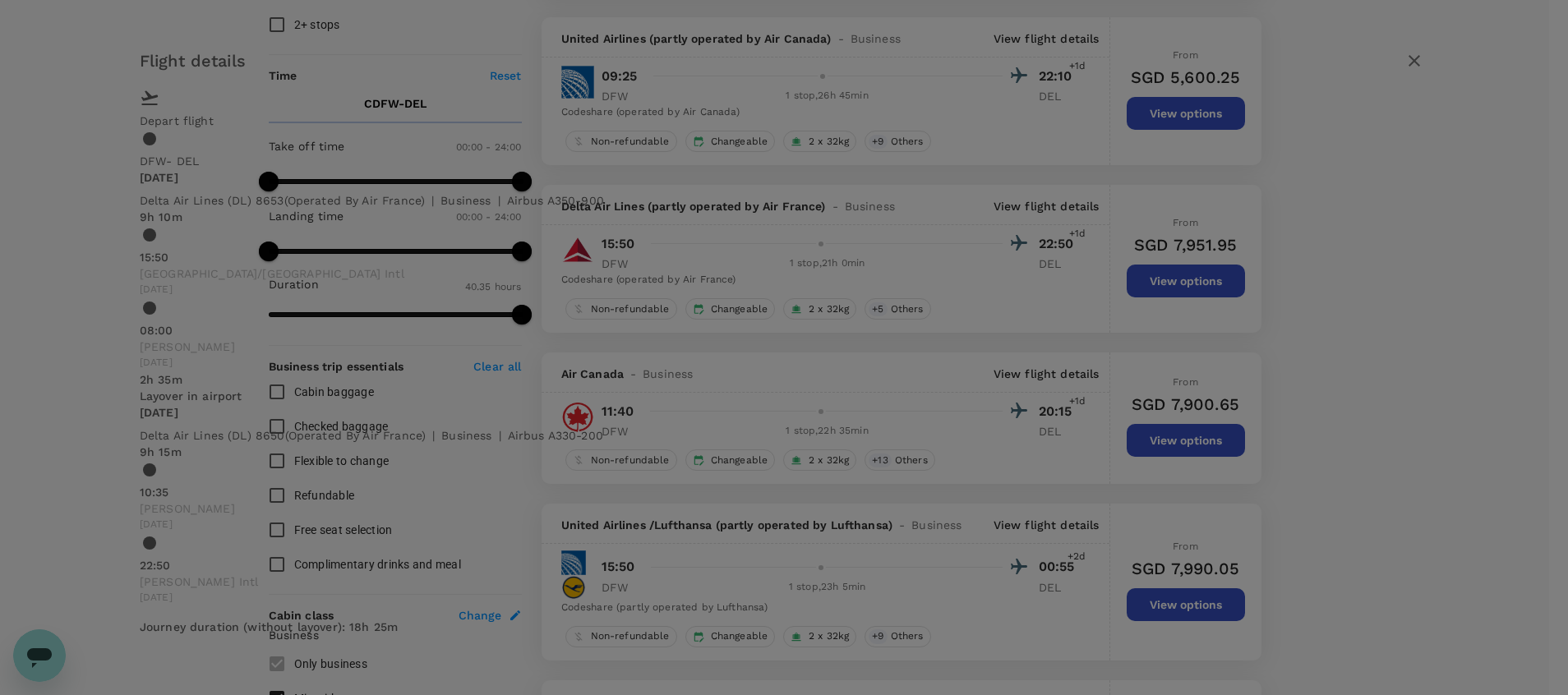
click at [1408, 67] on icon "button" at bounding box center [1414, 61] width 12 height 12
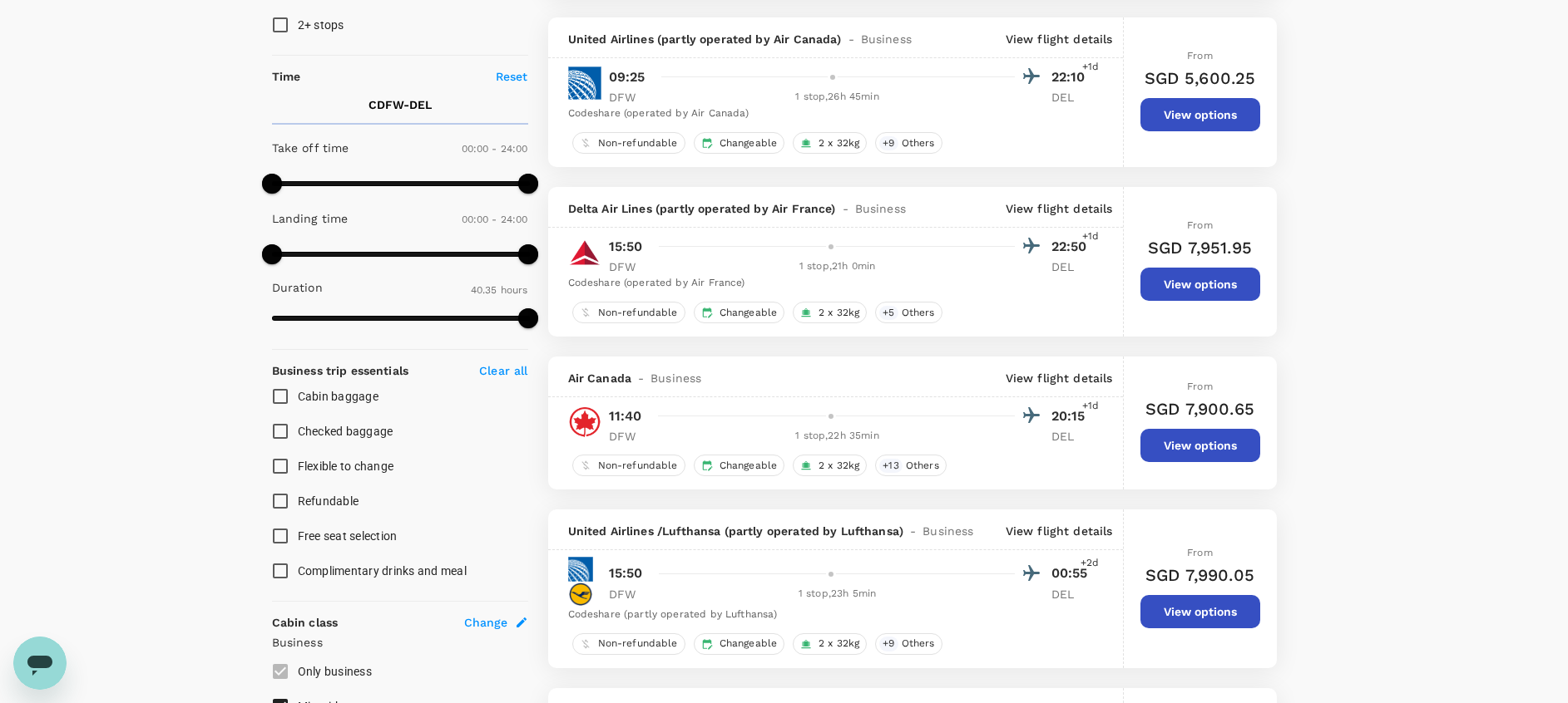
click at [1225, 287] on button "View options" at bounding box center [1200, 284] width 119 height 33
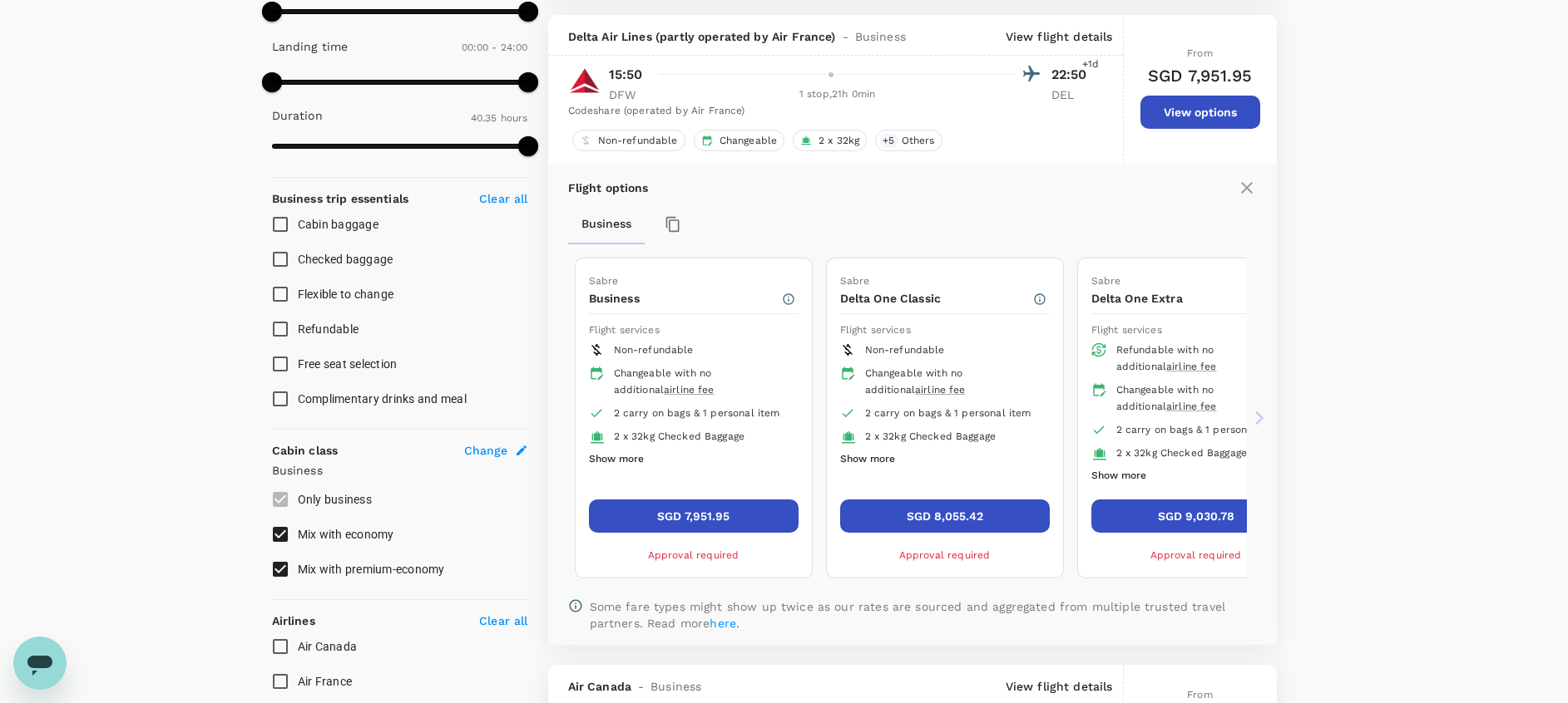
scroll to position [498, 0]
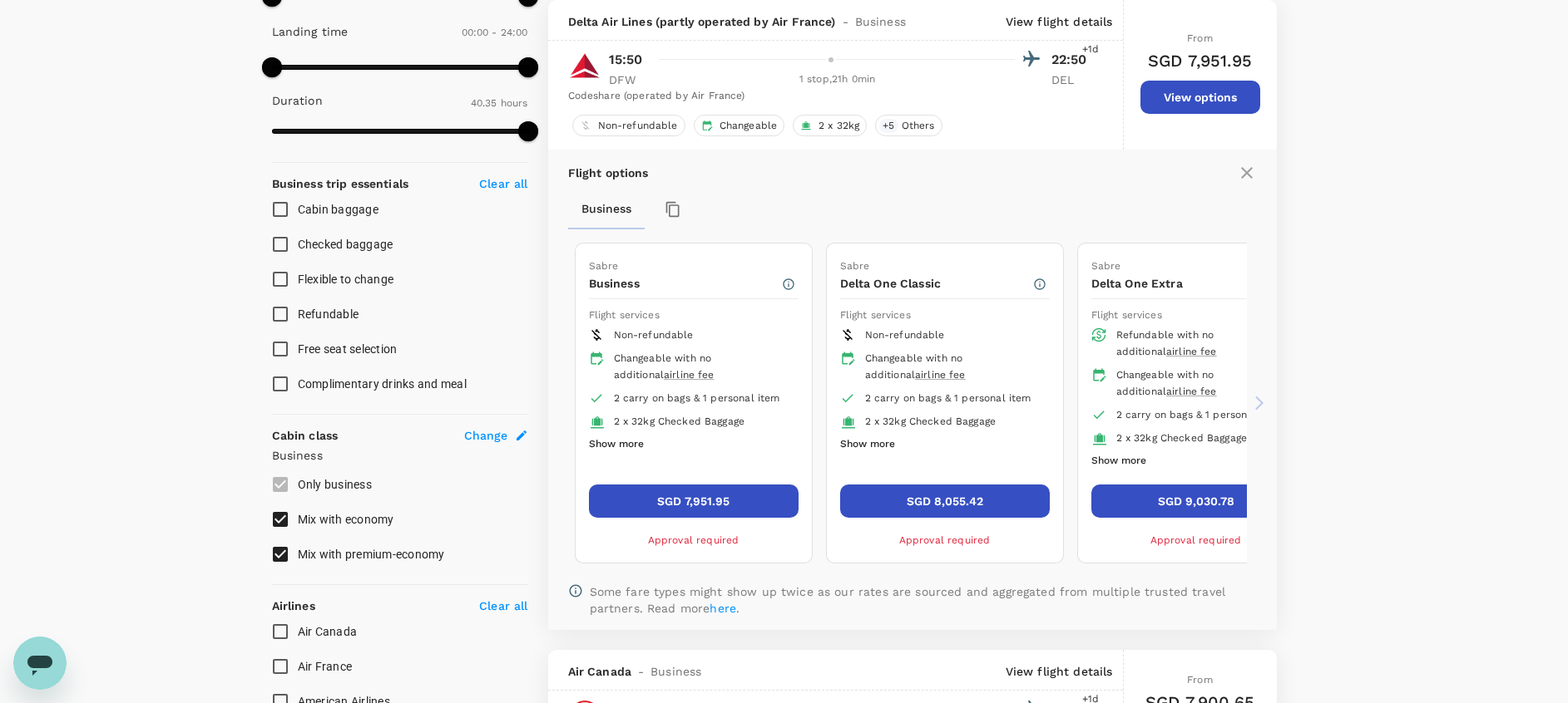
click at [1257, 398] on icon at bounding box center [1259, 403] width 8 height 14
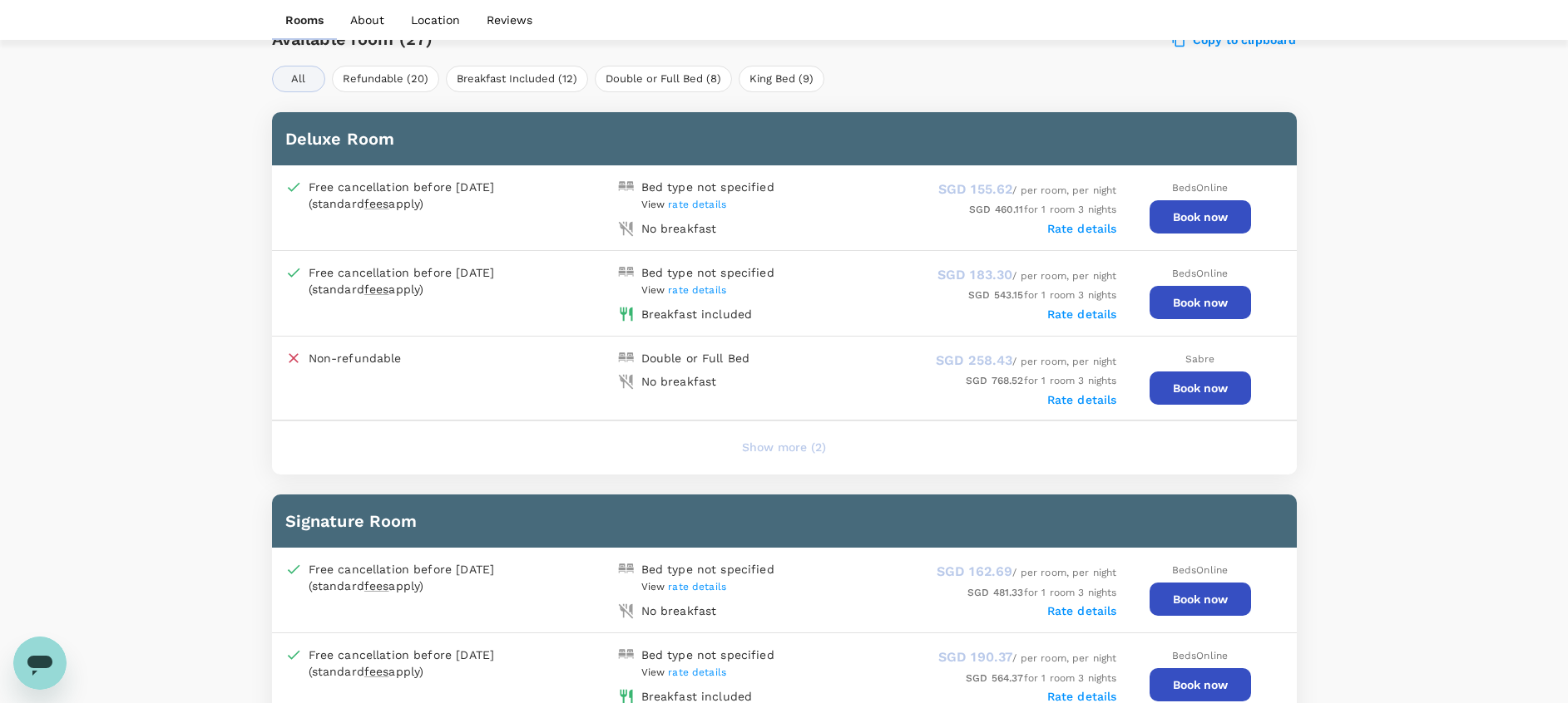
scroll to position [799, 0]
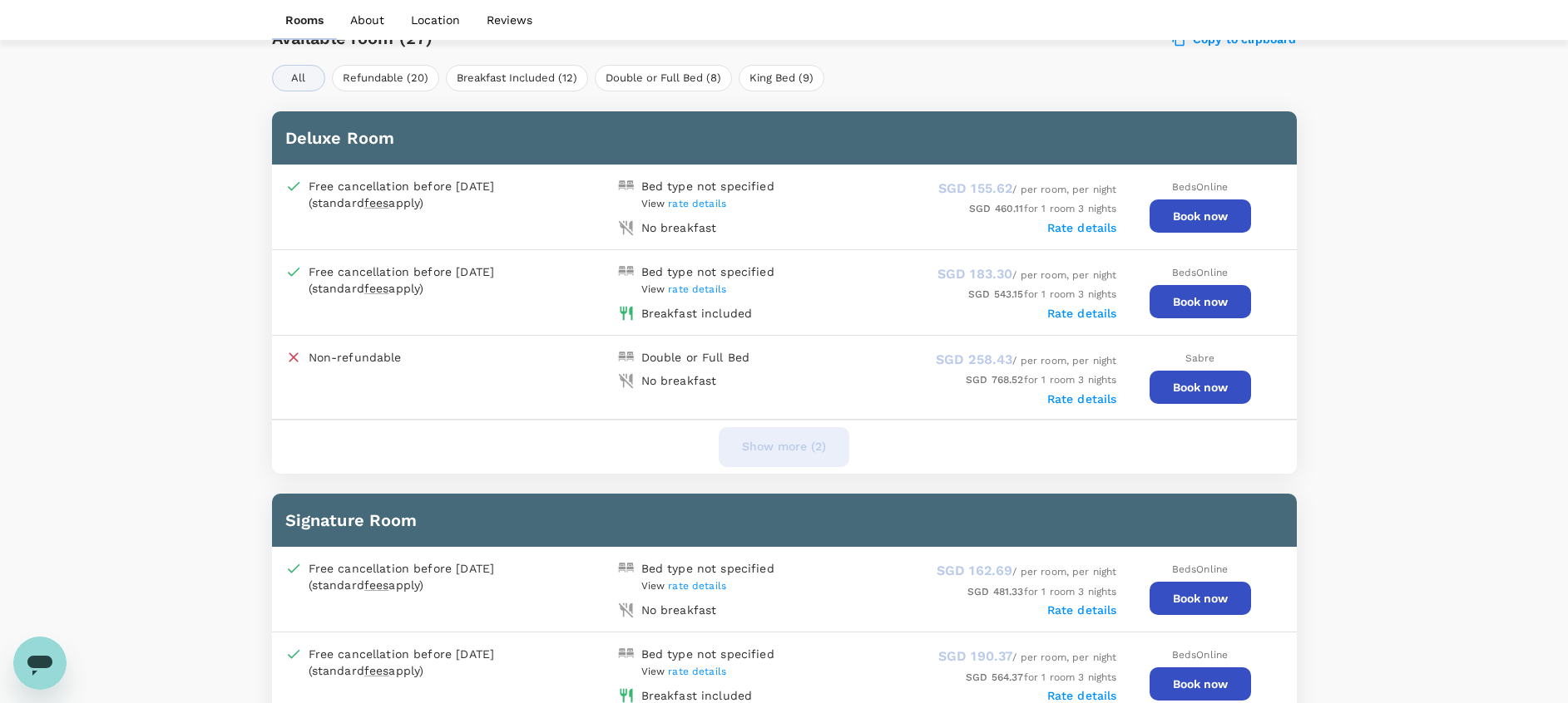
click at [770, 447] on button "Show more (2)" at bounding box center [784, 446] width 130 height 40
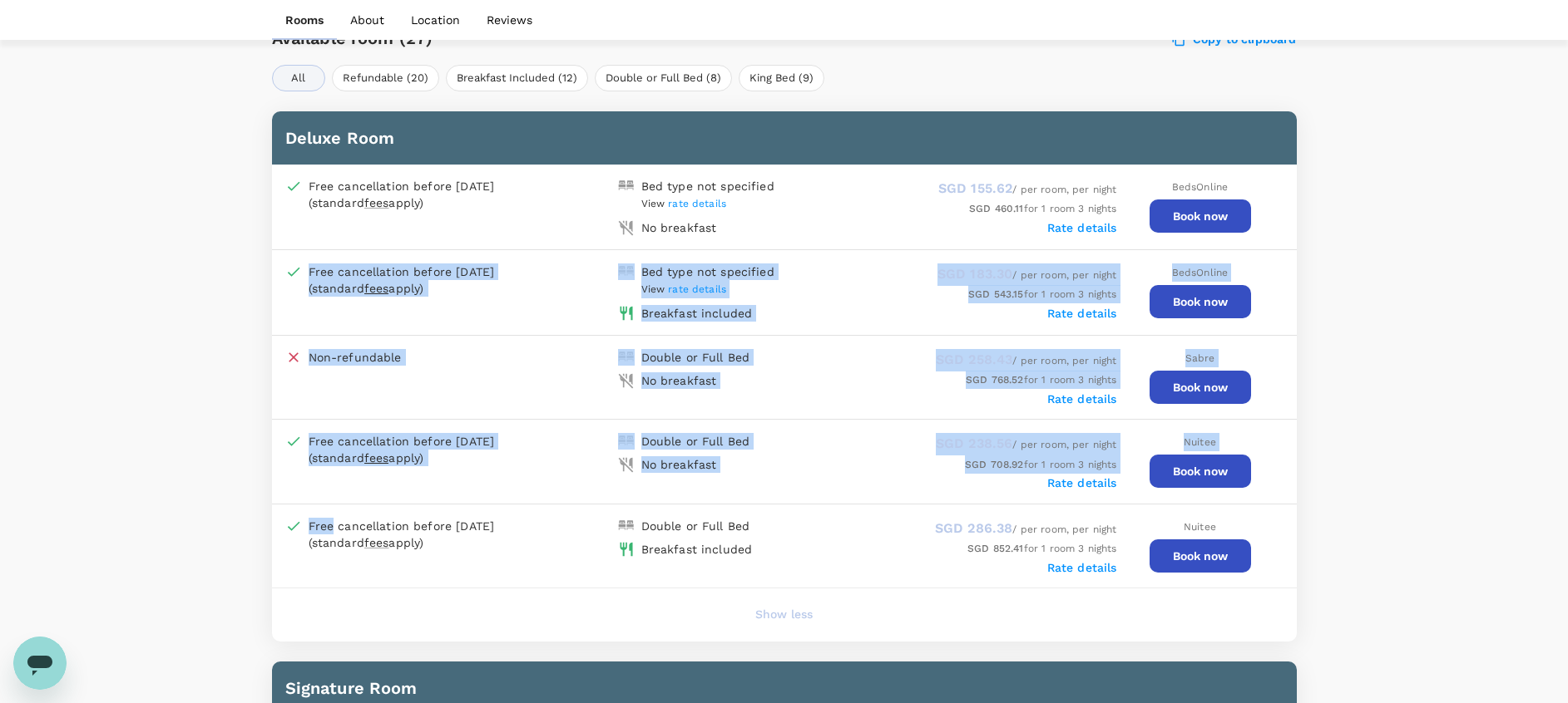
drag, startPoint x: 234, startPoint y: 551, endPoint x: 195, endPoint y: 294, distance: 259.9
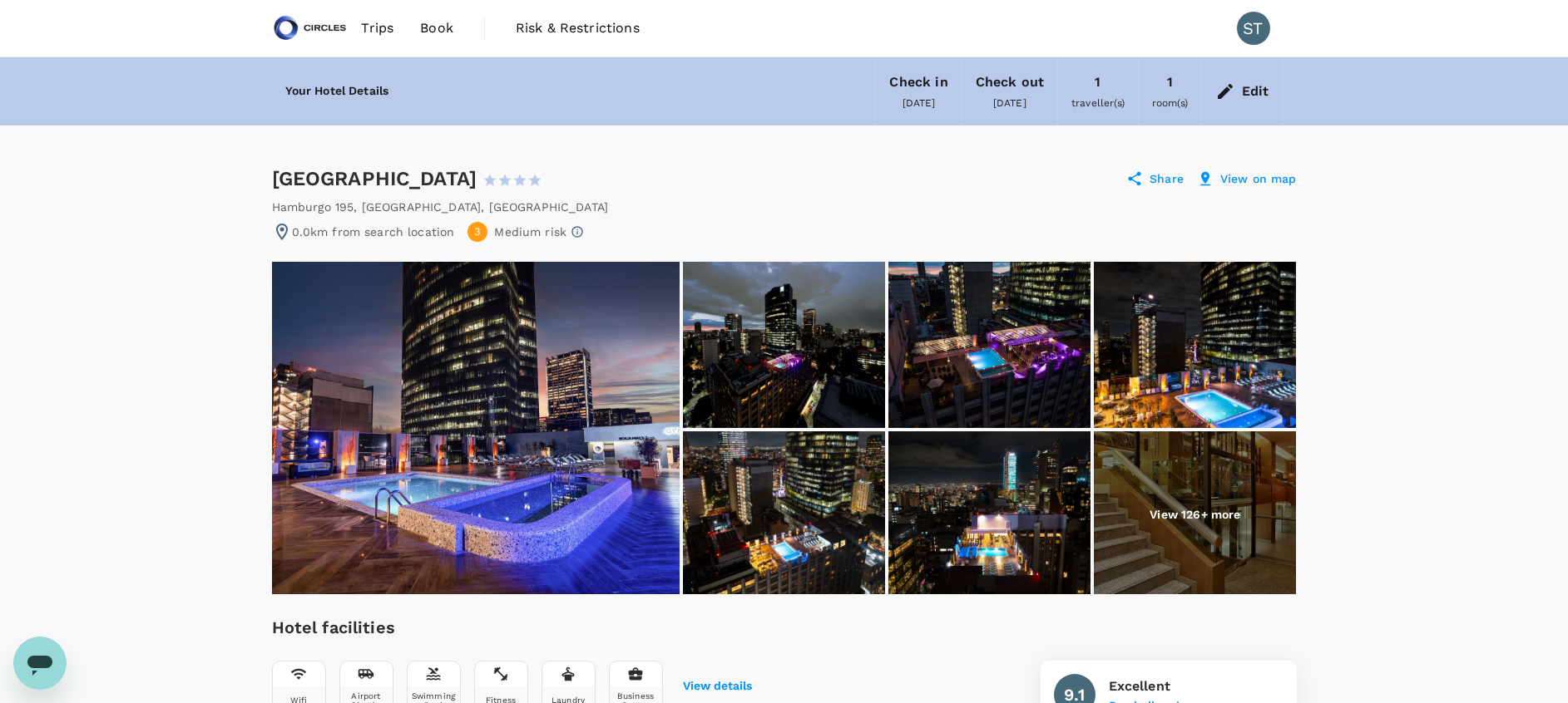
click at [447, 34] on span "Book" at bounding box center [437, 28] width 33 height 20
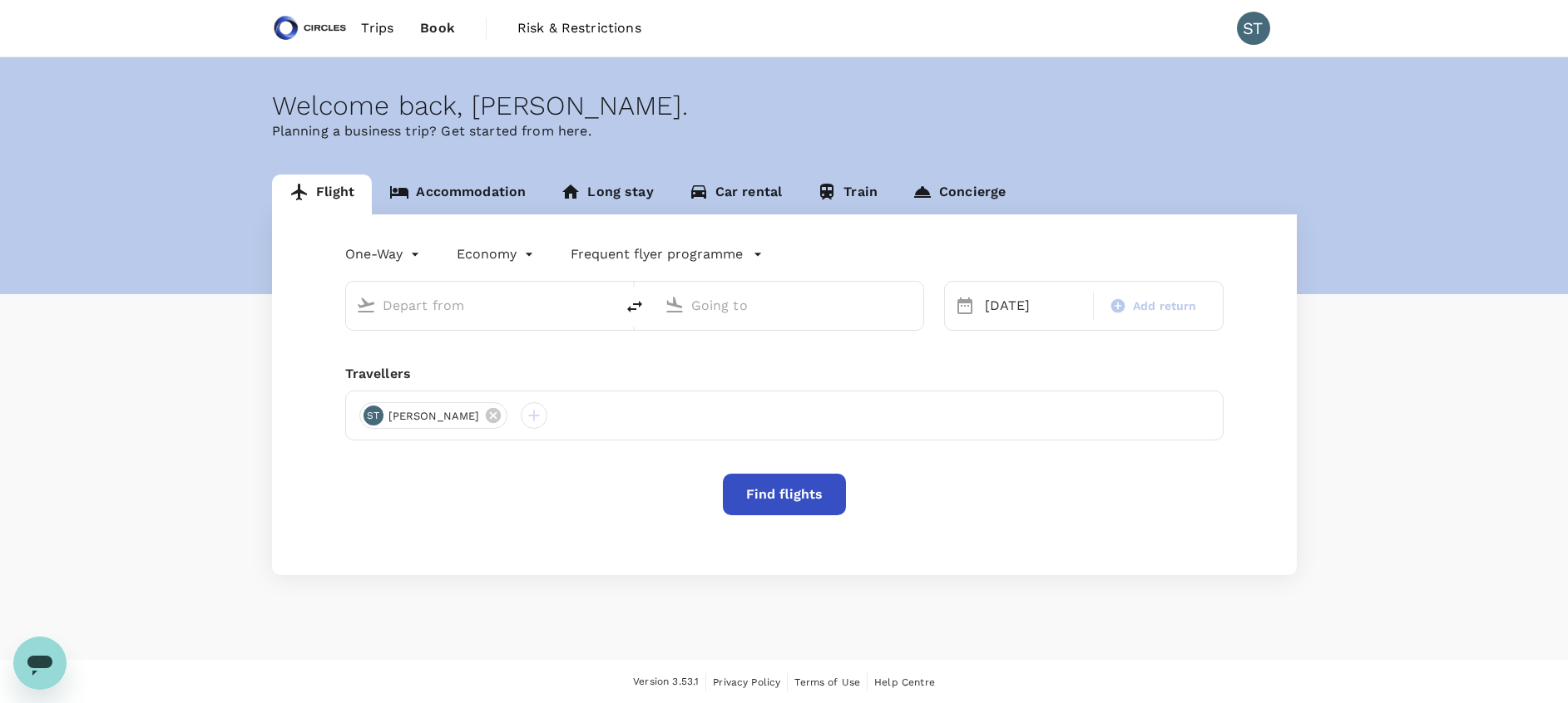
type input "business"
type input "[GEOGRAPHIC_DATA], [GEOGRAPHIC_DATA] (any)"
type input "Mexico City Intl (MEX)"
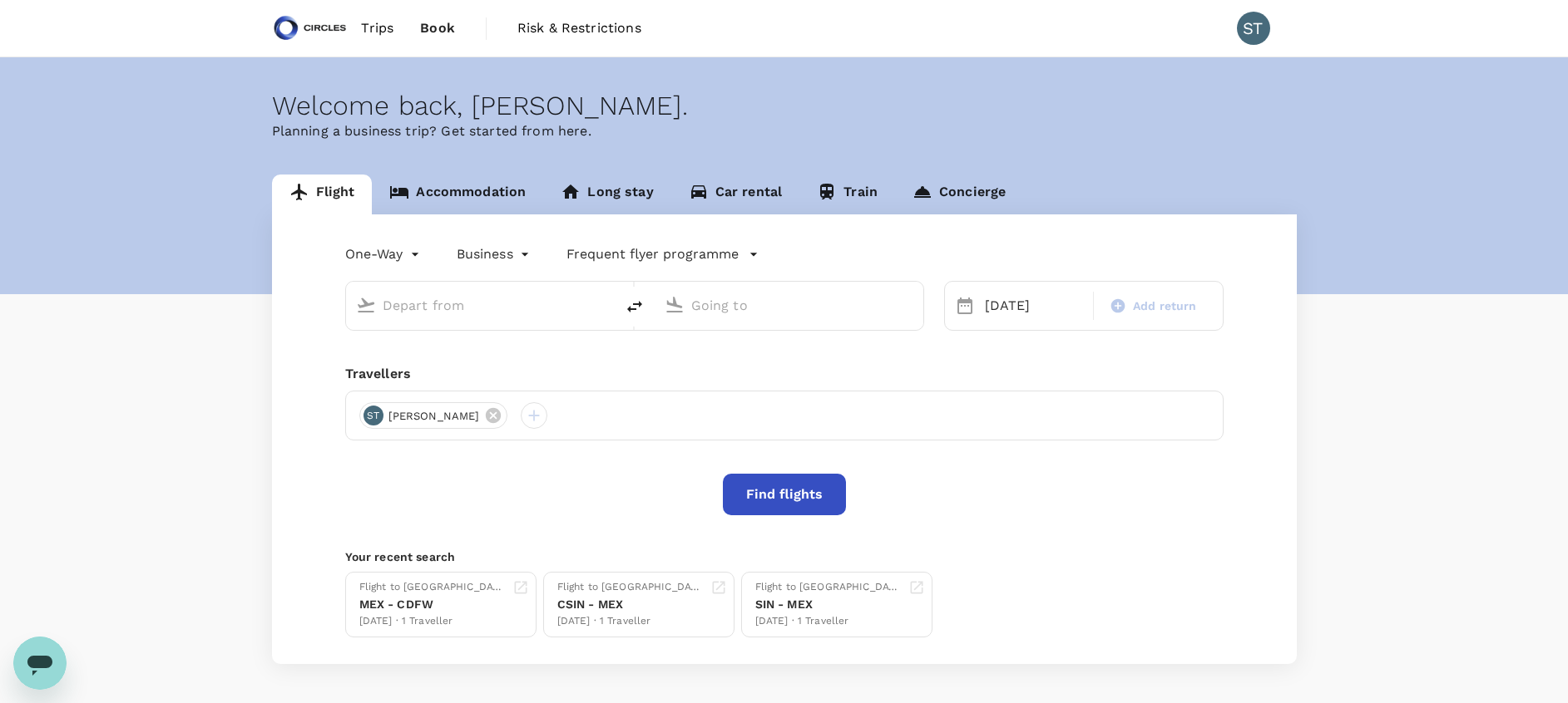
type input "[GEOGRAPHIC_DATA], [GEOGRAPHIC_DATA] (any)"
type input "Mexico City Intl (MEX)"
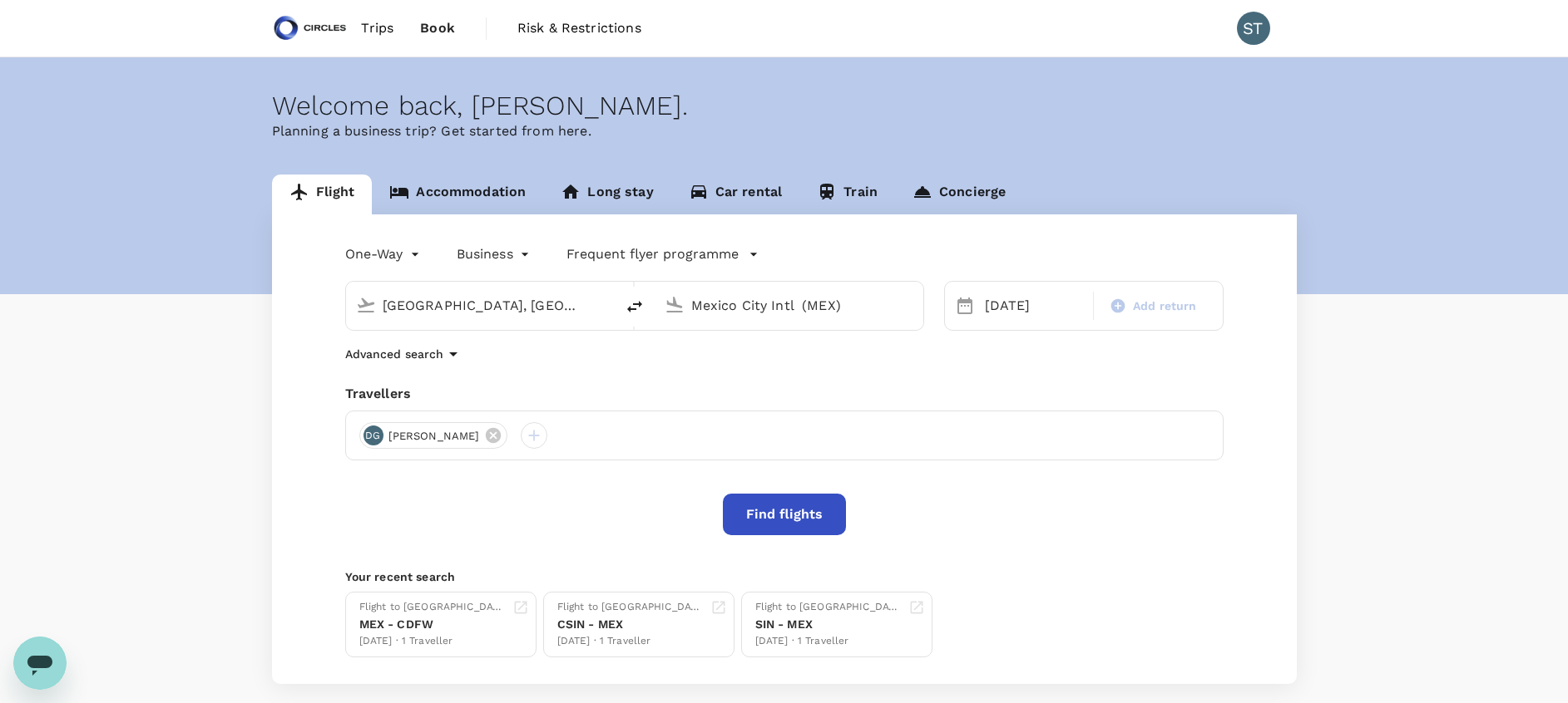
click at [635, 314] on icon "delete" at bounding box center [635, 306] width 20 height 20
type input "Mexico City Intl (MEX)"
click at [717, 313] on input "[GEOGRAPHIC_DATA], [GEOGRAPHIC_DATA] (any)" at bounding box center [789, 305] width 197 height 25
click at [716, 339] on p "[GEOGRAPHIC_DATA], [GEOGRAPHIC_DATA]" at bounding box center [814, 339] width 333 height 17
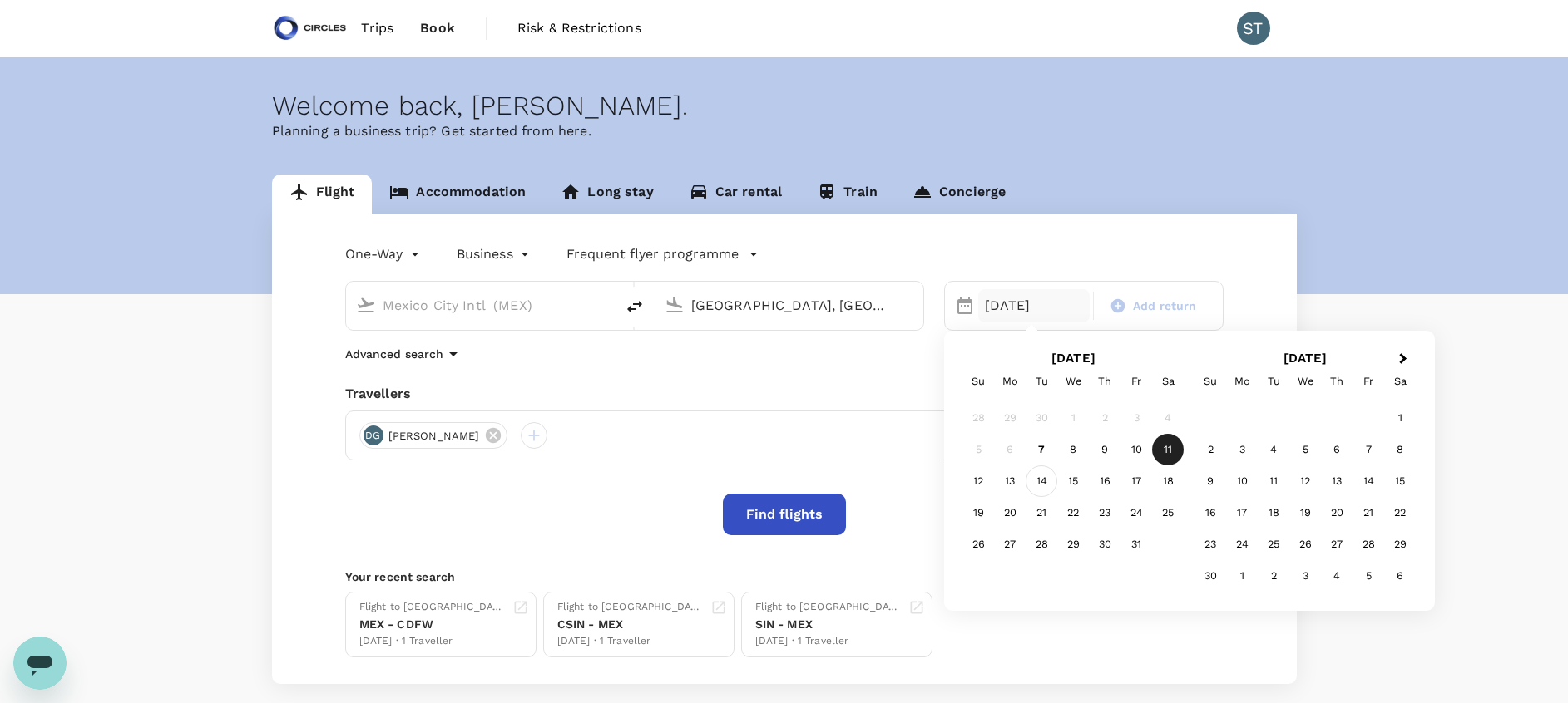
type input "[GEOGRAPHIC_DATA], [GEOGRAPHIC_DATA] (any)"
click at [1046, 481] on div "14" at bounding box center [1041, 482] width 31 height 31
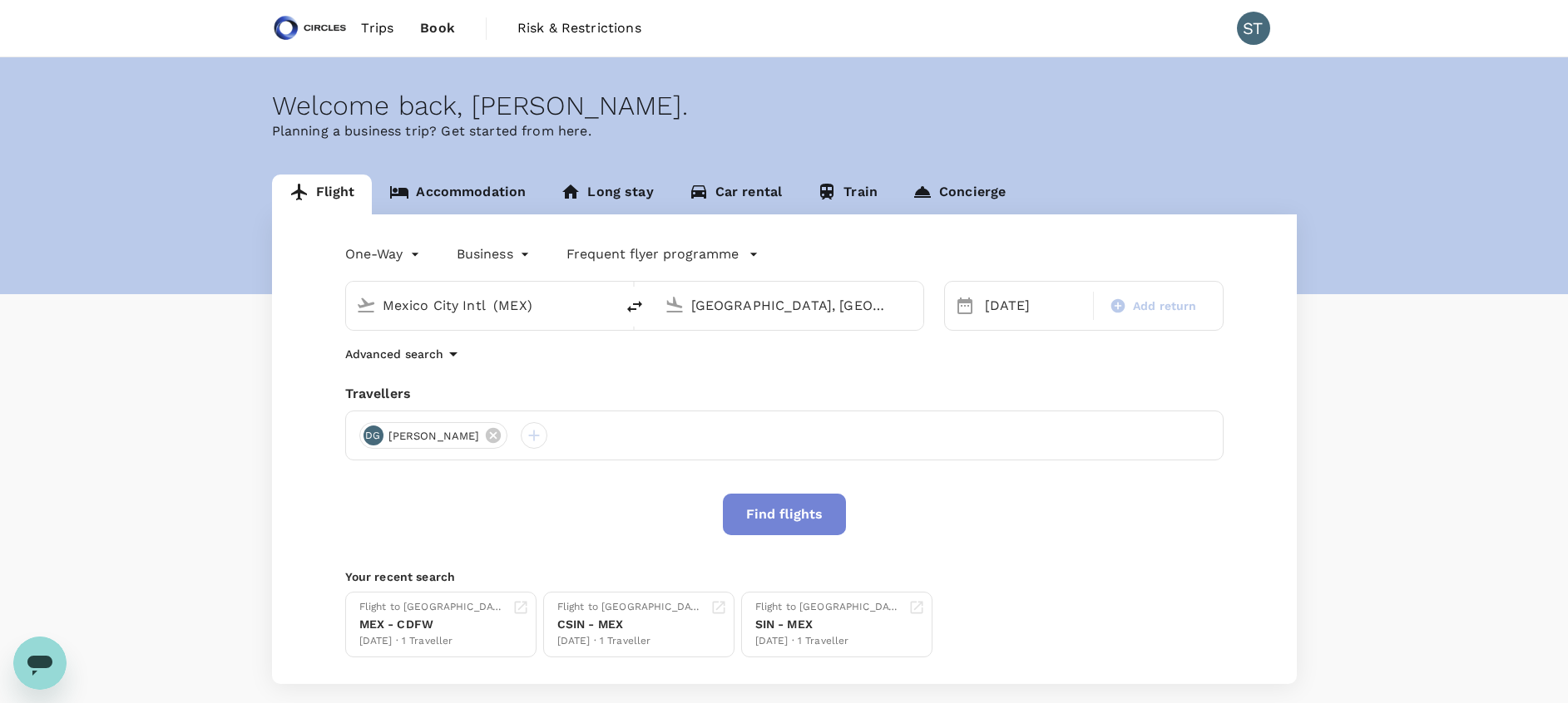
click at [770, 521] on button "Find flights" at bounding box center [784, 514] width 123 height 41
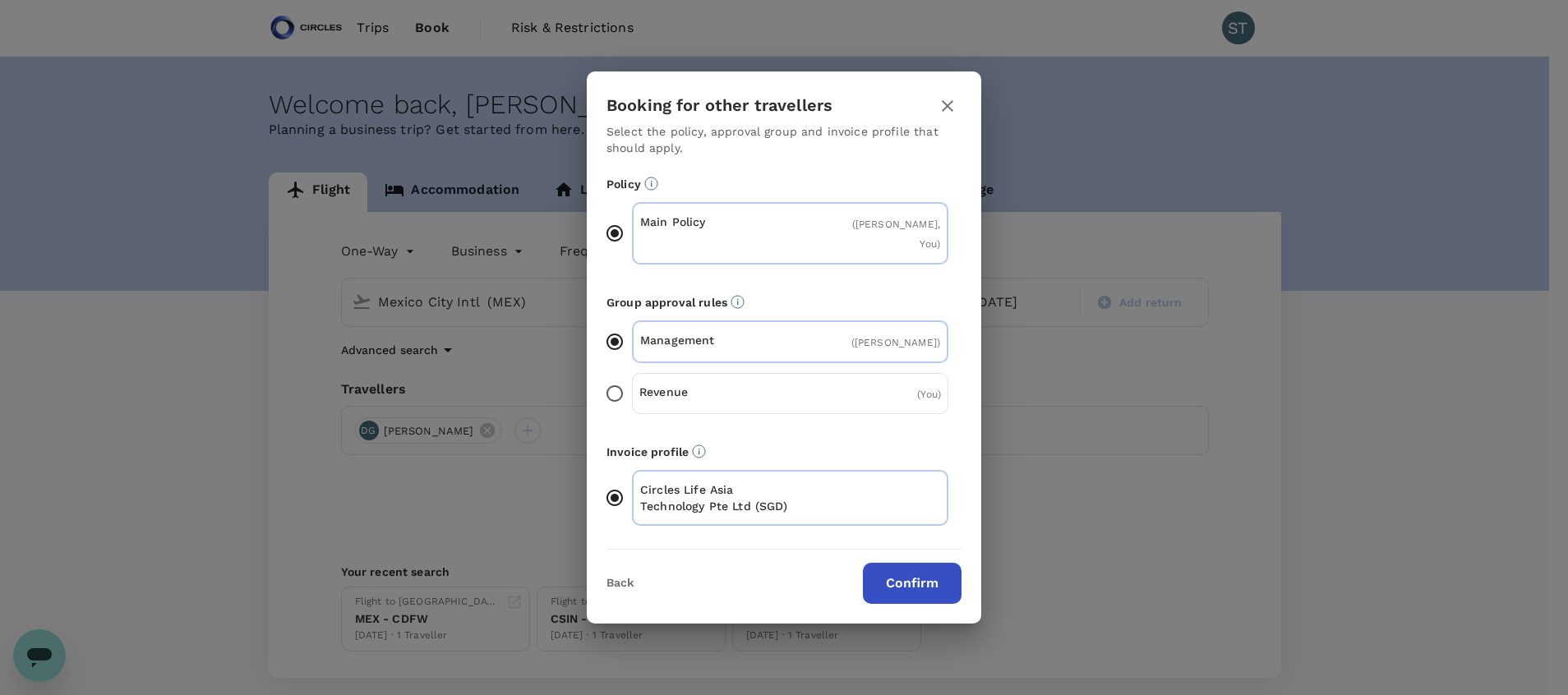
click at [931, 575] on button "Confirm" at bounding box center [913, 584] width 99 height 41
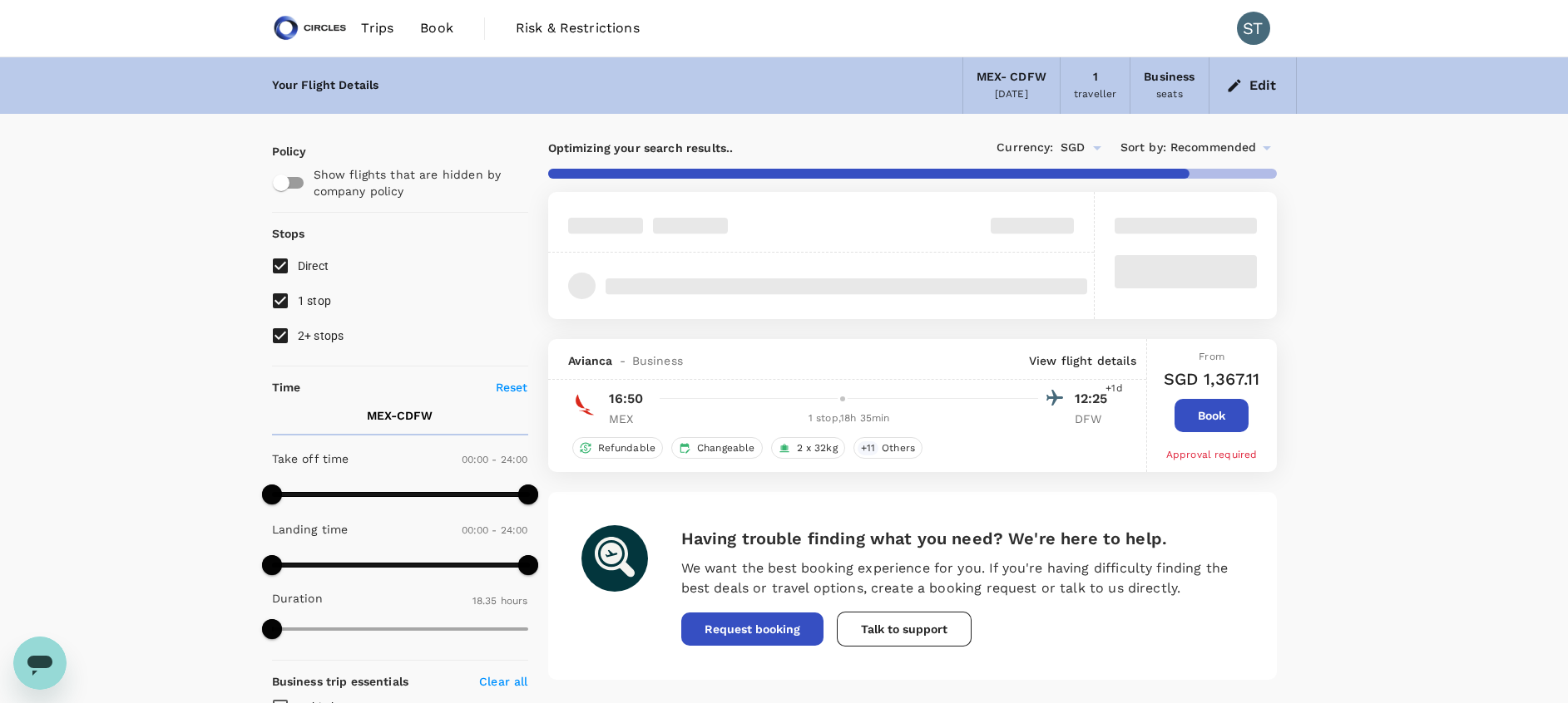
type input "1414"
checkbox input "false"
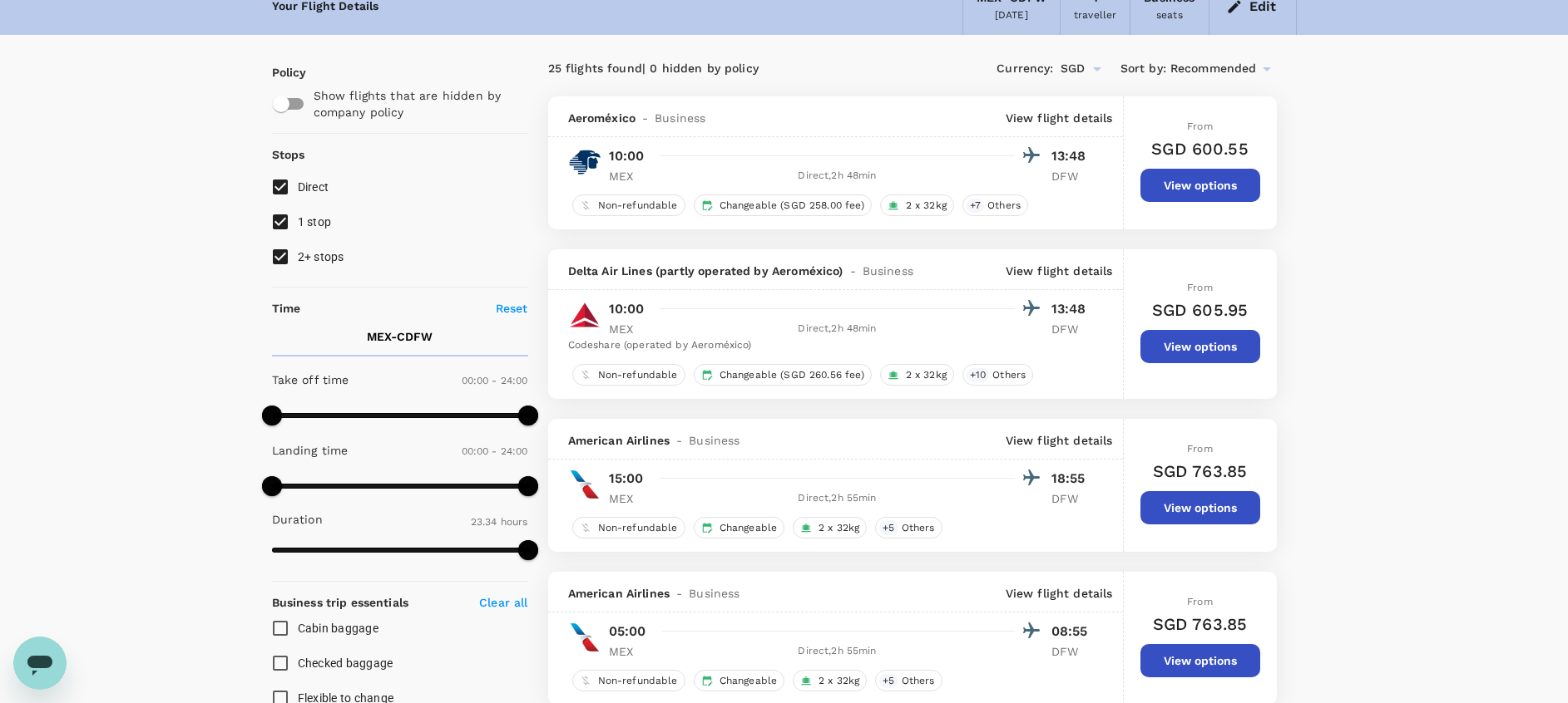
scroll to position [80, 0]
